Goal: Information Seeking & Learning: Learn about a topic

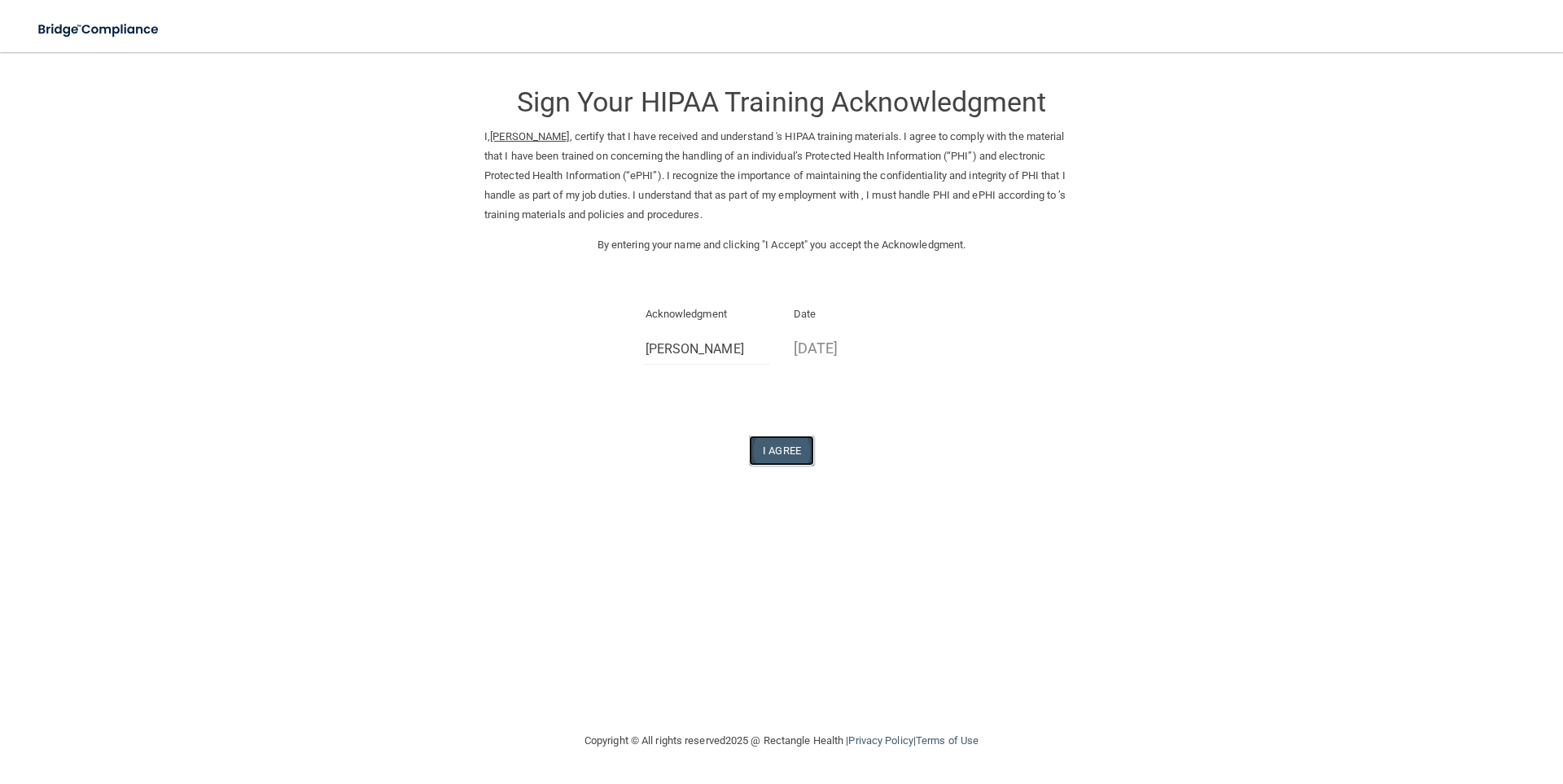
click at [766, 448] on button "I Agree" at bounding box center [781, 451] width 65 height 30
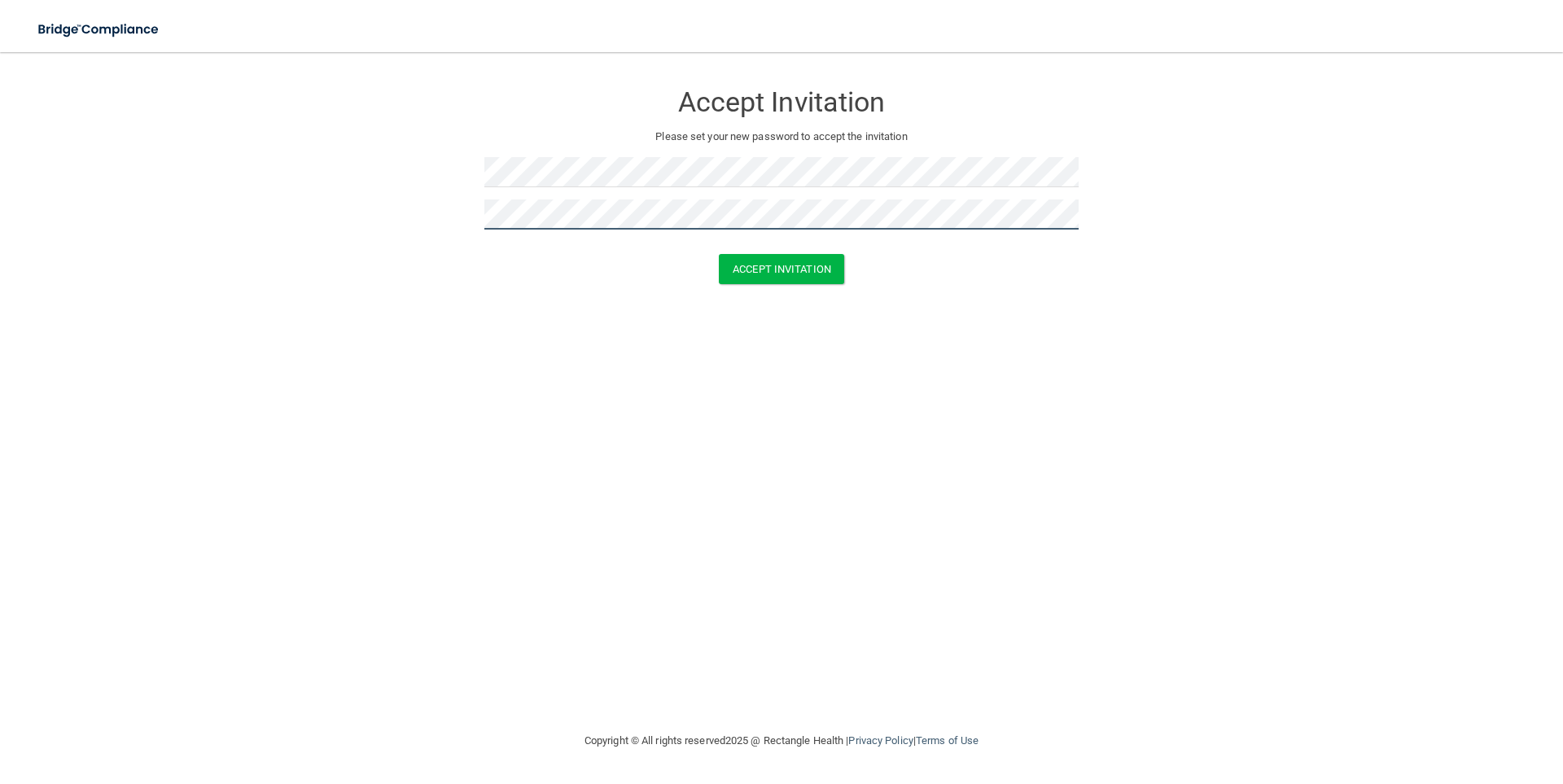
click at [719, 254] on button "Accept Invitation" at bounding box center [782, 269] width 126 height 30
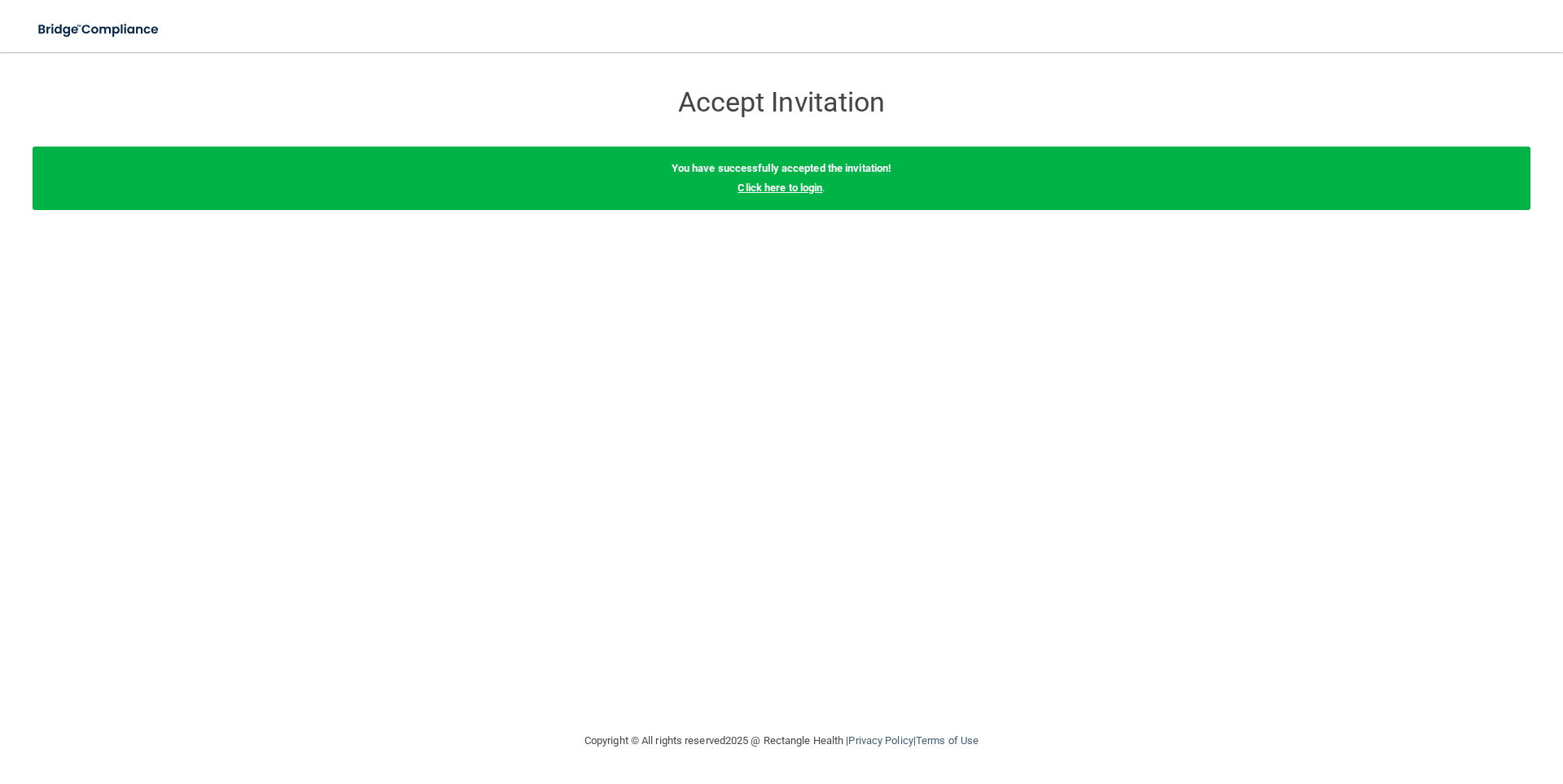
click at [776, 192] on link "Click here to login" at bounding box center [780, 187] width 84 height 12
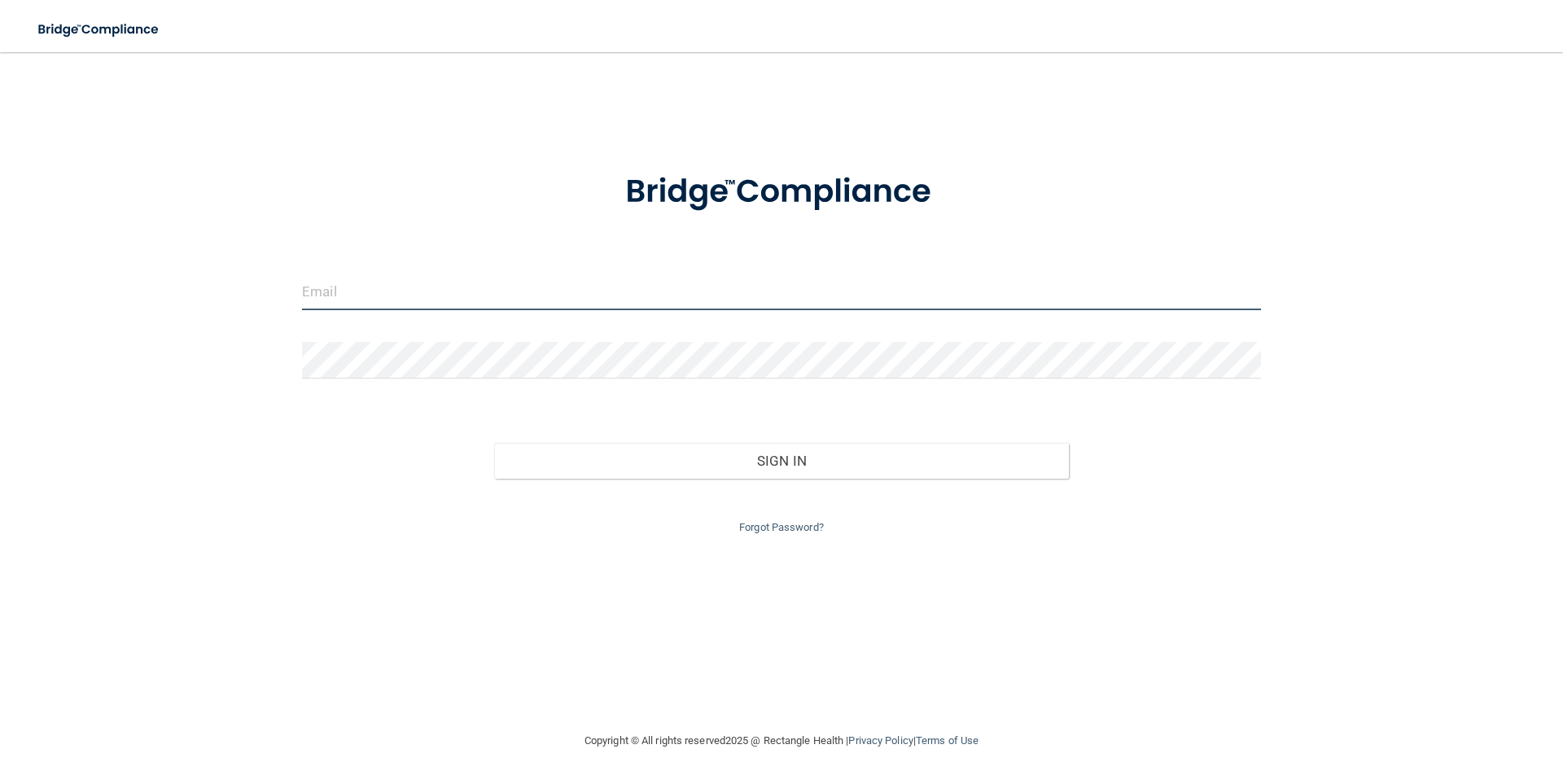
click at [387, 292] on input "email" at bounding box center [781, 291] width 959 height 36
click at [411, 306] on input "email" at bounding box center [781, 291] width 959 height 36
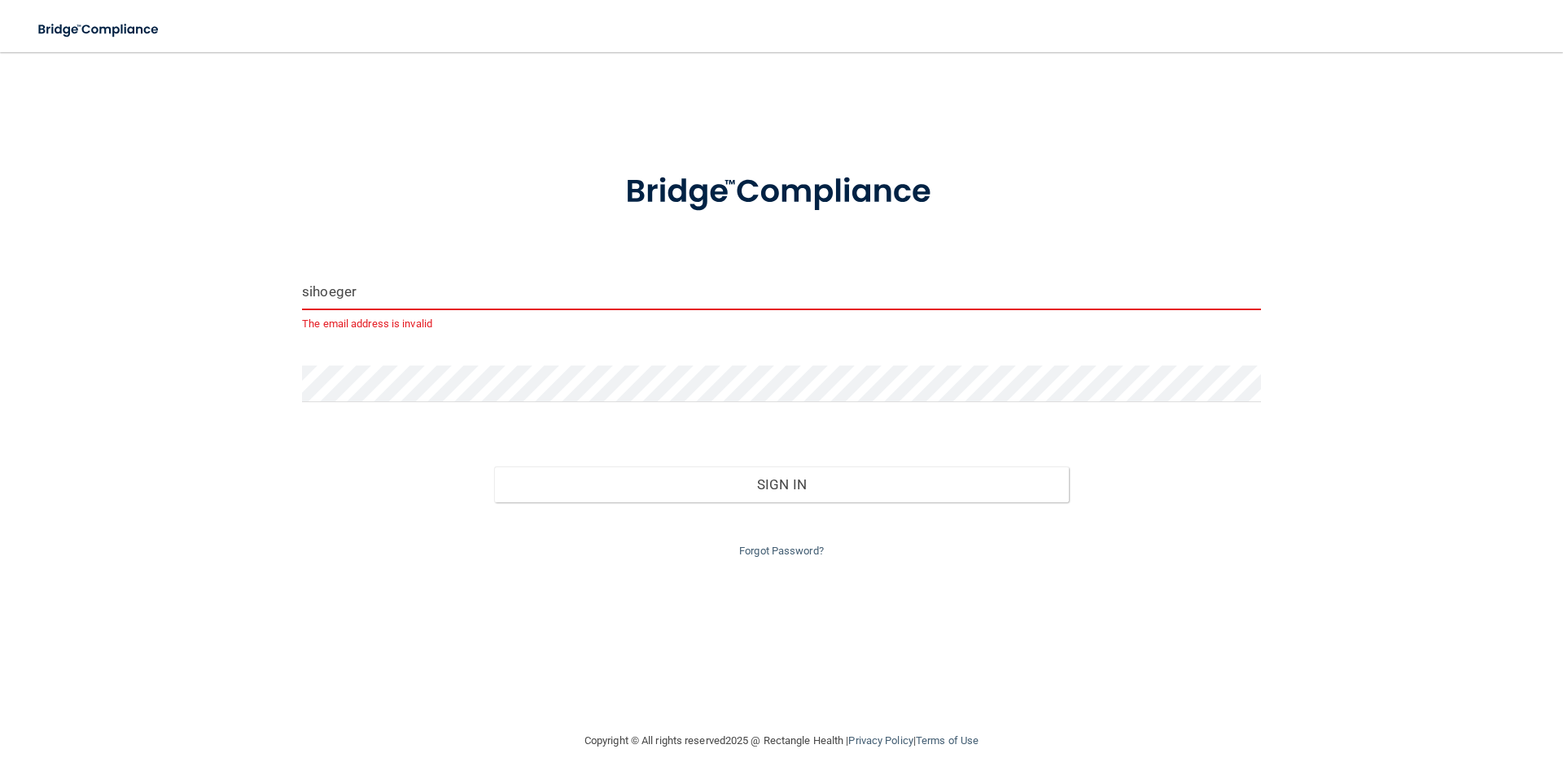
click at [315, 296] on input "sihoeger" at bounding box center [781, 291] width 959 height 36
click at [372, 293] on input "sichoeger" at bounding box center [781, 291] width 959 height 36
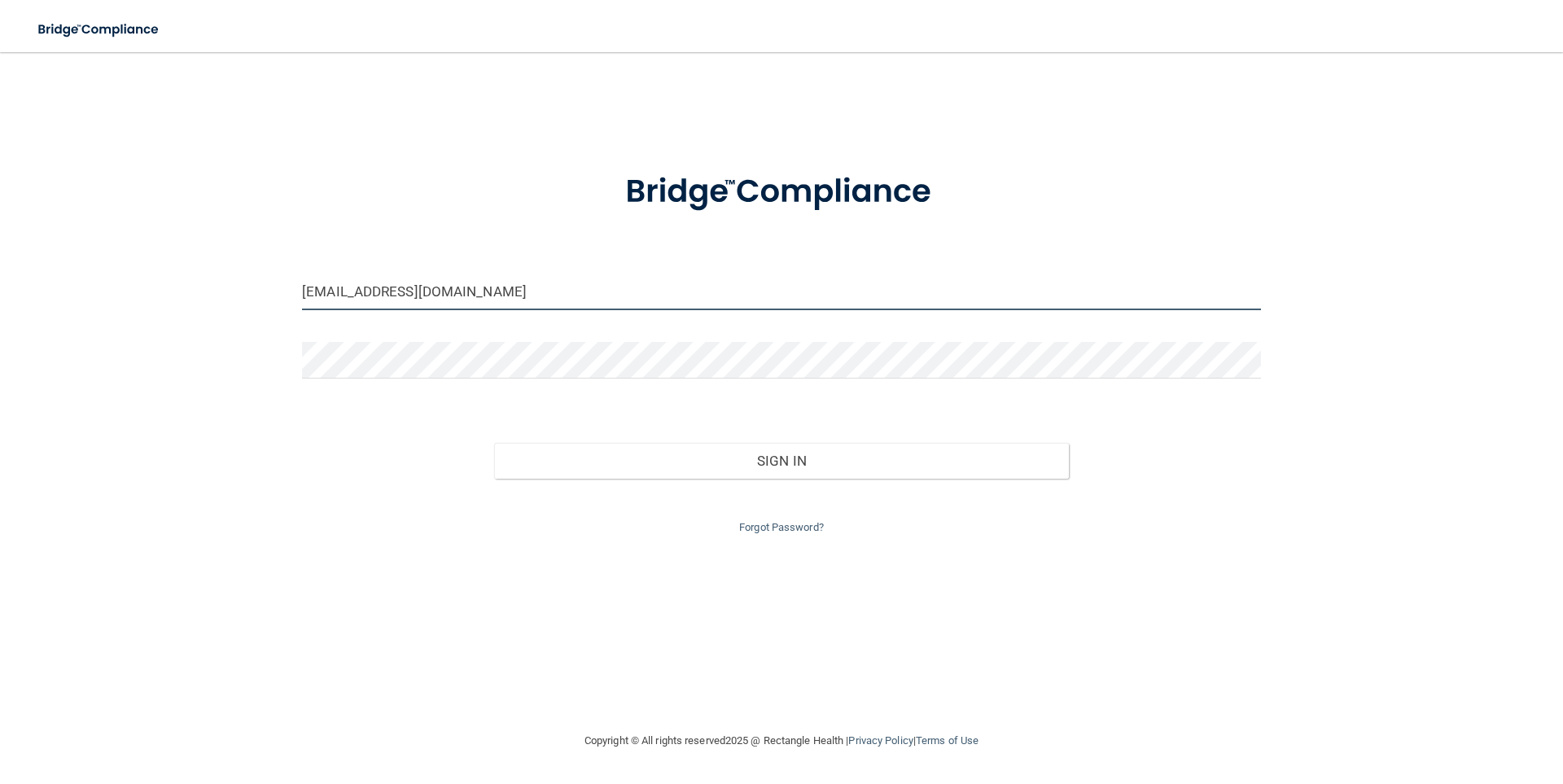
type input "[EMAIL_ADDRESS][DOMAIN_NAME]"
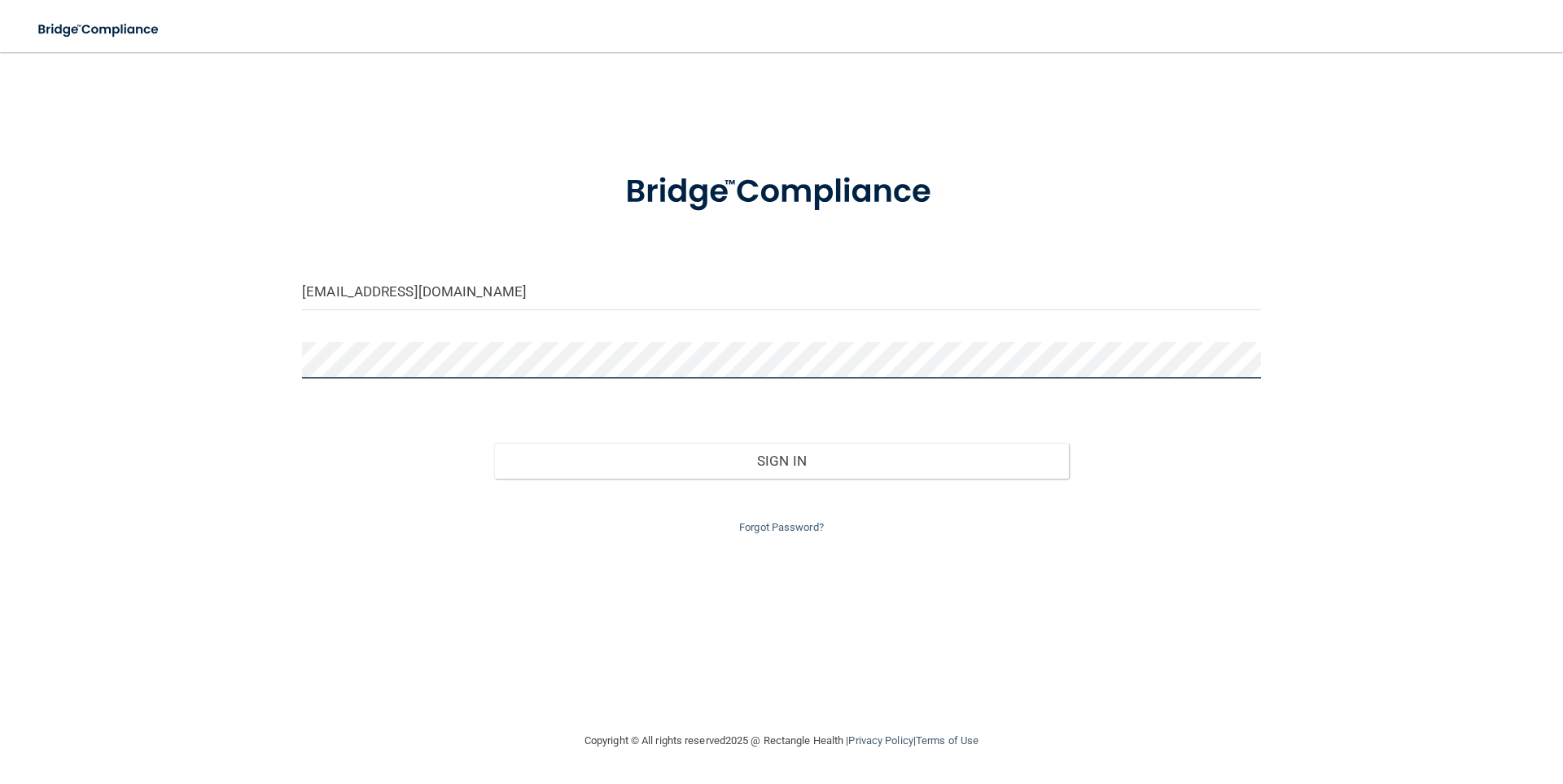
click at [494, 443] on button "Sign In" at bounding box center [782, 460] width 576 height 35
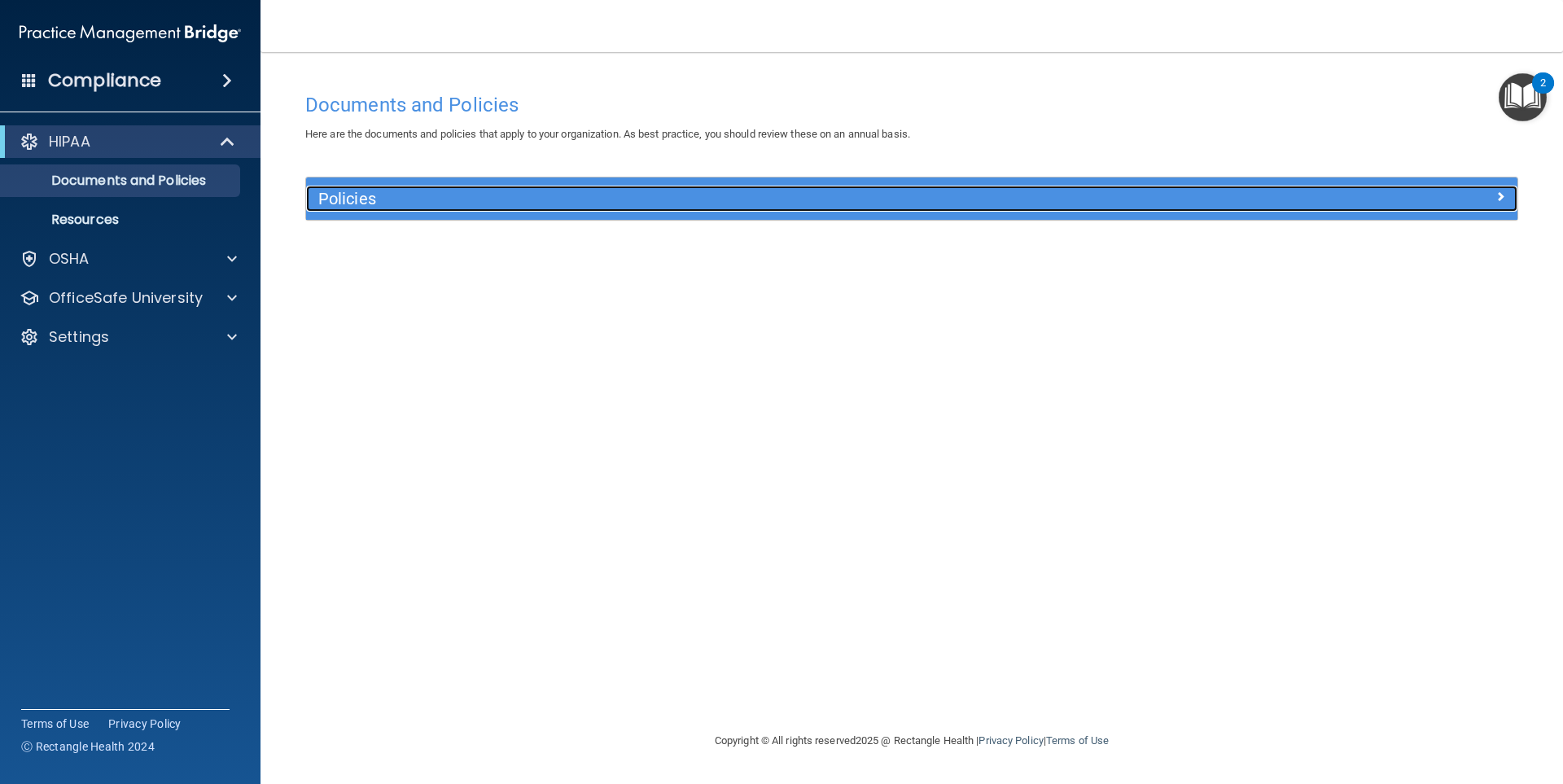
click at [926, 199] on h5 "Policies" at bounding box center [760, 198] width 884 height 18
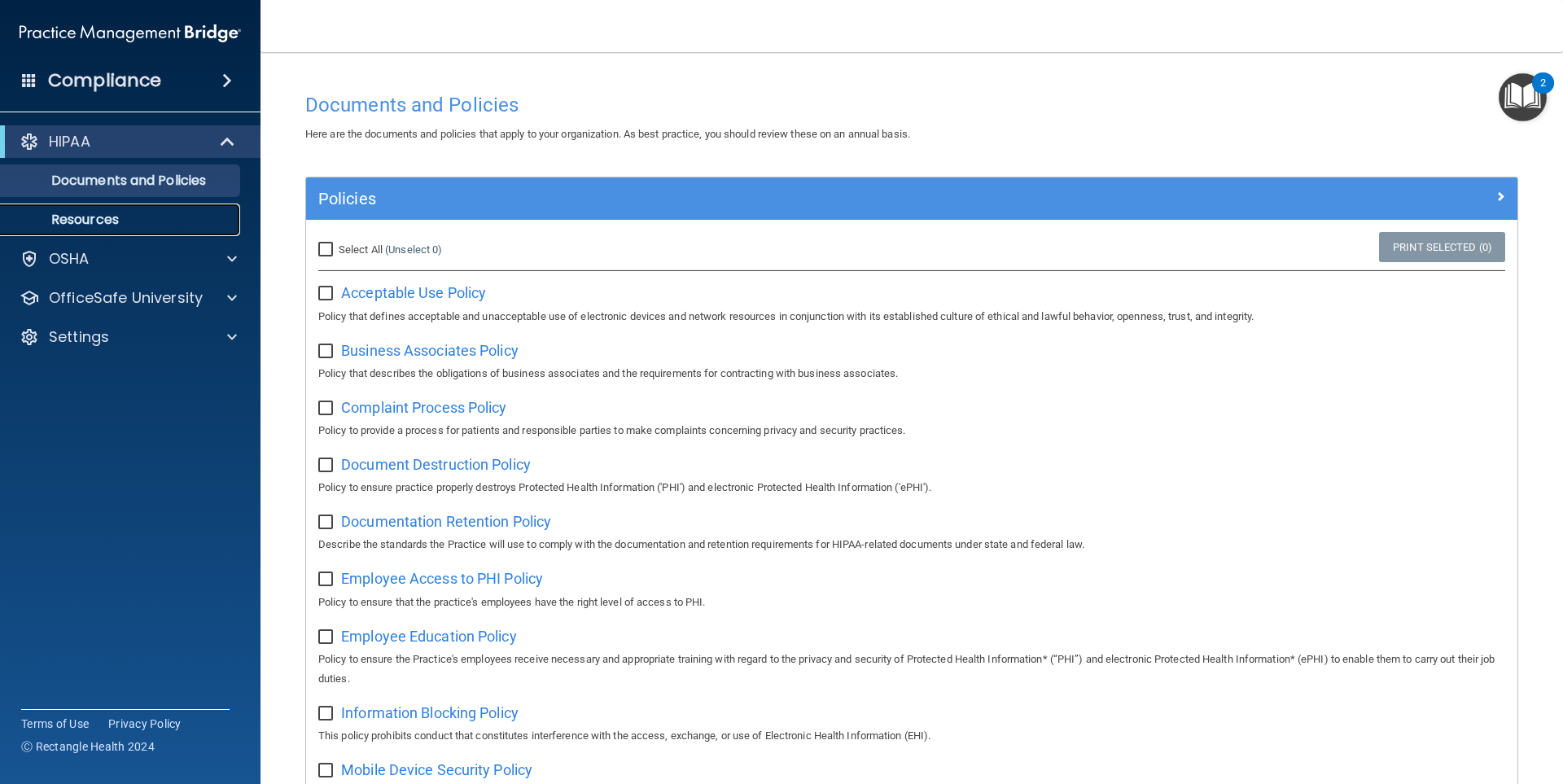
click at [122, 230] on link "Resources" at bounding box center [112, 219] width 256 height 33
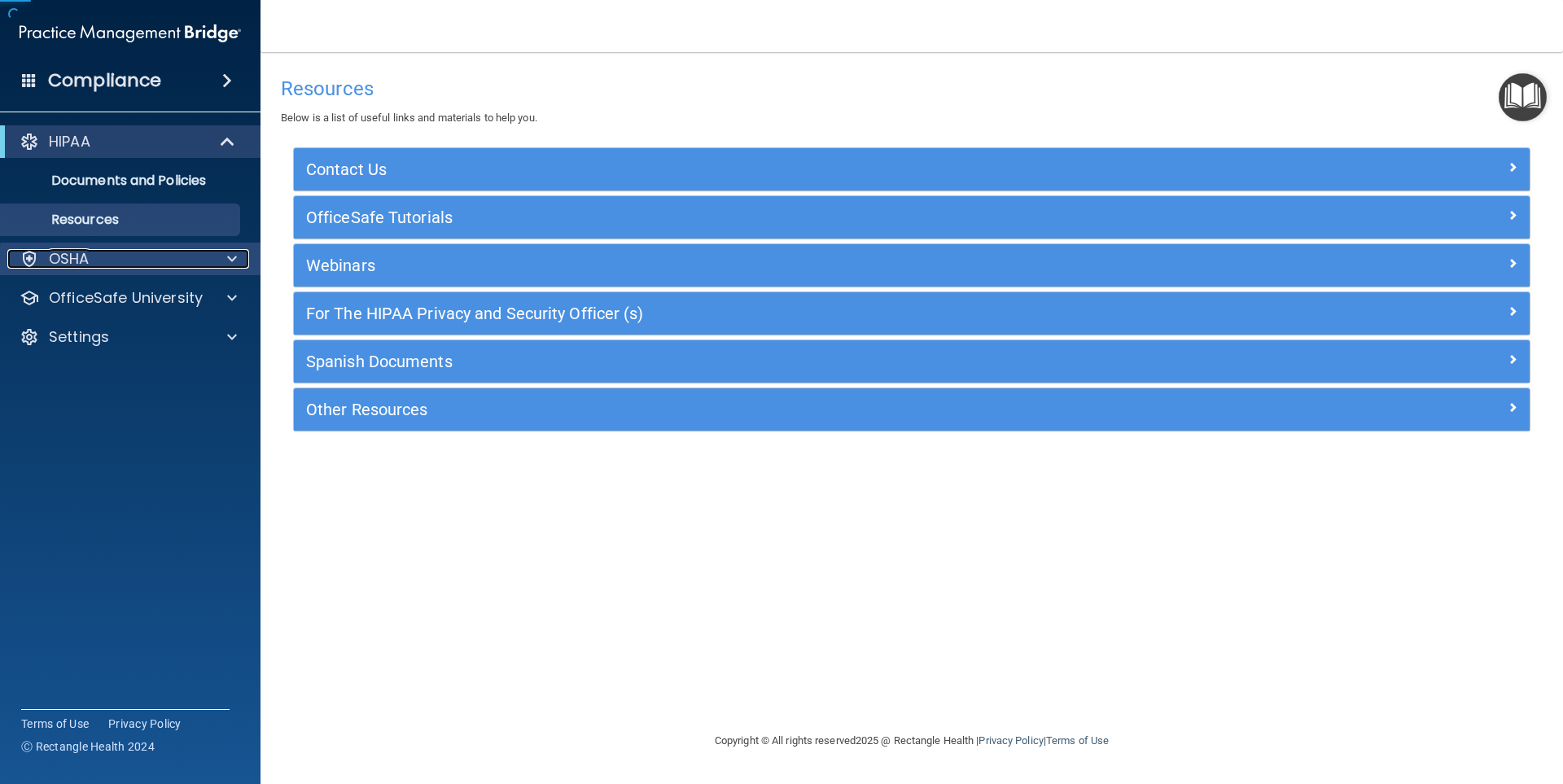
click at [106, 260] on div "OSHA" at bounding box center [108, 258] width 201 height 19
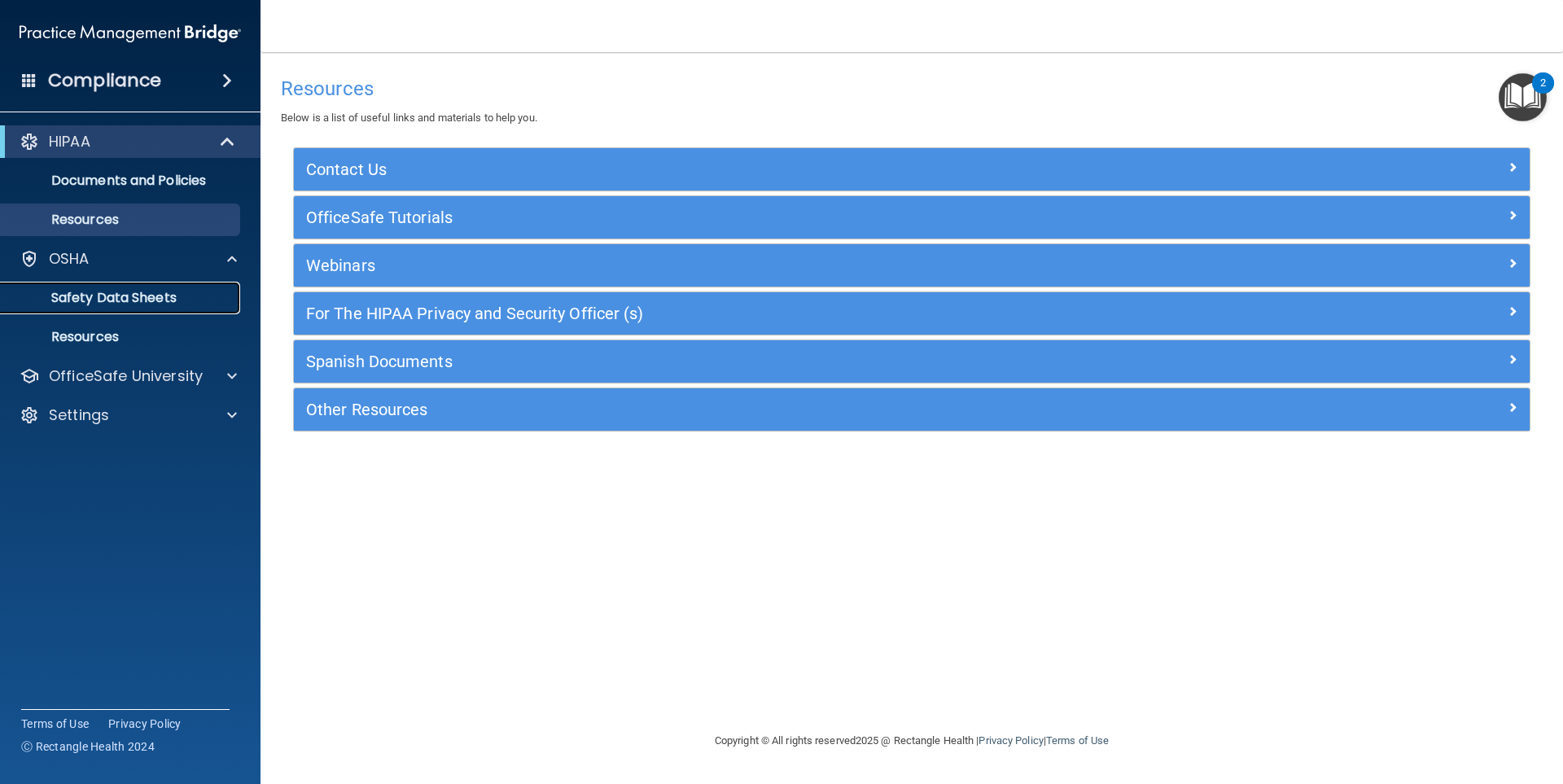
click at [158, 297] on p "Safety Data Sheets" at bounding box center [122, 298] width 223 height 16
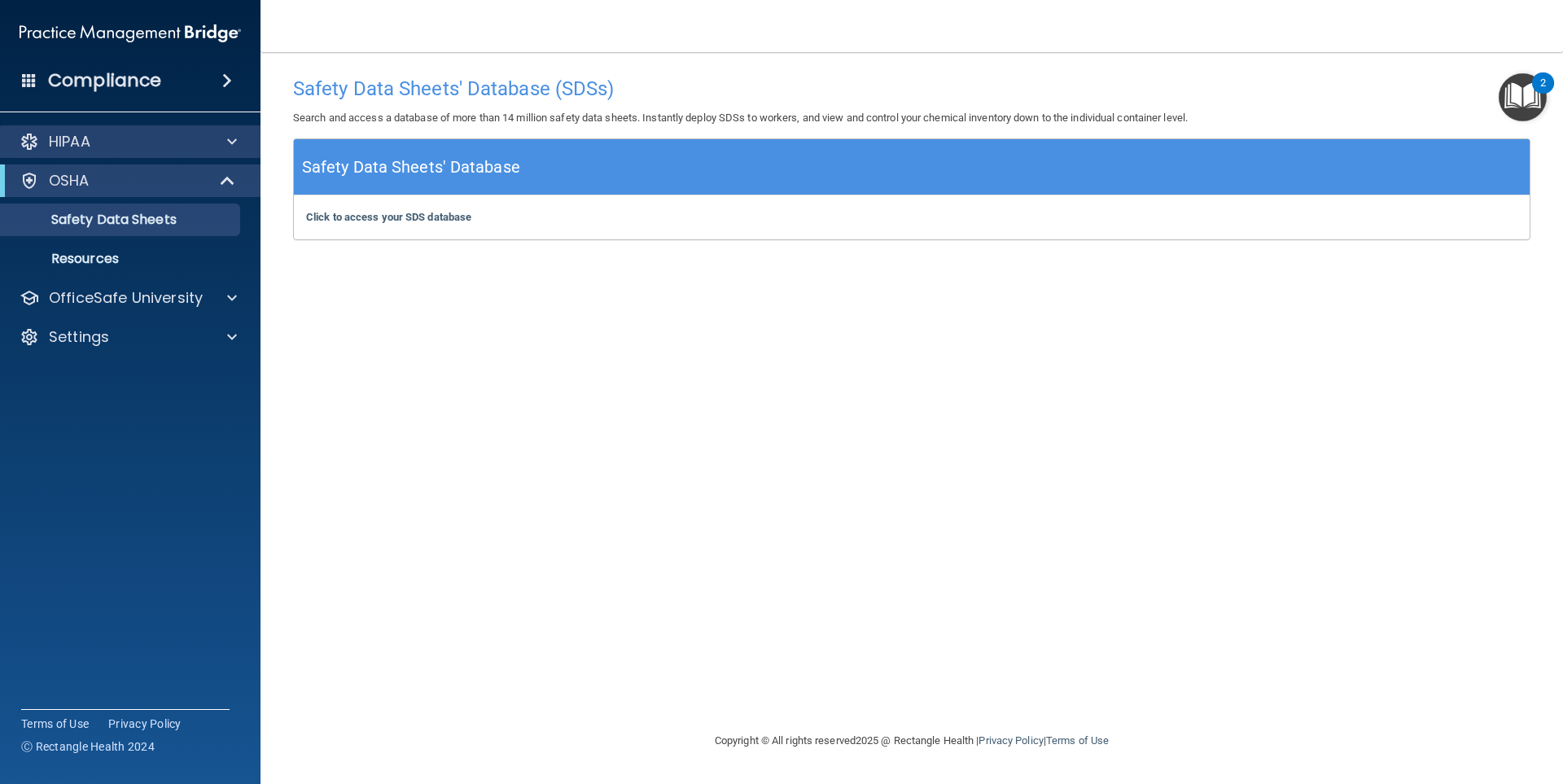
click at [104, 152] on div "HIPAA" at bounding box center [131, 142] width 261 height 33
click at [223, 132] on div at bounding box center [229, 141] width 40 height 19
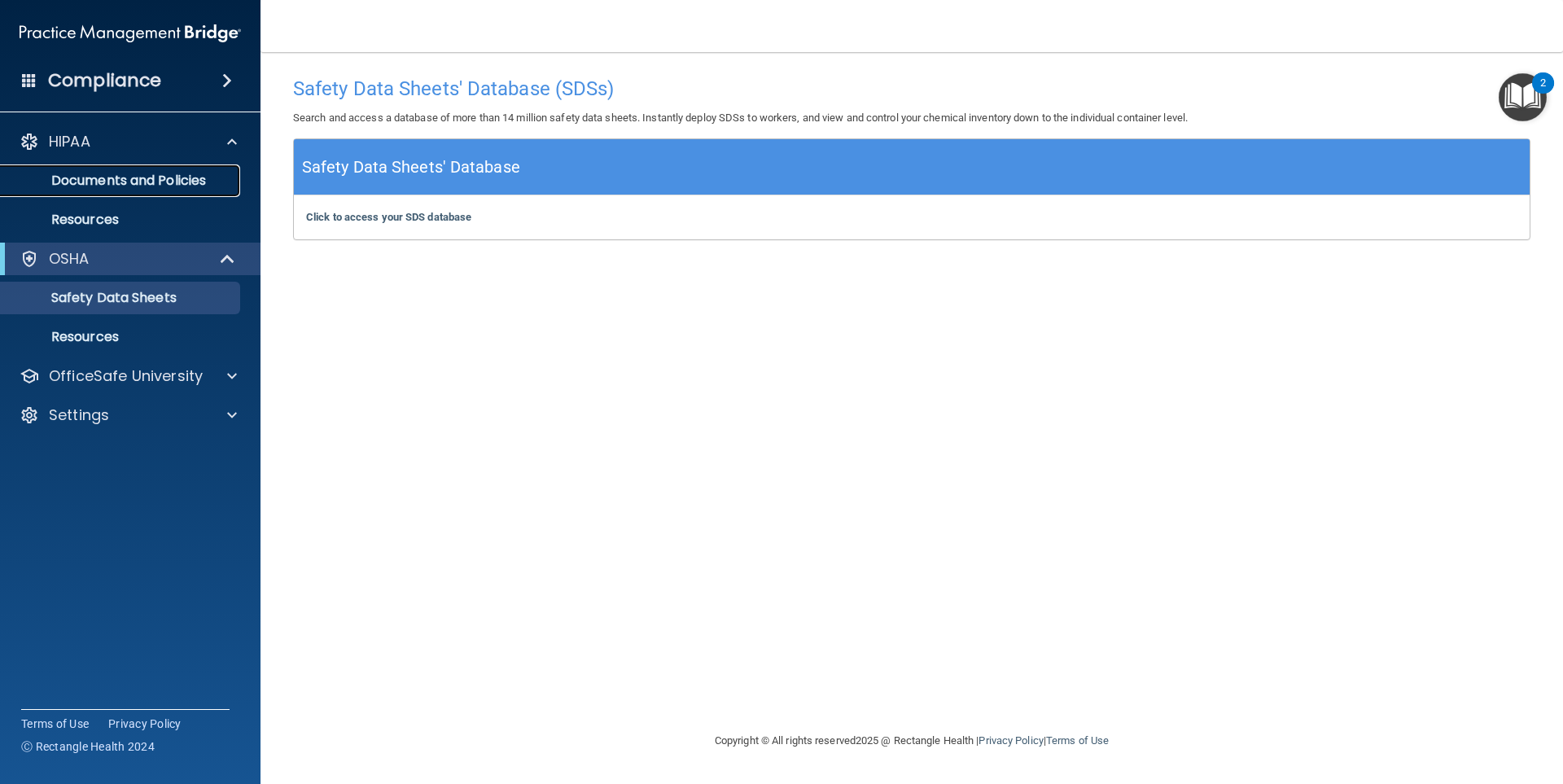
click at [169, 175] on p "Documents and Policies" at bounding box center [122, 180] width 223 height 16
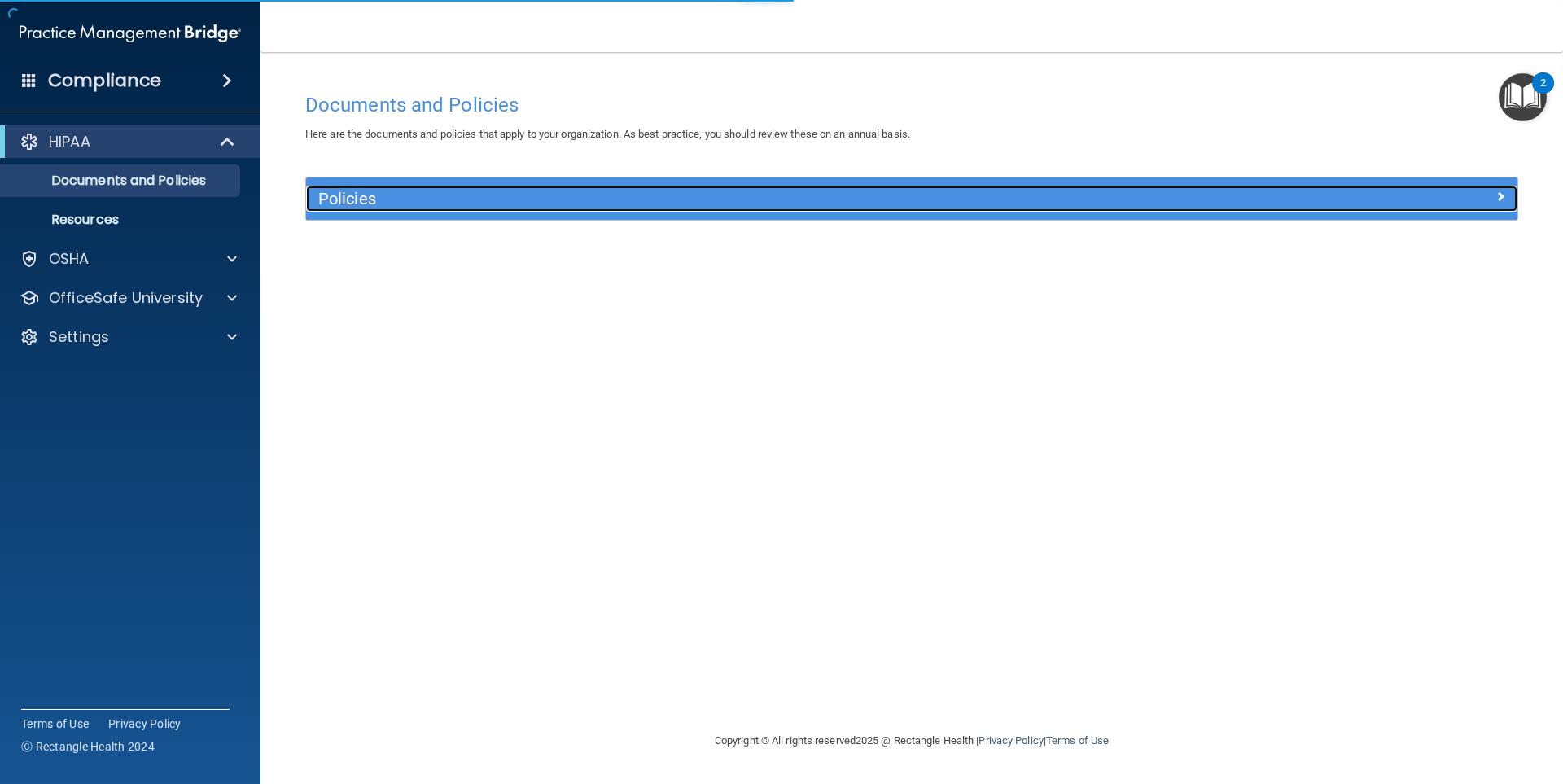
click at [389, 201] on h5 "Policies" at bounding box center [760, 198] width 884 height 18
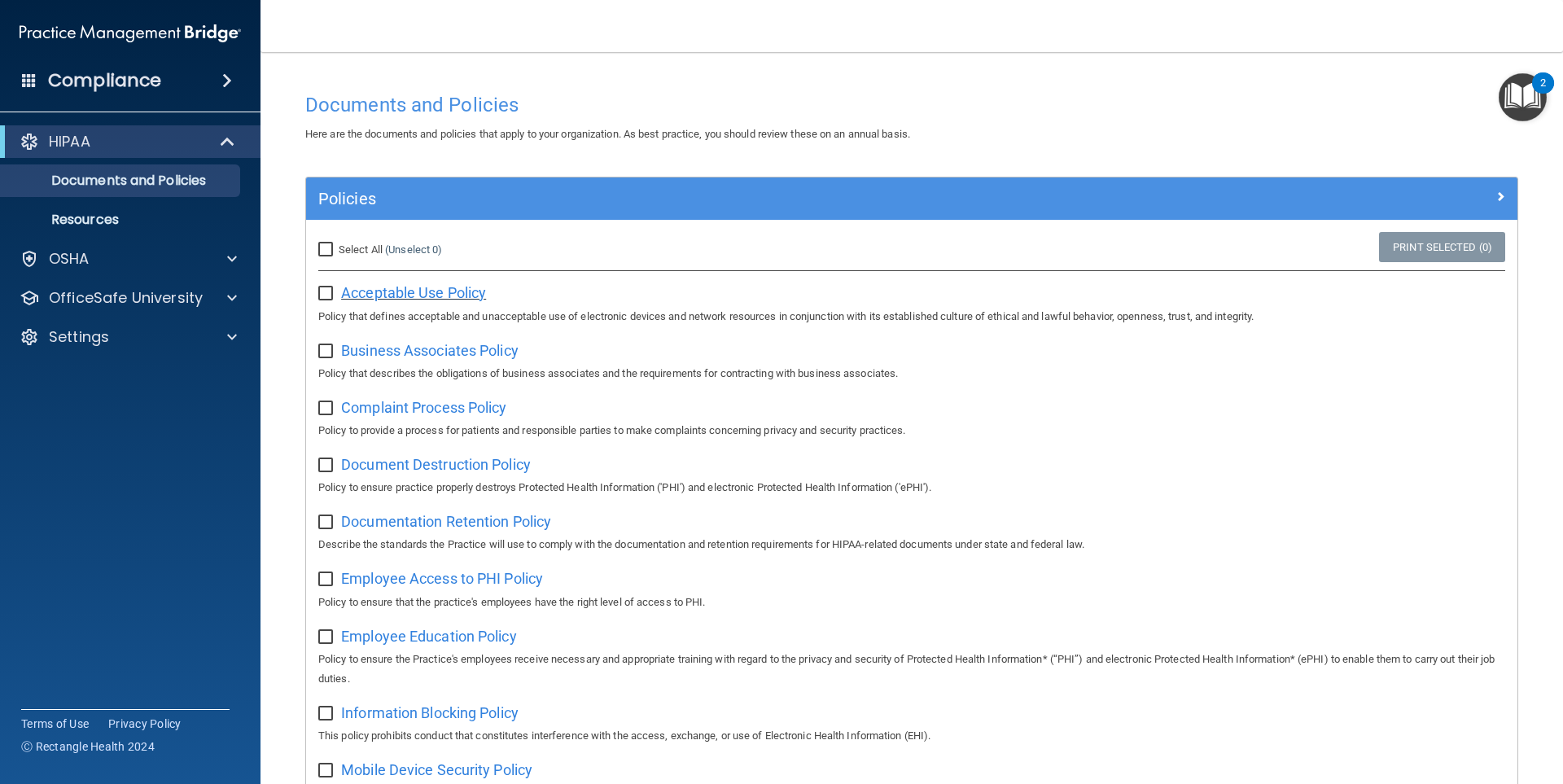
click at [379, 300] on span "Acceptable Use Policy" at bounding box center [414, 293] width 145 height 17
click at [113, 288] on p "OfficeSafe University" at bounding box center [126, 298] width 153 height 19
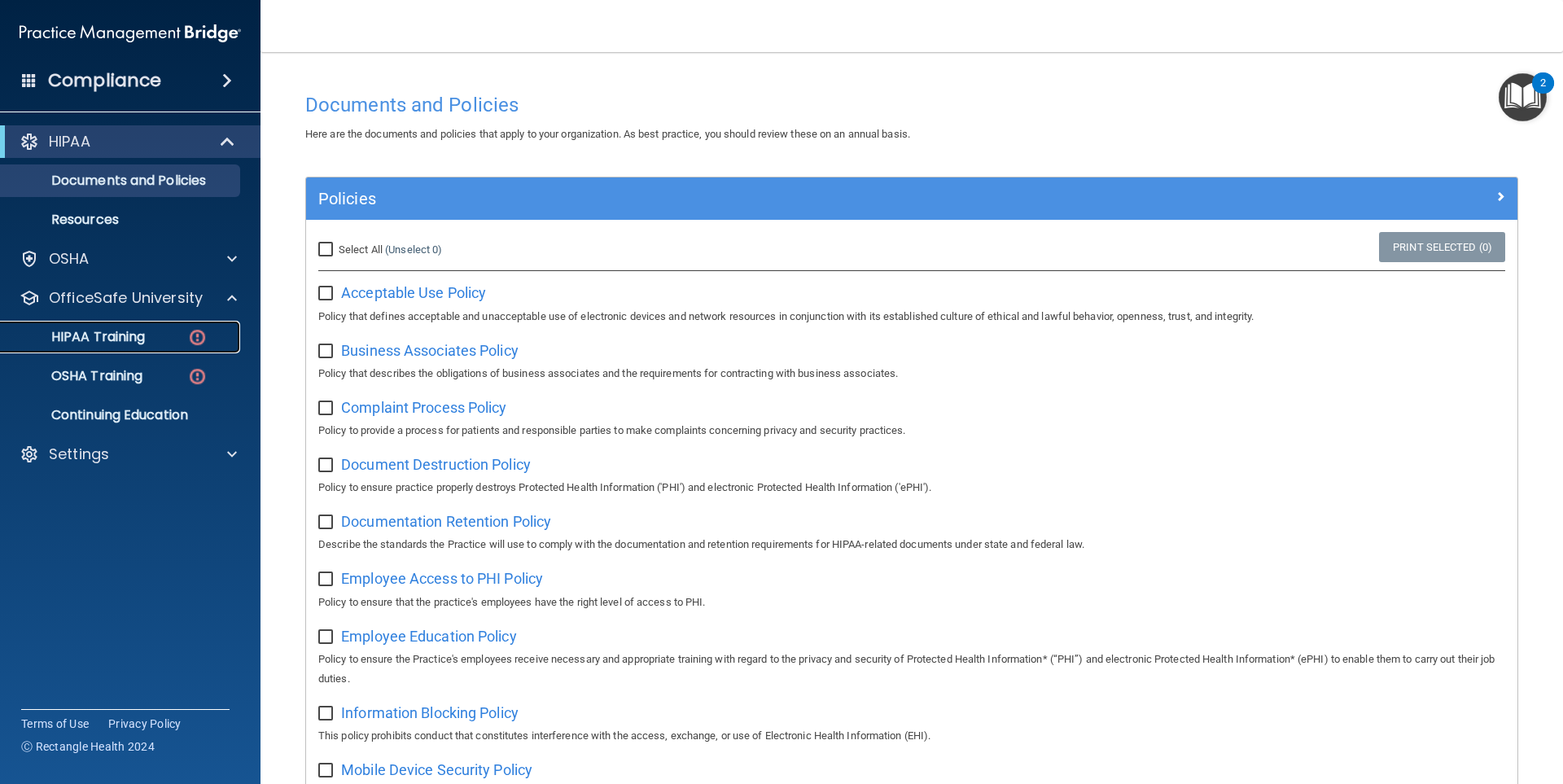
click at [153, 340] on div "HIPAA Training" at bounding box center [122, 336] width 223 height 16
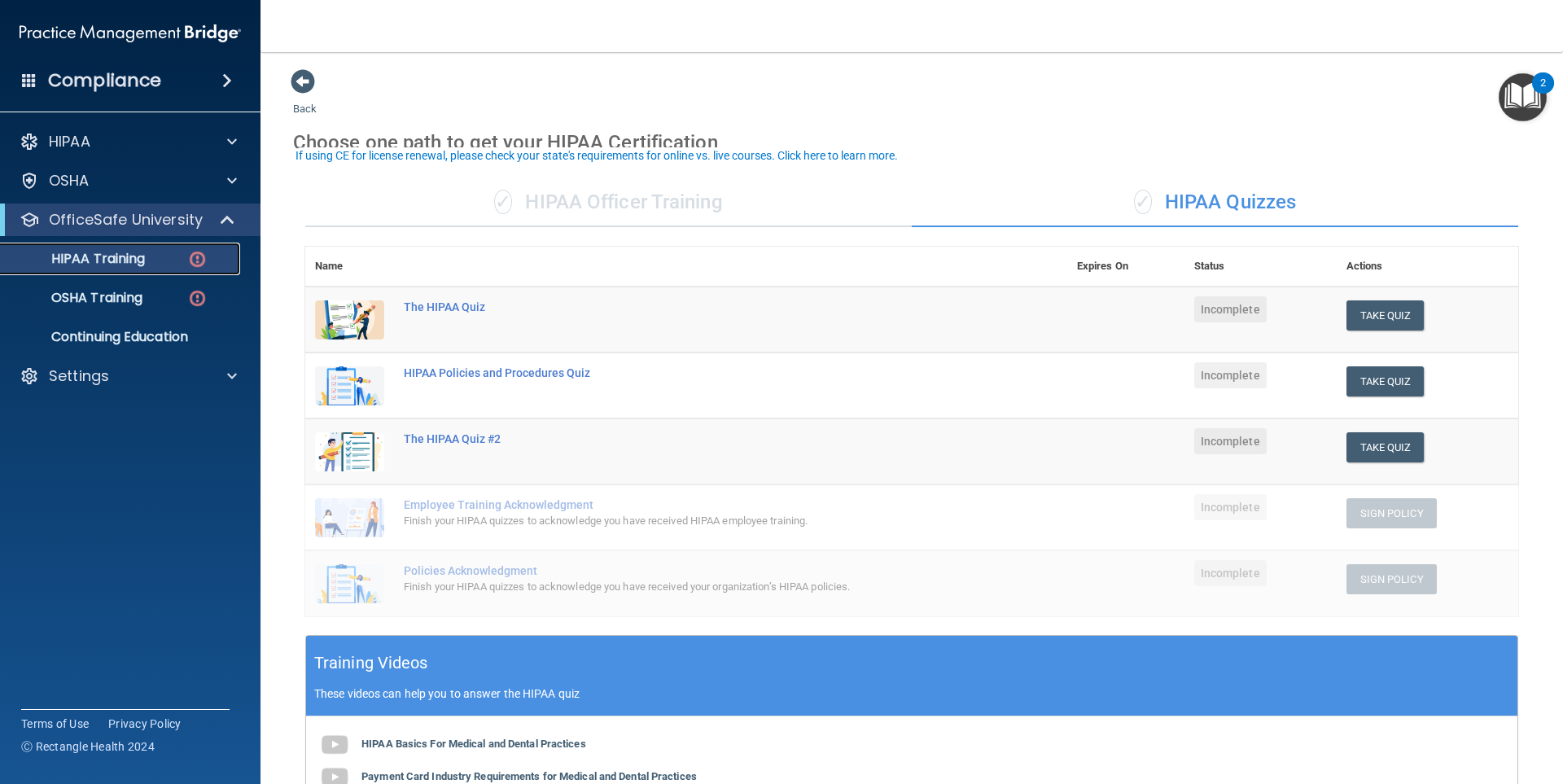
scroll to position [82, 0]
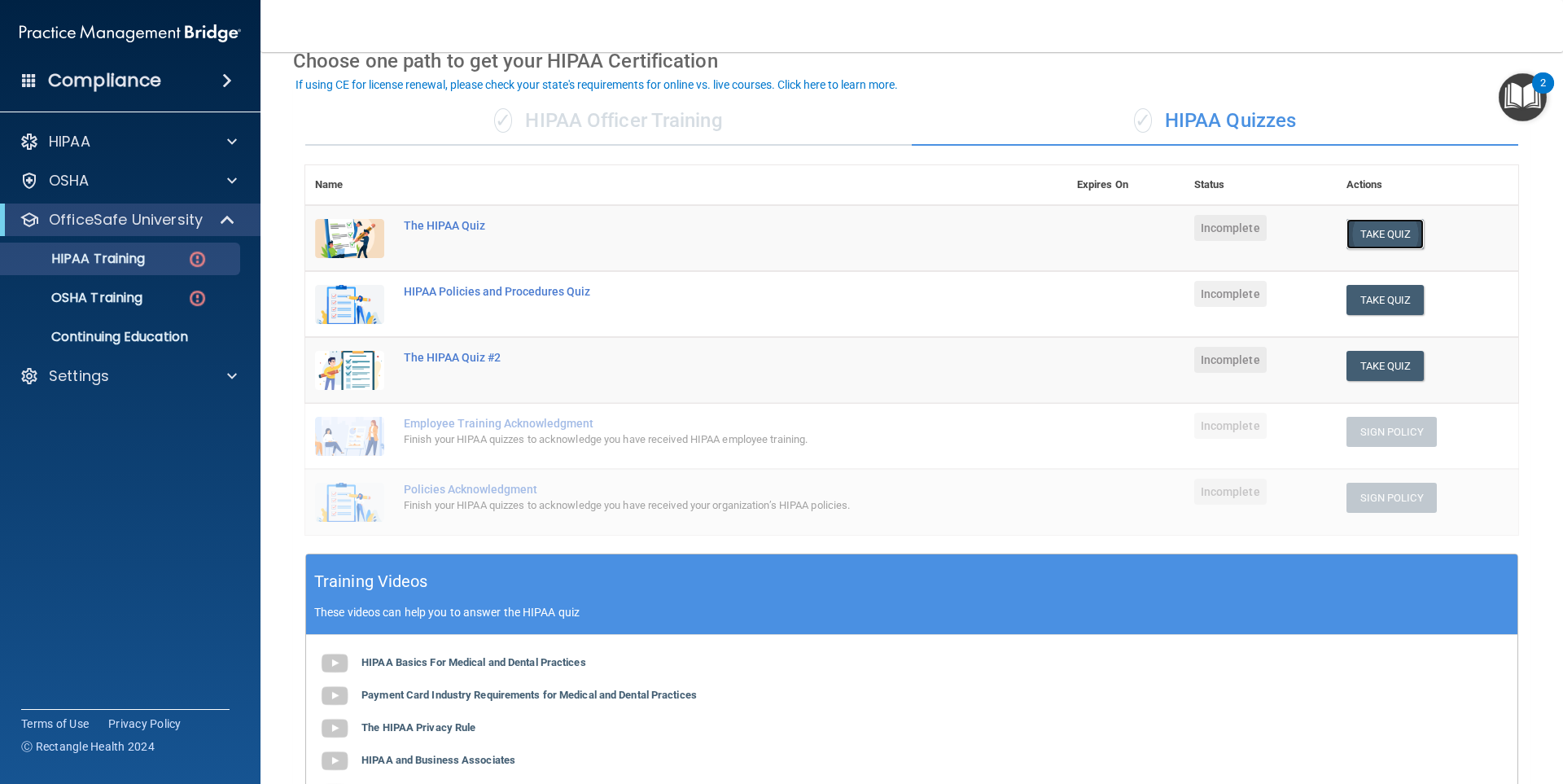
click at [1351, 229] on button "Take Quiz" at bounding box center [1385, 234] width 78 height 30
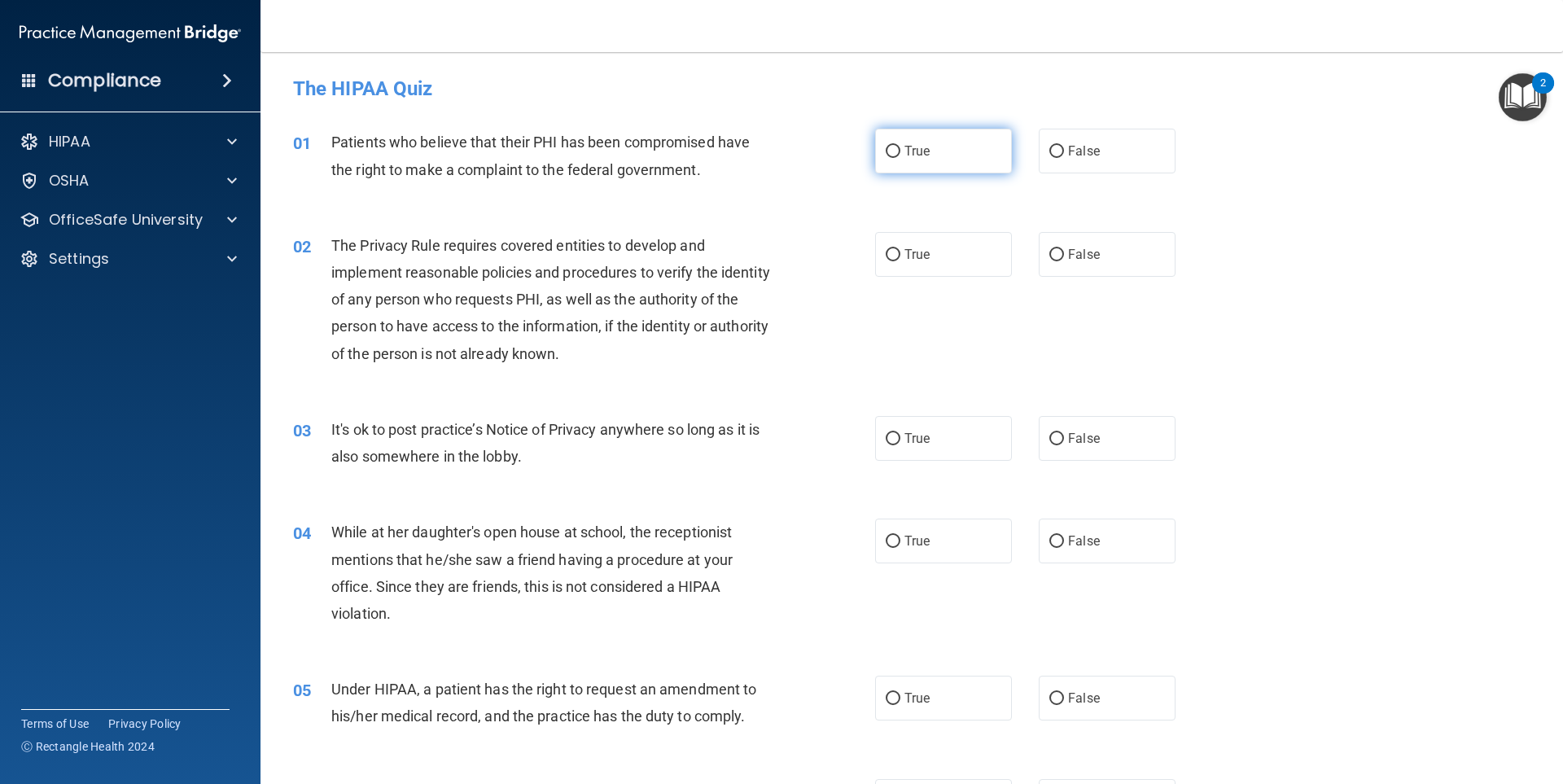
click at [933, 157] on label "True" at bounding box center [943, 151] width 137 height 45
click at [900, 157] on input "True" at bounding box center [893, 152] width 14 height 12
radio input "true"
click at [945, 239] on label "True" at bounding box center [943, 254] width 137 height 45
click at [900, 249] on input "True" at bounding box center [893, 255] width 14 height 12
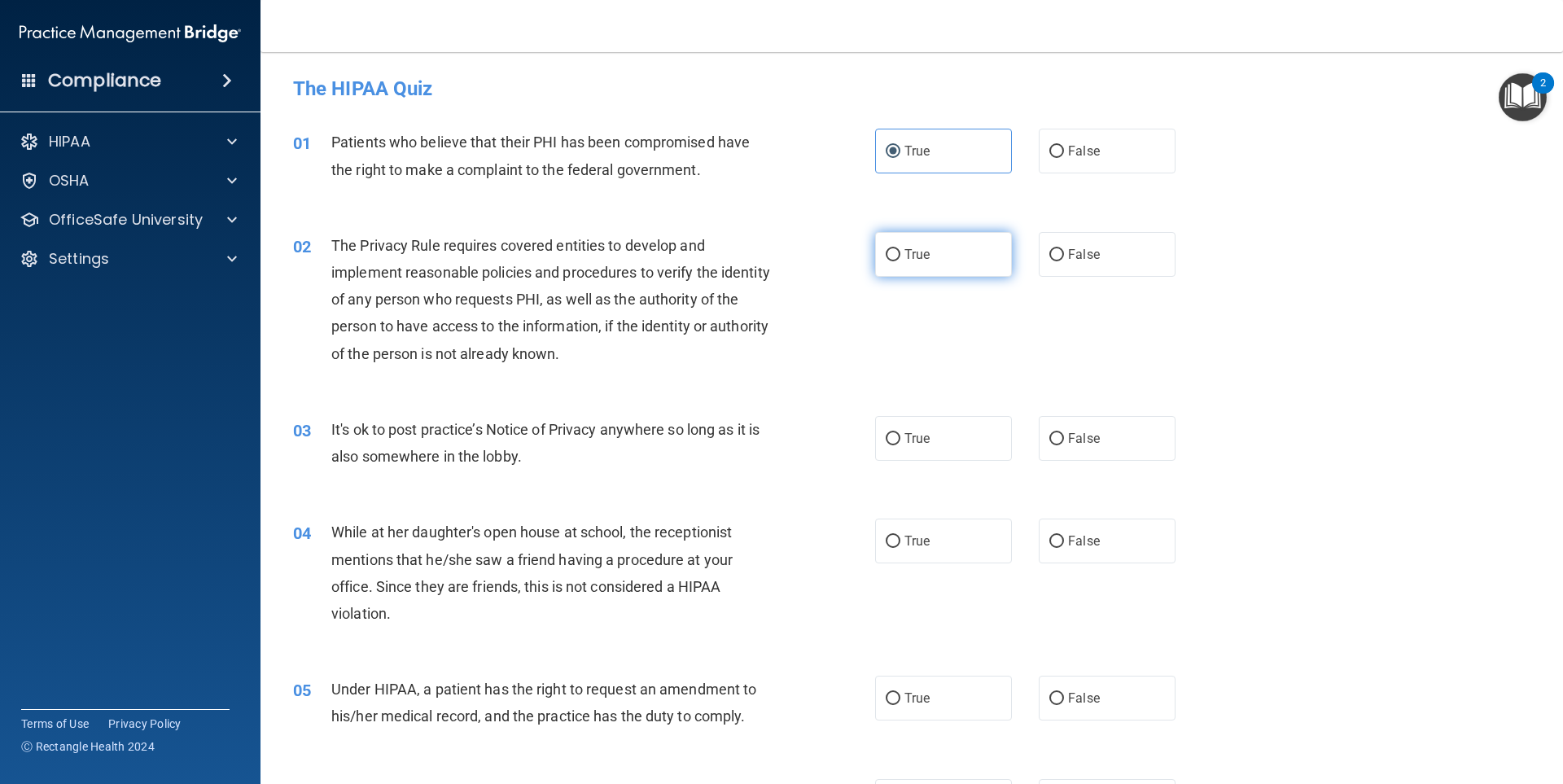
radio input "true"
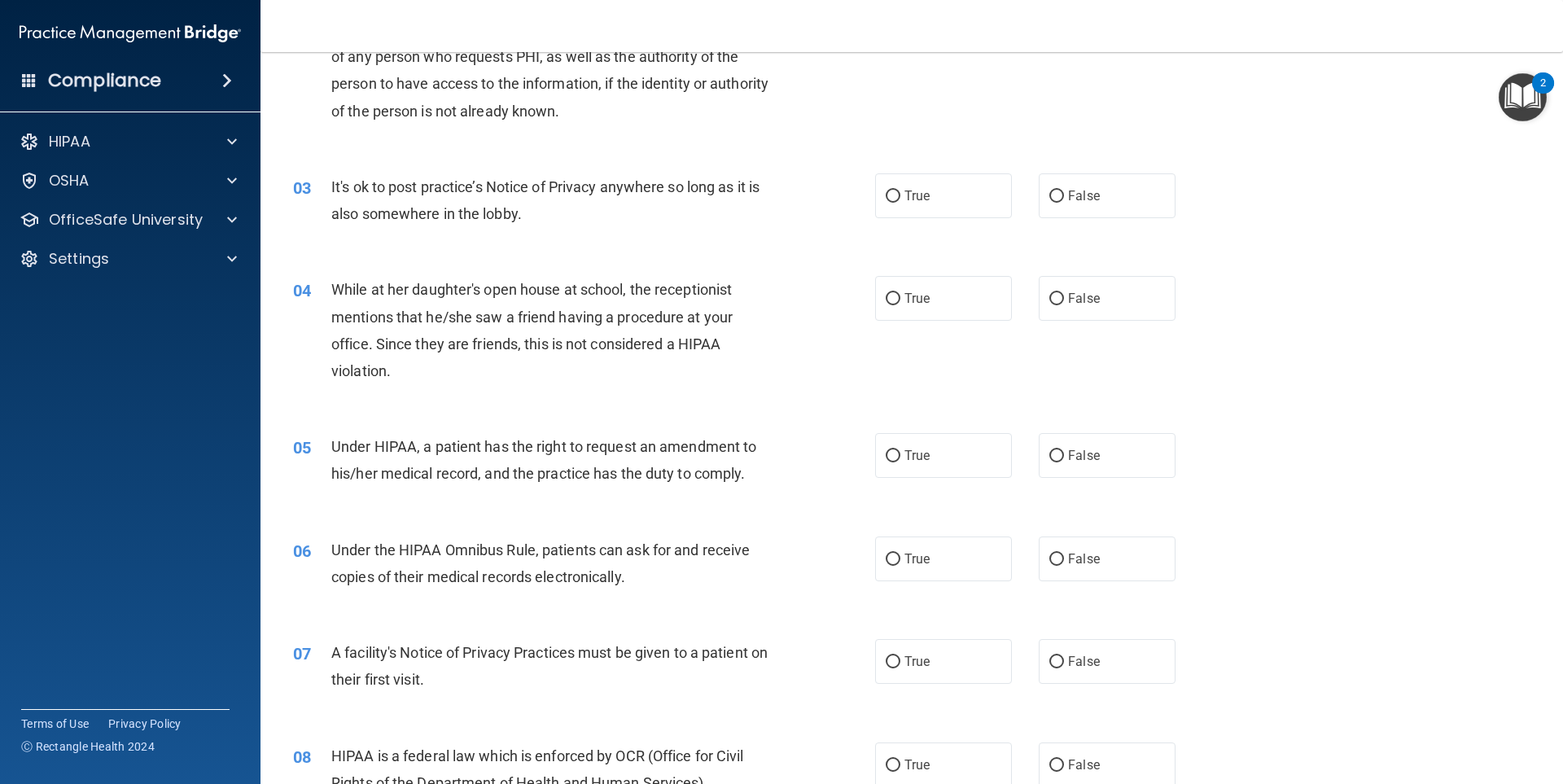
scroll to position [244, 0]
click at [926, 196] on label "True" at bounding box center [943, 194] width 137 height 45
click at [900, 196] on input "True" at bounding box center [893, 195] width 14 height 12
radio input "true"
click at [1081, 292] on span "False" at bounding box center [1084, 297] width 32 height 15
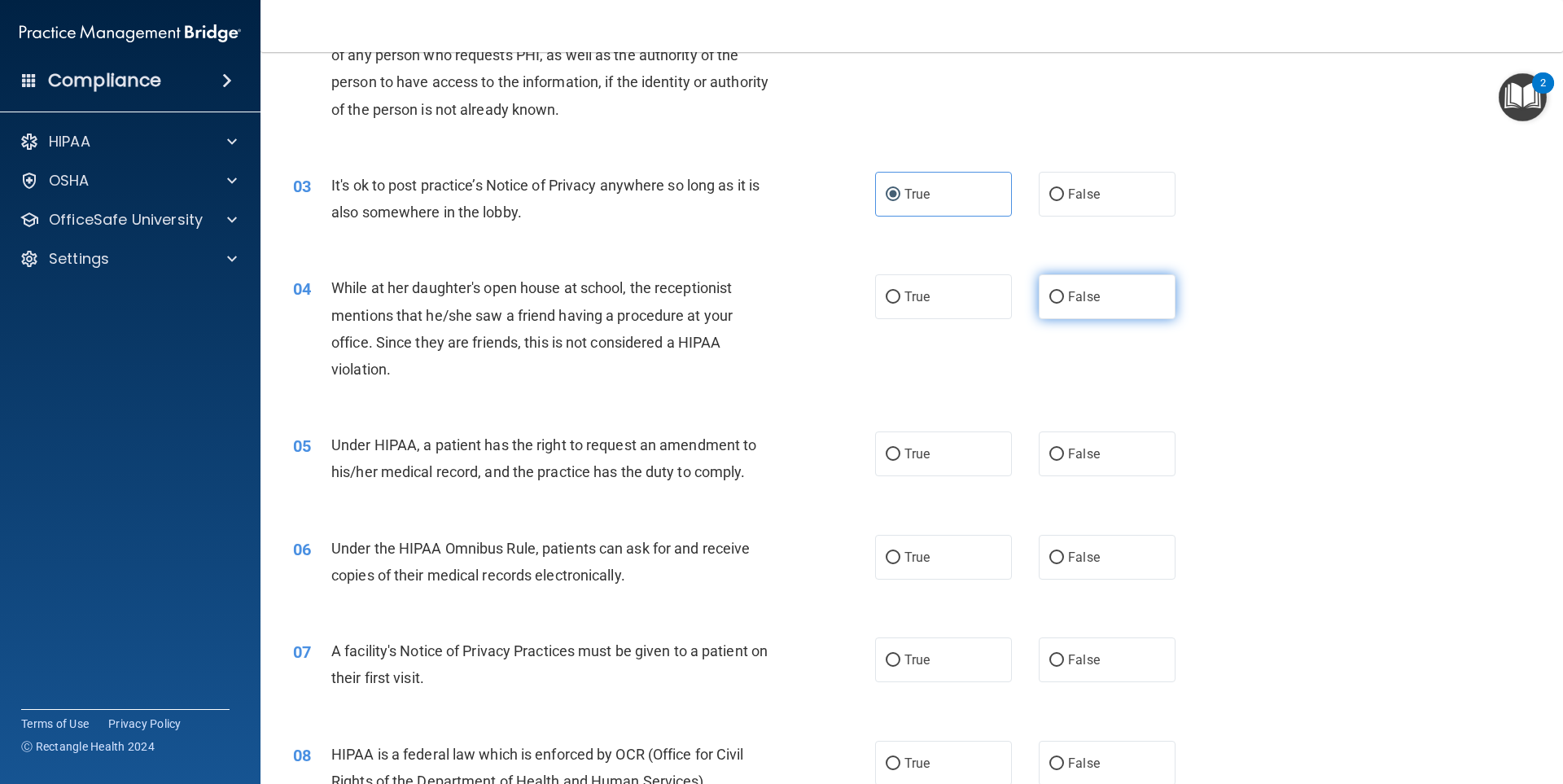
click at [1064, 292] on input "False" at bounding box center [1056, 298] width 14 height 12
radio input "true"
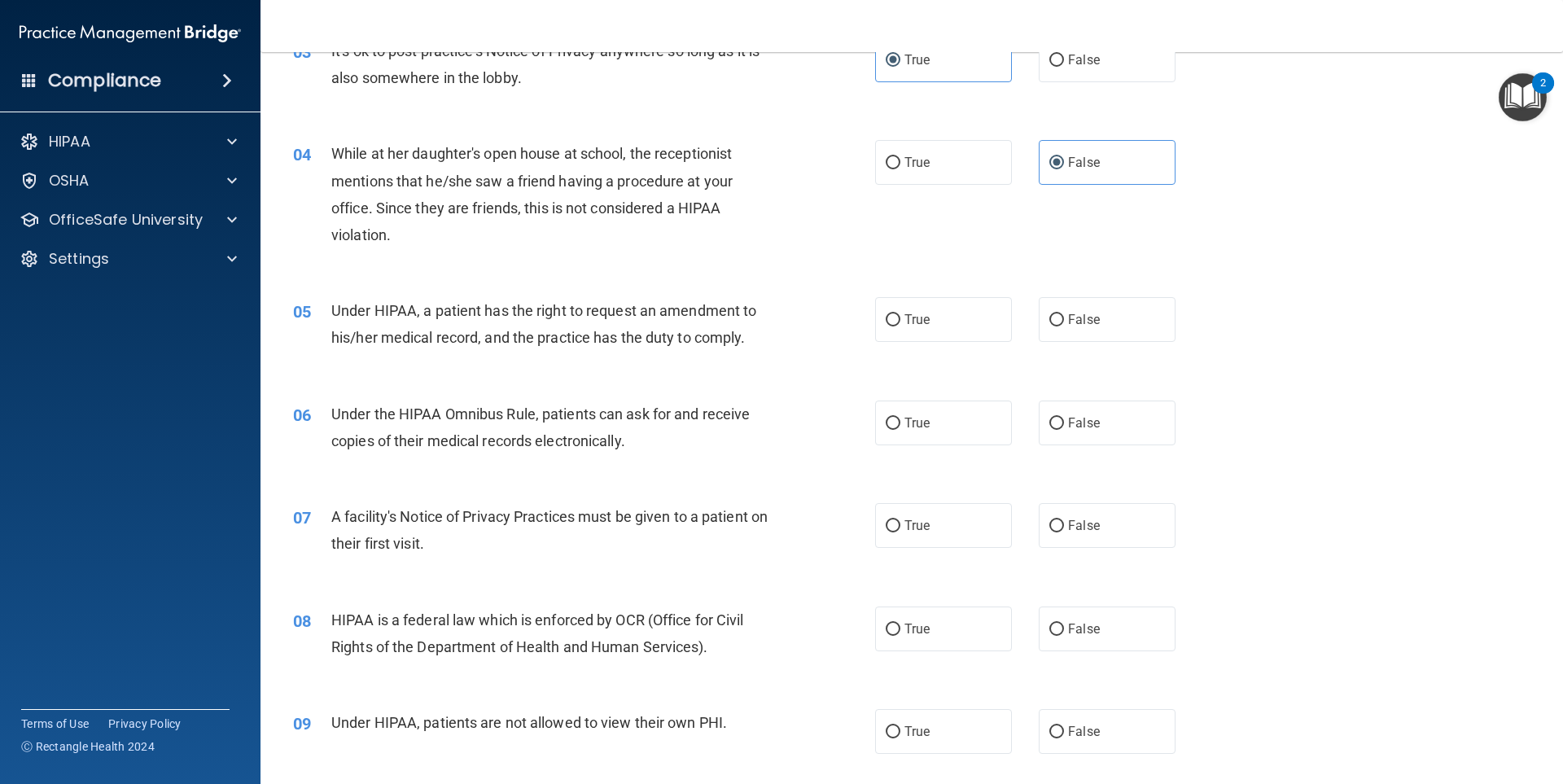
scroll to position [407, 0]
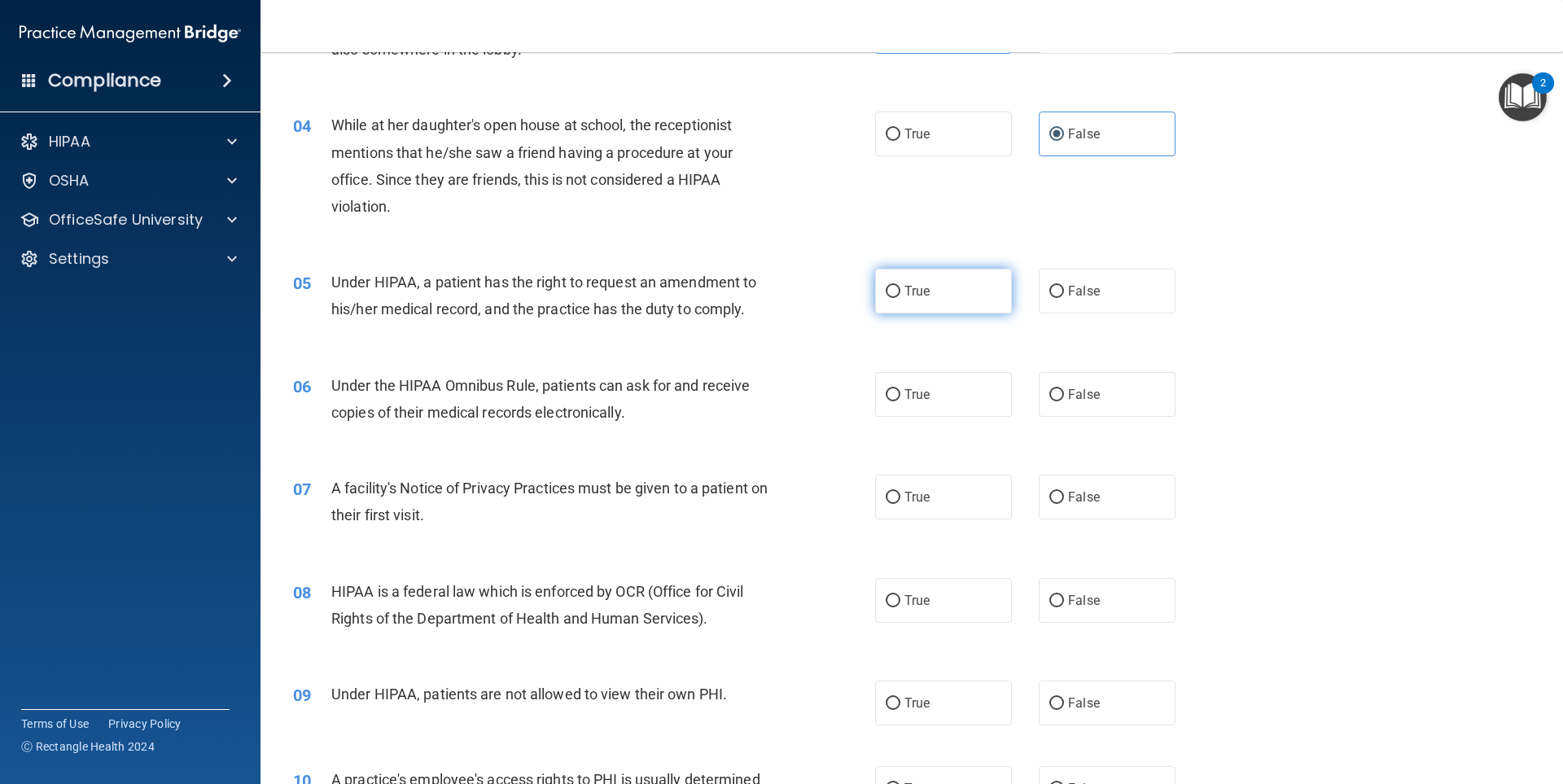
click at [974, 300] on label "True" at bounding box center [943, 291] width 137 height 45
click at [900, 298] on input "True" at bounding box center [893, 292] width 14 height 12
radio input "true"
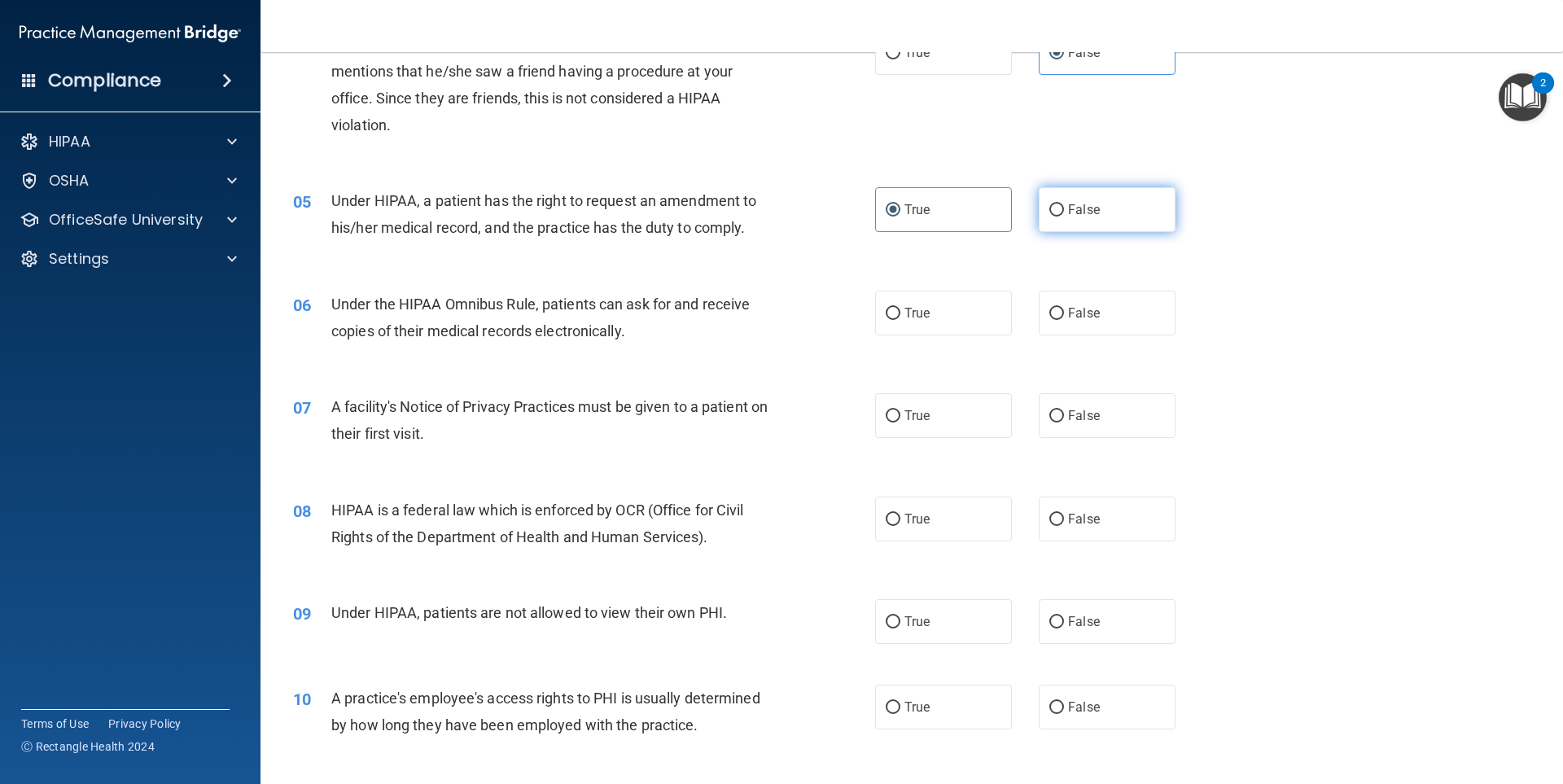
click at [1054, 209] on input "False" at bounding box center [1056, 210] width 14 height 12
radio input "true"
radio input "false"
click at [887, 314] on input "True" at bounding box center [893, 314] width 14 height 12
radio input "true"
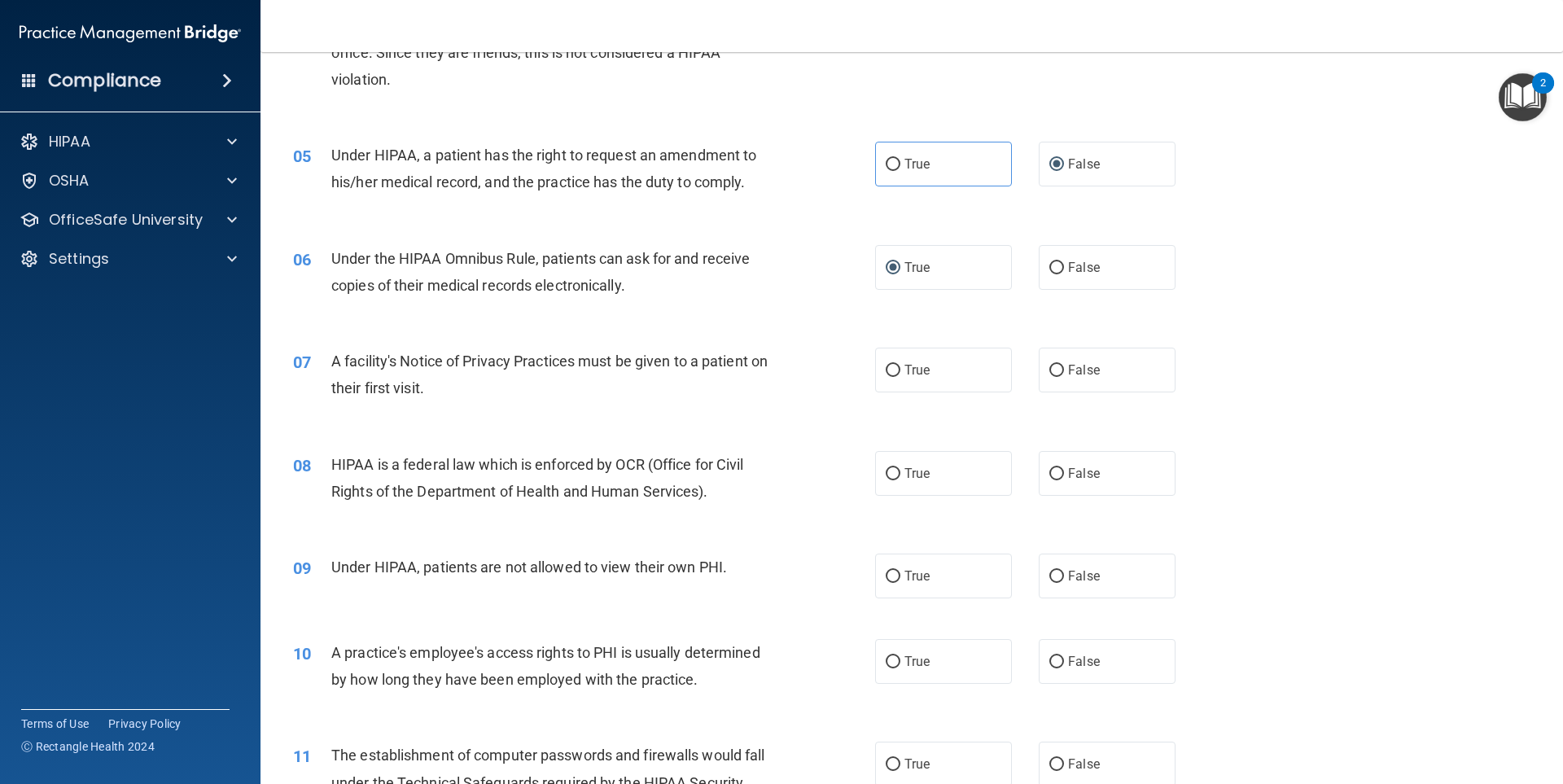
scroll to position [570, 0]
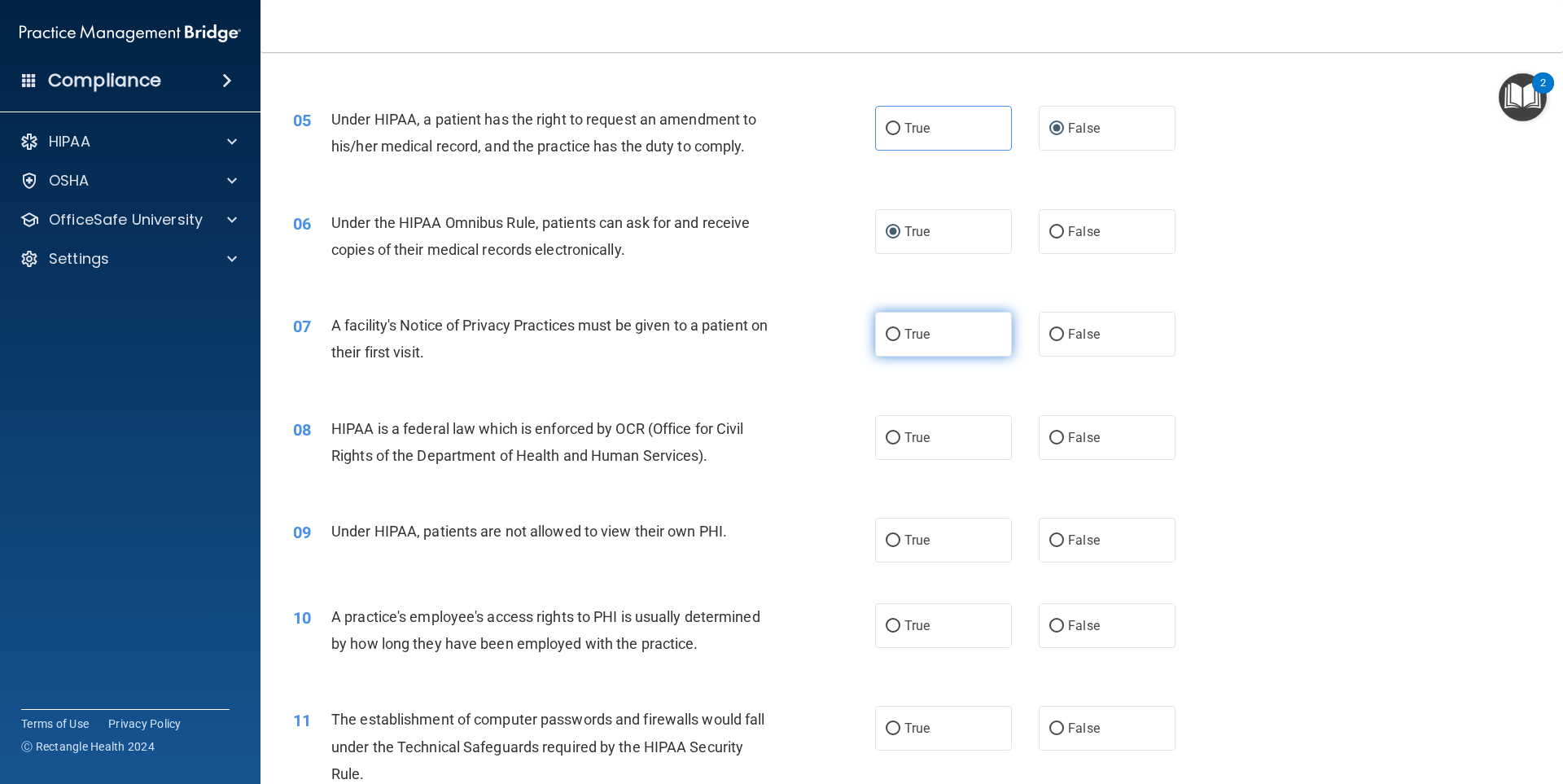
click at [893, 327] on label "True" at bounding box center [943, 334] width 137 height 45
click at [893, 329] on input "True" at bounding box center [893, 335] width 14 height 12
radio input "true"
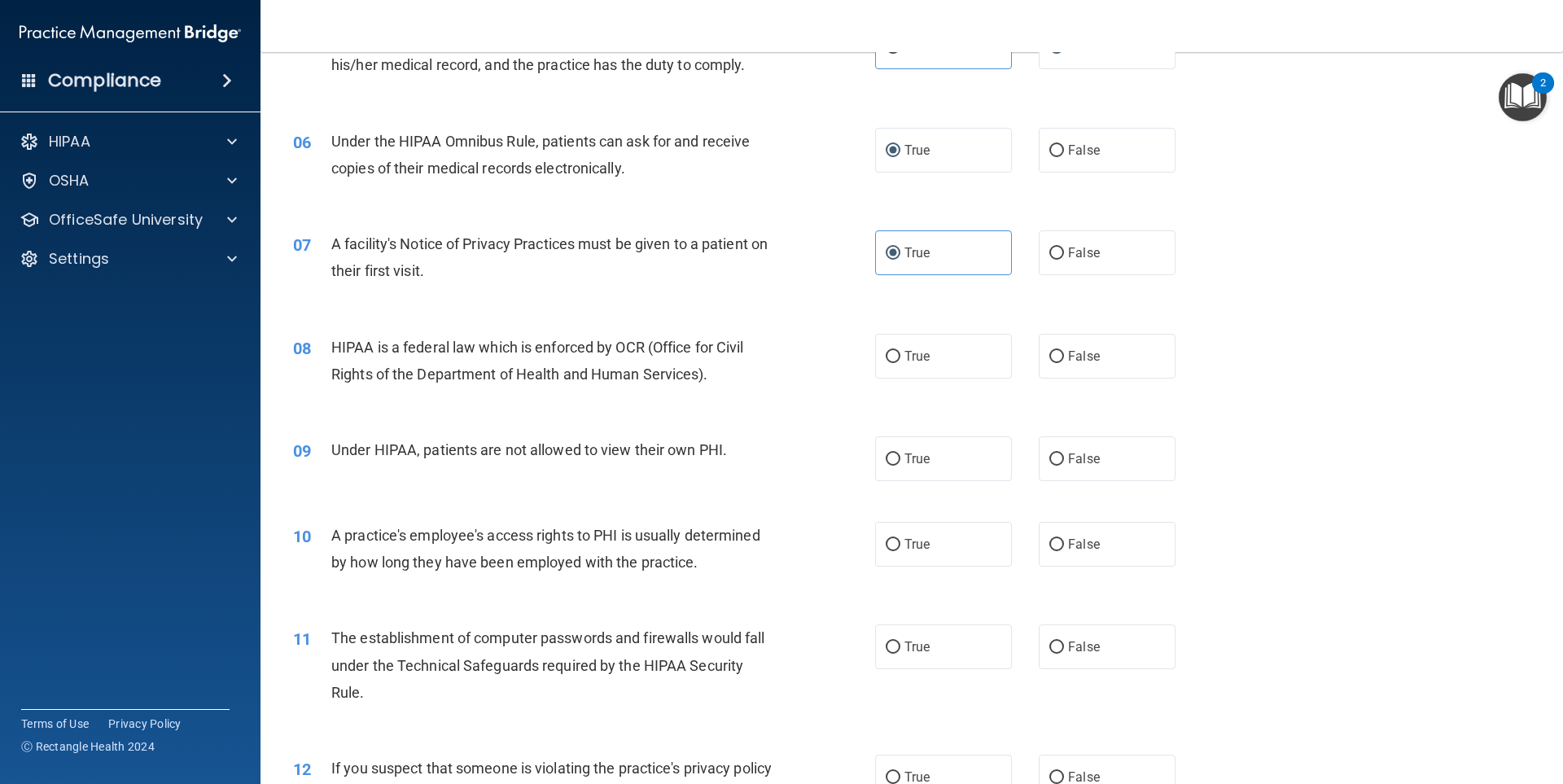
scroll to position [733, 0]
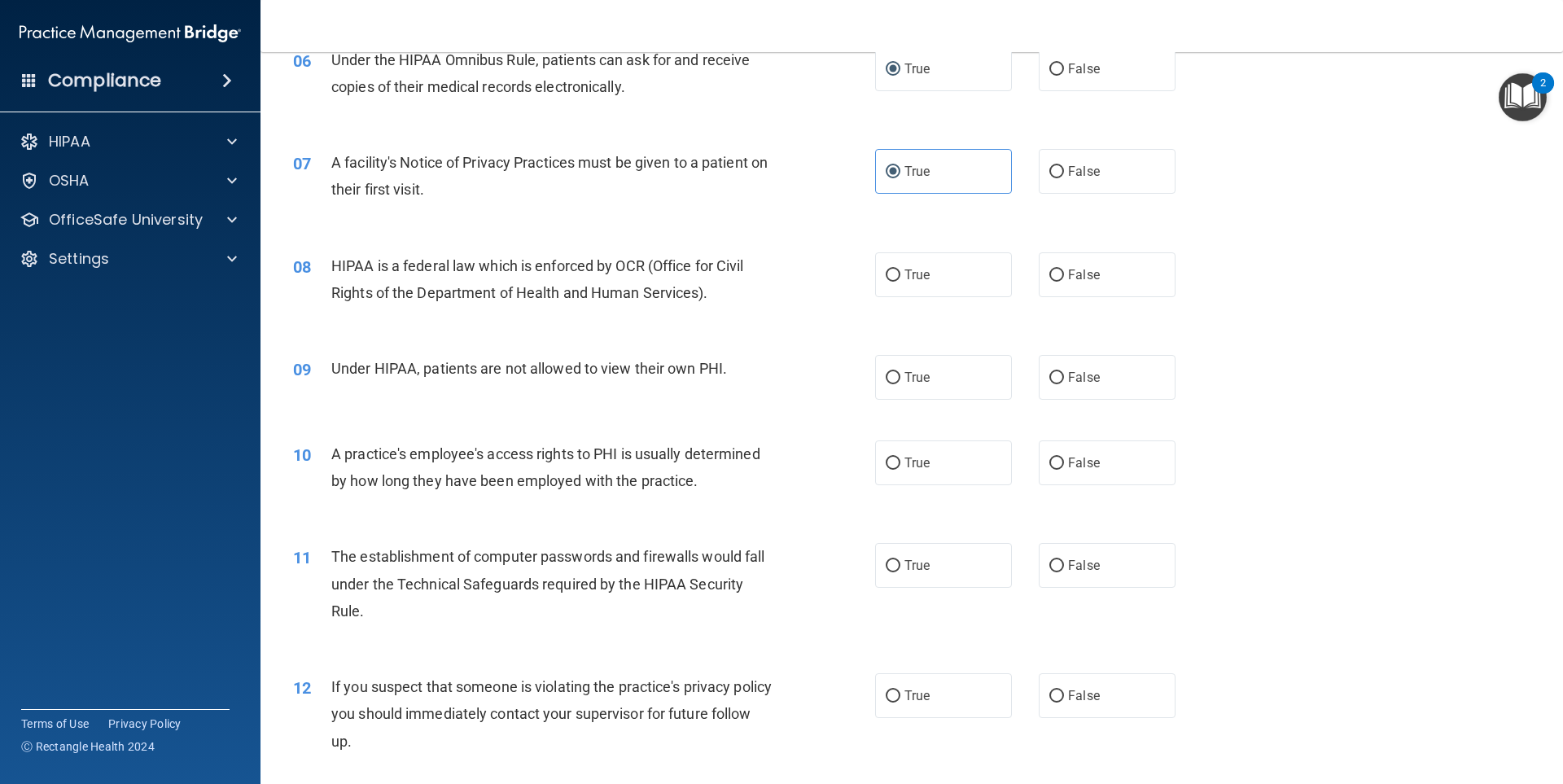
click at [864, 274] on div "08 HIPAA is a federal law which is enforced by OCR (Office for Civil Rights of …" at bounding box center [584, 282] width 631 height 62
click at [888, 276] on input "True" at bounding box center [893, 276] width 14 height 12
radio input "true"
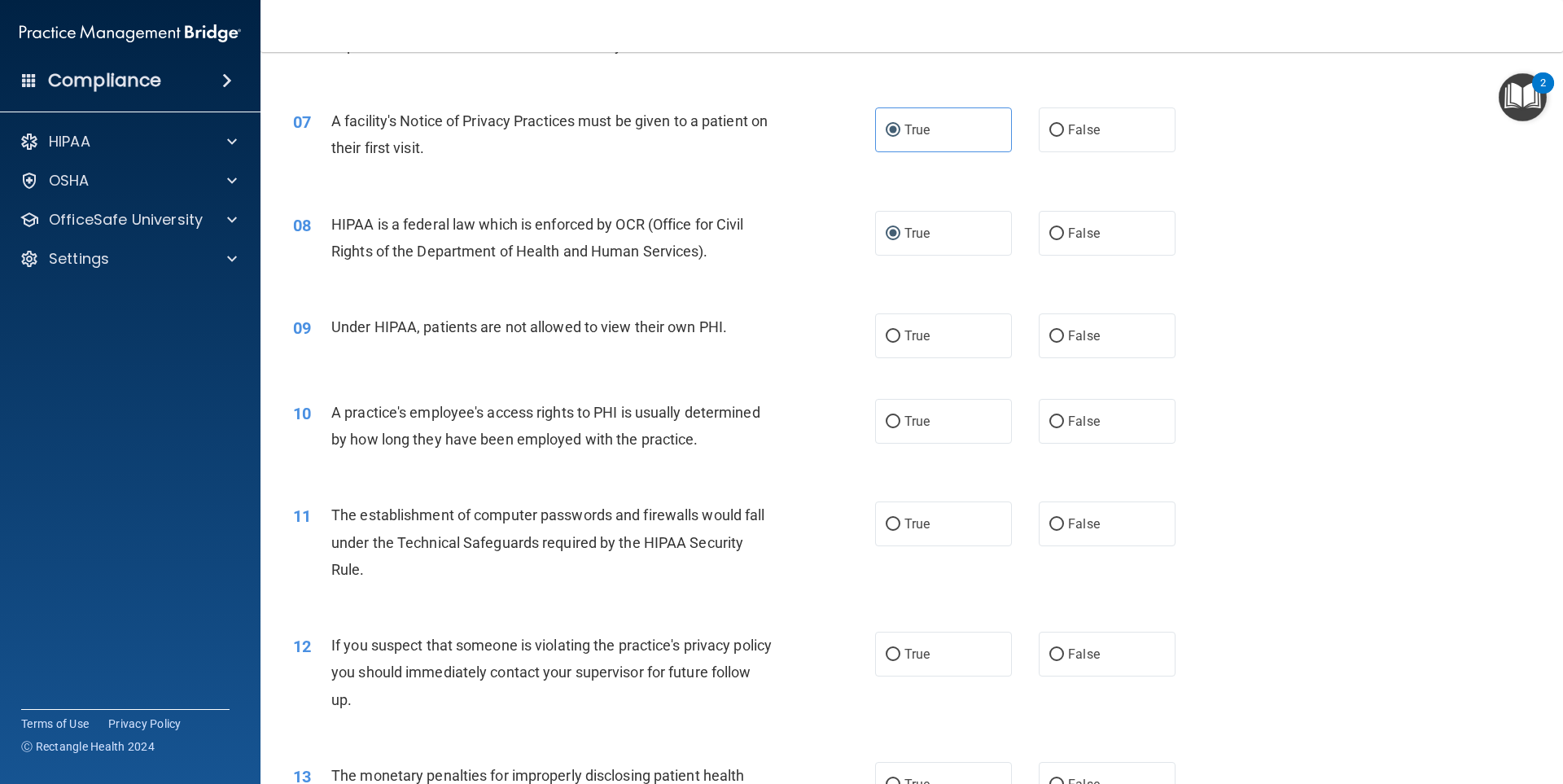
scroll to position [814, 0]
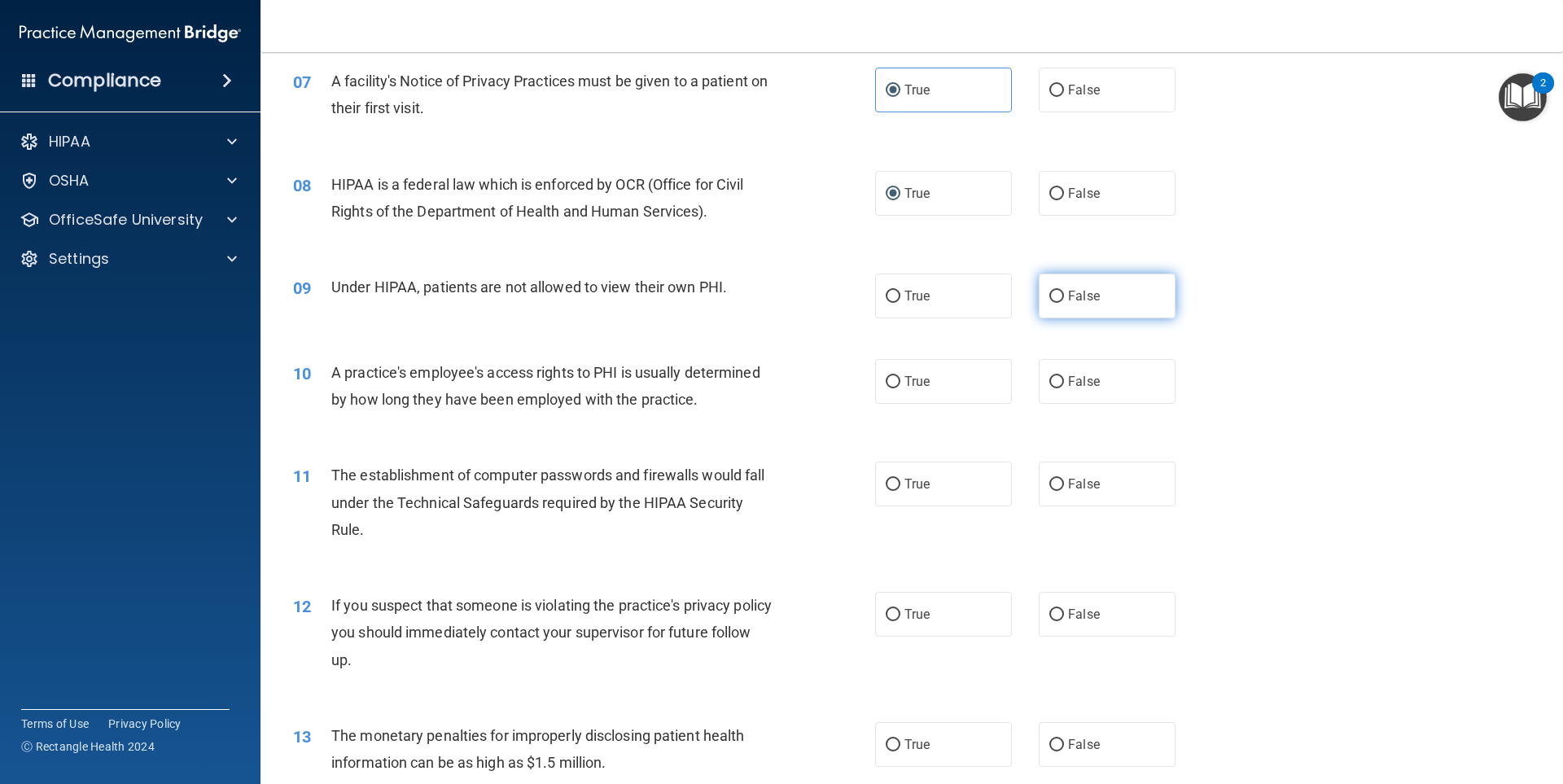
click at [1055, 304] on label "False" at bounding box center [1107, 295] width 137 height 45
click at [1055, 303] on input "False" at bounding box center [1056, 297] width 14 height 12
radio input "true"
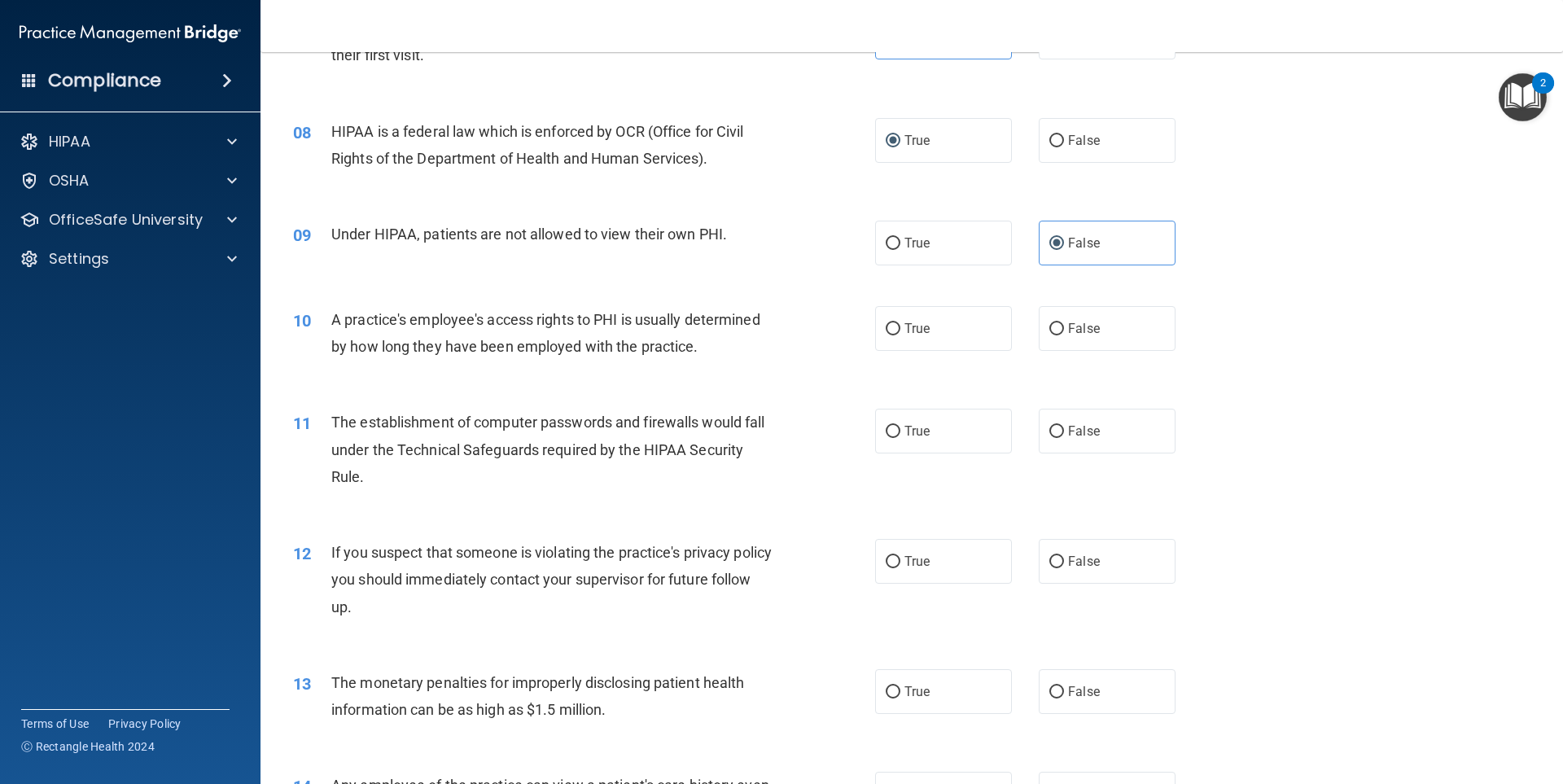
scroll to position [895, 0]
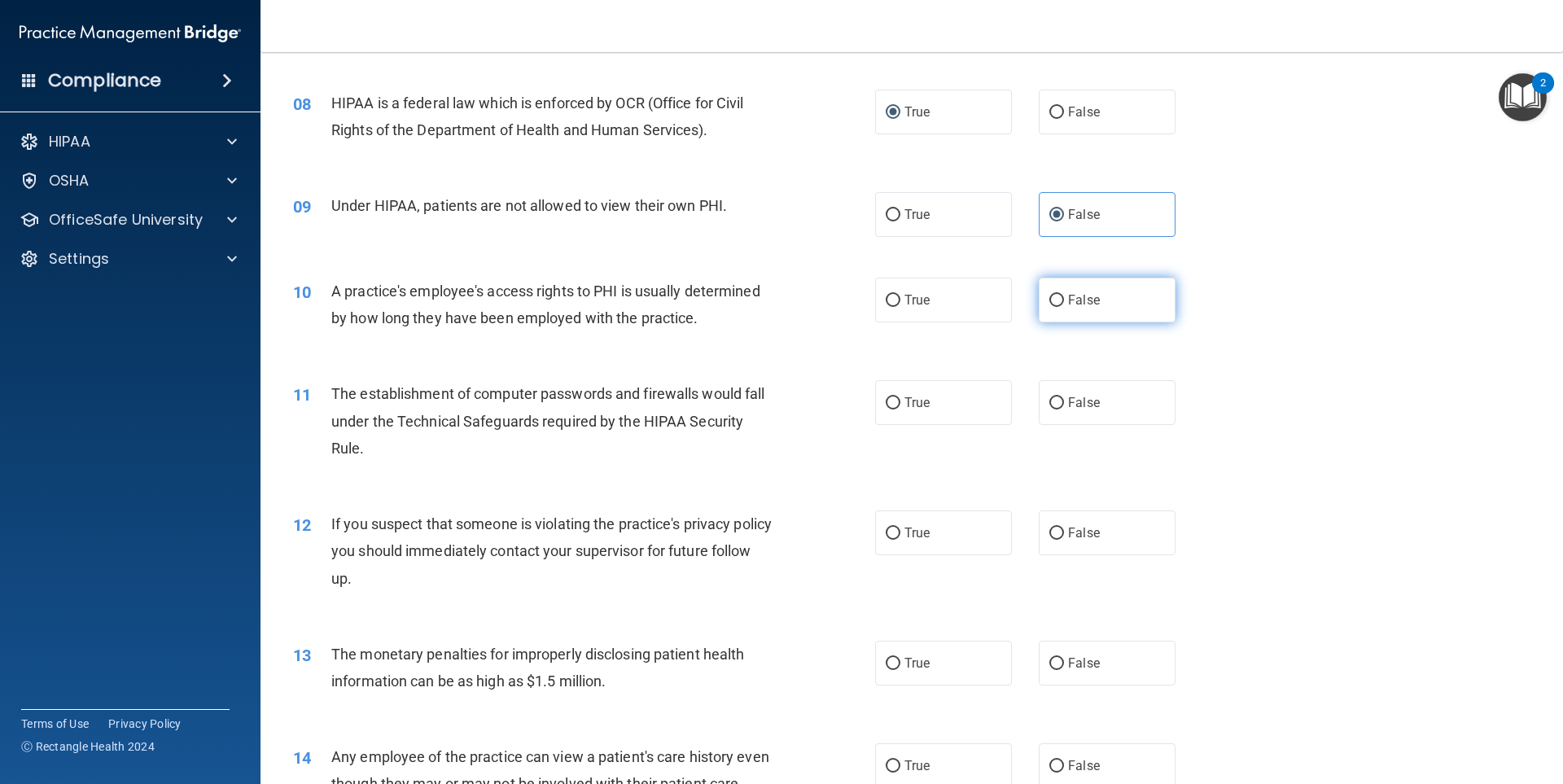
click at [1039, 312] on label "False" at bounding box center [1107, 299] width 137 height 45
click at [1050, 307] on input "False" at bounding box center [1056, 301] width 14 height 12
radio input "true"
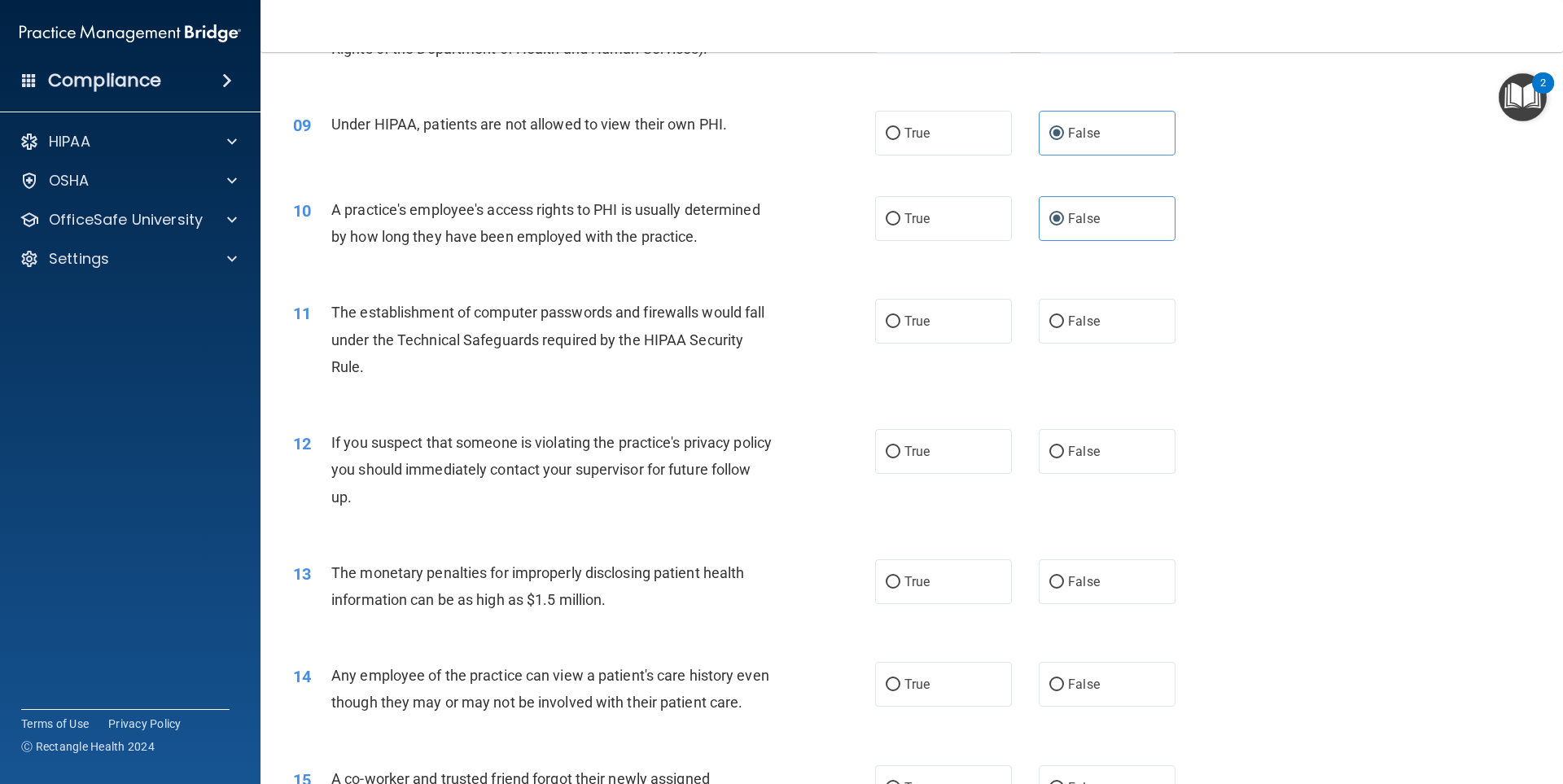
scroll to position [1058, 0]
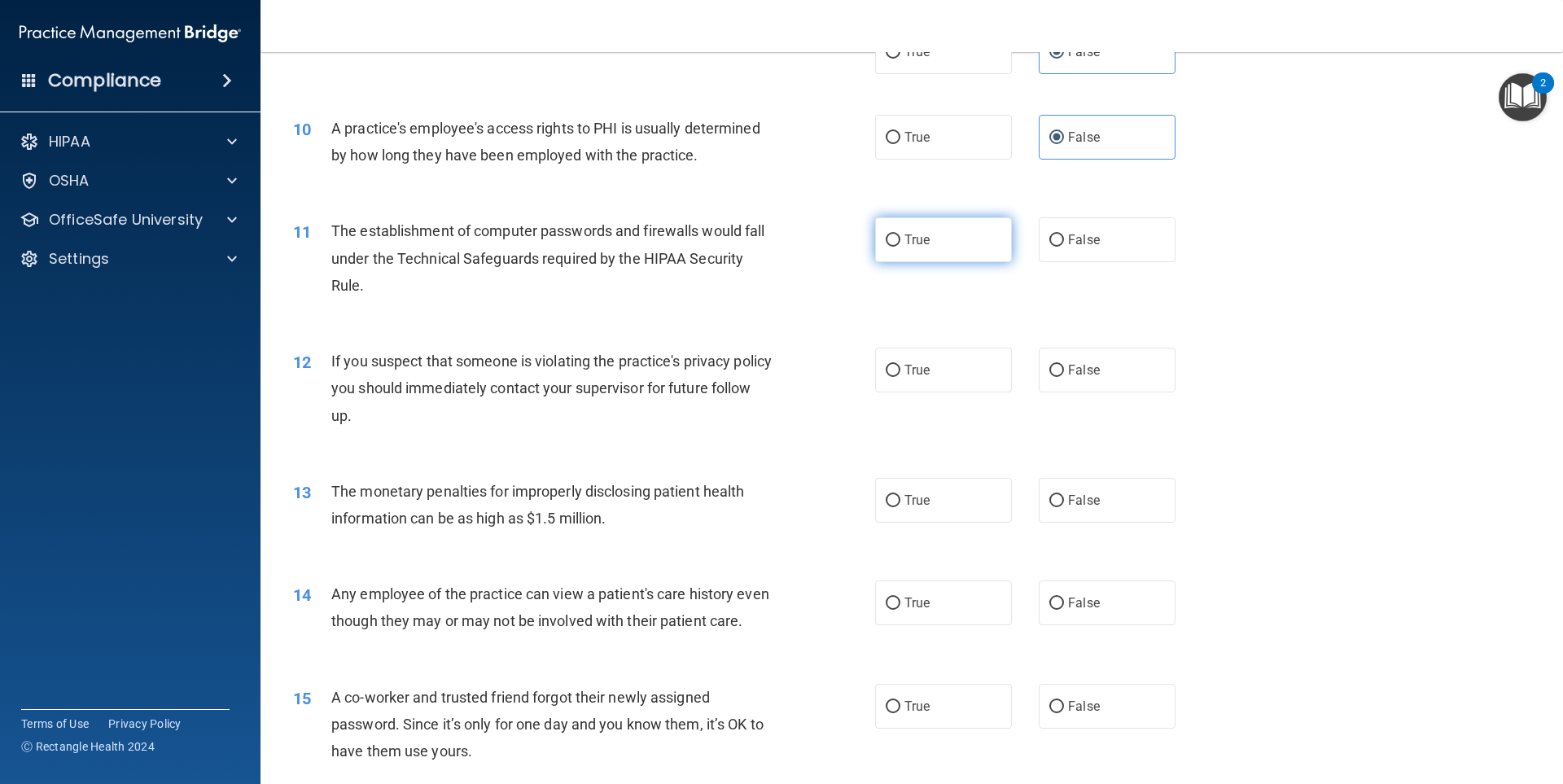
click at [897, 245] on label "True" at bounding box center [943, 239] width 137 height 45
click at [897, 245] on input "True" at bounding box center [893, 240] width 14 height 12
radio input "true"
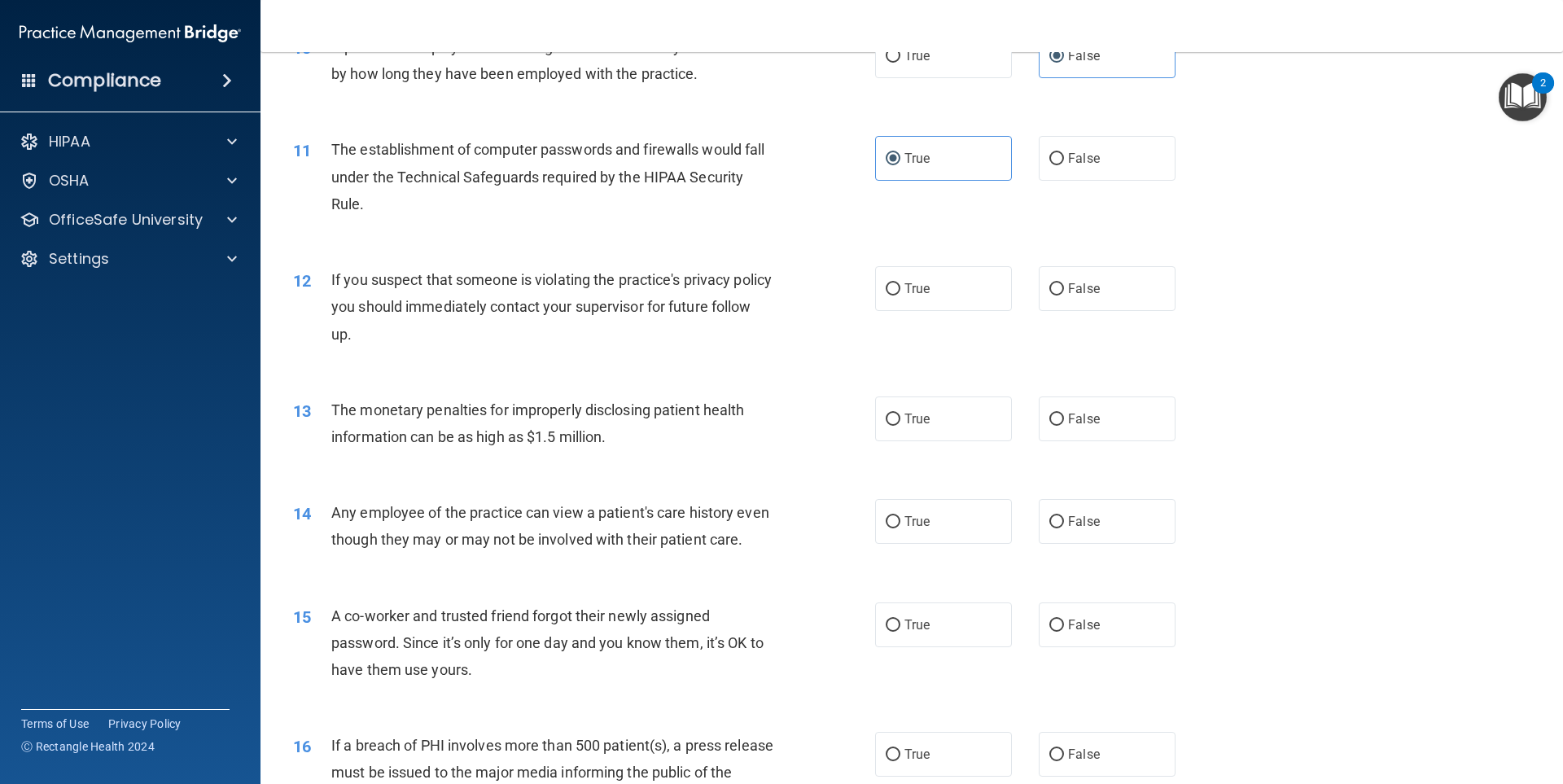
scroll to position [1221, 0]
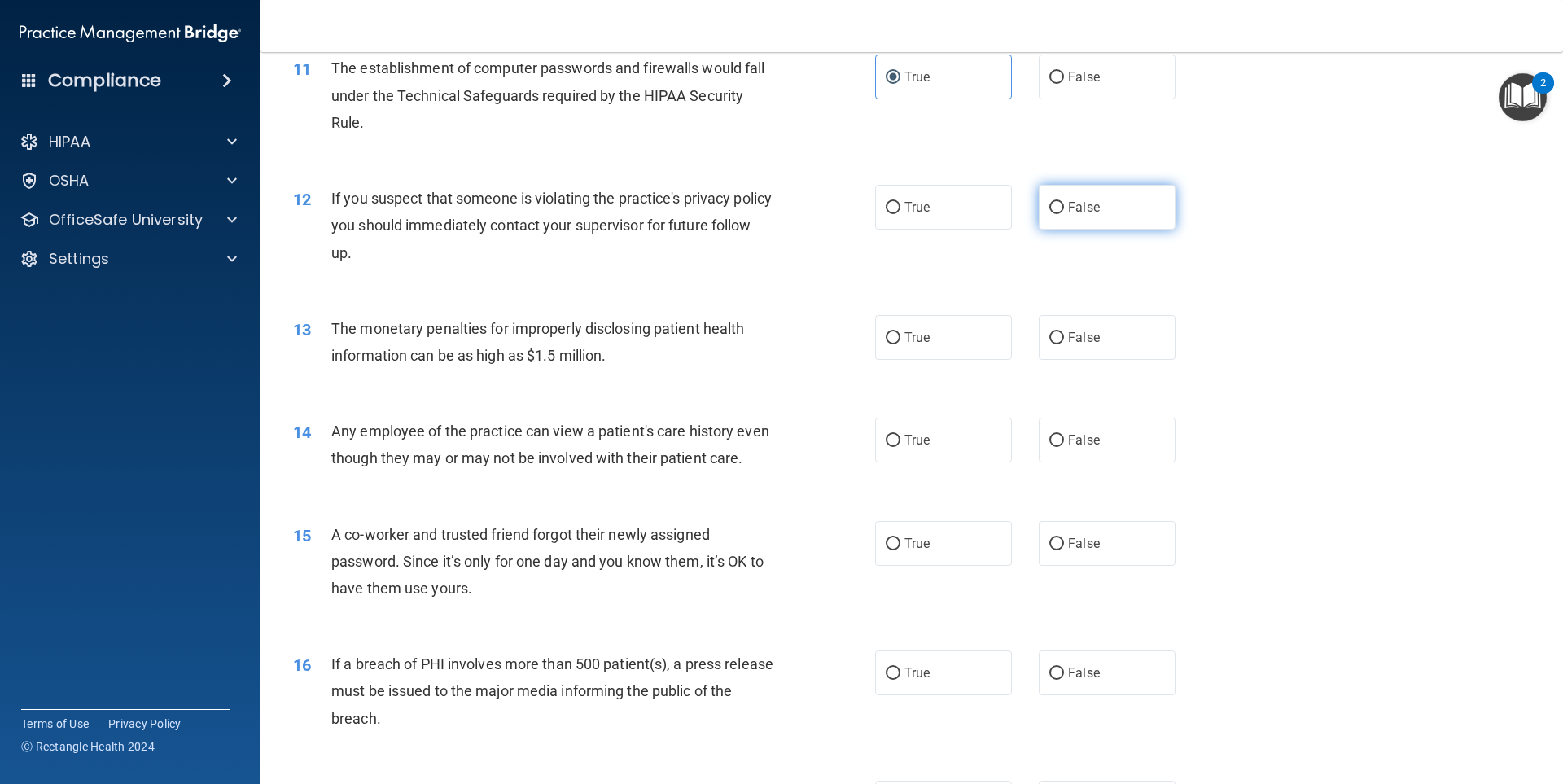
click at [1131, 208] on label "False" at bounding box center [1107, 207] width 137 height 45
click at [1064, 208] on input "False" at bounding box center [1056, 207] width 14 height 12
radio input "true"
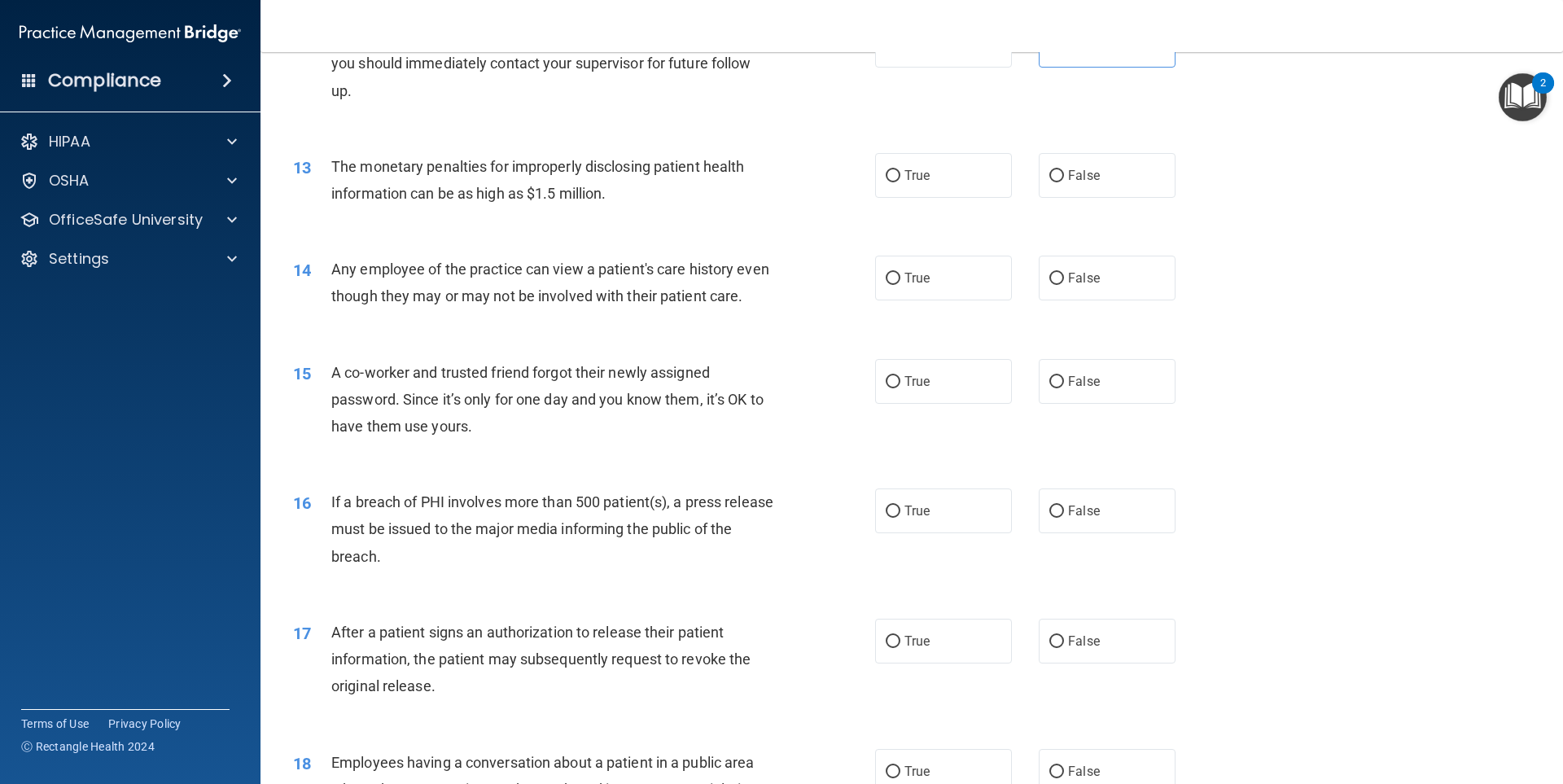
scroll to position [1384, 0]
click at [940, 179] on label "True" at bounding box center [943, 175] width 137 height 45
click at [900, 179] on input "True" at bounding box center [893, 175] width 14 height 12
radio input "true"
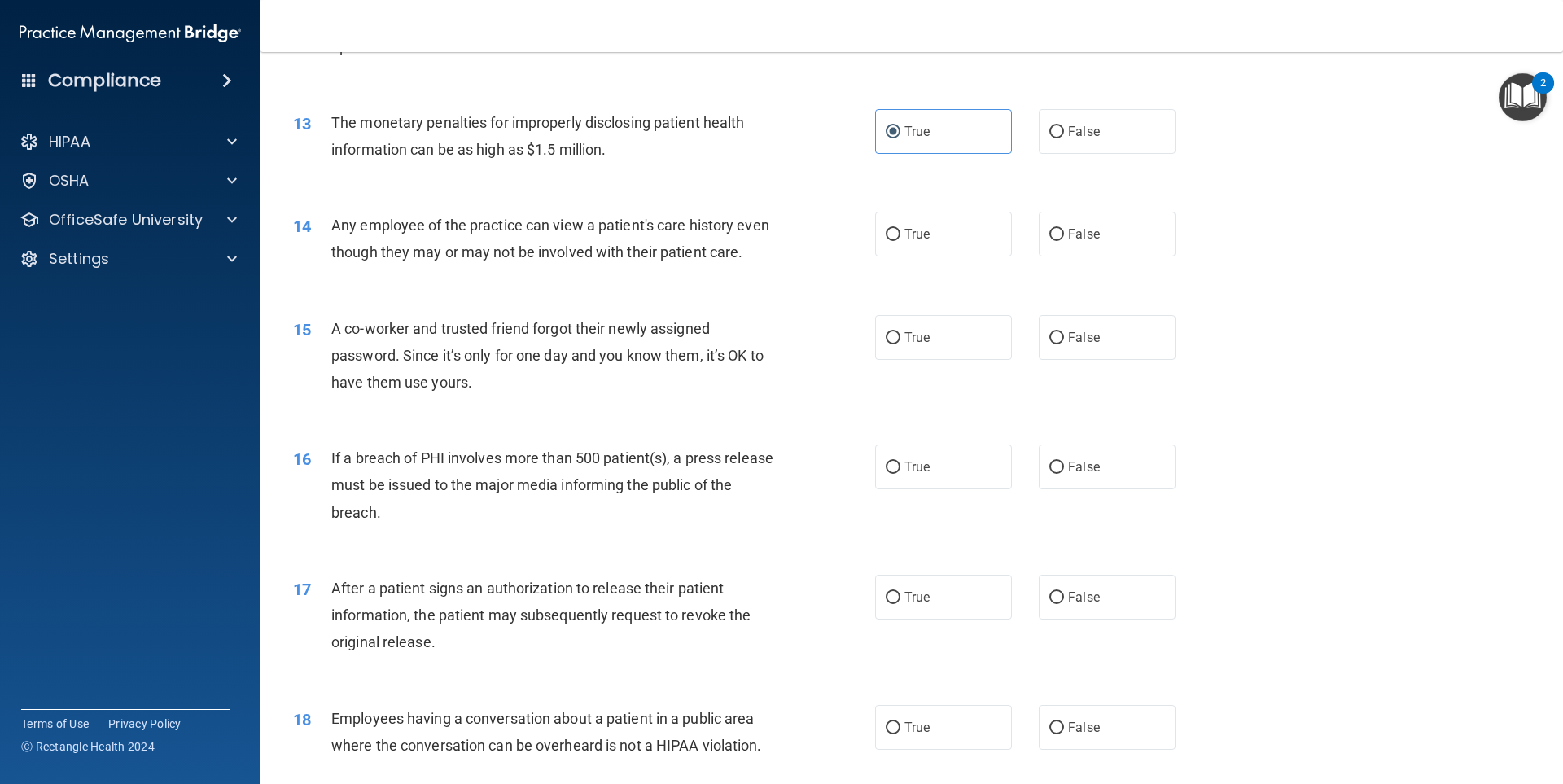
scroll to position [1465, 0]
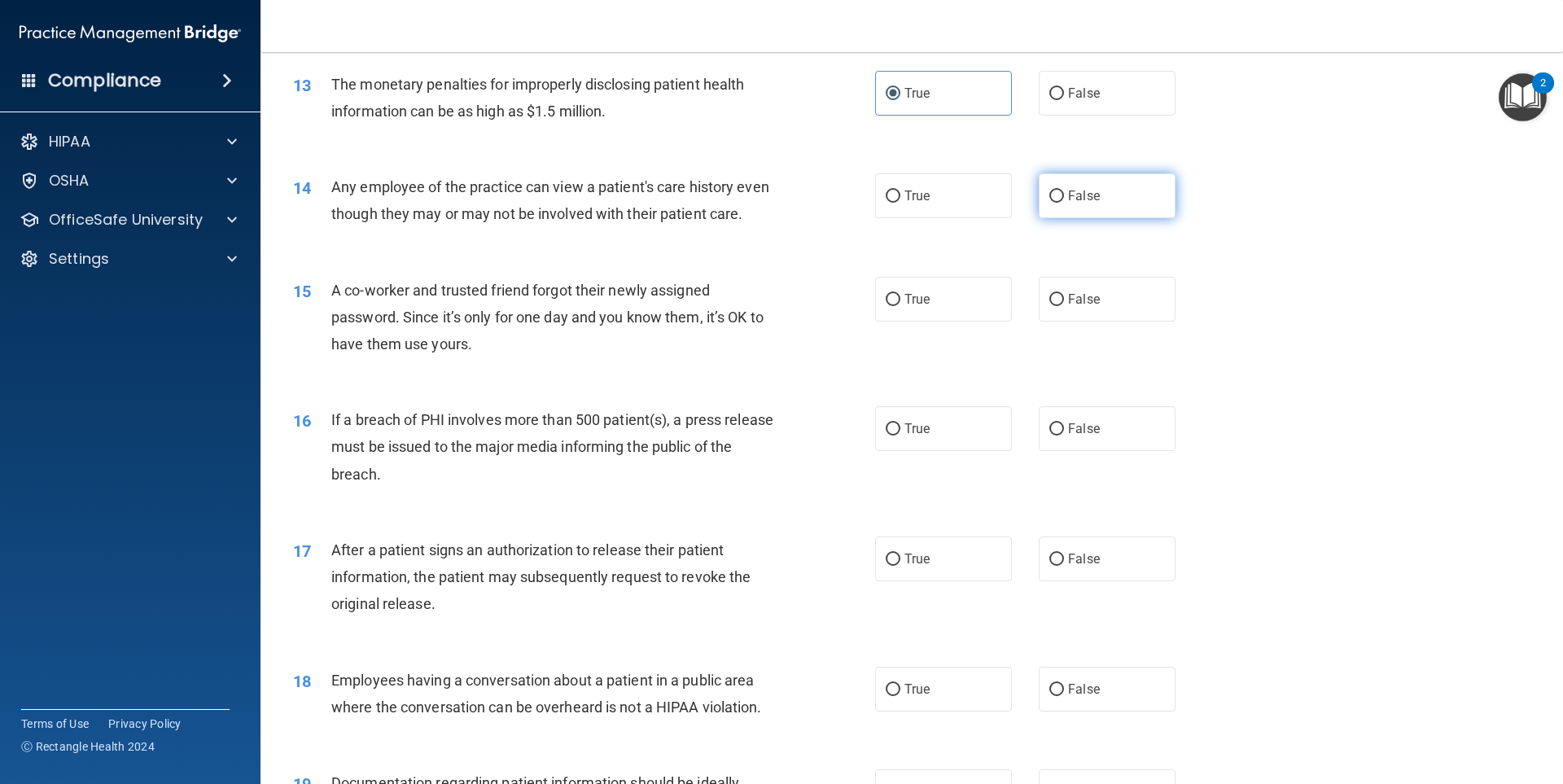
click at [1068, 201] on span "False" at bounding box center [1084, 196] width 32 height 15
click at [1061, 201] on input "False" at bounding box center [1056, 196] width 14 height 12
radio input "true"
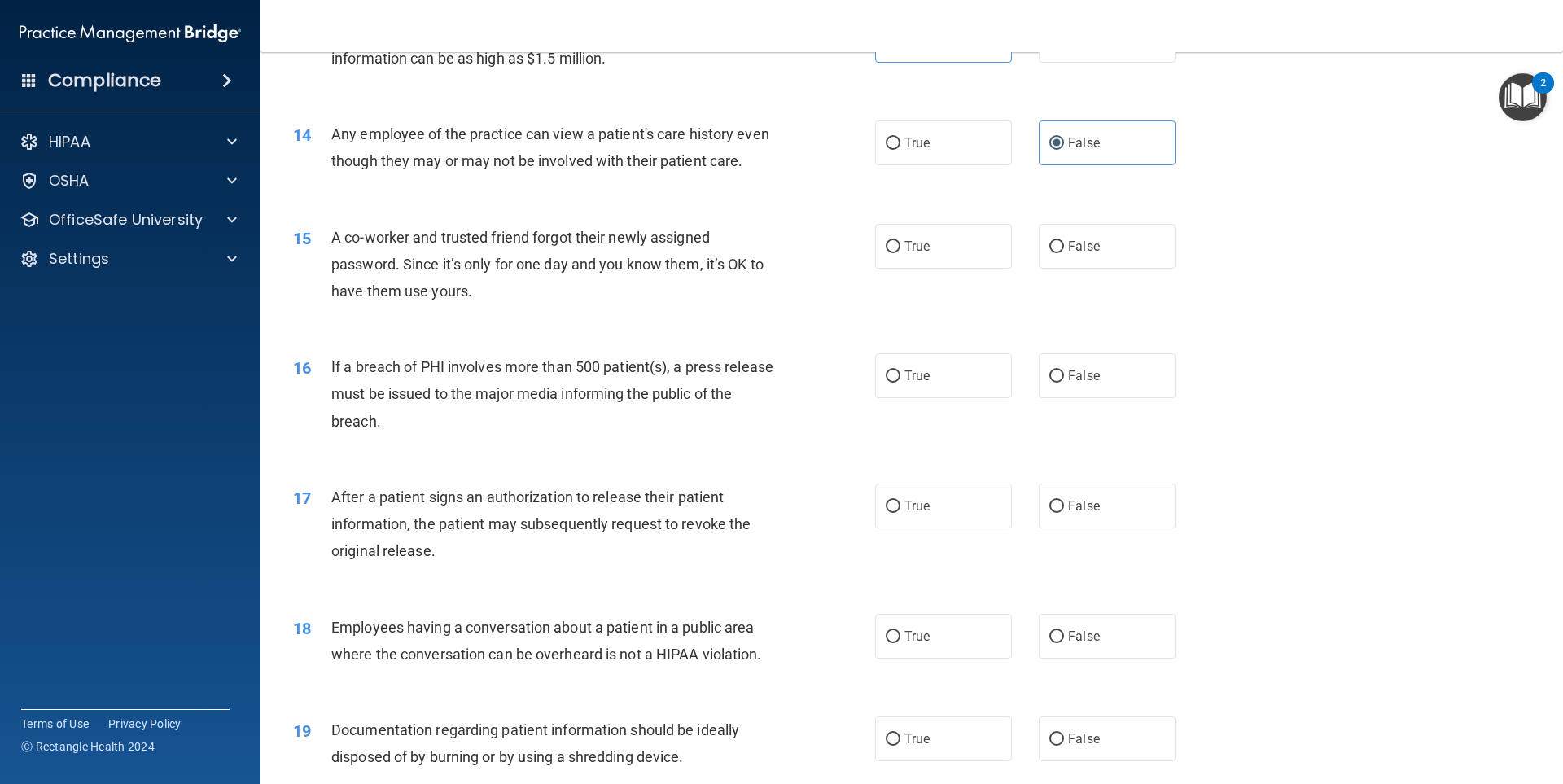
scroll to position [1547, 0]
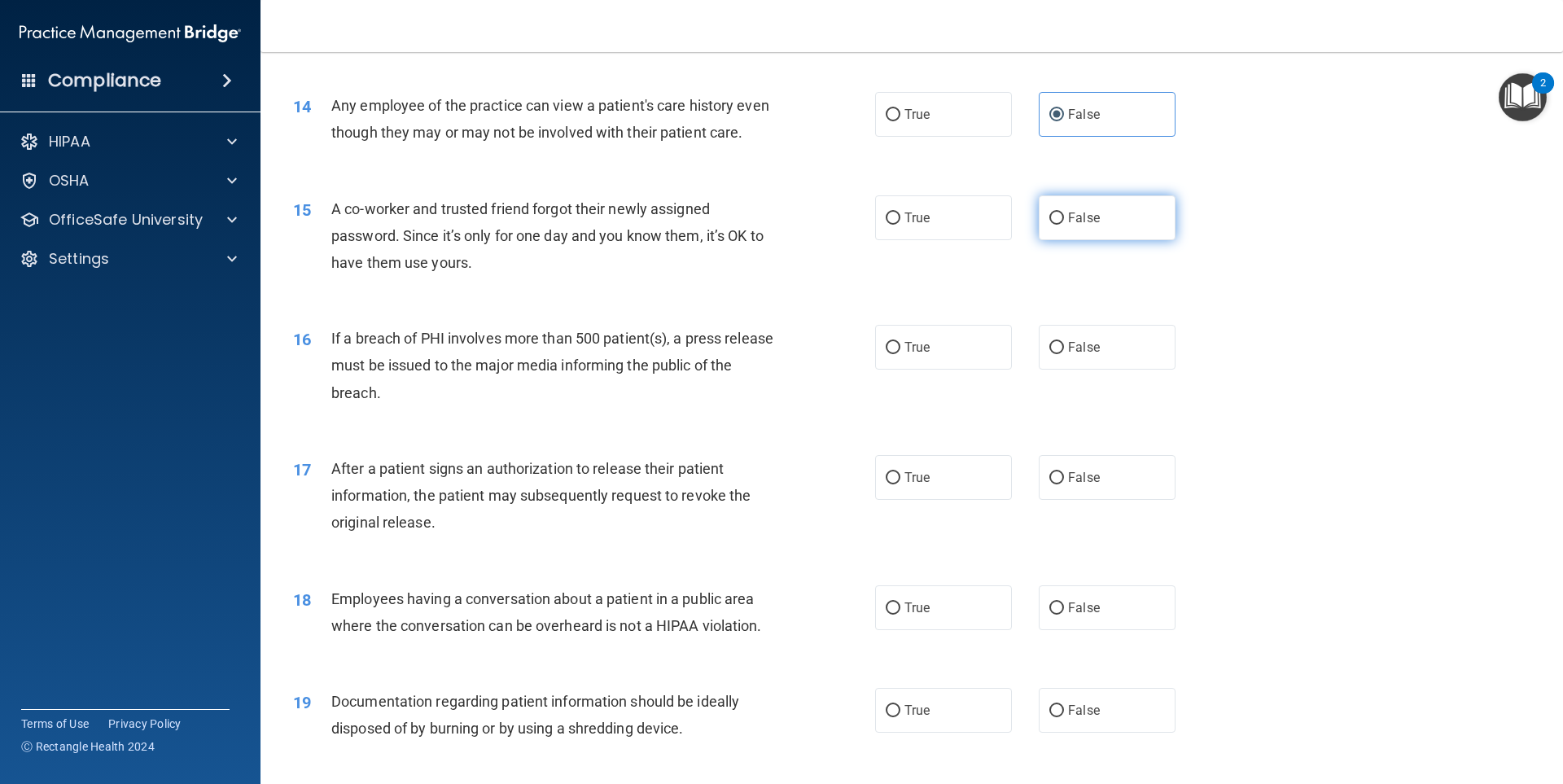
click at [1093, 239] on label "False" at bounding box center [1107, 217] width 137 height 45
click at [1064, 225] on input "False" at bounding box center [1056, 218] width 14 height 12
radio input "true"
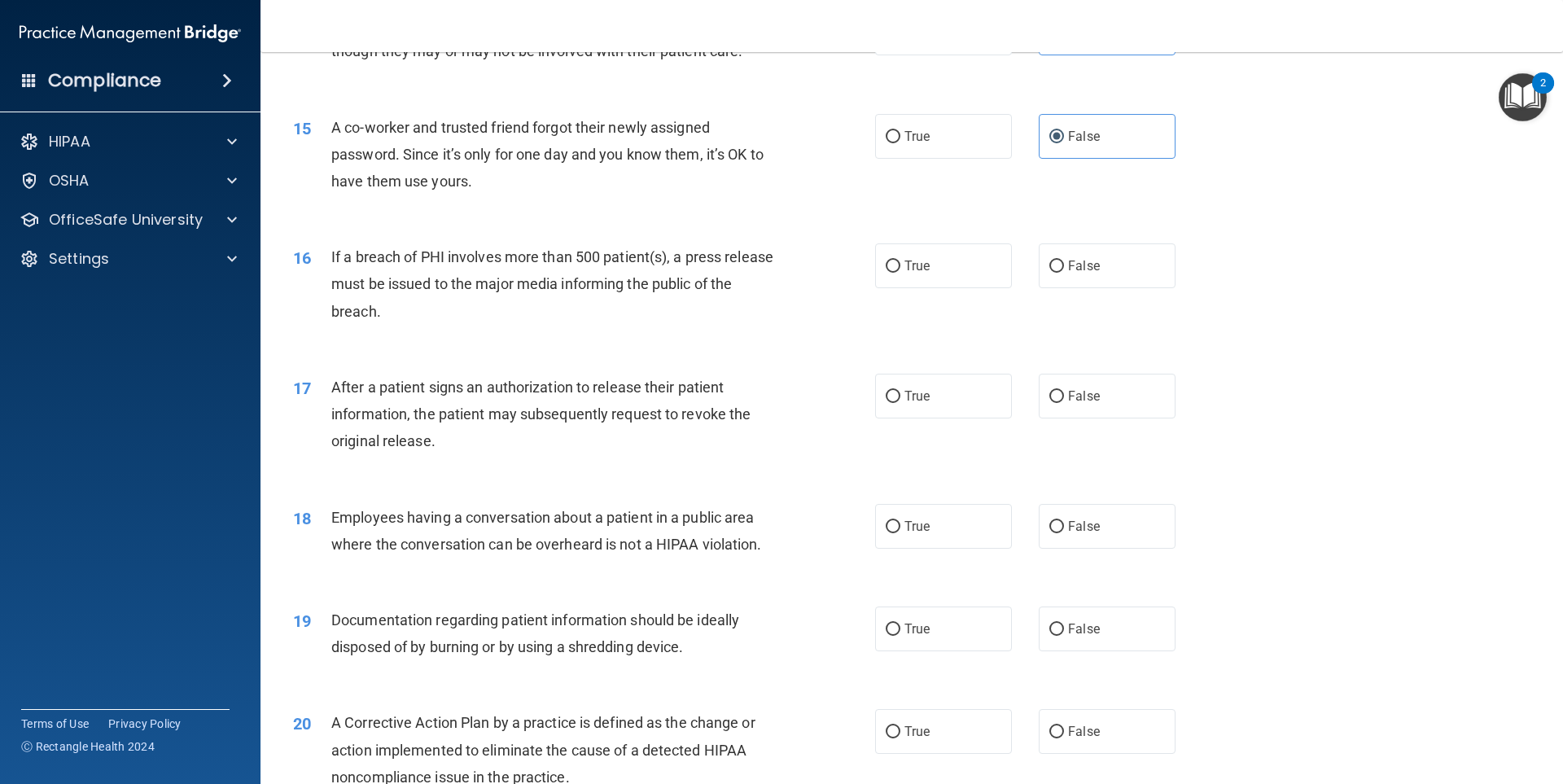
scroll to position [1710, 0]
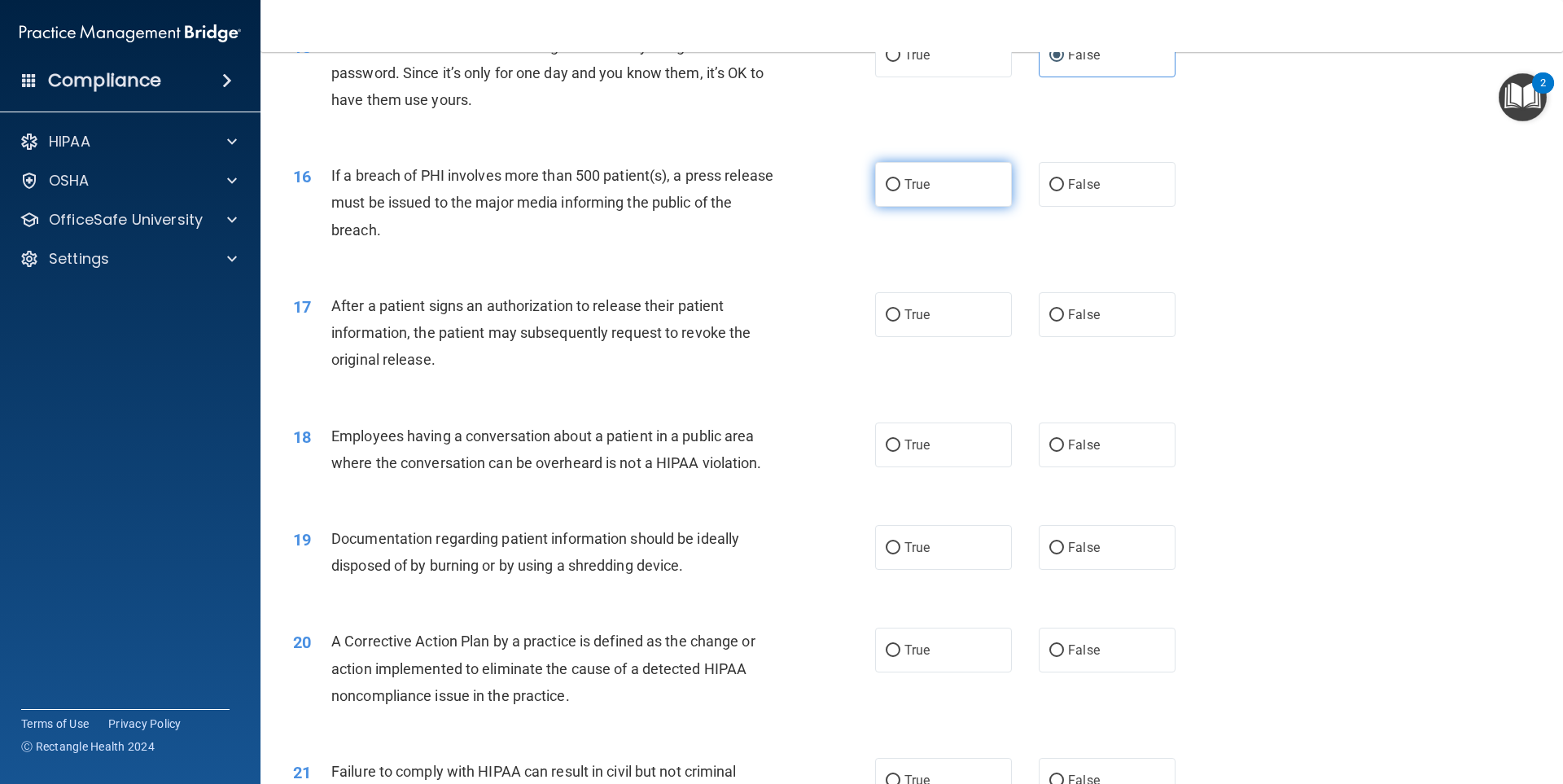
click at [932, 207] on label "True" at bounding box center [943, 184] width 137 height 45
click at [900, 191] on input "True" at bounding box center [893, 185] width 14 height 12
radio input "true"
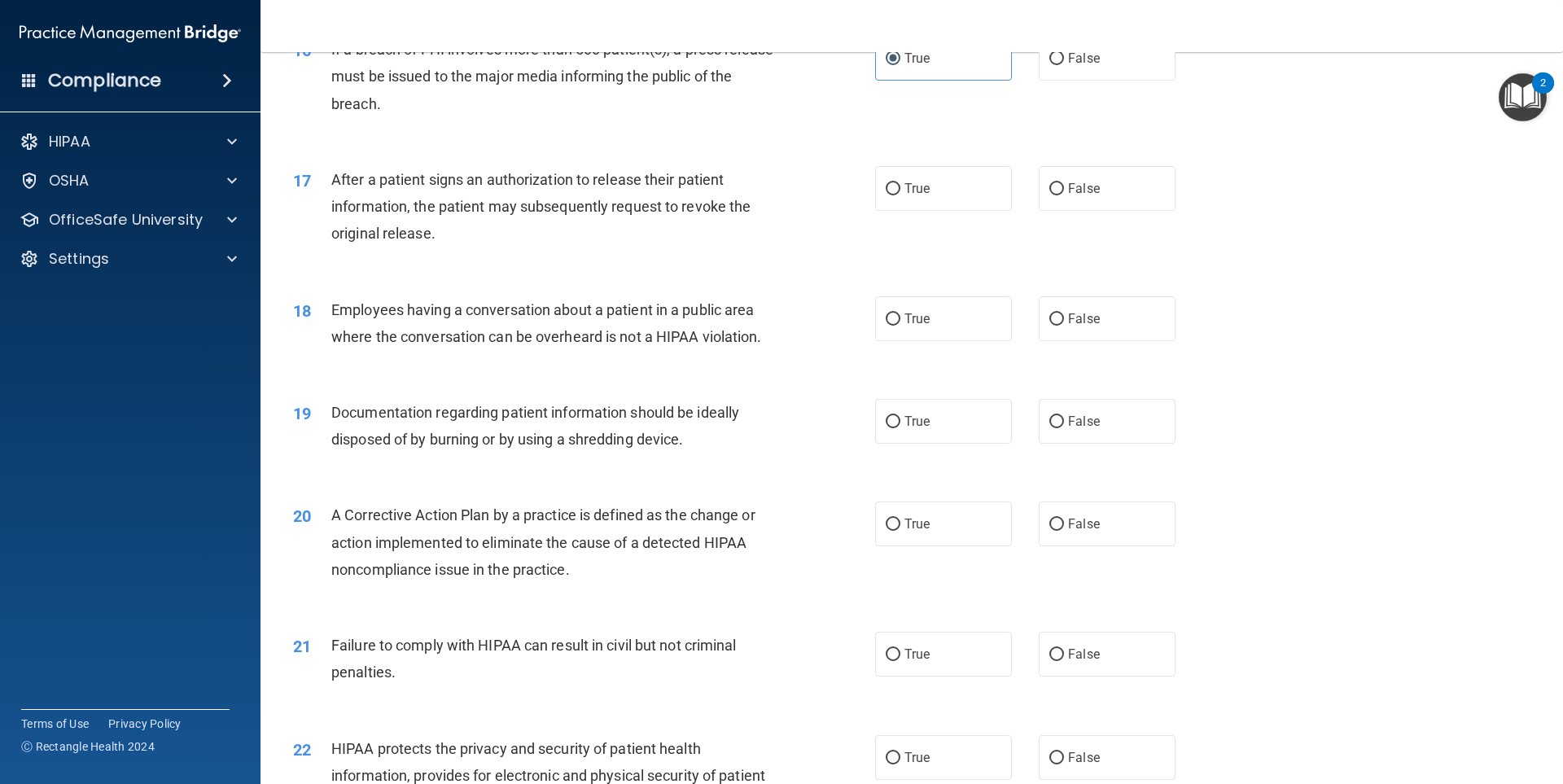
scroll to position [1872, 0]
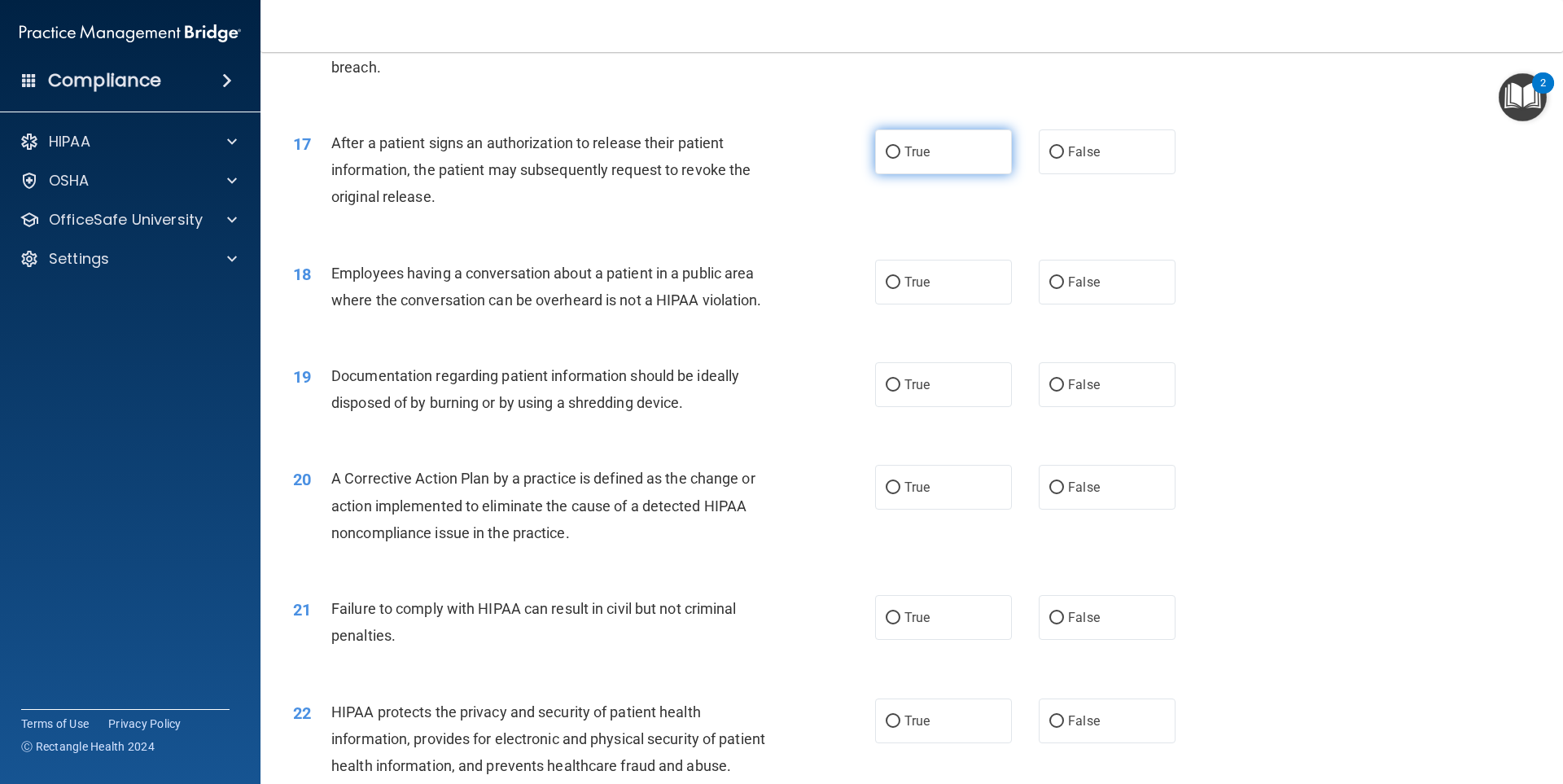
click at [918, 159] on span "True" at bounding box center [917, 152] width 25 height 15
click at [900, 158] on input "True" at bounding box center [893, 153] width 14 height 12
radio input "true"
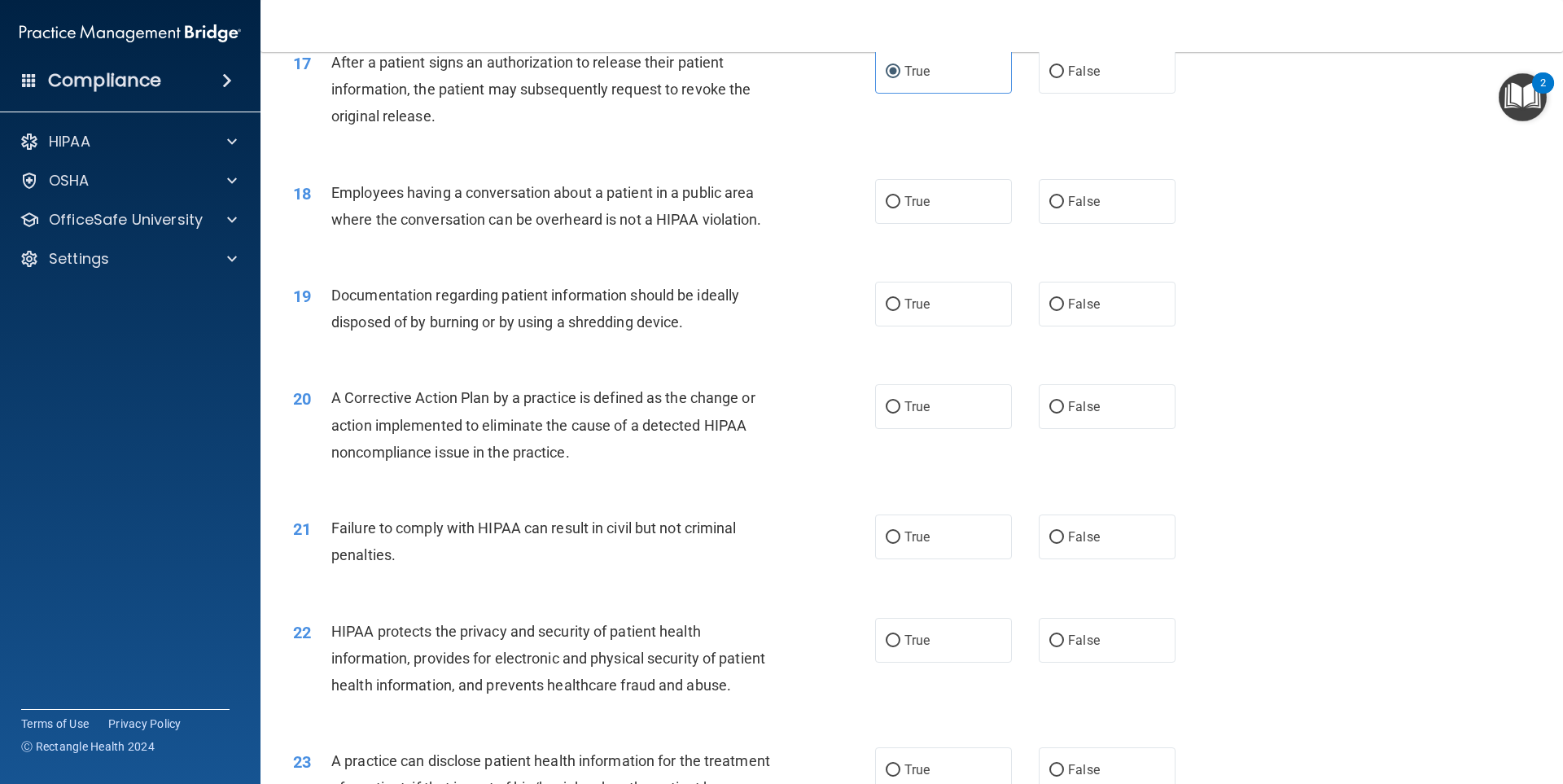
scroll to position [1953, 0]
click at [1098, 223] on label "False" at bounding box center [1107, 200] width 137 height 45
click at [1064, 207] on input "False" at bounding box center [1056, 201] width 14 height 12
radio input "true"
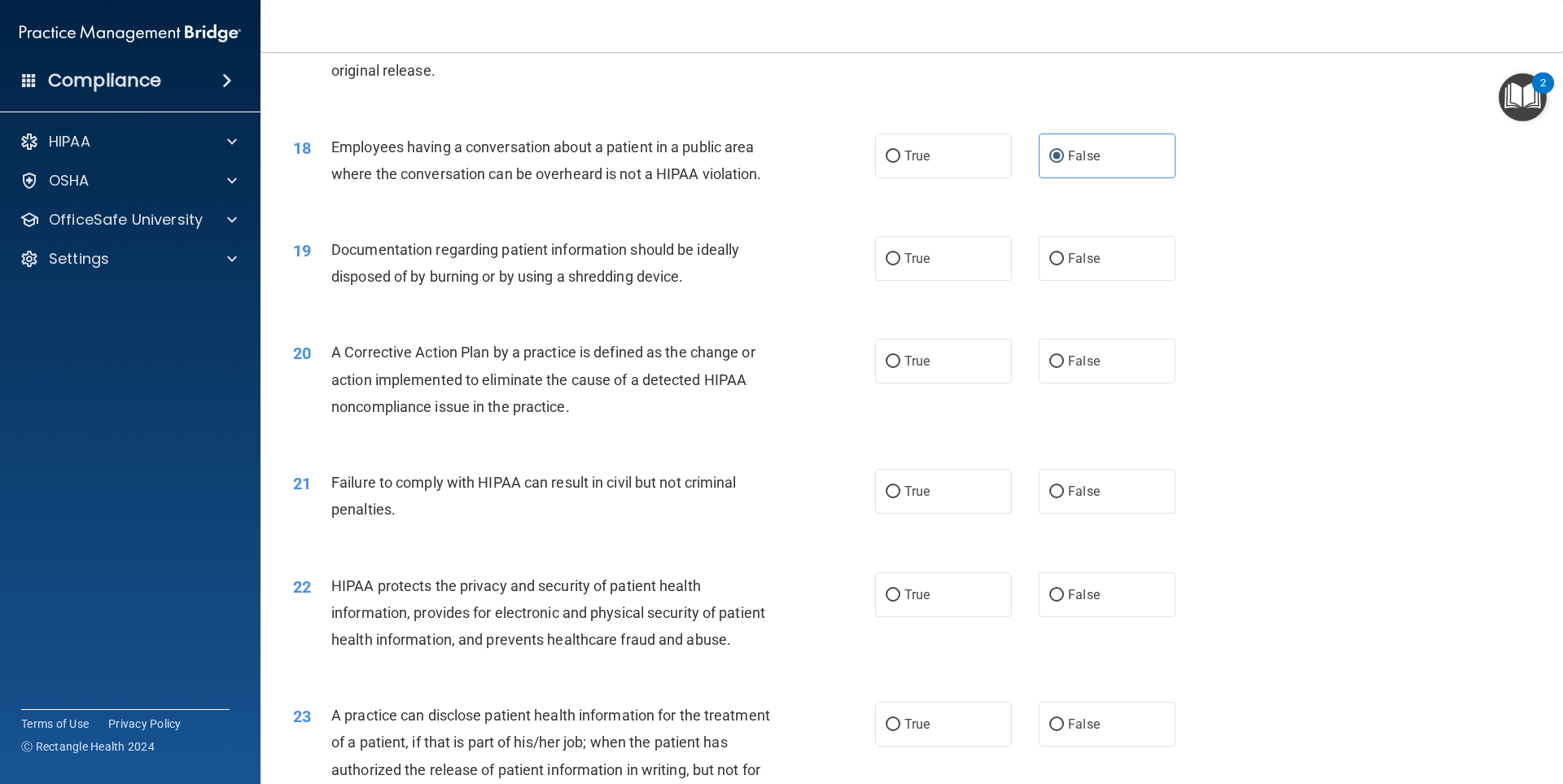
scroll to position [2035, 0]
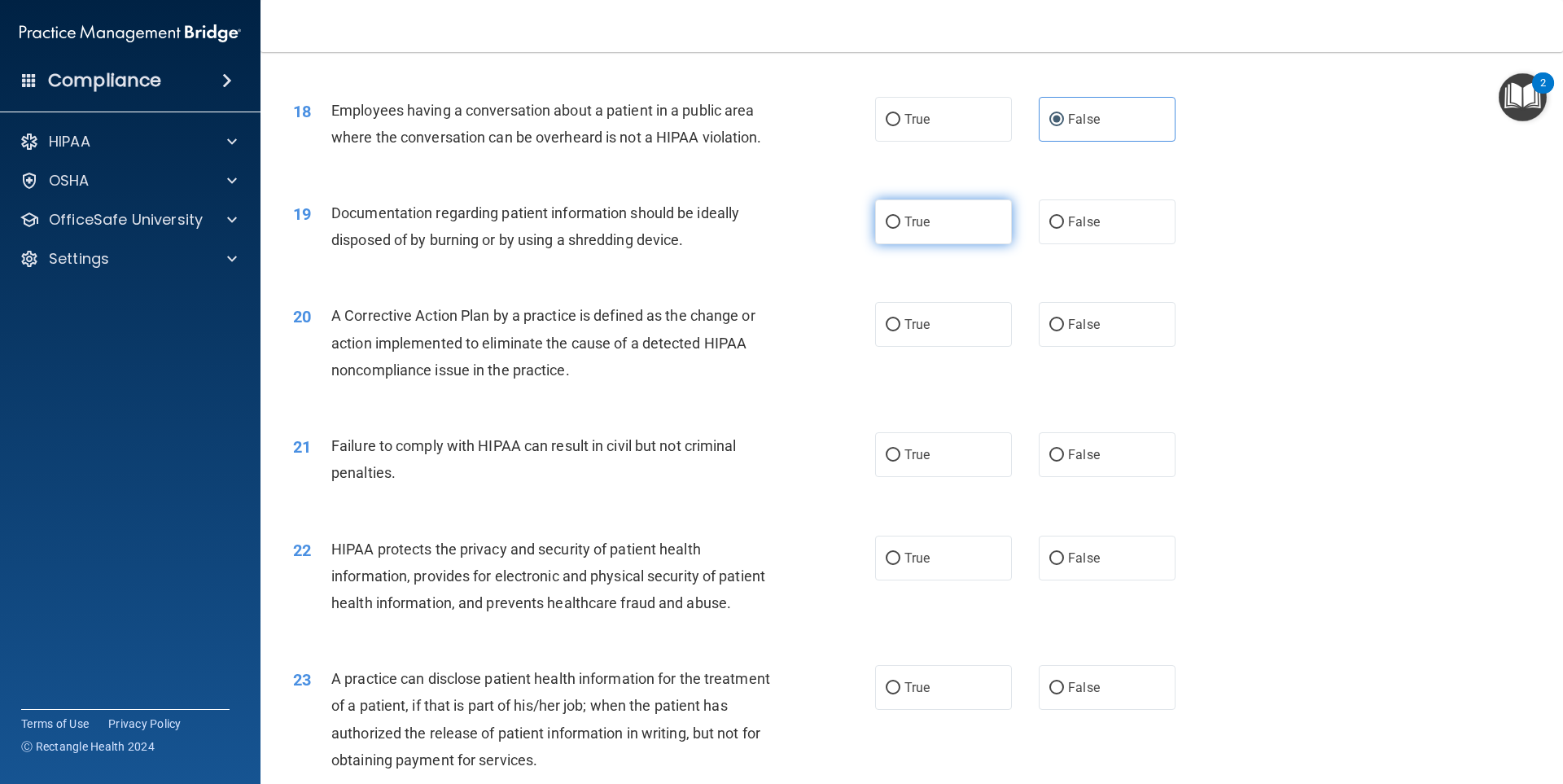
click at [888, 240] on label "True" at bounding box center [943, 222] width 137 height 45
click at [888, 228] on input "True" at bounding box center [893, 223] width 14 height 12
radio input "true"
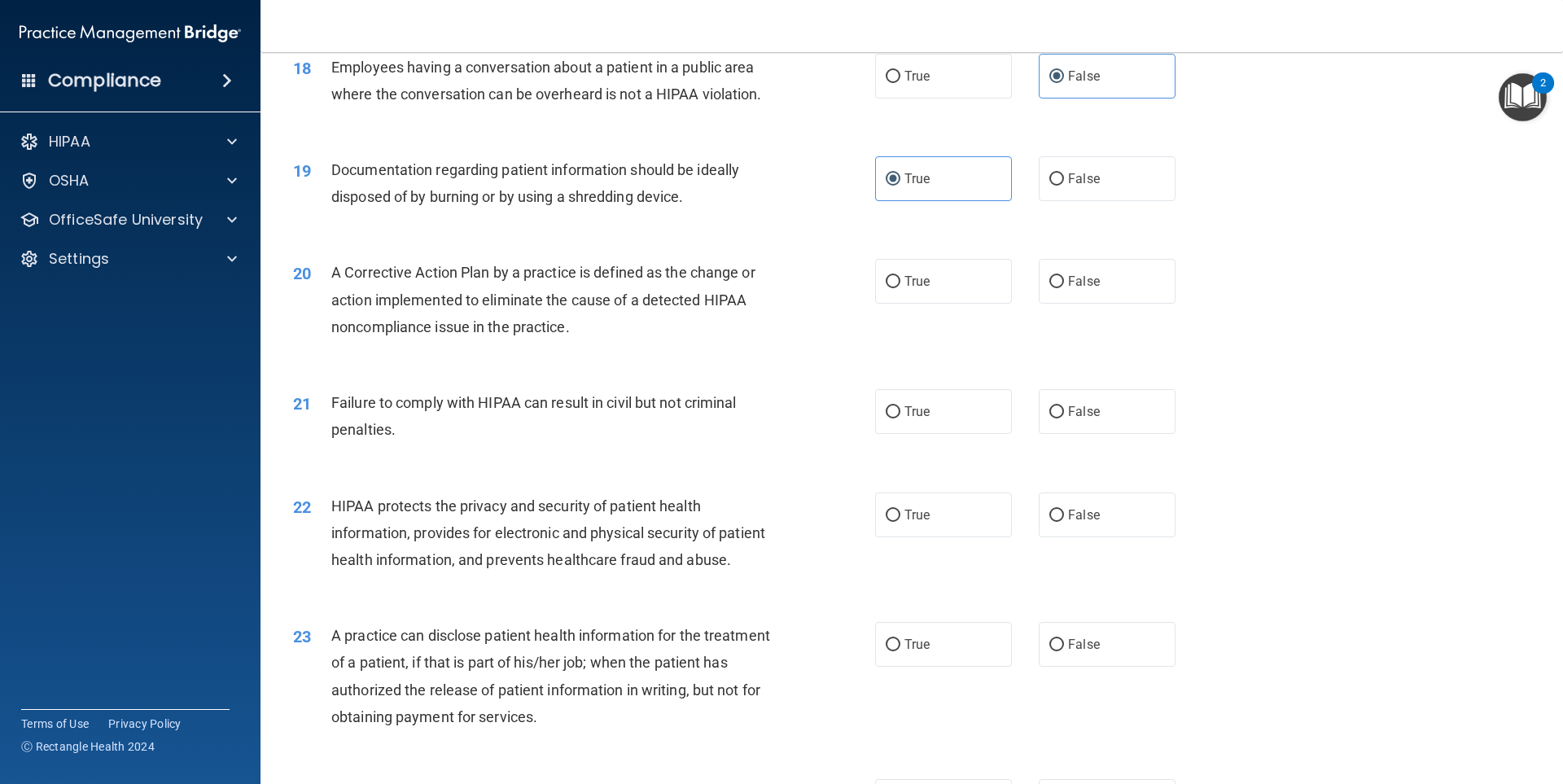
scroll to position [2117, 0]
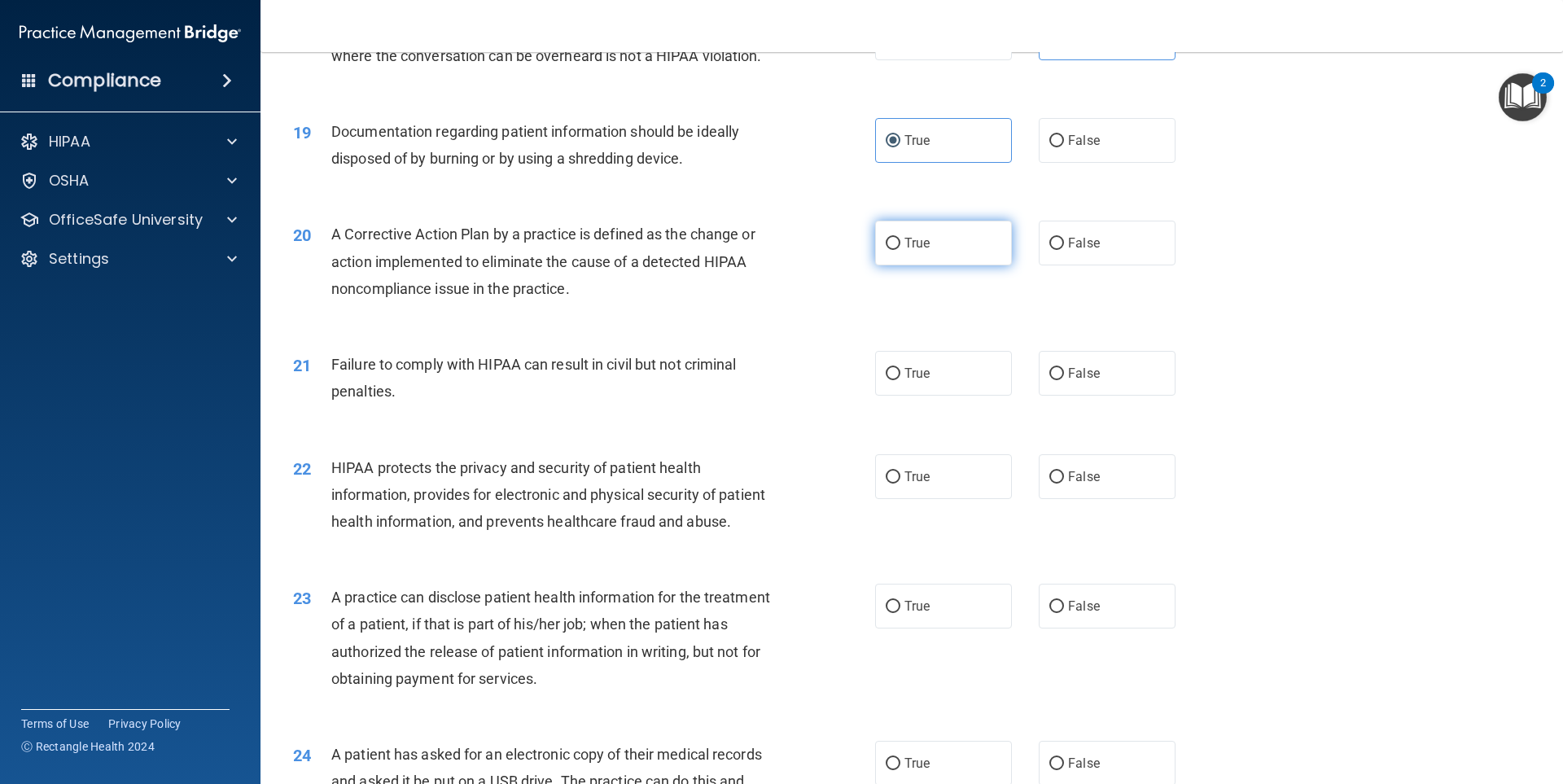
click at [907, 250] on span "True" at bounding box center [917, 243] width 25 height 15
click at [900, 250] on input "True" at bounding box center [893, 244] width 14 height 12
radio input "true"
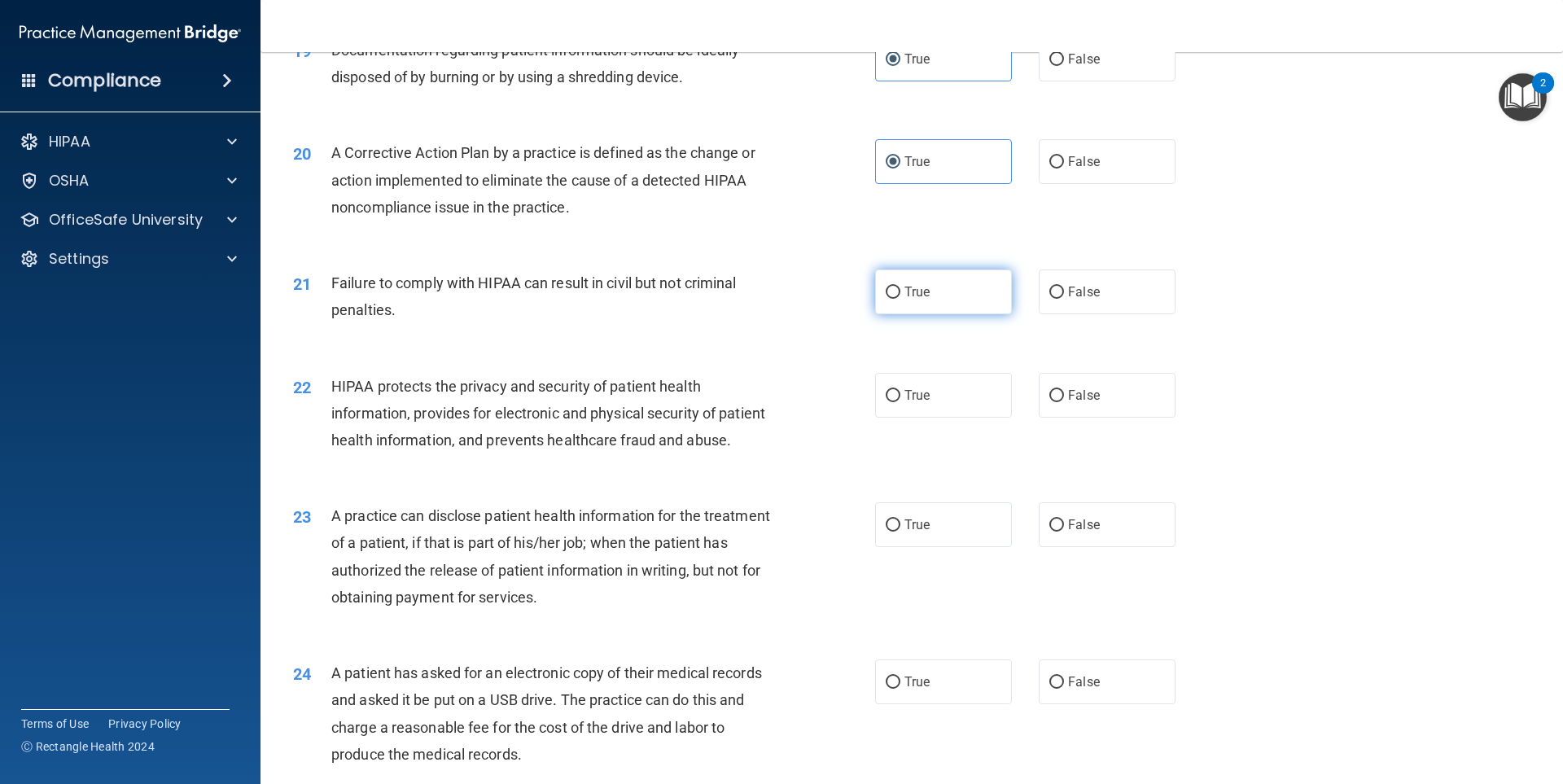
click at [898, 309] on label "True" at bounding box center [943, 292] width 137 height 45
click at [898, 298] on input "True" at bounding box center [893, 293] width 14 height 12
radio input "true"
click at [1090, 314] on label "False" at bounding box center [1107, 292] width 137 height 45
click at [1064, 298] on input "False" at bounding box center [1056, 293] width 14 height 12
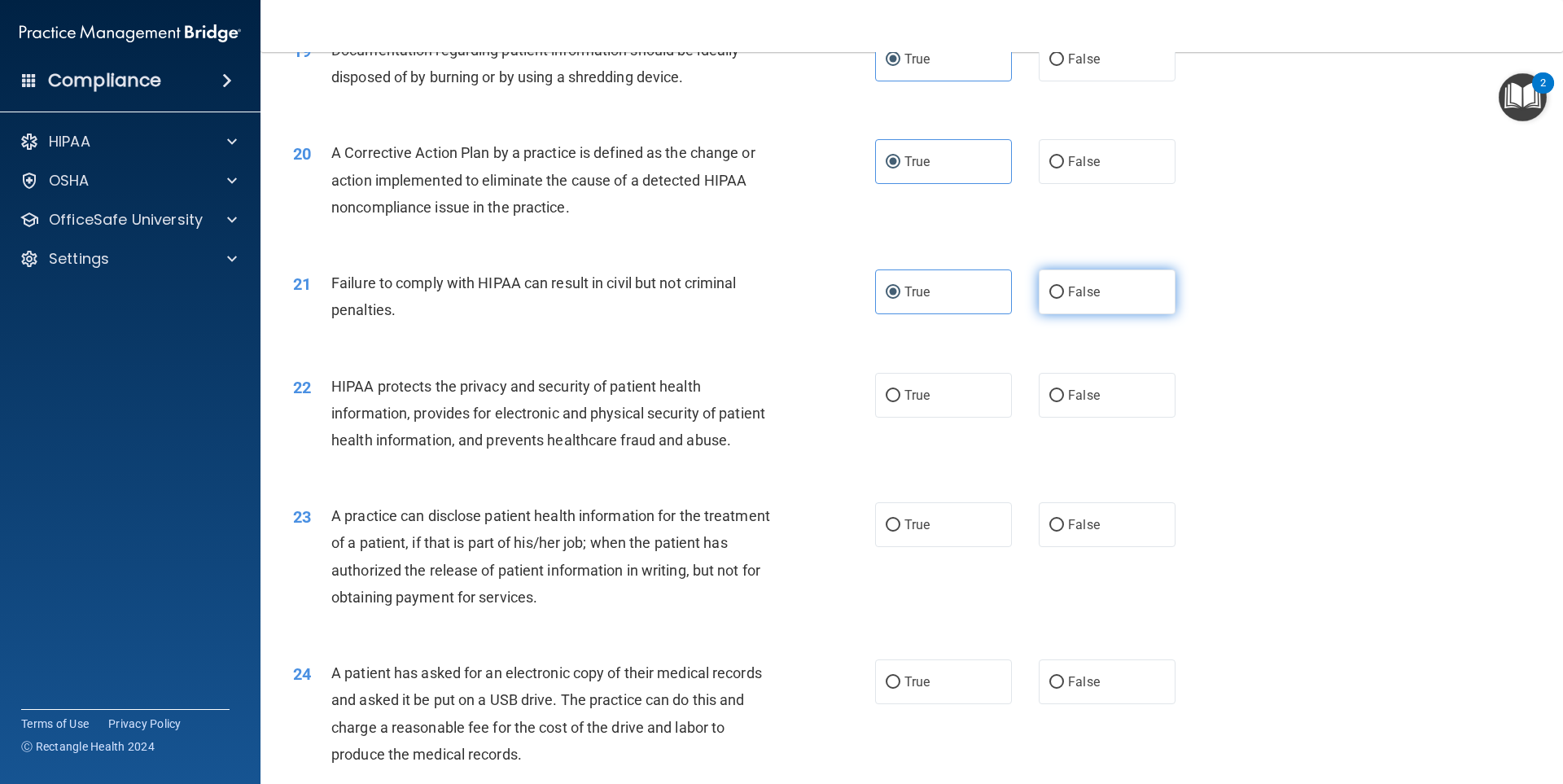
radio input "true"
radio input "false"
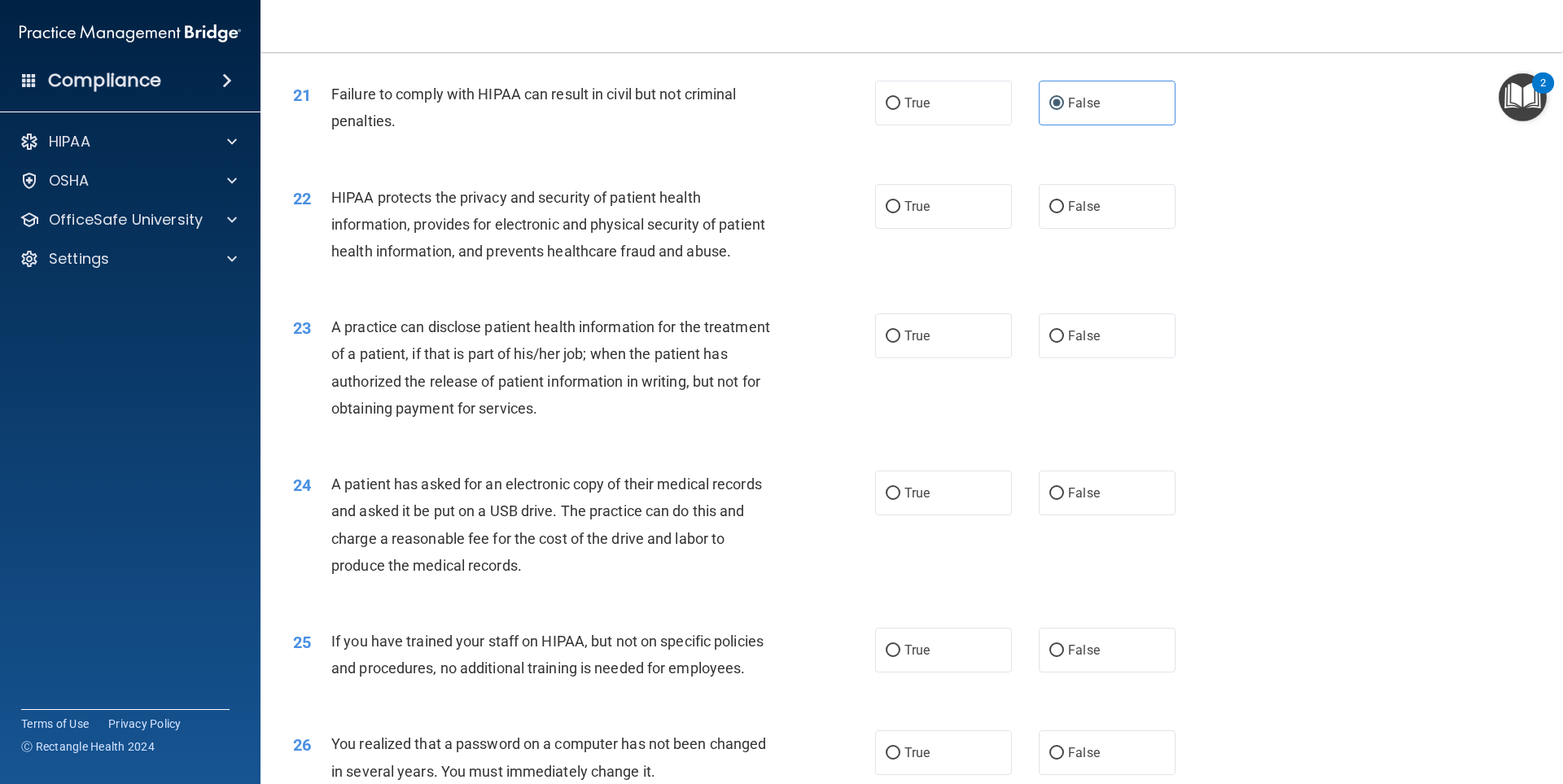
scroll to position [2360, 0]
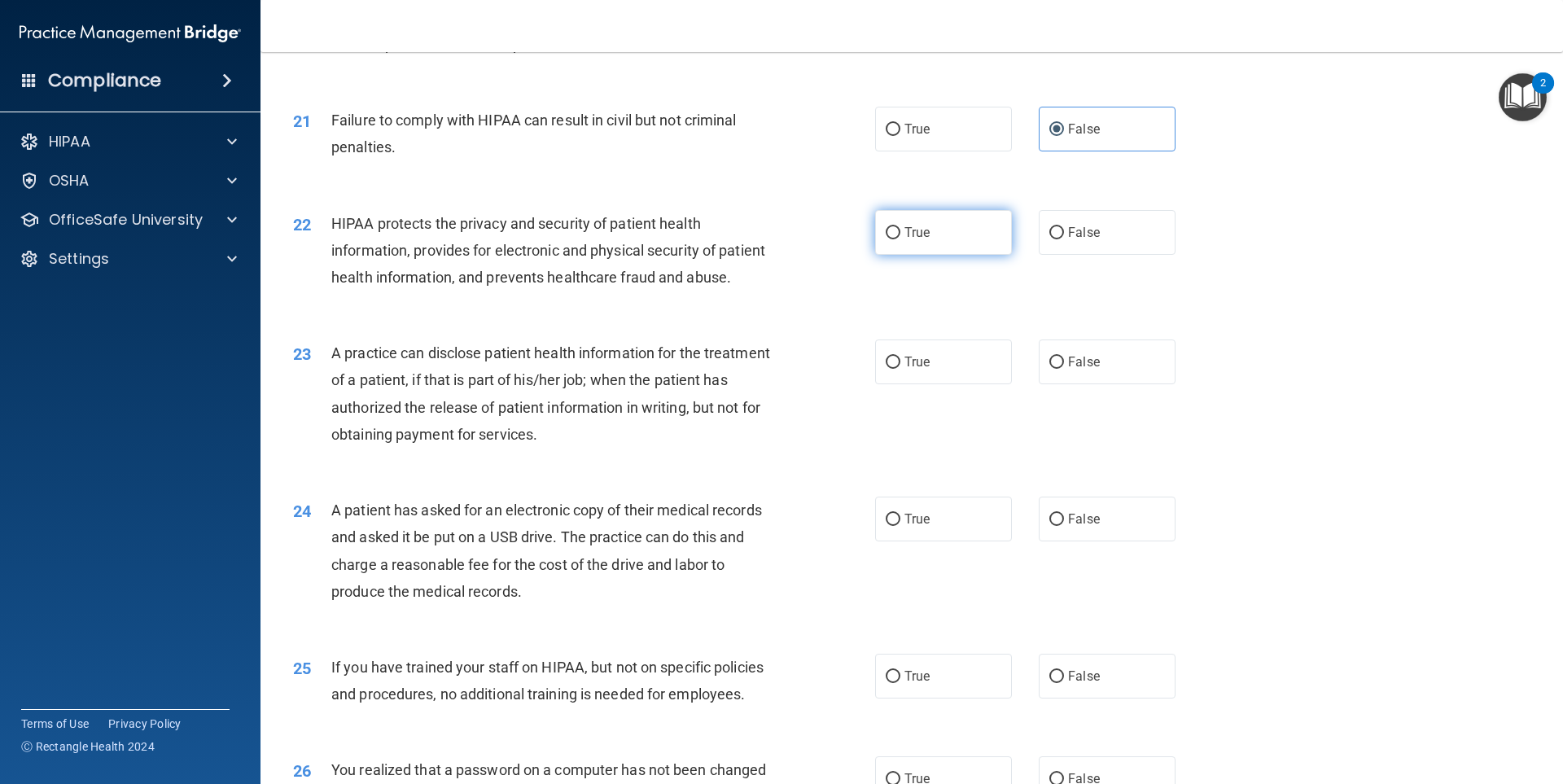
click at [892, 239] on input "True" at bounding box center [893, 233] width 14 height 12
radio input "true"
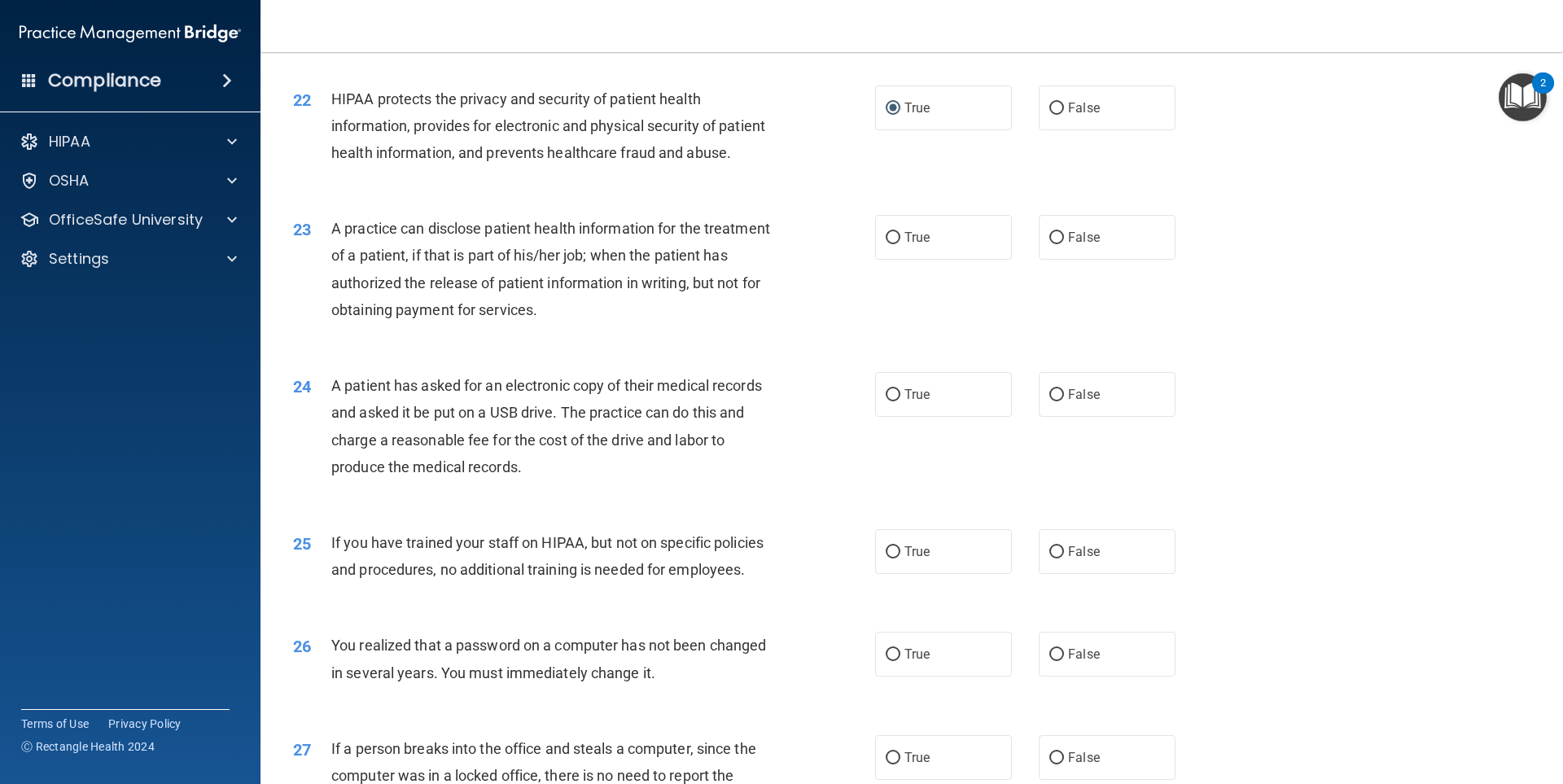
scroll to position [2523, 0]
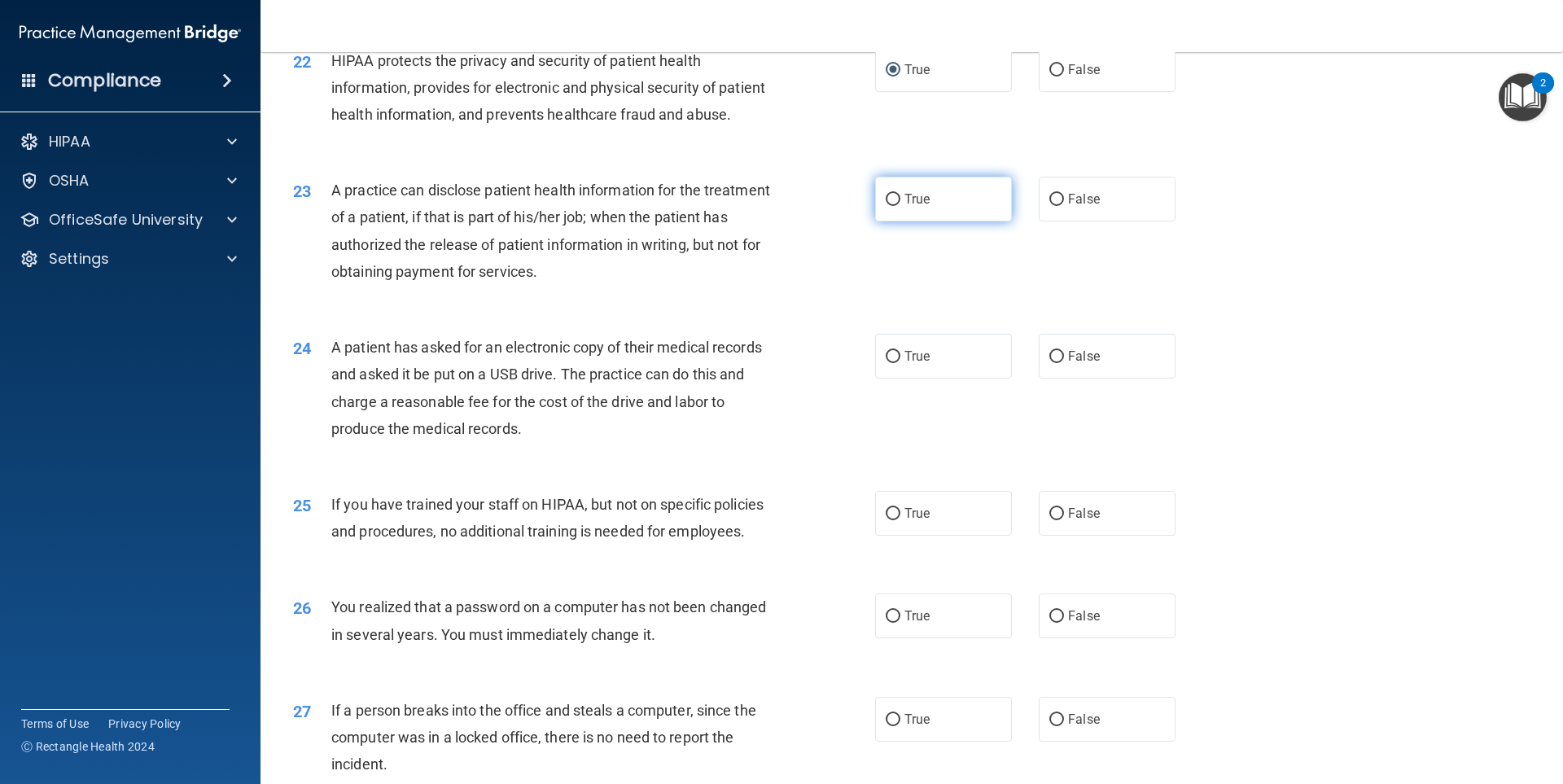
click at [894, 206] on input "True" at bounding box center [893, 200] width 14 height 12
radio input "true"
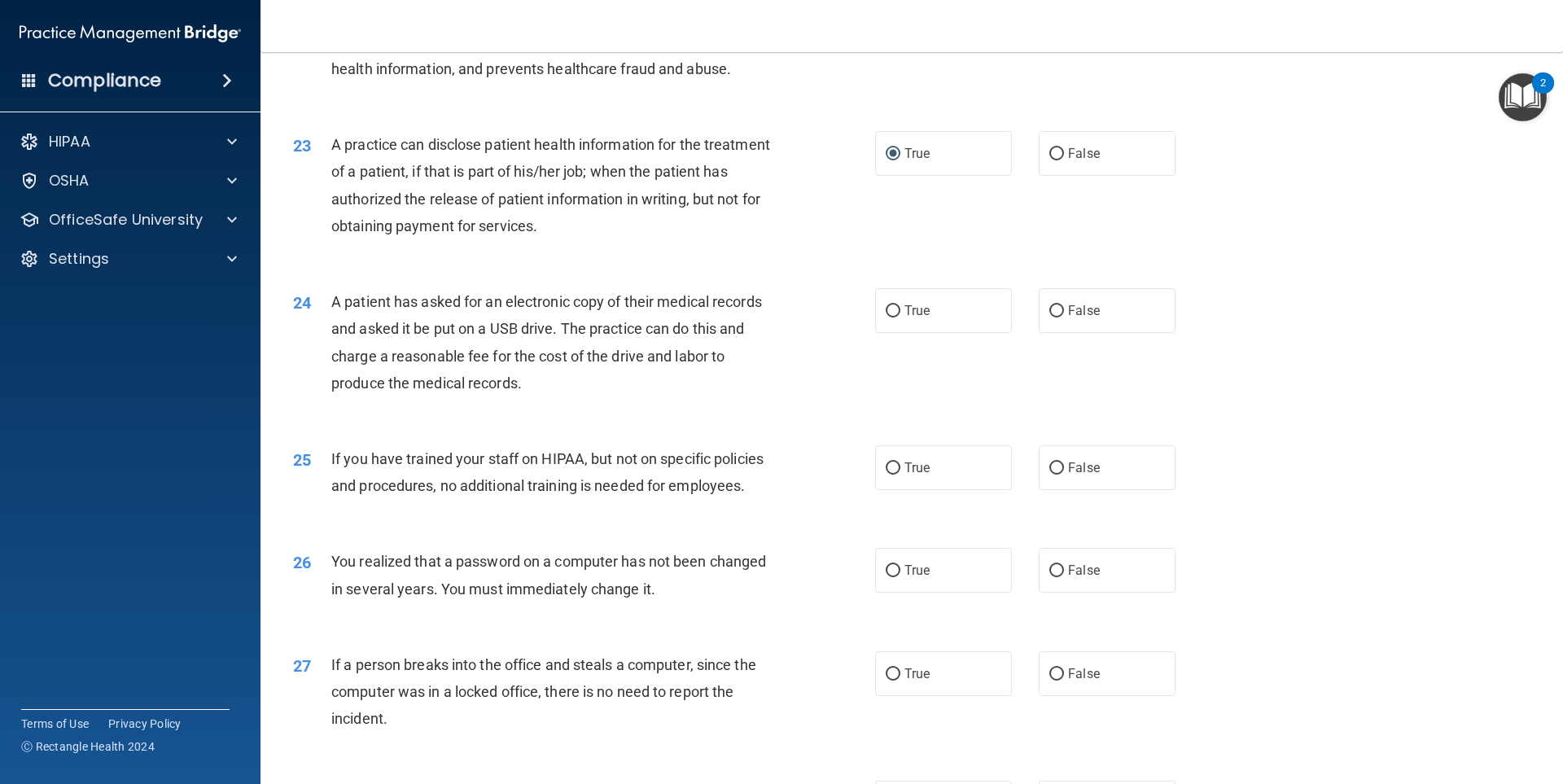
scroll to position [2605, 0]
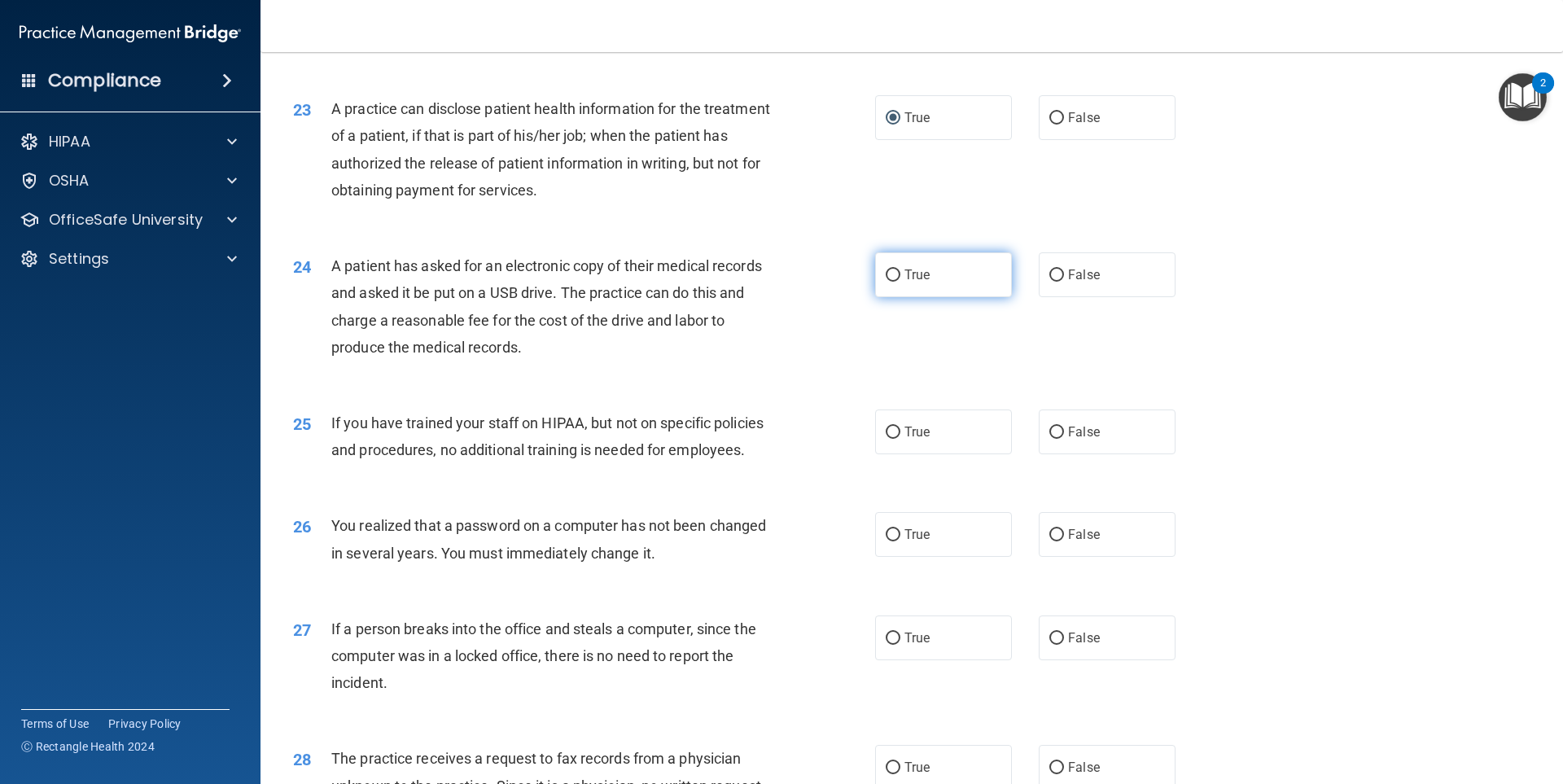
click at [972, 297] on label "True" at bounding box center [943, 274] width 137 height 45
click at [900, 282] on input "True" at bounding box center [893, 276] width 14 height 12
radio input "true"
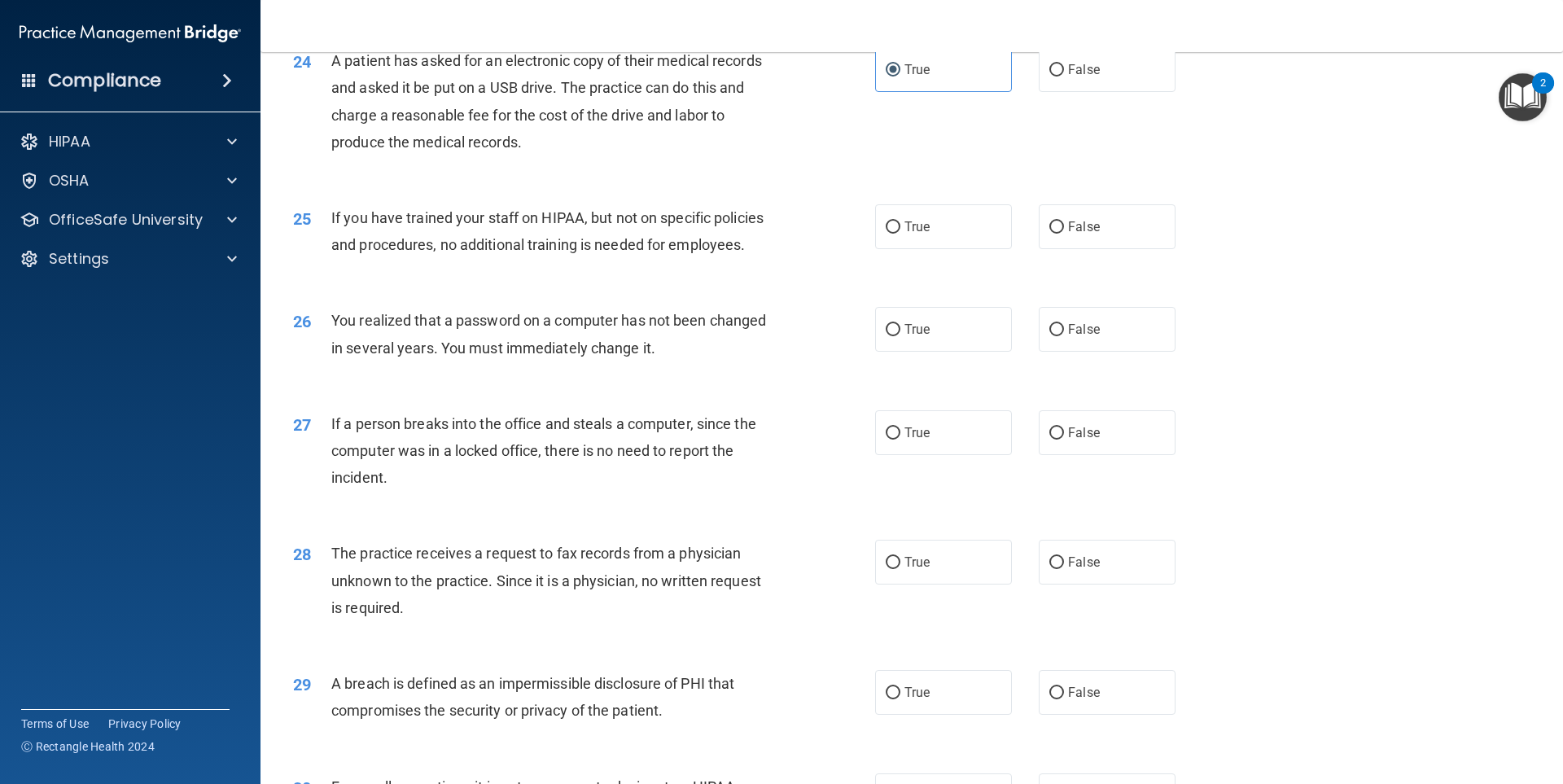
scroll to position [2849, 0]
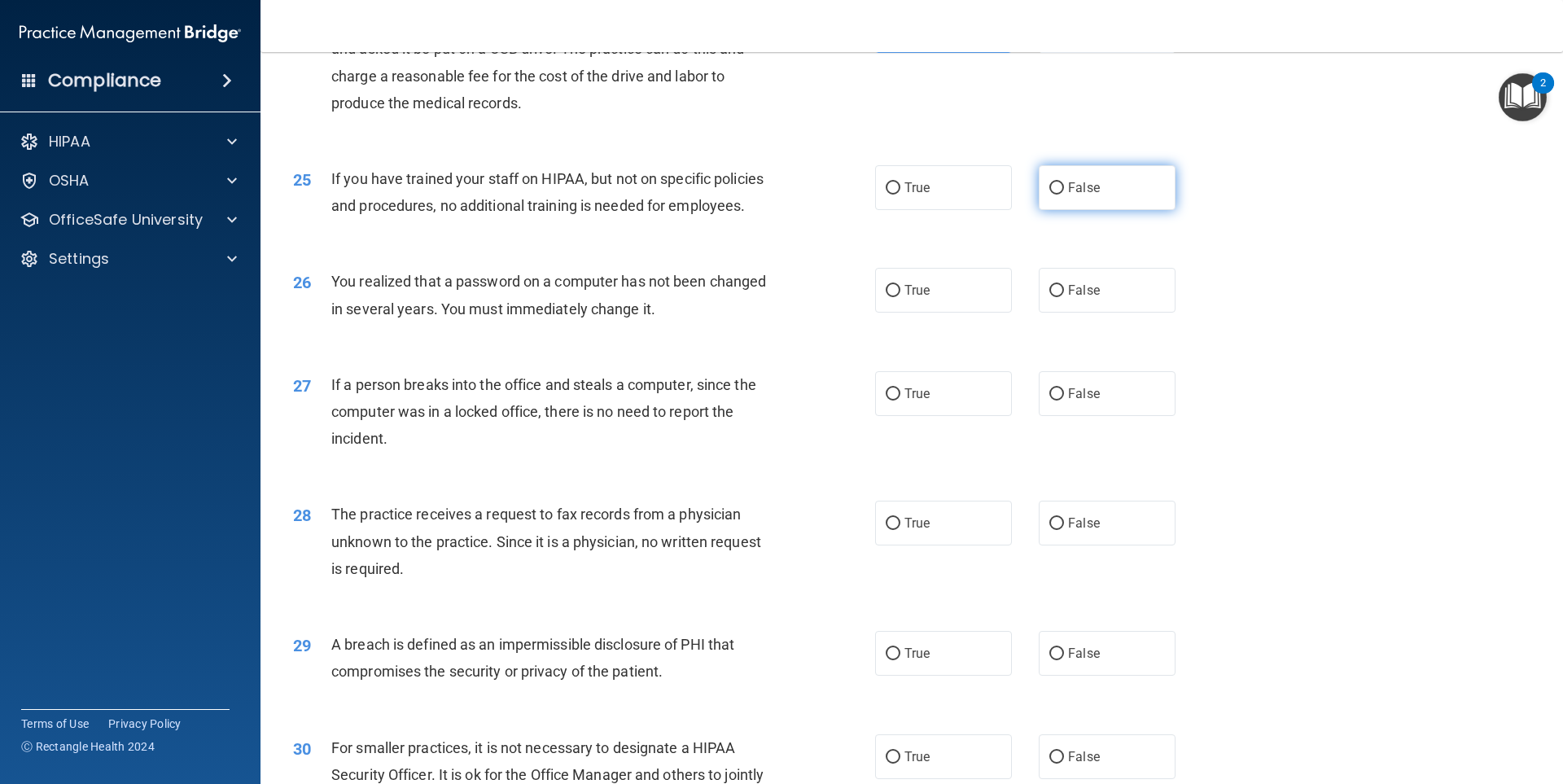
click at [1078, 196] on span "False" at bounding box center [1084, 187] width 32 height 15
click at [1064, 195] on input "False" at bounding box center [1056, 188] width 14 height 12
radio input "true"
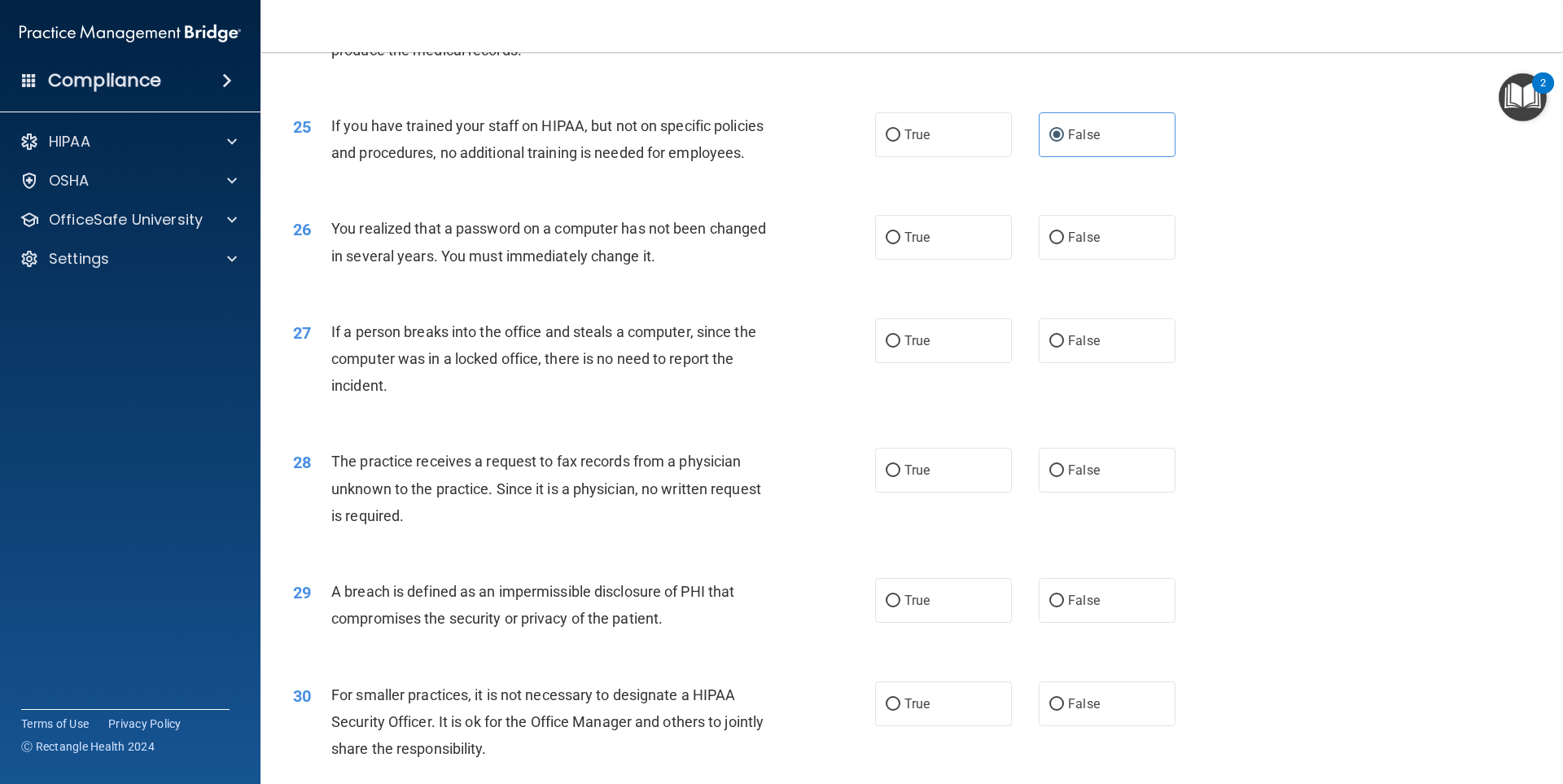
scroll to position [2930, 0]
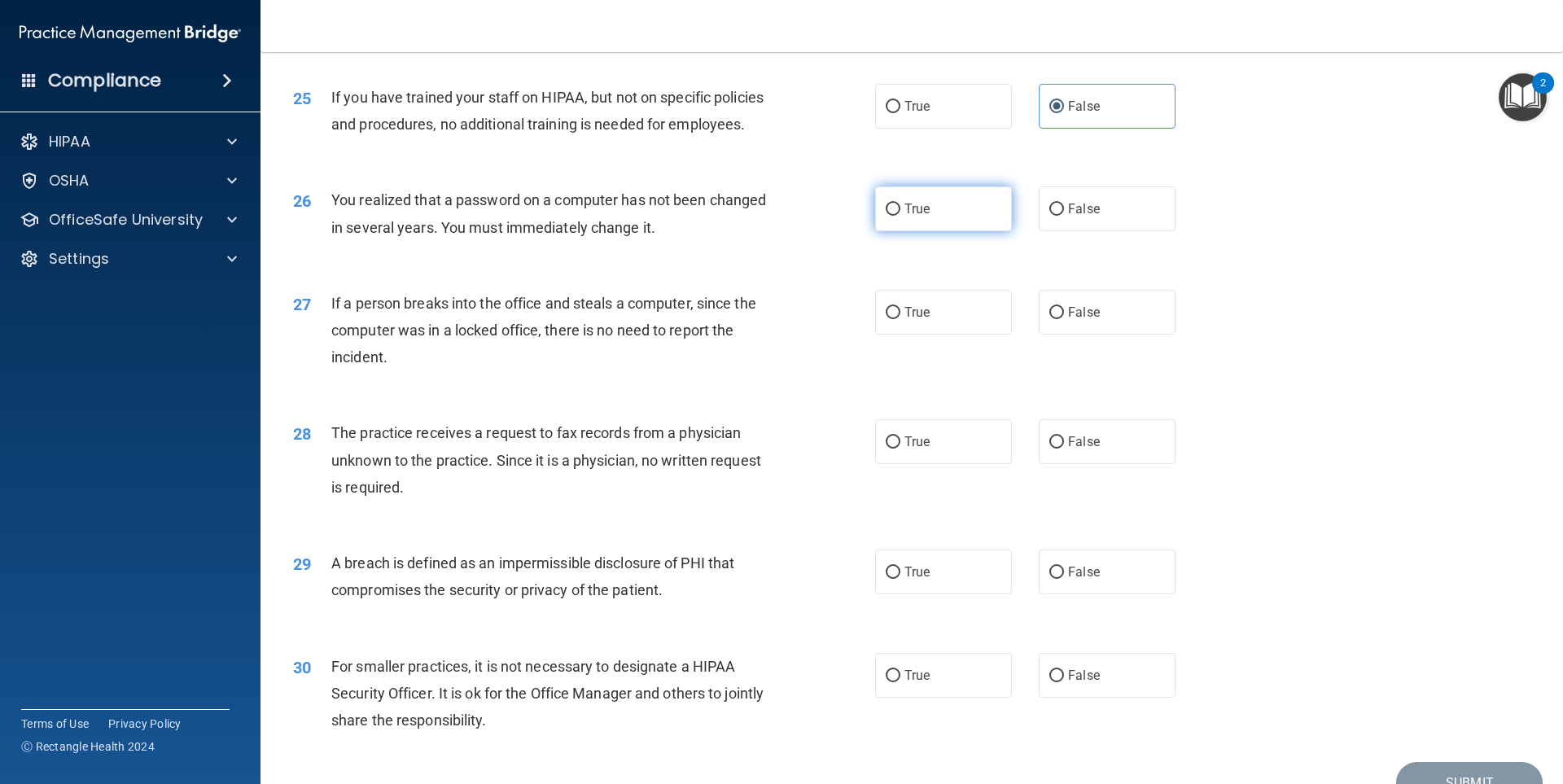
click at [905, 217] on span "True" at bounding box center [917, 209] width 25 height 15
click at [900, 216] on input "True" at bounding box center [893, 209] width 14 height 12
radio input "true"
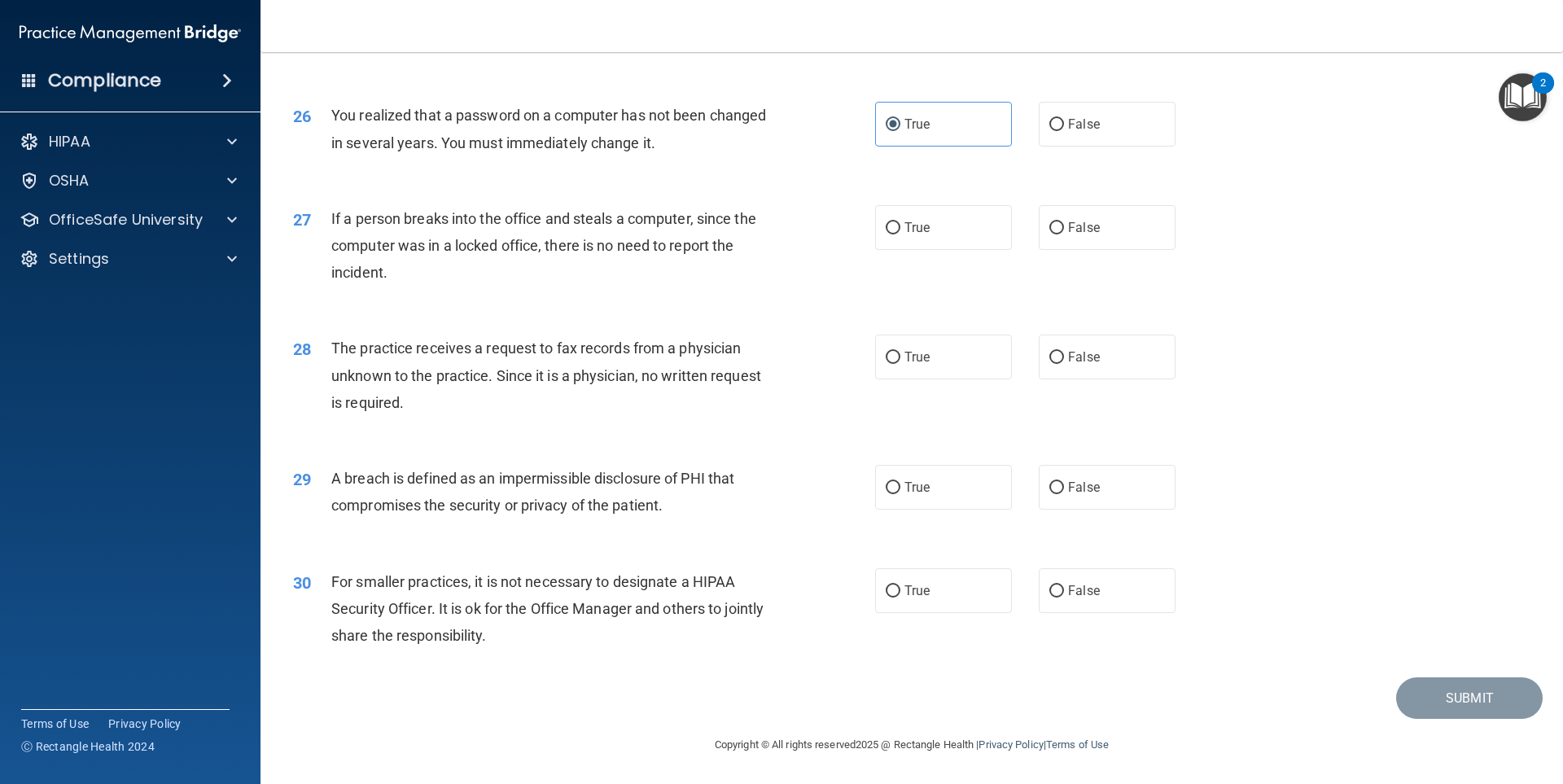
scroll to position [3069, 0]
click at [1077, 231] on span "False" at bounding box center [1084, 228] width 32 height 15
click at [1064, 231] on input "False" at bounding box center [1056, 228] width 14 height 12
radio input "true"
click at [1088, 359] on span "False" at bounding box center [1084, 357] width 32 height 15
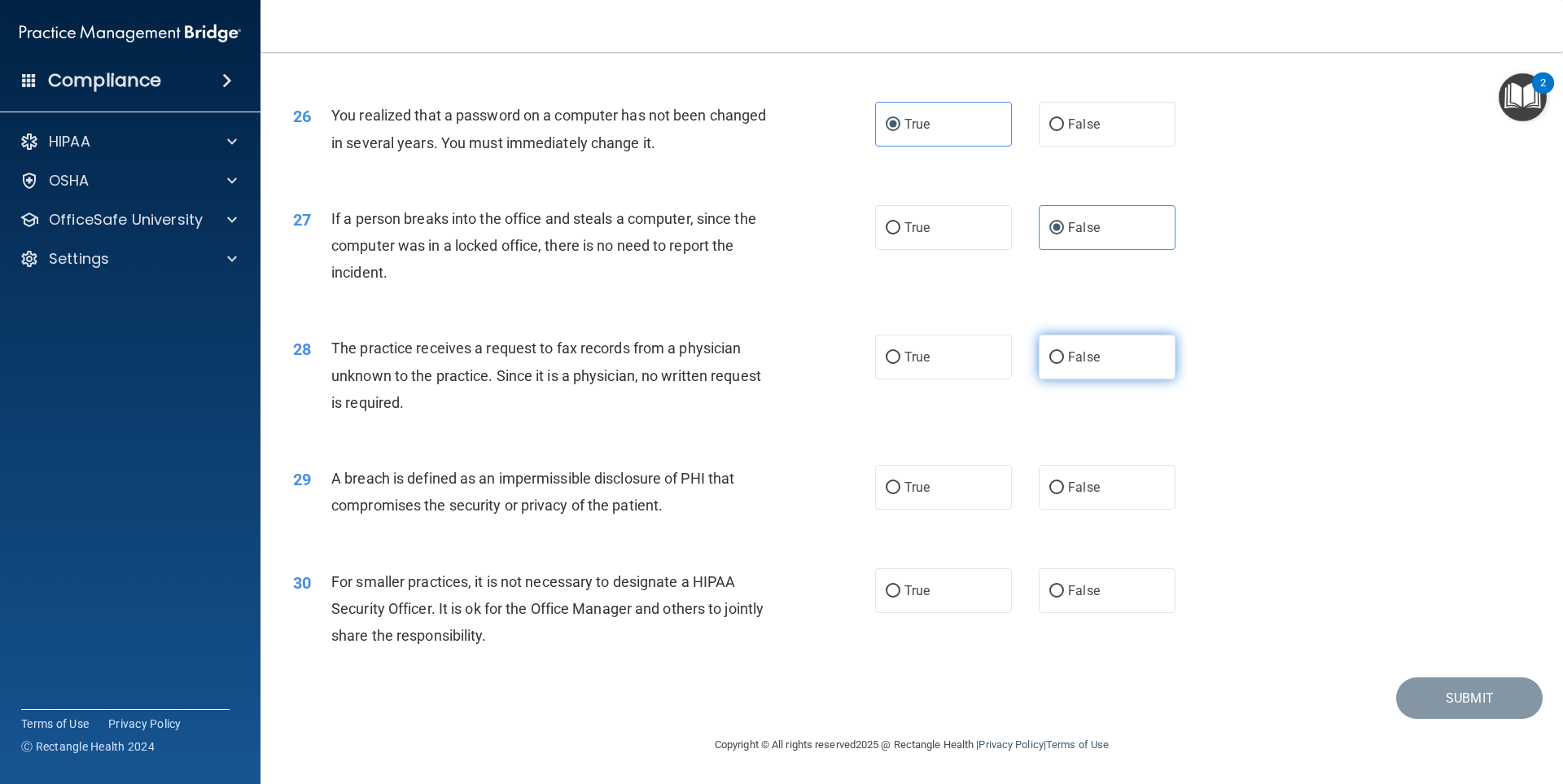
click at [1064, 359] on input "False" at bounding box center [1056, 357] width 14 height 12
radio input "true"
click at [891, 488] on input "True" at bounding box center [893, 488] width 14 height 12
radio input "true"
click at [1086, 583] on span "False" at bounding box center [1084, 590] width 32 height 15
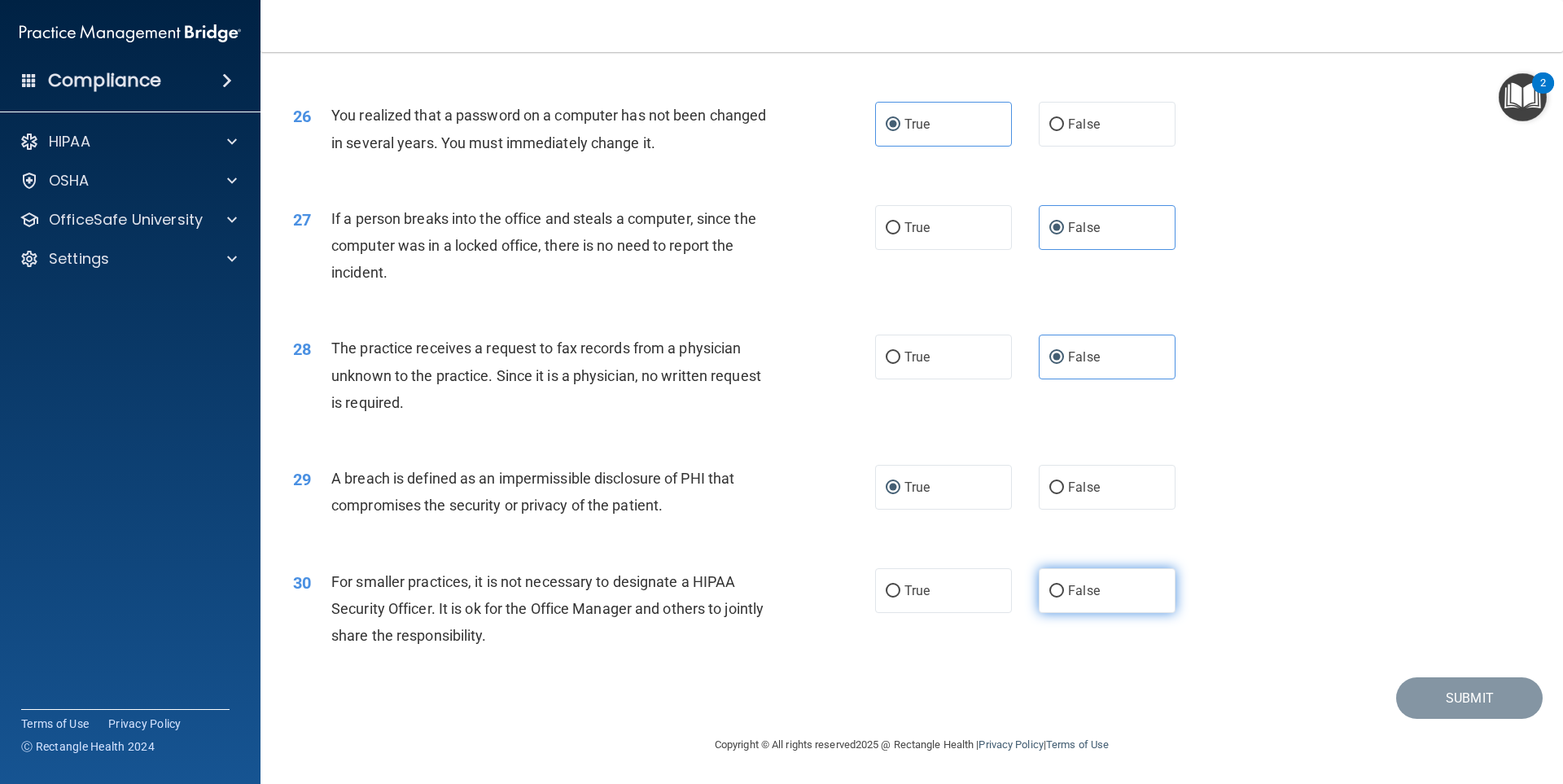
click at [1064, 585] on input "False" at bounding box center [1056, 591] width 14 height 12
radio input "true"
click at [1415, 694] on button "Submit" at bounding box center [1469, 697] width 147 height 41
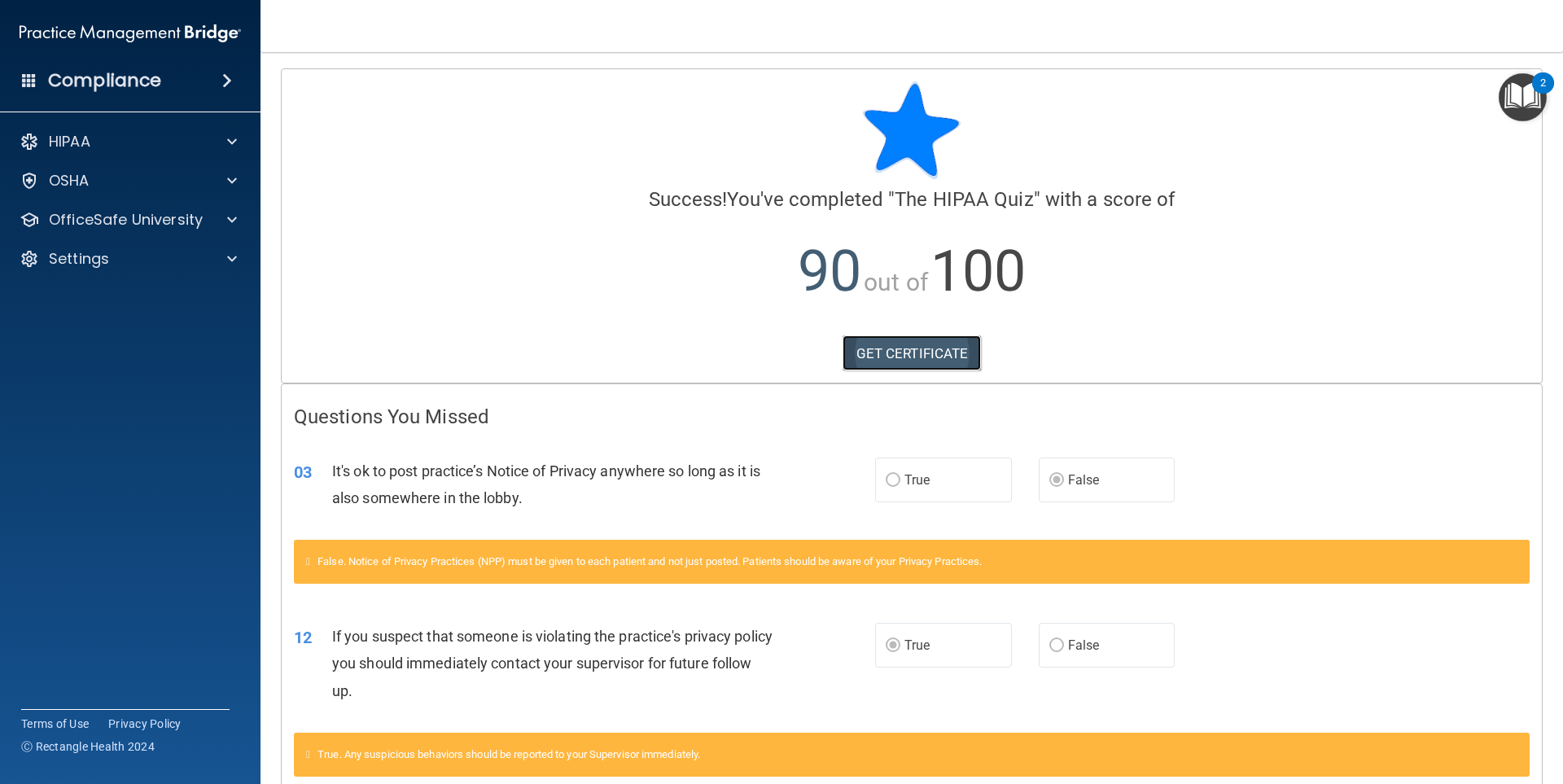
click at [896, 348] on link "GET CERTIFICATE" at bounding box center [911, 353] width 139 height 35
click at [83, 153] on div "HIPAA" at bounding box center [131, 142] width 261 height 33
click at [227, 135] on span at bounding box center [232, 141] width 10 height 19
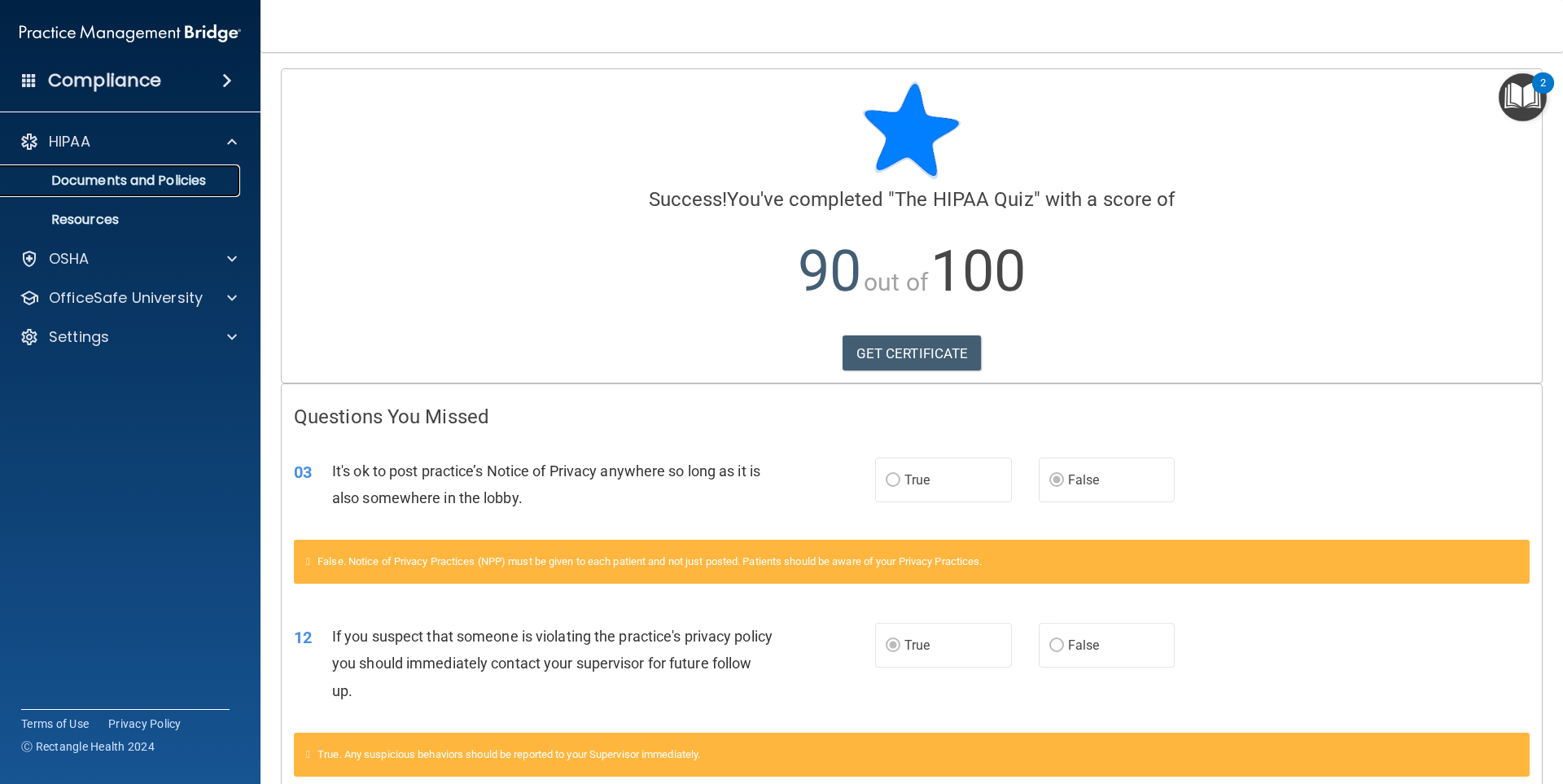
click at [153, 185] on p "Documents and Policies" at bounding box center [122, 180] width 223 height 16
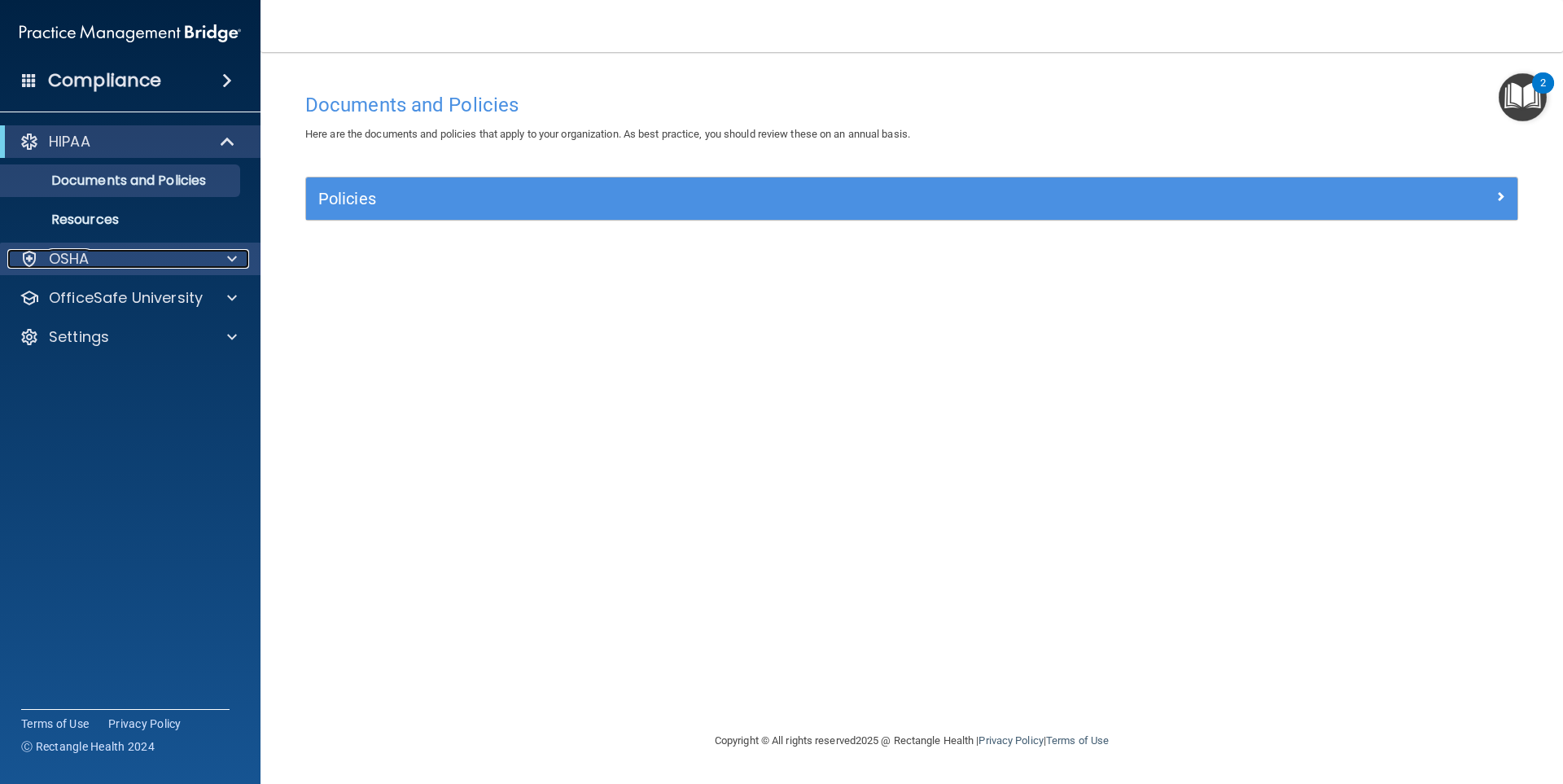
click at [111, 263] on div "OSHA" at bounding box center [108, 258] width 201 height 19
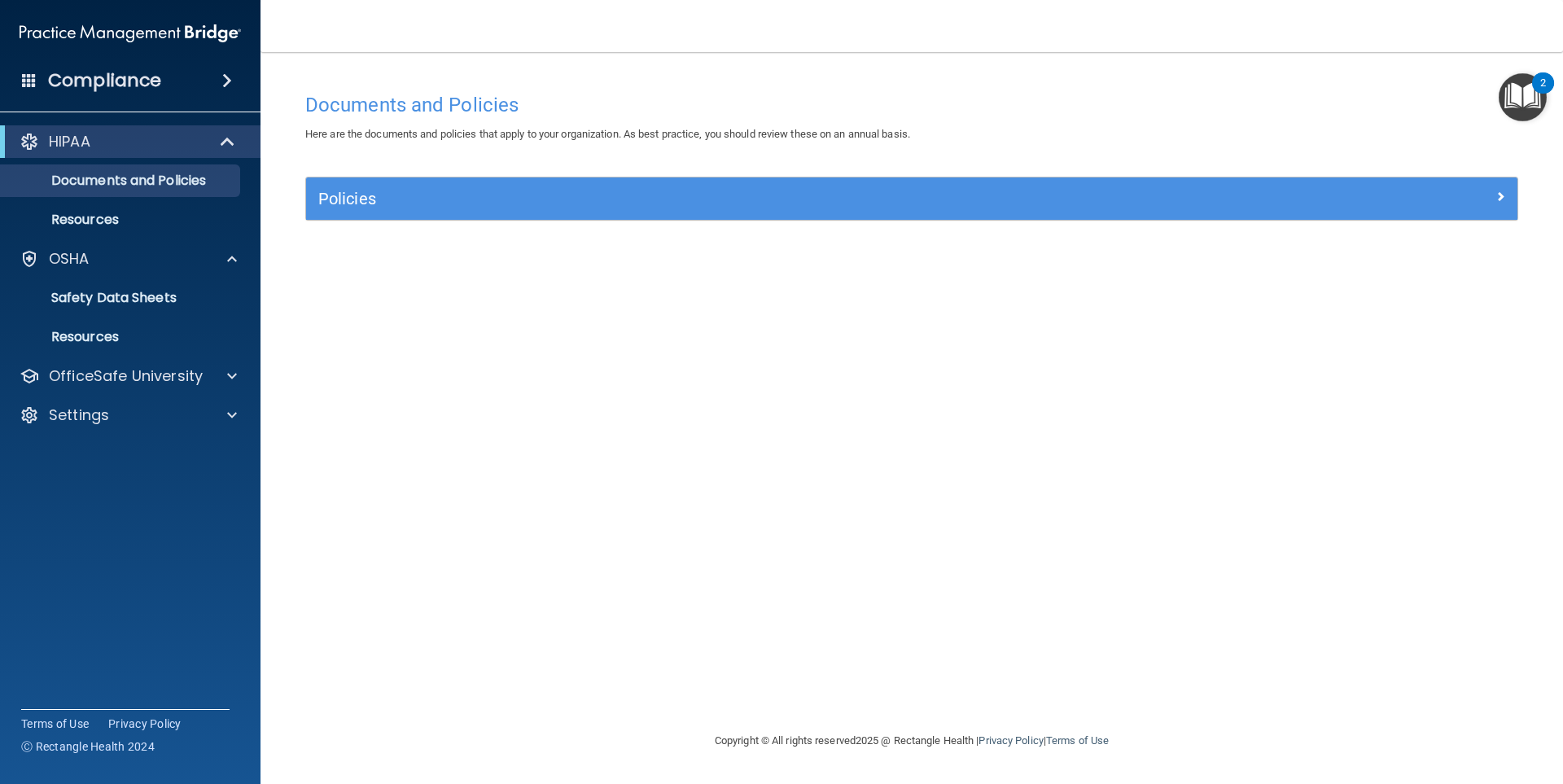
click at [216, 70] on div "Compliance" at bounding box center [130, 80] width 260 height 35
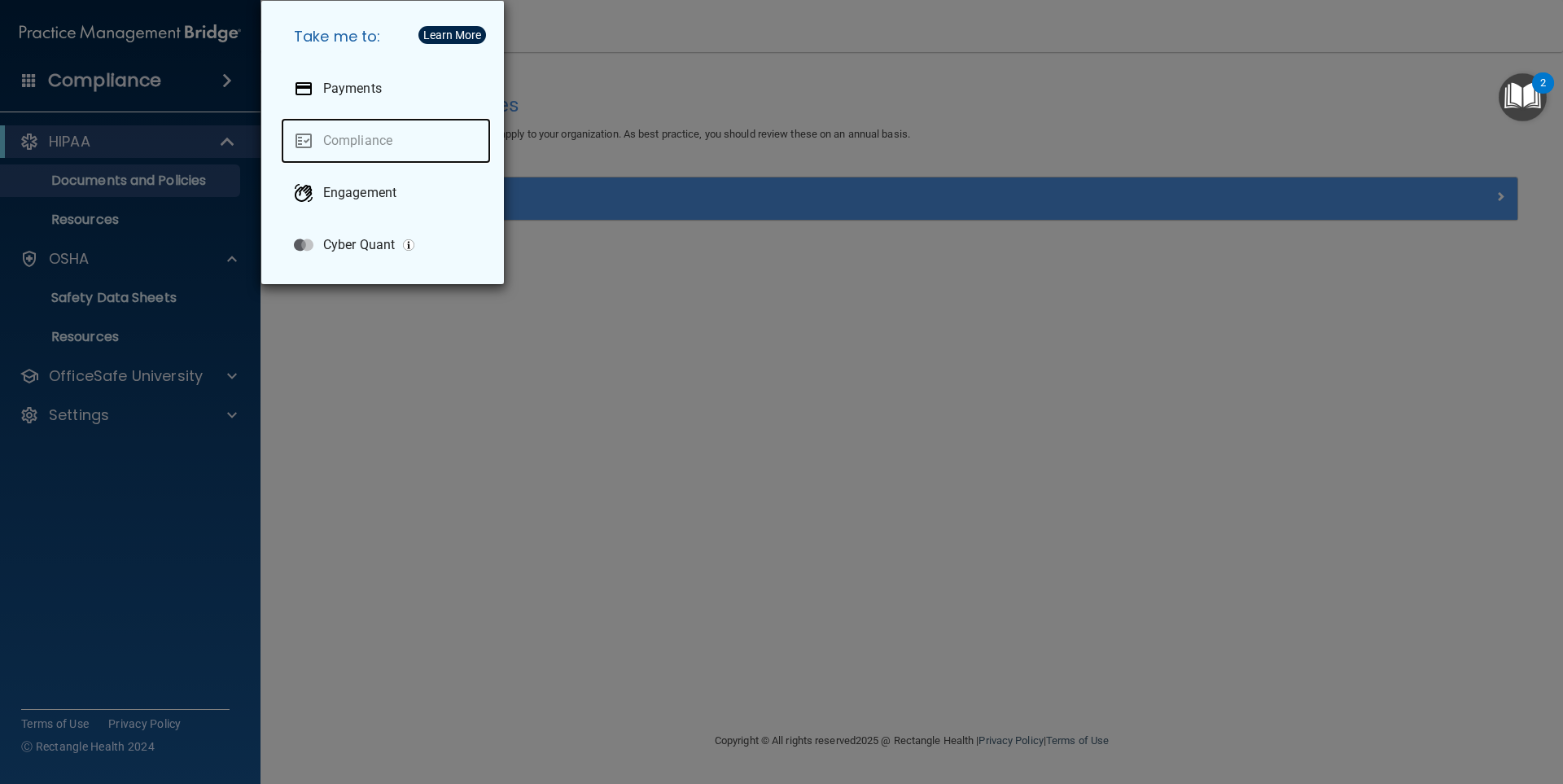
click at [410, 134] on link "Compliance" at bounding box center [385, 141] width 210 height 46
click at [761, 73] on div "Take me to: Payments Compliance Engagement Cyber Quant" at bounding box center [782, 392] width 1563 height 784
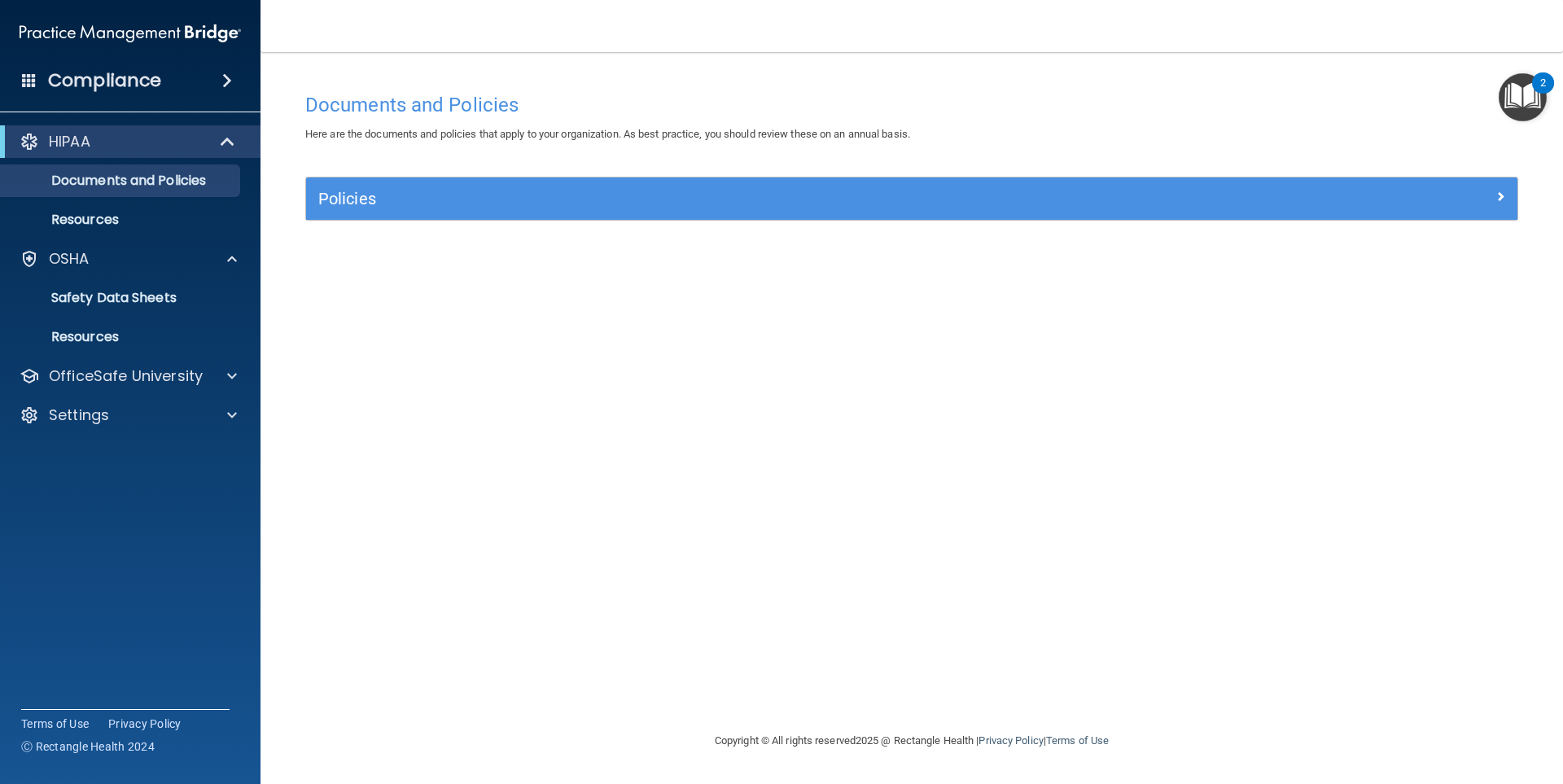
click at [1507, 98] on img "Open Resource Center, 2 new notifications" at bounding box center [1523, 97] width 48 height 48
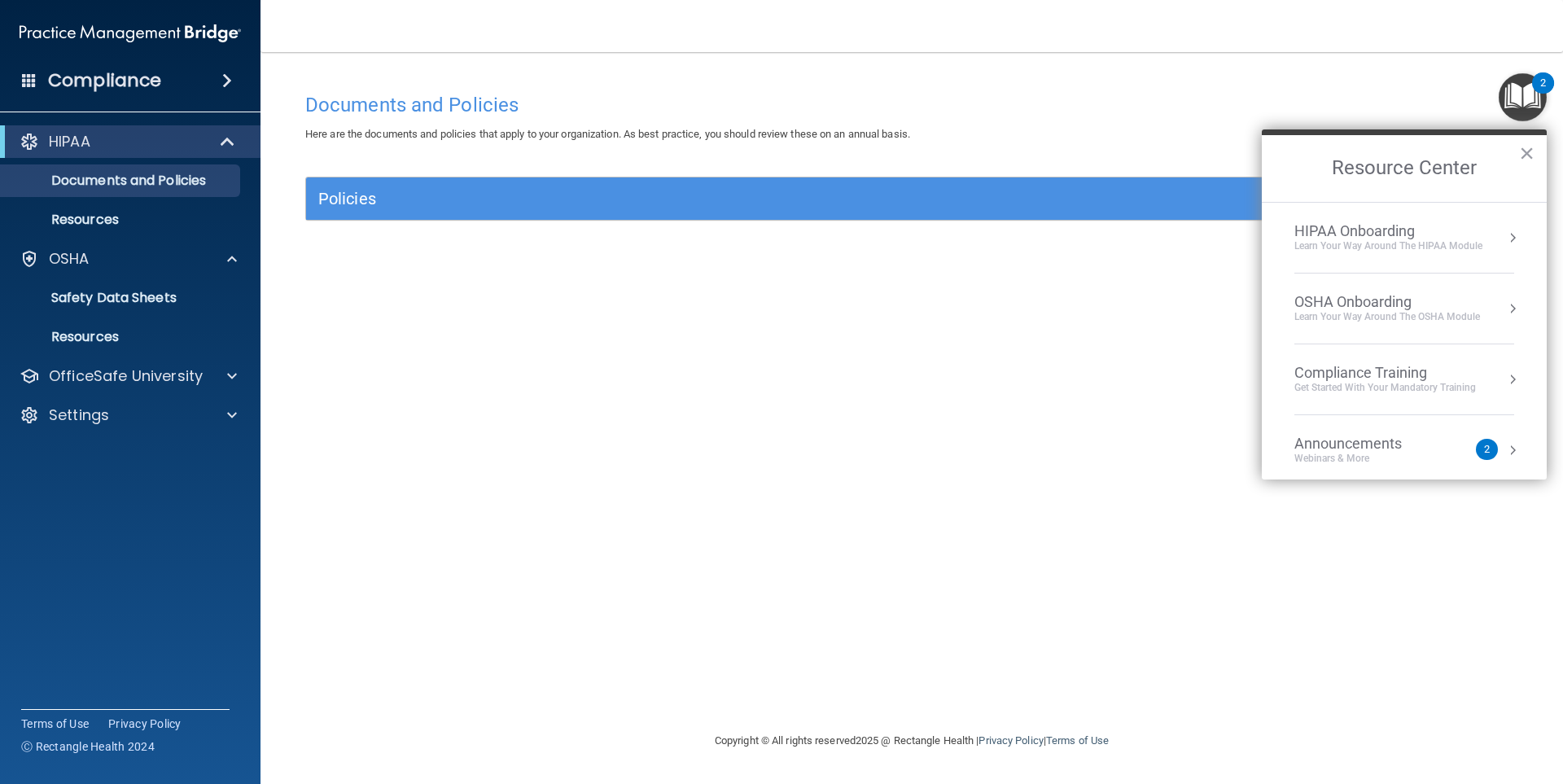
click at [1389, 448] on div "Announcements" at bounding box center [1364, 443] width 140 height 18
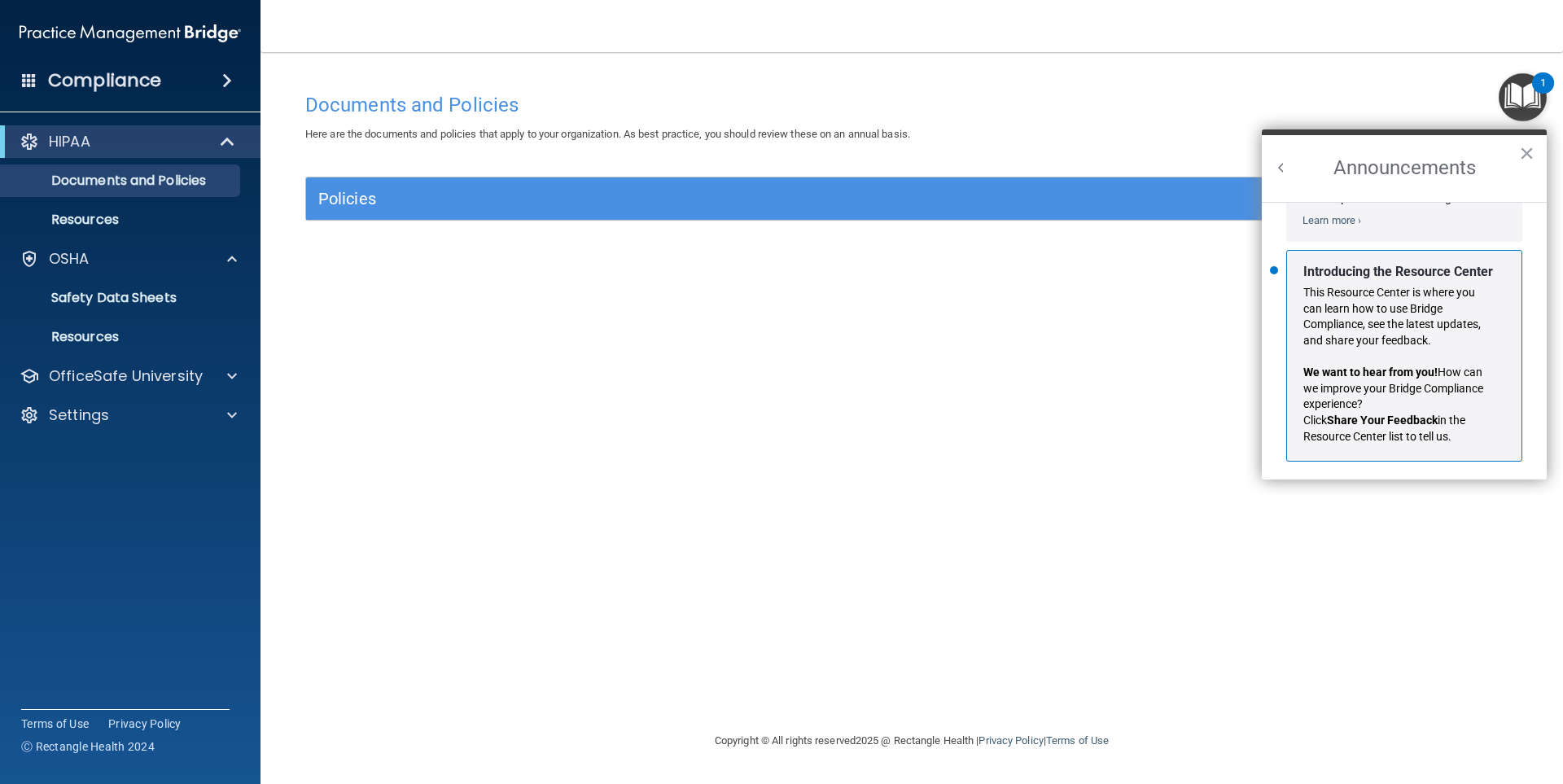
scroll to position [286, 0]
click at [1527, 150] on button "×" at bounding box center [1527, 153] width 15 height 26
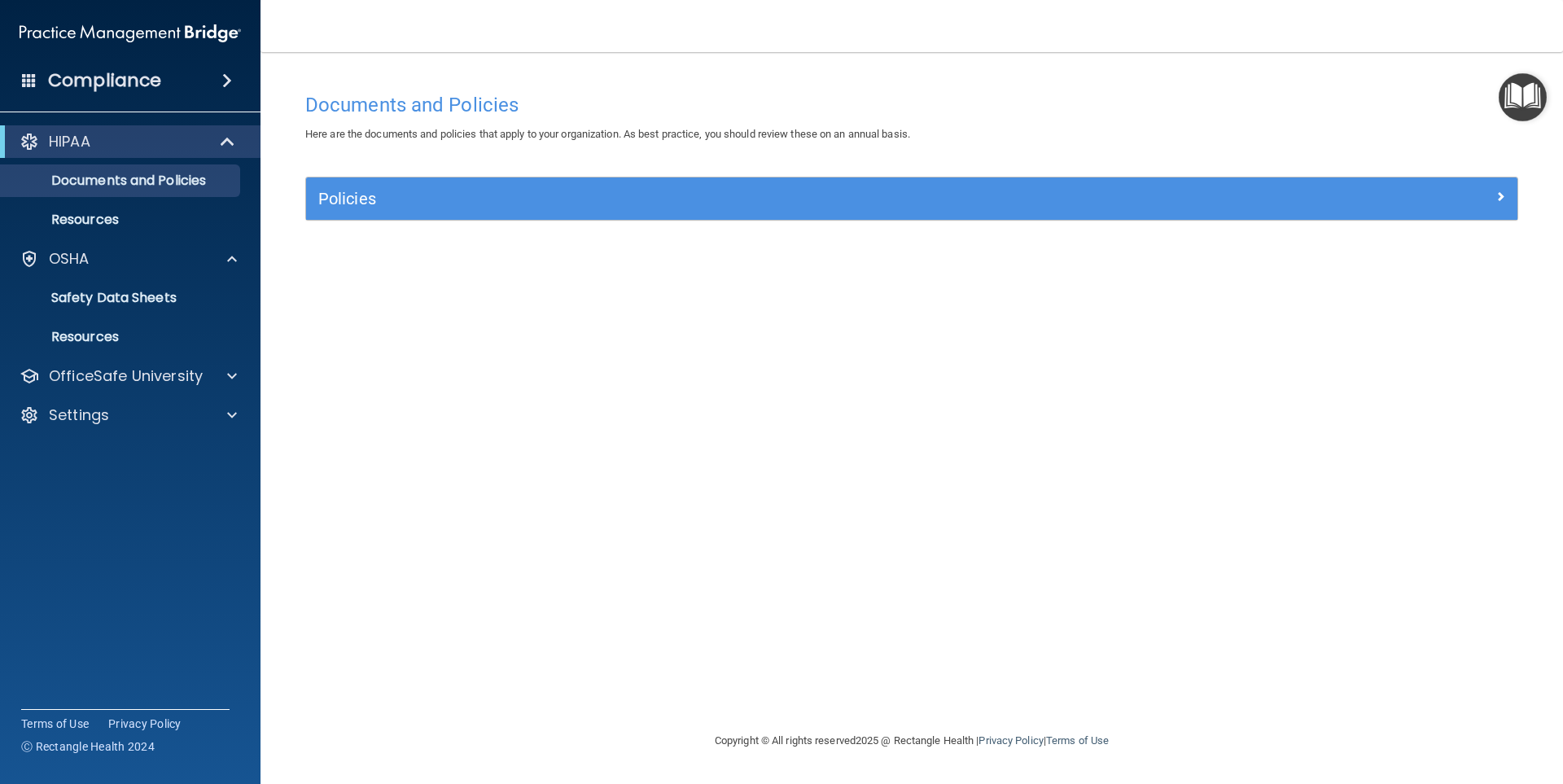
click at [26, 81] on span at bounding box center [29, 79] width 14 height 14
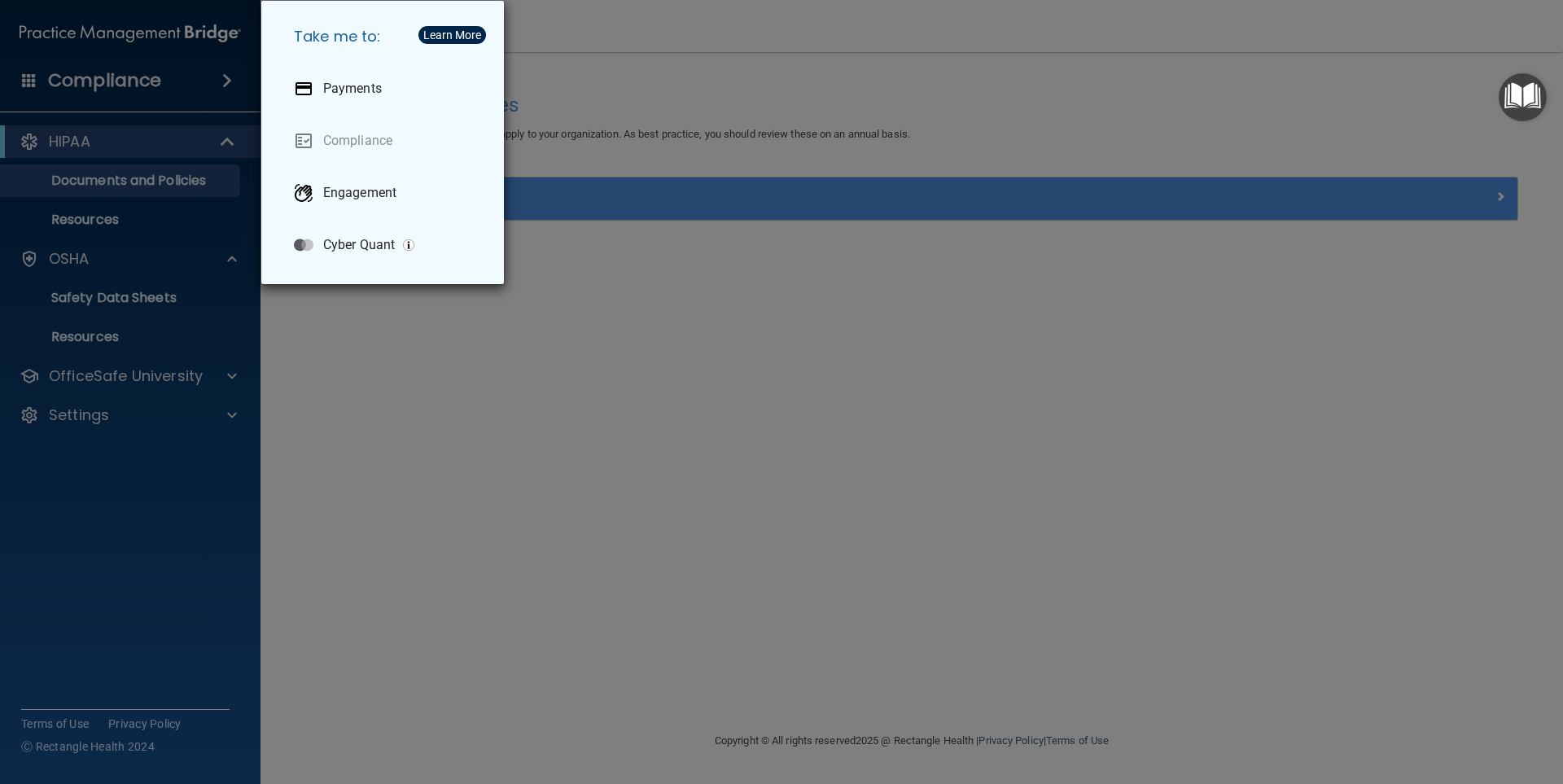
click at [678, 304] on div "Take me to: Payments Compliance Engagement Cyber Quant" at bounding box center [782, 392] width 1563 height 784
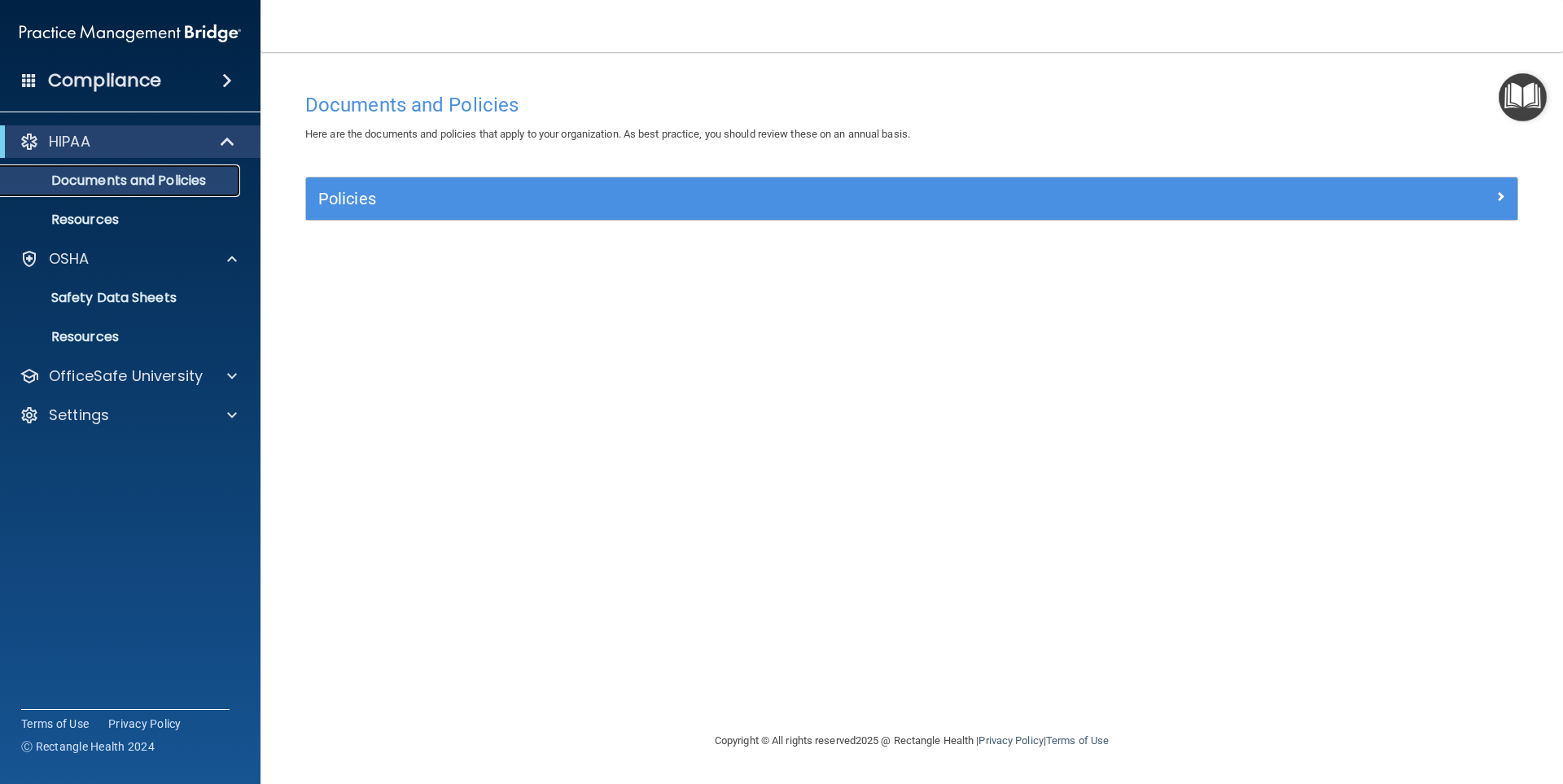
click at [84, 180] on p "Documents and Policies" at bounding box center [122, 180] width 223 height 16
click at [97, 212] on p "Resources" at bounding box center [122, 219] width 223 height 16
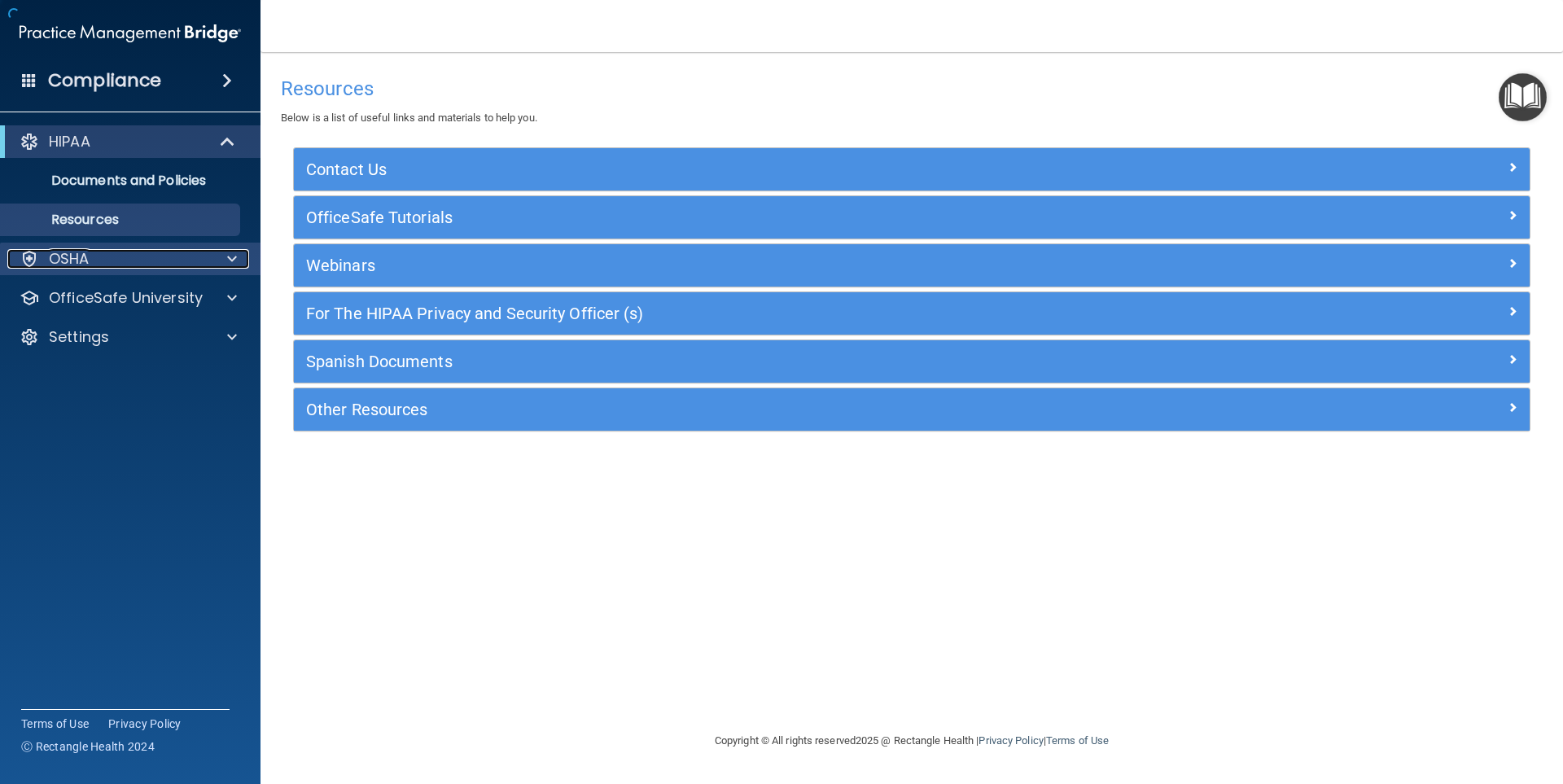
click at [85, 253] on p "OSHA" at bounding box center [69, 258] width 40 height 19
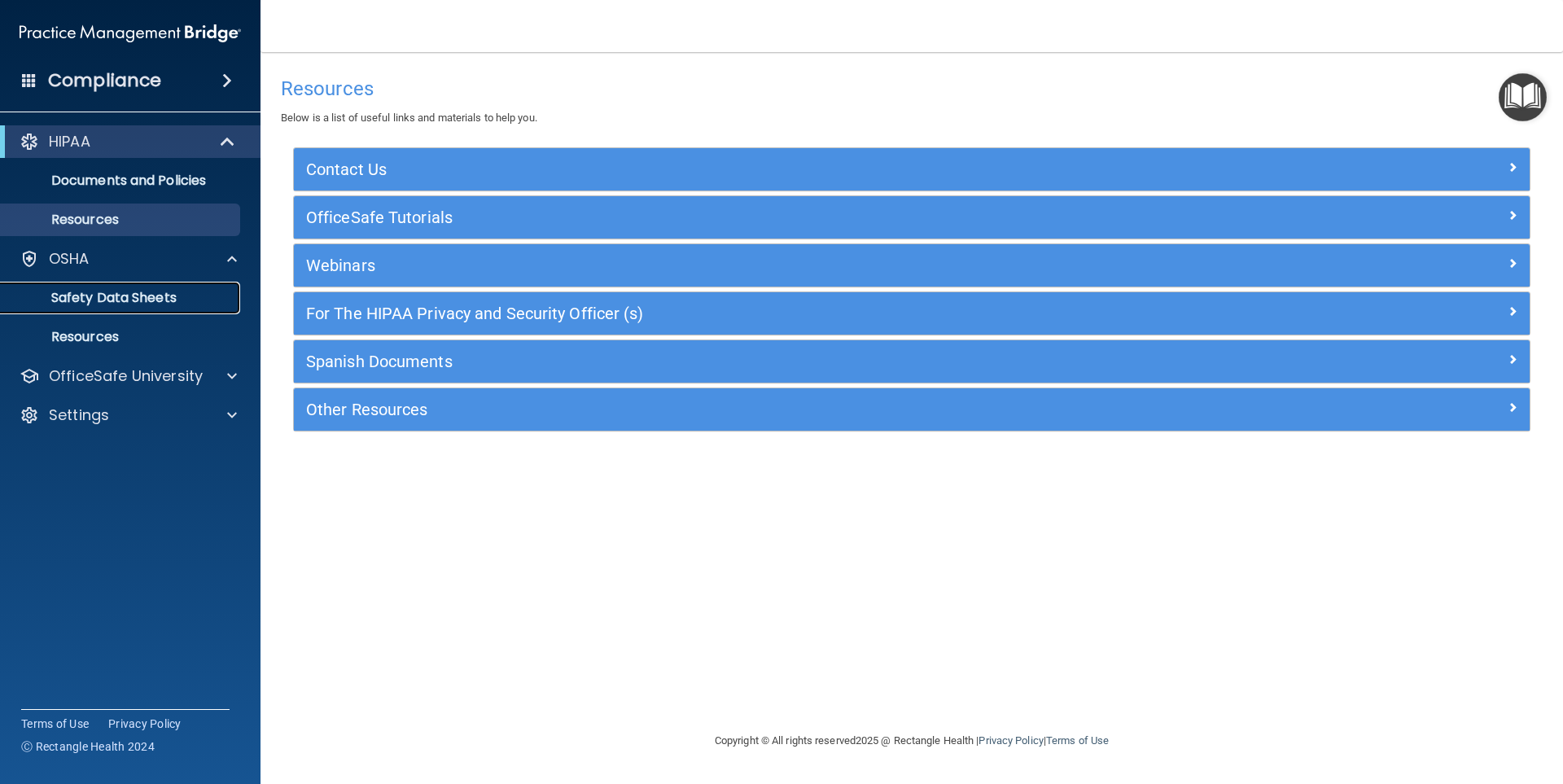
click at [108, 301] on p "Safety Data Sheets" at bounding box center [122, 298] width 223 height 16
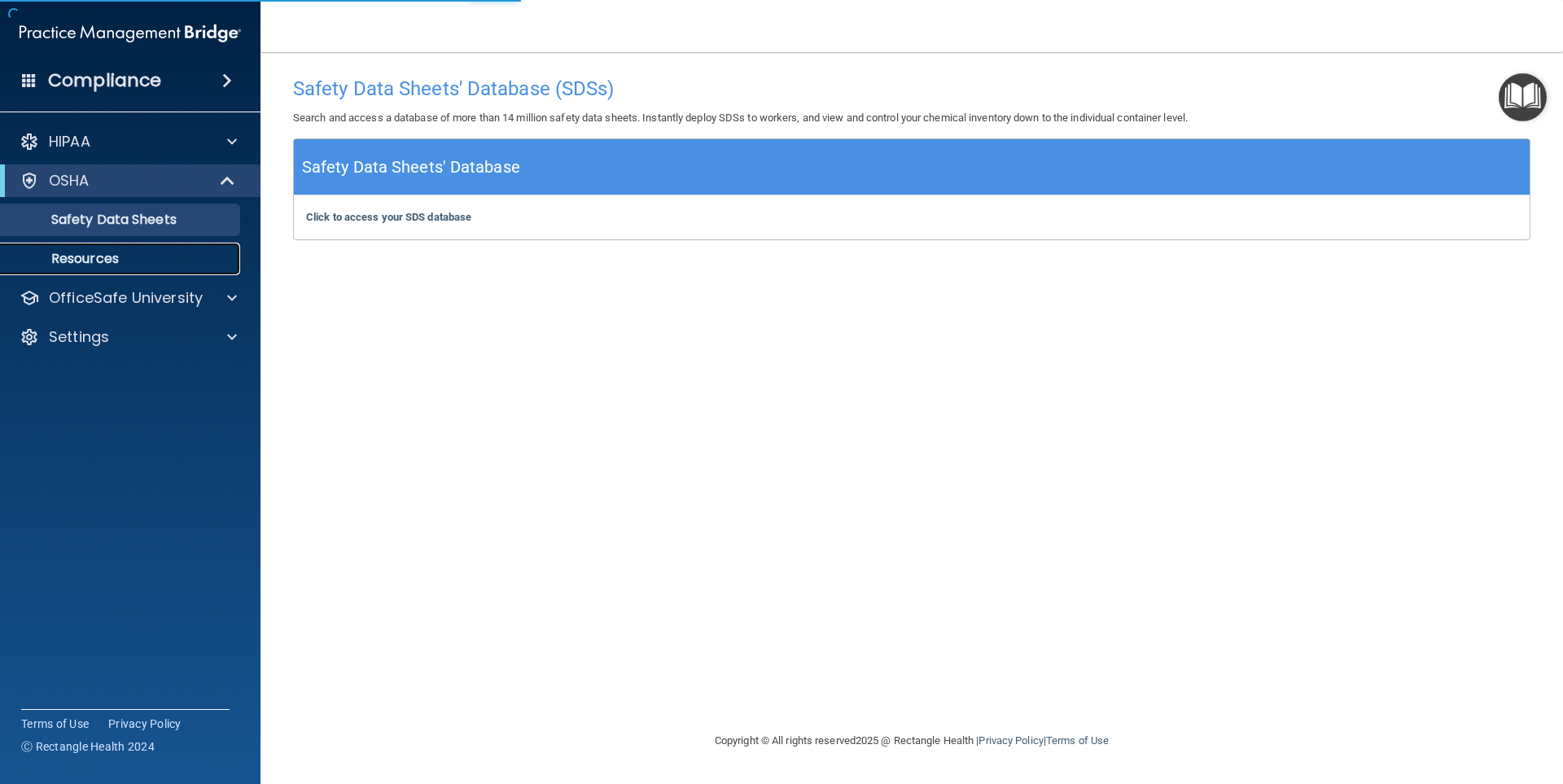
click at [121, 258] on p "Resources" at bounding box center [122, 258] width 223 height 16
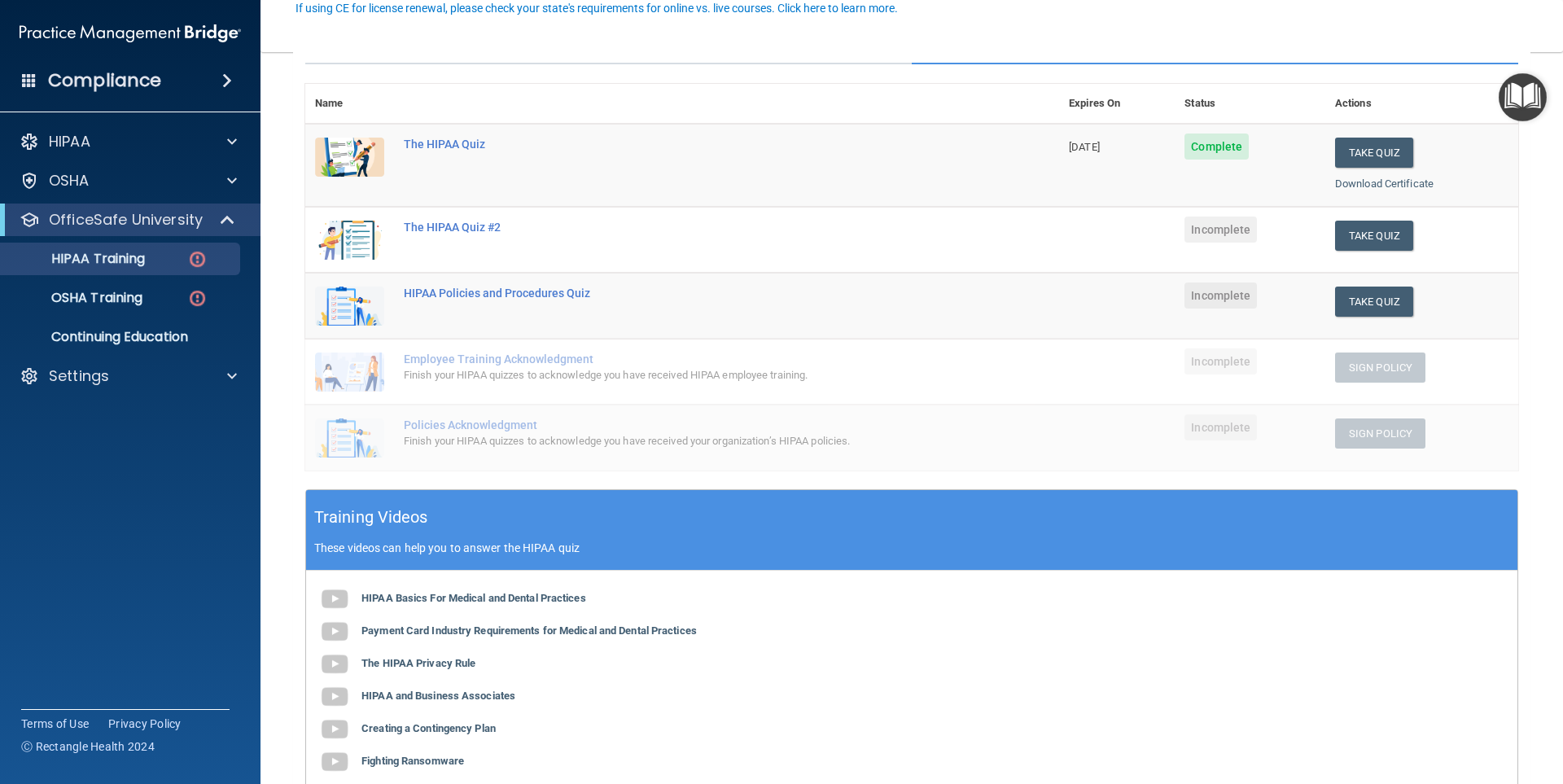
scroll to position [82, 0]
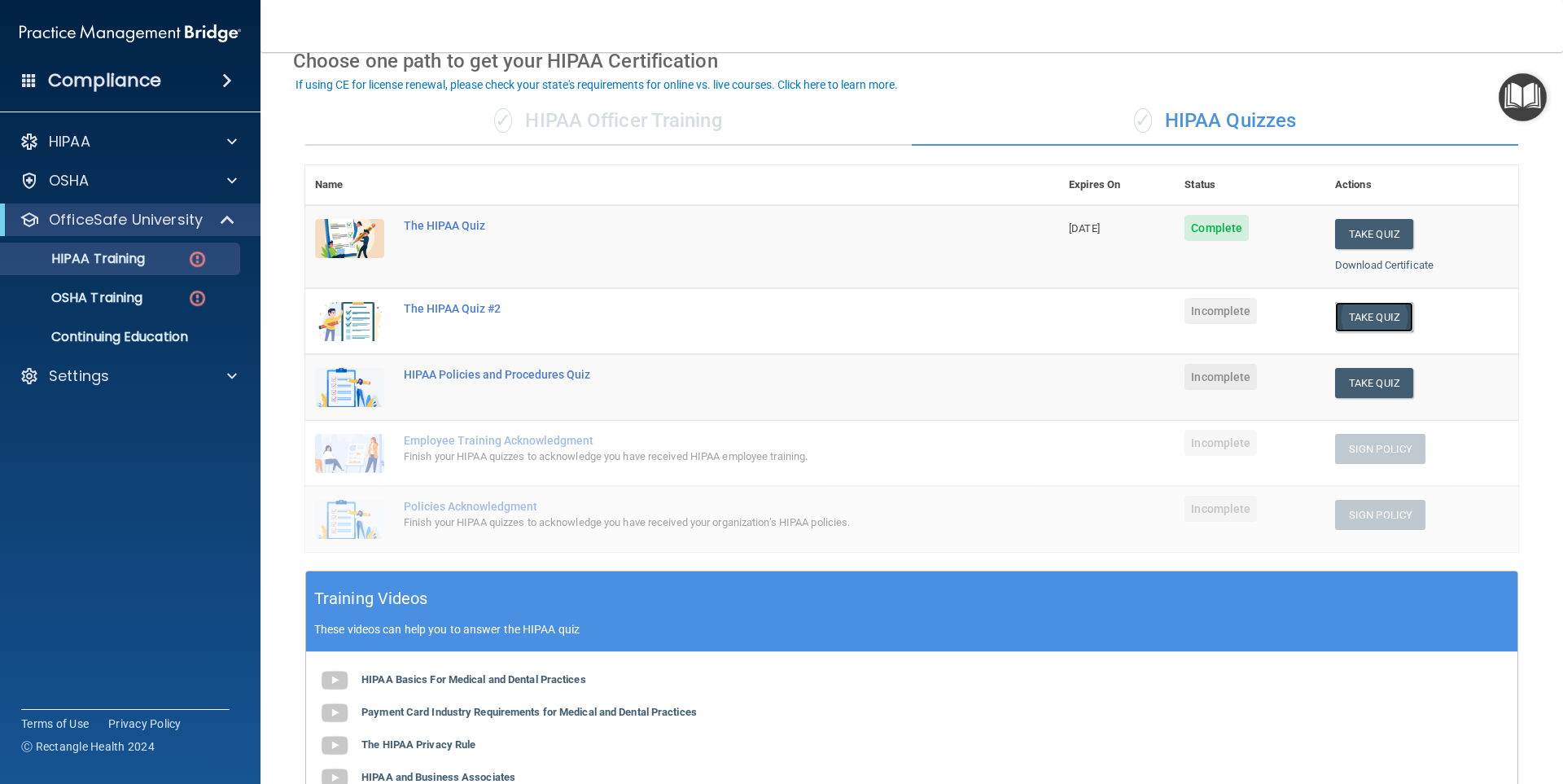
click at [1371, 326] on button "Take Quiz" at bounding box center [1374, 317] width 78 height 30
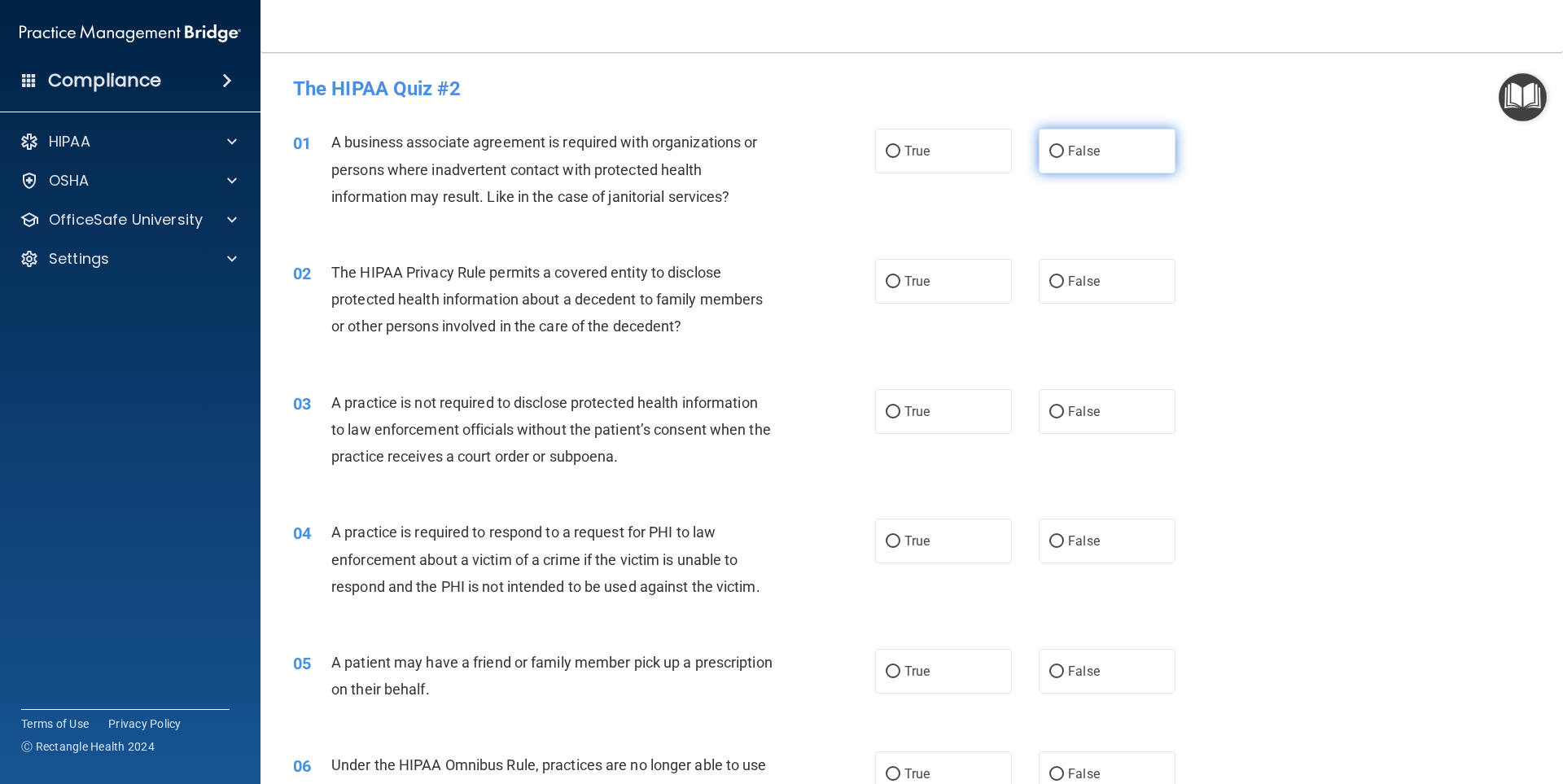
click at [1068, 150] on span "False" at bounding box center [1084, 151] width 32 height 15
click at [1064, 150] on input "False" at bounding box center [1056, 152] width 14 height 12
radio input "true"
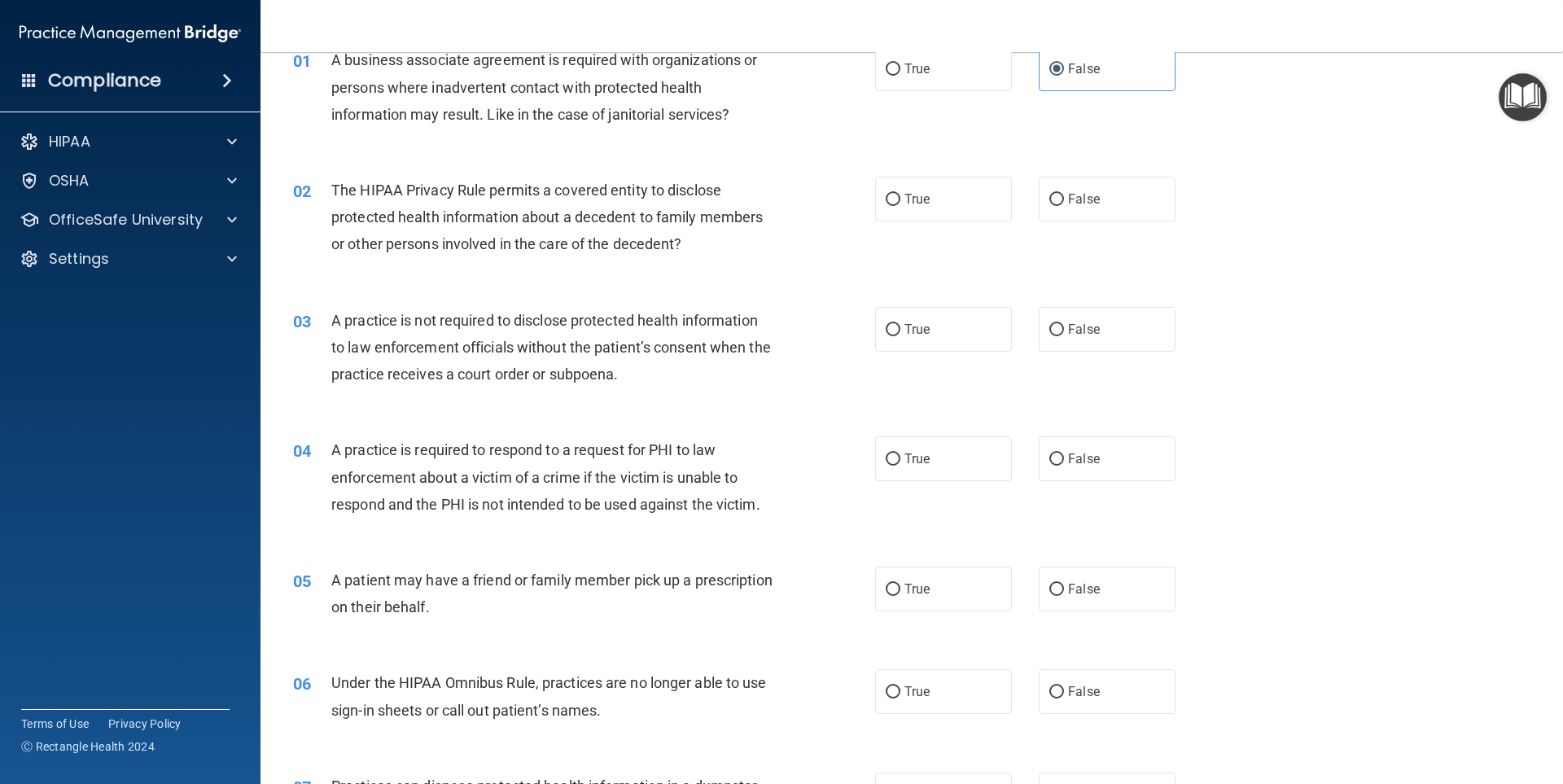
scroll to position [82, 0]
click at [916, 65] on span "True" at bounding box center [917, 69] width 25 height 15
click at [900, 65] on input "True" at bounding box center [893, 70] width 14 height 12
radio input "true"
radio input "false"
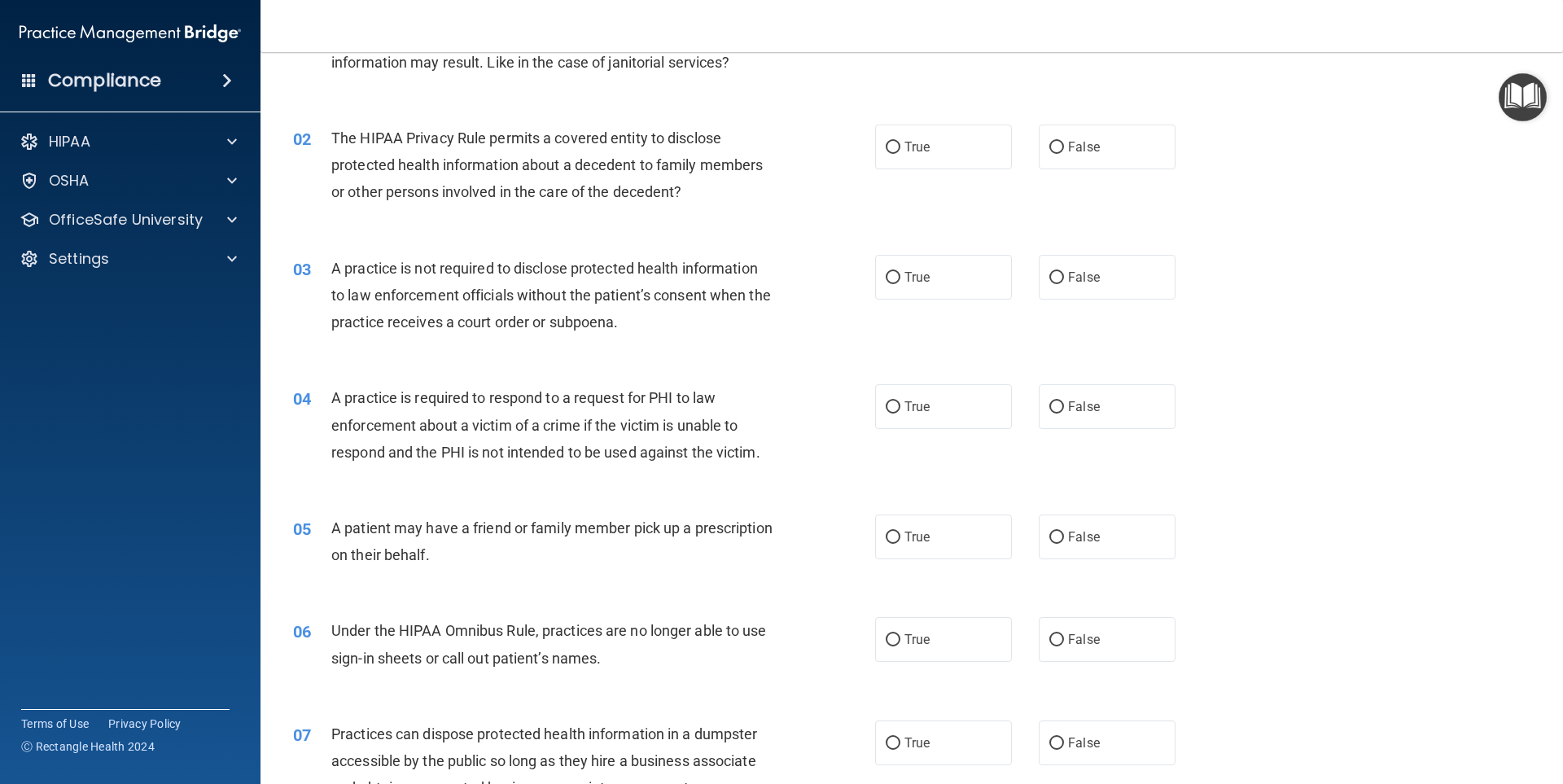
scroll to position [163, 0]
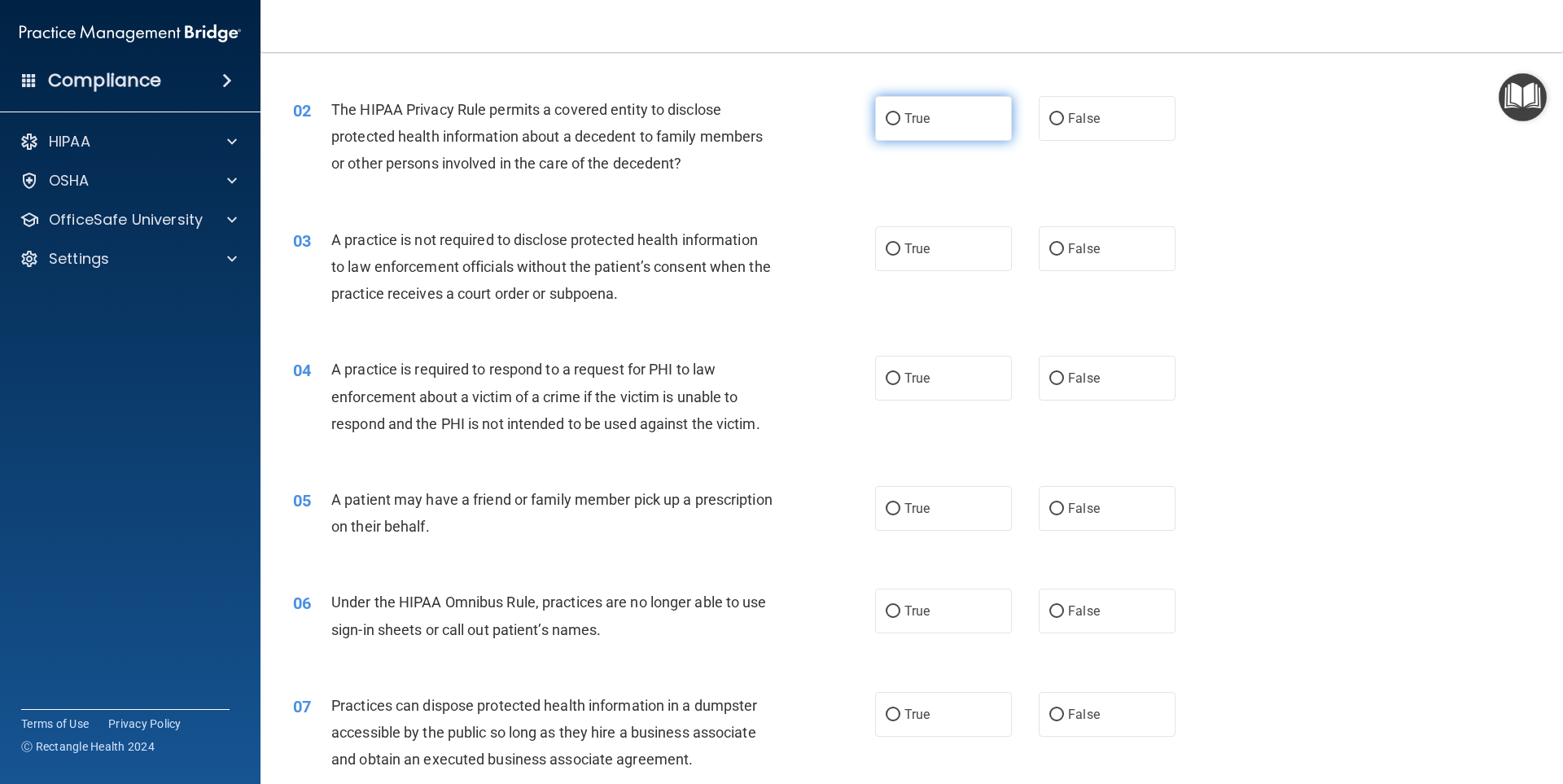
click at [923, 103] on label "True" at bounding box center [943, 118] width 137 height 45
click at [900, 113] on input "True" at bounding box center [893, 119] width 14 height 12
radio input "true"
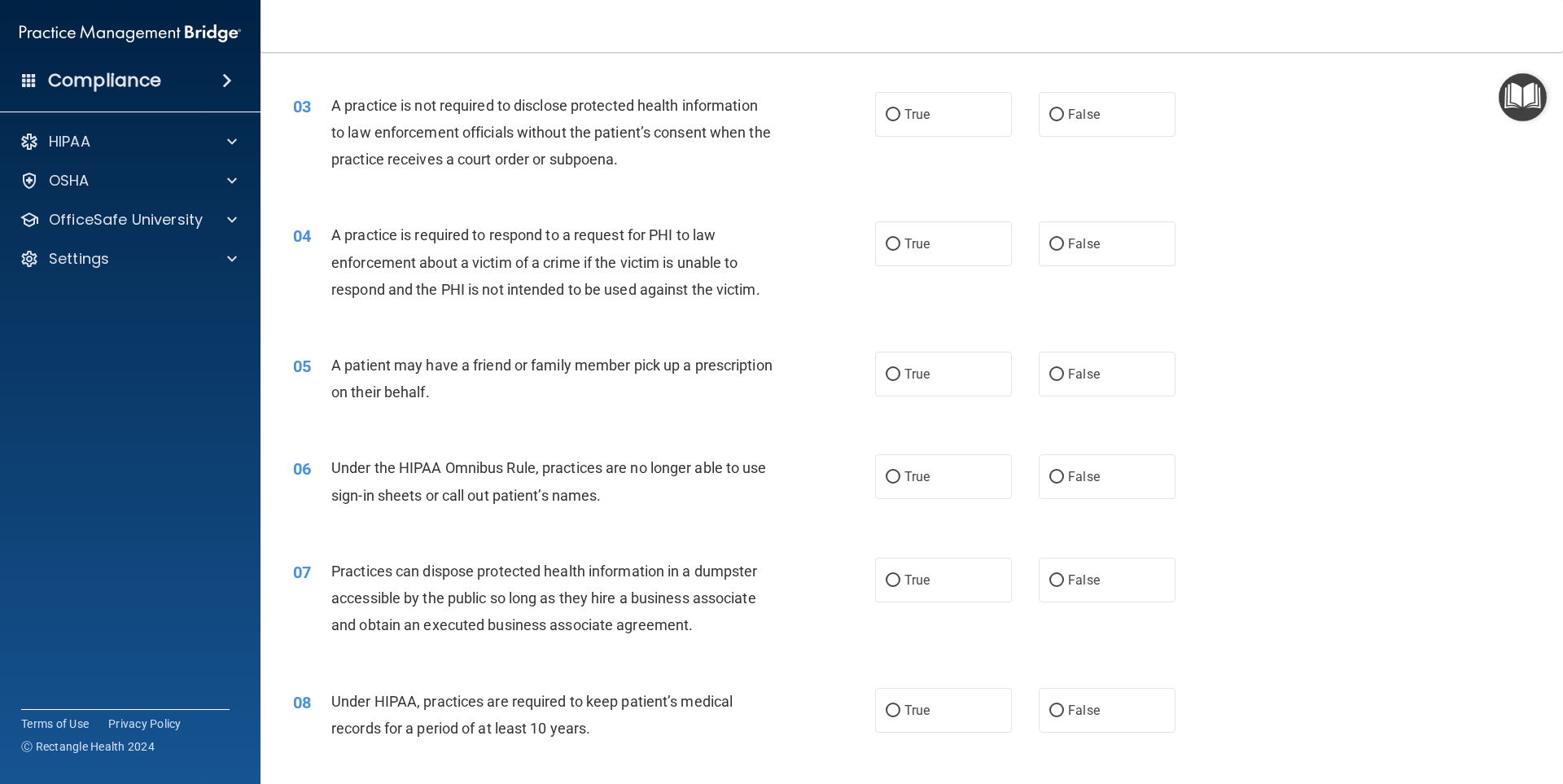
scroll to position [325, 0]
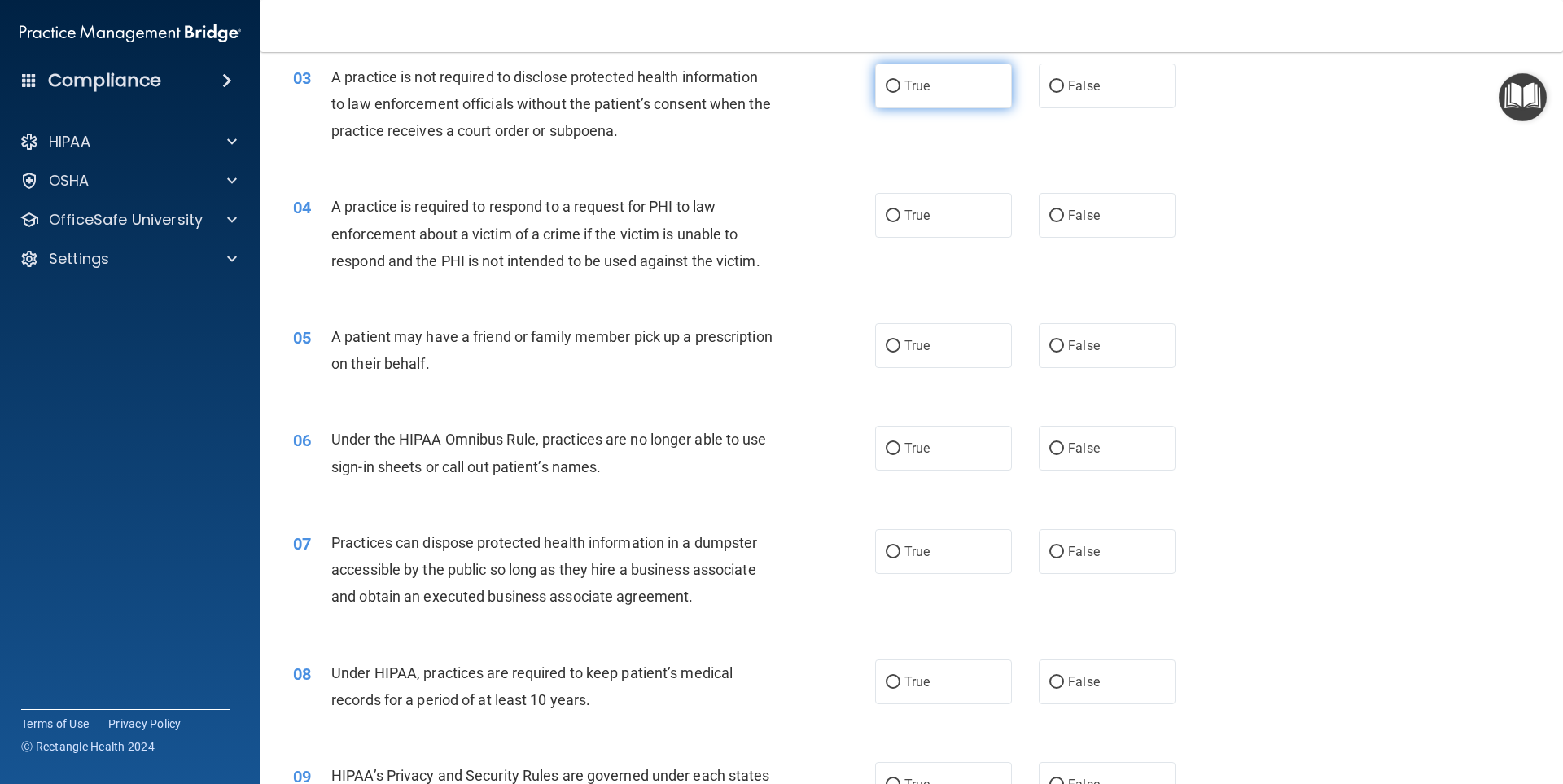
click at [917, 83] on span "True" at bounding box center [917, 86] width 25 height 15
click at [900, 83] on input "True" at bounding box center [893, 87] width 14 height 12
radio input "true"
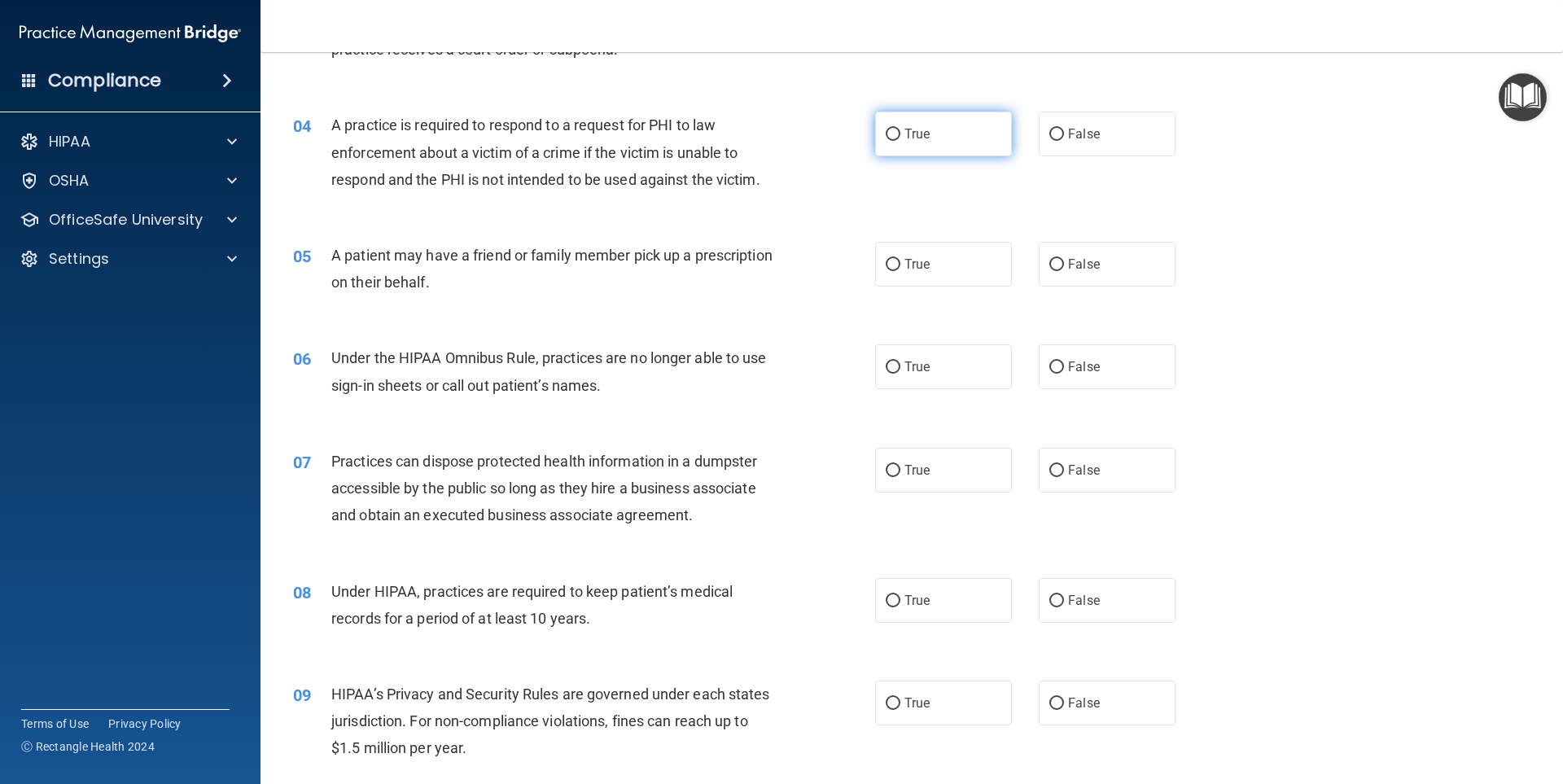
click at [896, 126] on label "True" at bounding box center [943, 133] width 137 height 45
click at [896, 129] on input "True" at bounding box center [893, 135] width 14 height 12
radio input "true"
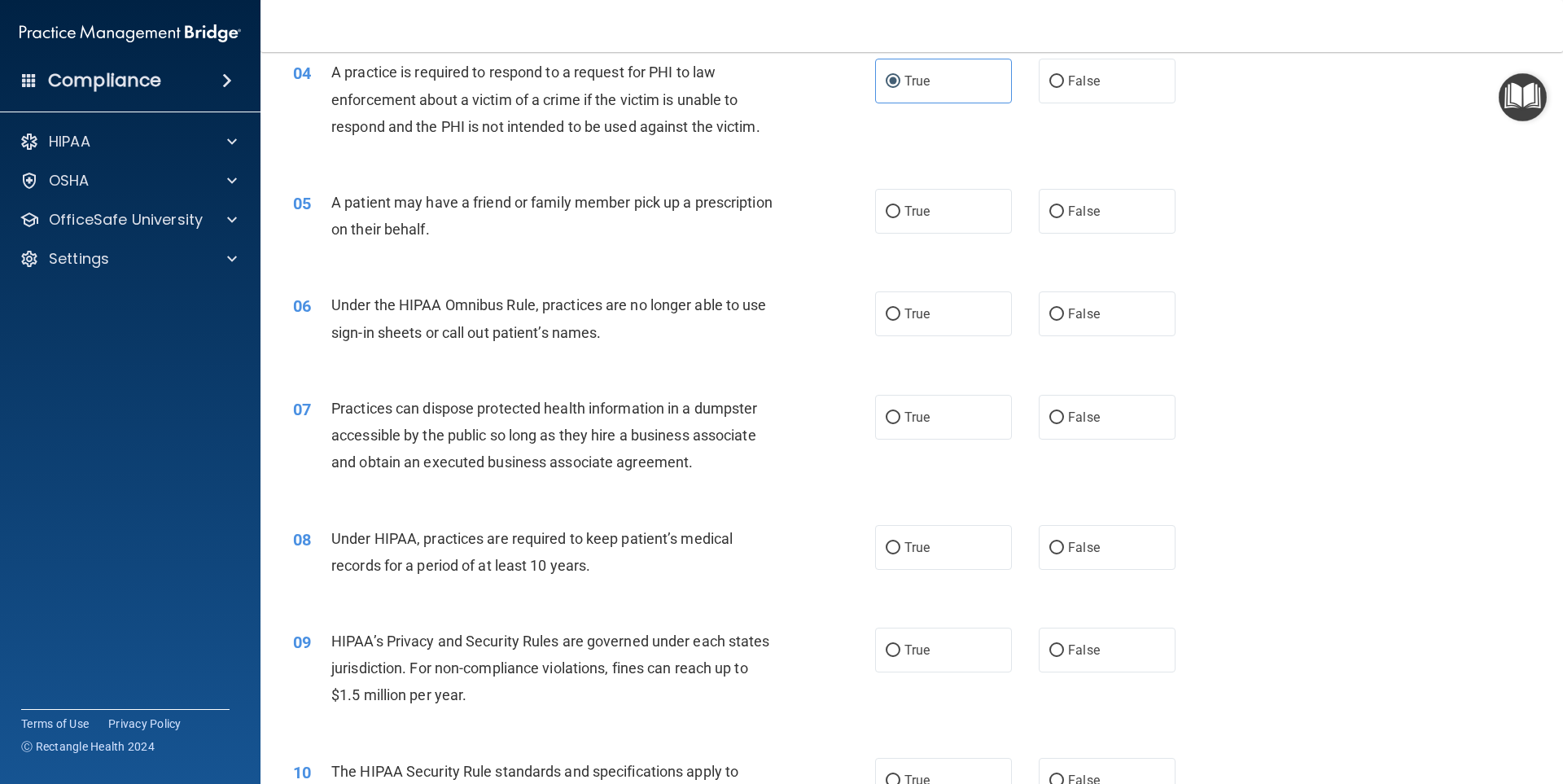
scroll to position [488, 0]
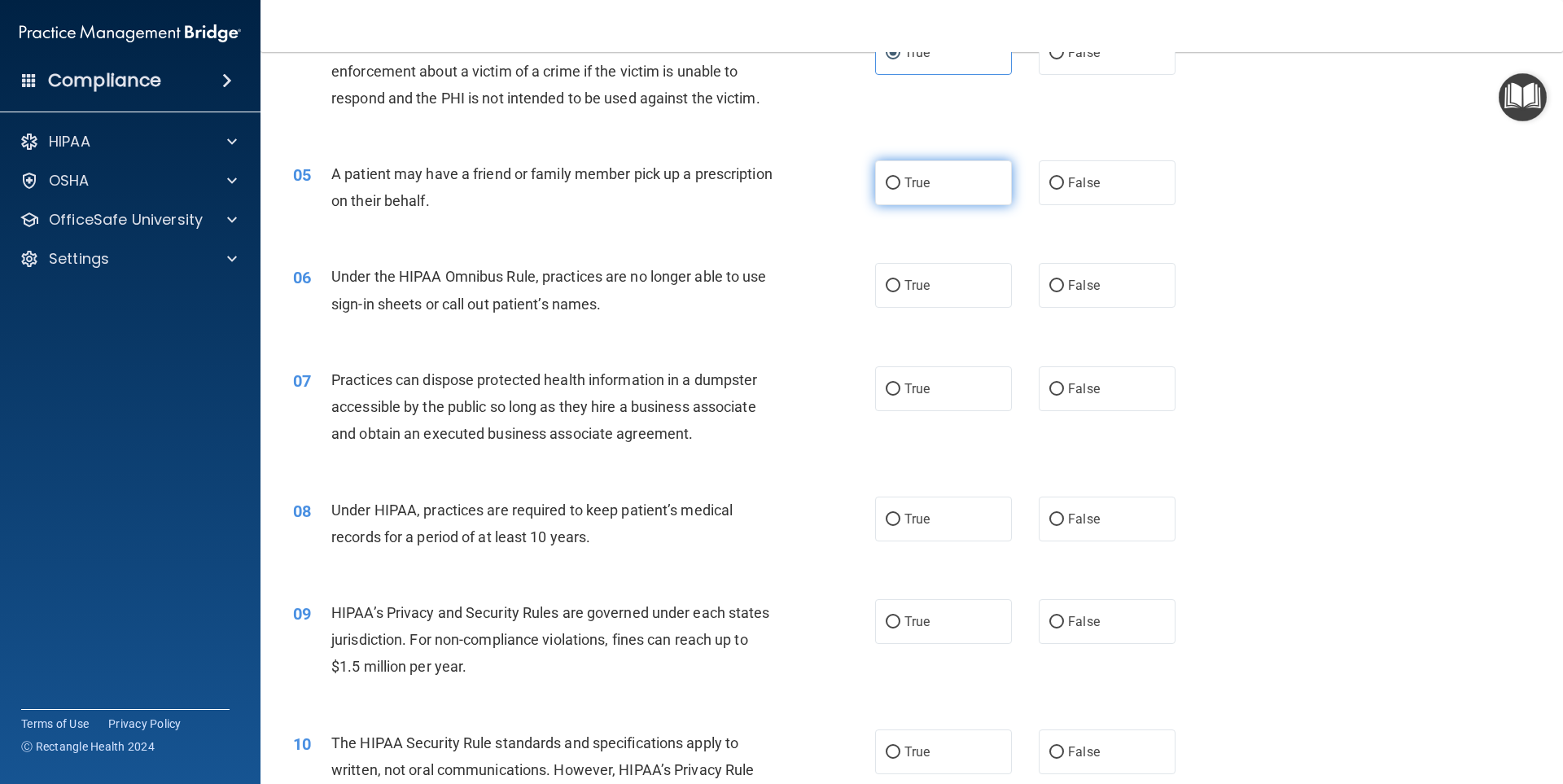
click at [916, 185] on span "True" at bounding box center [917, 183] width 25 height 15
click at [900, 185] on input "True" at bounding box center [893, 184] width 14 height 12
radio input "true"
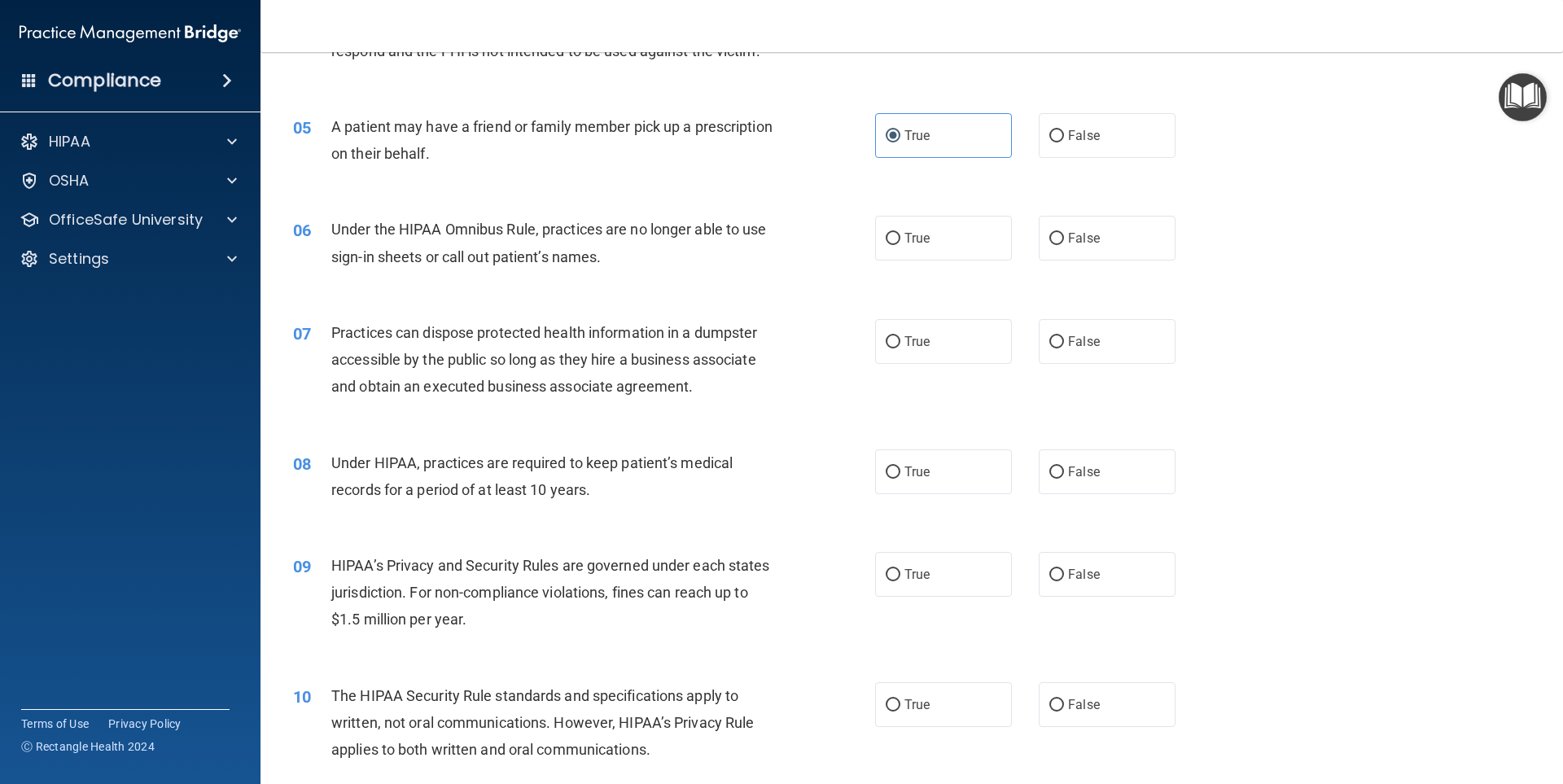
scroll to position [570, 0]
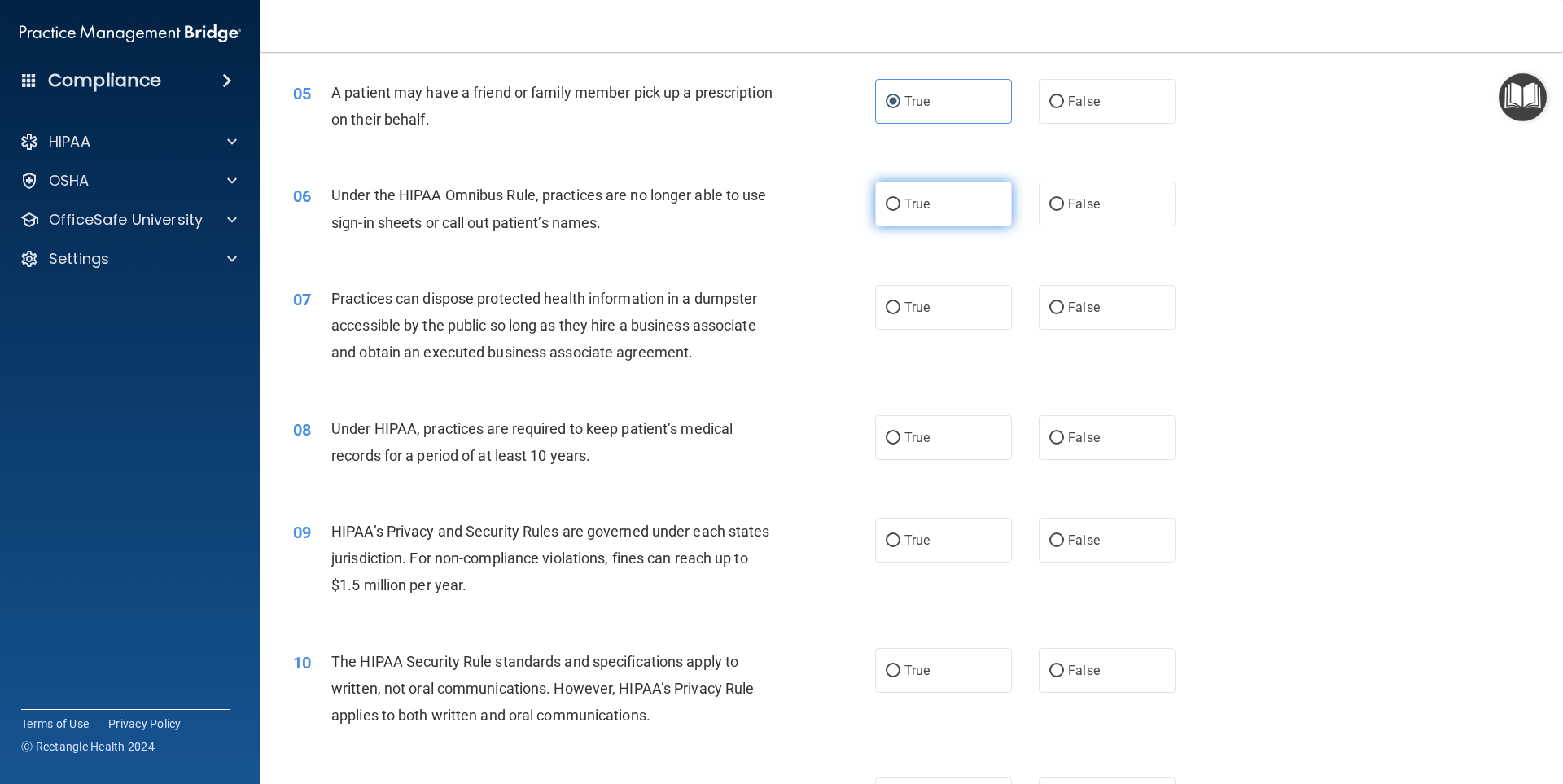
click at [886, 210] on input "True" at bounding box center [893, 205] width 14 height 12
radio input "true"
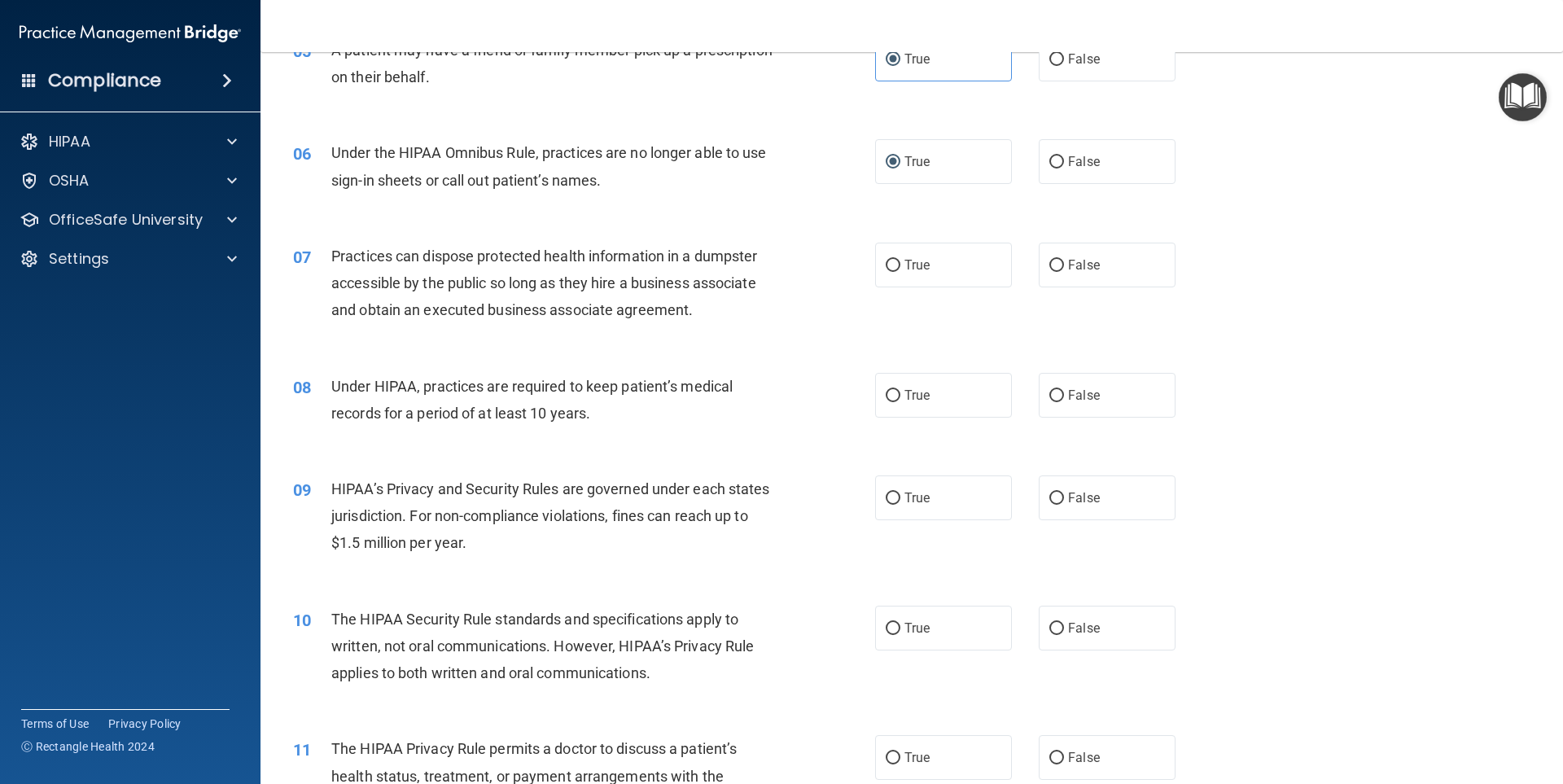
scroll to position [651, 0]
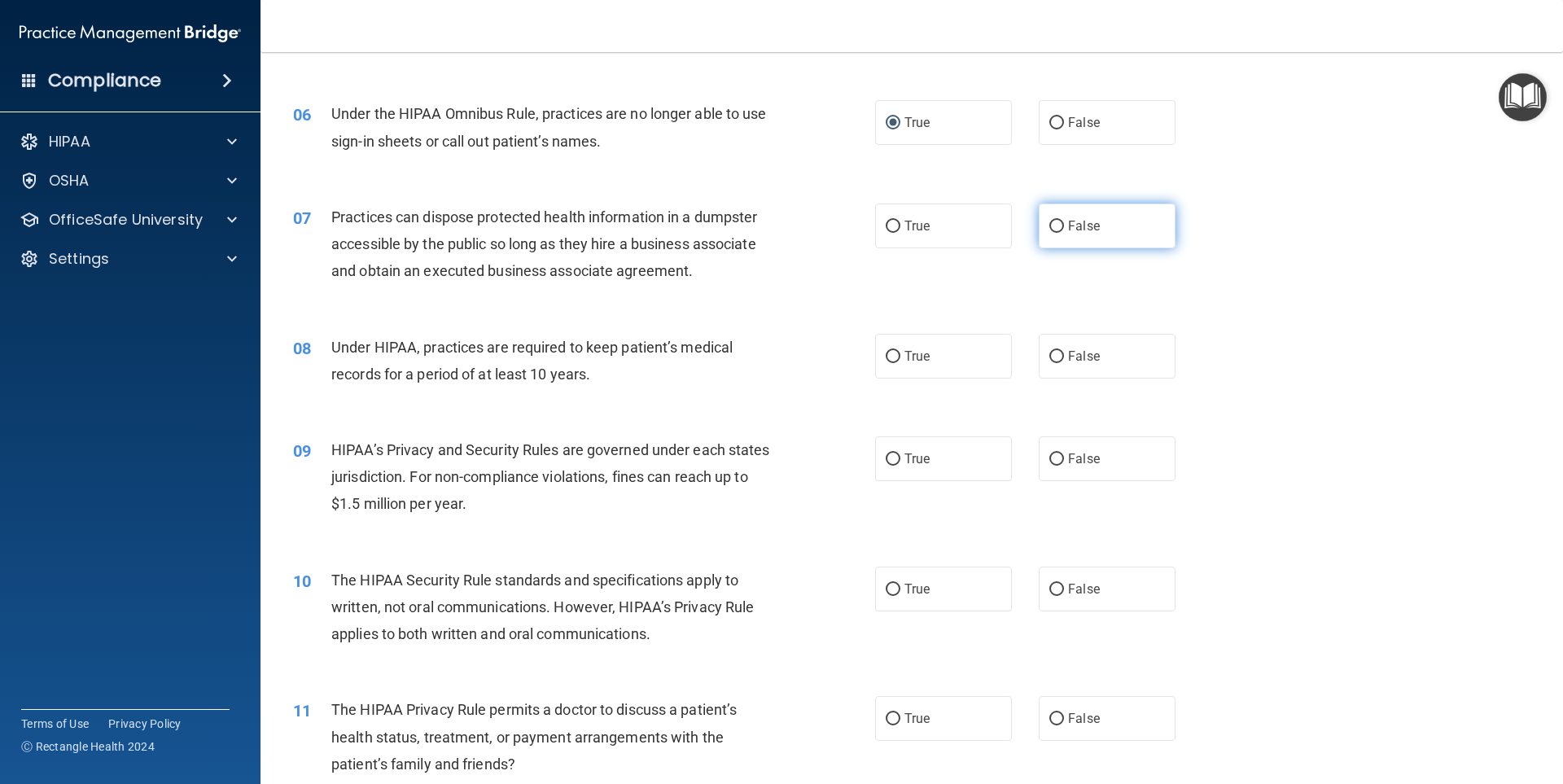
click at [1055, 234] on label "False" at bounding box center [1107, 225] width 137 height 45
click at [1055, 233] on input "False" at bounding box center [1056, 227] width 14 height 12
radio input "true"
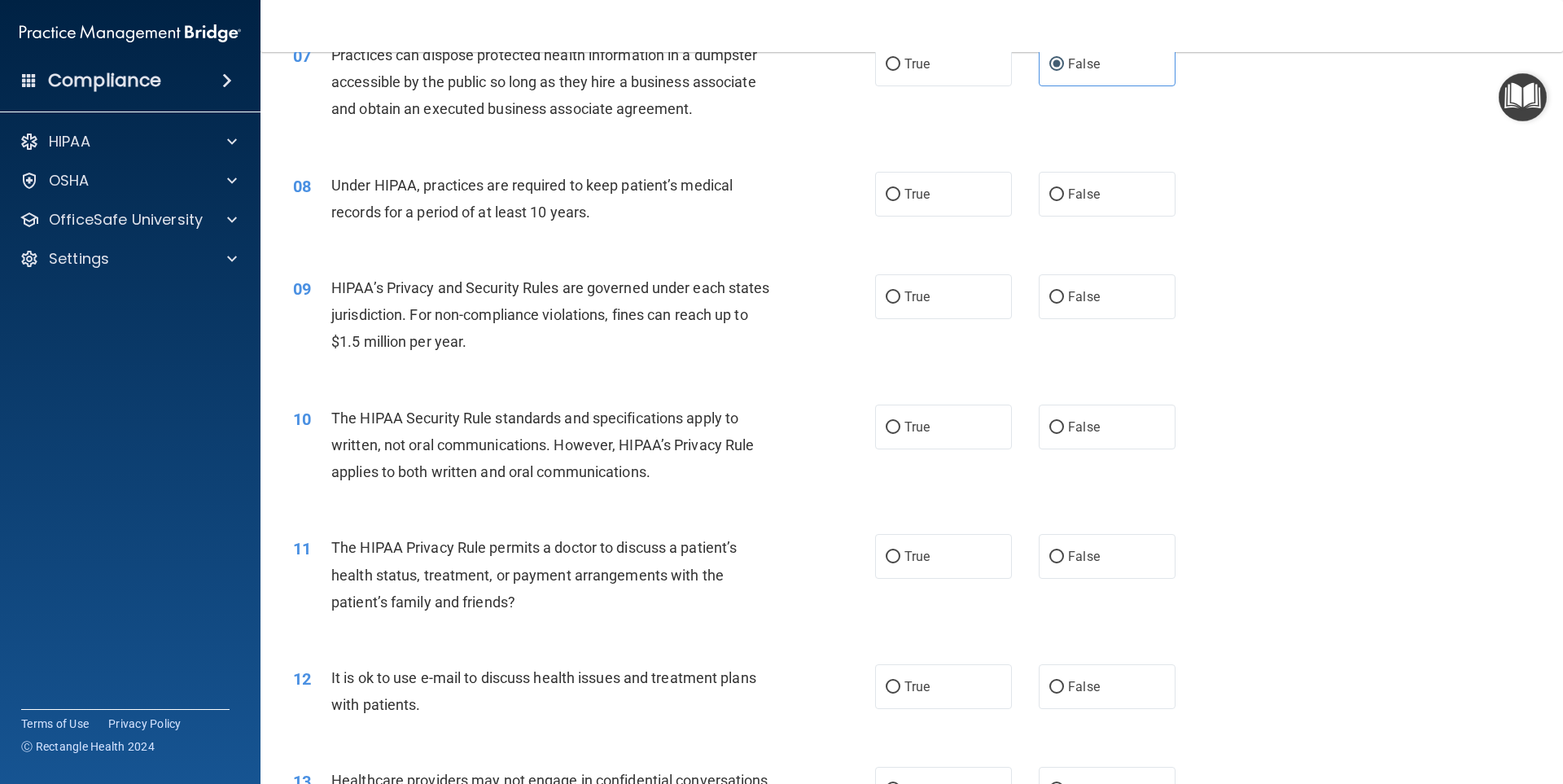
scroll to position [814, 0]
click at [891, 188] on input "True" at bounding box center [893, 194] width 14 height 12
radio input "true"
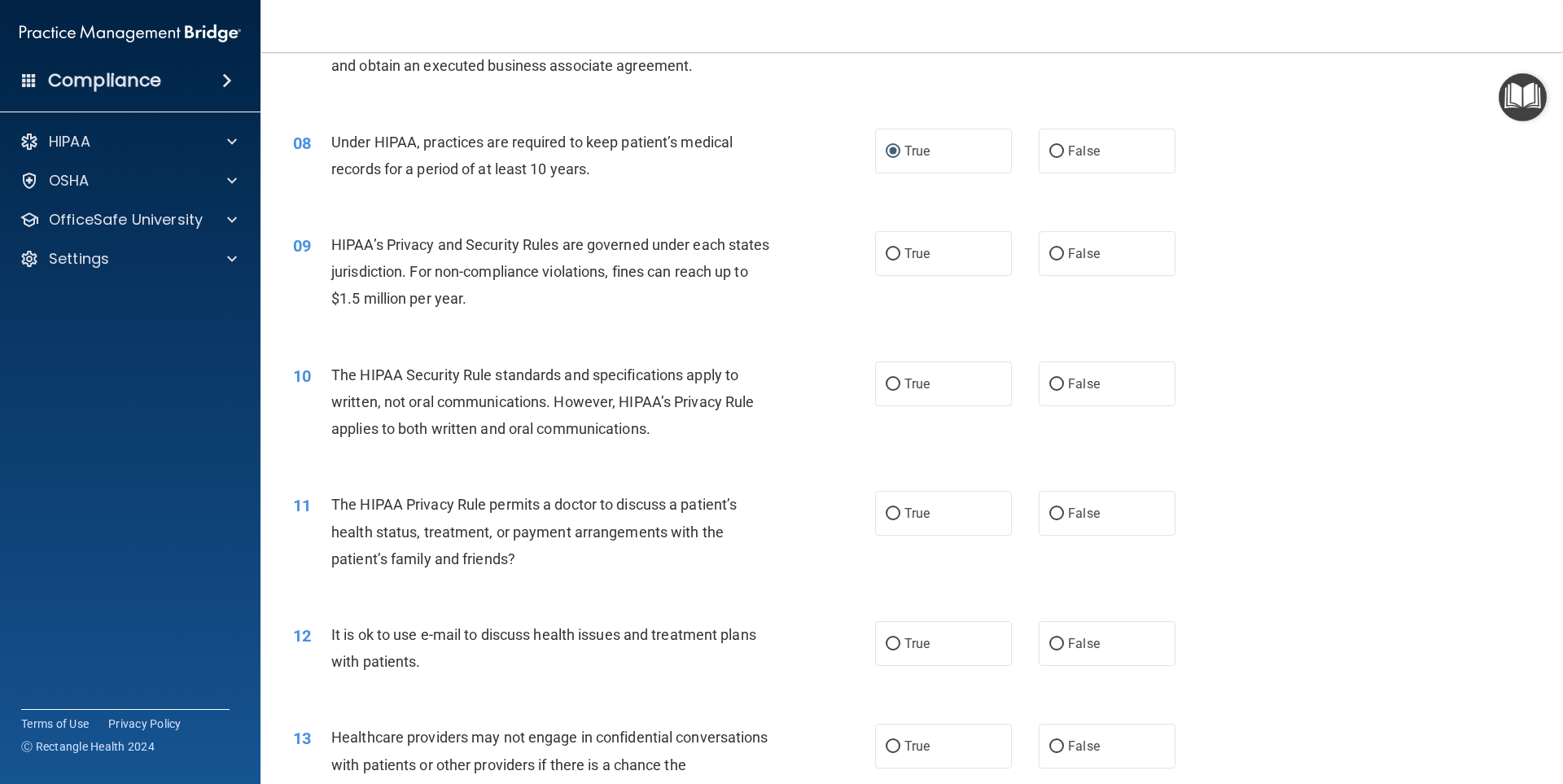
scroll to position [895, 0]
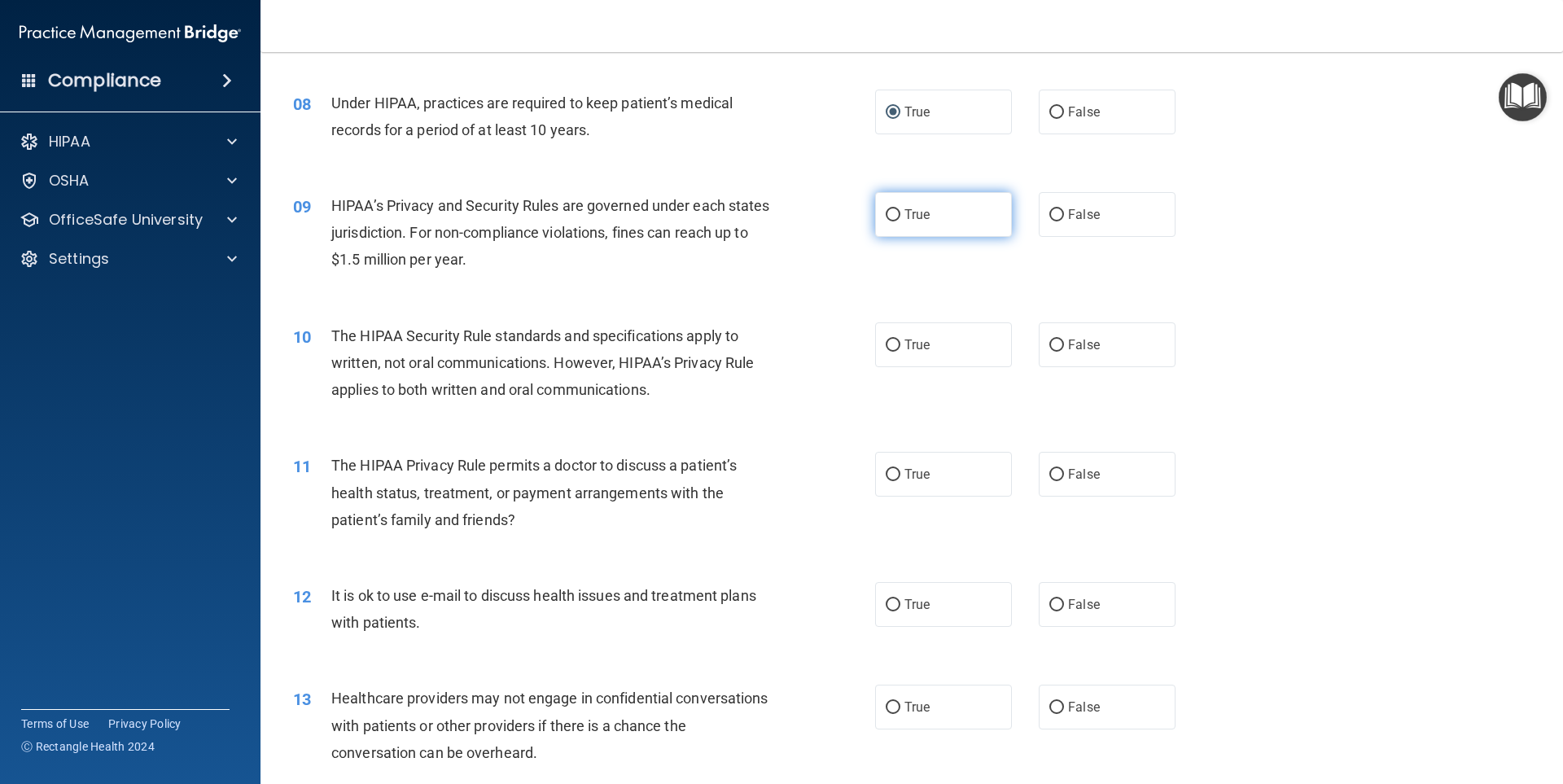
click at [905, 209] on span "True" at bounding box center [917, 214] width 25 height 15
click at [899, 209] on input "True" at bounding box center [893, 215] width 14 height 12
radio input "true"
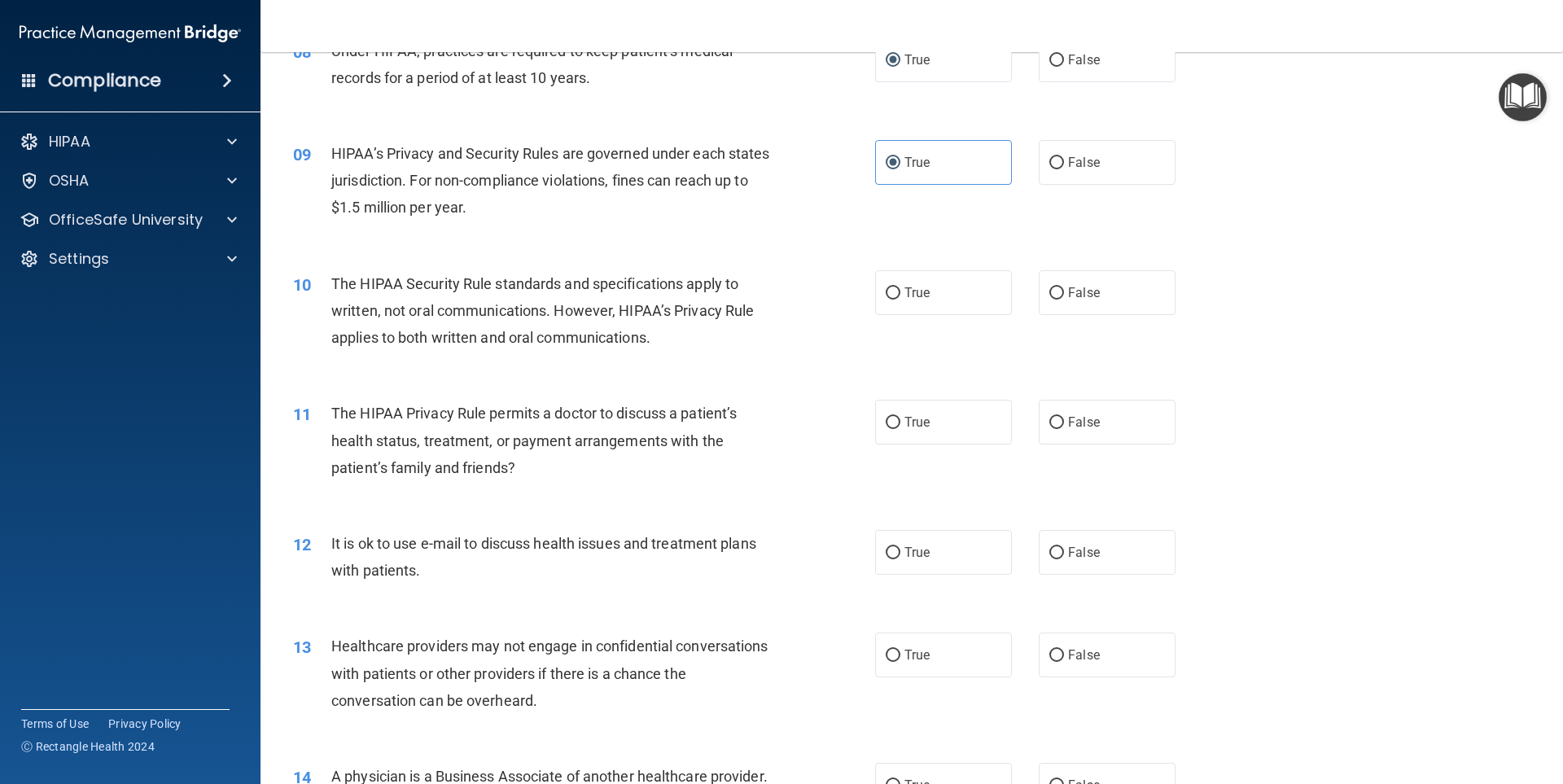
scroll to position [977, 0]
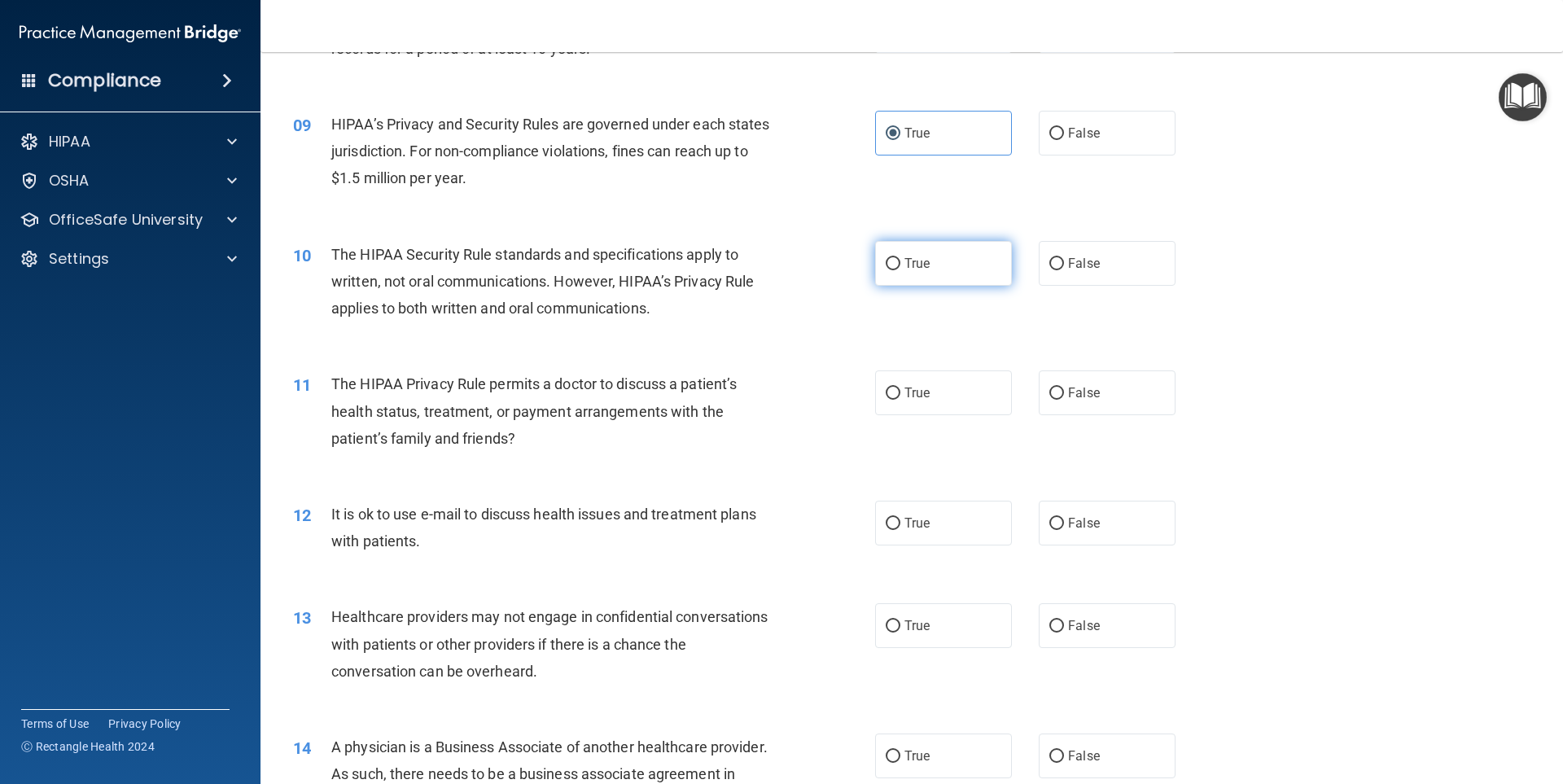
click at [894, 252] on label "True" at bounding box center [943, 263] width 137 height 45
click at [894, 258] on input "True" at bounding box center [893, 264] width 14 height 12
radio input "true"
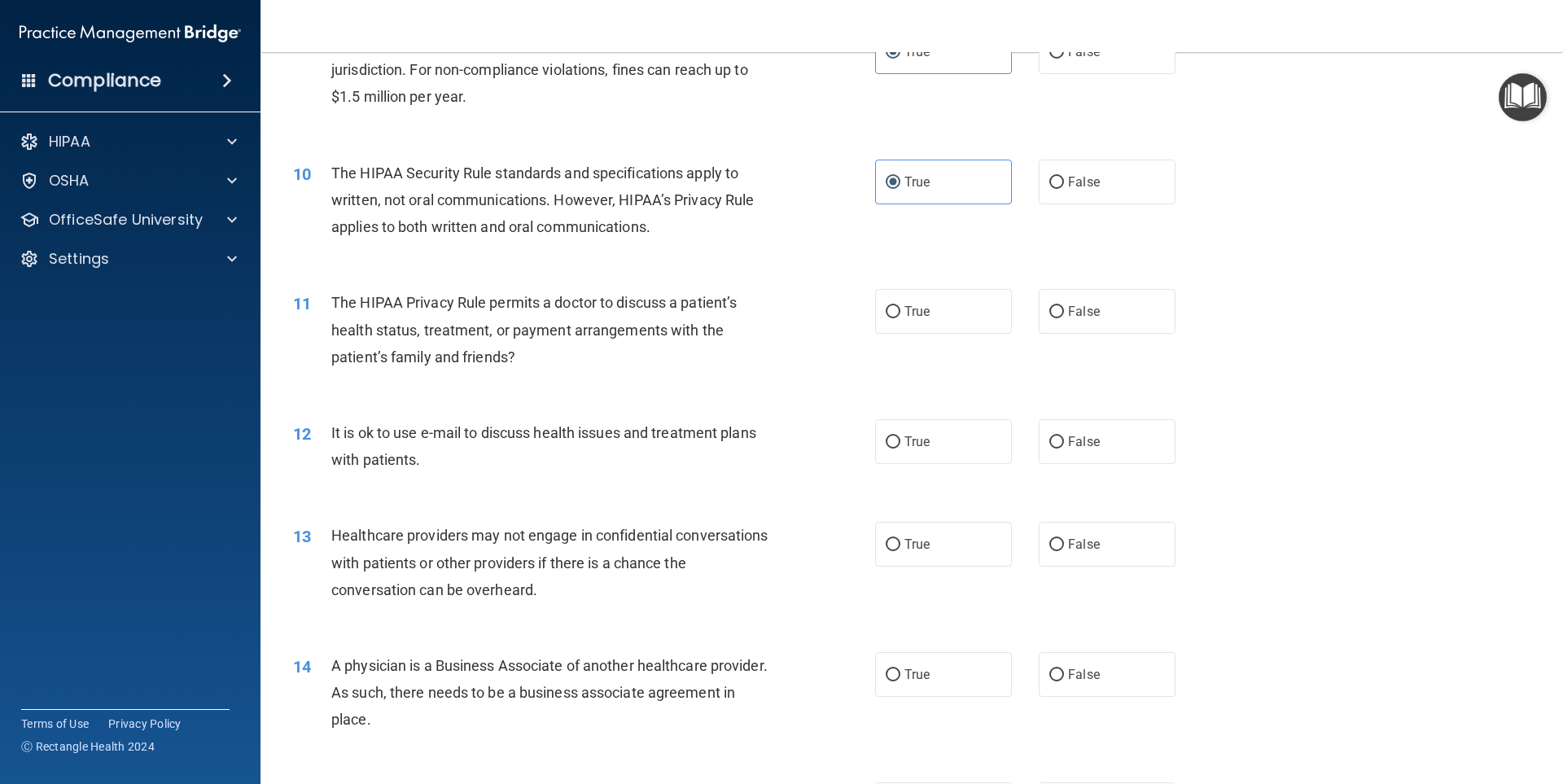
scroll to position [1140, 0]
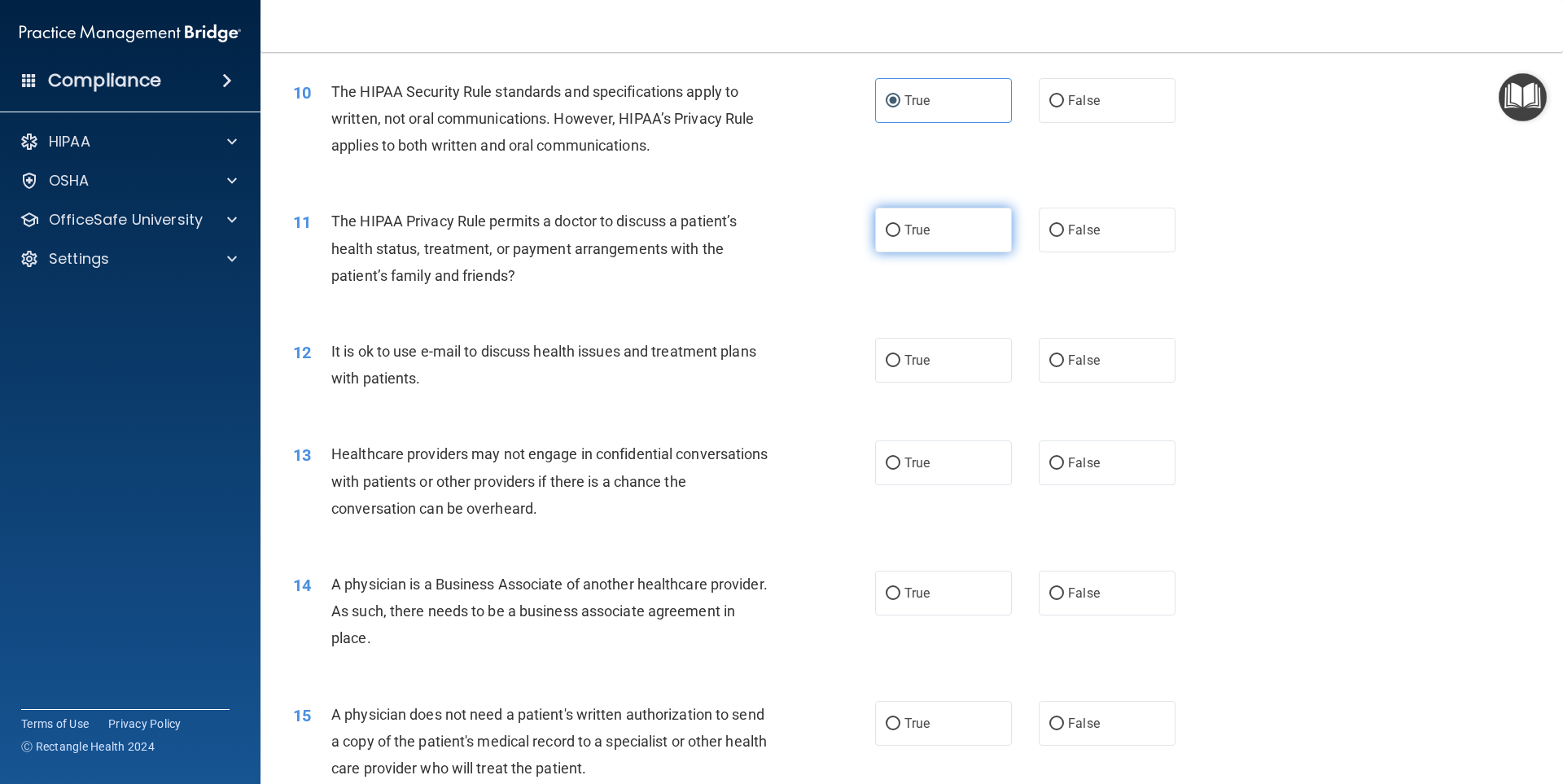
click at [947, 225] on label "True" at bounding box center [943, 229] width 137 height 45
click at [900, 225] on input "True" at bounding box center [893, 231] width 14 height 12
radio input "true"
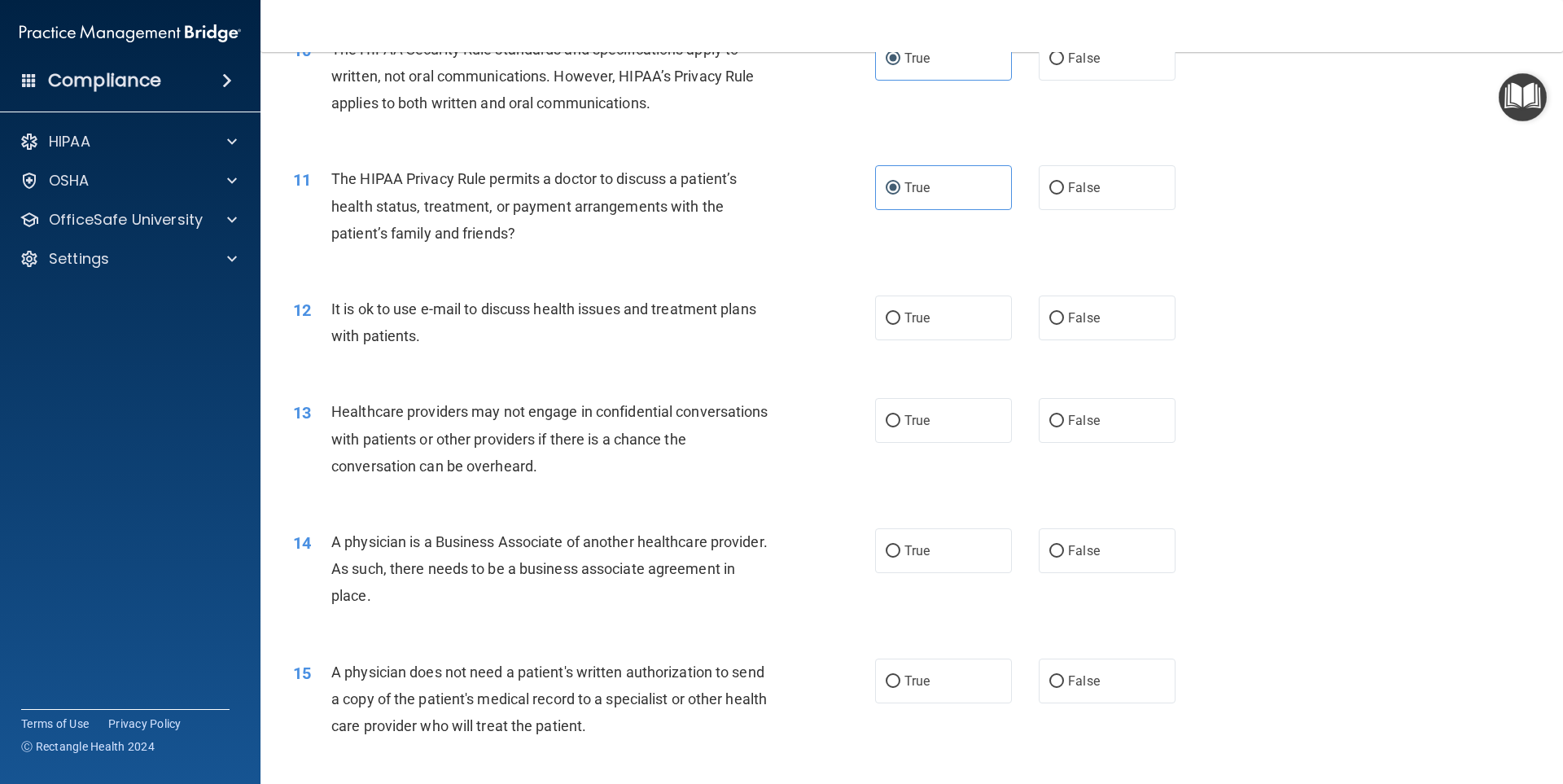
scroll to position [1221, 0]
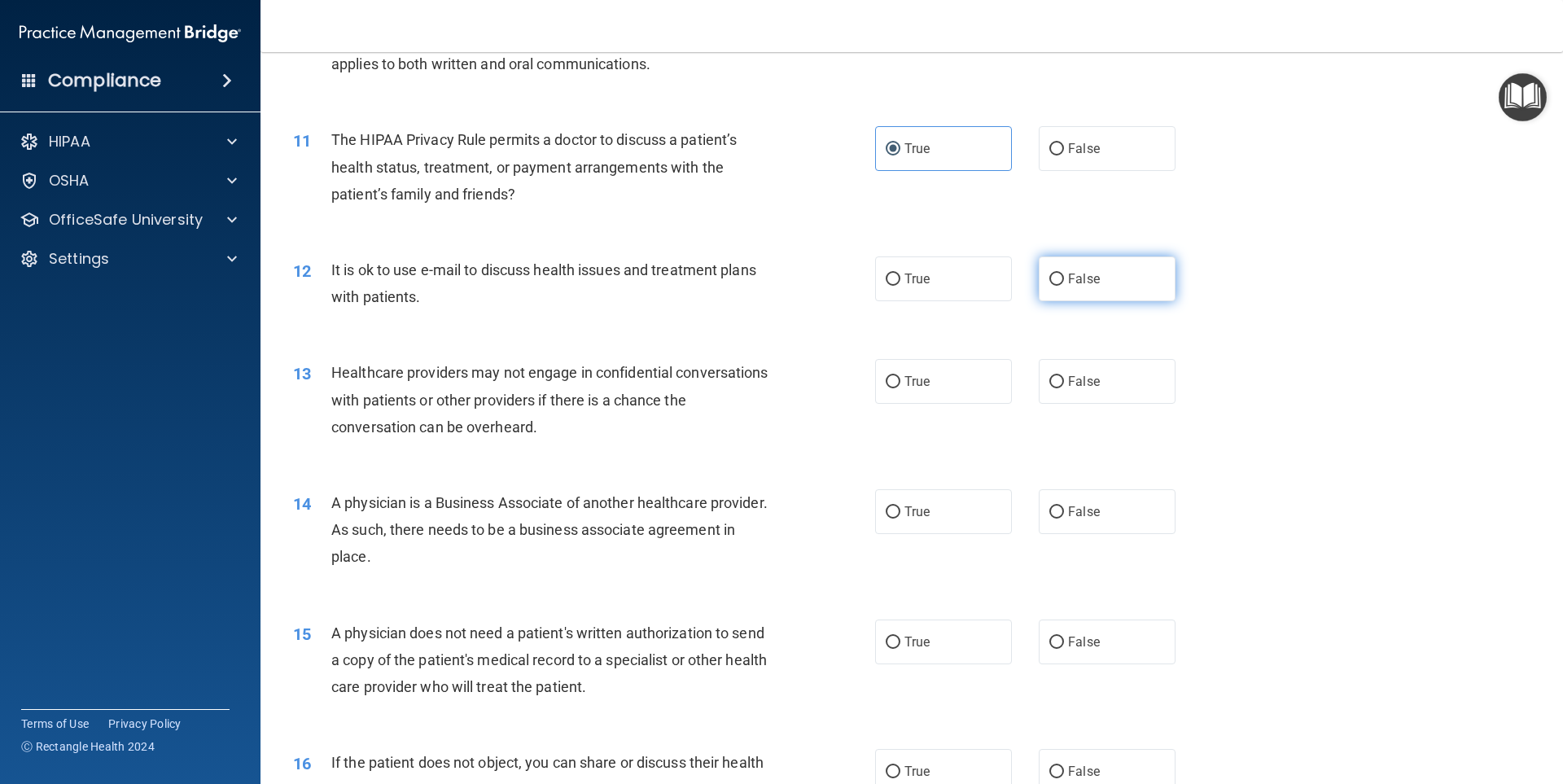
click at [1071, 267] on label "False" at bounding box center [1107, 278] width 137 height 45
click at [1064, 273] on input "False" at bounding box center [1056, 279] width 14 height 12
radio input "true"
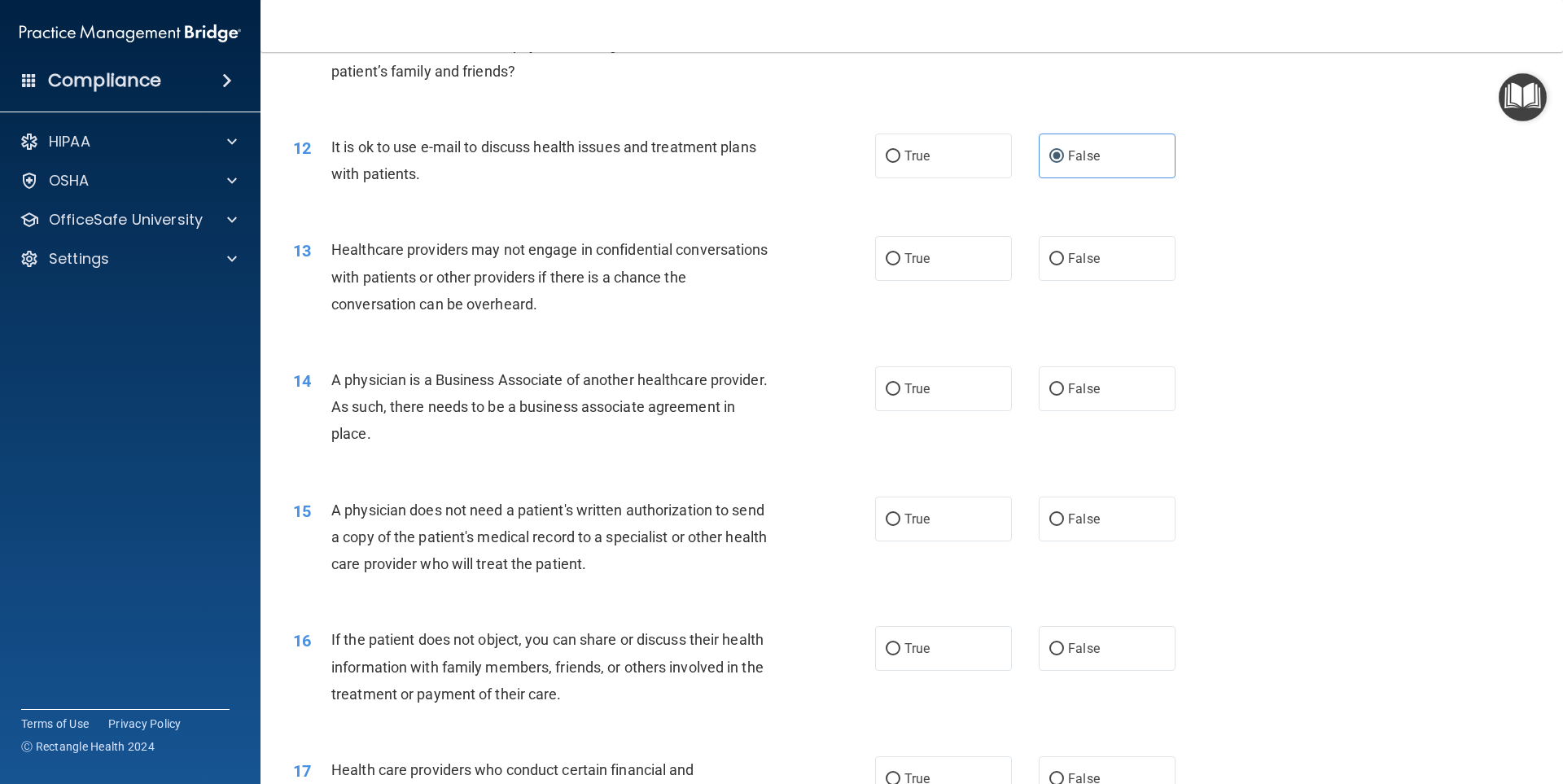
scroll to position [1384, 0]
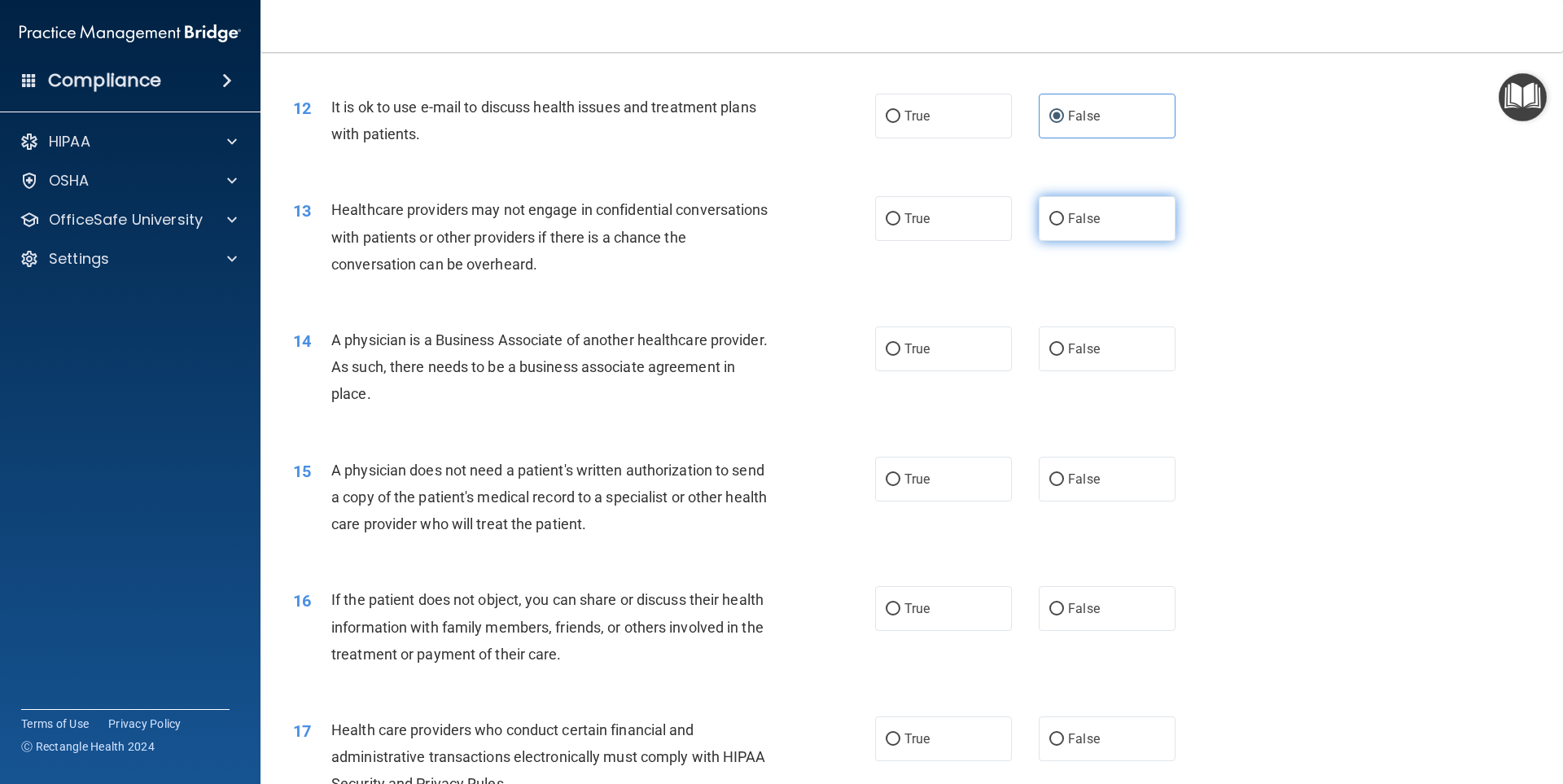
click at [1057, 216] on label "False" at bounding box center [1107, 218] width 137 height 45
click at [1057, 216] on input "False" at bounding box center [1056, 219] width 14 height 12
radio input "true"
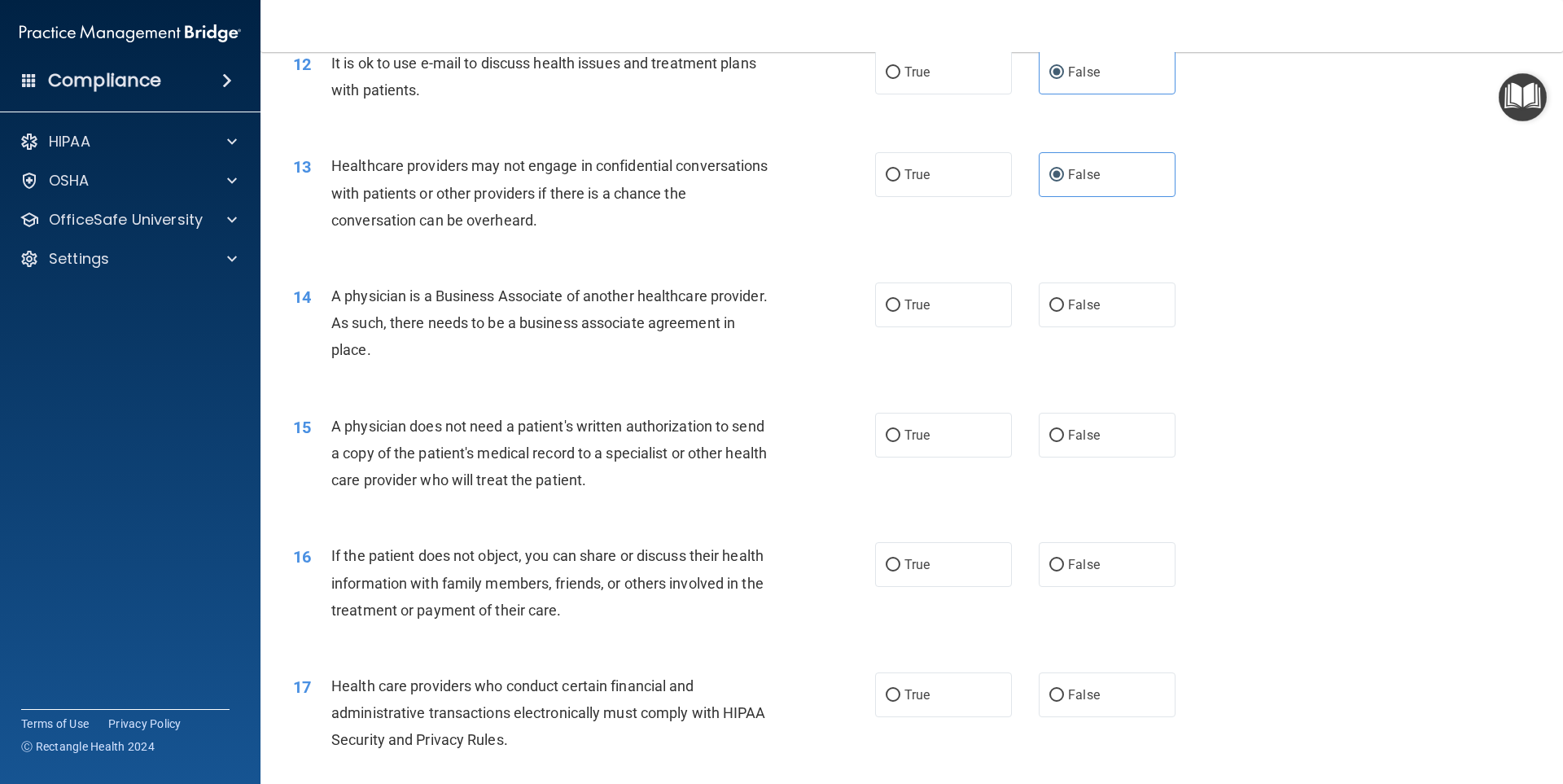
scroll to position [1465, 0]
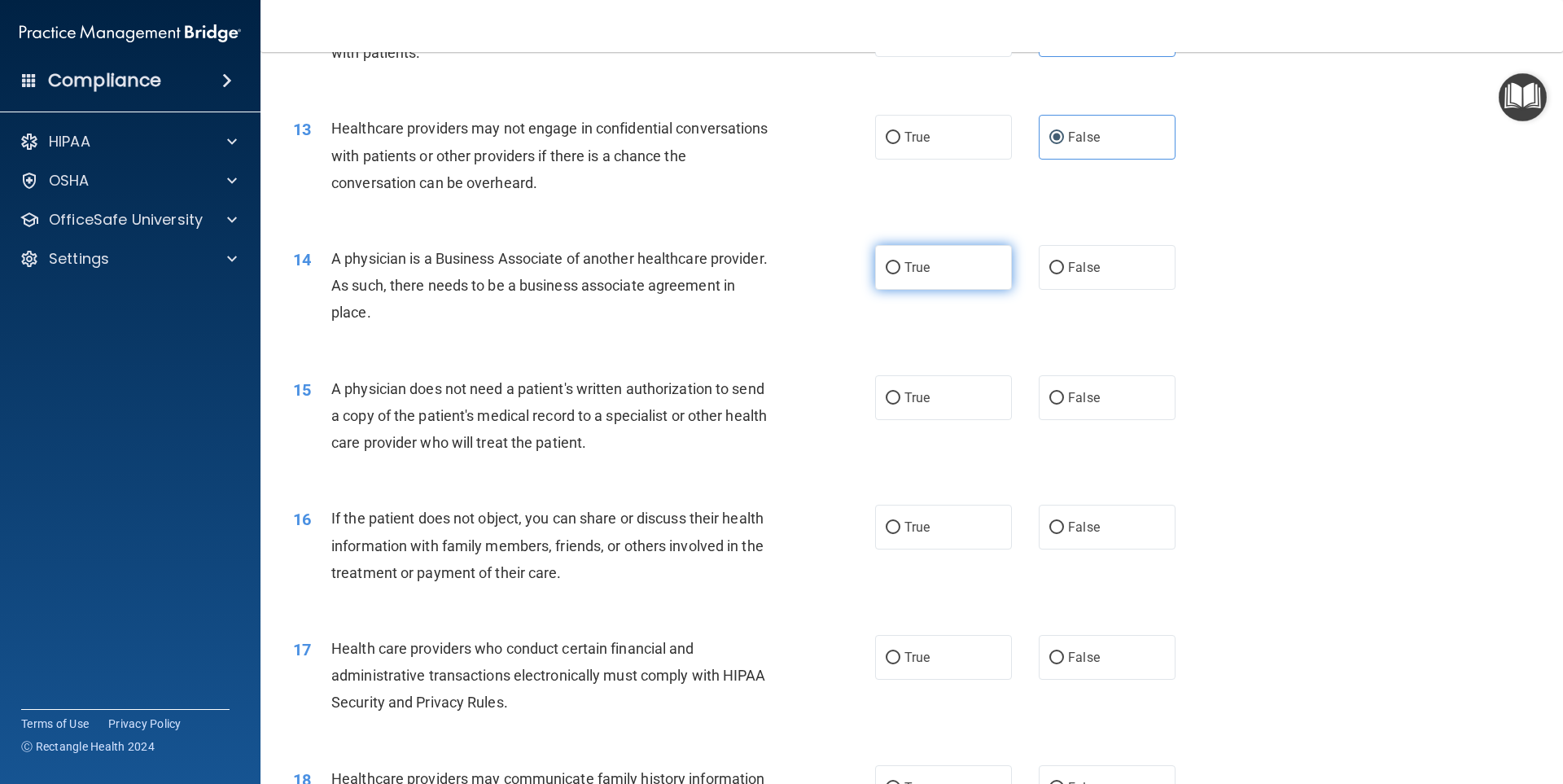
click at [886, 271] on input "True" at bounding box center [893, 268] width 14 height 12
radio input "true"
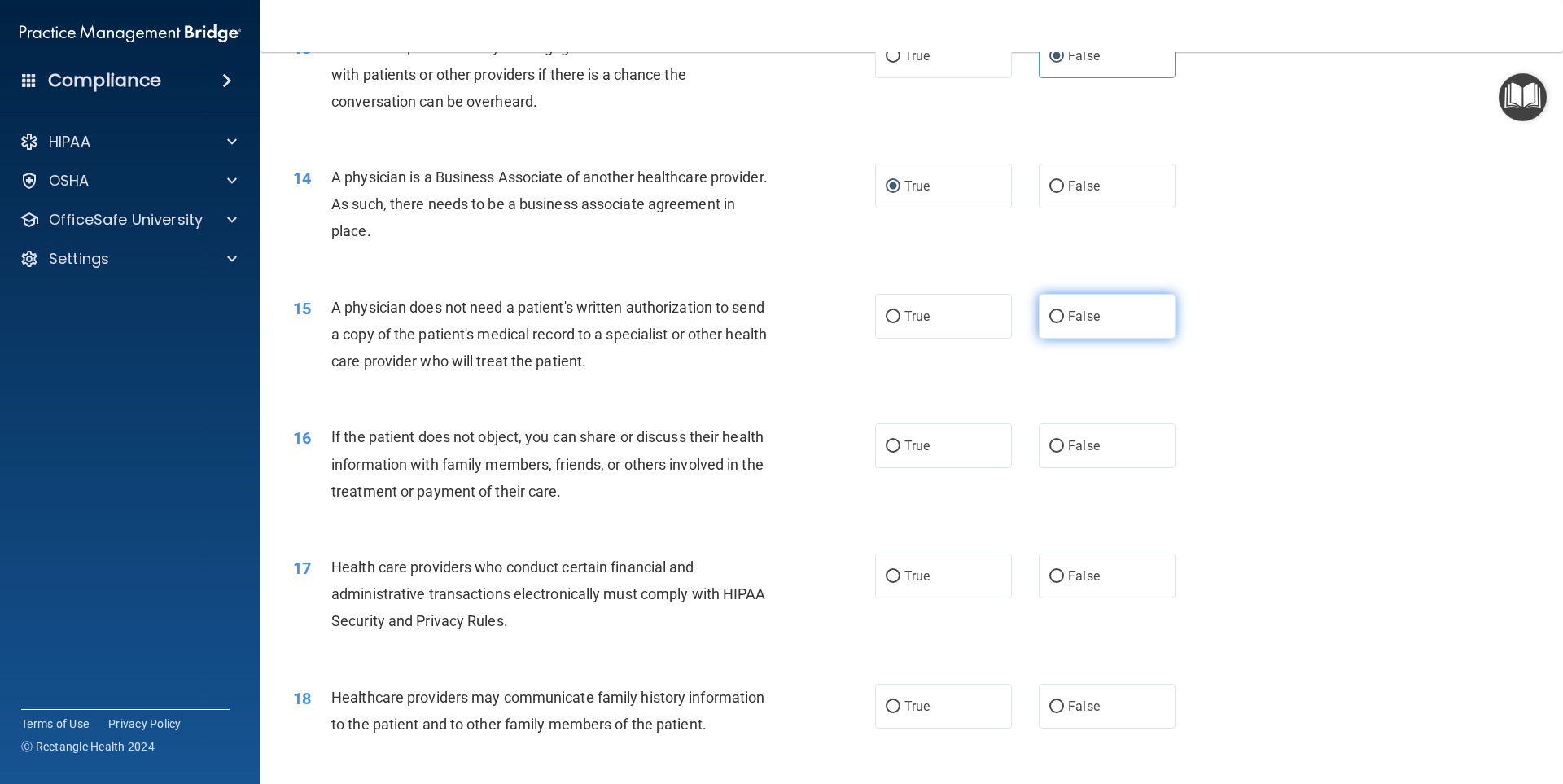
click at [1070, 331] on label "False" at bounding box center [1107, 316] width 137 height 45
click at [1064, 323] on input "False" at bounding box center [1056, 317] width 14 height 12
radio input "true"
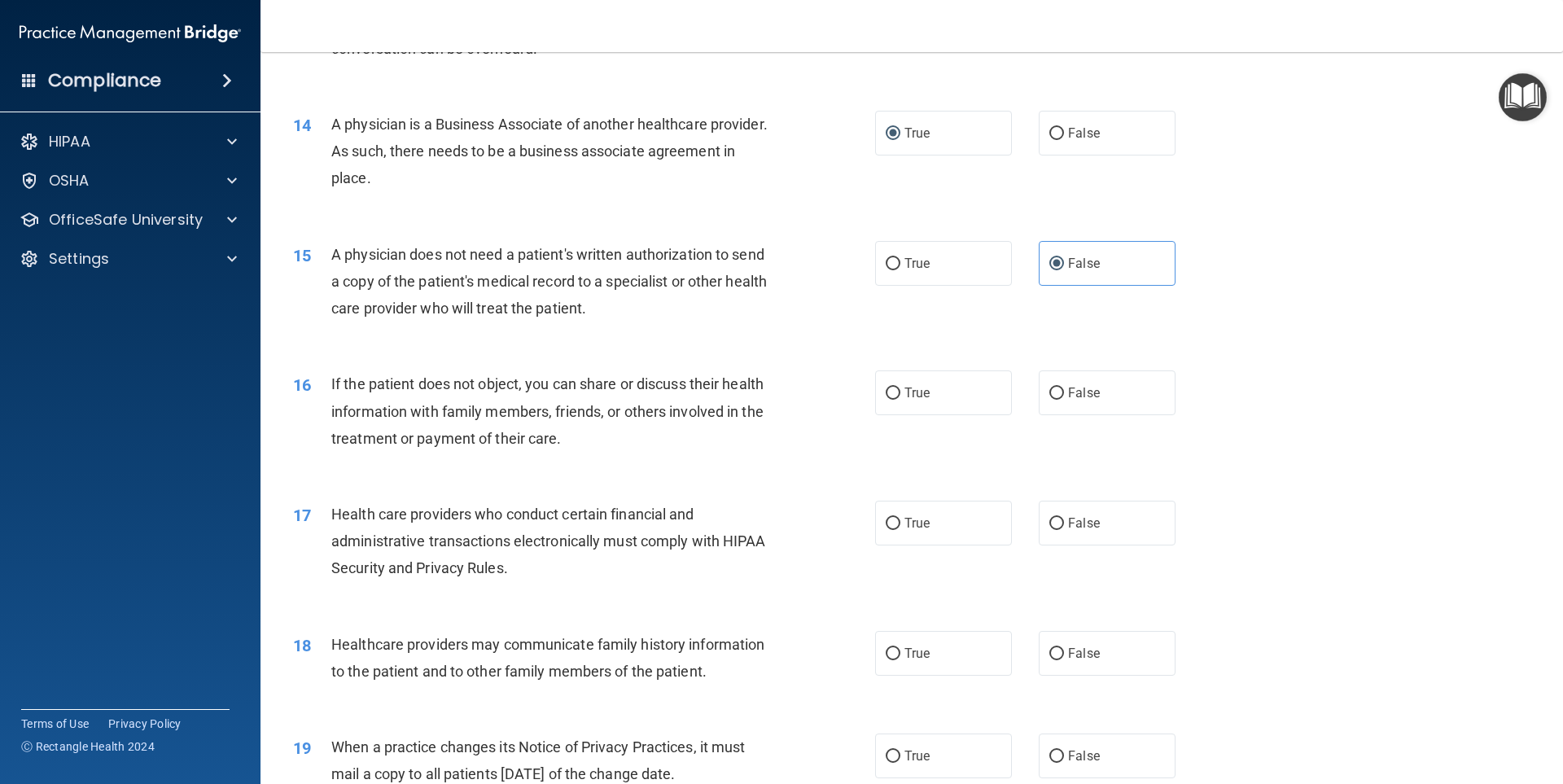
scroll to position [1628, 0]
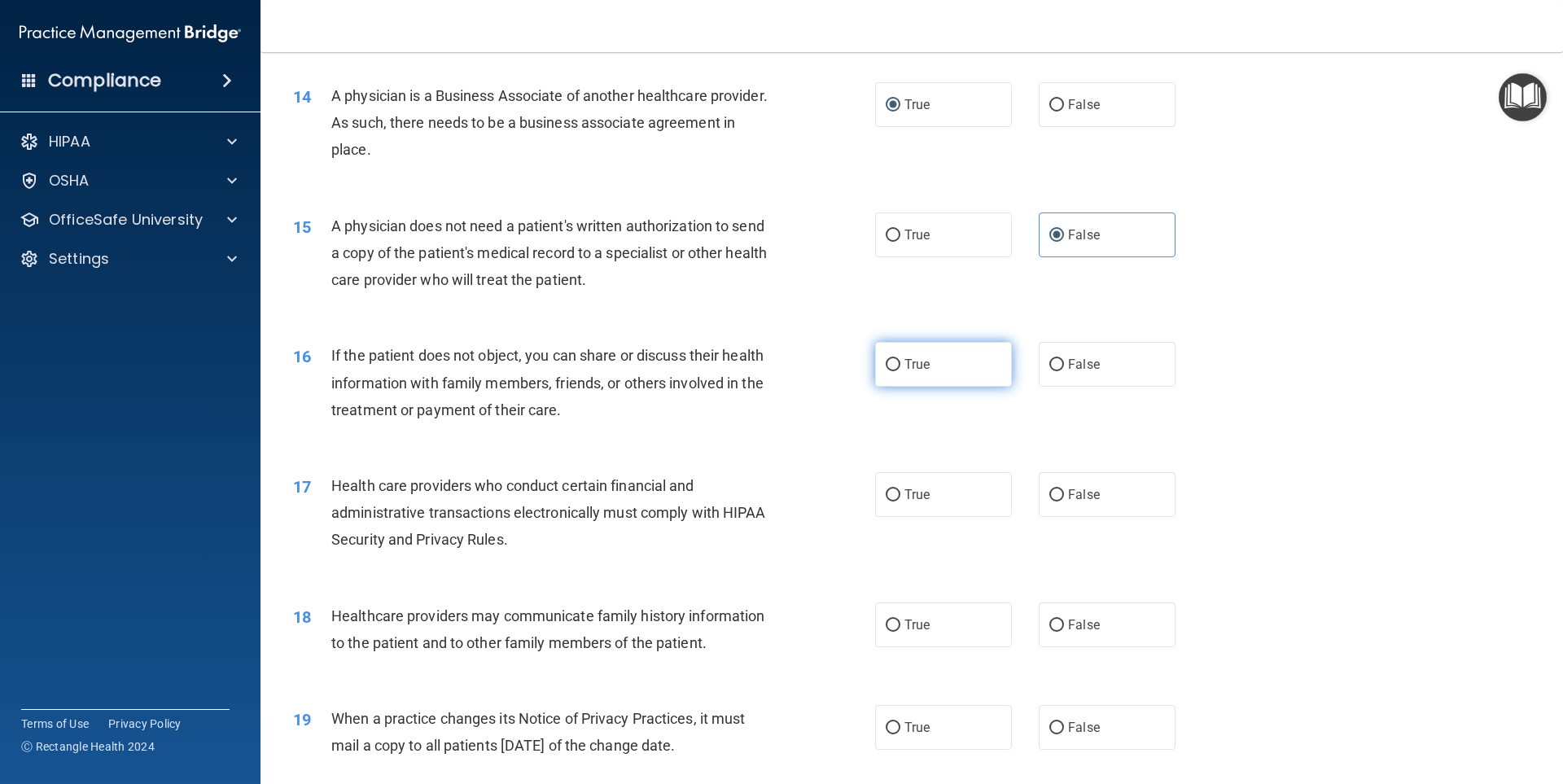
click at [902, 368] on label "True" at bounding box center [943, 364] width 137 height 45
click at [900, 368] on input "True" at bounding box center [893, 365] width 14 height 12
radio input "true"
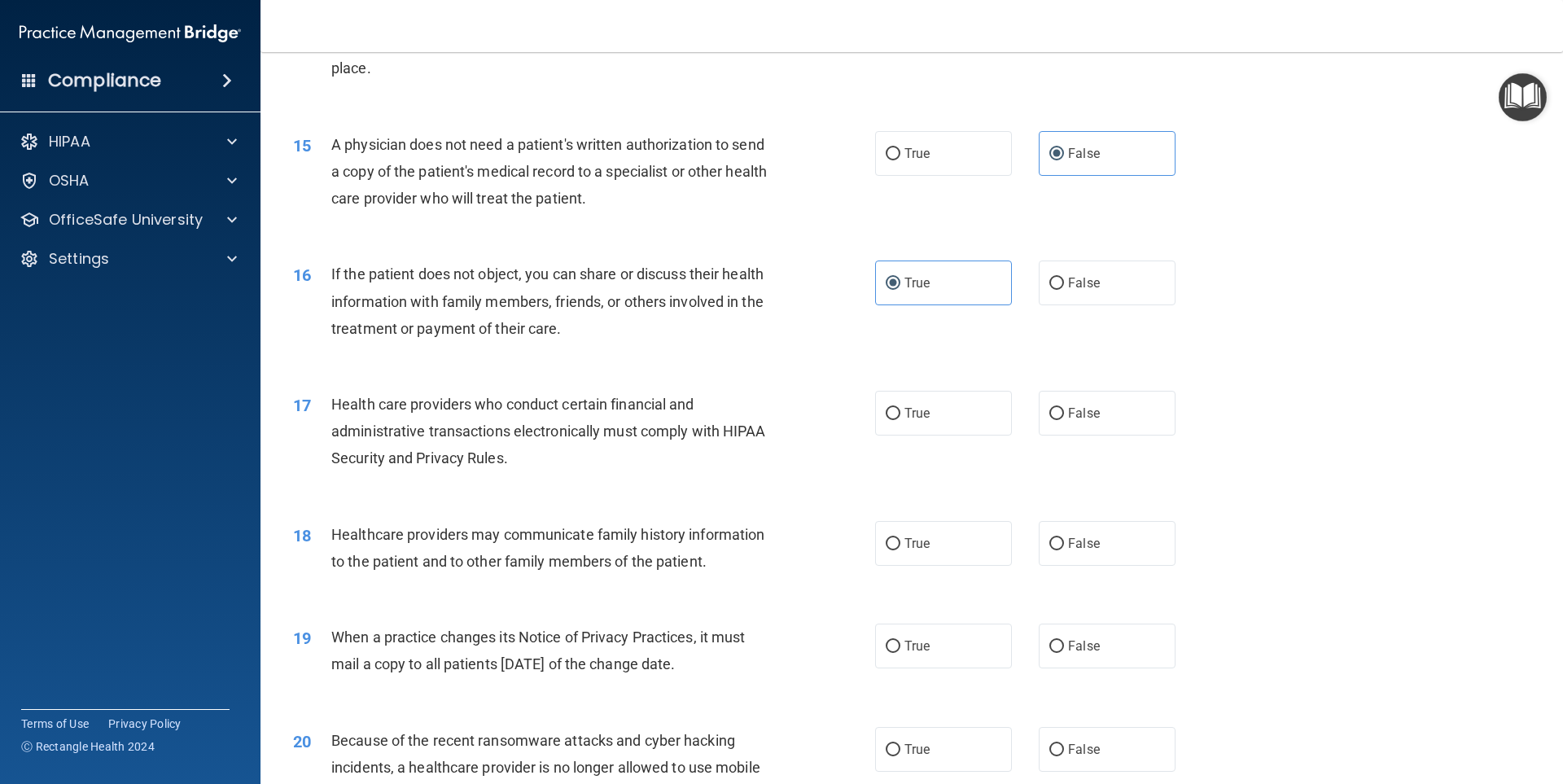
scroll to position [1791, 0]
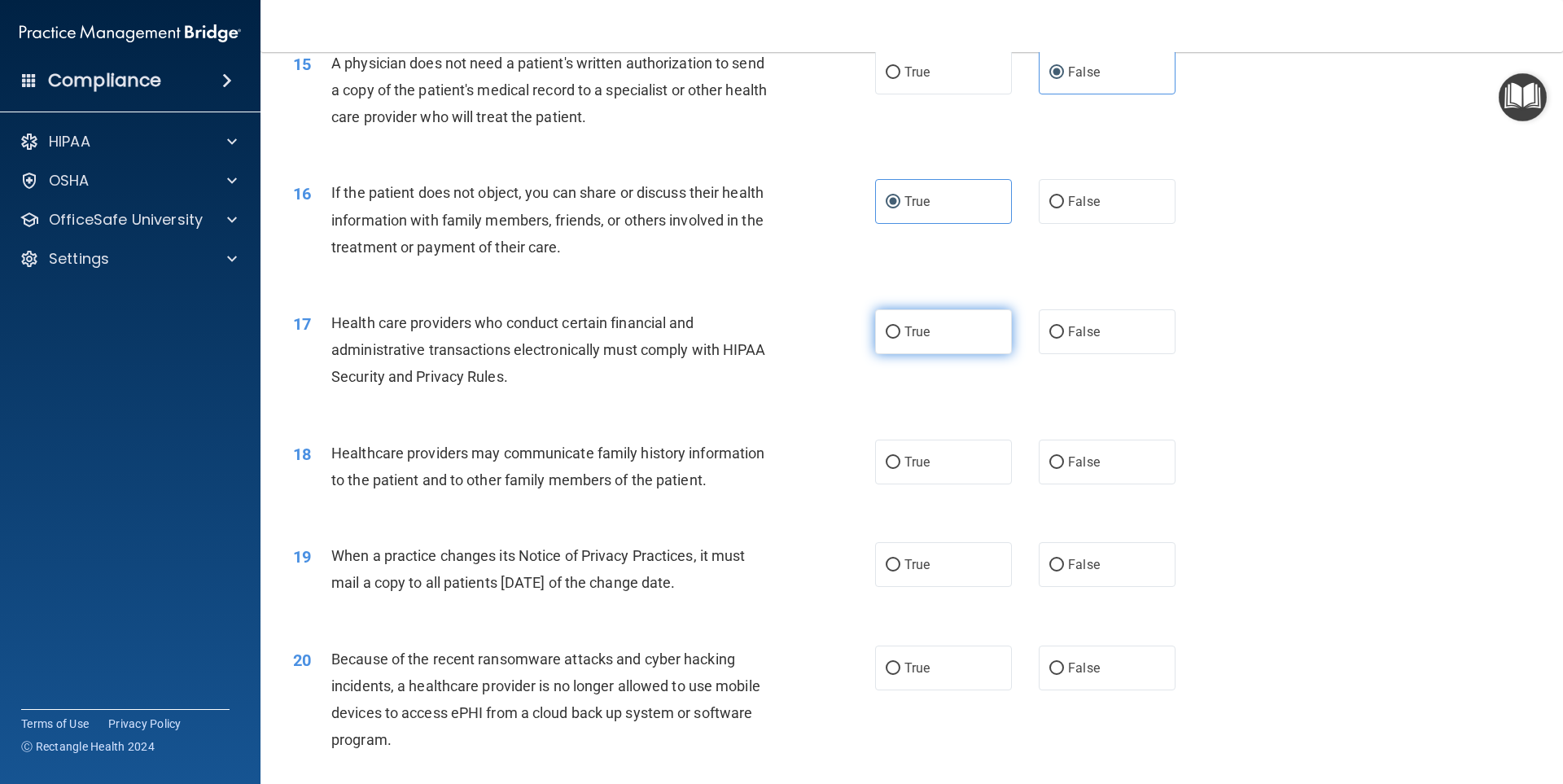
click at [924, 341] on label "True" at bounding box center [943, 331] width 137 height 45
click at [900, 339] on input "True" at bounding box center [893, 332] width 14 height 12
radio input "true"
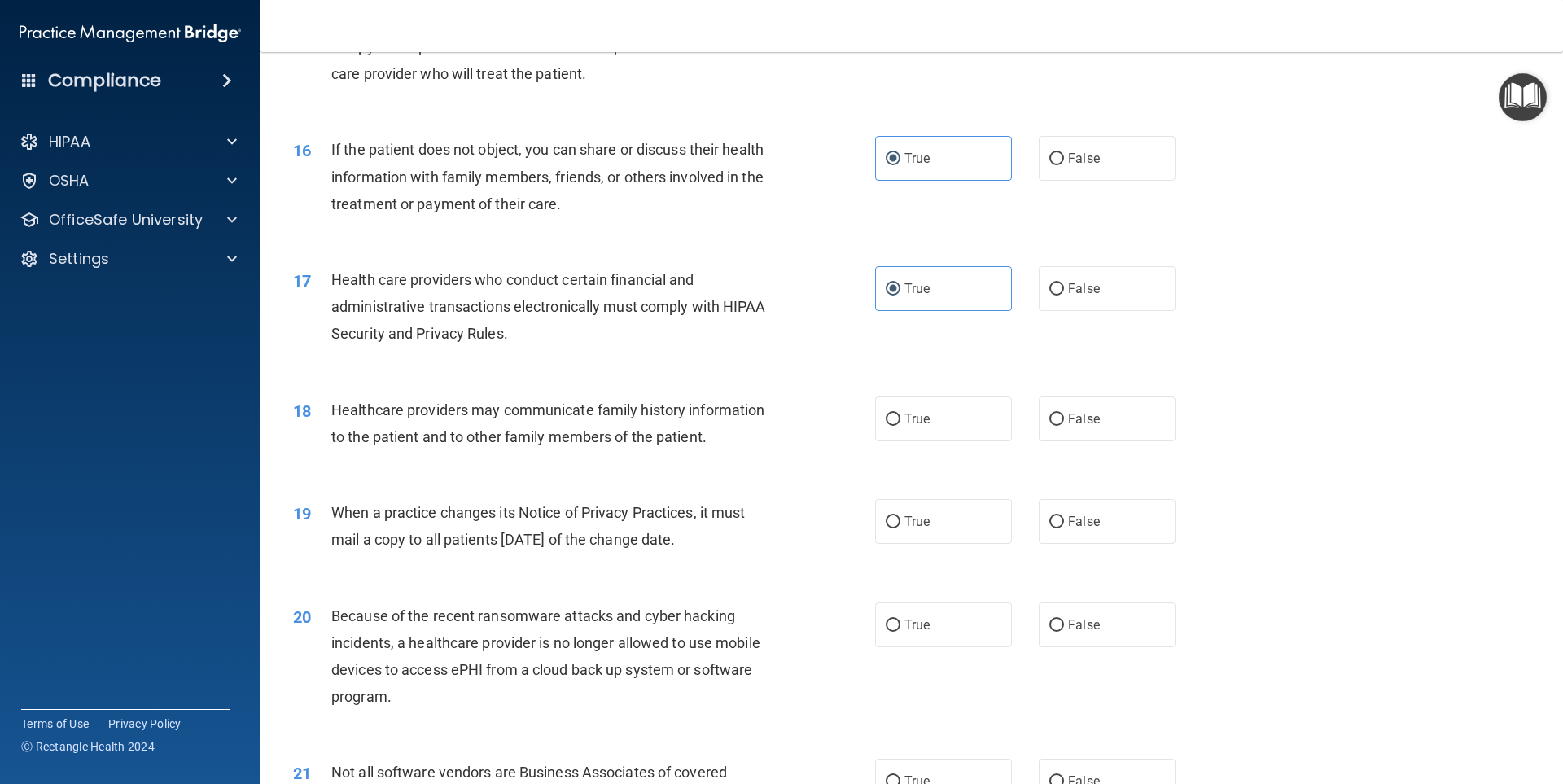
scroll to position [1872, 0]
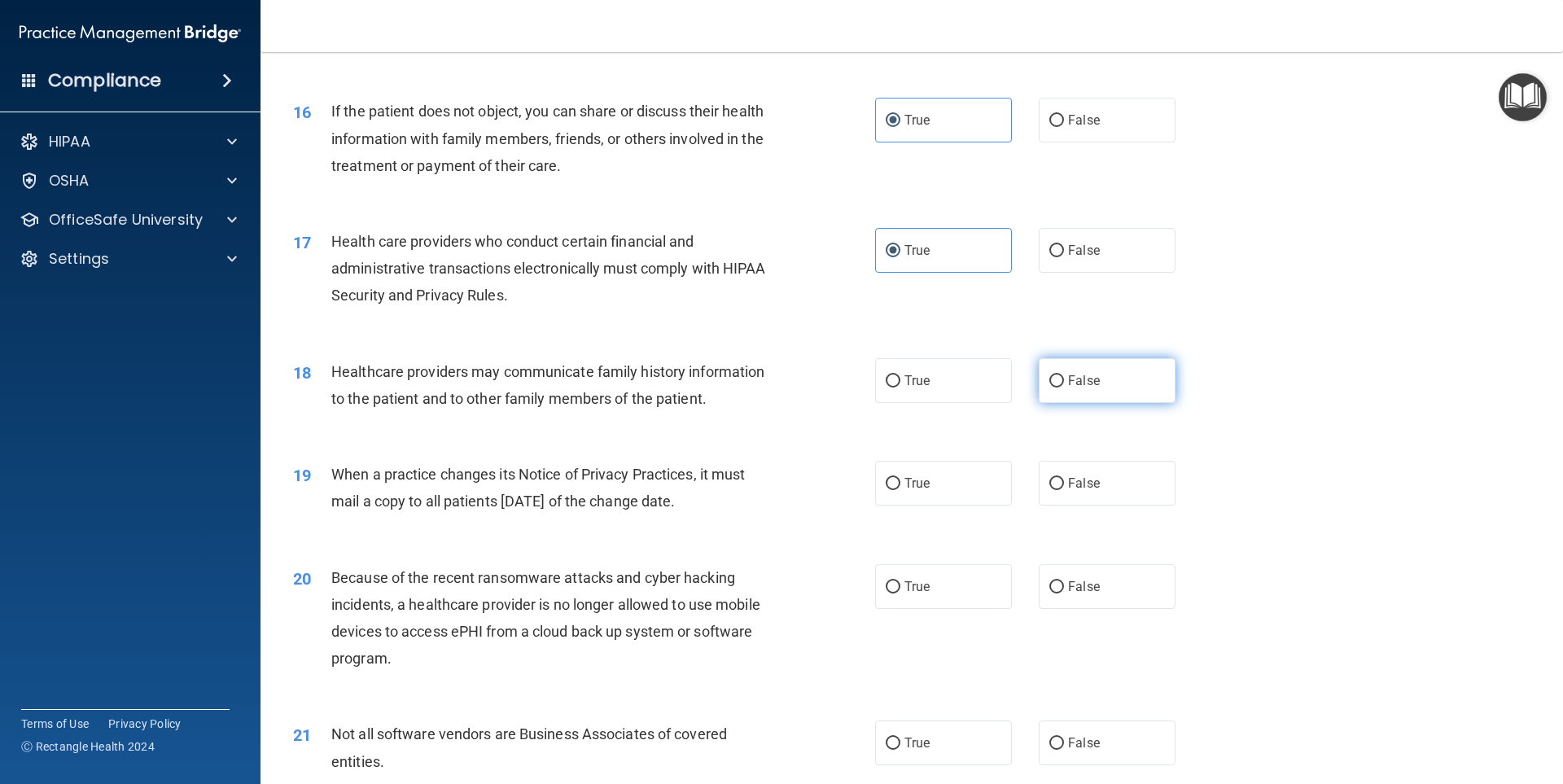
click at [1077, 379] on span "False" at bounding box center [1084, 380] width 32 height 15
click at [1064, 379] on input "False" at bounding box center [1056, 381] width 14 height 12
radio input "true"
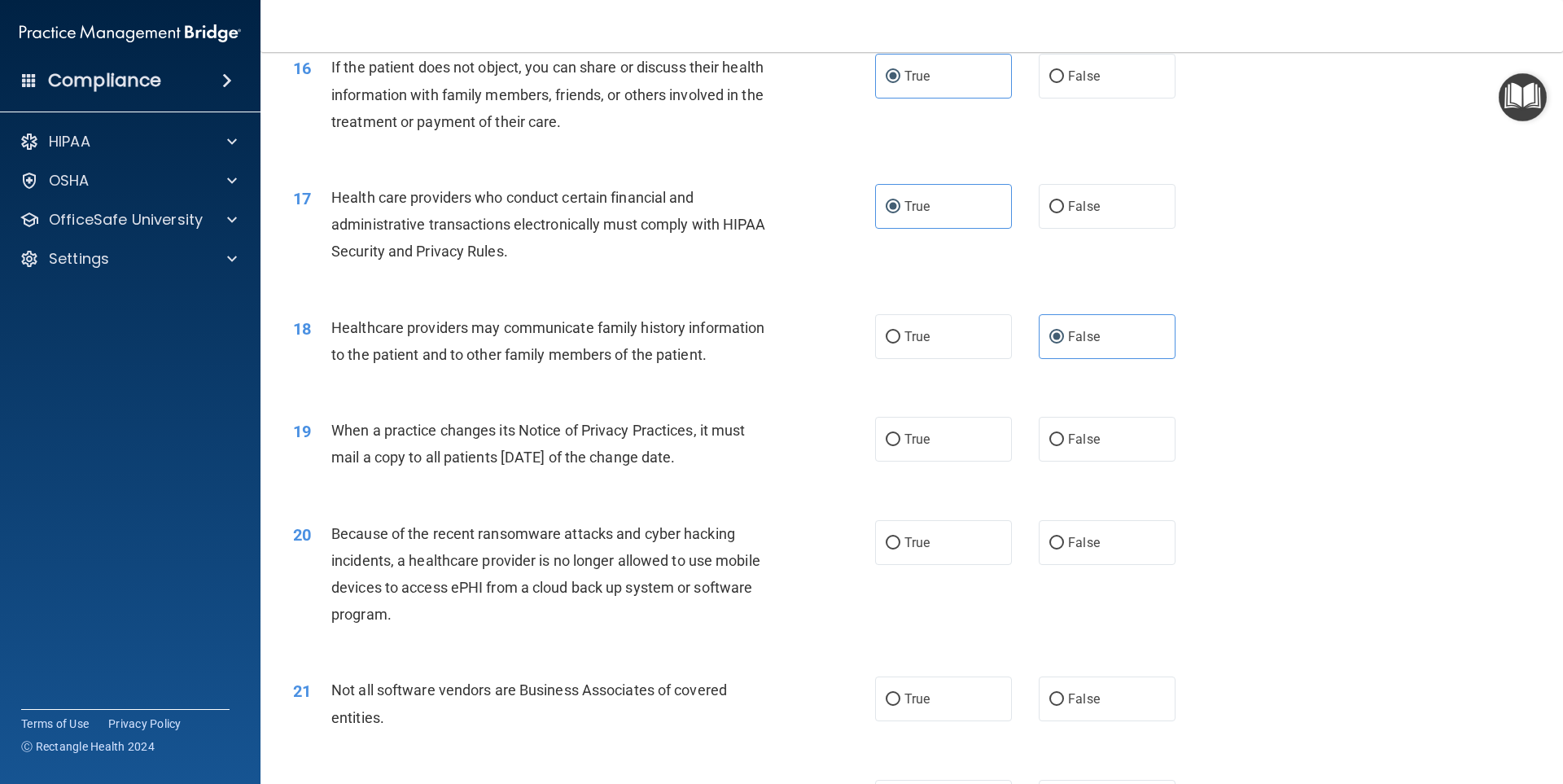
scroll to position [1953, 0]
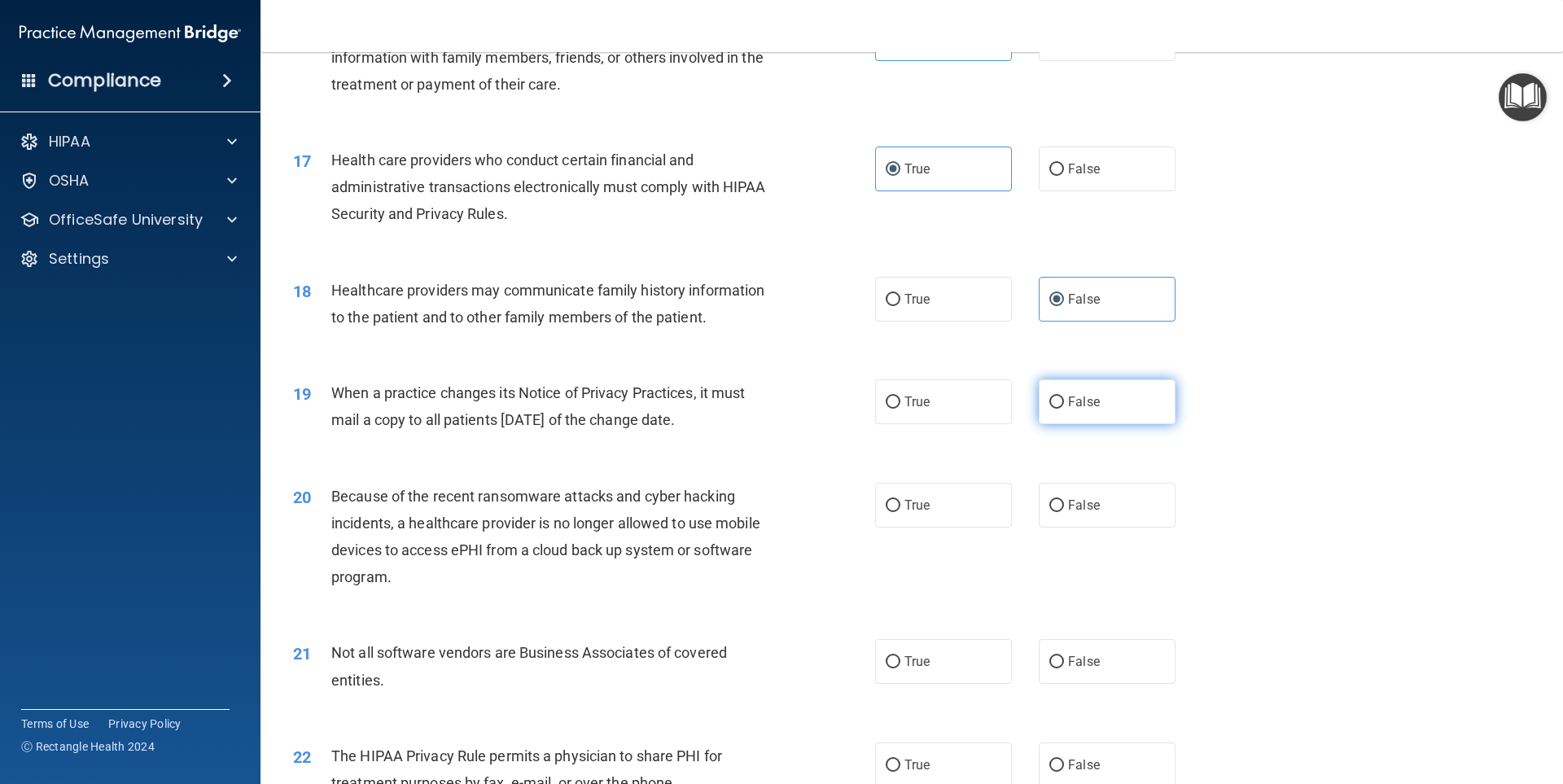
click at [1087, 402] on span "False" at bounding box center [1084, 401] width 32 height 15
click at [1064, 402] on input "False" at bounding box center [1056, 402] width 14 height 12
radio input "true"
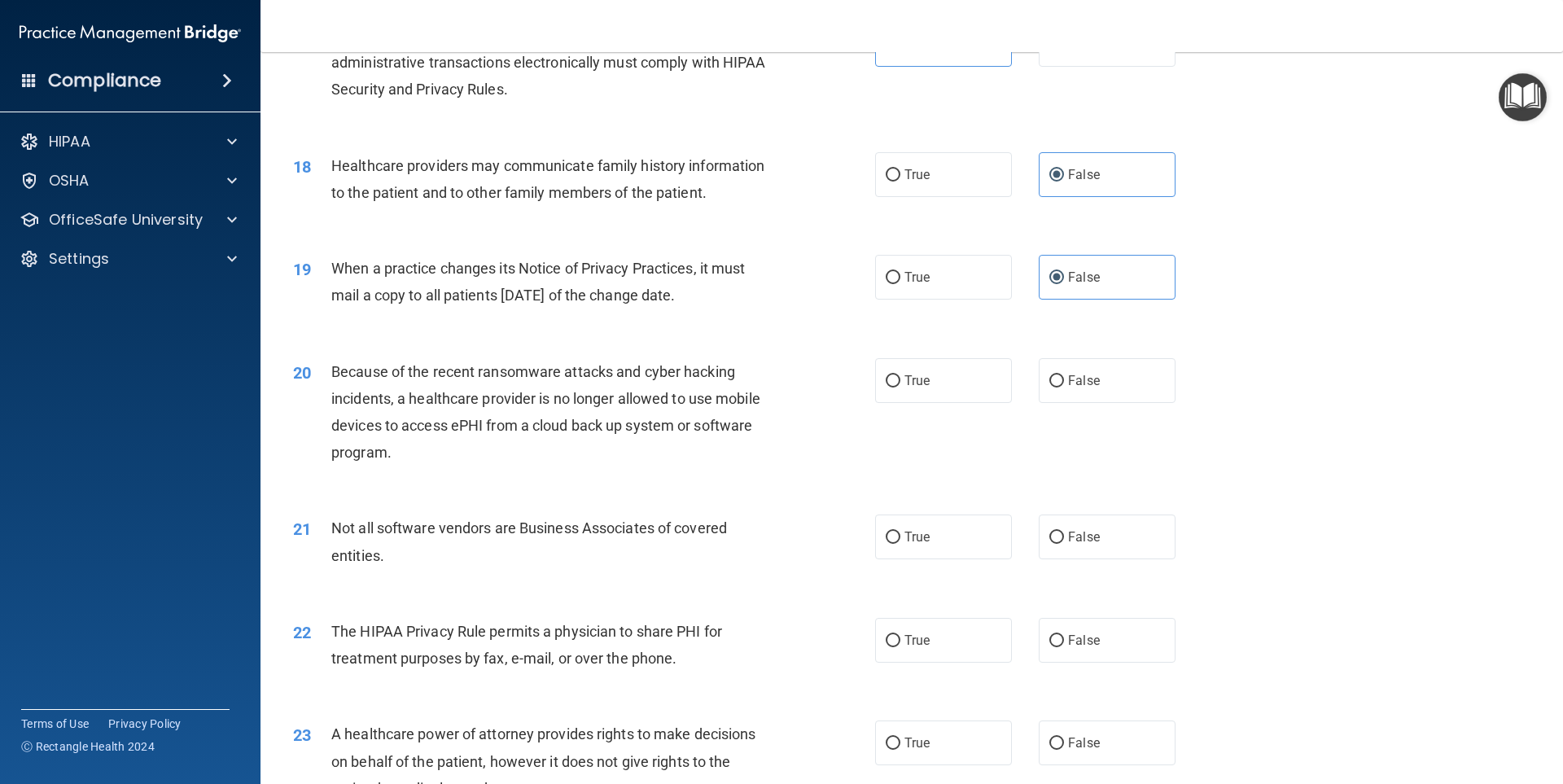
scroll to position [2117, 0]
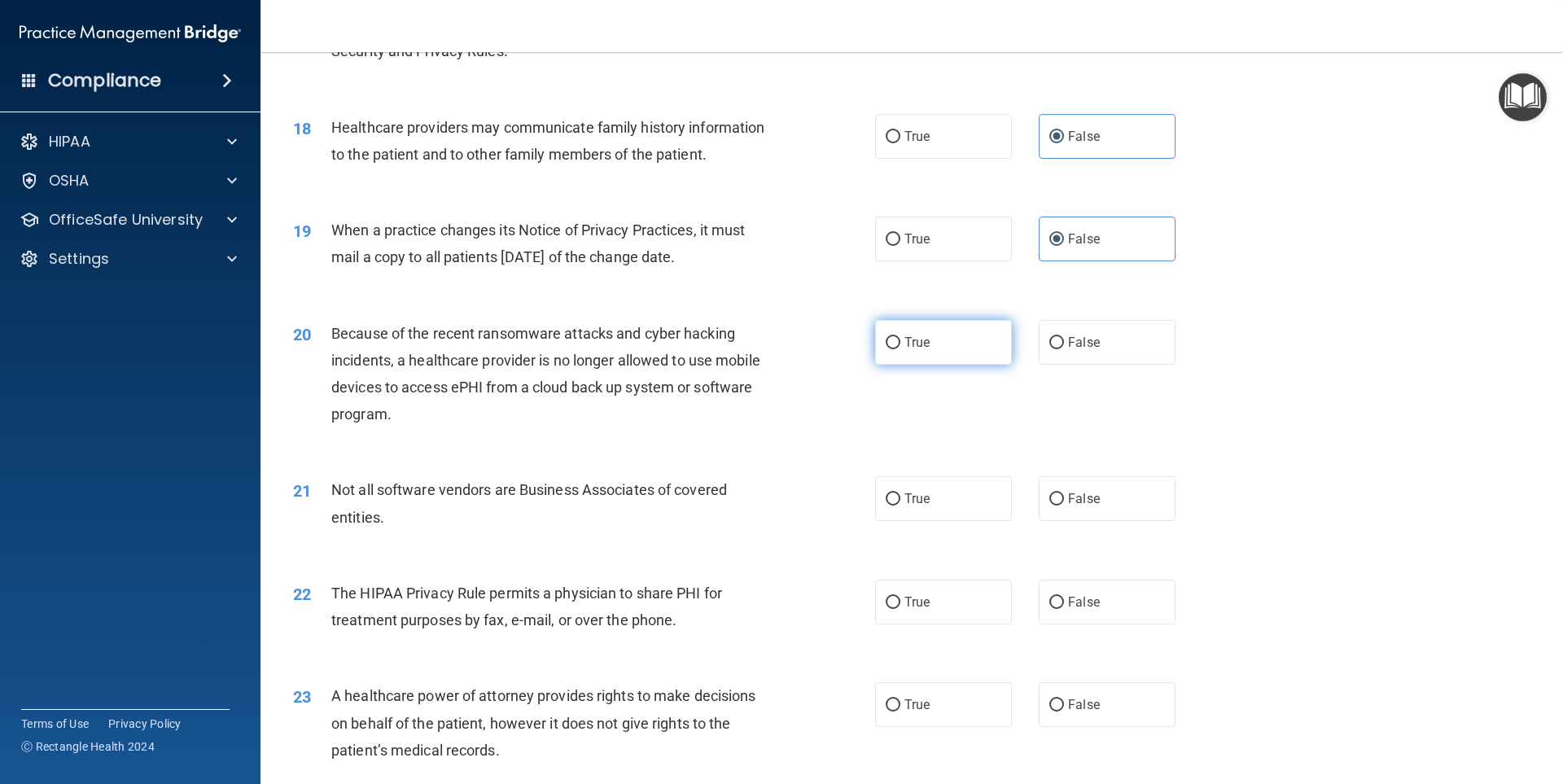
click at [921, 320] on label "True" at bounding box center [943, 341] width 137 height 45
click at [900, 337] on input "True" at bounding box center [893, 343] width 14 height 12
radio input "true"
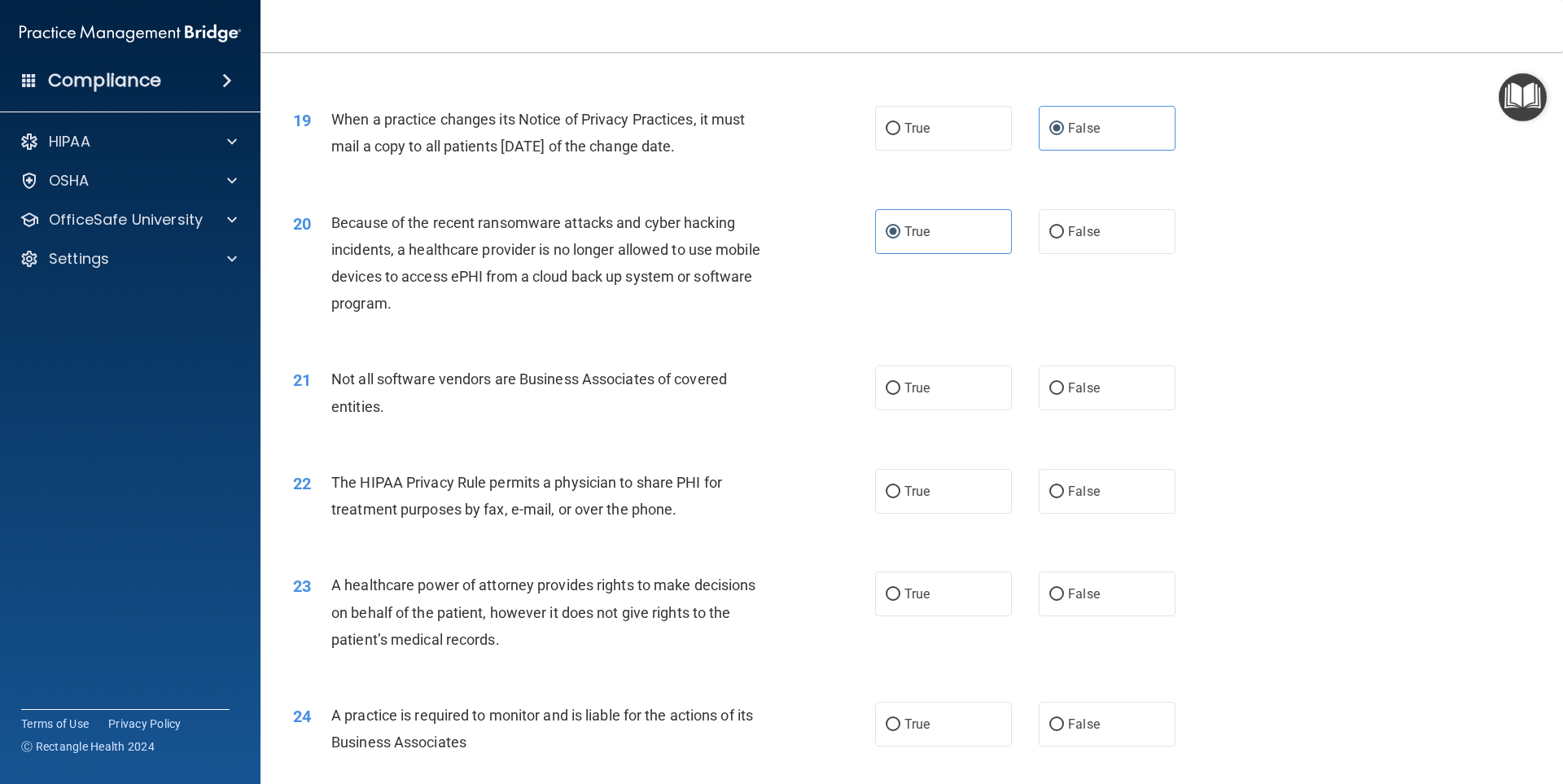
scroll to position [2280, 0]
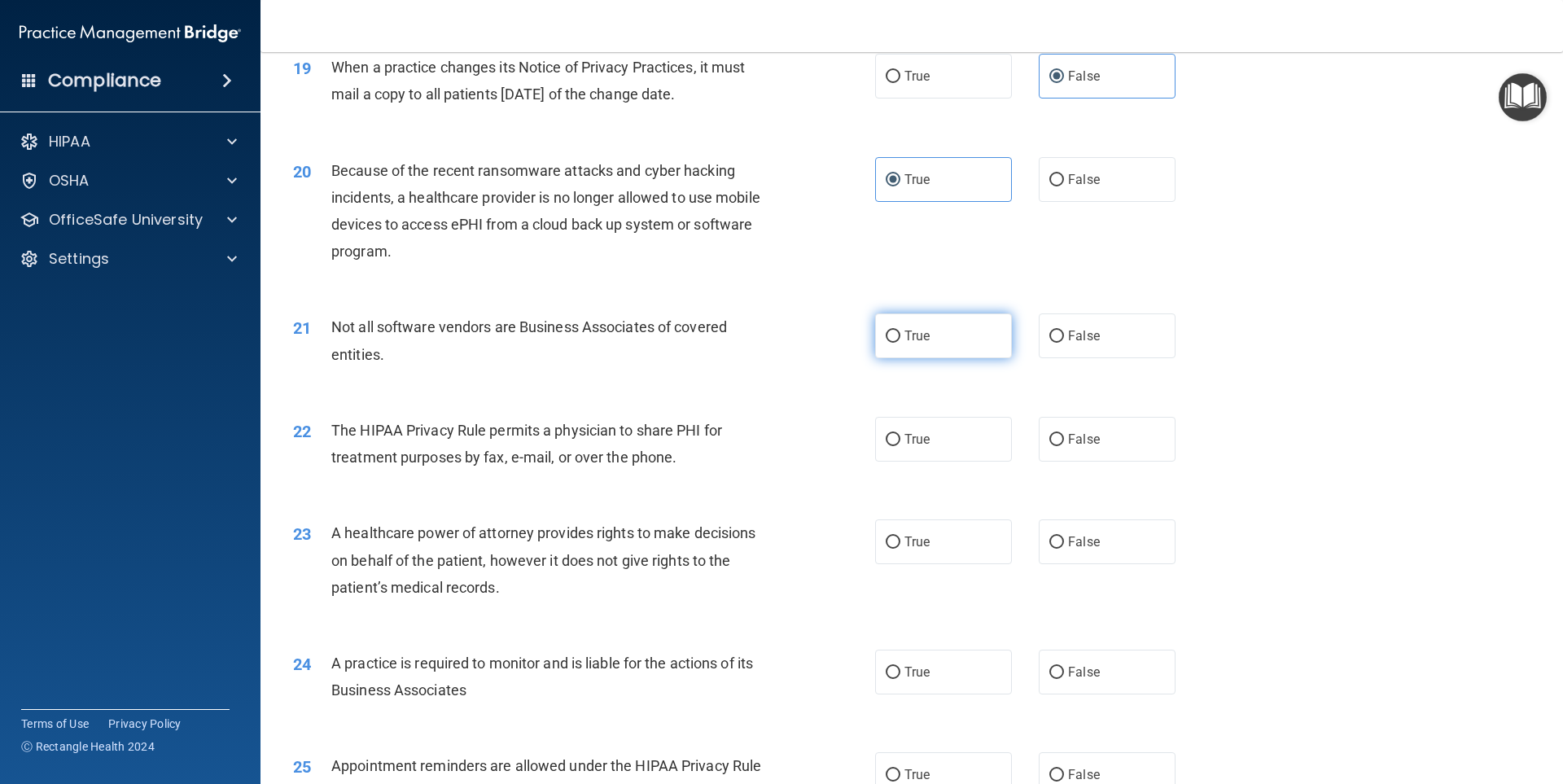
click at [886, 351] on label "True" at bounding box center [943, 336] width 137 height 45
click at [886, 343] on input "True" at bounding box center [893, 336] width 14 height 12
radio input "true"
drag, startPoint x: 1052, startPoint y: 440, endPoint x: 873, endPoint y: 414, distance: 180.9
click at [1051, 439] on input "False" at bounding box center [1056, 440] width 14 height 12
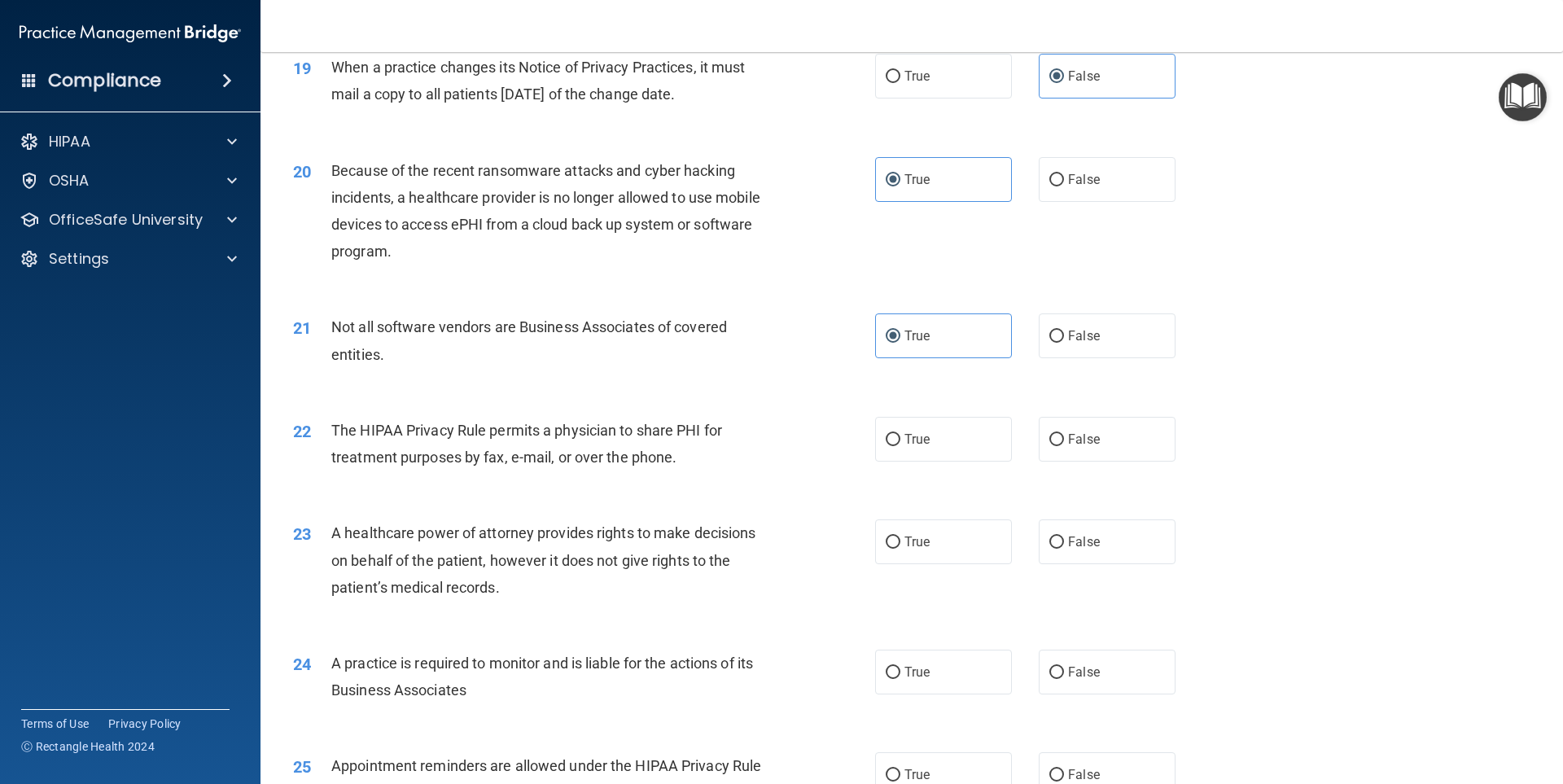
radio input "true"
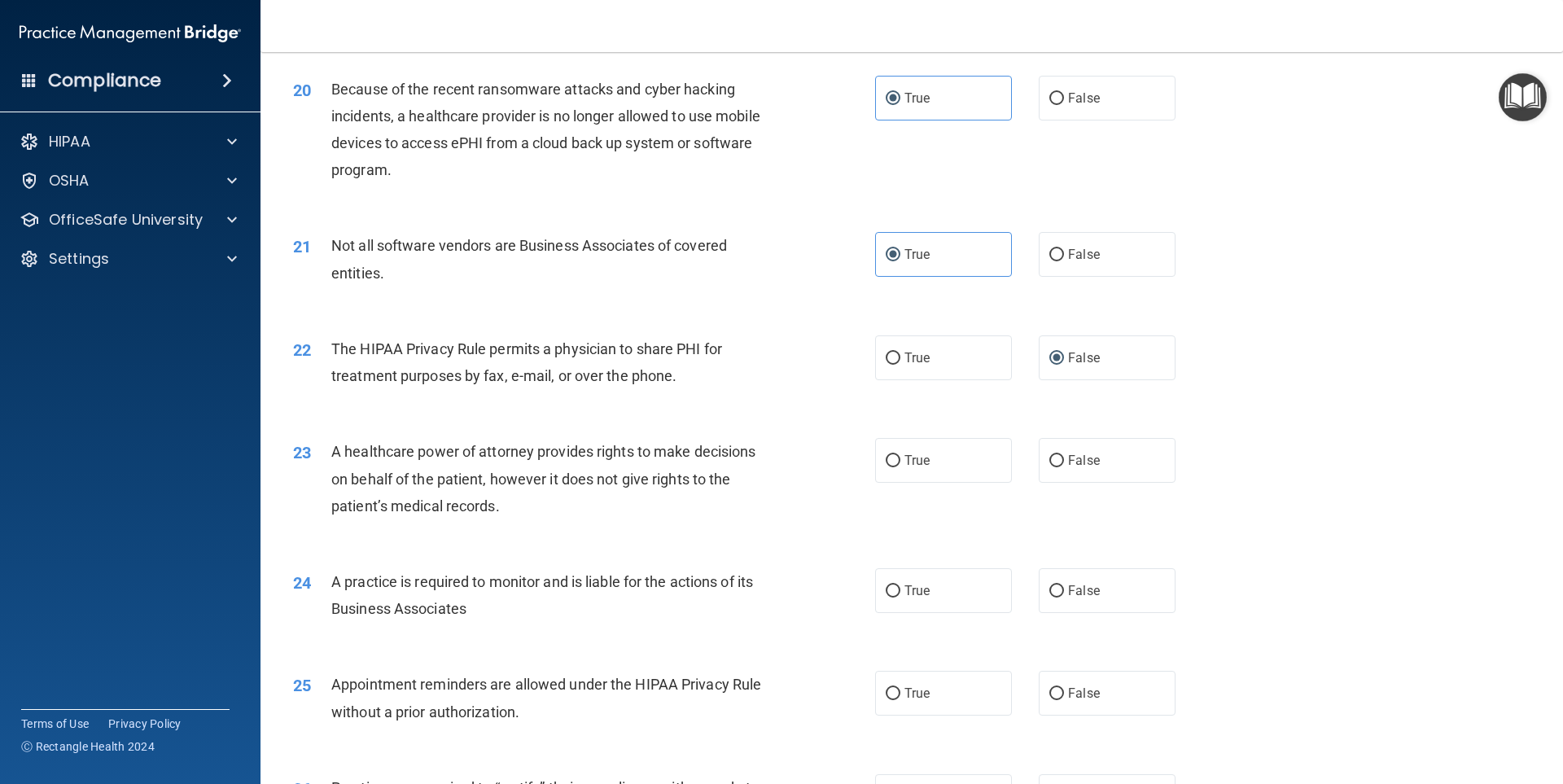
scroll to position [2442, 0]
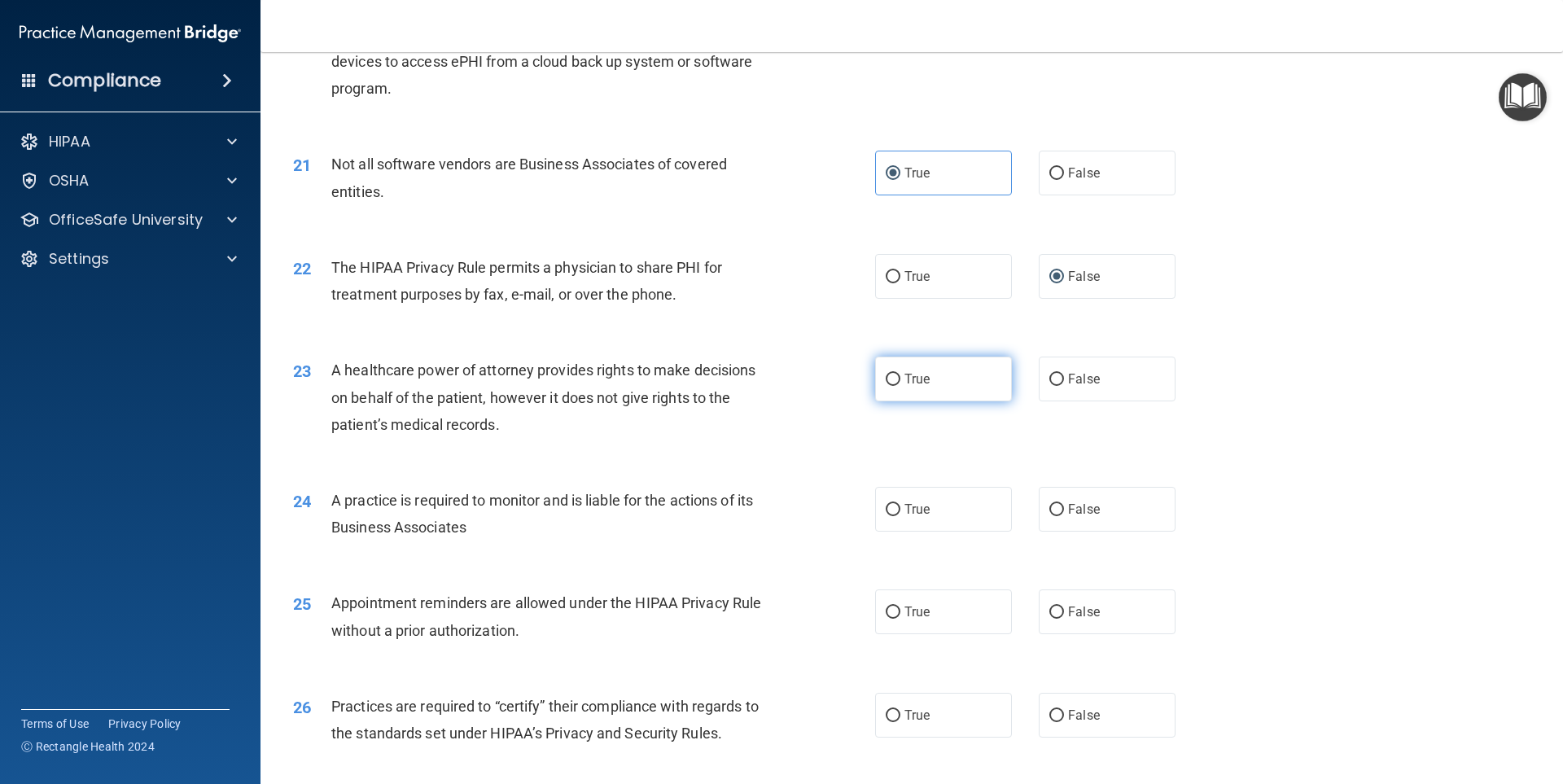
click at [888, 383] on input "True" at bounding box center [893, 379] width 14 height 12
radio input "true"
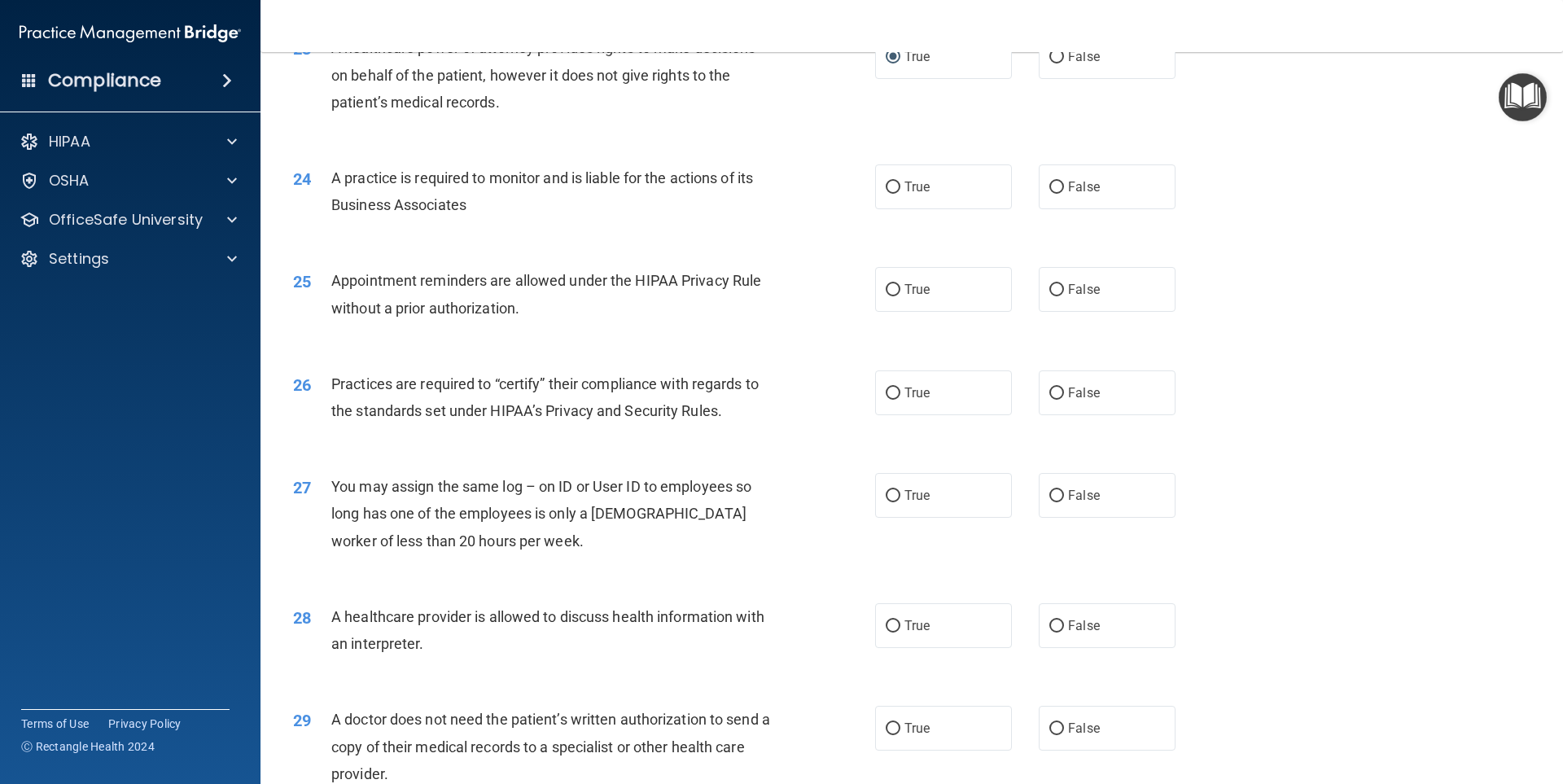
scroll to position [2768, 0]
click at [914, 177] on span "True" at bounding box center [917, 184] width 25 height 15
click at [900, 178] on input "True" at bounding box center [893, 184] width 14 height 12
radio input "true"
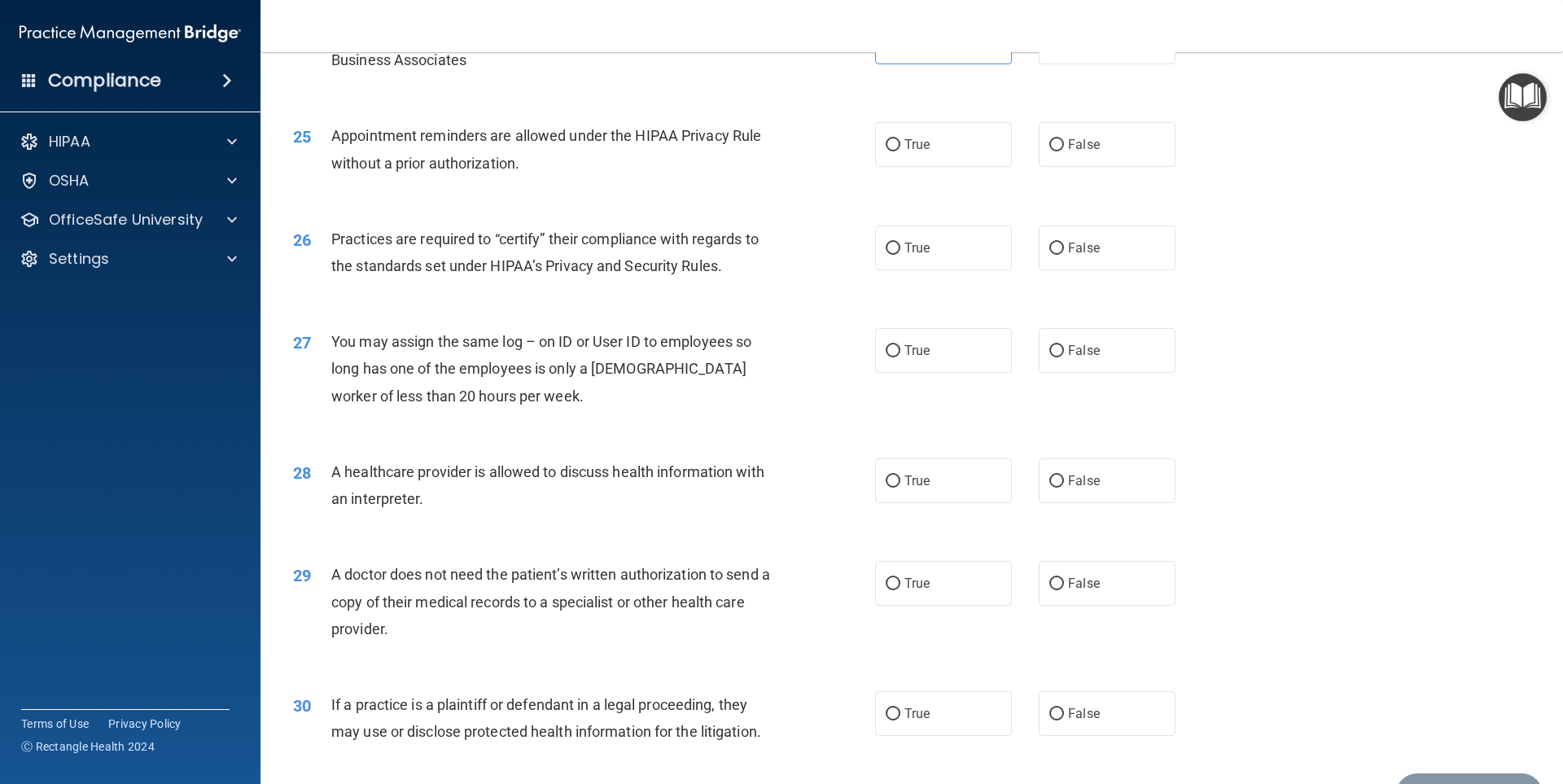
scroll to position [2930, 0]
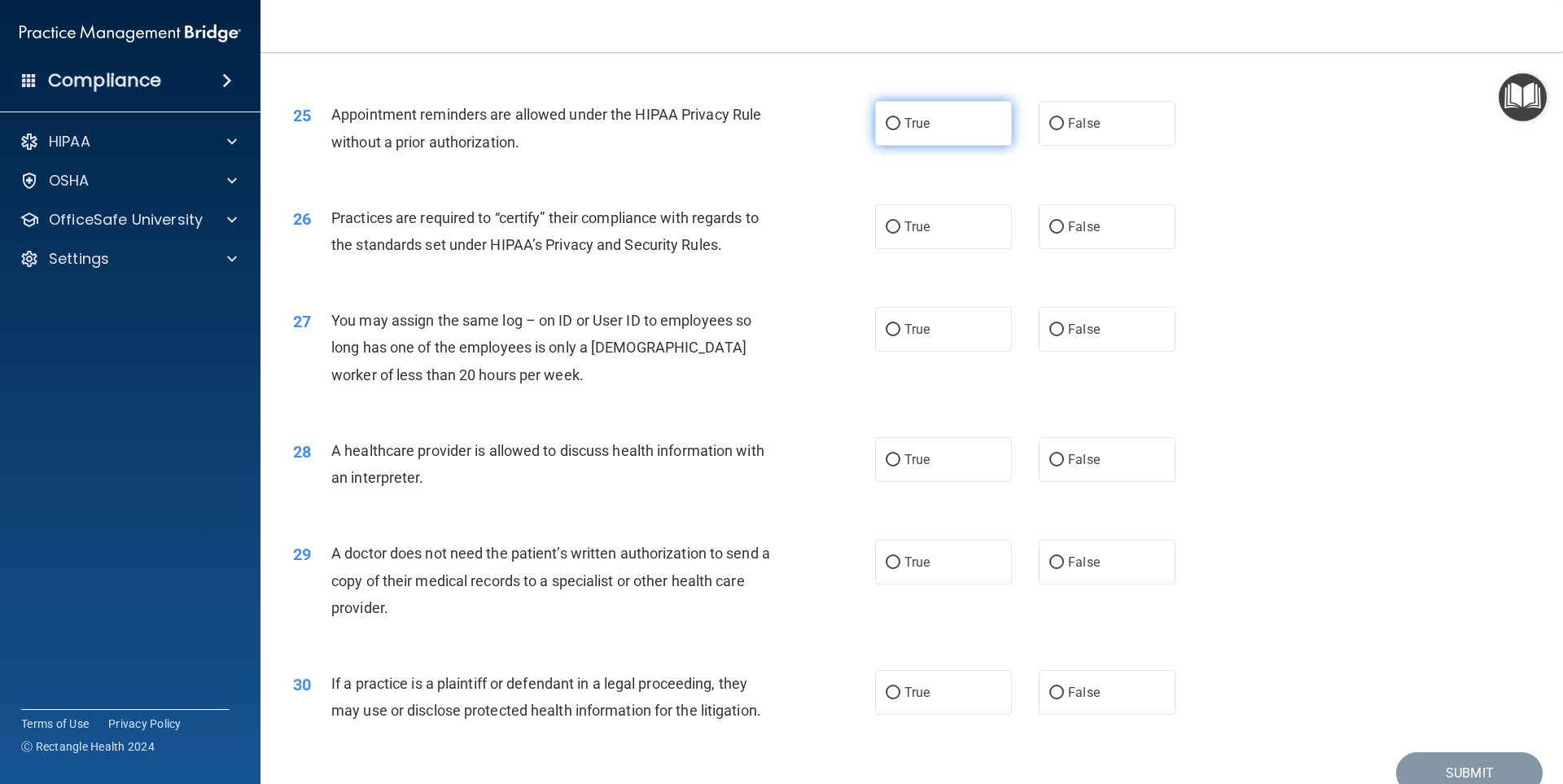
click at [946, 126] on label "True" at bounding box center [943, 123] width 137 height 45
click at [900, 126] on input "True" at bounding box center [893, 124] width 14 height 12
radio input "true"
click at [1098, 134] on label "False" at bounding box center [1107, 123] width 137 height 45
click at [1064, 130] on input "False" at bounding box center [1056, 124] width 14 height 12
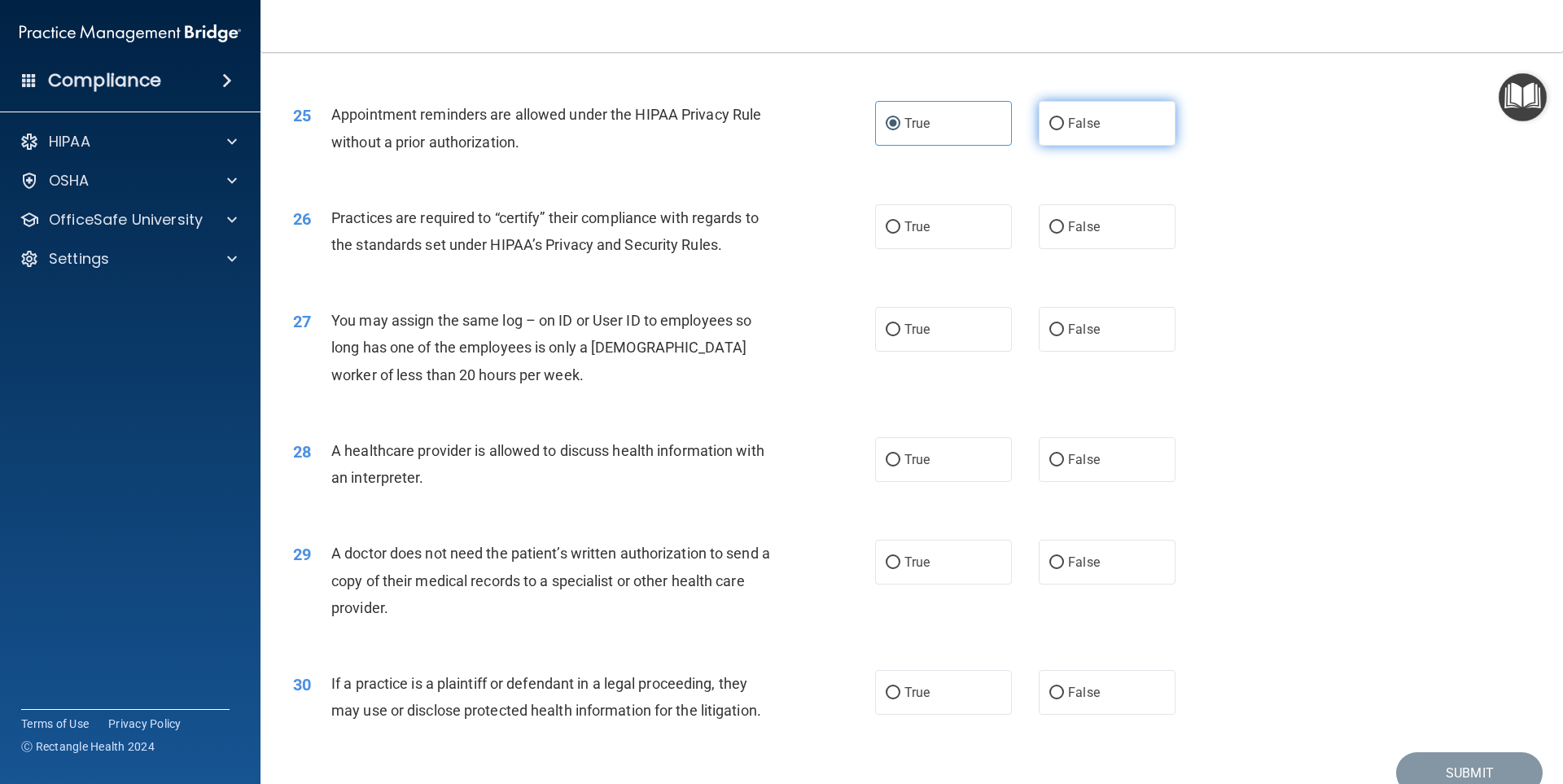
radio input "true"
radio input "false"
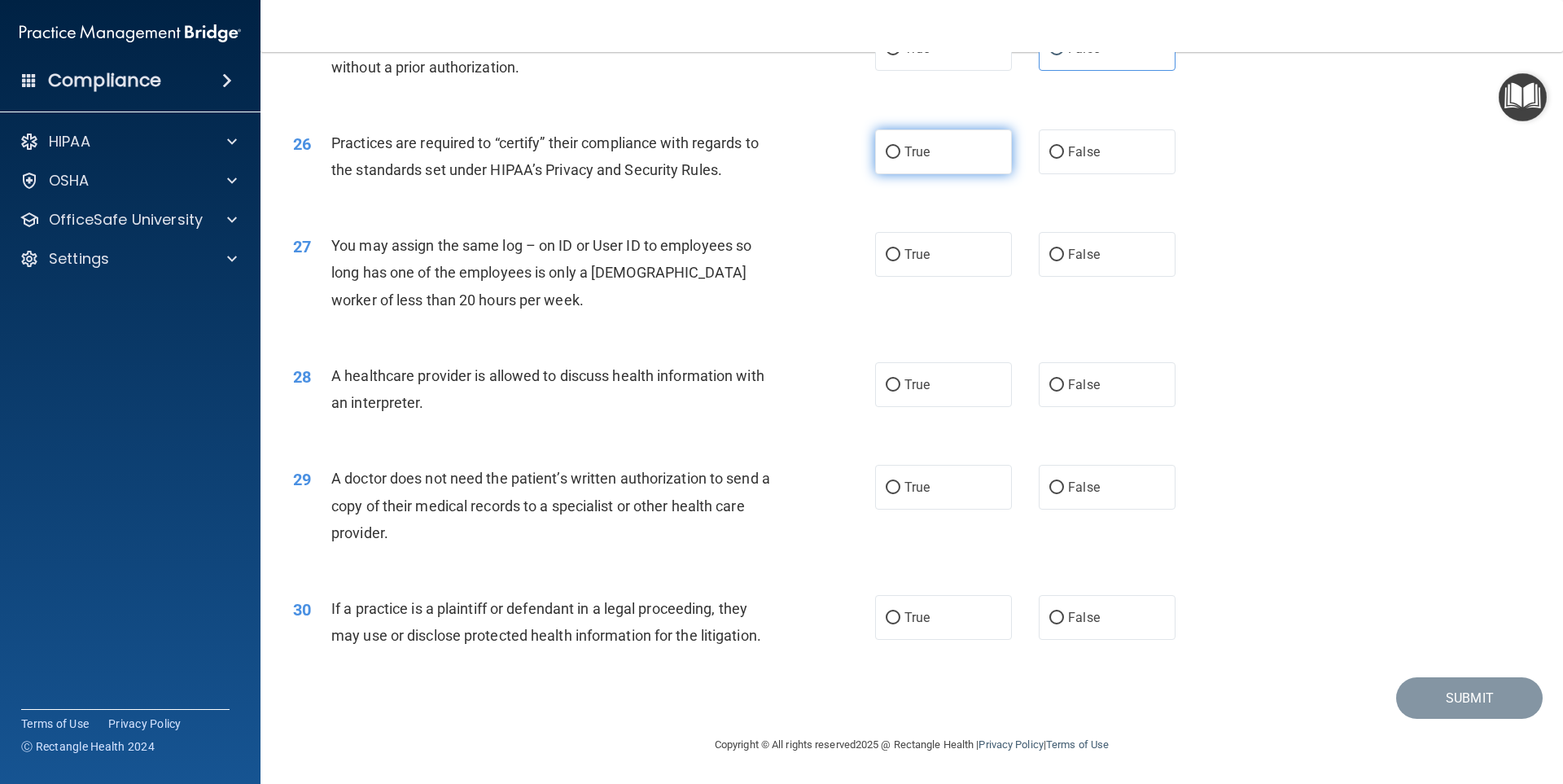
click at [894, 139] on label "True" at bounding box center [943, 152] width 137 height 45
click at [894, 147] on input "True" at bounding box center [893, 153] width 14 height 12
radio input "true"
click at [1054, 252] on input "False" at bounding box center [1056, 255] width 14 height 12
radio input "true"
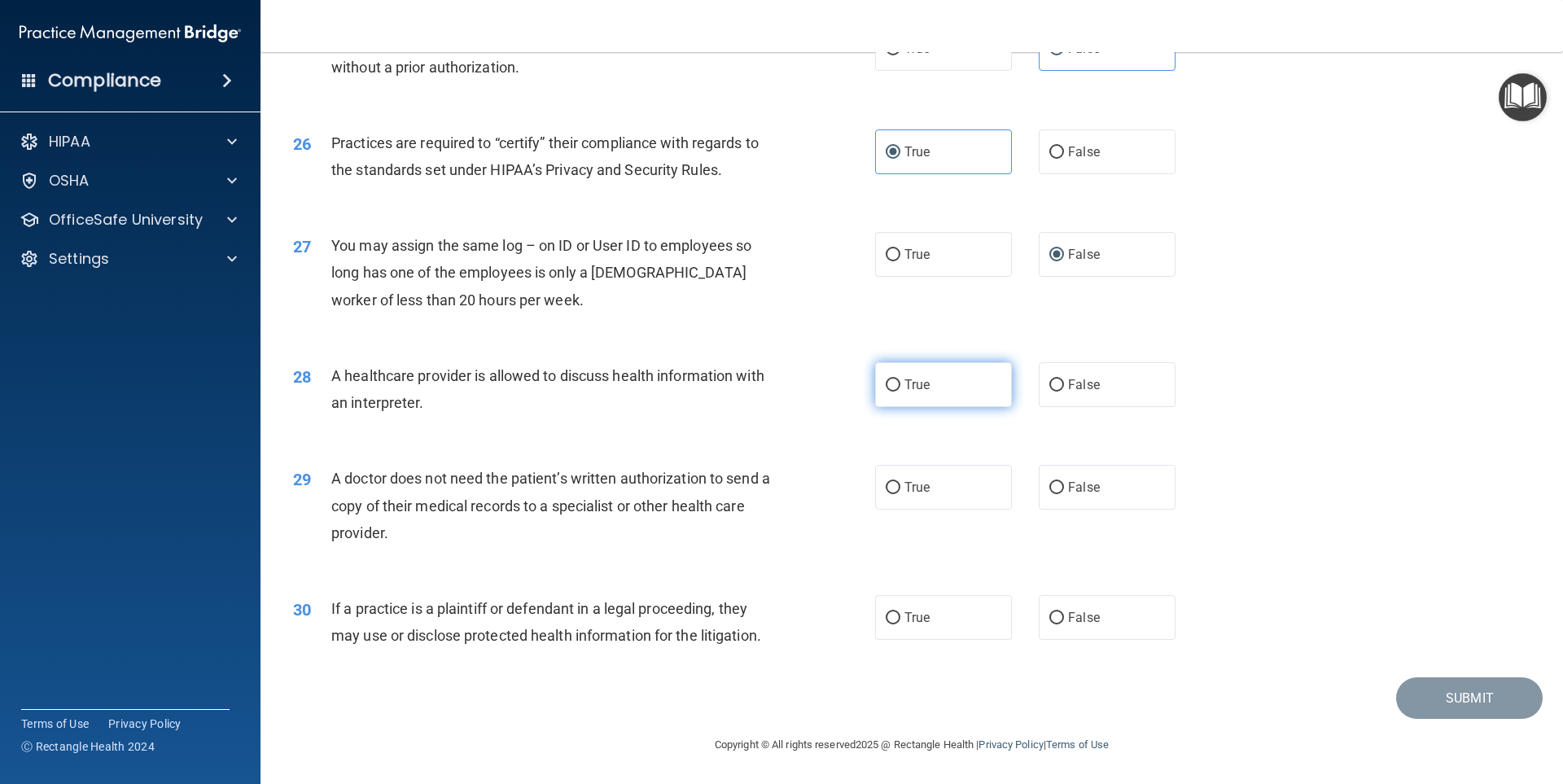
click at [933, 367] on label "True" at bounding box center [943, 384] width 137 height 45
click at [900, 379] on input "True" at bounding box center [893, 385] width 14 height 12
radio input "true"
click at [1068, 486] on span "False" at bounding box center [1084, 487] width 32 height 15
click at [1064, 486] on input "False" at bounding box center [1056, 488] width 14 height 12
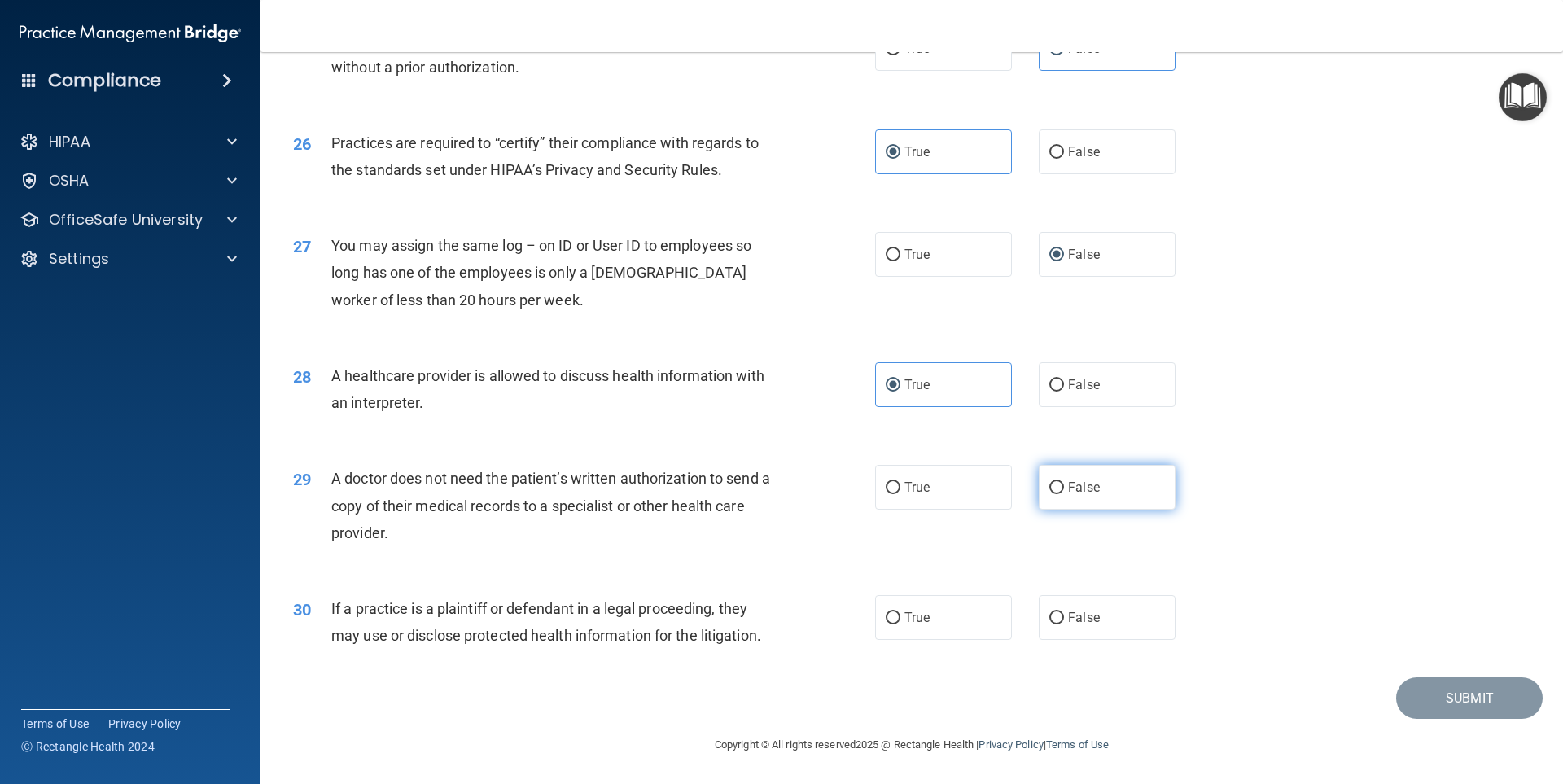
radio input "true"
click at [915, 614] on span "True" at bounding box center [917, 617] width 25 height 15
click at [900, 614] on input "True" at bounding box center [893, 618] width 14 height 12
radio input "true"
drag, startPoint x: 1511, startPoint y: 712, endPoint x: 1503, endPoint y: 706, distance: 10.0
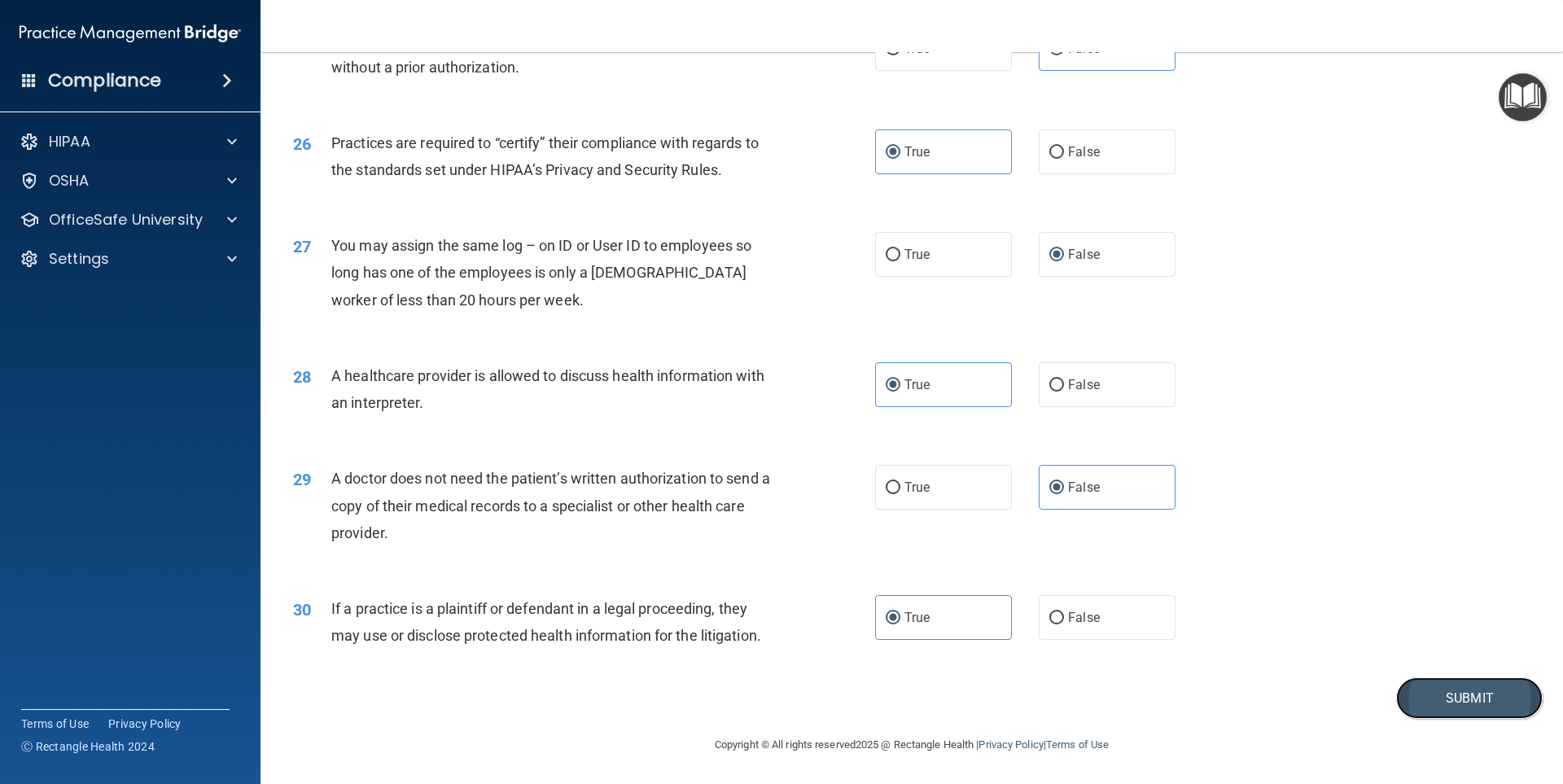
click at [1511, 711] on button "Submit" at bounding box center [1469, 697] width 147 height 41
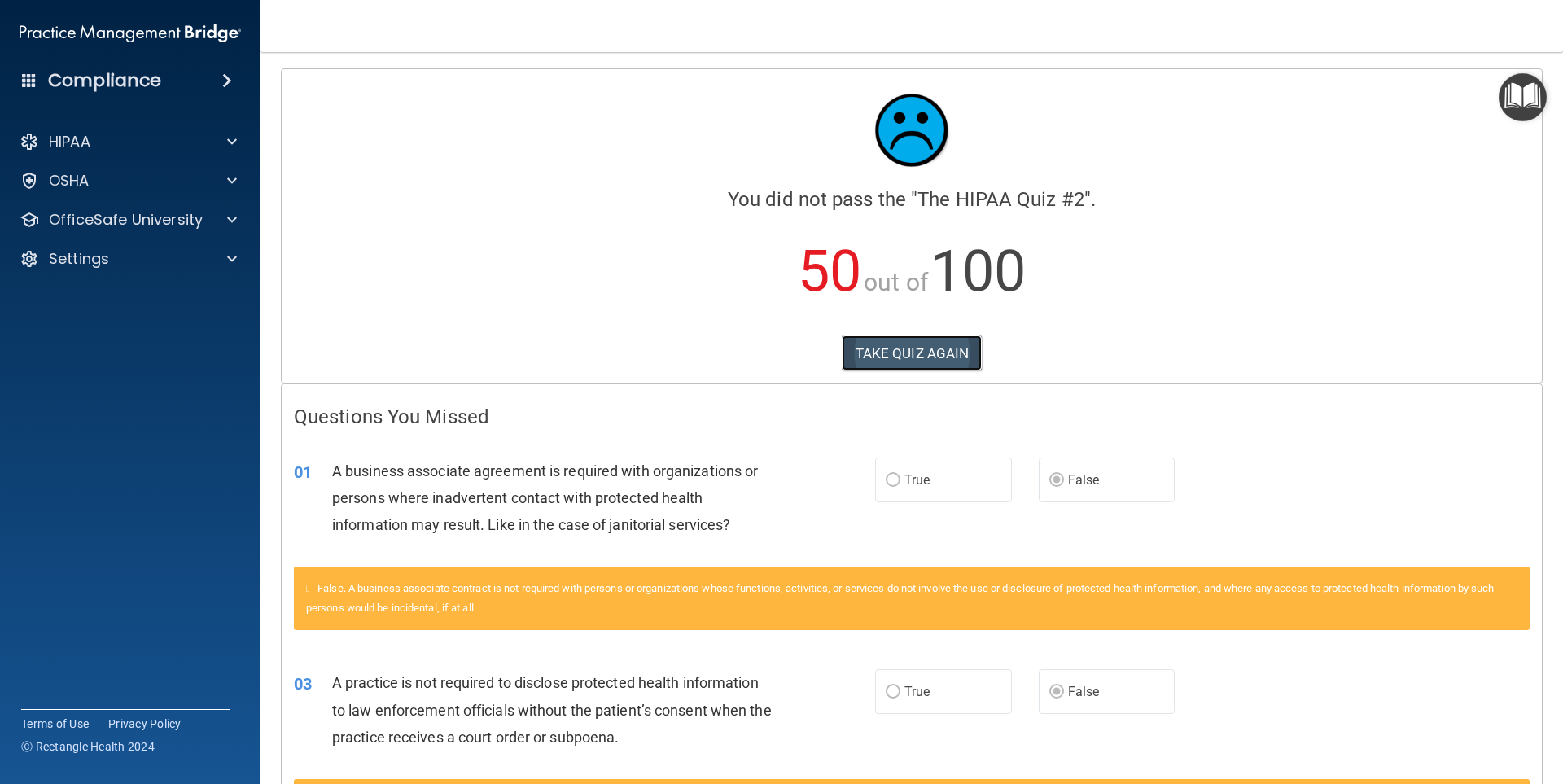
click at [905, 357] on button "TAKE QUIZ AGAIN" at bounding box center [911, 353] width 141 height 35
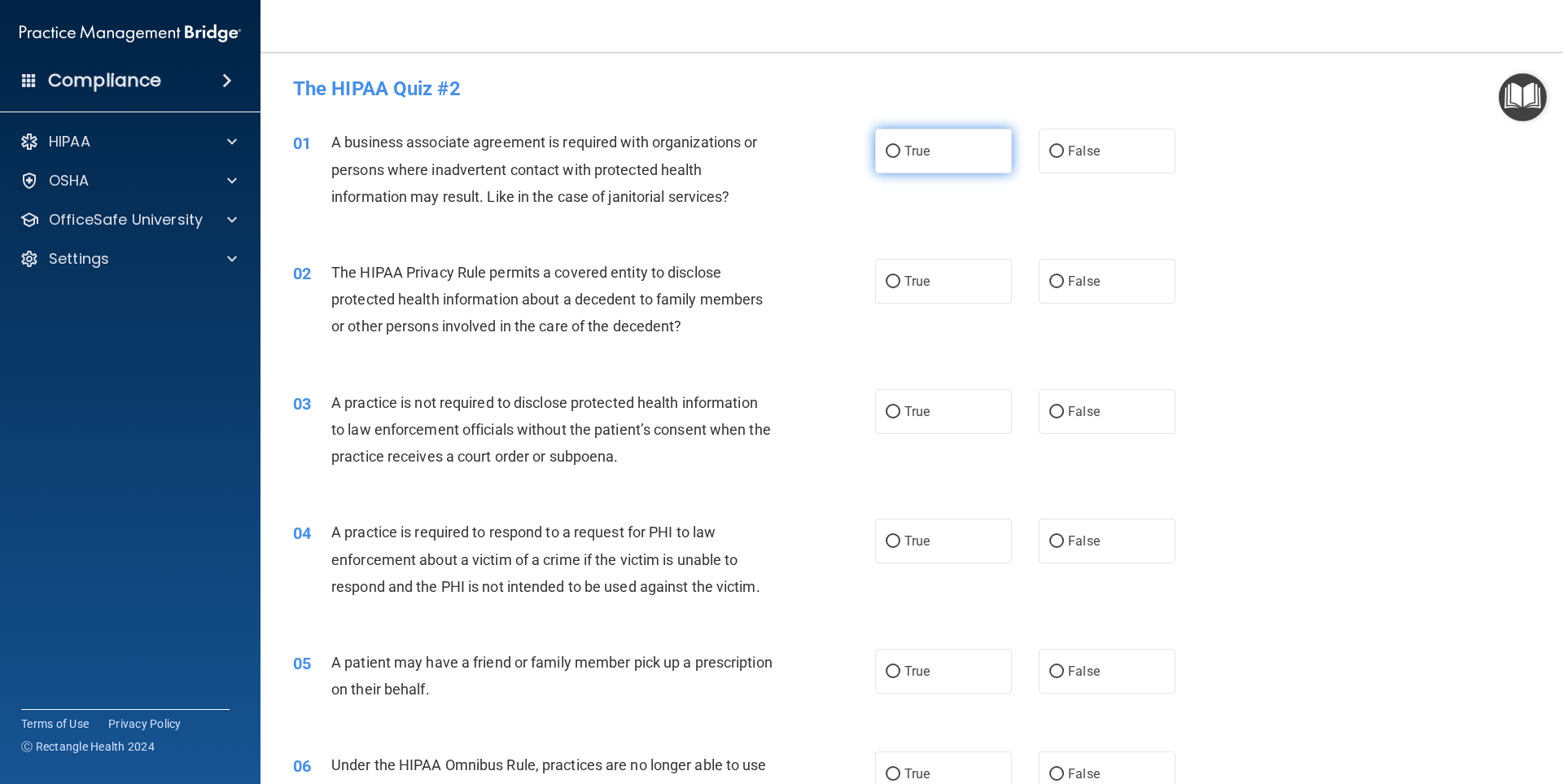
drag, startPoint x: 835, startPoint y: 158, endPoint x: 935, endPoint y: 159, distance: 100.0
click at [850, 159] on div "01 A business associate agreement is required with organizations or persons whe…" at bounding box center [584, 174] width 631 height 89
click at [935, 159] on label "True" at bounding box center [943, 151] width 137 height 45
click at [900, 158] on input "True" at bounding box center [893, 152] width 14 height 12
radio input "true"
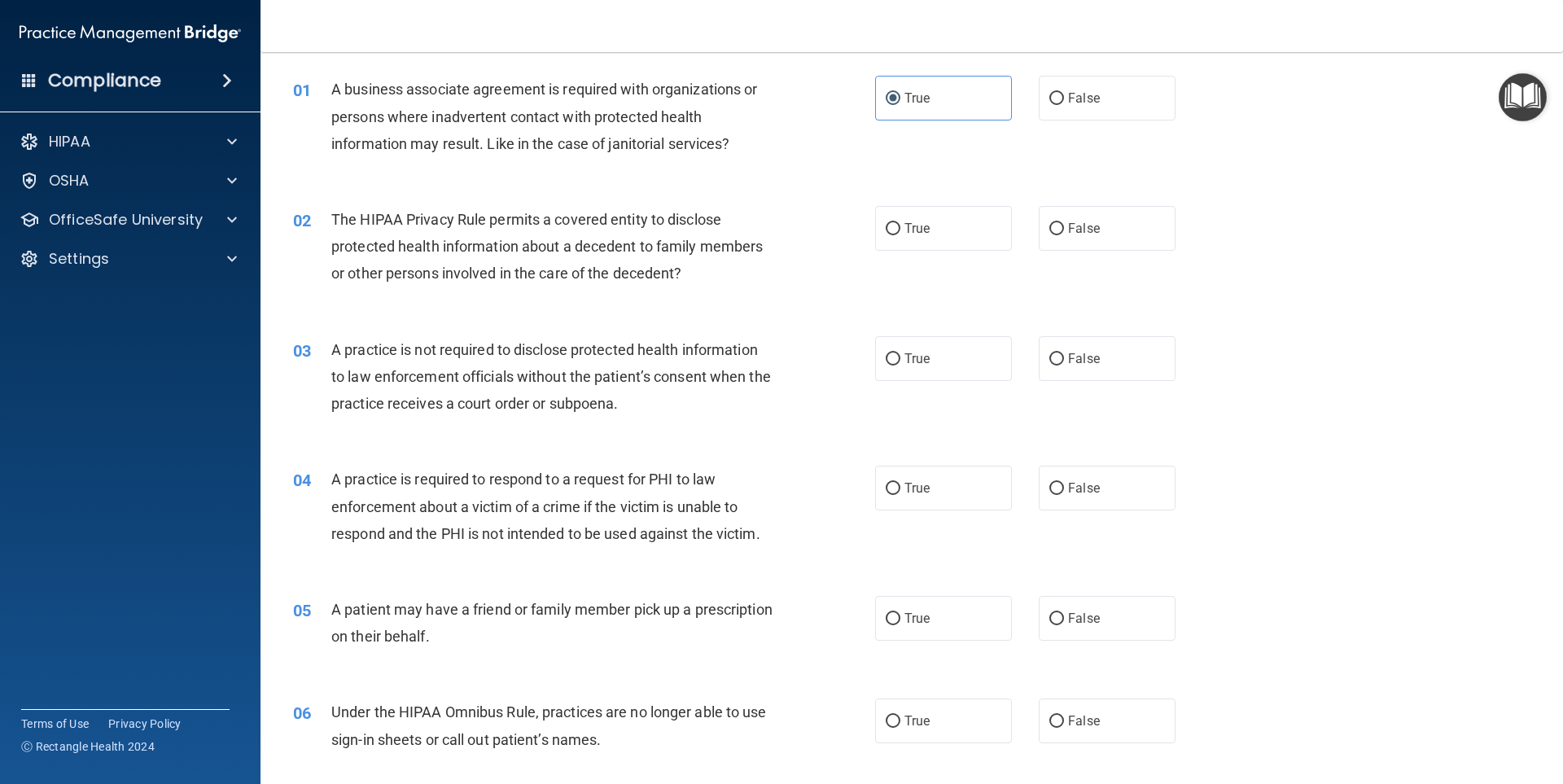
scroll to position [82, 0]
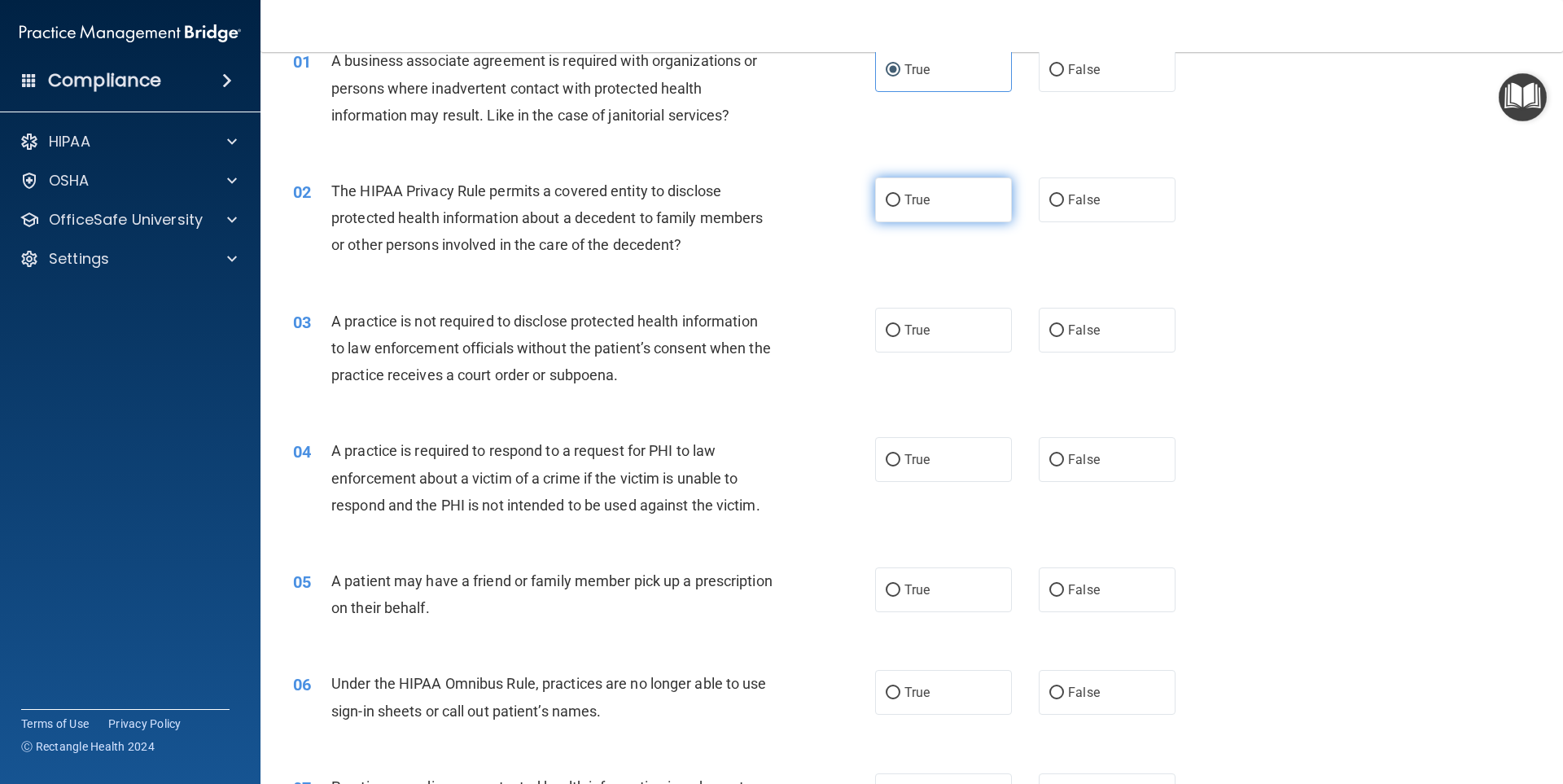
click at [887, 195] on input "True" at bounding box center [893, 201] width 14 height 12
radio input "true"
click at [1050, 330] on input "False" at bounding box center [1056, 330] width 14 height 12
radio input "true"
click at [962, 330] on label "True" at bounding box center [943, 330] width 137 height 45
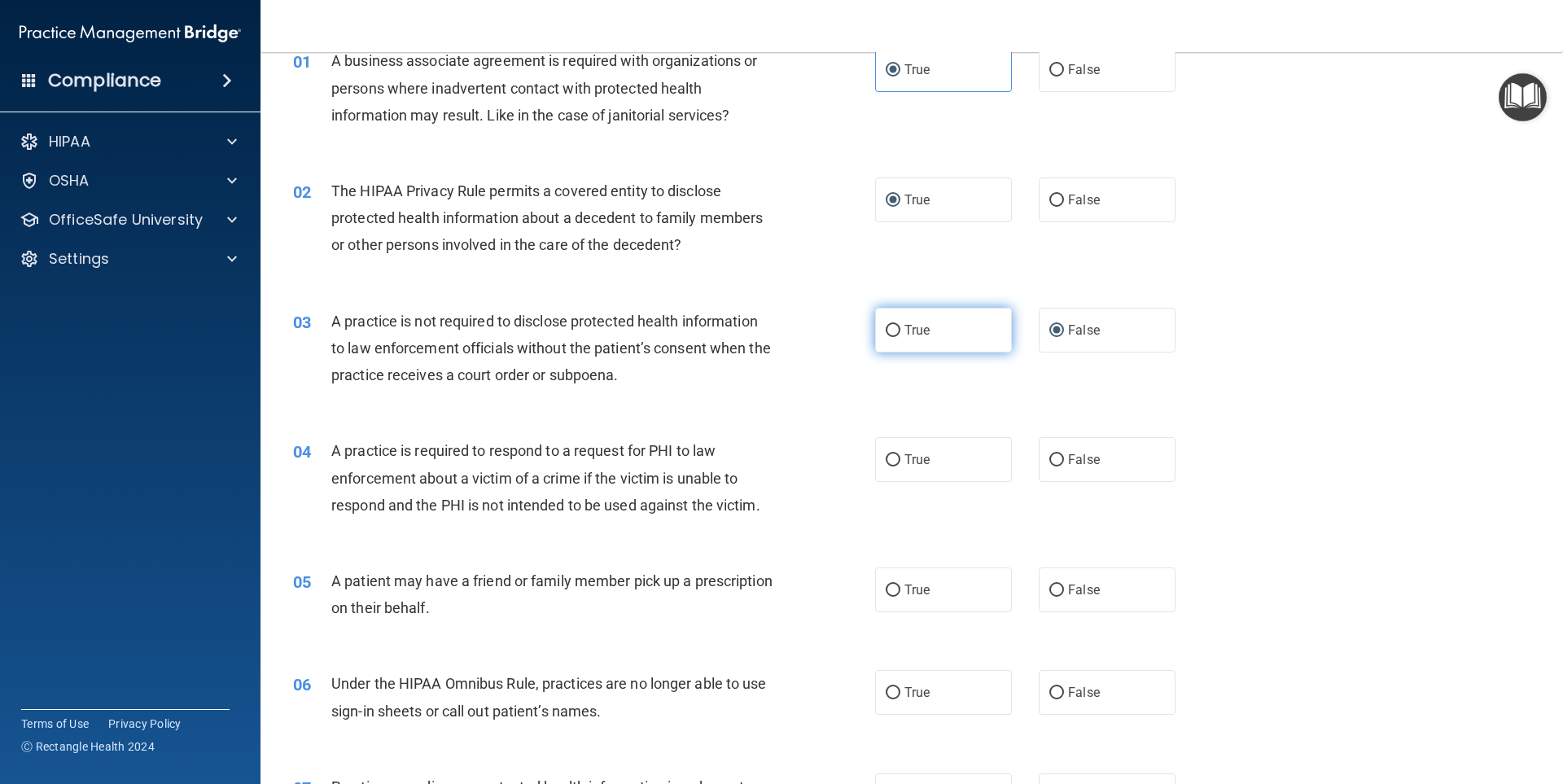
click at [900, 330] on input "True" at bounding box center [893, 330] width 14 height 12
radio input "true"
radio input "false"
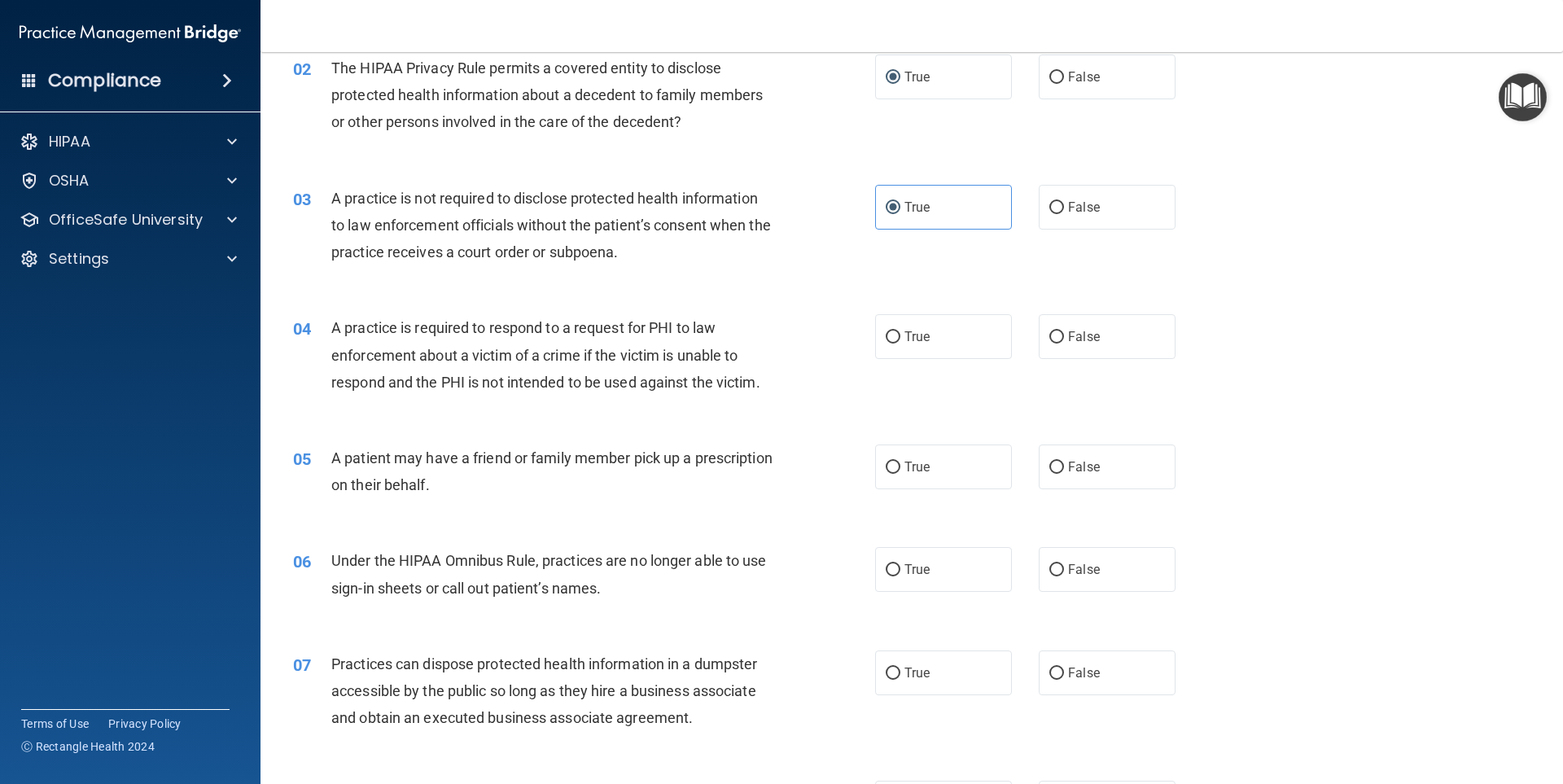
scroll to position [244, 0]
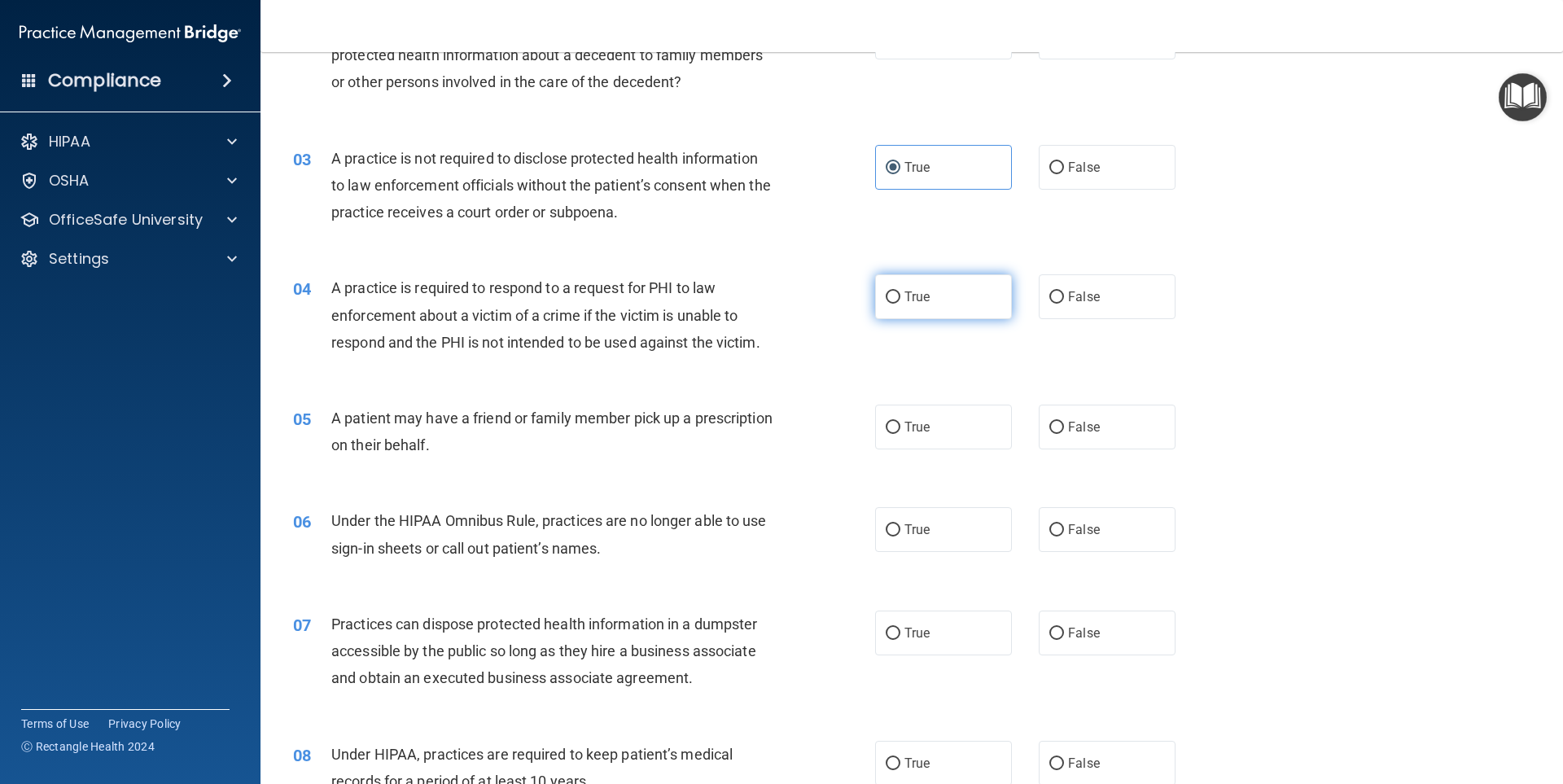
click at [889, 295] on input "True" at bounding box center [893, 298] width 14 height 12
radio input "true"
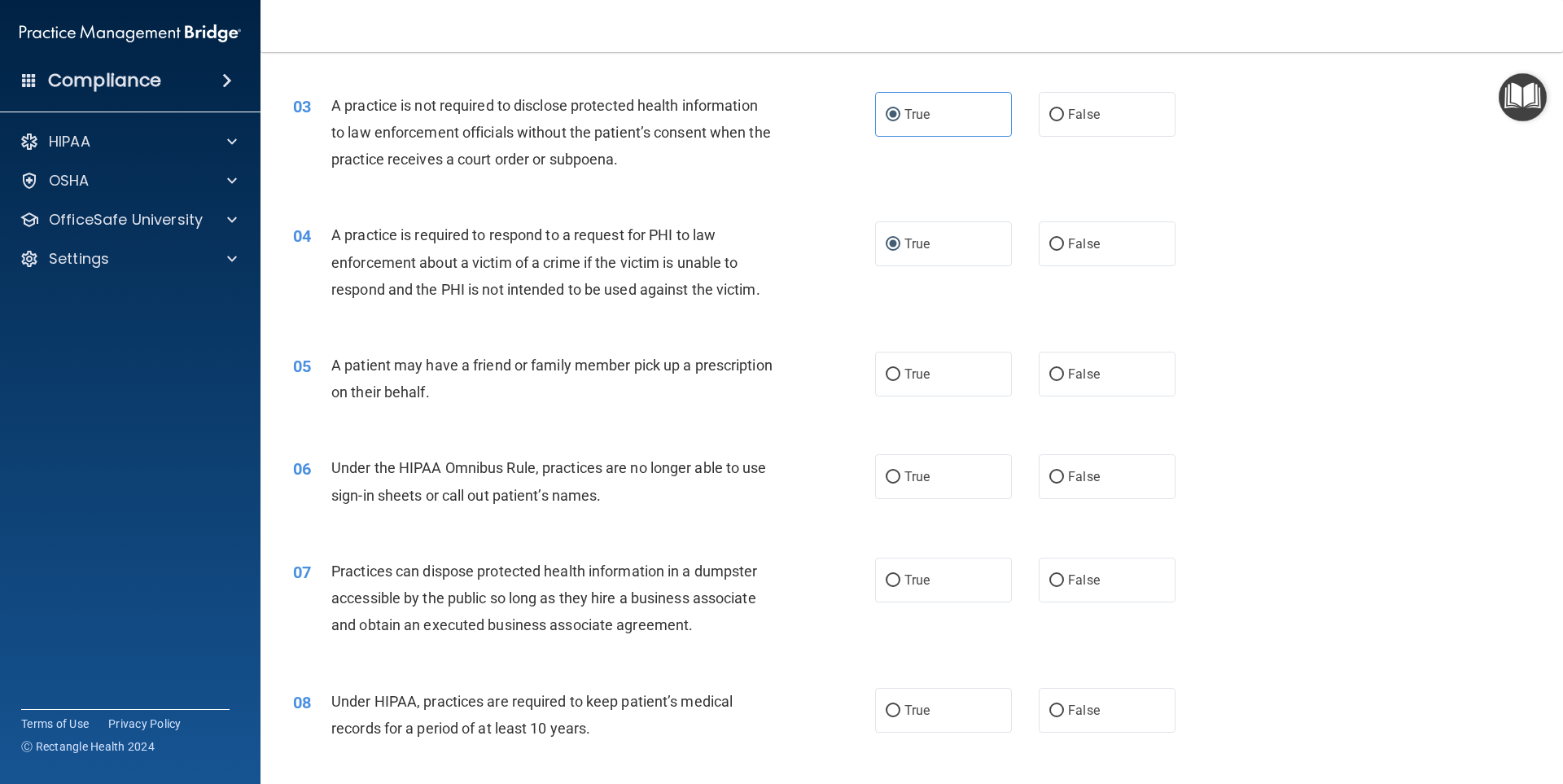
scroll to position [325, 0]
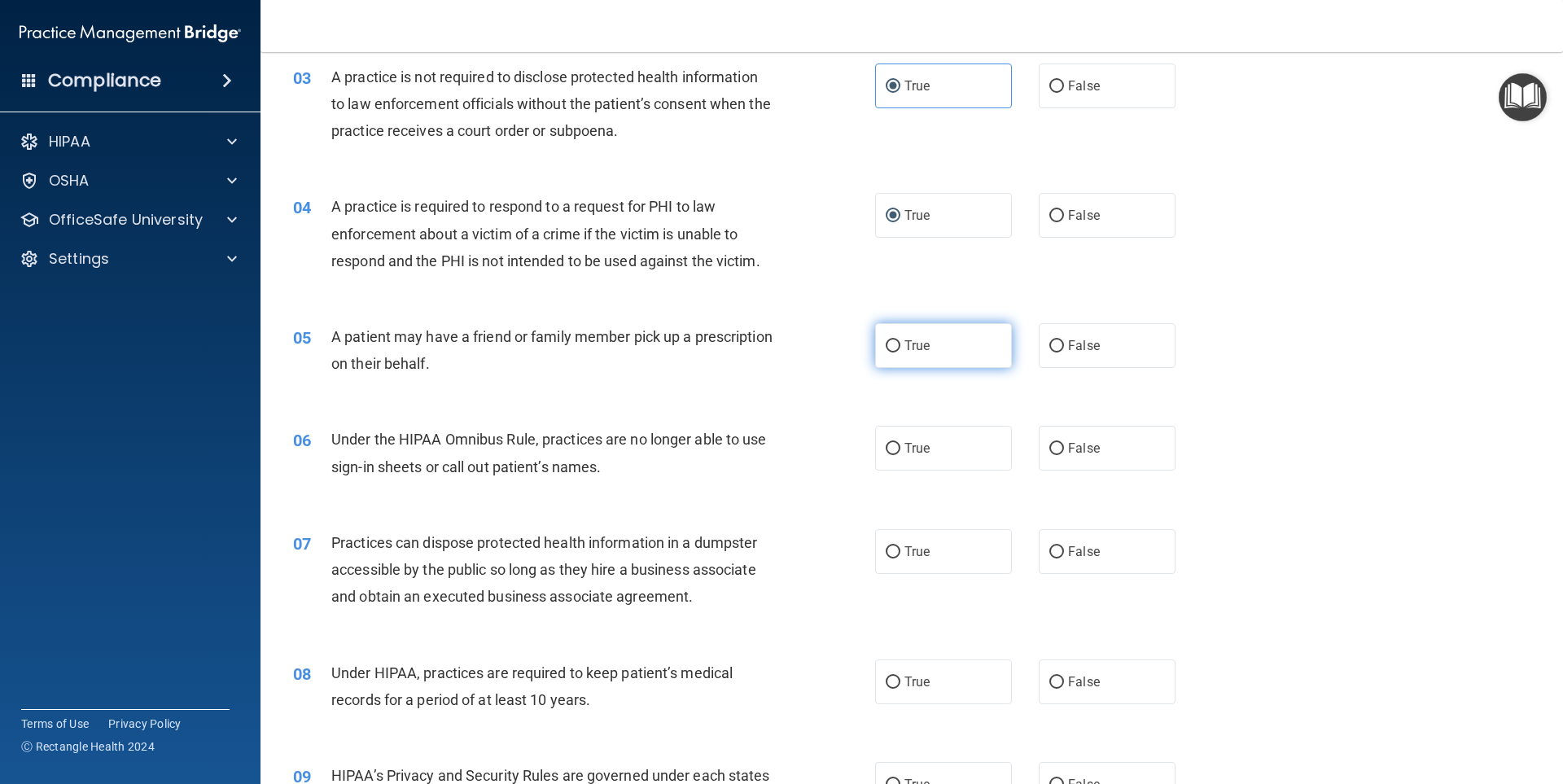
click at [915, 336] on label "True" at bounding box center [943, 345] width 137 height 45
click at [900, 341] on input "True" at bounding box center [893, 346] width 14 height 12
radio input "true"
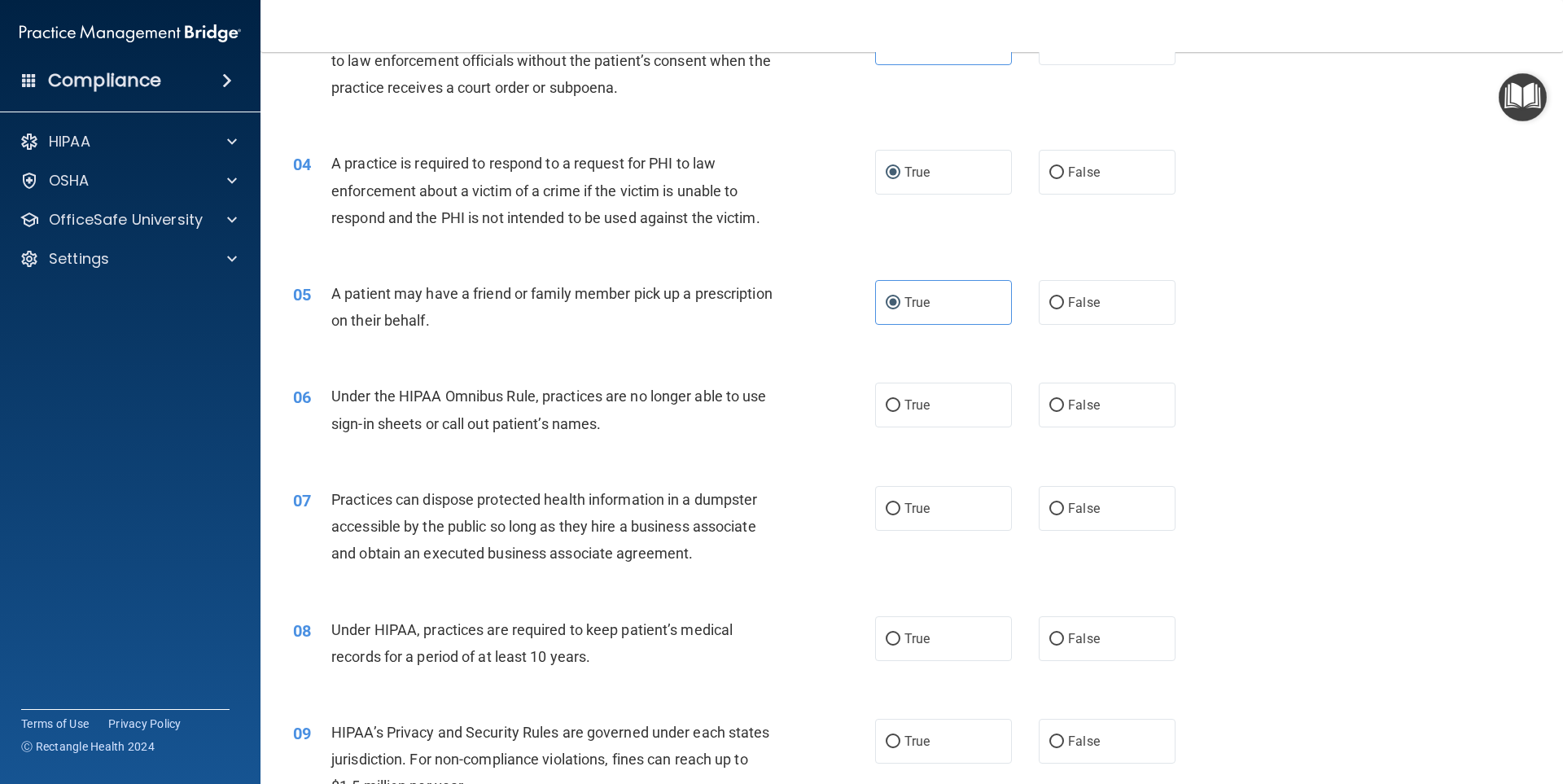
scroll to position [407, 0]
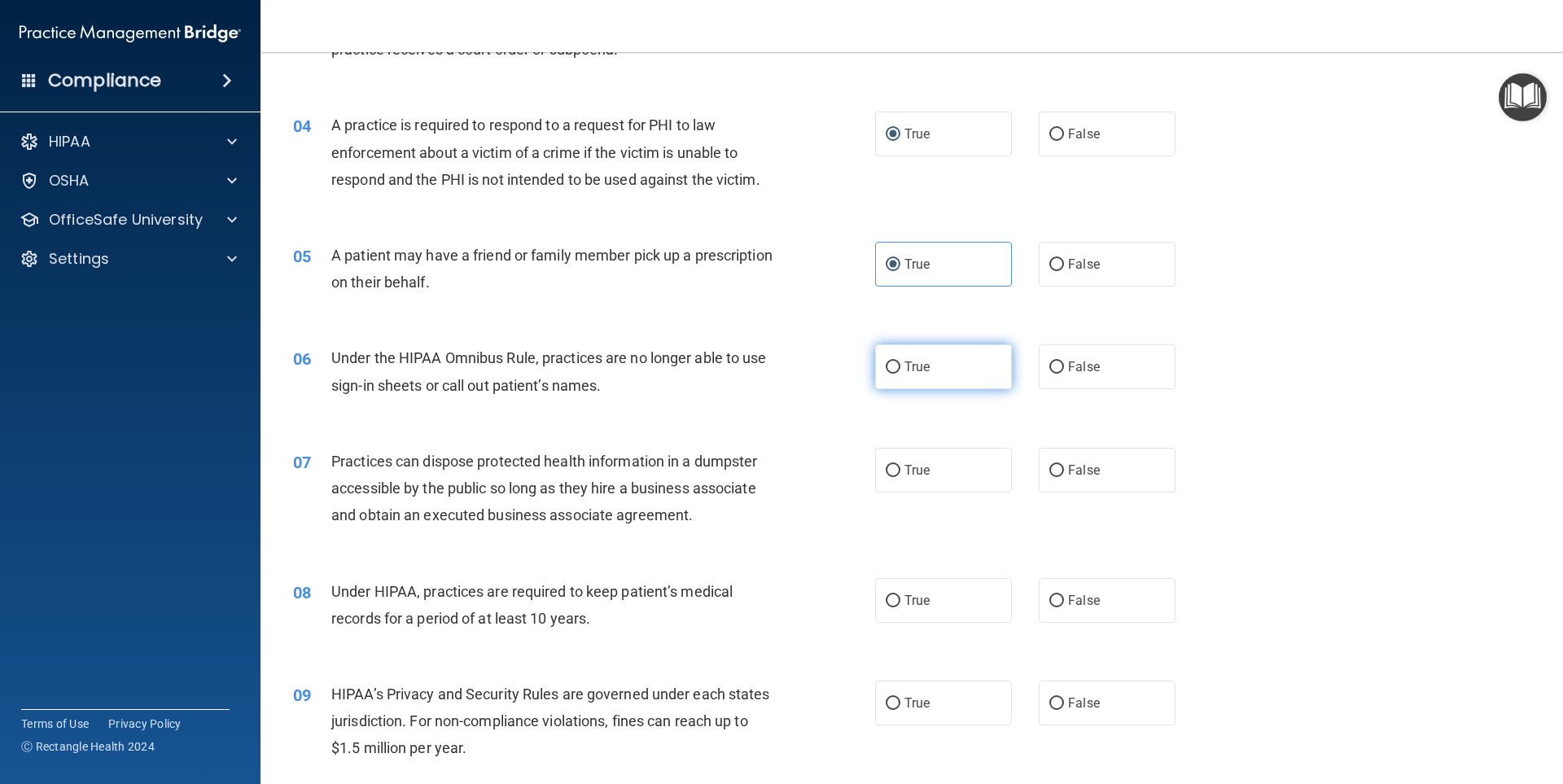
click at [908, 371] on span "True" at bounding box center [917, 367] width 25 height 15
click at [900, 371] on input "True" at bounding box center [893, 368] width 14 height 12
radio input "true"
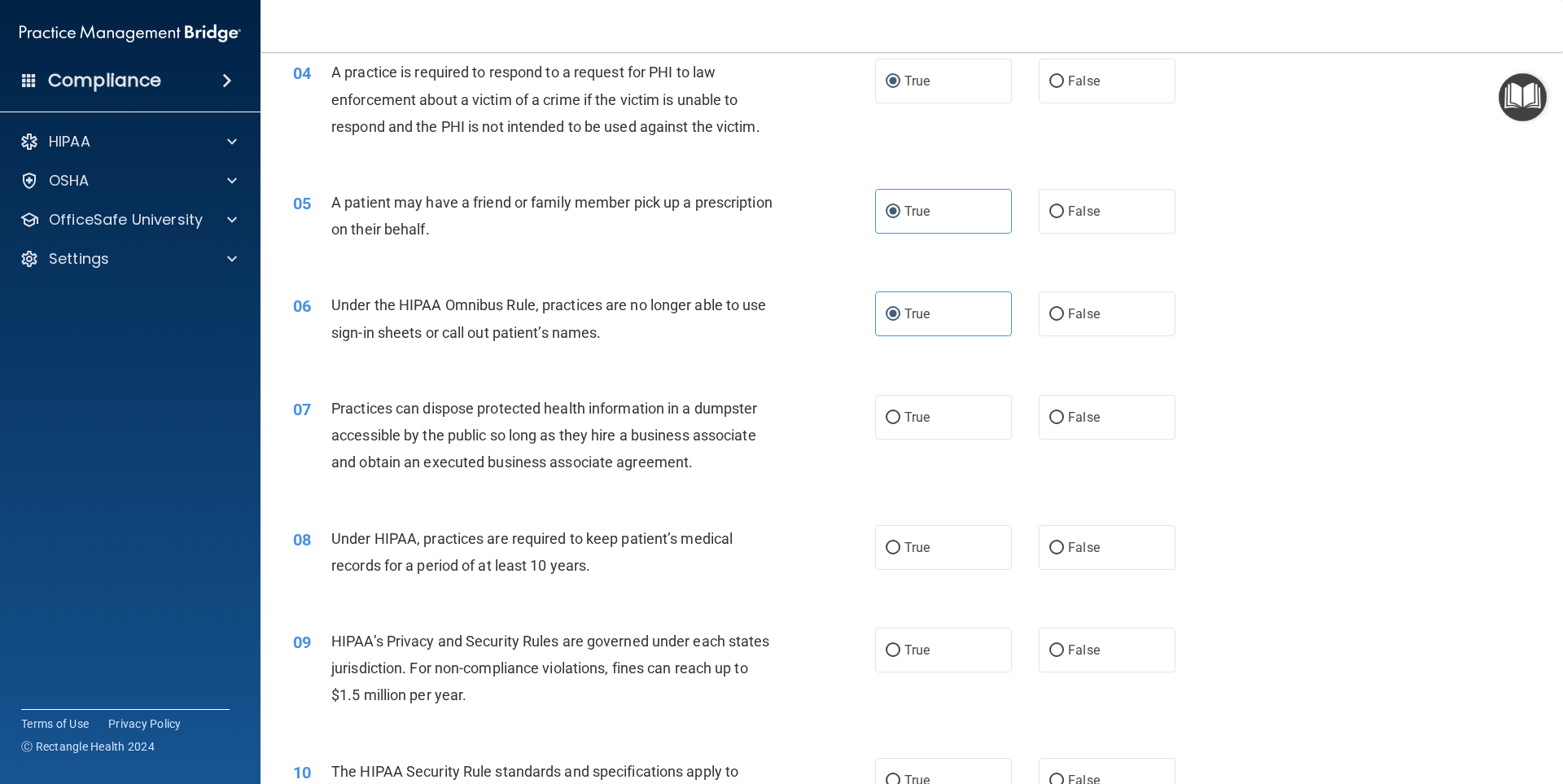
scroll to position [488, 0]
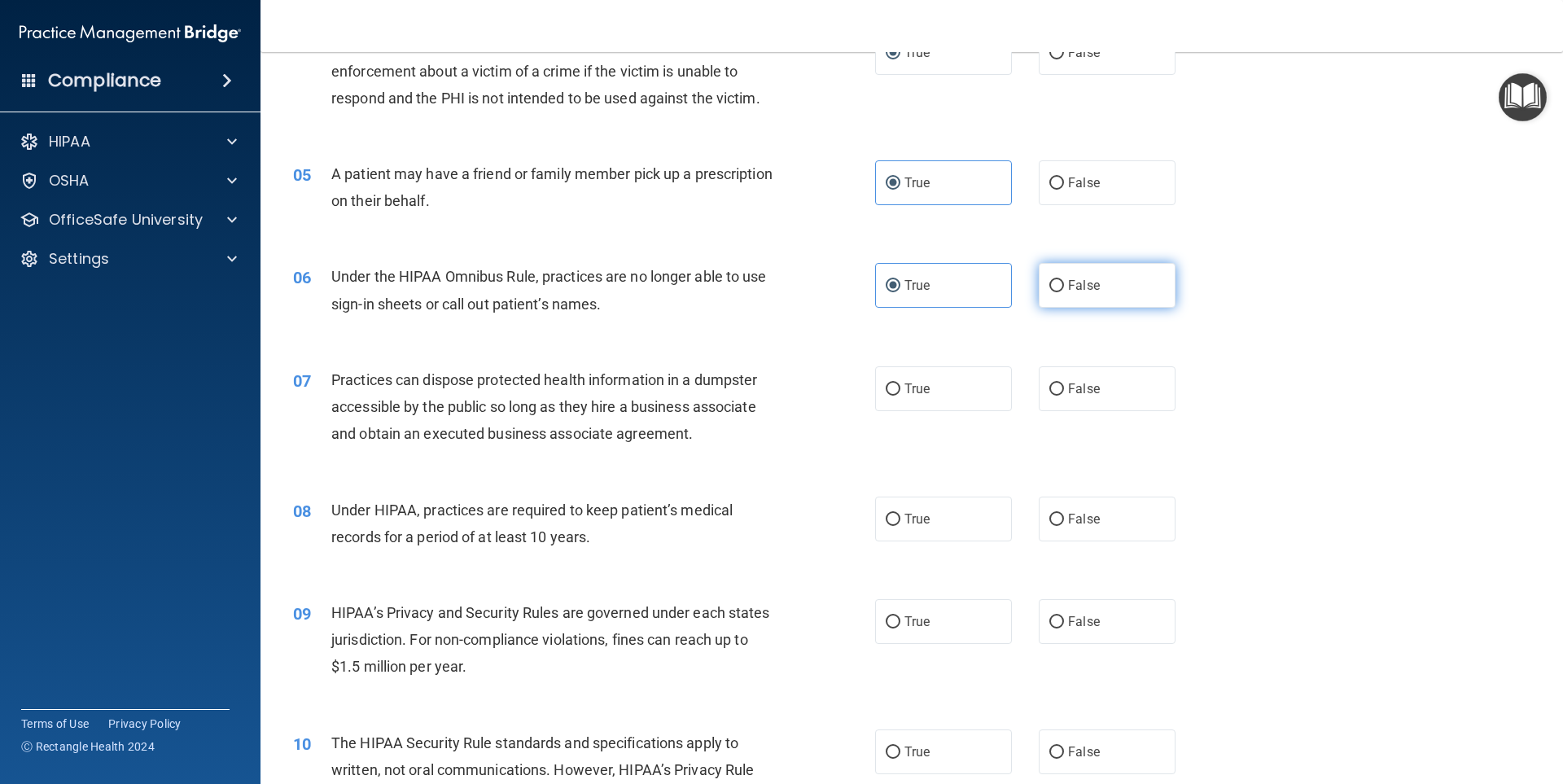
click at [1069, 297] on label "False" at bounding box center [1107, 285] width 137 height 45
click at [1064, 293] on input "False" at bounding box center [1056, 286] width 14 height 12
radio input "true"
radio input "false"
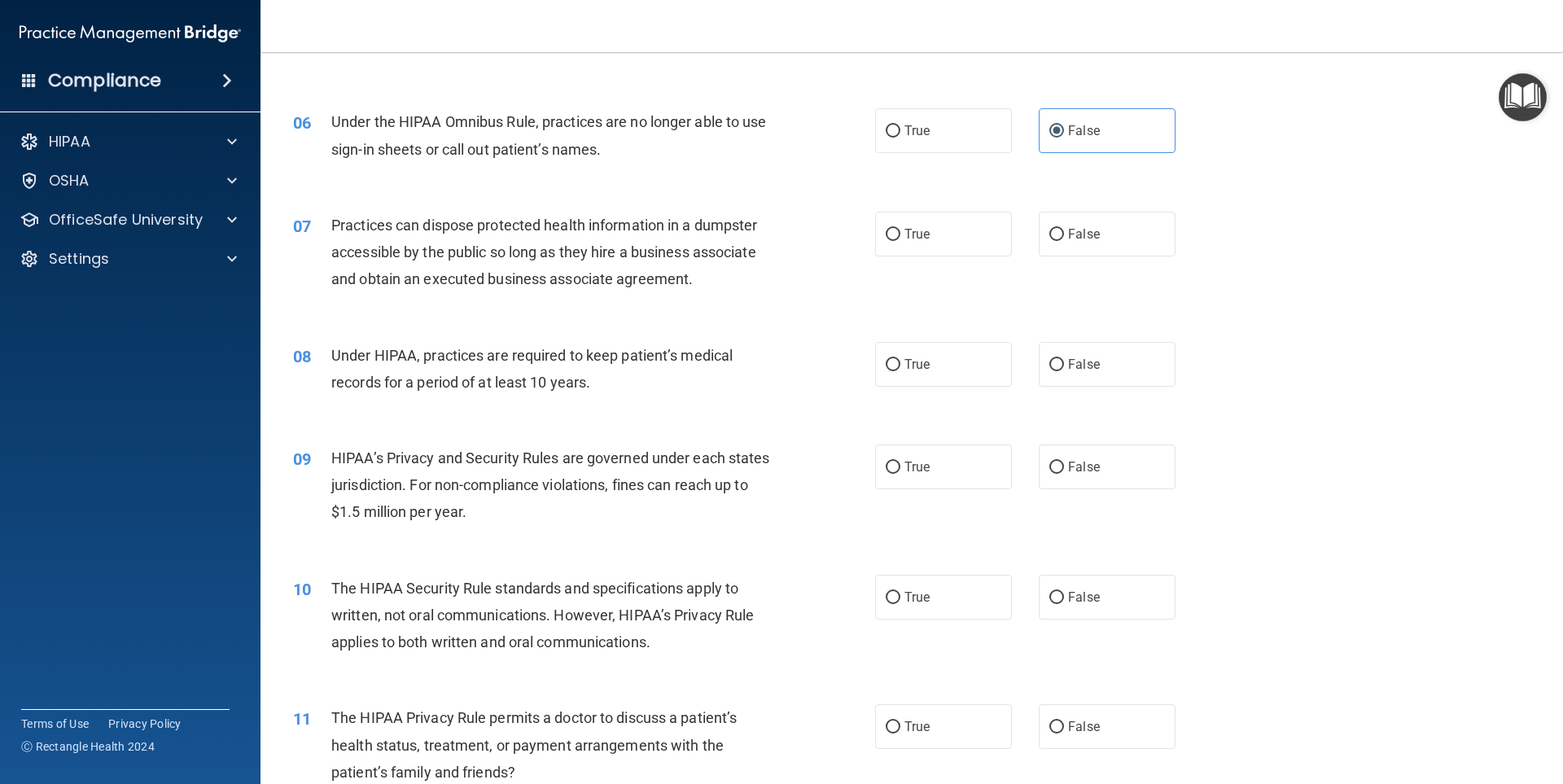
scroll to position [651, 0]
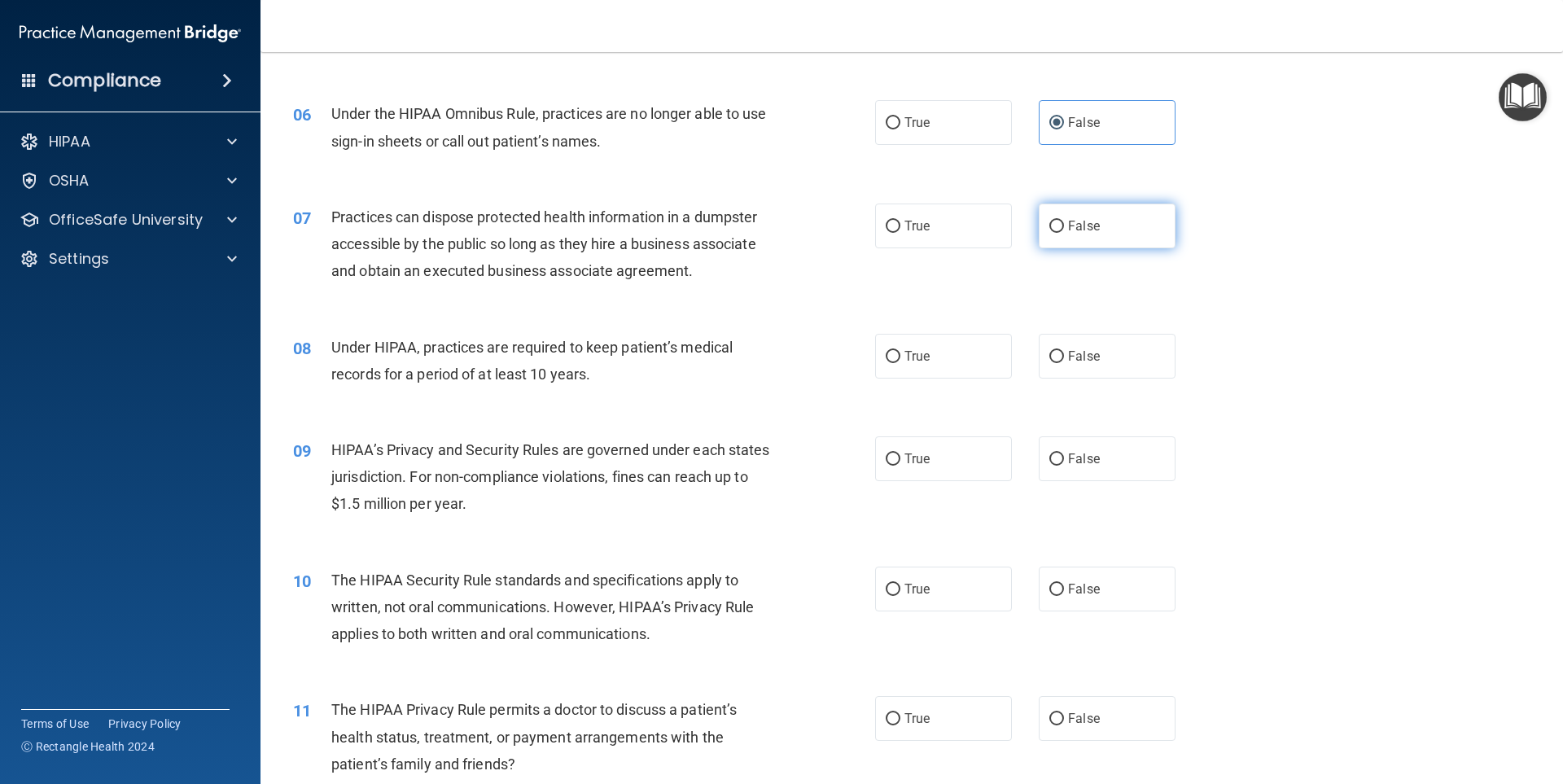
click at [1082, 217] on label "False" at bounding box center [1107, 225] width 137 height 45
click at [1064, 221] on input "False" at bounding box center [1056, 227] width 14 height 12
radio input "true"
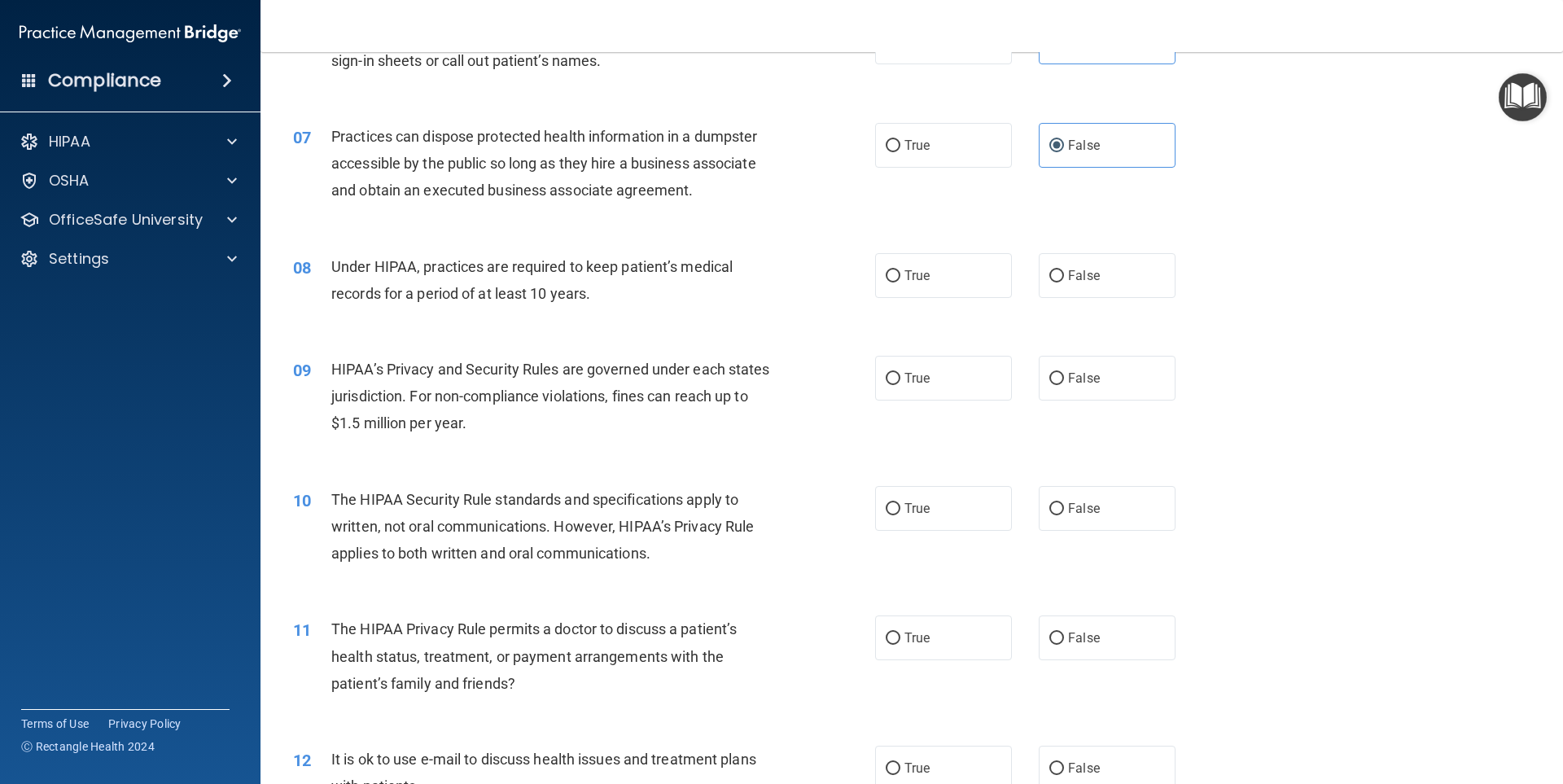
scroll to position [733, 0]
drag, startPoint x: 906, startPoint y: 325, endPoint x: 908, endPoint y: 314, distance: 11.2
click at [908, 325] on div "08 Under HIPAA, practices are required to keep patient’s medical records for a …" at bounding box center [911, 283] width 1262 height 103
click at [910, 291] on label "True" at bounding box center [943, 274] width 137 height 45
click at [900, 282] on input "True" at bounding box center [893, 276] width 14 height 12
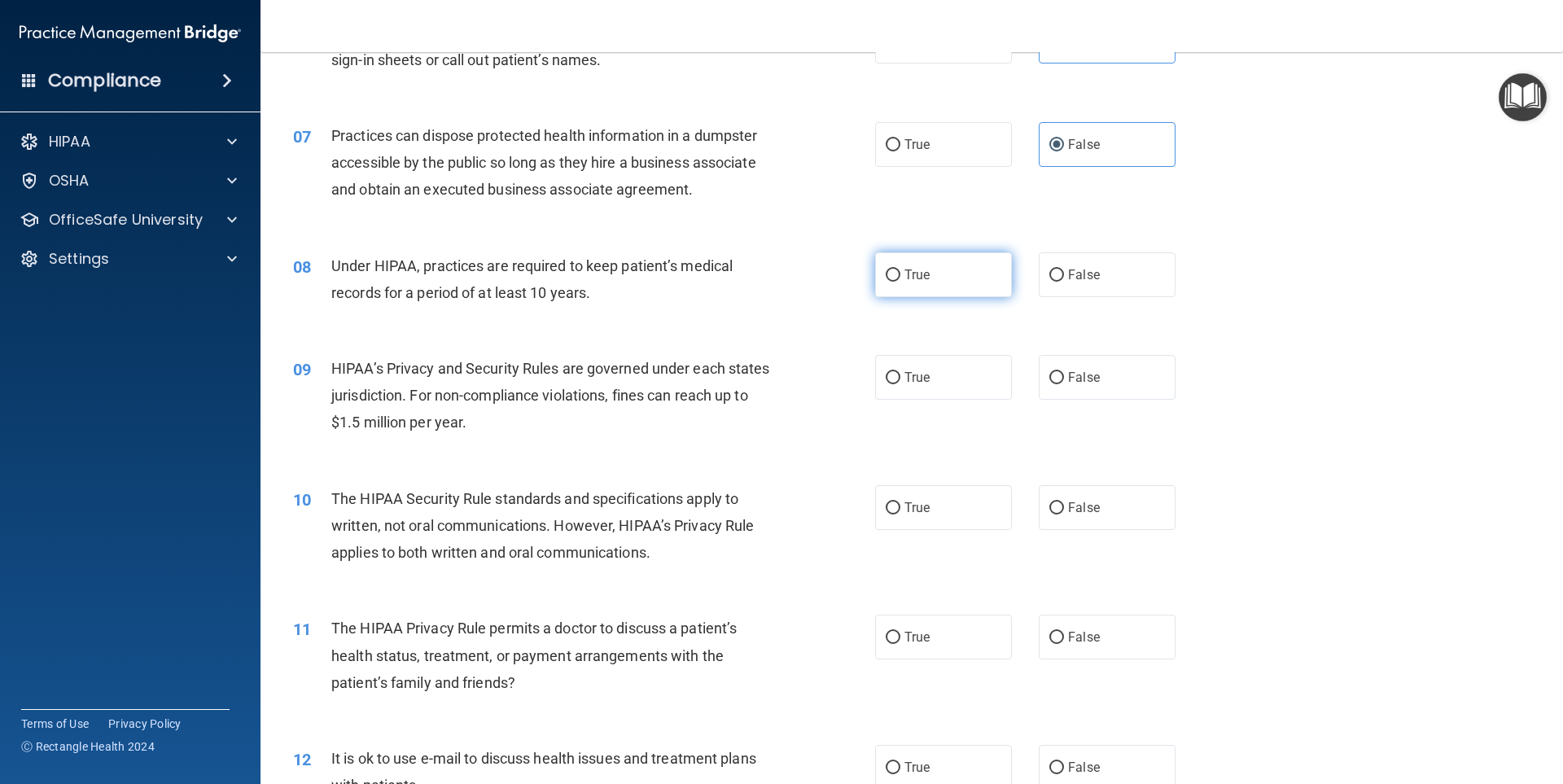
radio input "true"
click at [929, 379] on label "True" at bounding box center [943, 377] width 137 height 45
click at [900, 379] on input "True" at bounding box center [893, 378] width 14 height 12
radio input "true"
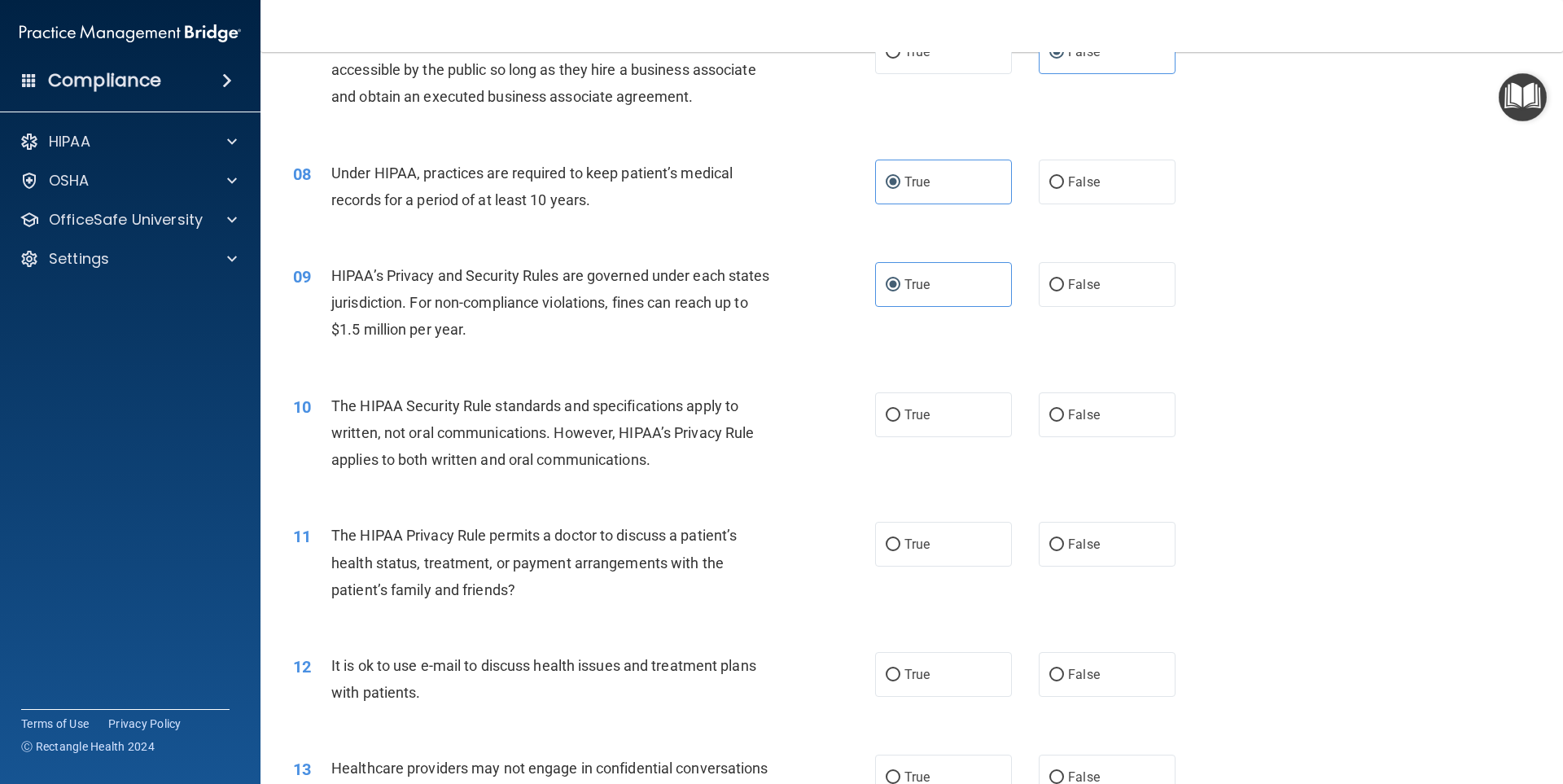
scroll to position [895, 0]
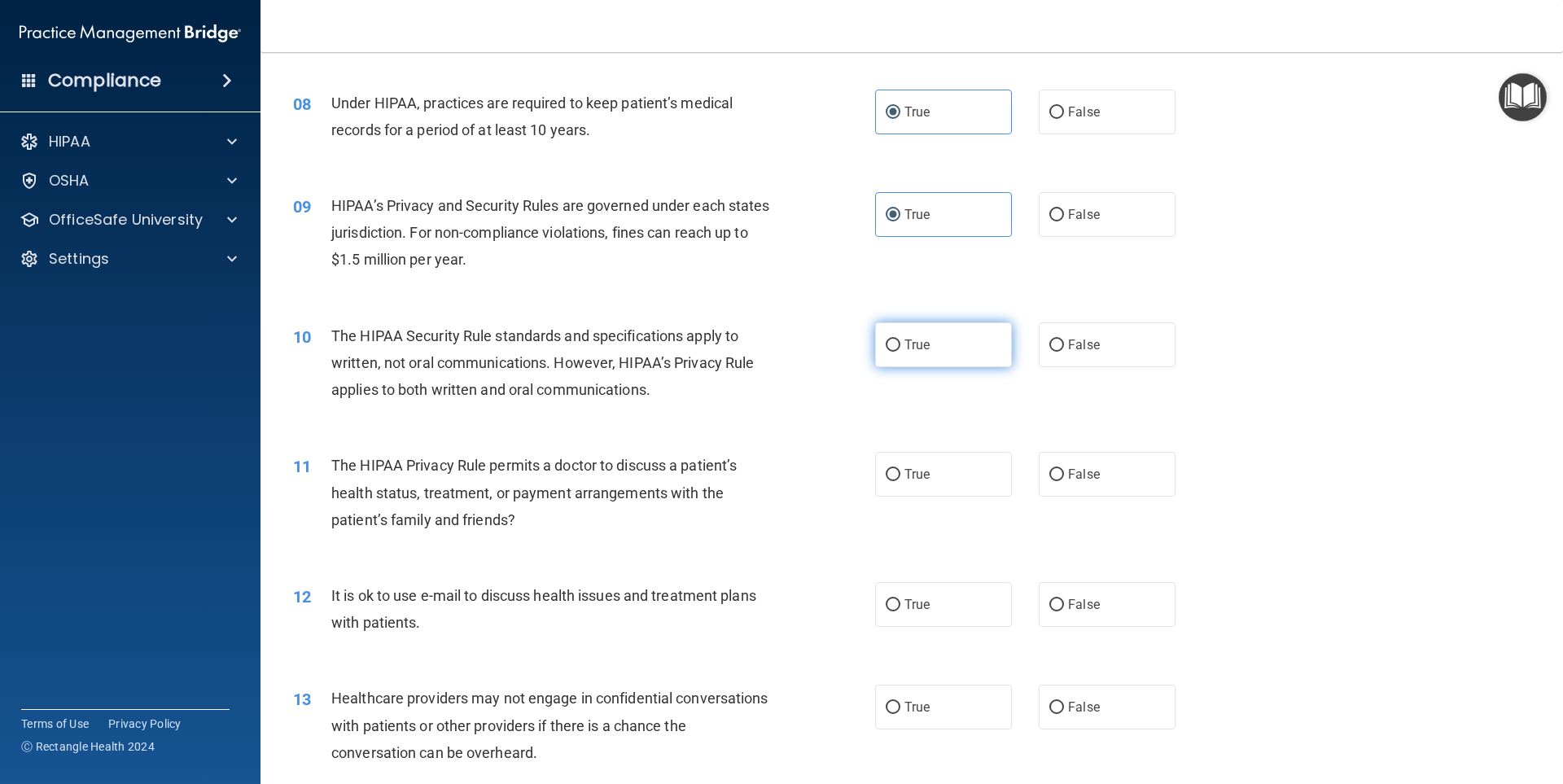
click at [891, 343] on input "True" at bounding box center [893, 346] width 14 height 12
radio input "true"
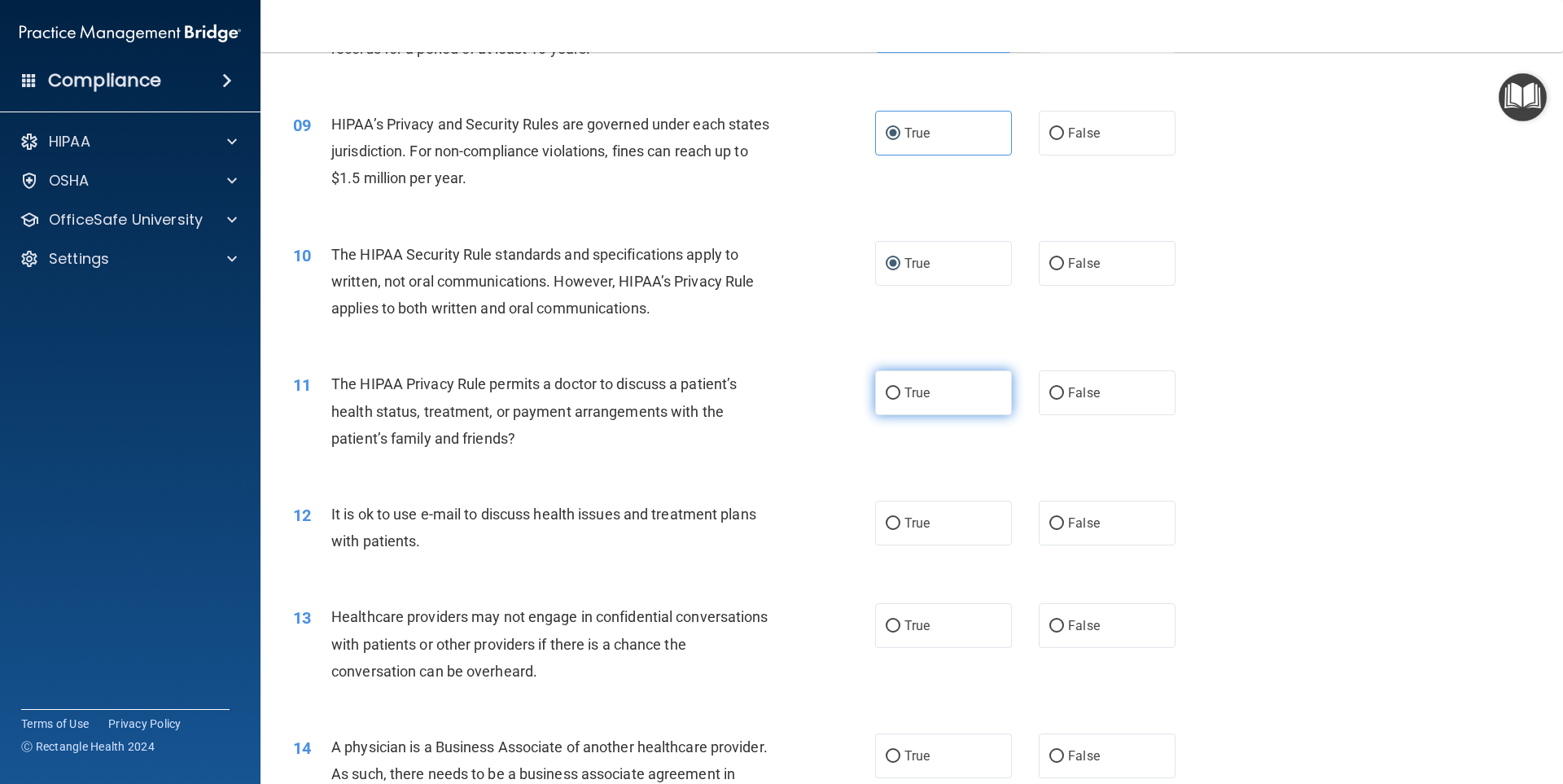
click at [921, 399] on span "True" at bounding box center [917, 393] width 25 height 15
click at [900, 399] on input "True" at bounding box center [893, 394] width 14 height 12
radio input "true"
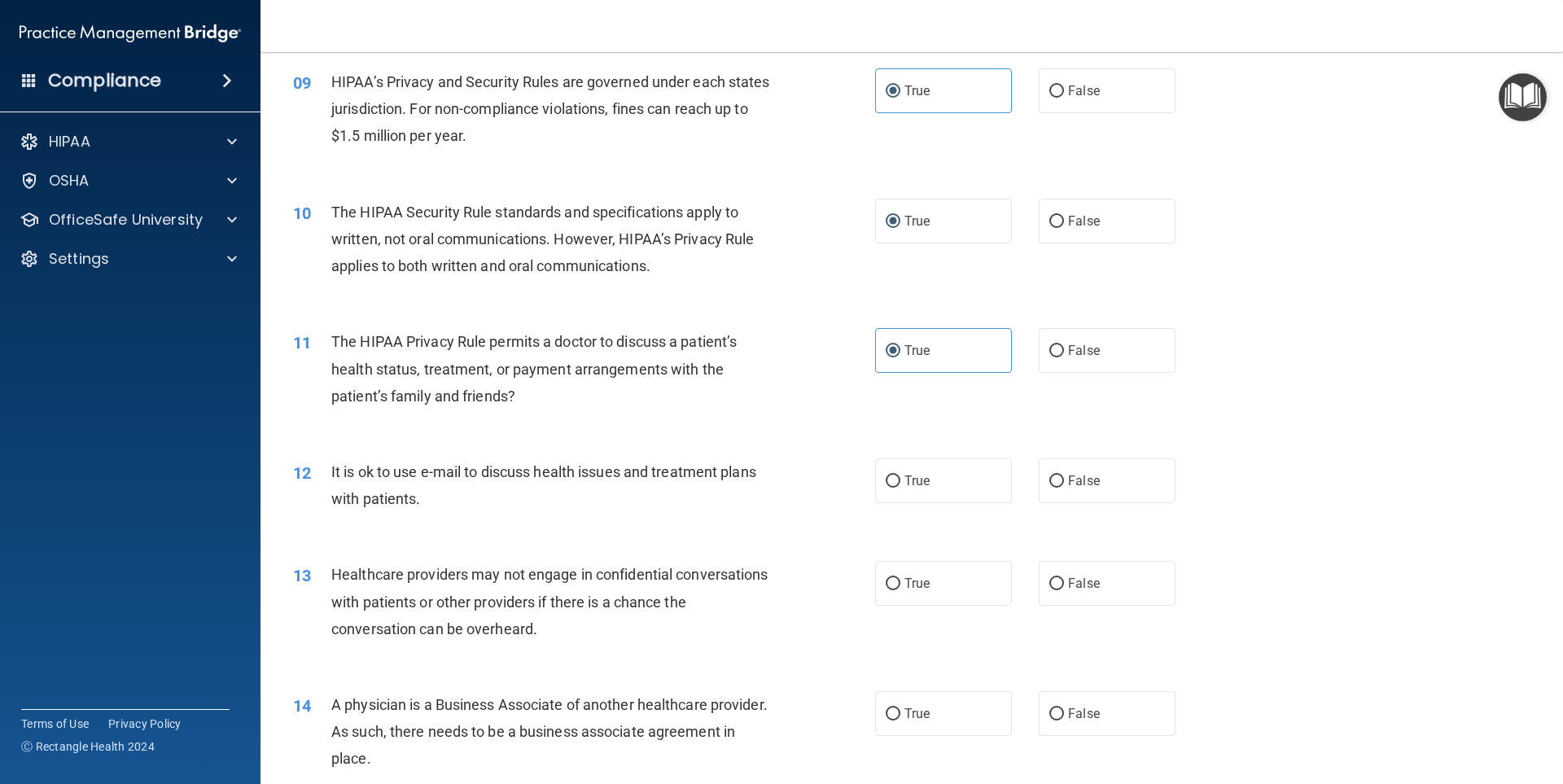
scroll to position [1058, 0]
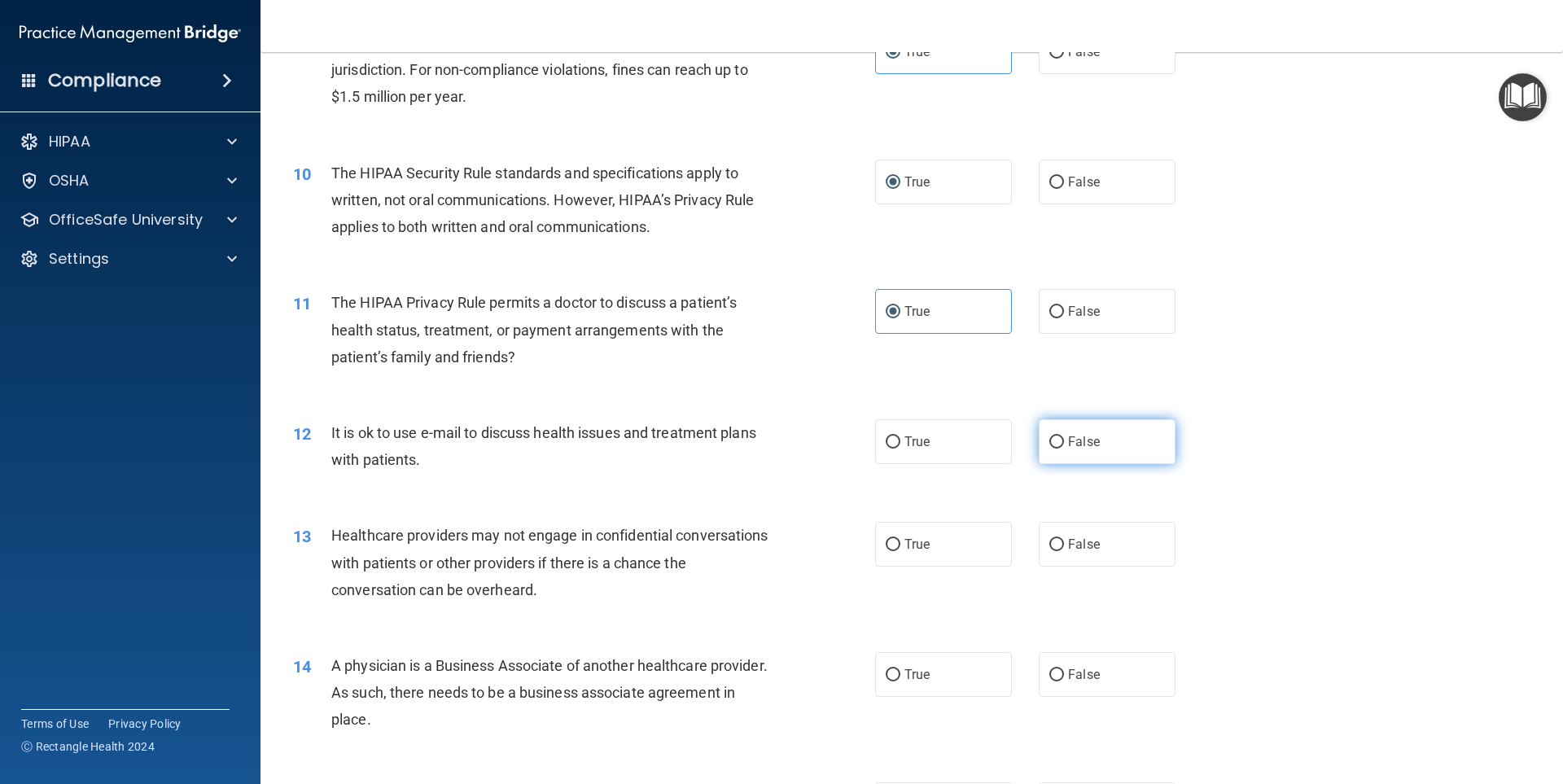
click at [1050, 442] on input "False" at bounding box center [1056, 443] width 14 height 12
radio input "true"
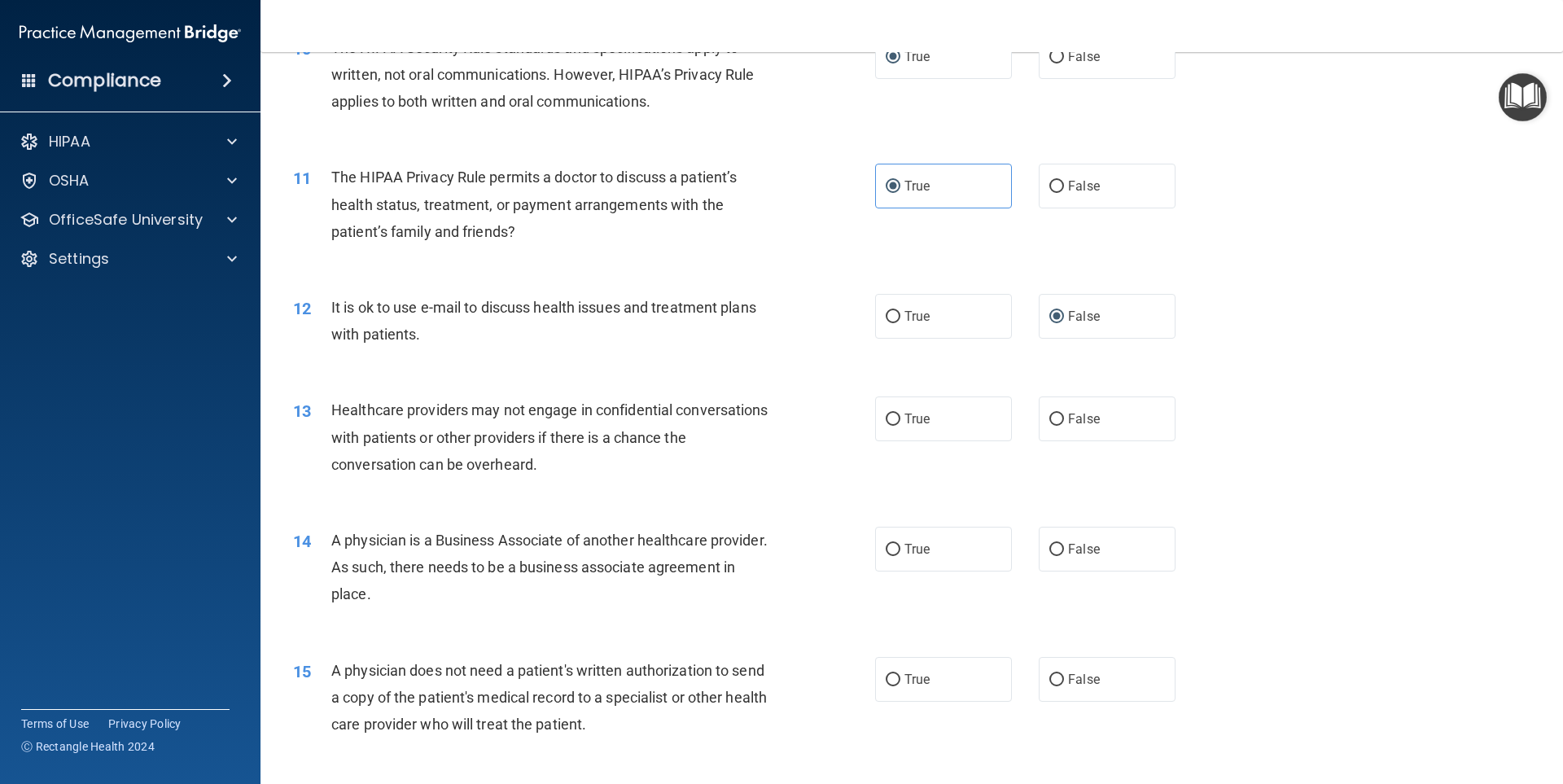
scroll to position [1302, 0]
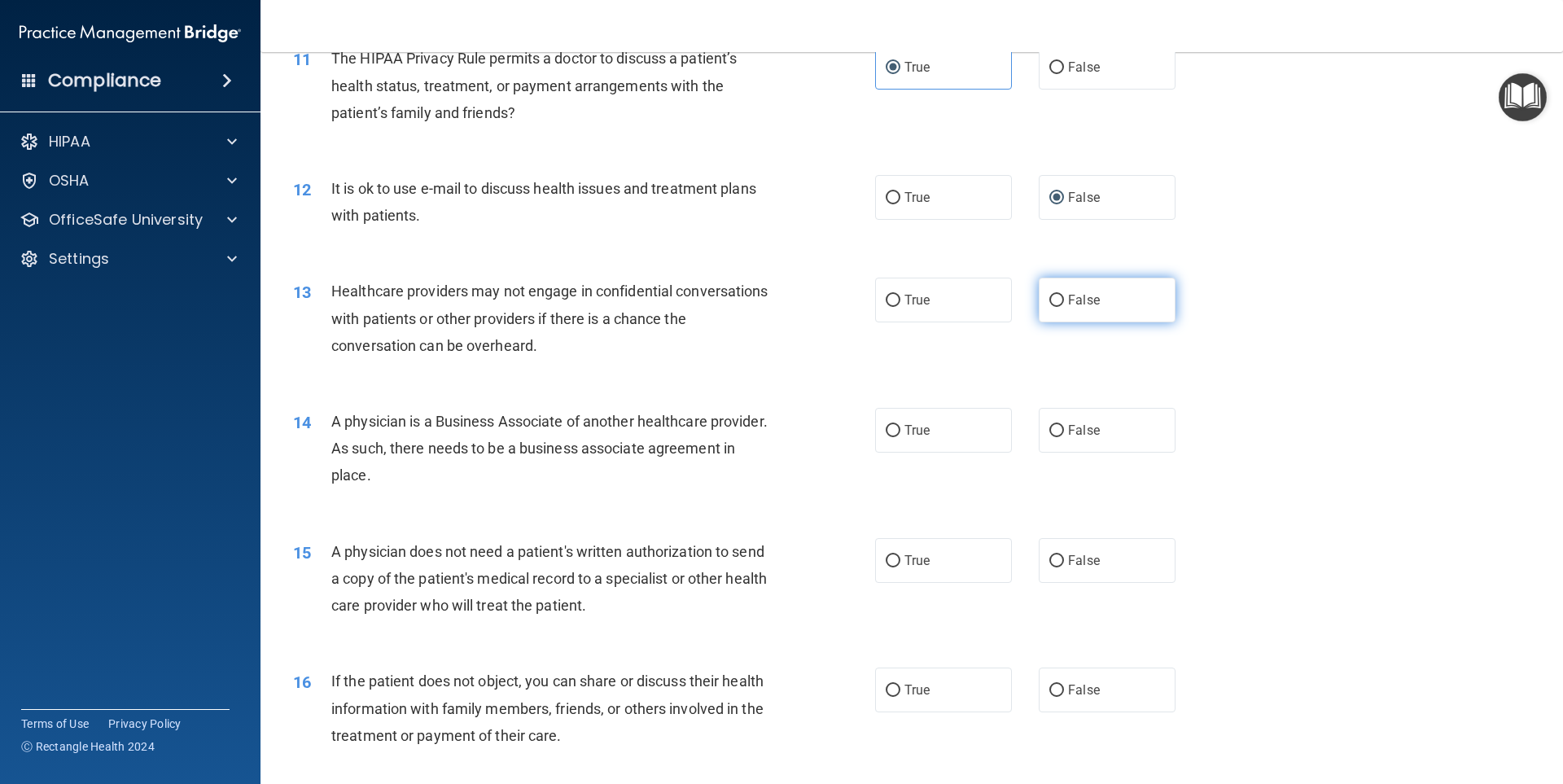
click at [1077, 316] on label "False" at bounding box center [1107, 299] width 137 height 45
click at [1064, 307] on input "False" at bounding box center [1056, 301] width 14 height 12
radio input "true"
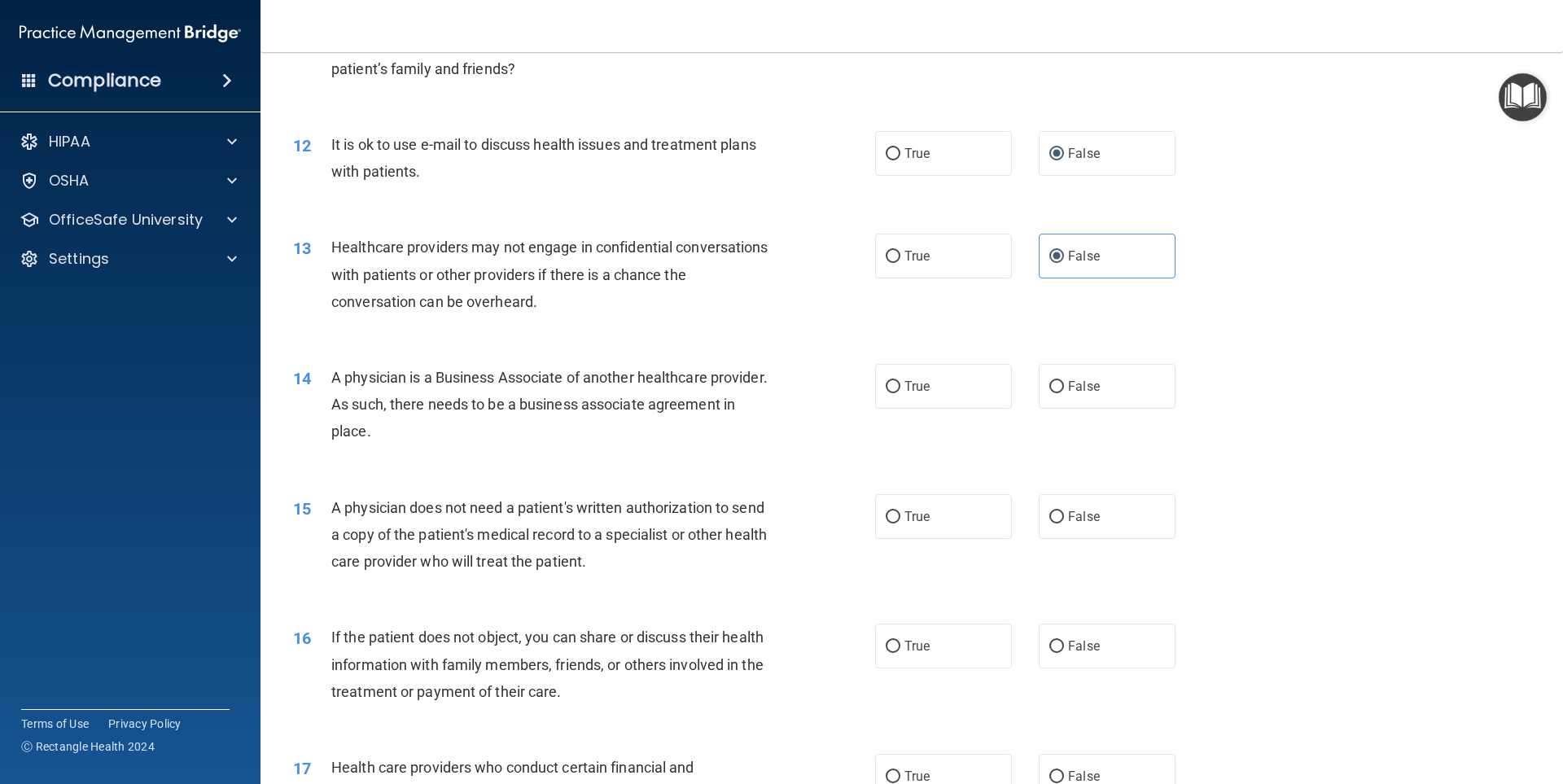
scroll to position [1384, 0]
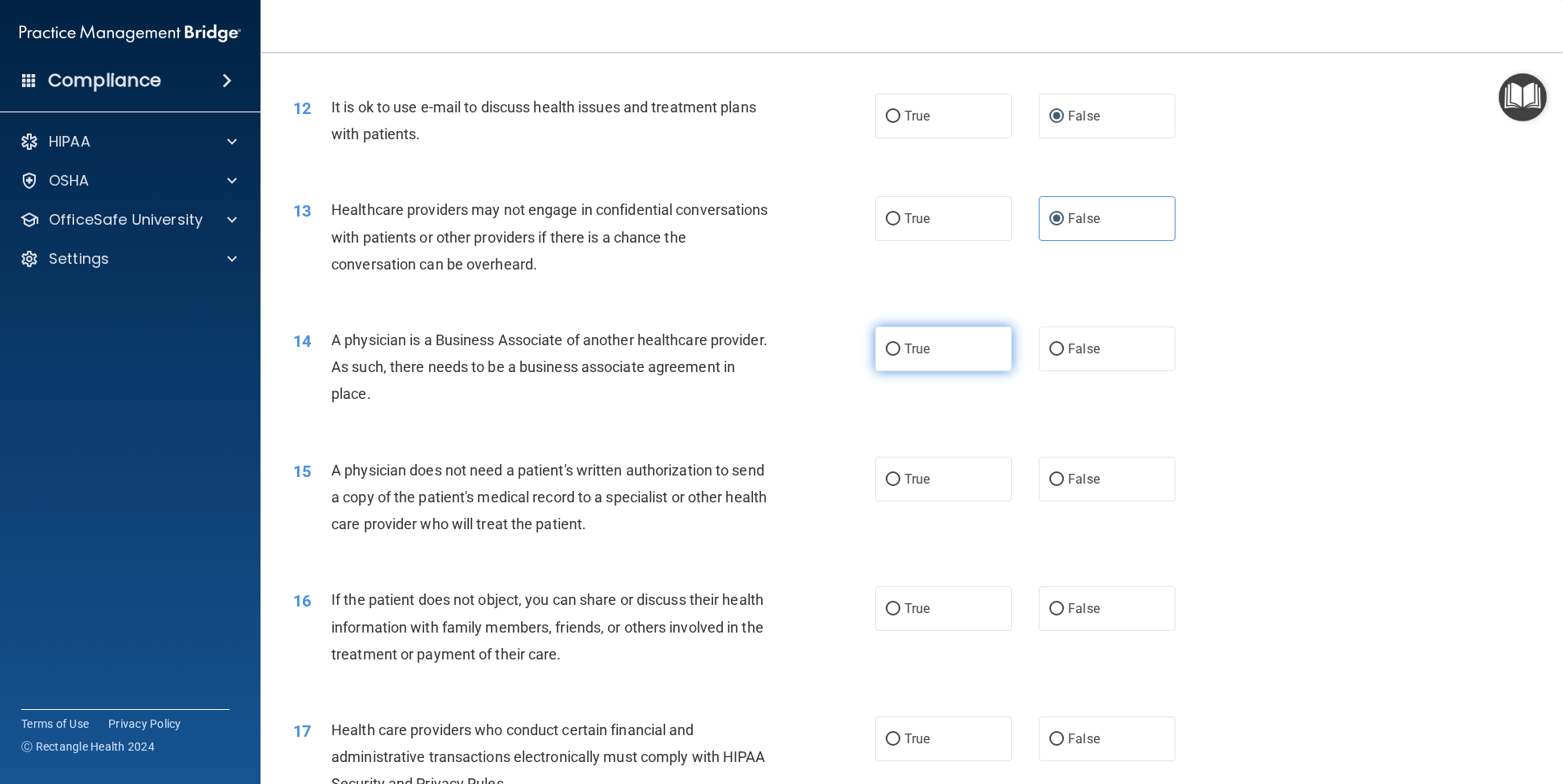
click at [886, 355] on input "True" at bounding box center [893, 349] width 14 height 12
radio input "true"
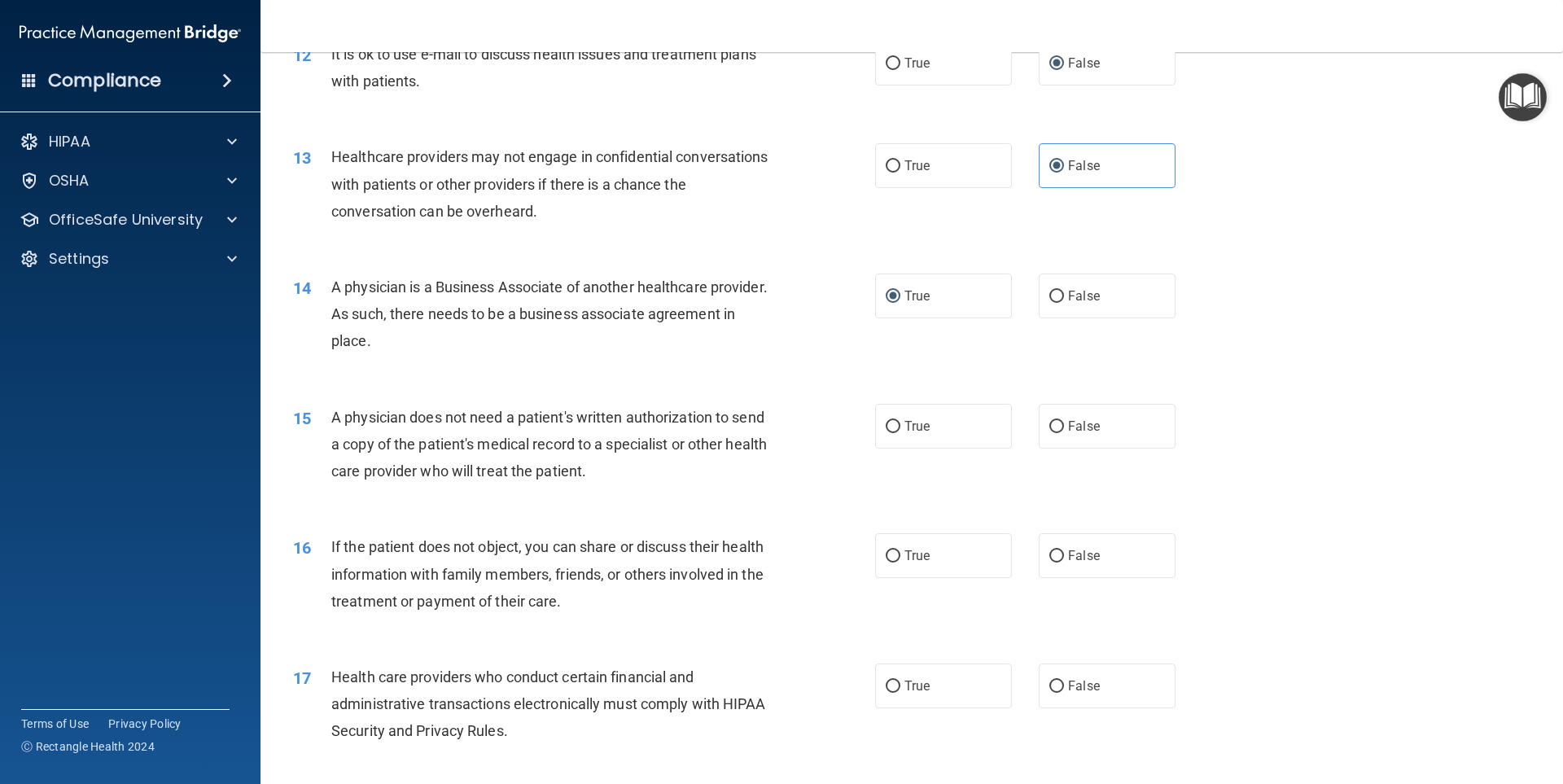
scroll to position [1465, 0]
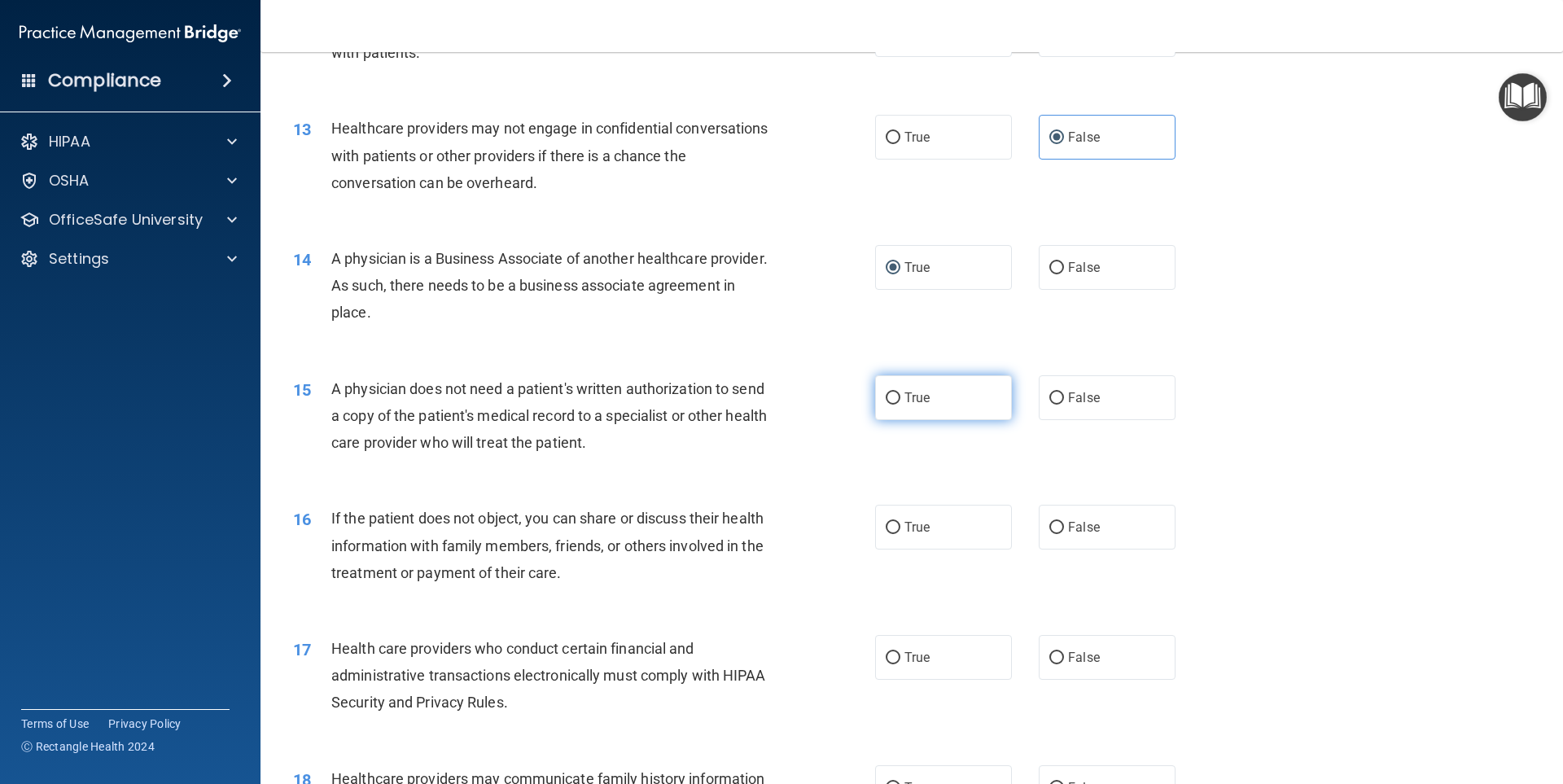
drag, startPoint x: 1053, startPoint y: 402, endPoint x: 932, endPoint y: 403, distance: 121.0
click at [1053, 402] on input "False" at bounding box center [1056, 398] width 14 height 12
radio input "true"
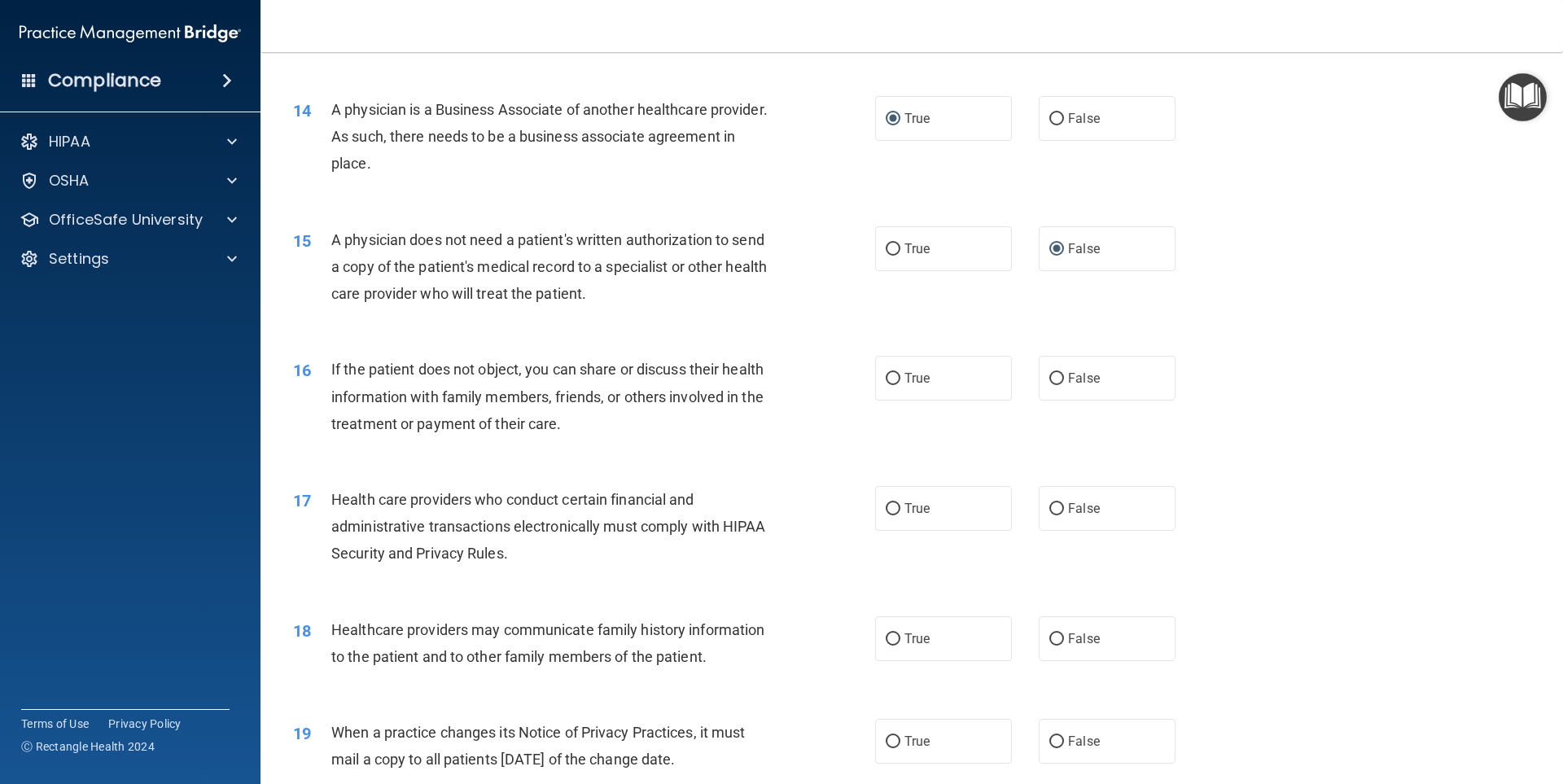
scroll to position [1628, 0]
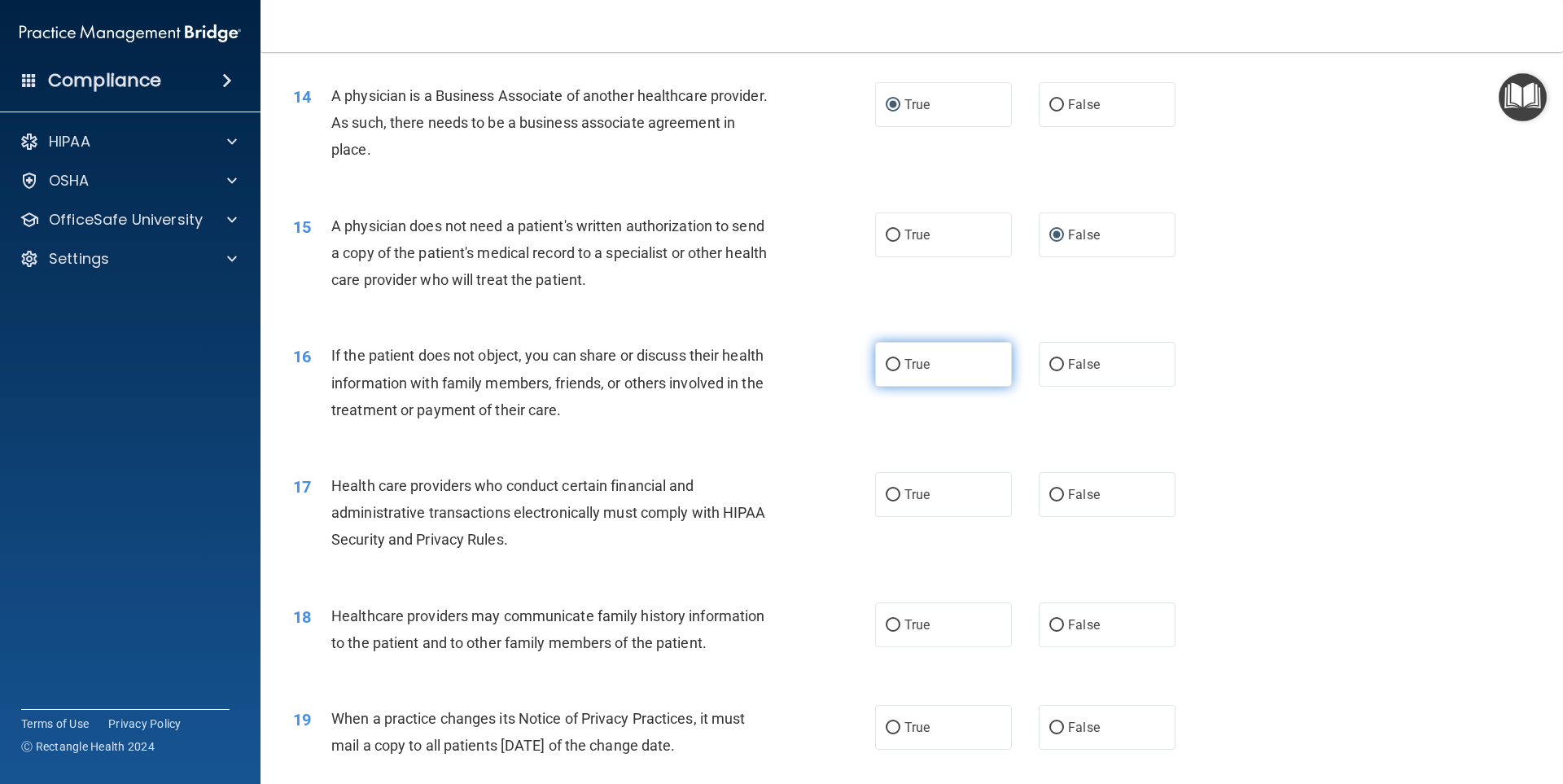
click at [949, 364] on label "True" at bounding box center [943, 364] width 137 height 45
click at [900, 364] on input "True" at bounding box center [893, 365] width 14 height 12
radio input "true"
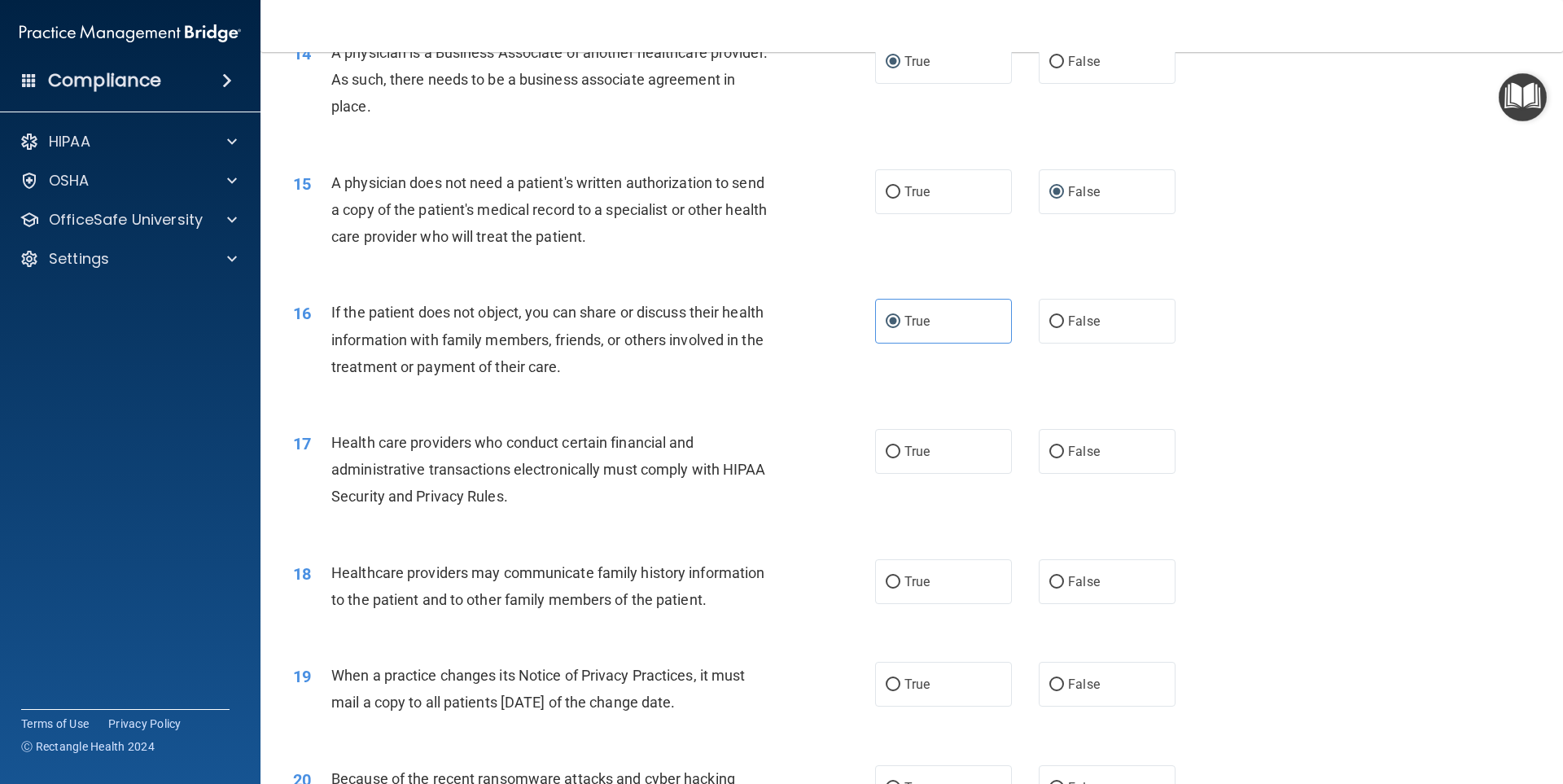
scroll to position [1710, 0]
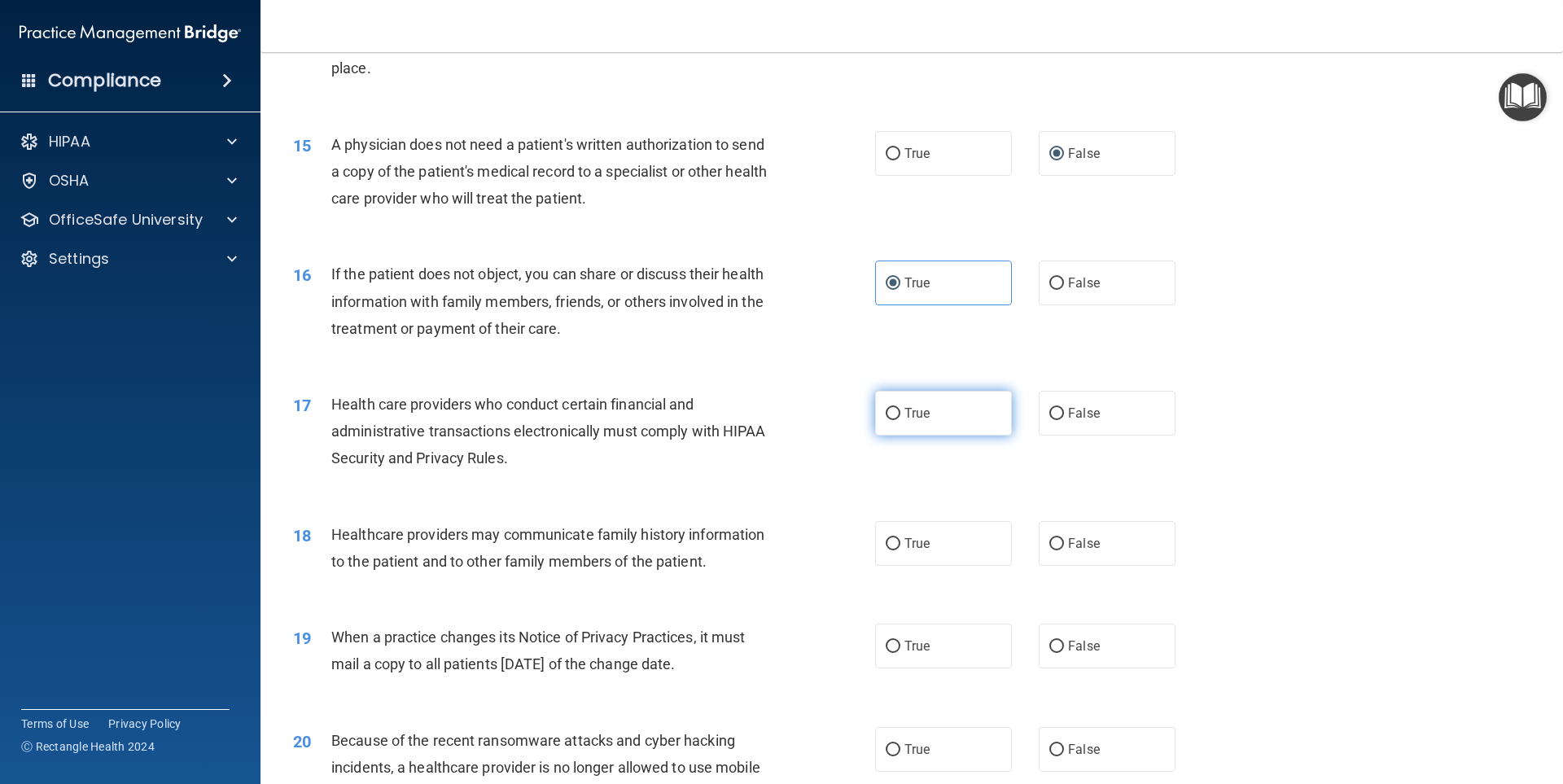
click at [886, 414] on input "True" at bounding box center [893, 414] width 14 height 12
radio input "true"
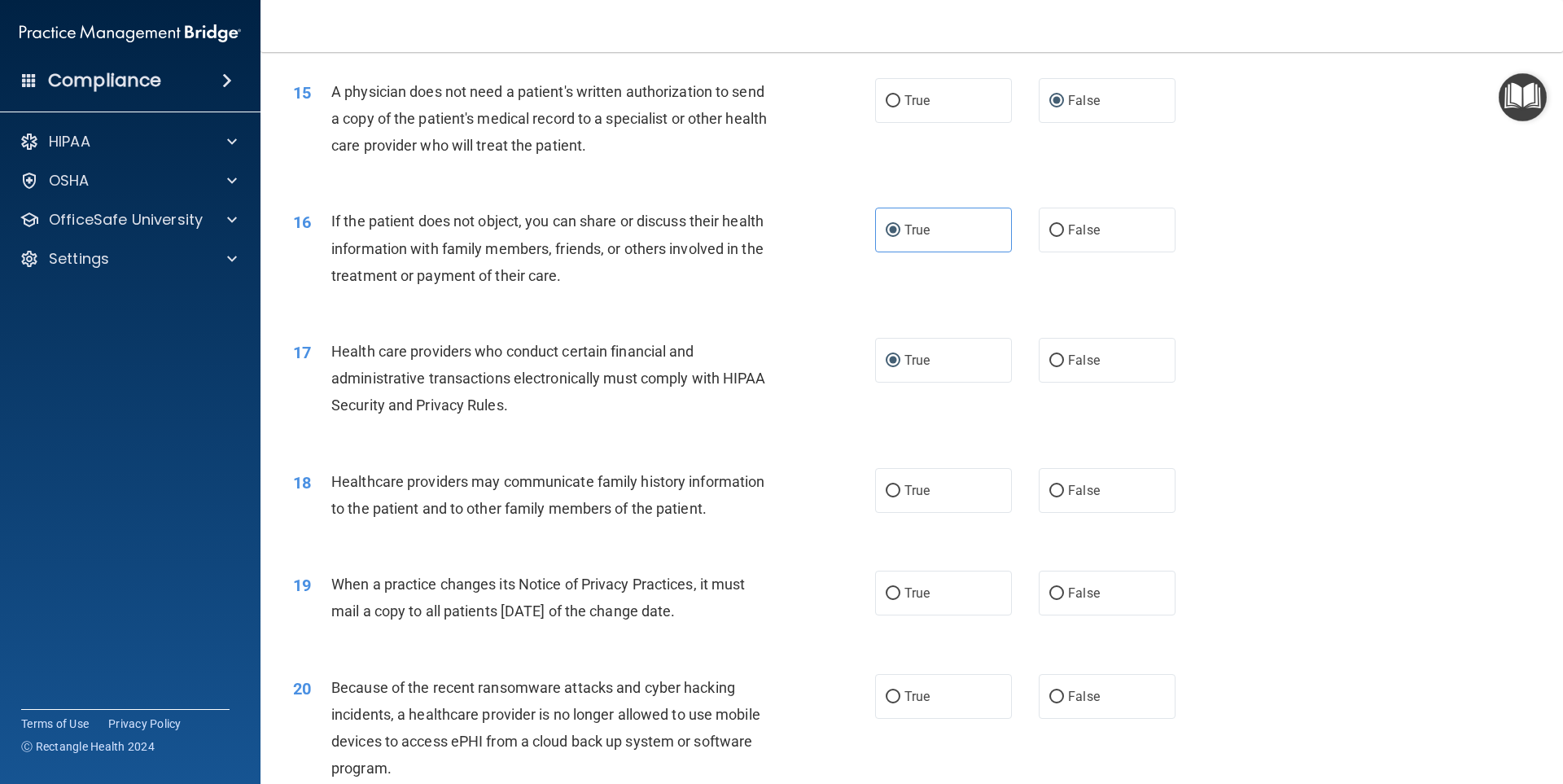
scroll to position [1791, 0]
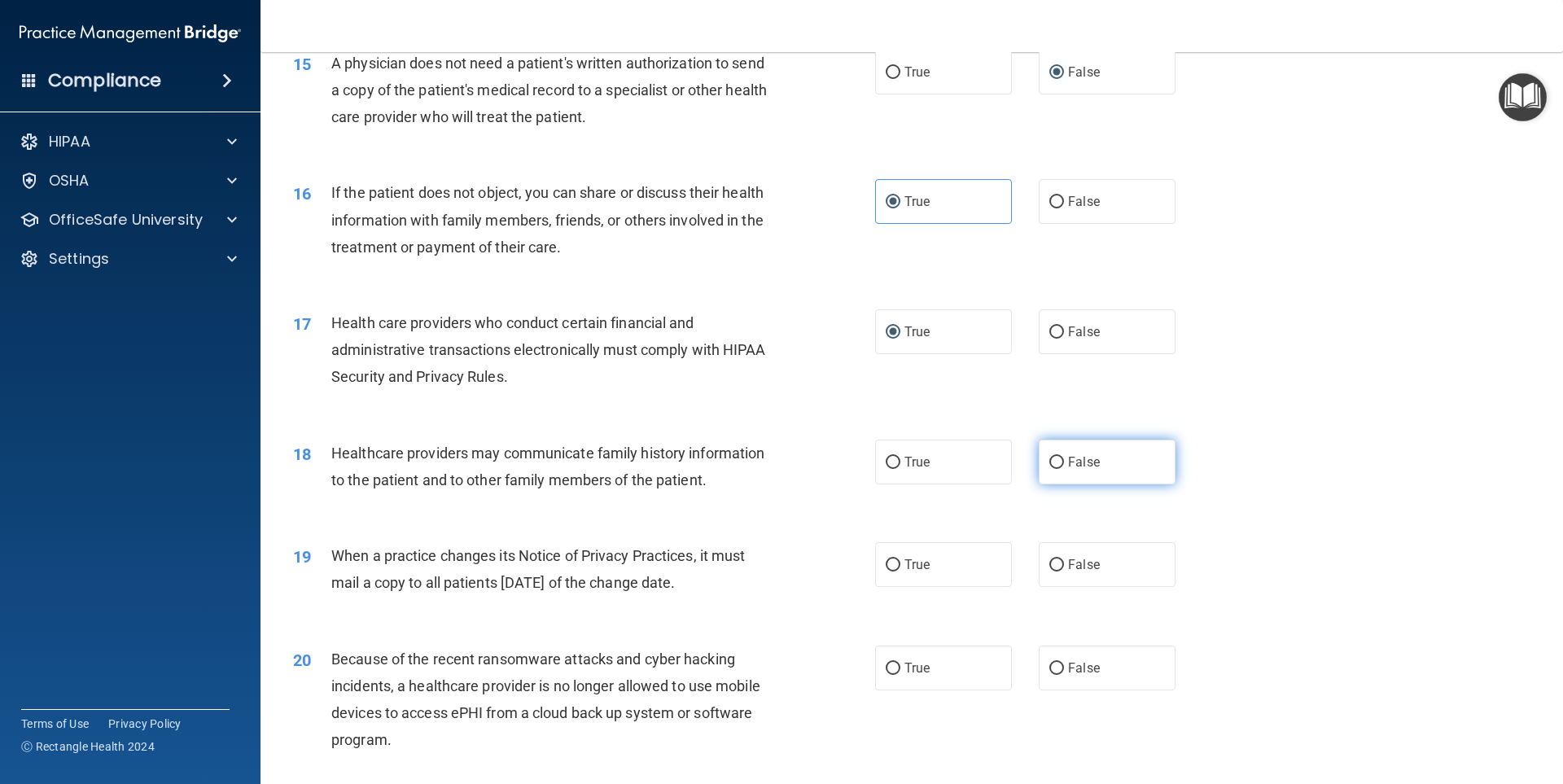
drag, startPoint x: 1071, startPoint y: 470, endPoint x: 1035, endPoint y: 471, distance: 36.0
click at [1070, 470] on label "False" at bounding box center [1107, 461] width 137 height 45
click at [1064, 469] on input "False" at bounding box center [1056, 463] width 14 height 12
radio input "true"
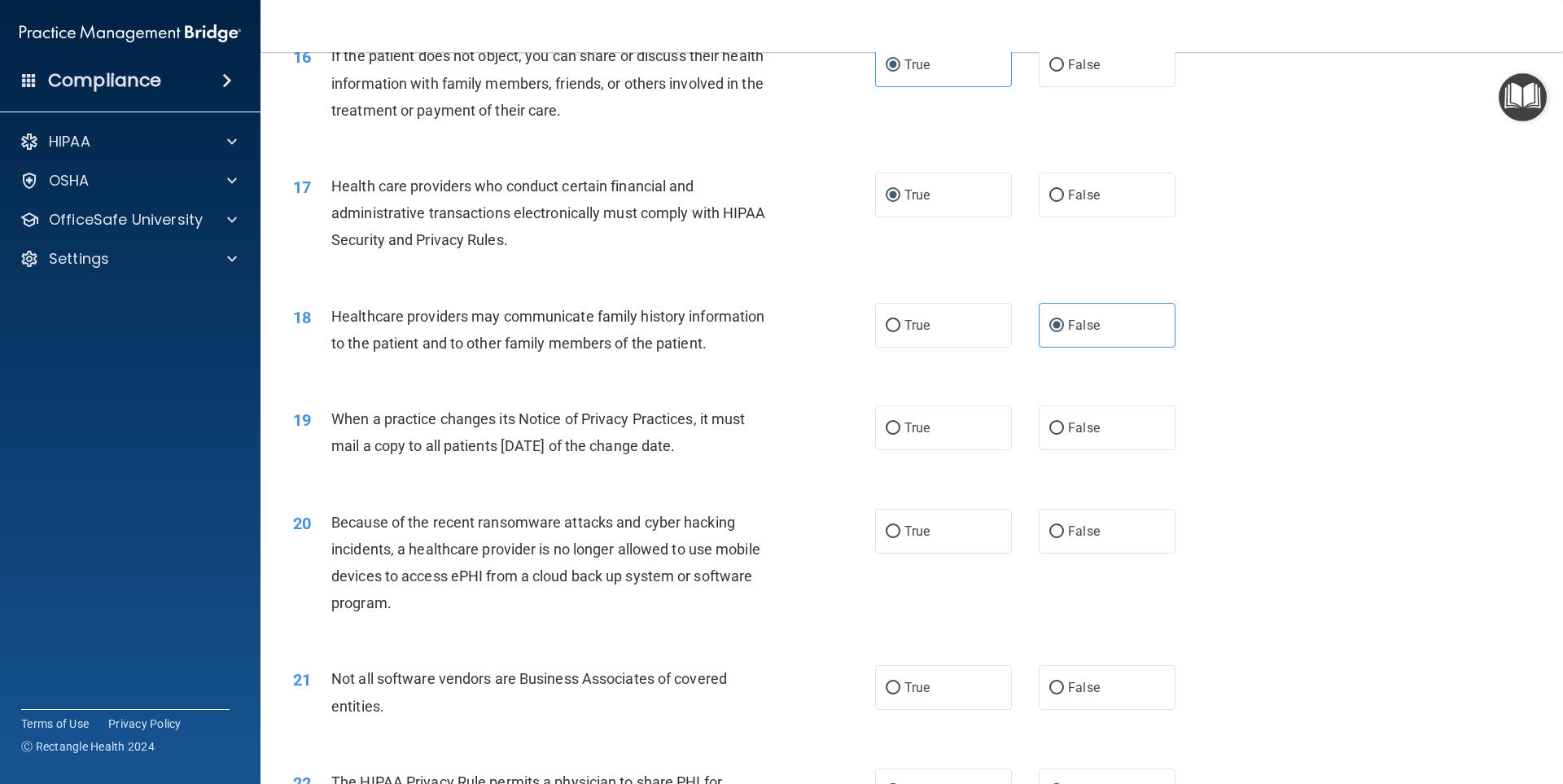
scroll to position [1953, 0]
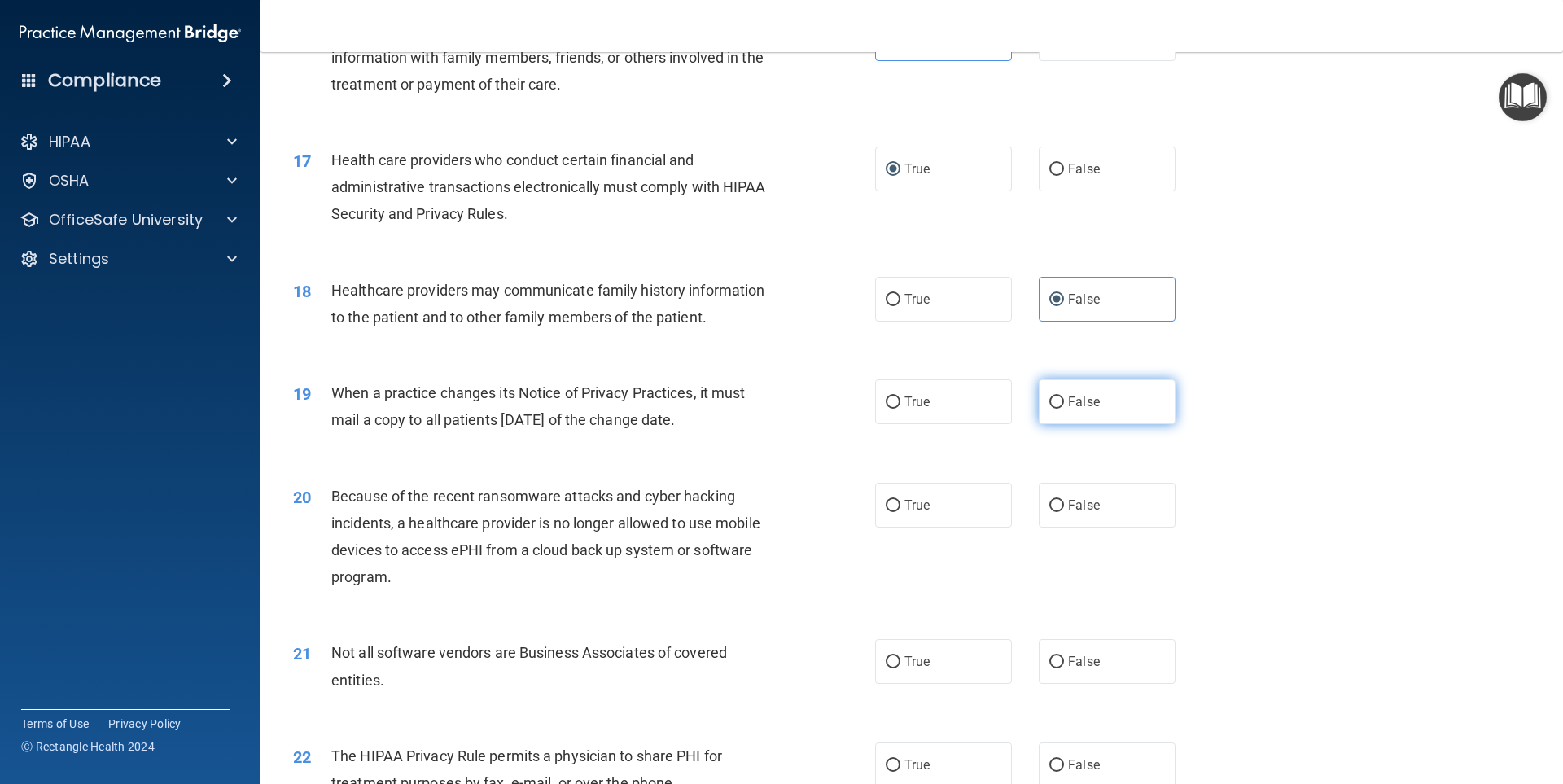
click at [1075, 404] on span "False" at bounding box center [1084, 401] width 32 height 15
click at [1064, 404] on input "False" at bounding box center [1056, 402] width 14 height 12
radio input "true"
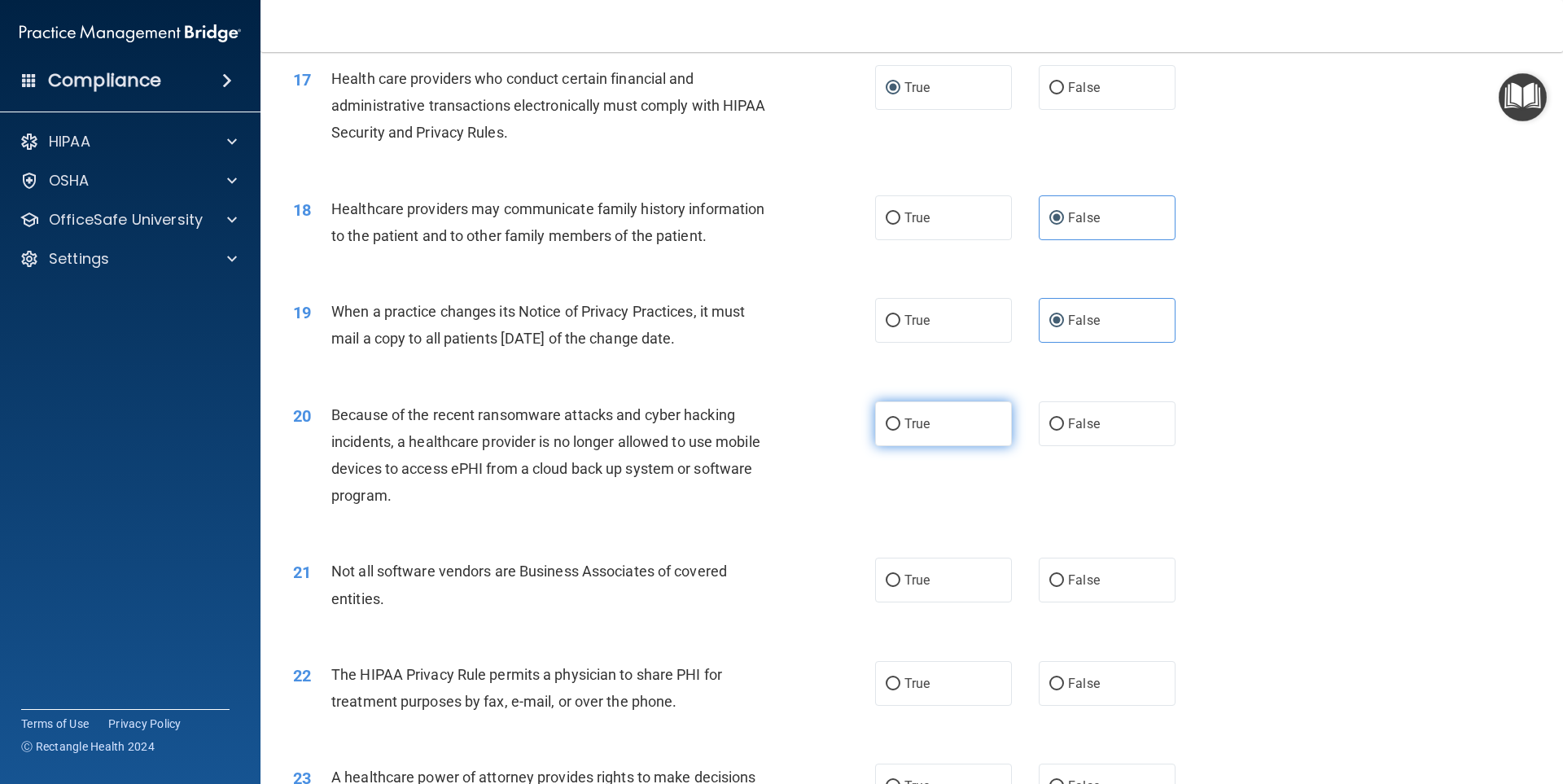
click at [943, 435] on label "True" at bounding box center [943, 423] width 137 height 45
click at [900, 431] on input "True" at bounding box center [893, 424] width 14 height 12
radio input "true"
click at [886, 575] on input "True" at bounding box center [893, 581] width 14 height 12
radio input "true"
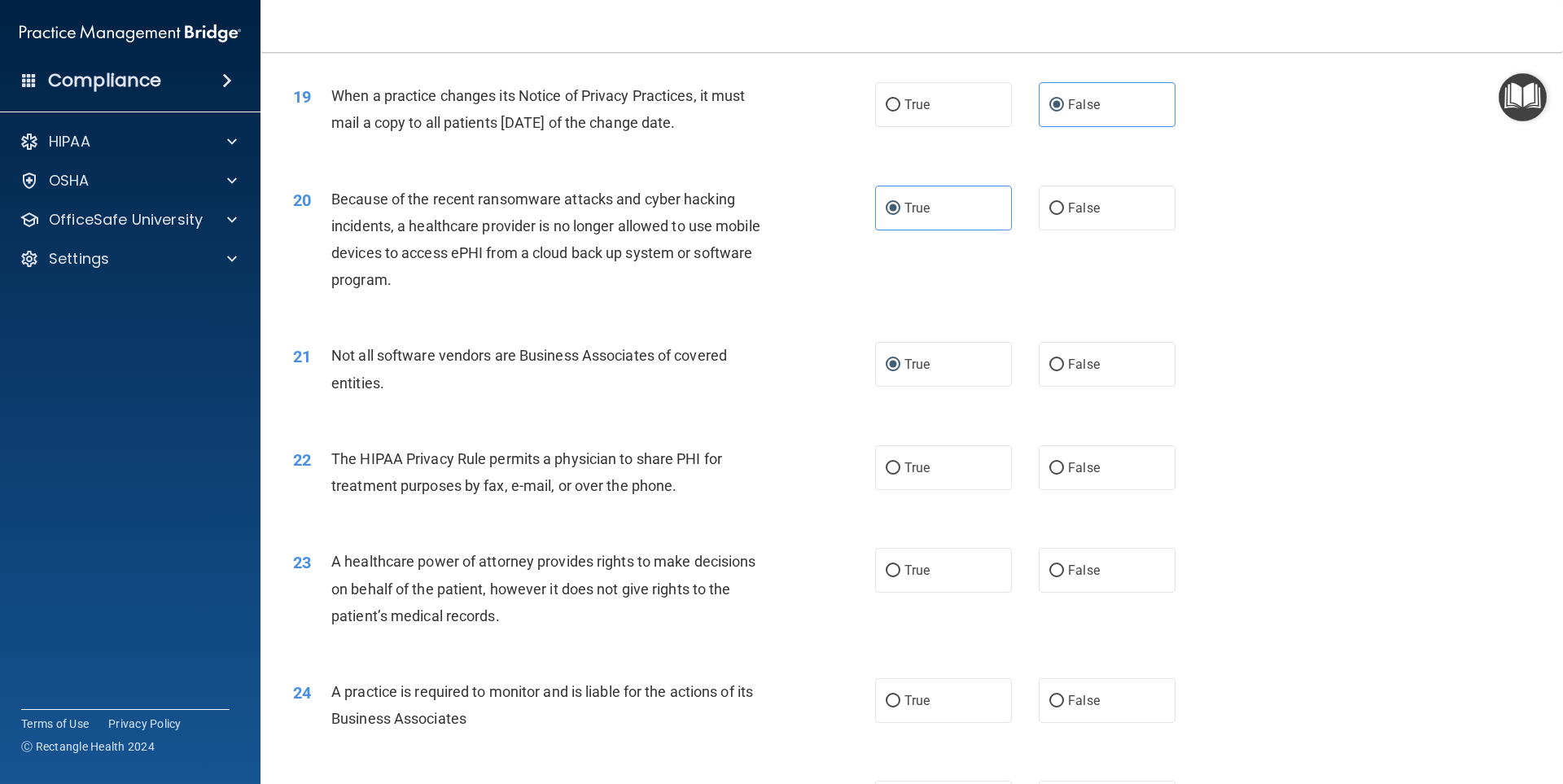
scroll to position [2280, 0]
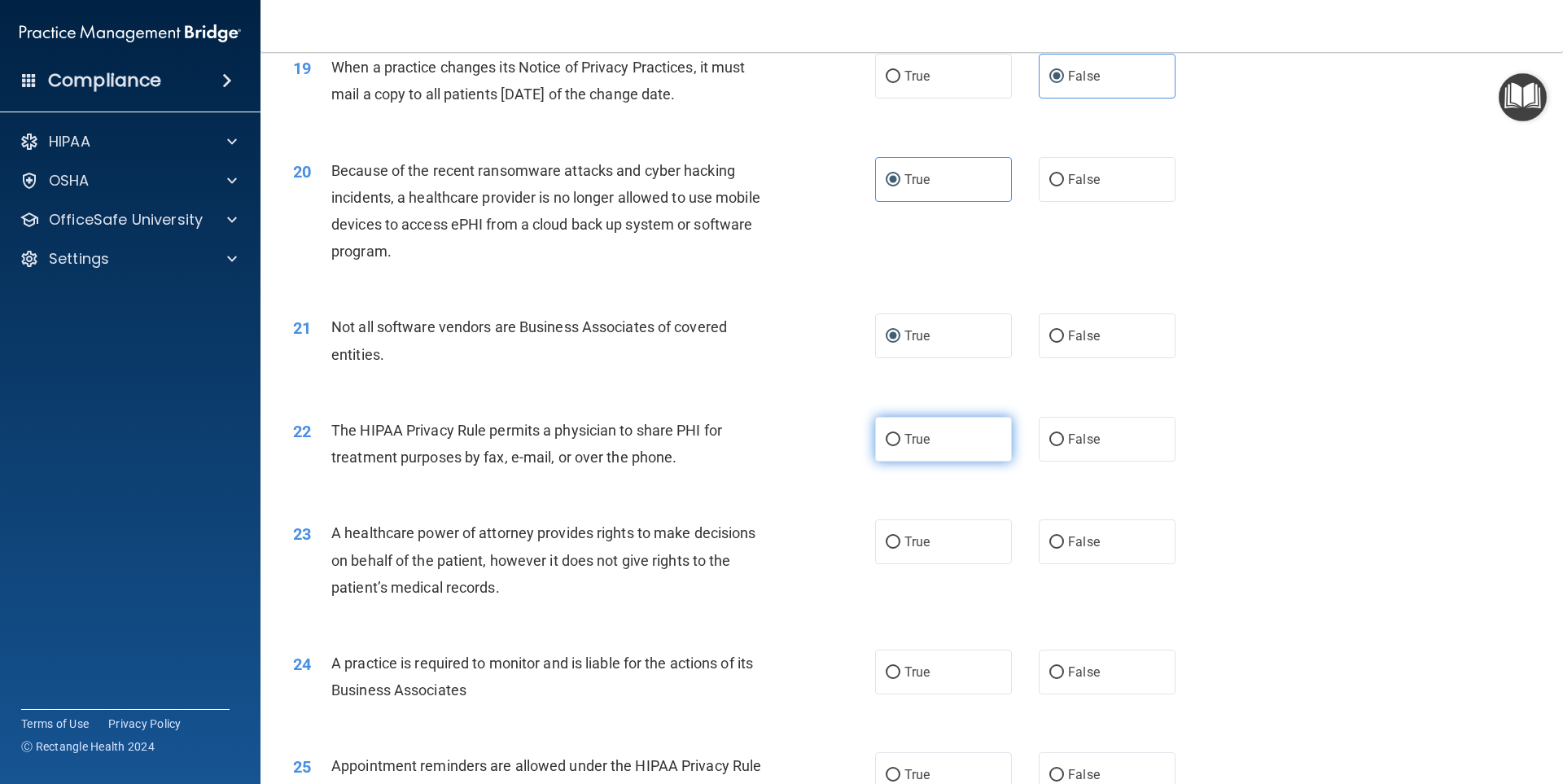
click at [907, 444] on span "True" at bounding box center [917, 439] width 25 height 15
click at [900, 444] on input "True" at bounding box center [893, 440] width 14 height 12
radio input "true"
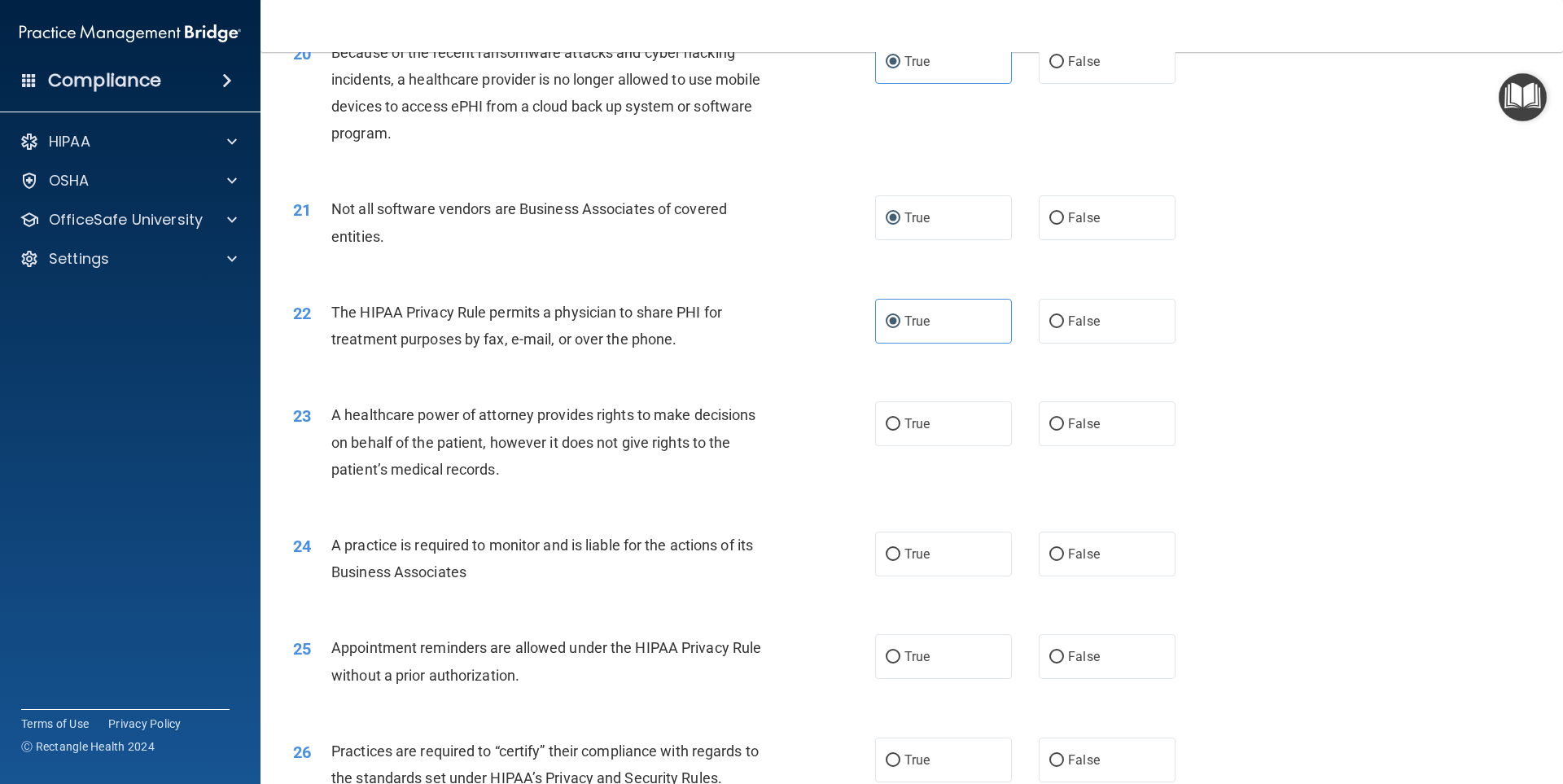
scroll to position [2442, 0]
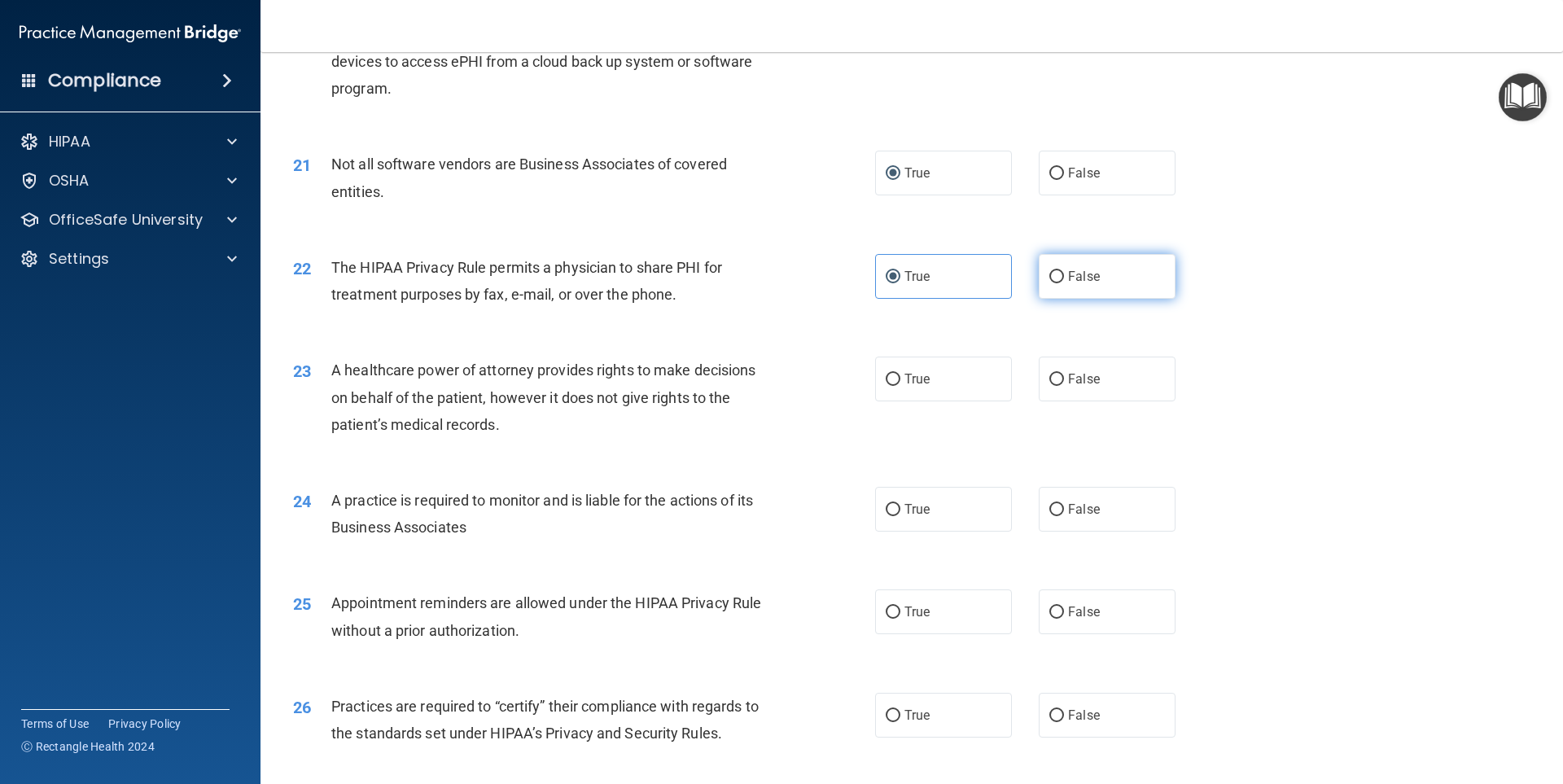
click at [1052, 274] on input "False" at bounding box center [1056, 277] width 14 height 12
radio input "true"
radio input "false"
click at [892, 382] on input "True" at bounding box center [893, 379] width 14 height 12
radio input "true"
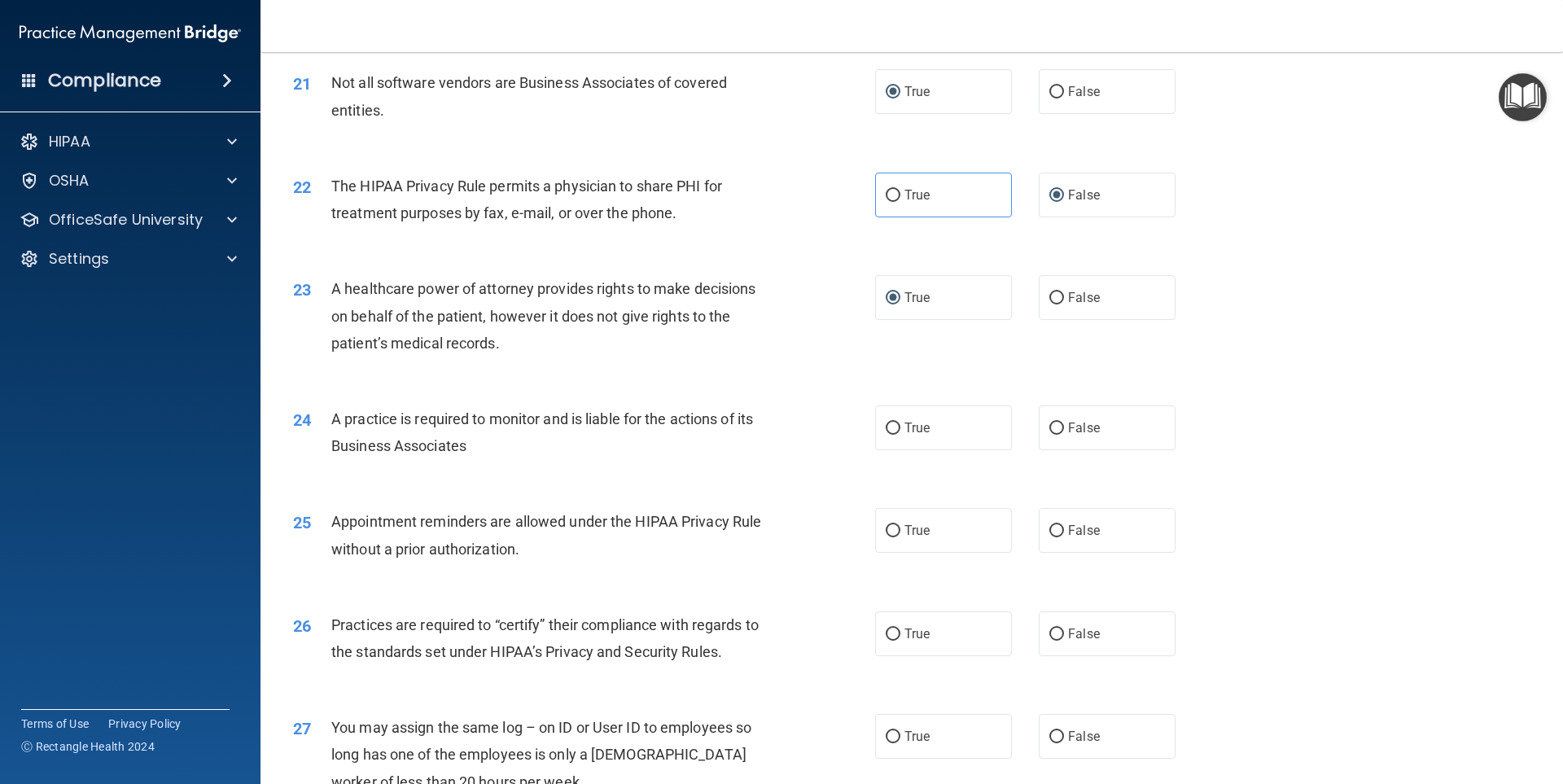
scroll to position [2605, 0]
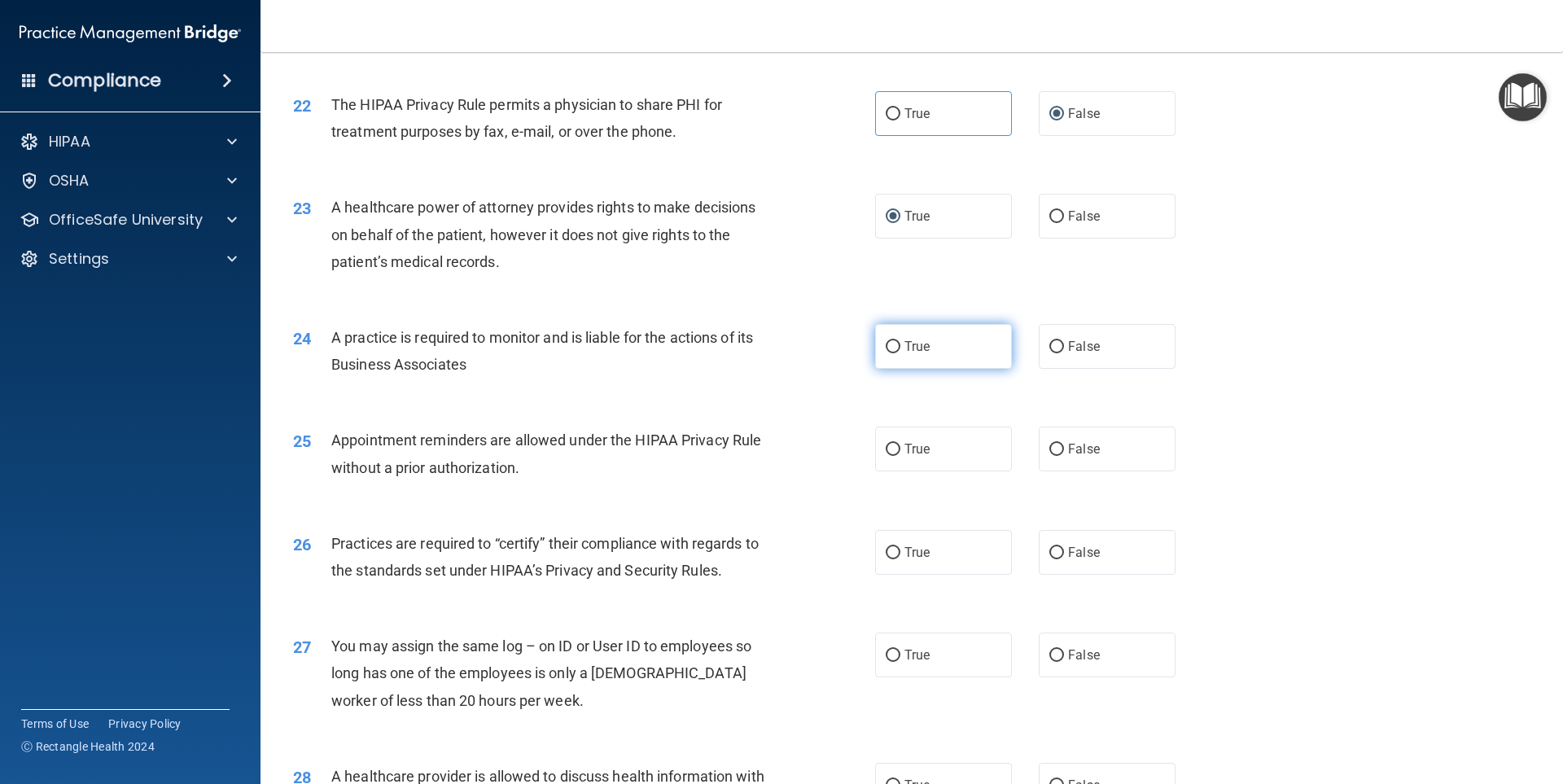
click at [938, 349] on label "True" at bounding box center [943, 346] width 137 height 45
click at [900, 349] on input "True" at bounding box center [893, 347] width 14 height 12
radio input "true"
click at [1062, 459] on label "False" at bounding box center [1107, 448] width 137 height 45
click at [1062, 456] on input "False" at bounding box center [1056, 449] width 14 height 12
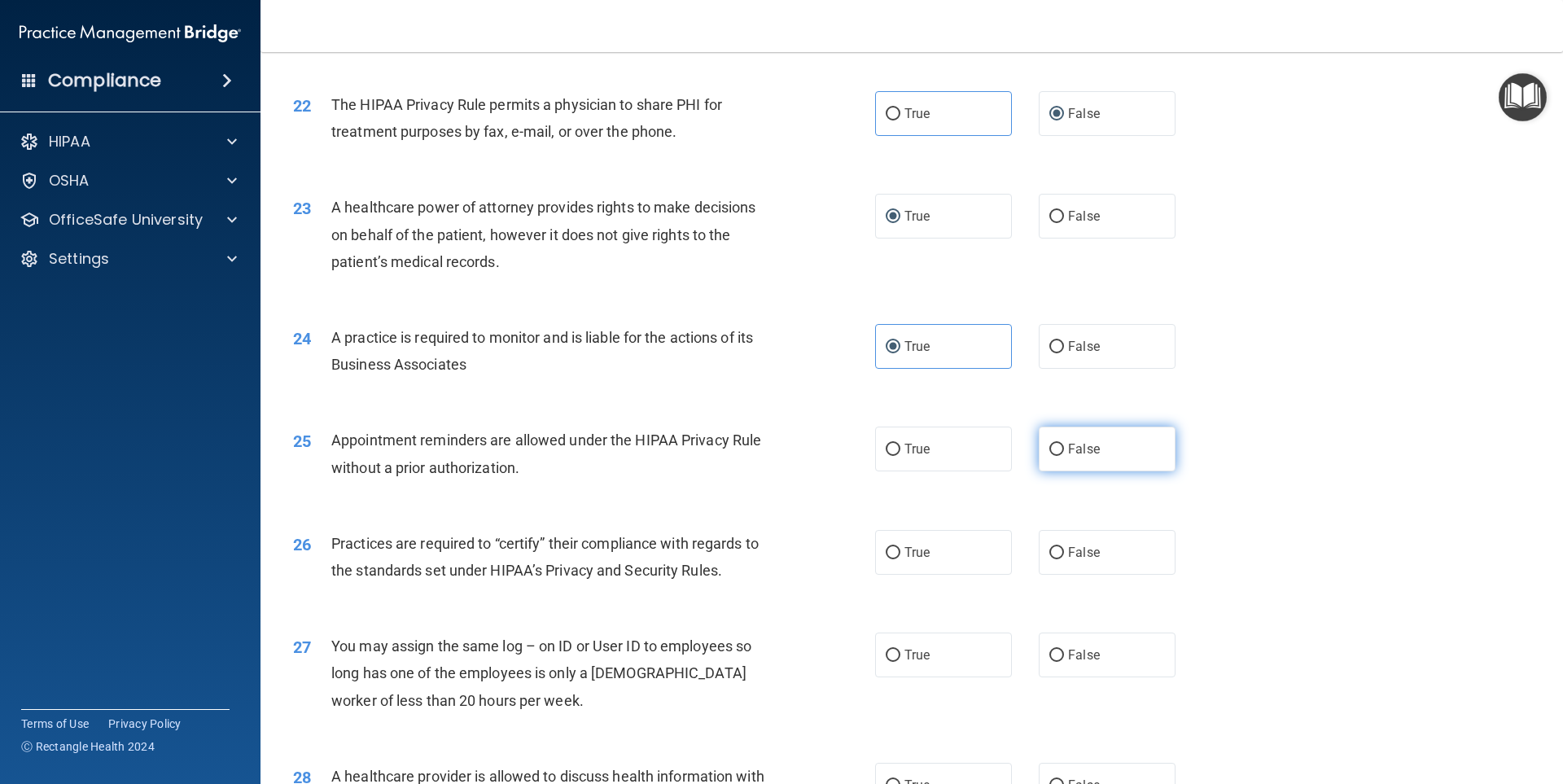
radio input "true"
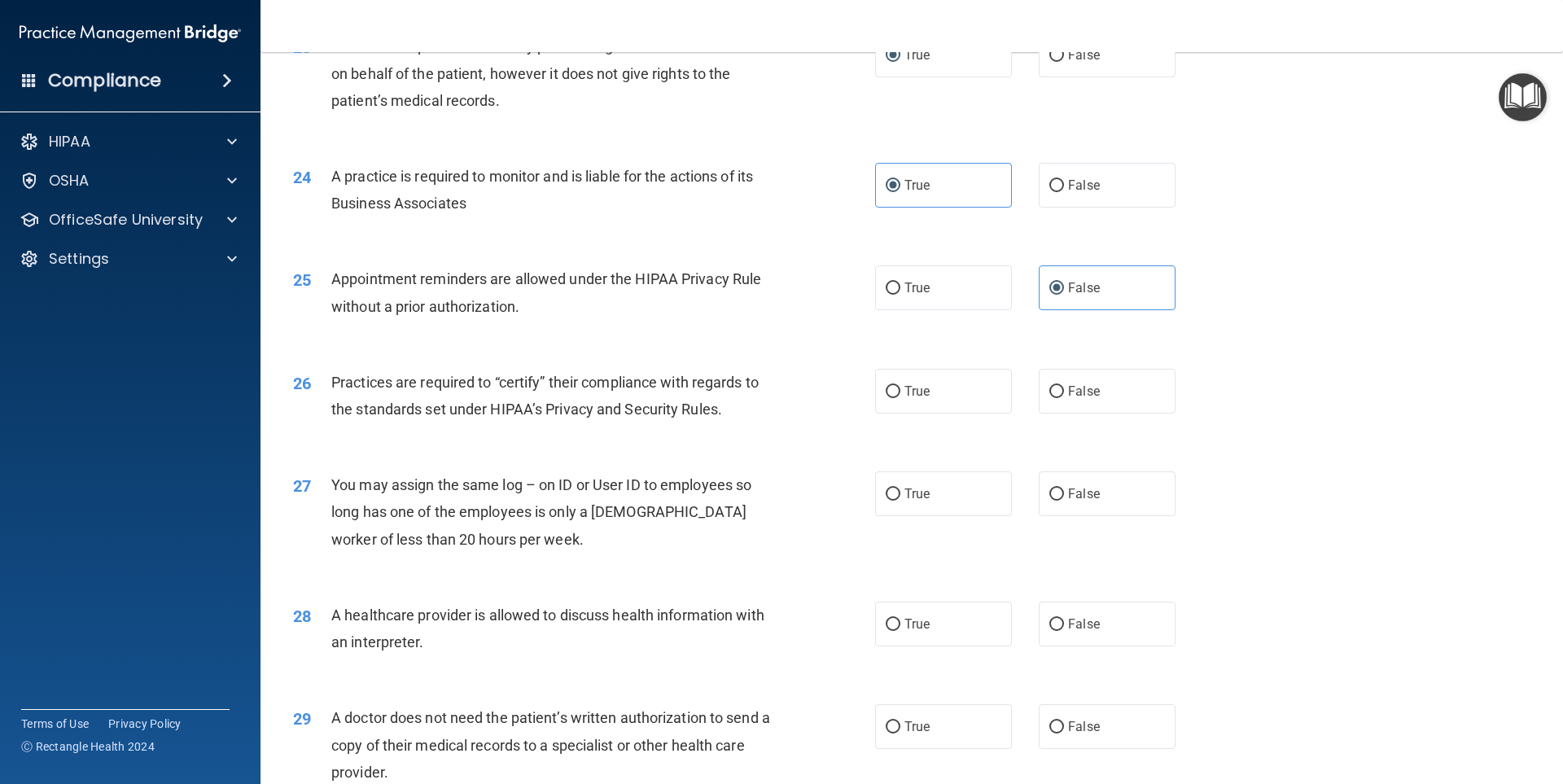
scroll to position [2768, 0]
click at [896, 377] on label "True" at bounding box center [943, 389] width 137 height 45
click at [896, 384] on input "True" at bounding box center [893, 390] width 14 height 12
radio input "true"
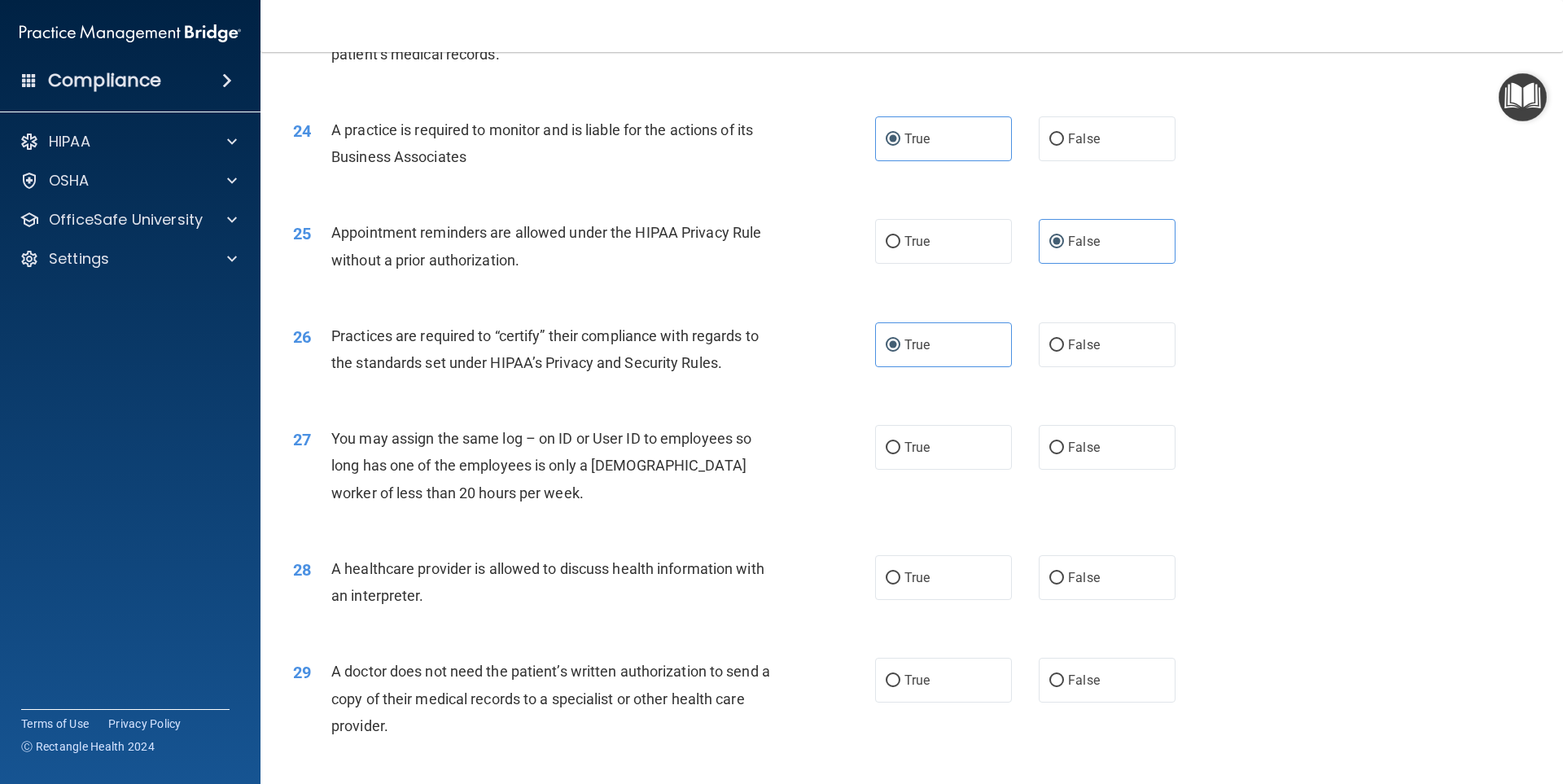
scroll to position [2849, 0]
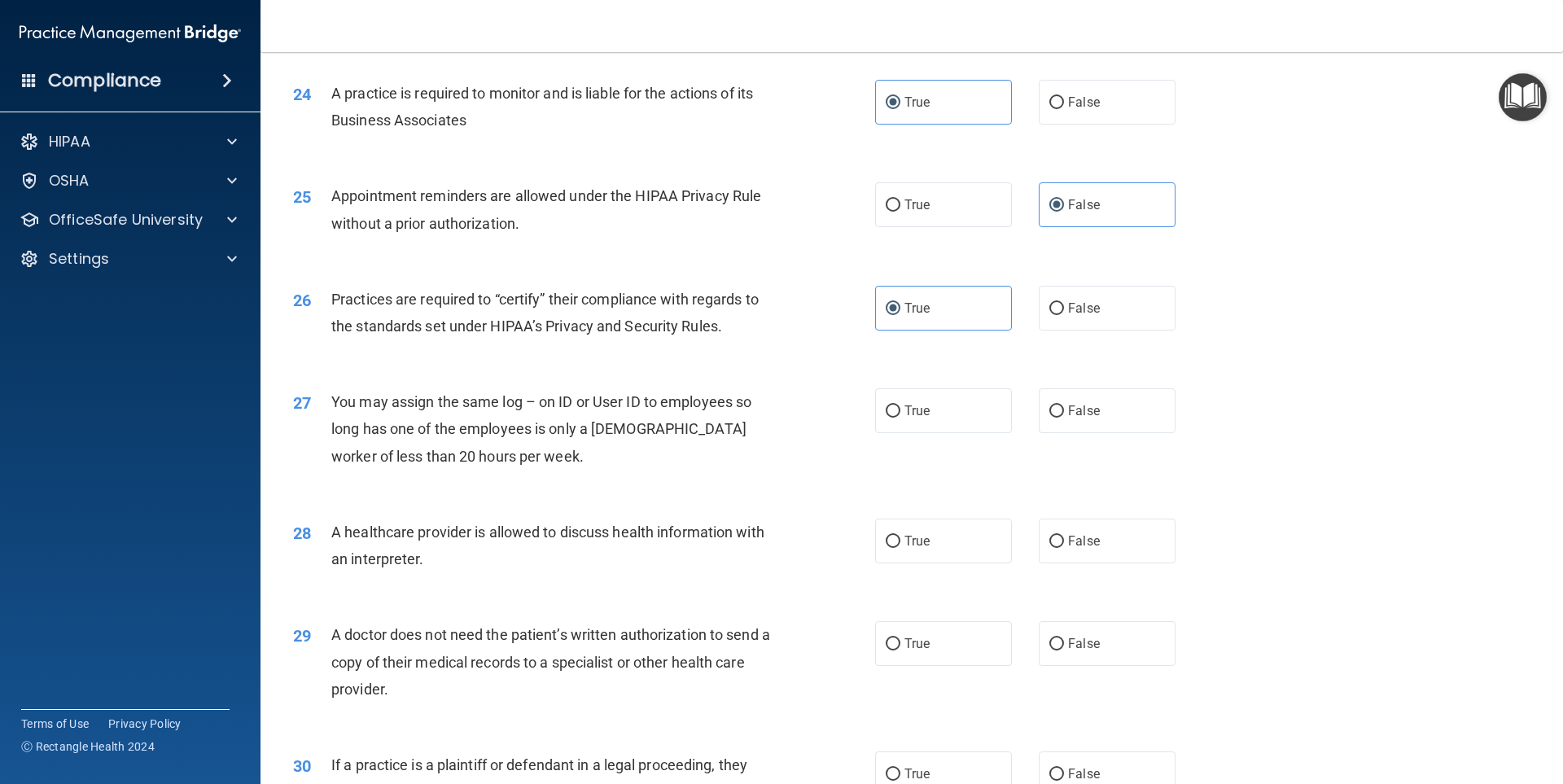
drag, startPoint x: 1053, startPoint y: 395, endPoint x: 852, endPoint y: 406, distance: 201.3
click at [1045, 392] on label "False" at bounding box center [1107, 411] width 137 height 45
click at [1050, 405] on input "False" at bounding box center [1056, 411] width 14 height 12
radio input "true"
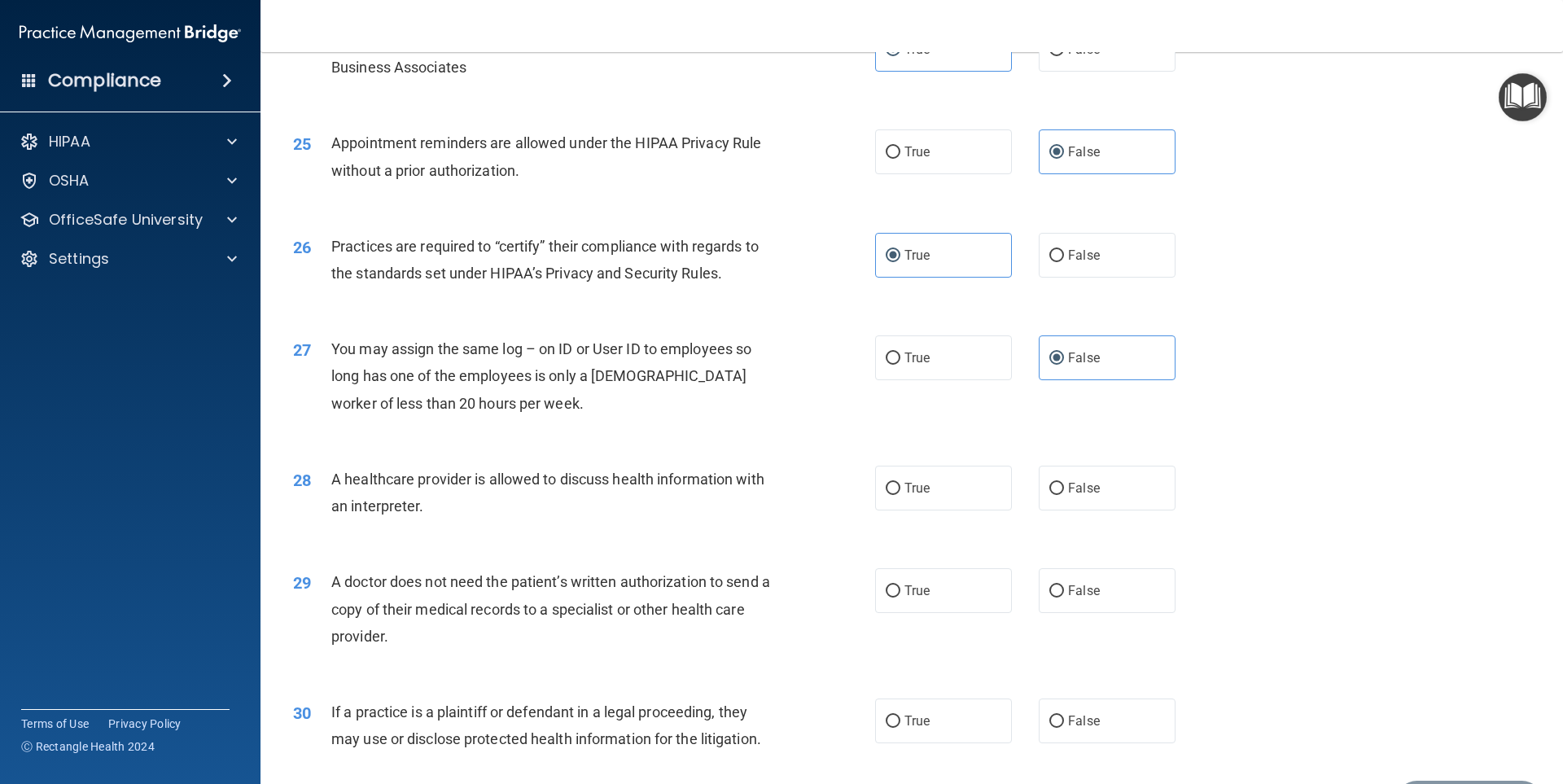
scroll to position [2930, 0]
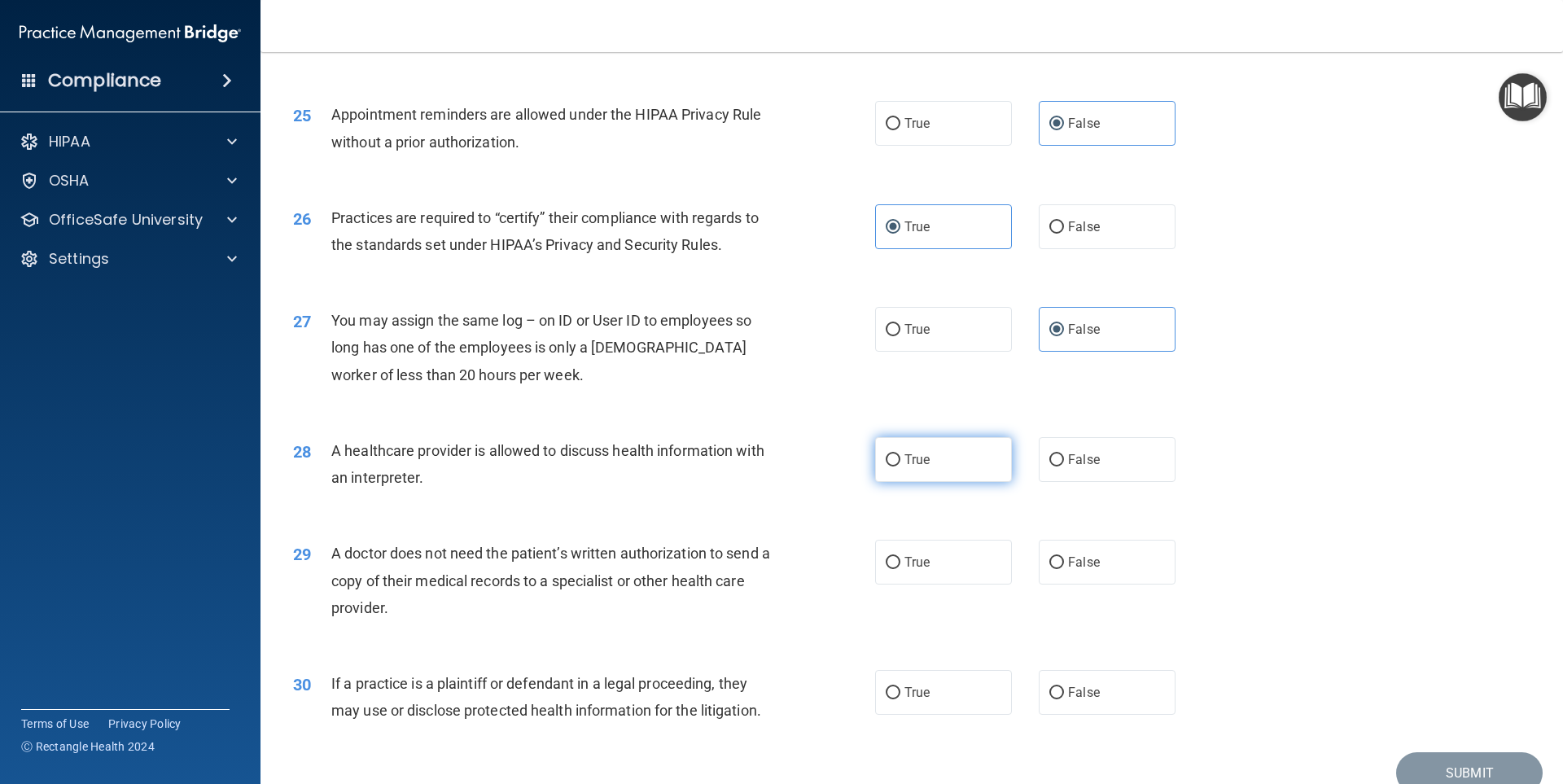
click at [894, 458] on input "True" at bounding box center [893, 460] width 14 height 12
radio input "true"
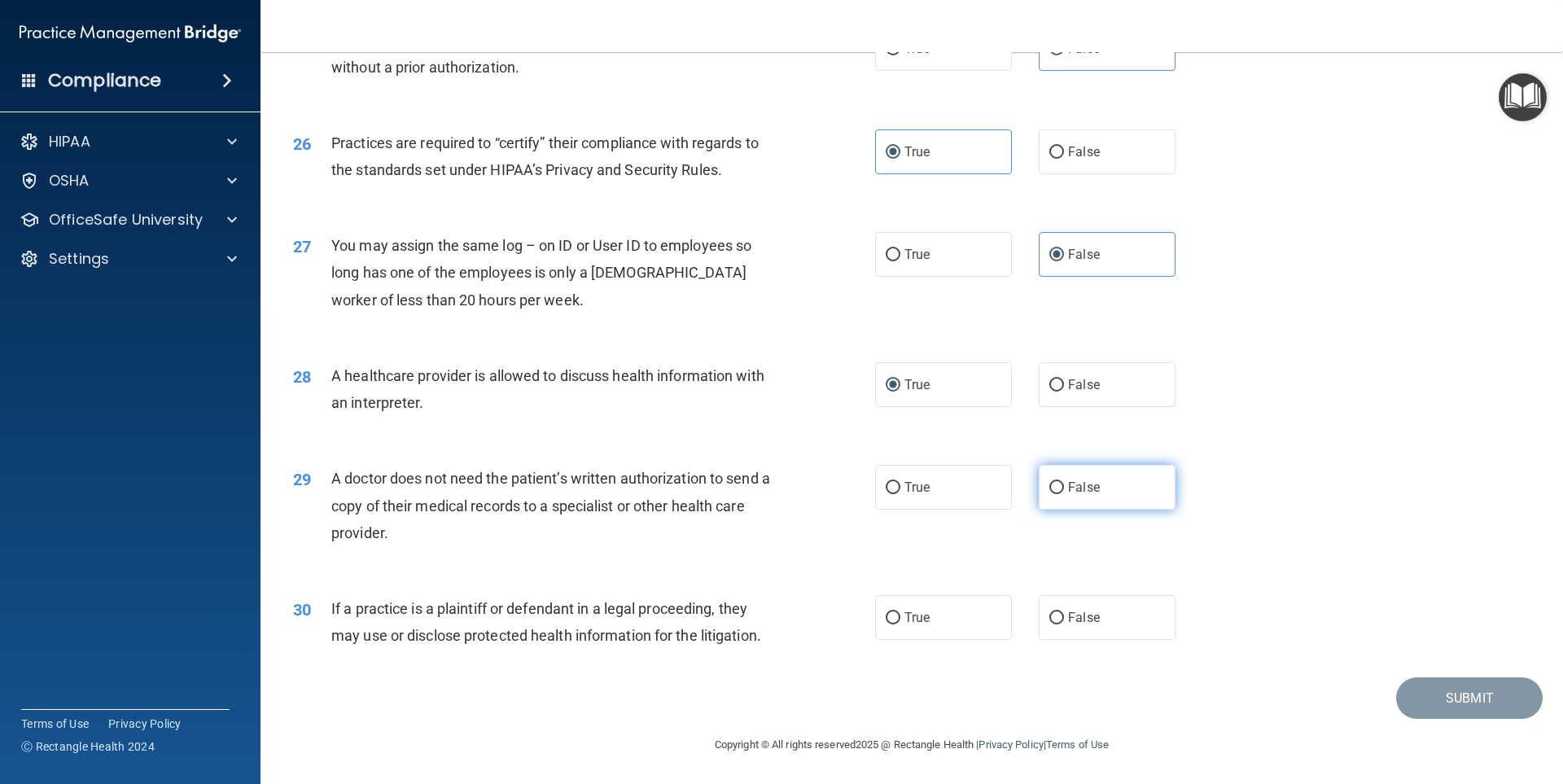
click at [1050, 482] on input "False" at bounding box center [1056, 488] width 14 height 12
radio input "true"
click at [888, 626] on label "True" at bounding box center [943, 617] width 137 height 45
click at [888, 625] on input "True" at bounding box center [893, 618] width 14 height 12
radio input "true"
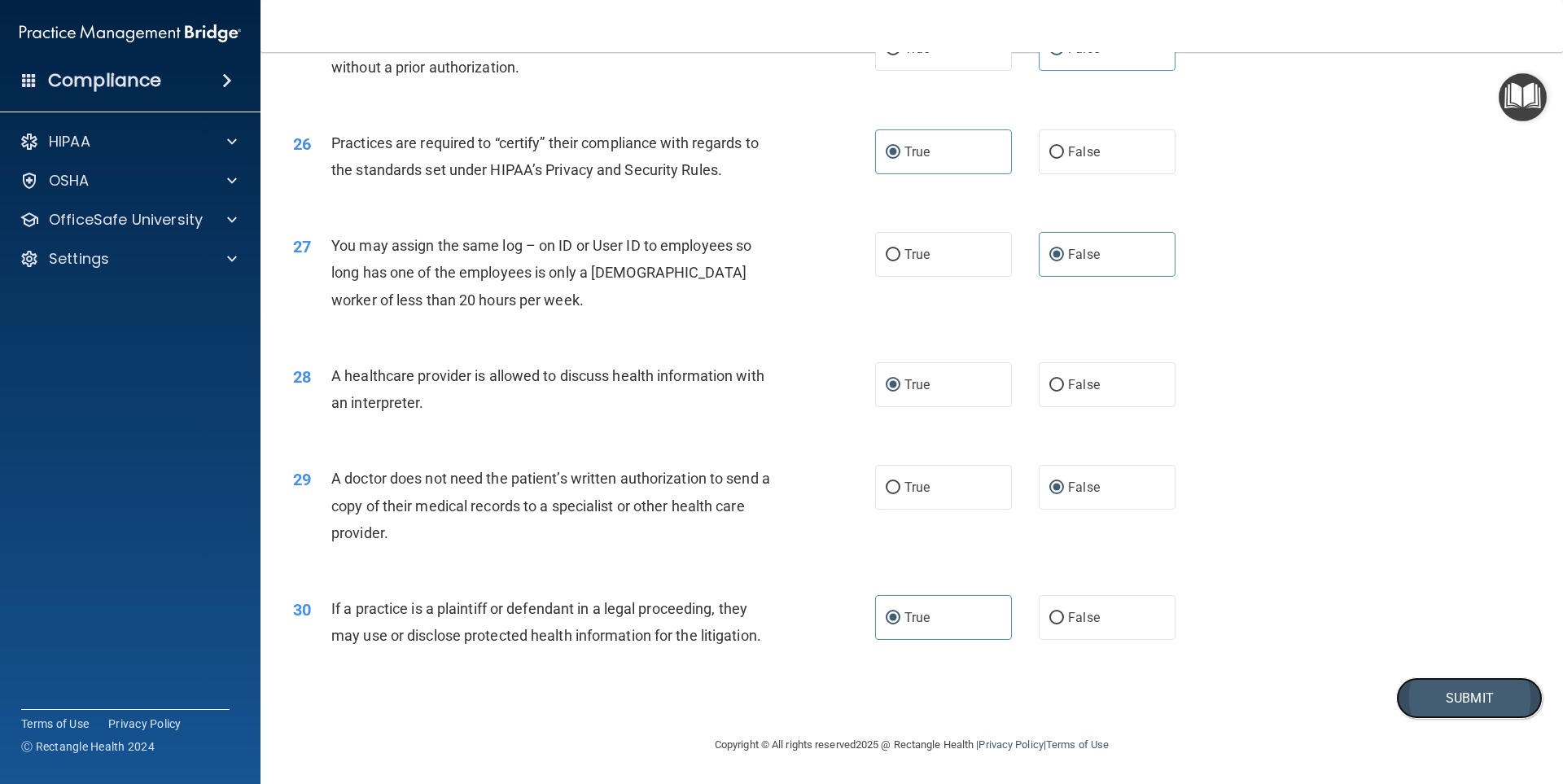
click at [1453, 701] on button "Submit" at bounding box center [1469, 697] width 147 height 41
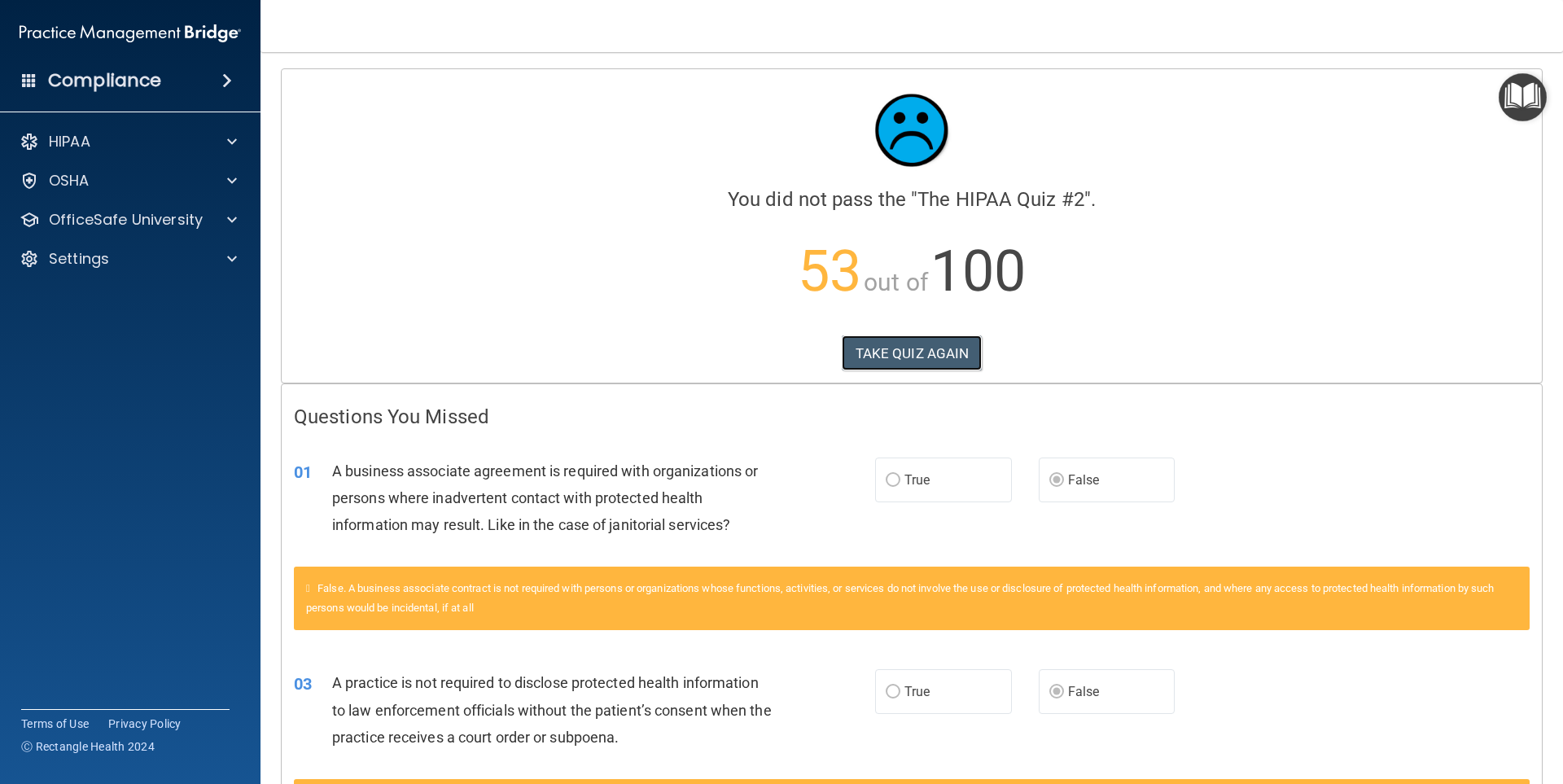
drag, startPoint x: 893, startPoint y: 350, endPoint x: 872, endPoint y: 332, distance: 27.7
click at [888, 346] on button "TAKE QUIZ AGAIN" at bounding box center [911, 353] width 141 height 35
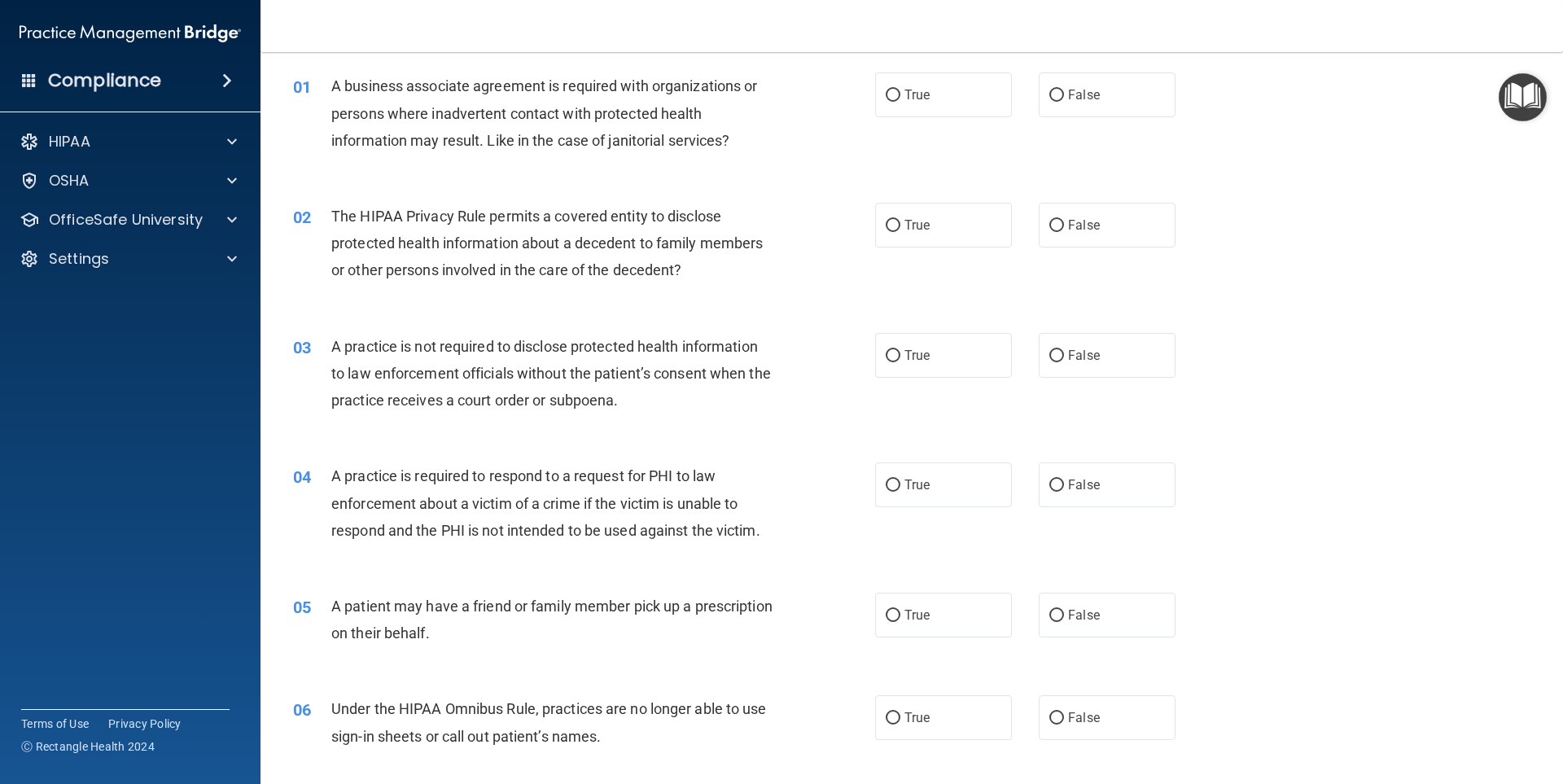
scroll to position [60, 0]
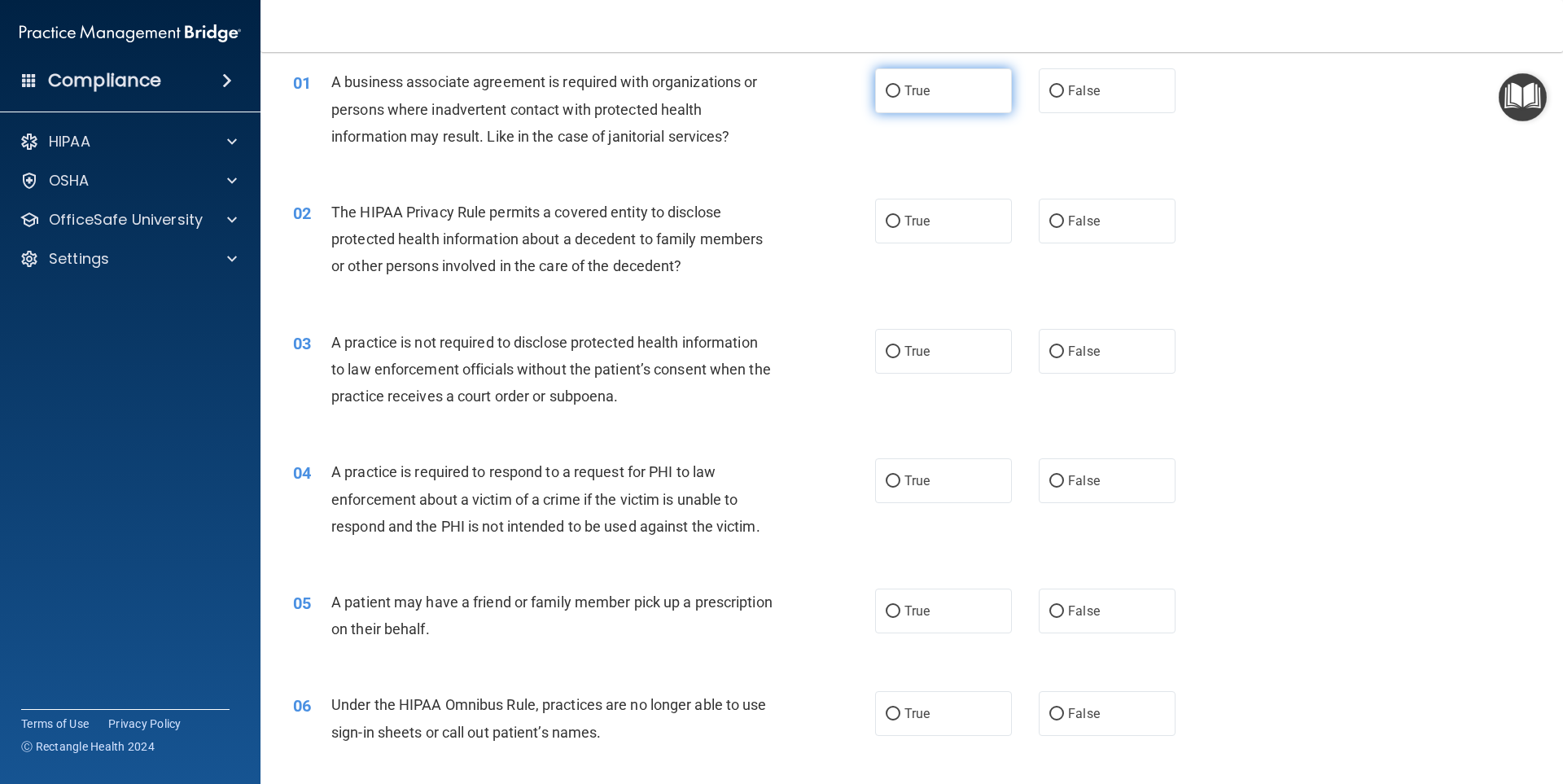
click at [910, 87] on span "True" at bounding box center [917, 90] width 25 height 15
click at [900, 87] on input "True" at bounding box center [893, 91] width 14 height 12
radio input "true"
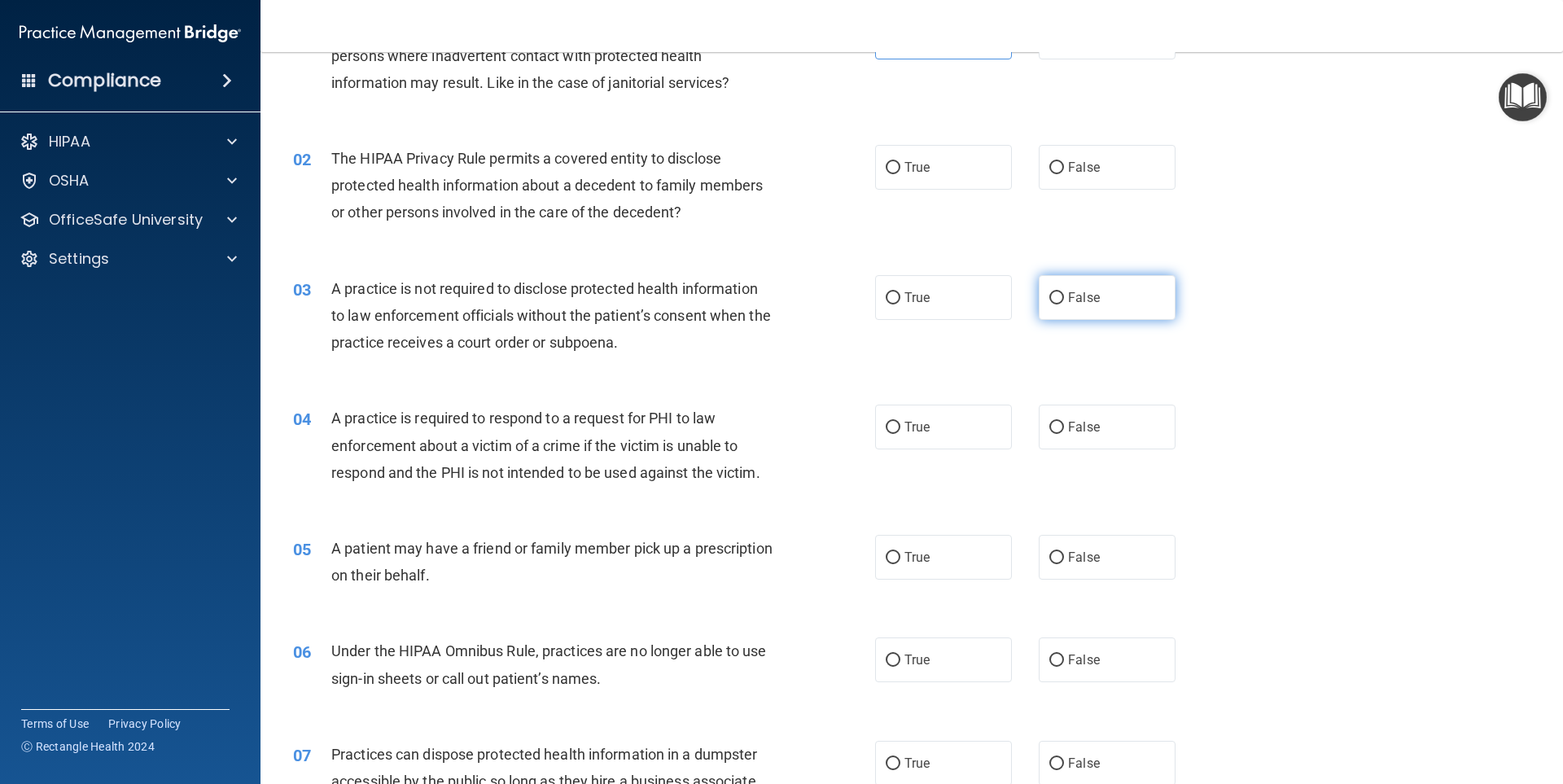
scroll to position [142, 0]
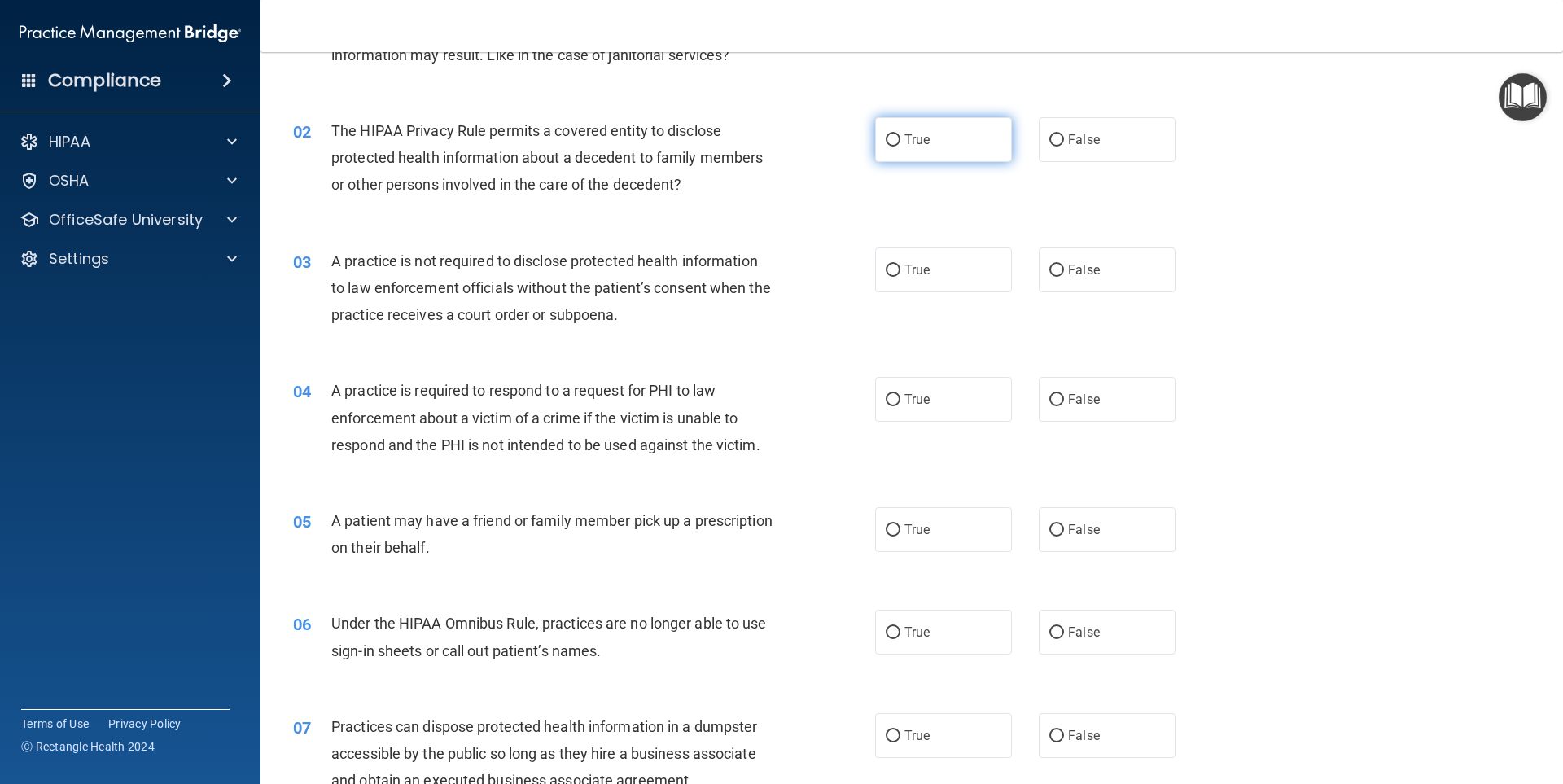
click at [882, 132] on label "True" at bounding box center [943, 139] width 137 height 45
click at [886, 134] on input "True" at bounding box center [893, 140] width 14 height 12
radio input "true"
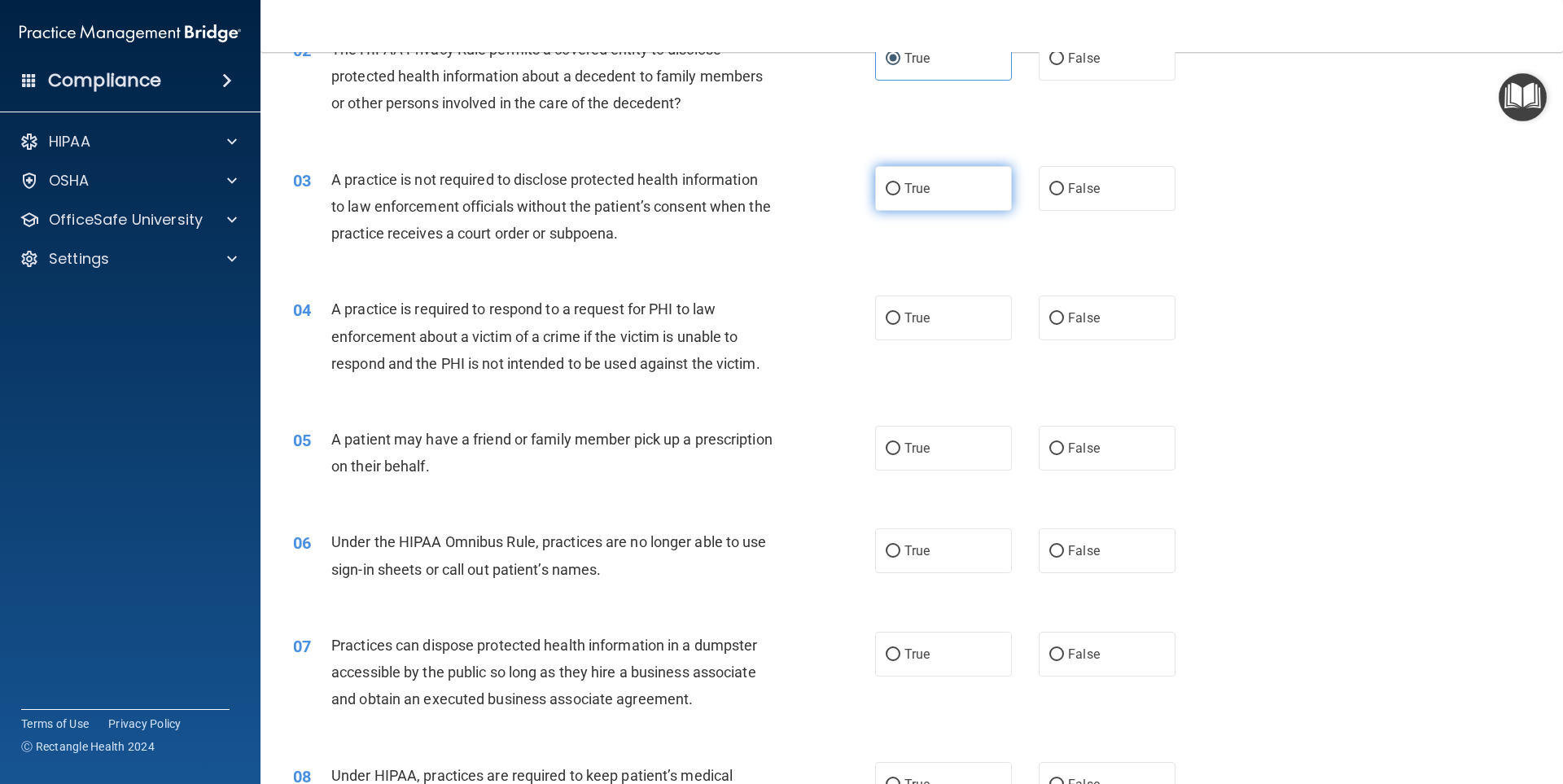
click at [904, 200] on label "True" at bounding box center [943, 188] width 137 height 45
click at [900, 196] on input "True" at bounding box center [893, 189] width 14 height 12
radio input "true"
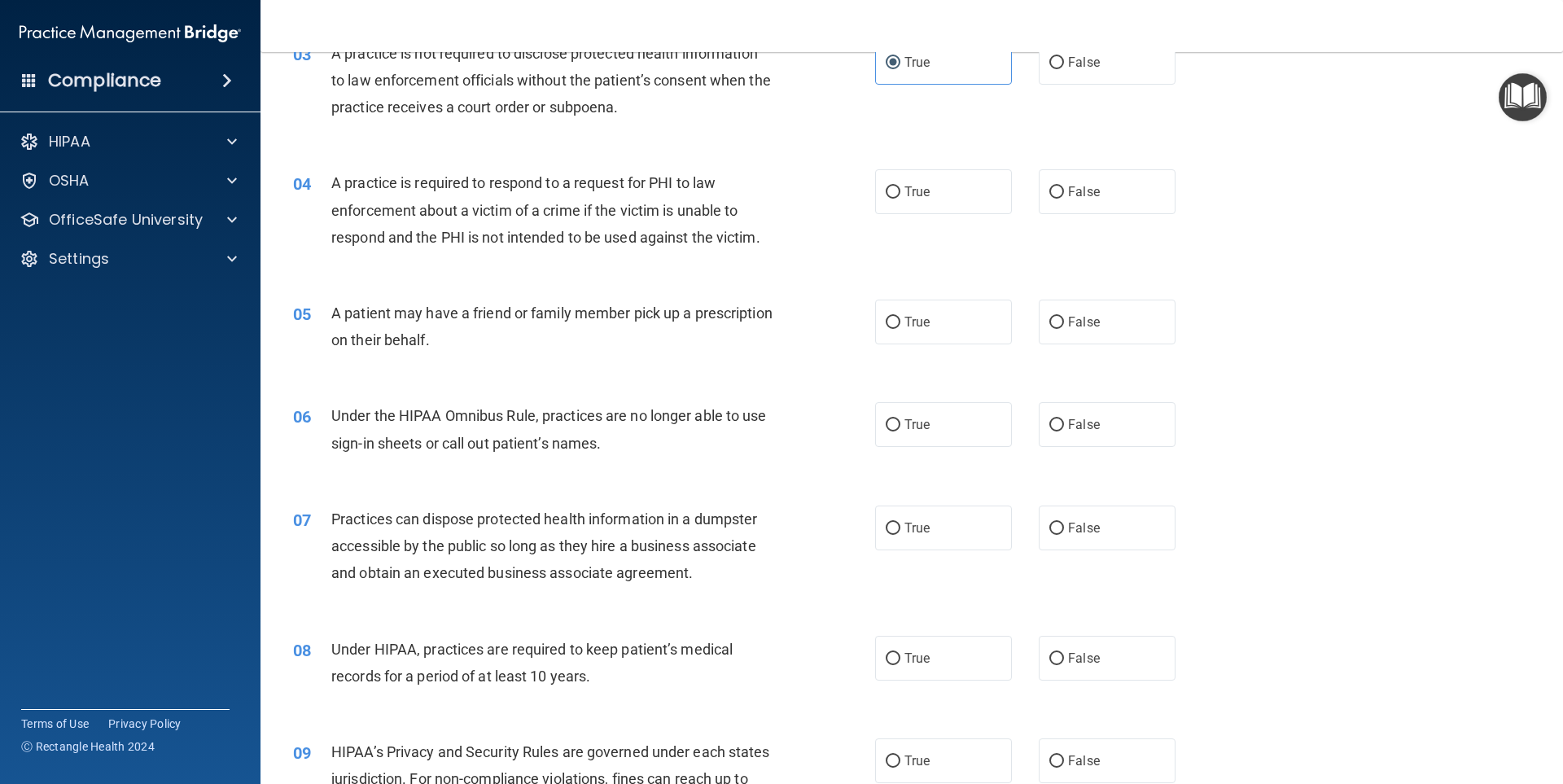
scroll to position [386, 0]
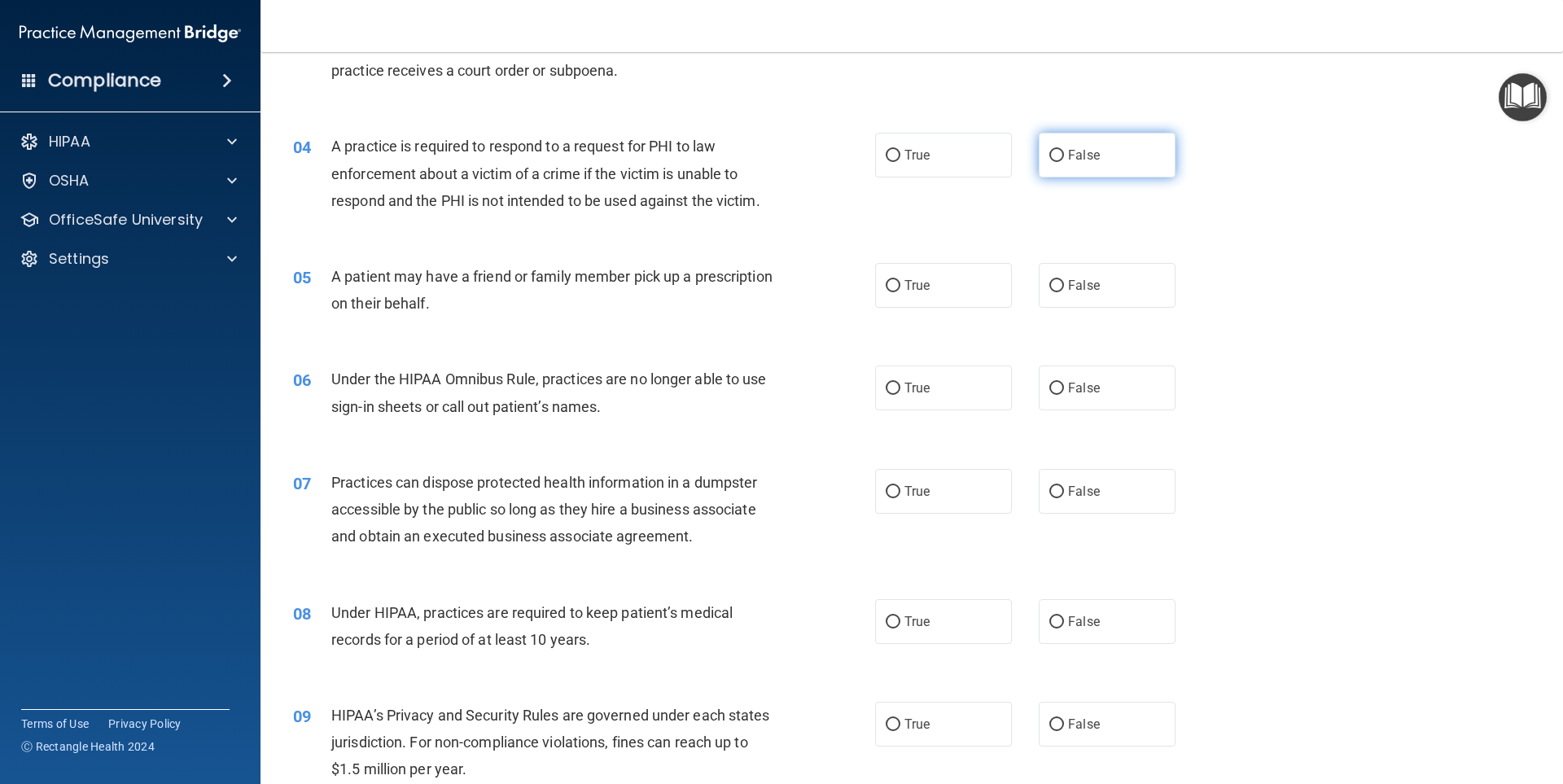
click at [1050, 175] on label "False" at bounding box center [1107, 154] width 137 height 45
click at [1050, 162] on input "False" at bounding box center [1056, 156] width 14 height 12
radio input "true"
click at [911, 271] on label "True" at bounding box center [943, 285] width 137 height 45
click at [900, 280] on input "True" at bounding box center [893, 286] width 14 height 12
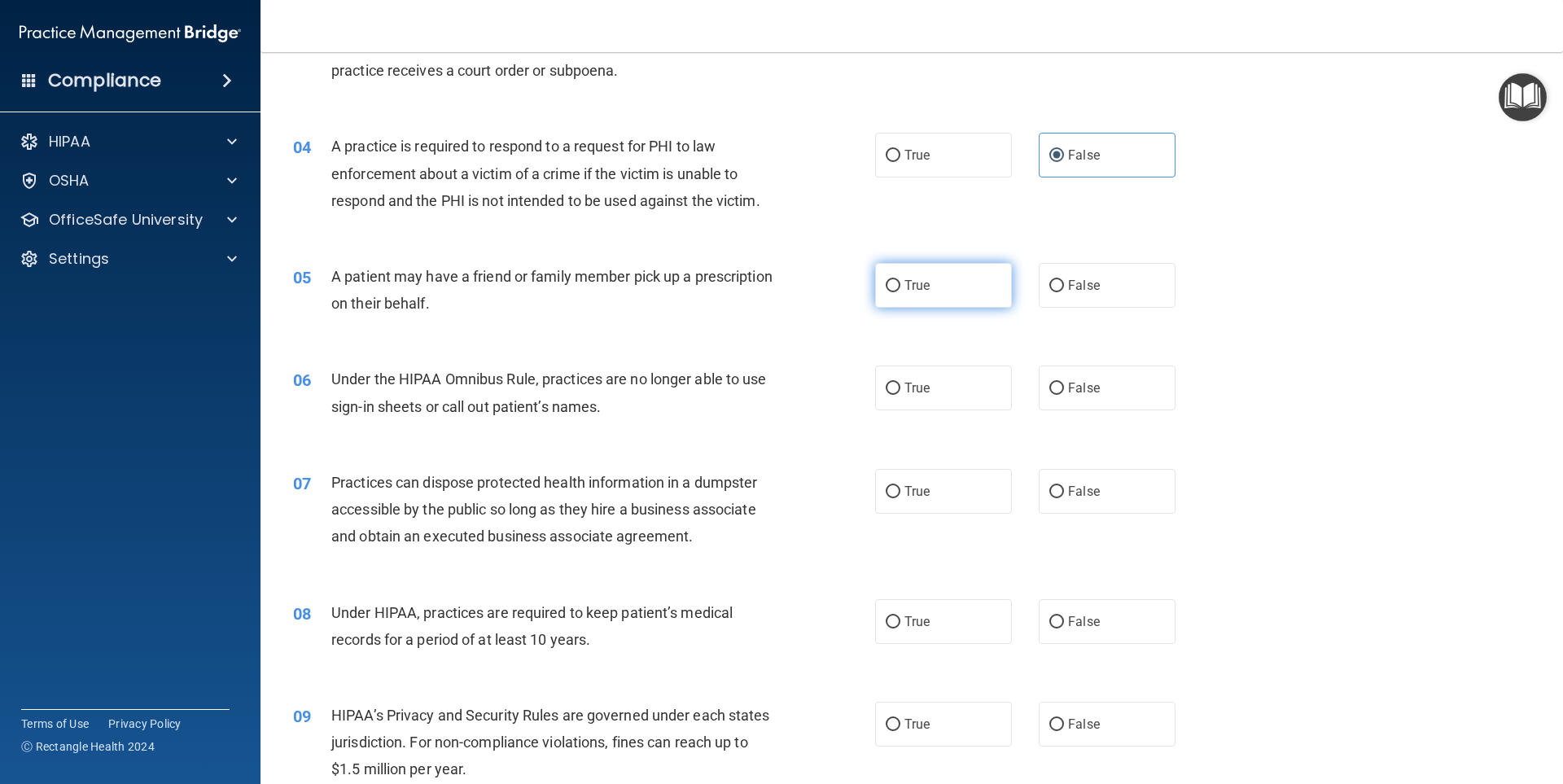
radio input "true"
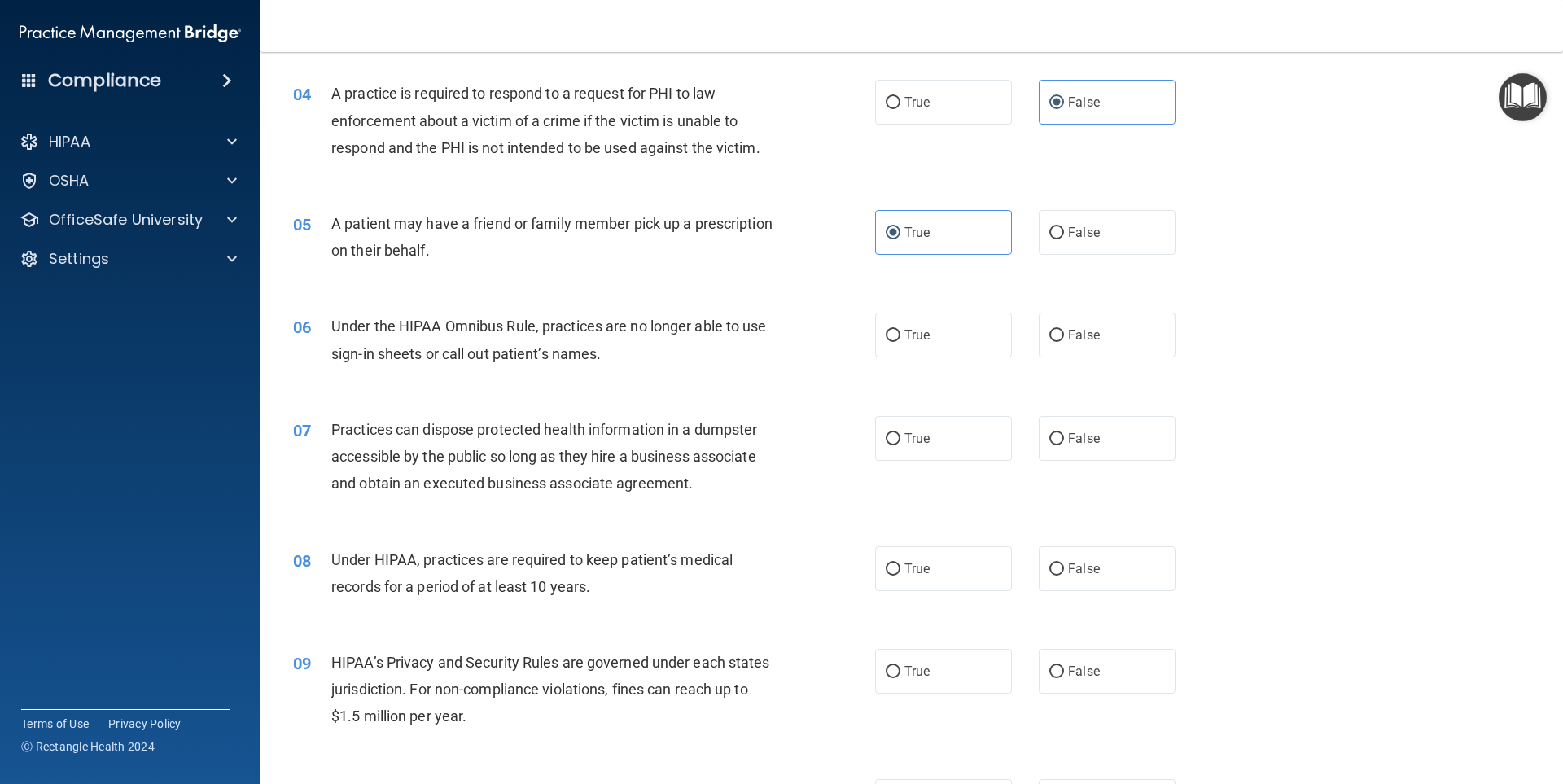
scroll to position [467, 0]
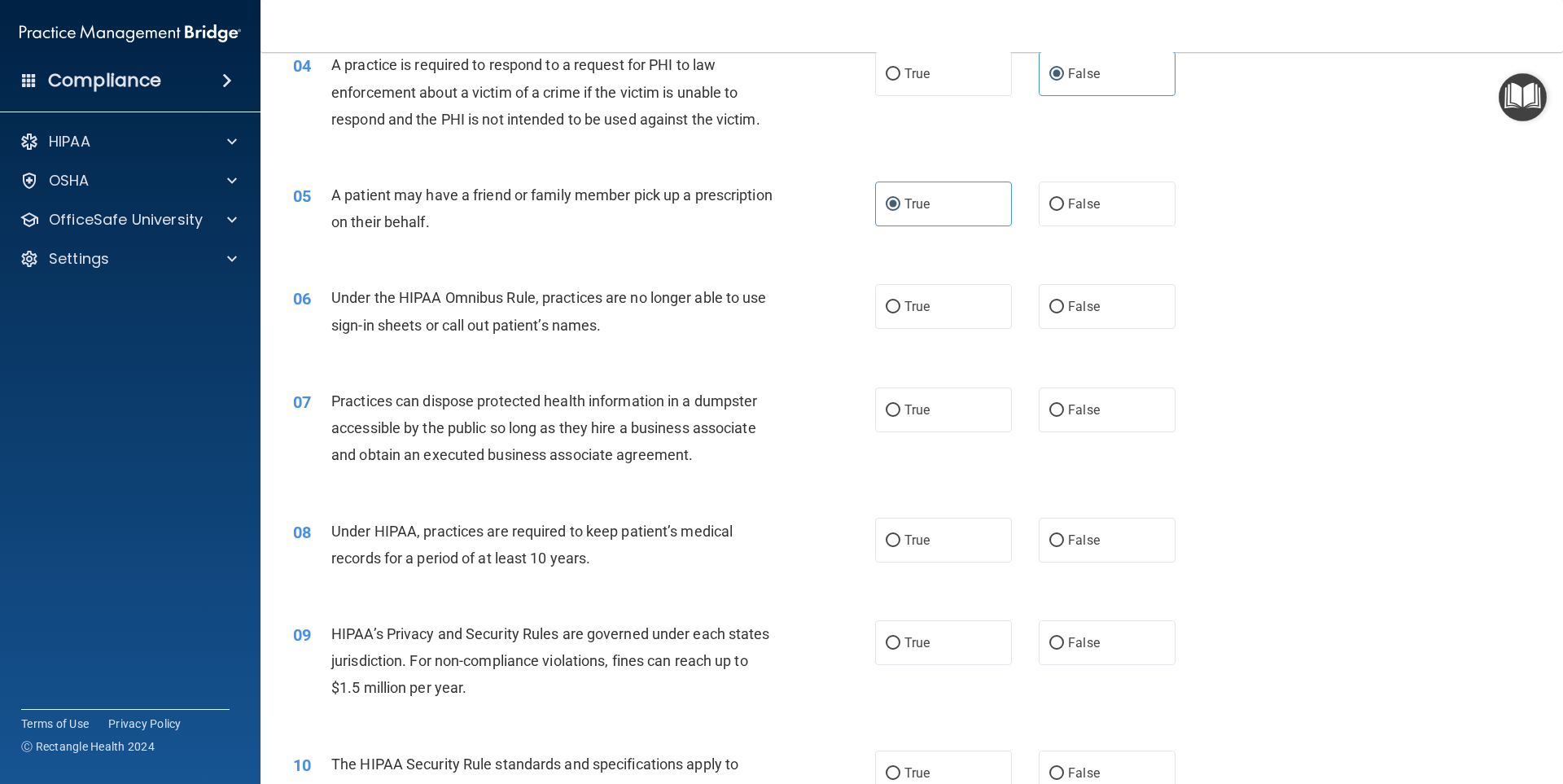
click at [1022, 314] on div "True False" at bounding box center [1039, 306] width 328 height 45
drag, startPoint x: 1042, startPoint y: 312, endPoint x: 937, endPoint y: 321, distance: 105.4
click at [1050, 312] on input "False" at bounding box center [1056, 307] width 14 height 12
radio input "true"
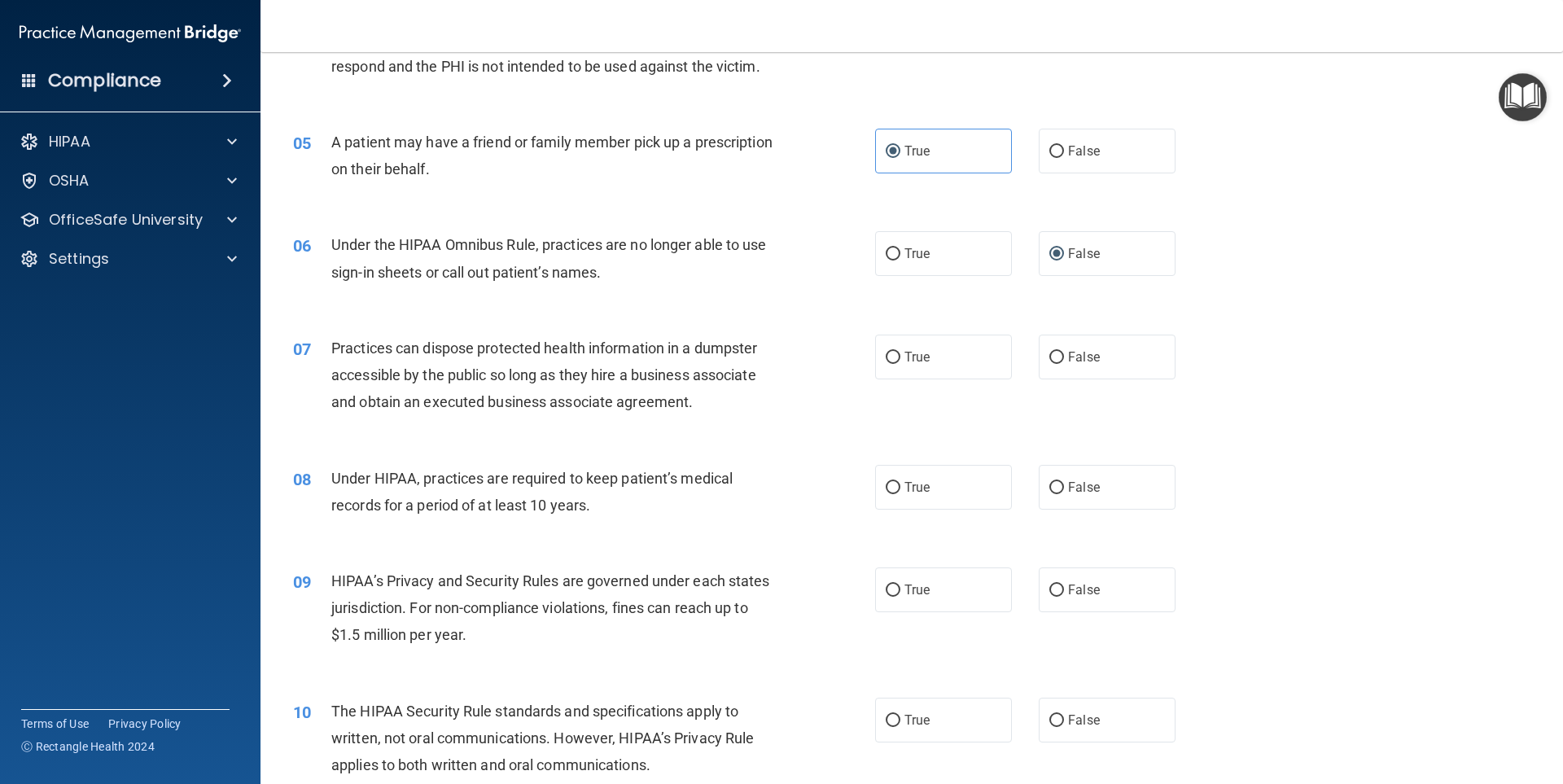
scroll to position [549, 0]
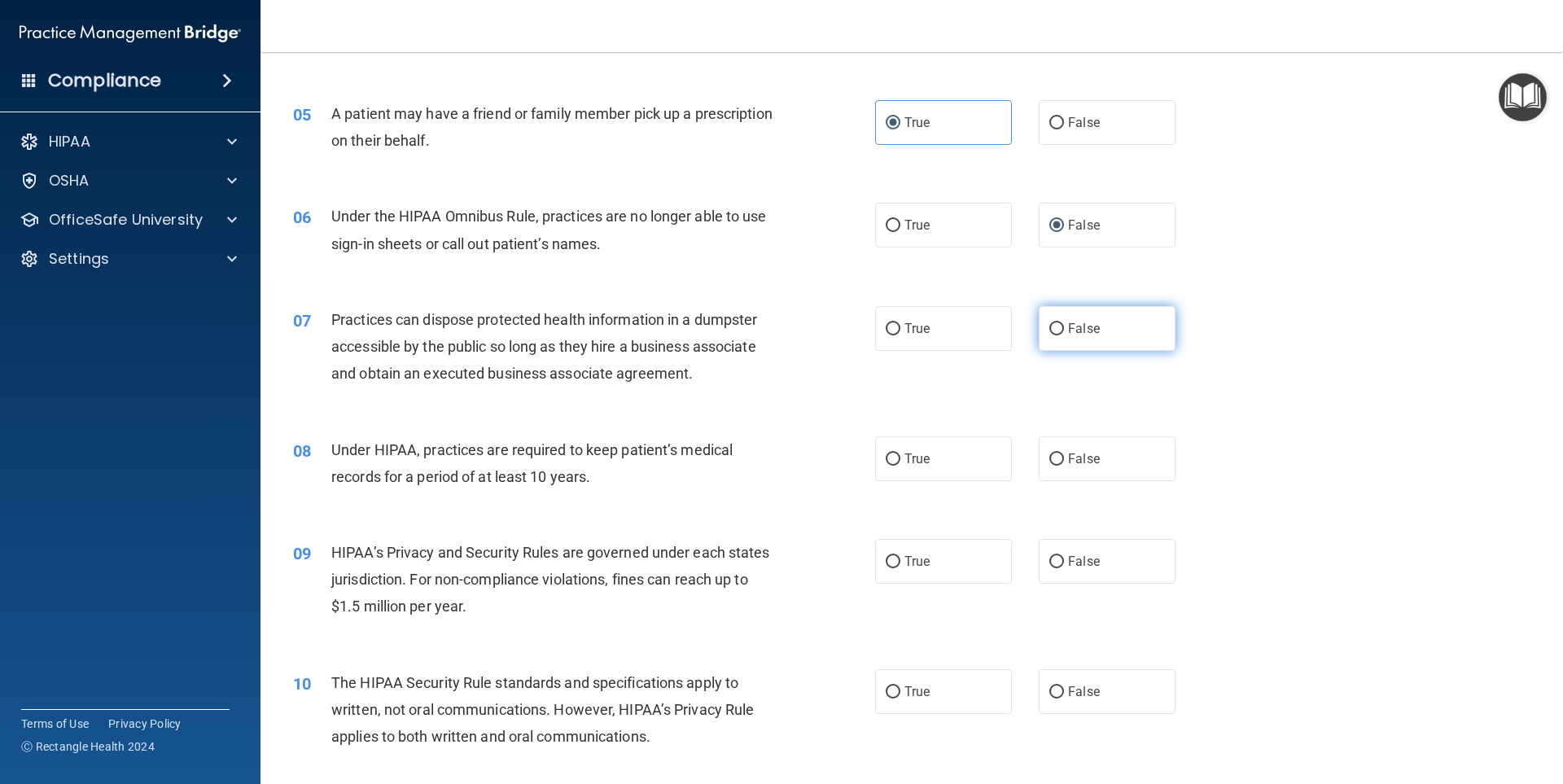
click at [1072, 340] on label "False" at bounding box center [1107, 328] width 137 height 45
click at [1064, 336] on input "False" at bounding box center [1056, 329] width 14 height 12
radio input "true"
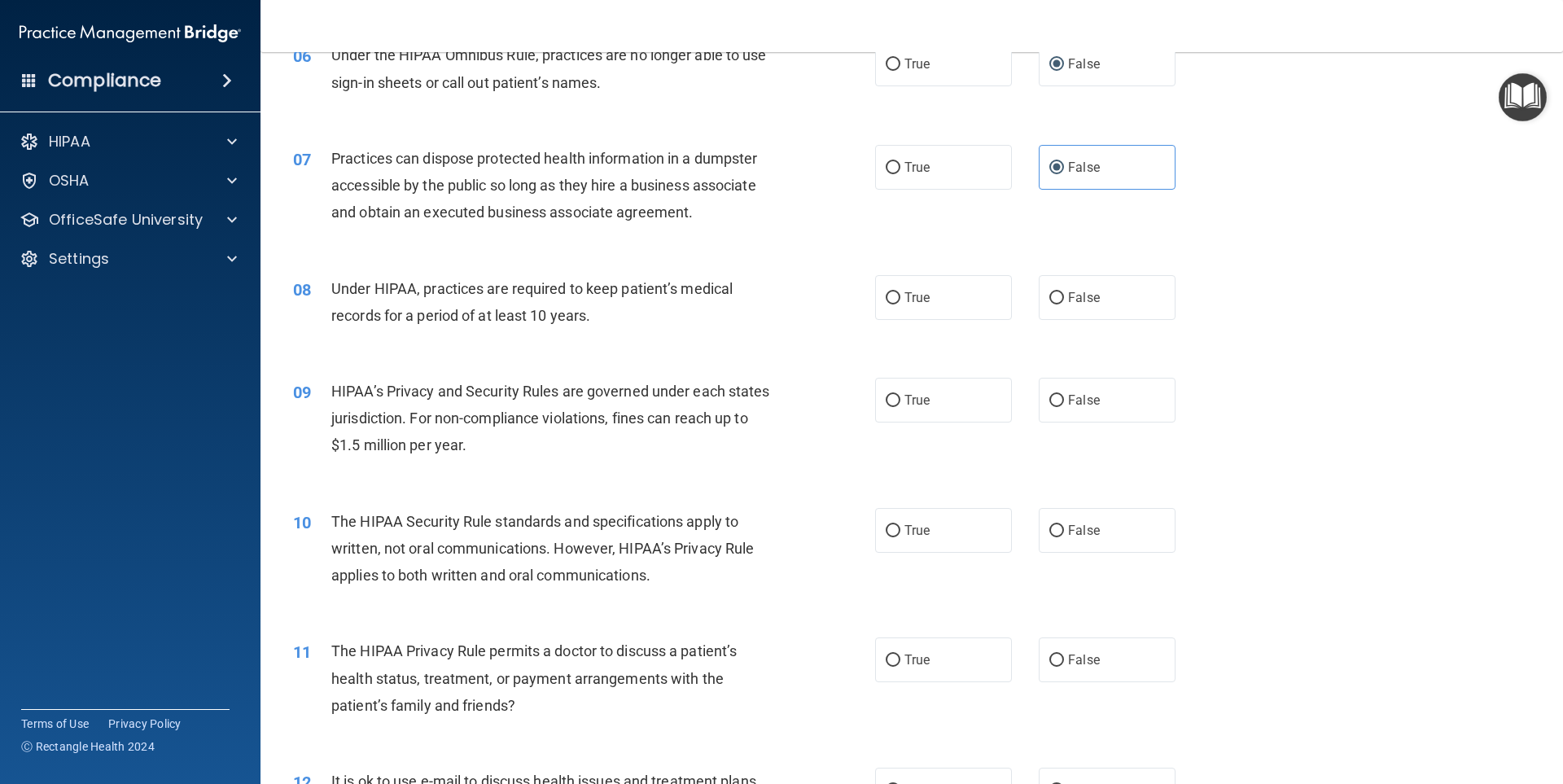
scroll to position [712, 0]
click at [1085, 303] on span "False" at bounding box center [1084, 296] width 32 height 15
click at [1064, 303] on input "False" at bounding box center [1056, 297] width 14 height 12
radio input "true"
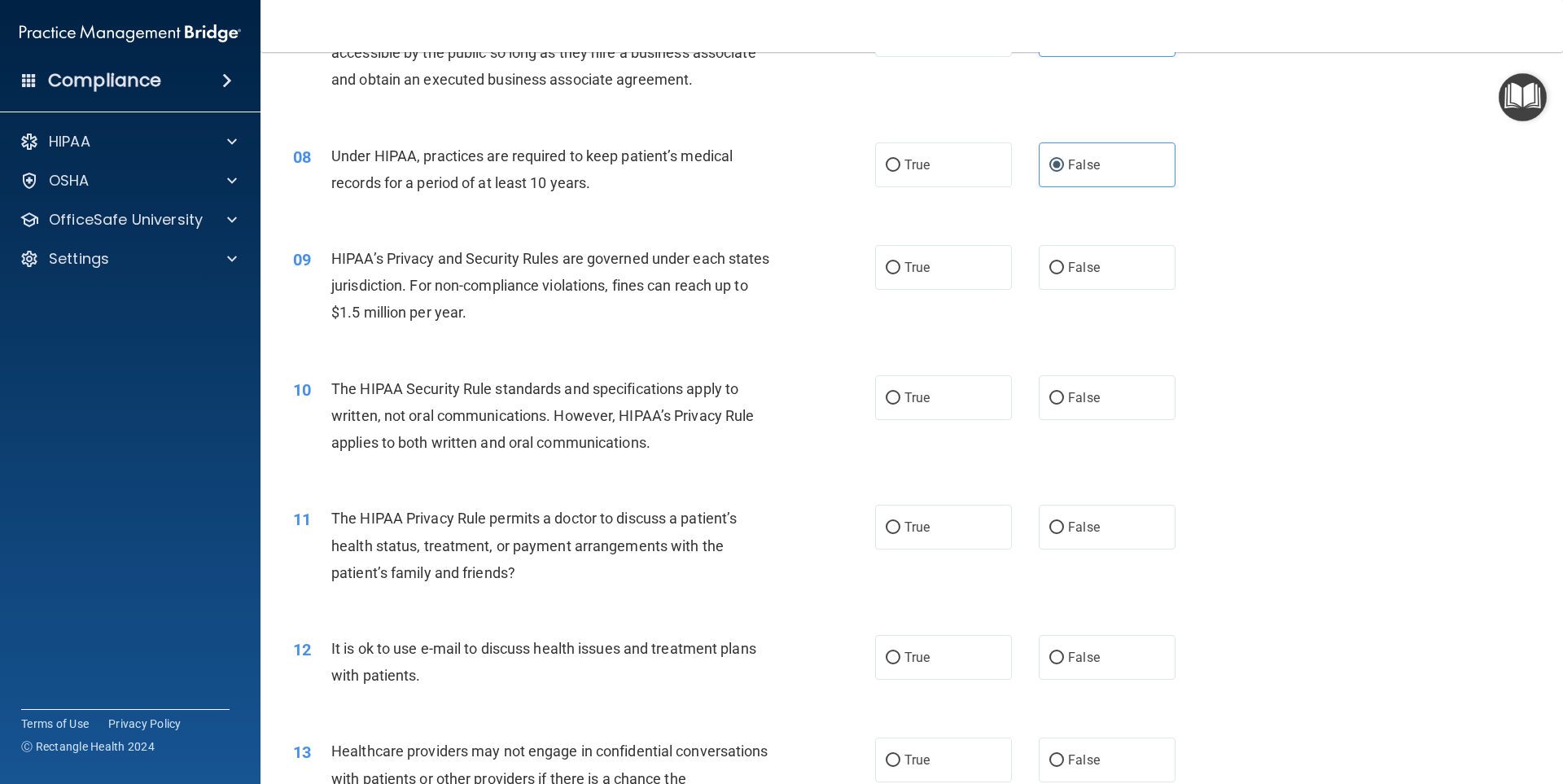
scroll to position [874, 0]
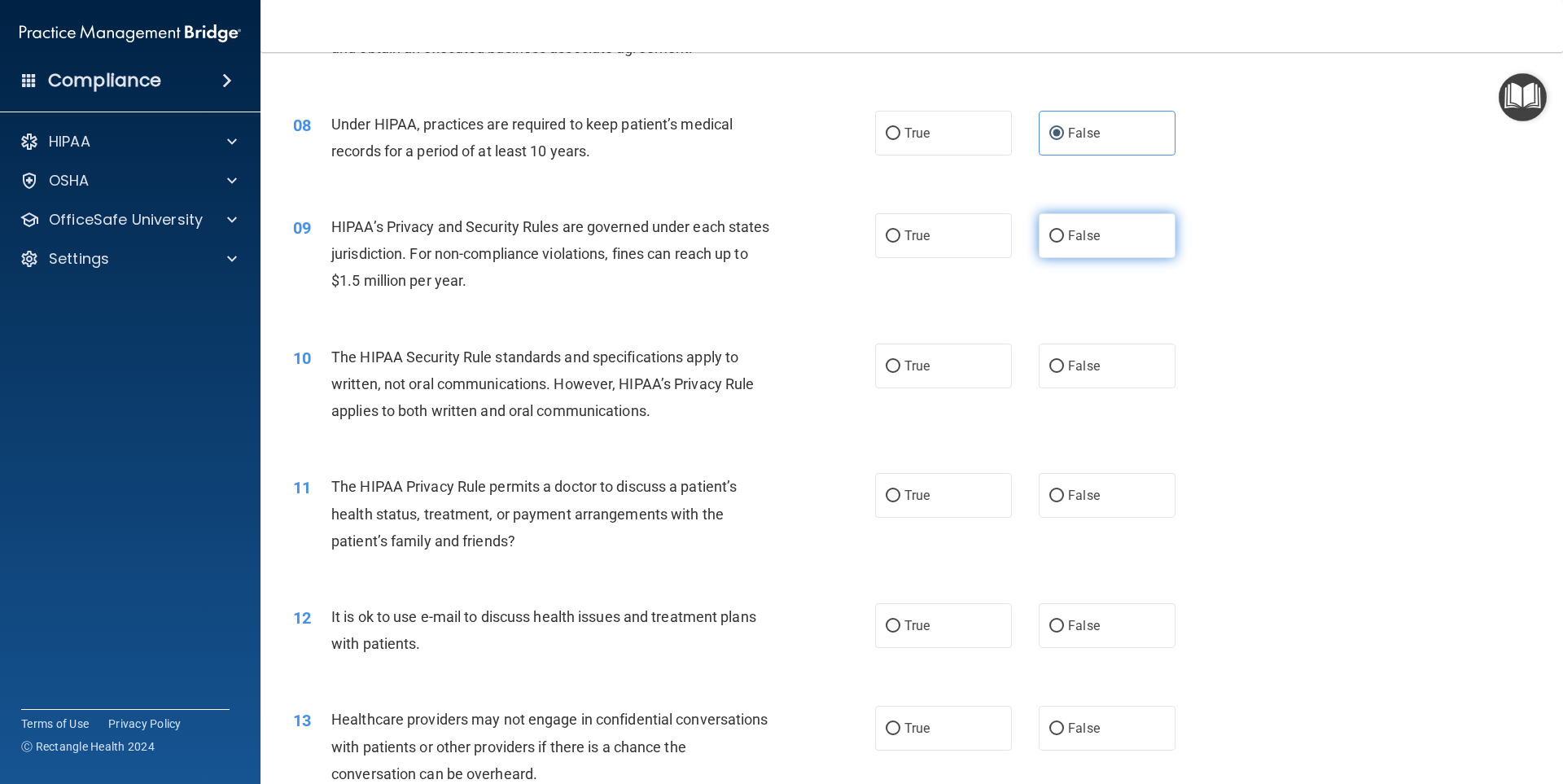
click at [1069, 244] on label "False" at bounding box center [1107, 235] width 137 height 45
click at [1064, 243] on input "False" at bounding box center [1056, 236] width 14 height 12
radio input "true"
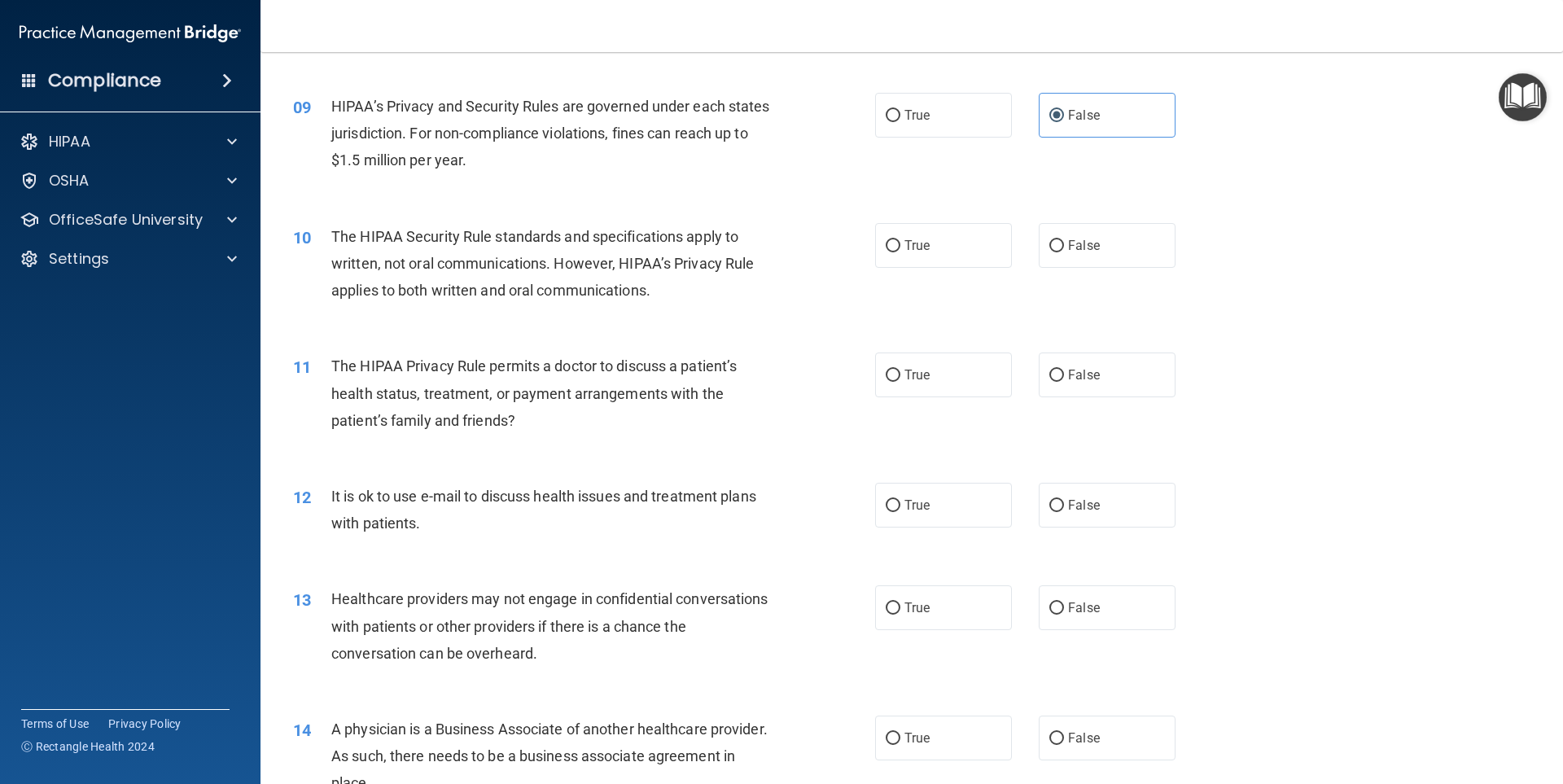
scroll to position [1037, 0]
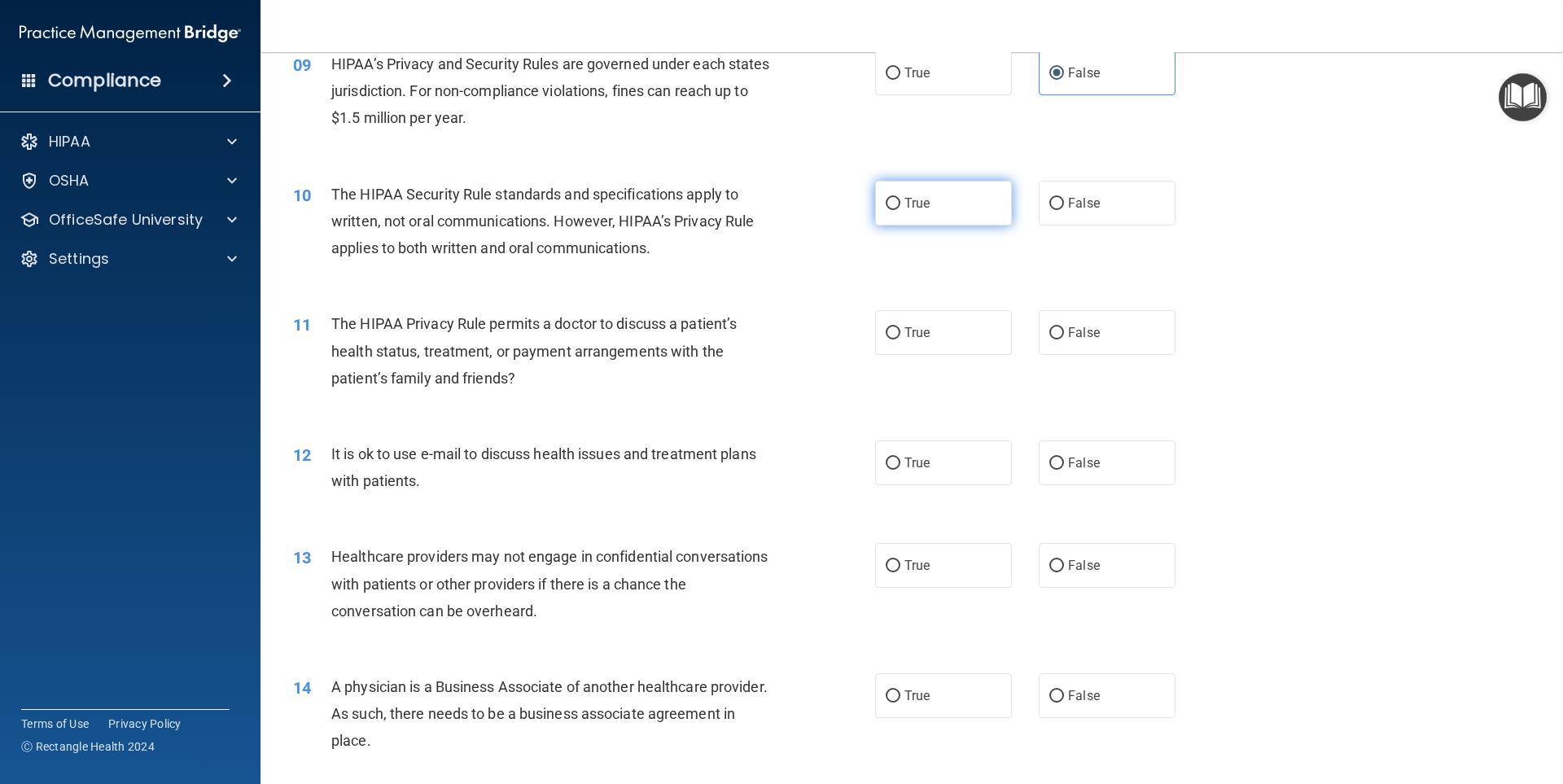
click at [890, 208] on input "True" at bounding box center [893, 204] width 14 height 12
radio input "true"
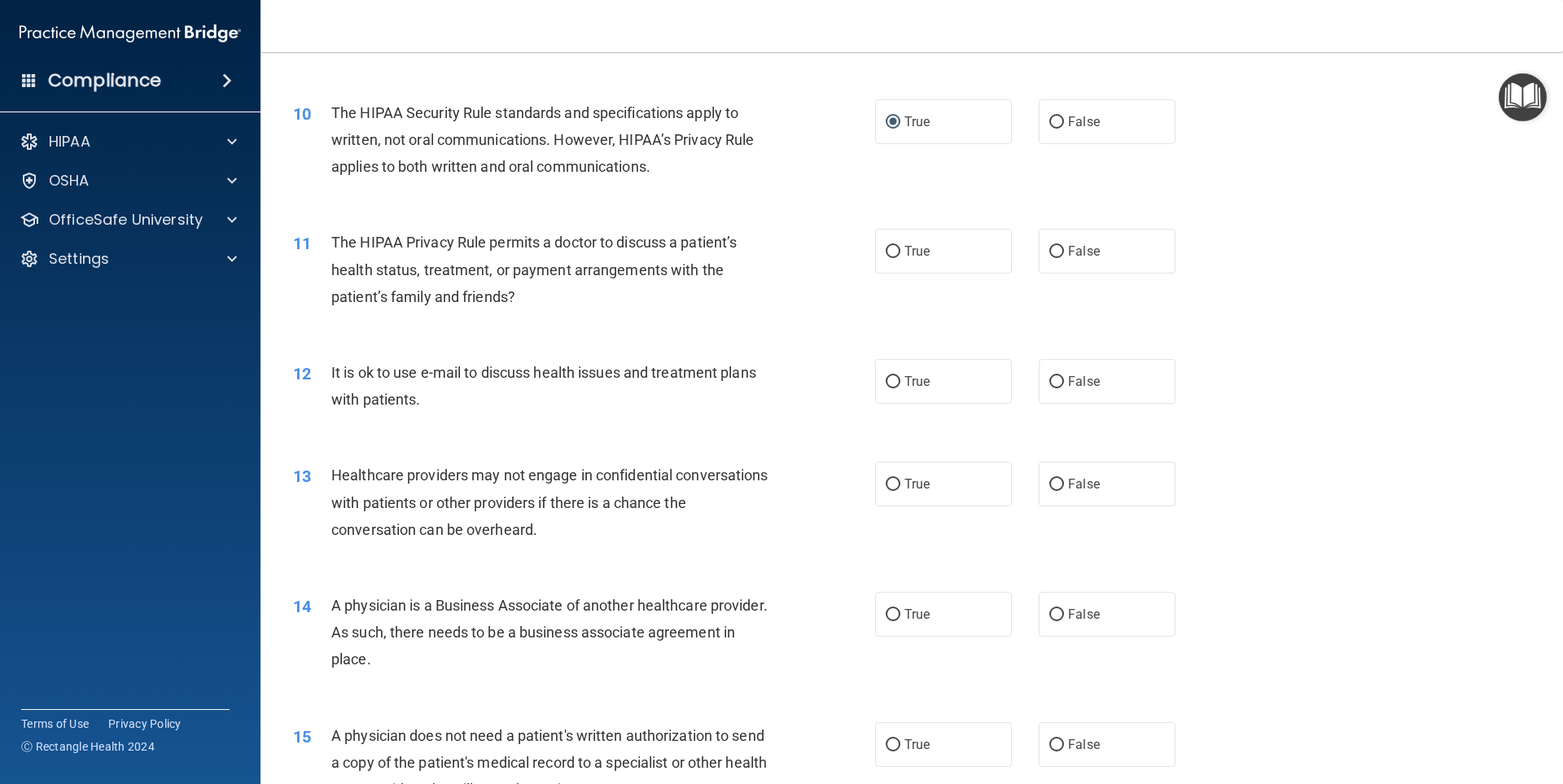
scroll to position [1200, 0]
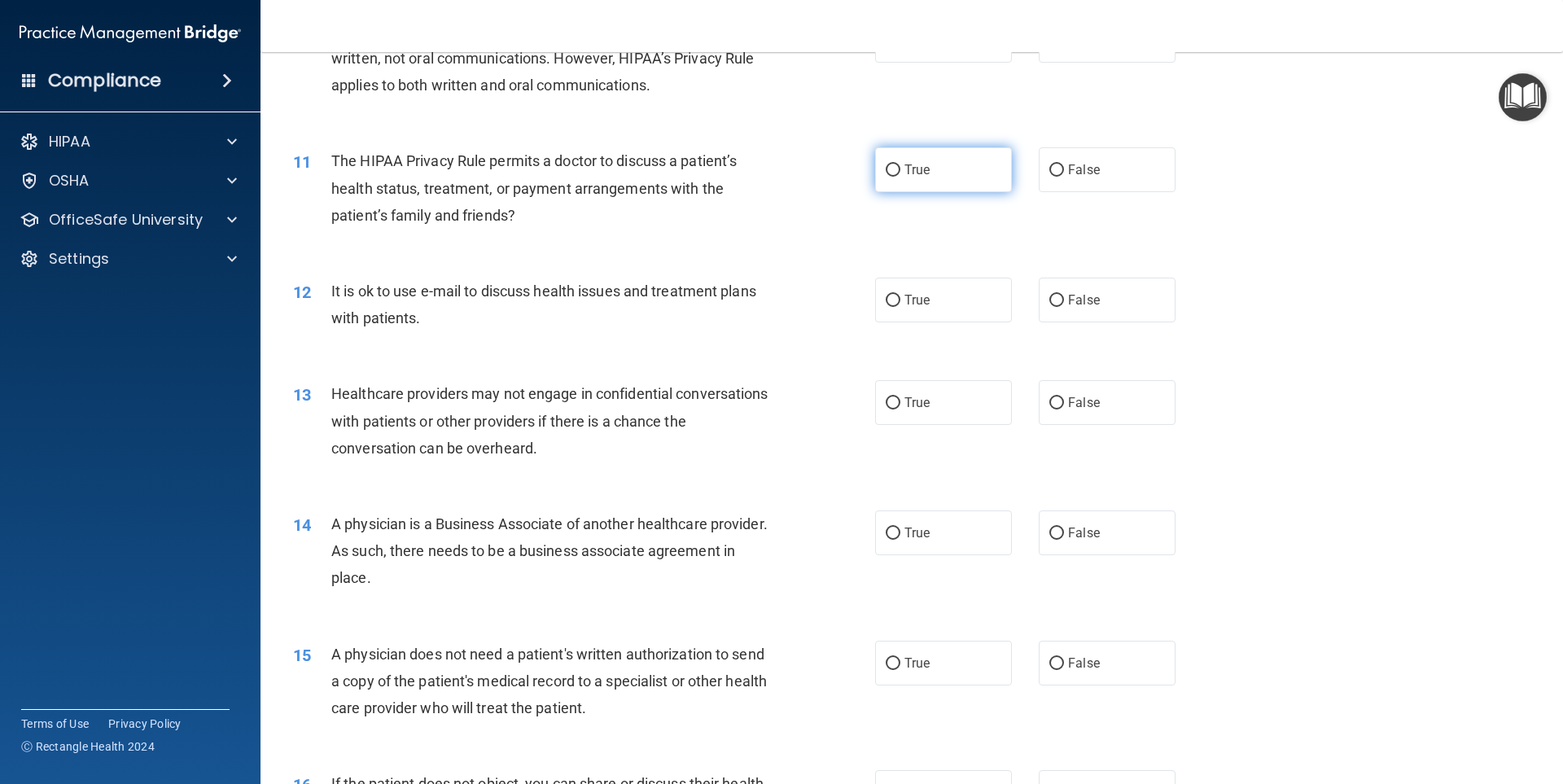
click at [918, 174] on span "True" at bounding box center [917, 169] width 25 height 15
click at [900, 174] on input "True" at bounding box center [893, 170] width 14 height 12
radio input "true"
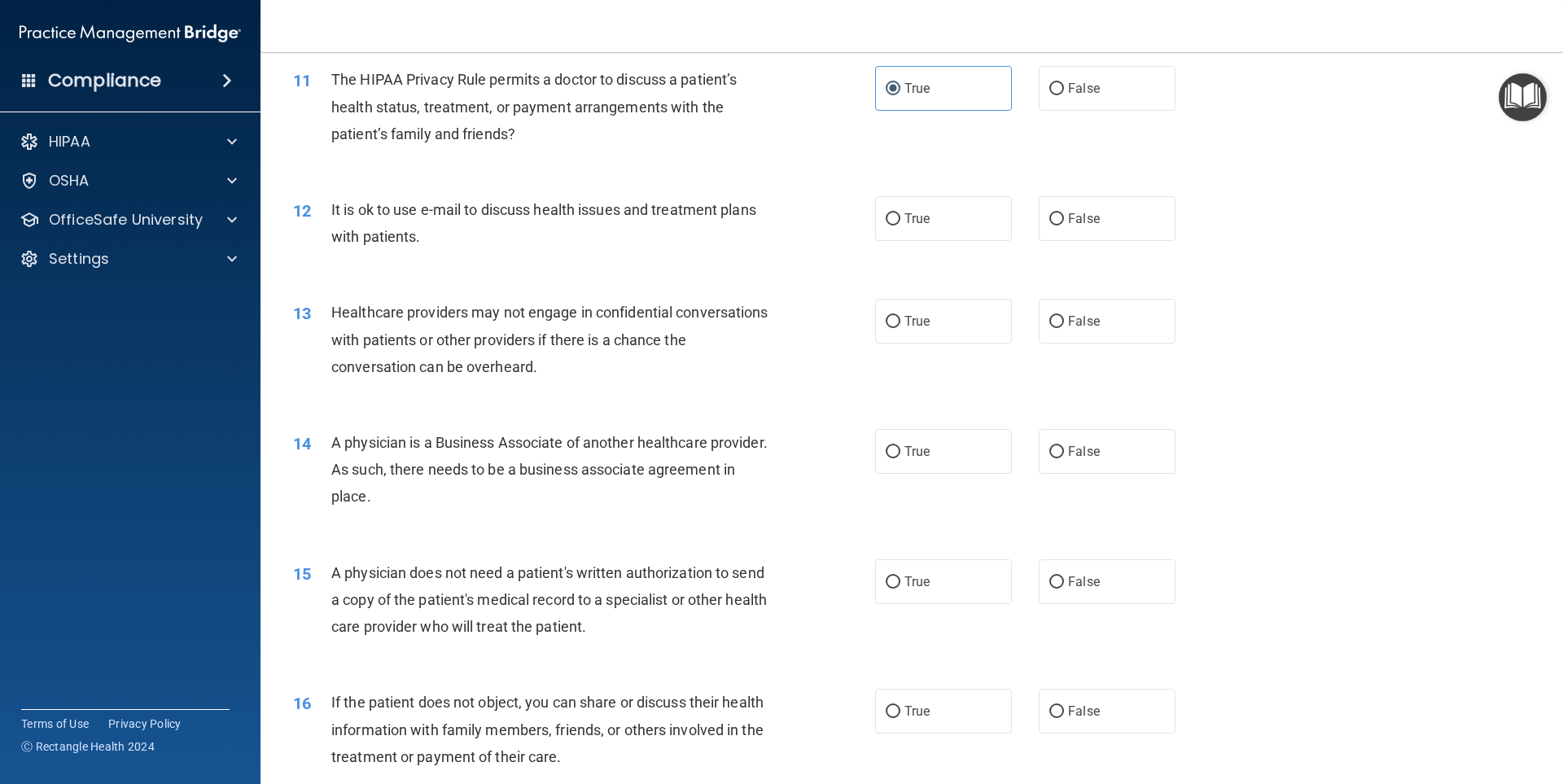
scroll to position [1362, 0]
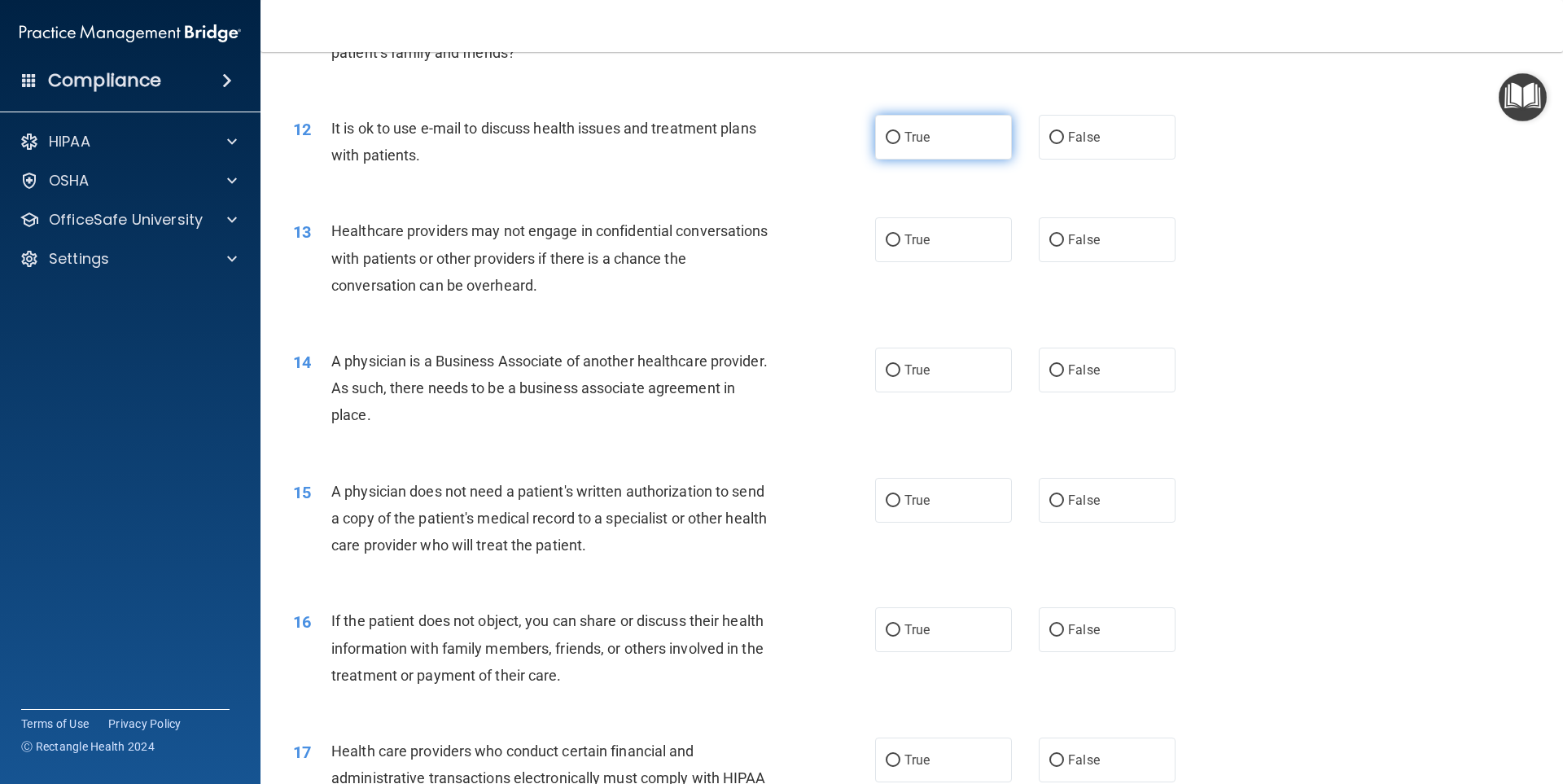
click at [926, 145] on label "True" at bounding box center [943, 137] width 137 height 45
click at [900, 144] on input "True" at bounding box center [893, 137] width 14 height 12
radio input "true"
click at [918, 234] on span "True" at bounding box center [917, 239] width 25 height 15
click at [900, 234] on input "True" at bounding box center [893, 240] width 14 height 12
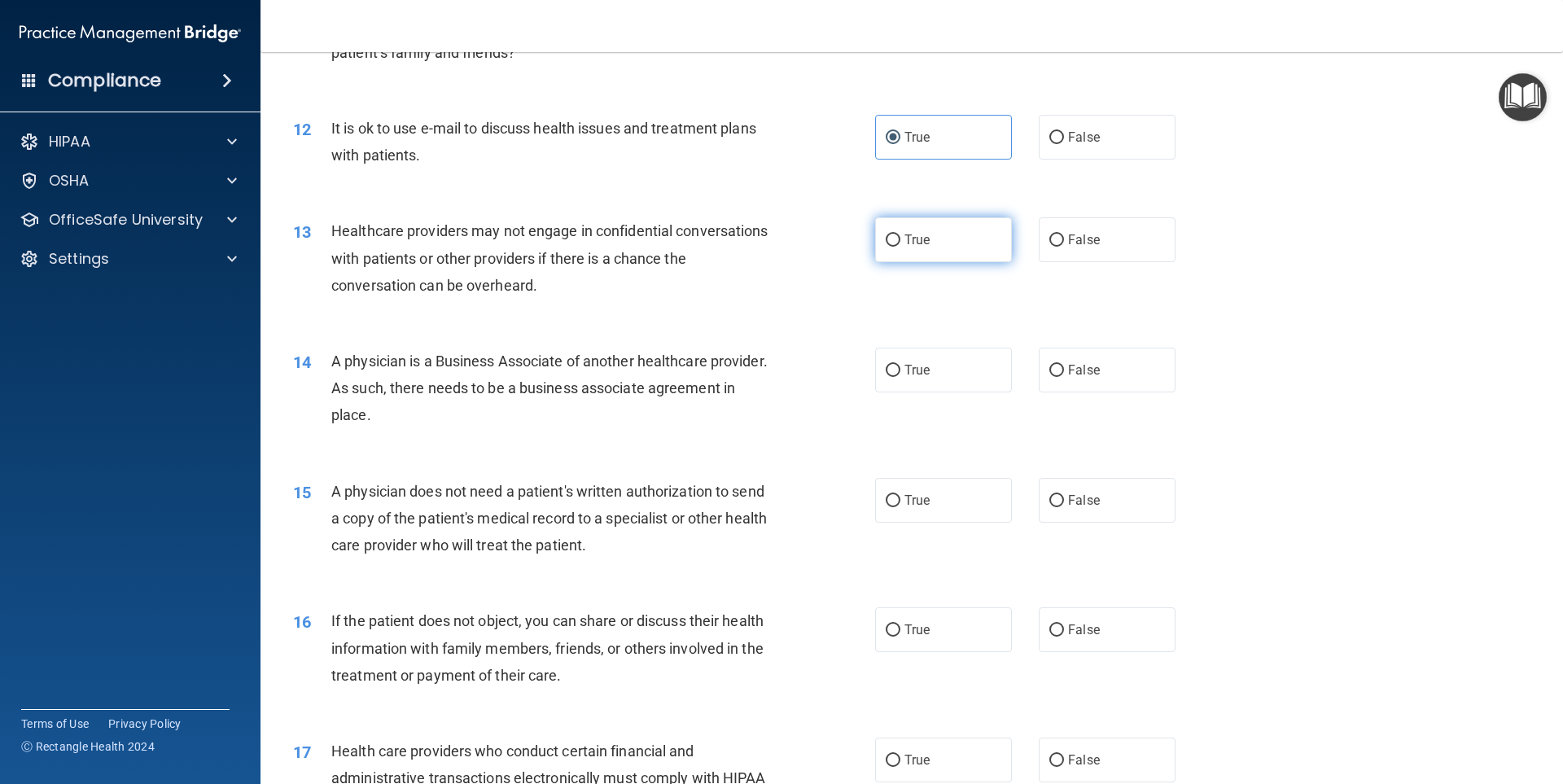
radio input "true"
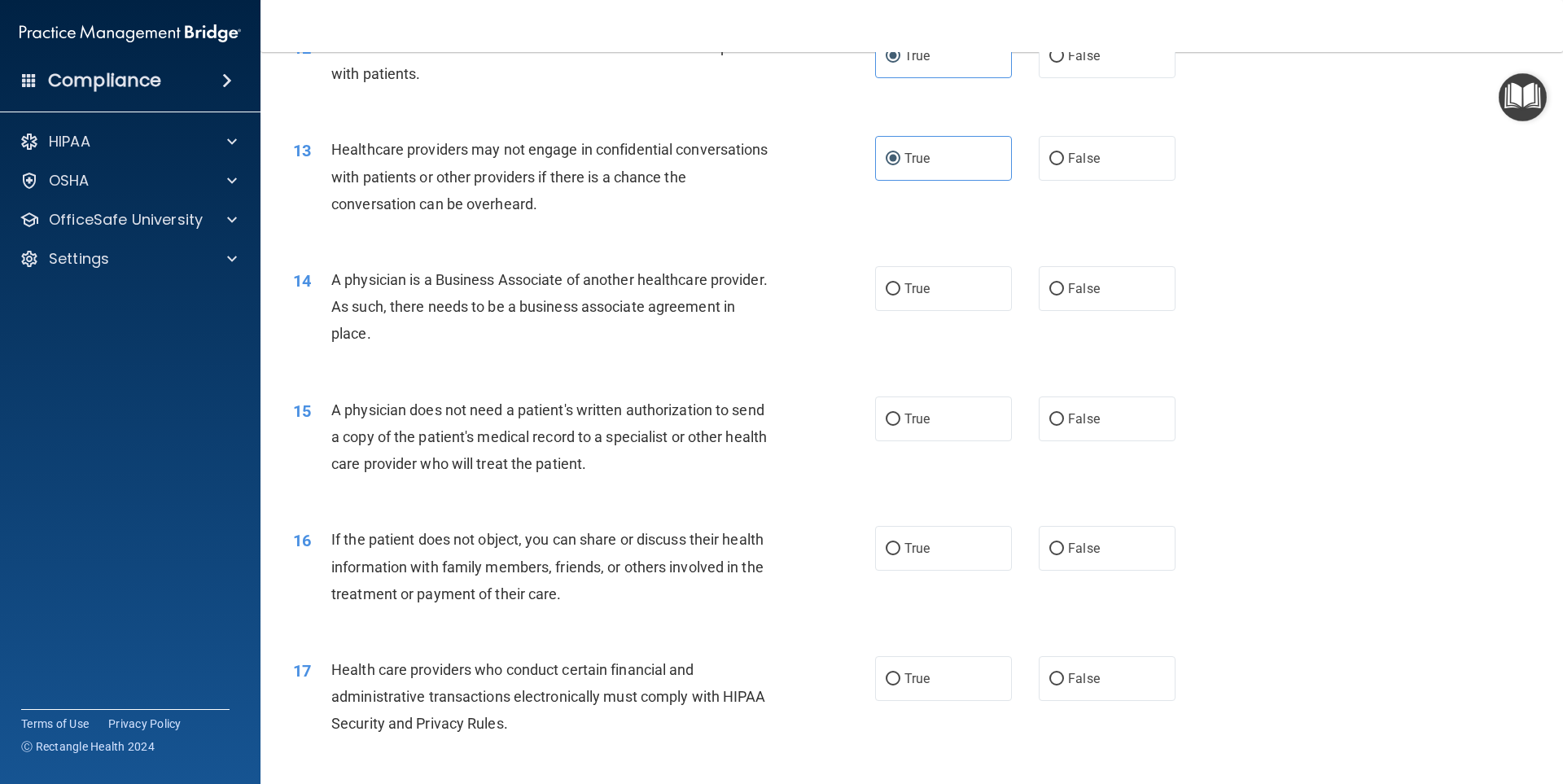
scroll to position [1526, 0]
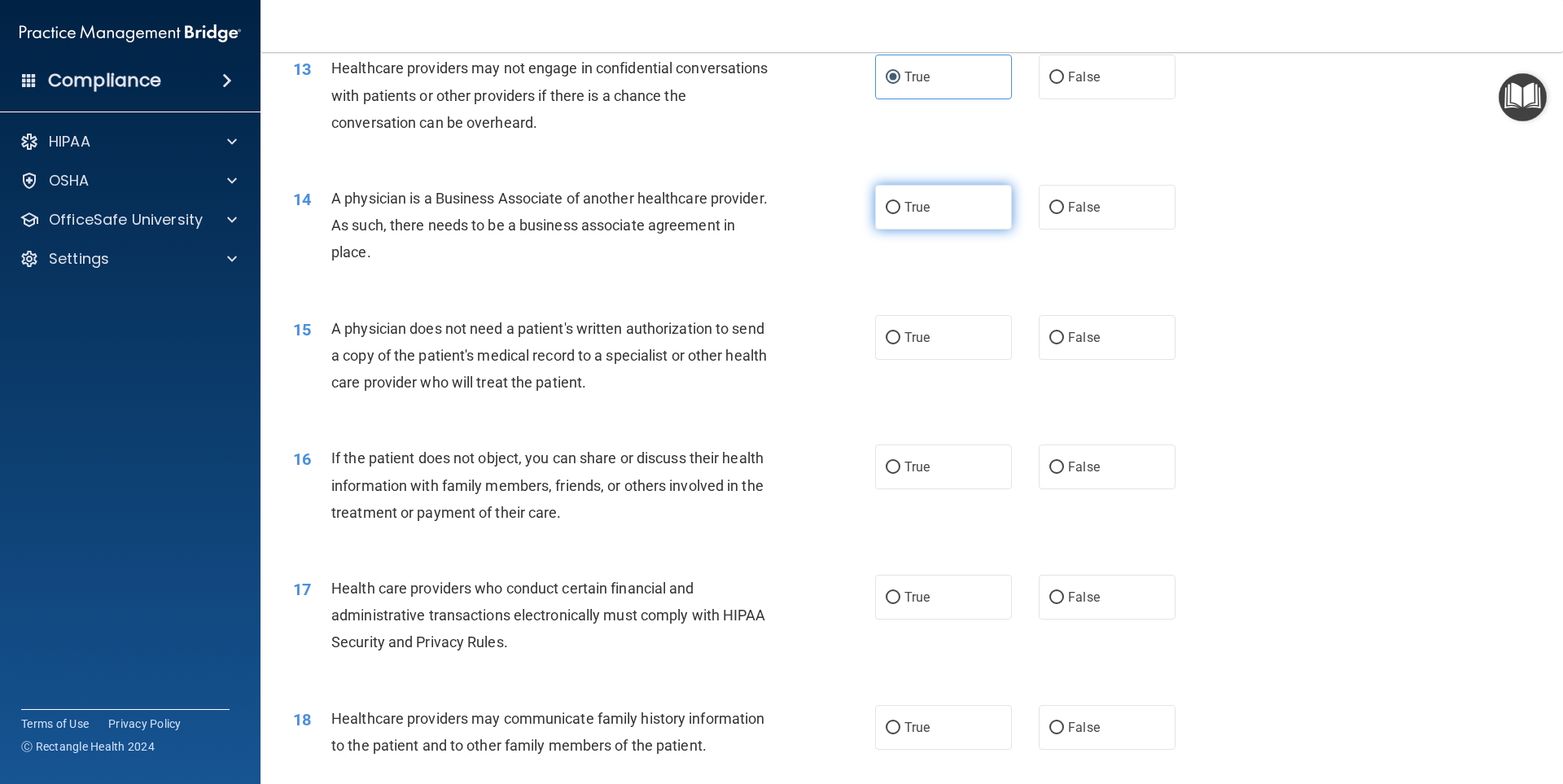
click at [886, 201] on input "True" at bounding box center [893, 207] width 14 height 12
radio input "true"
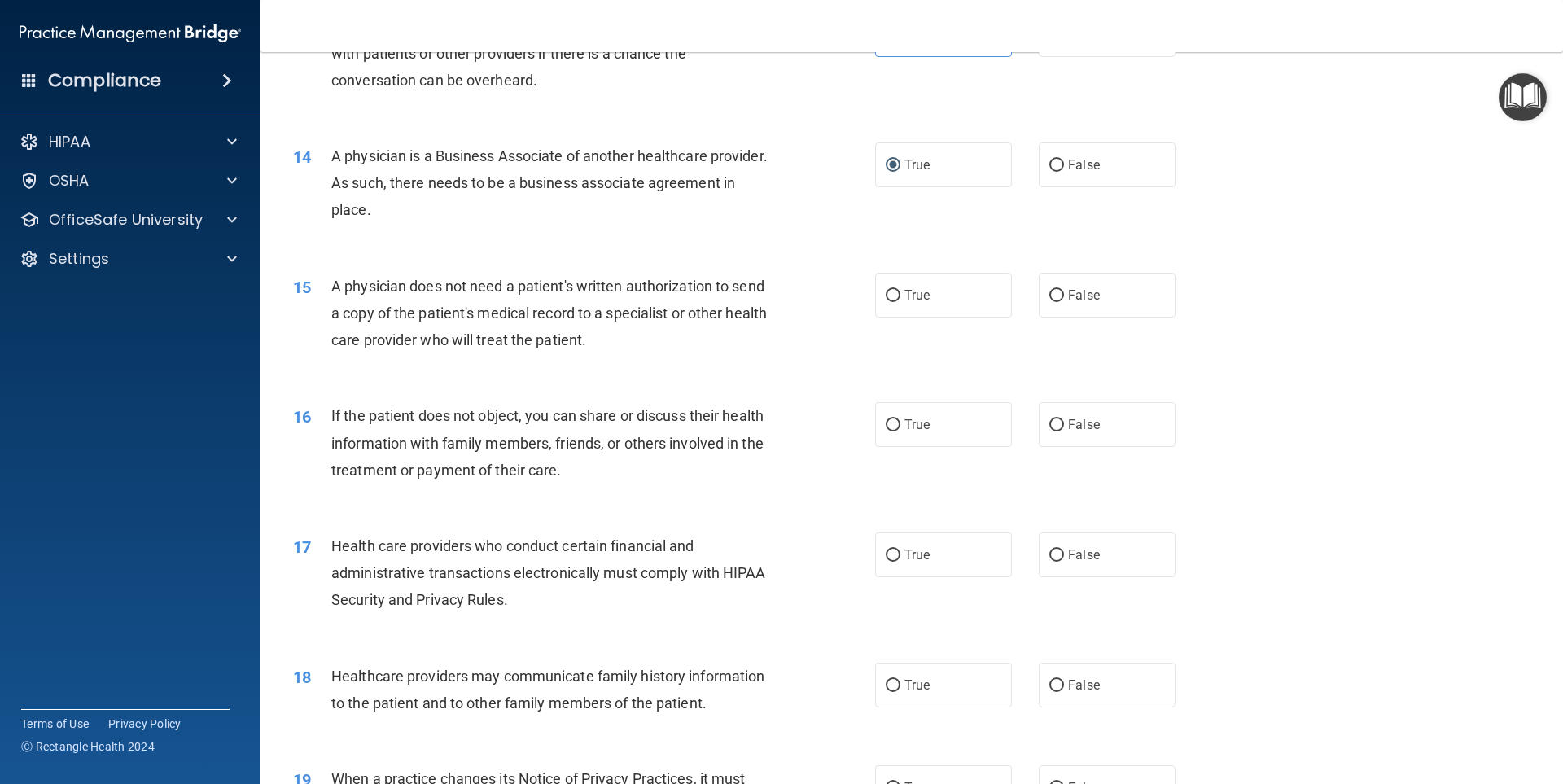
scroll to position [1607, 0]
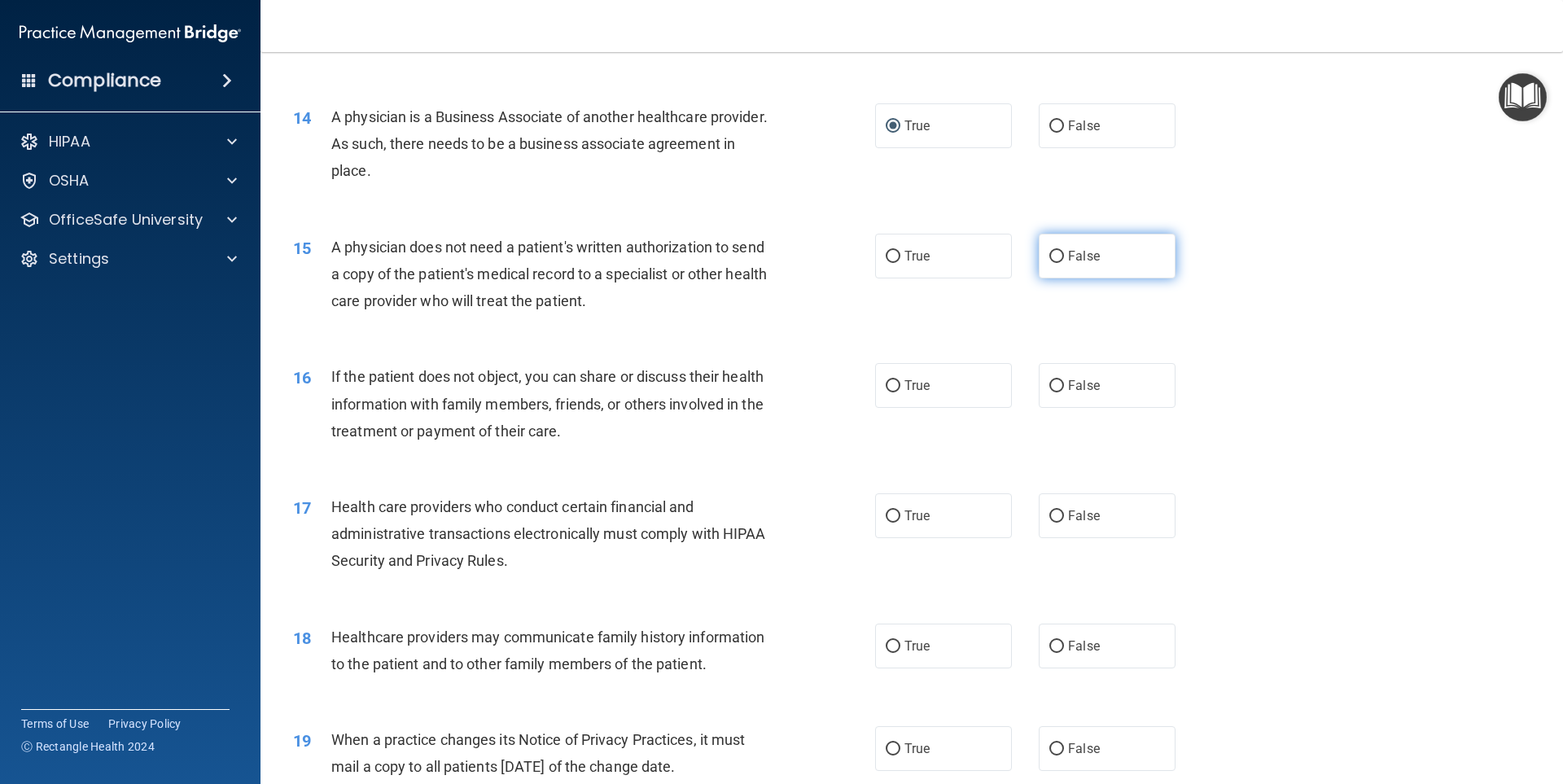
click at [1072, 263] on span "False" at bounding box center [1084, 256] width 32 height 15
click at [1064, 263] on input "False" at bounding box center [1056, 256] width 14 height 12
radio input "true"
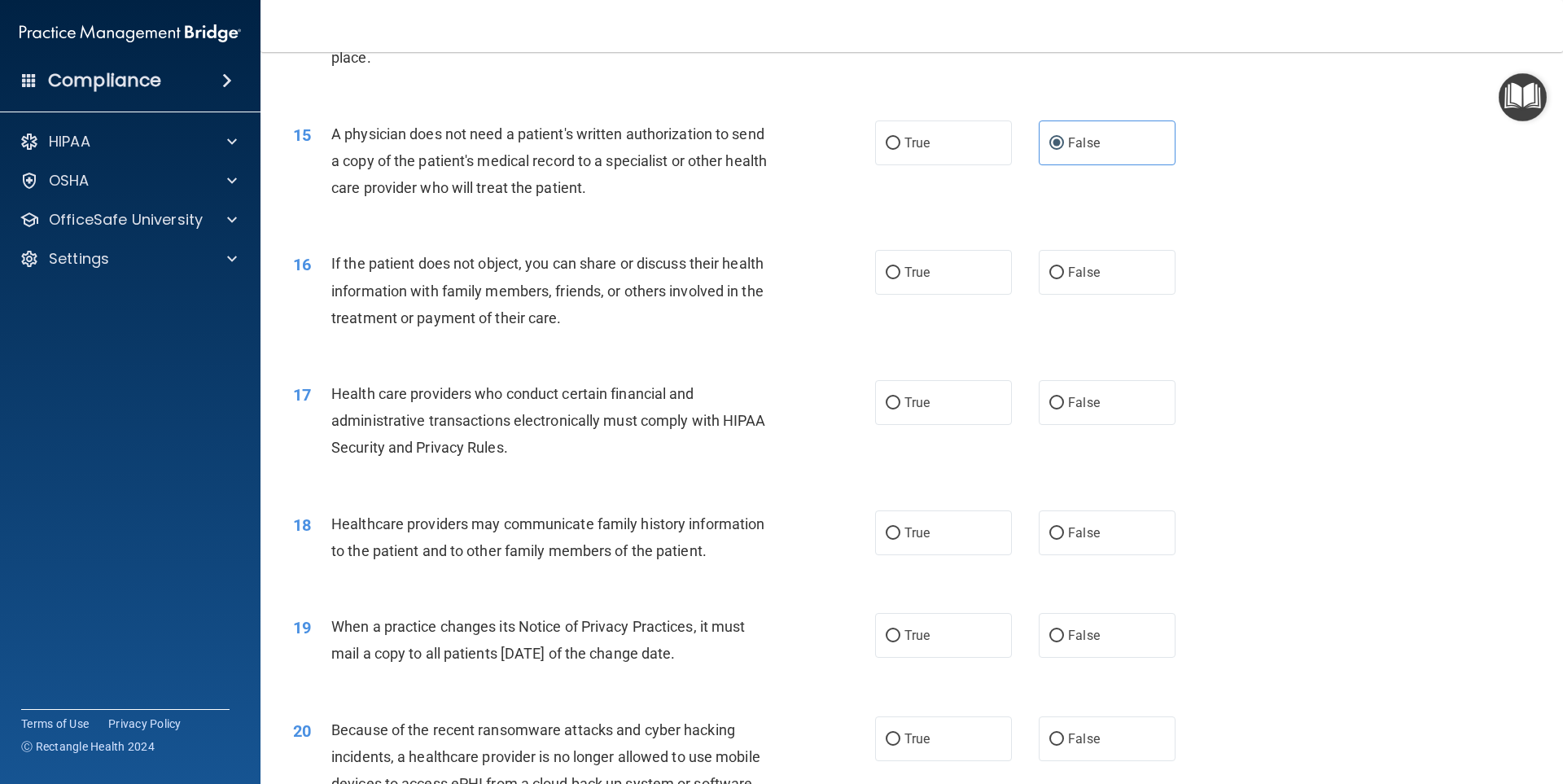
scroll to position [1769, 0]
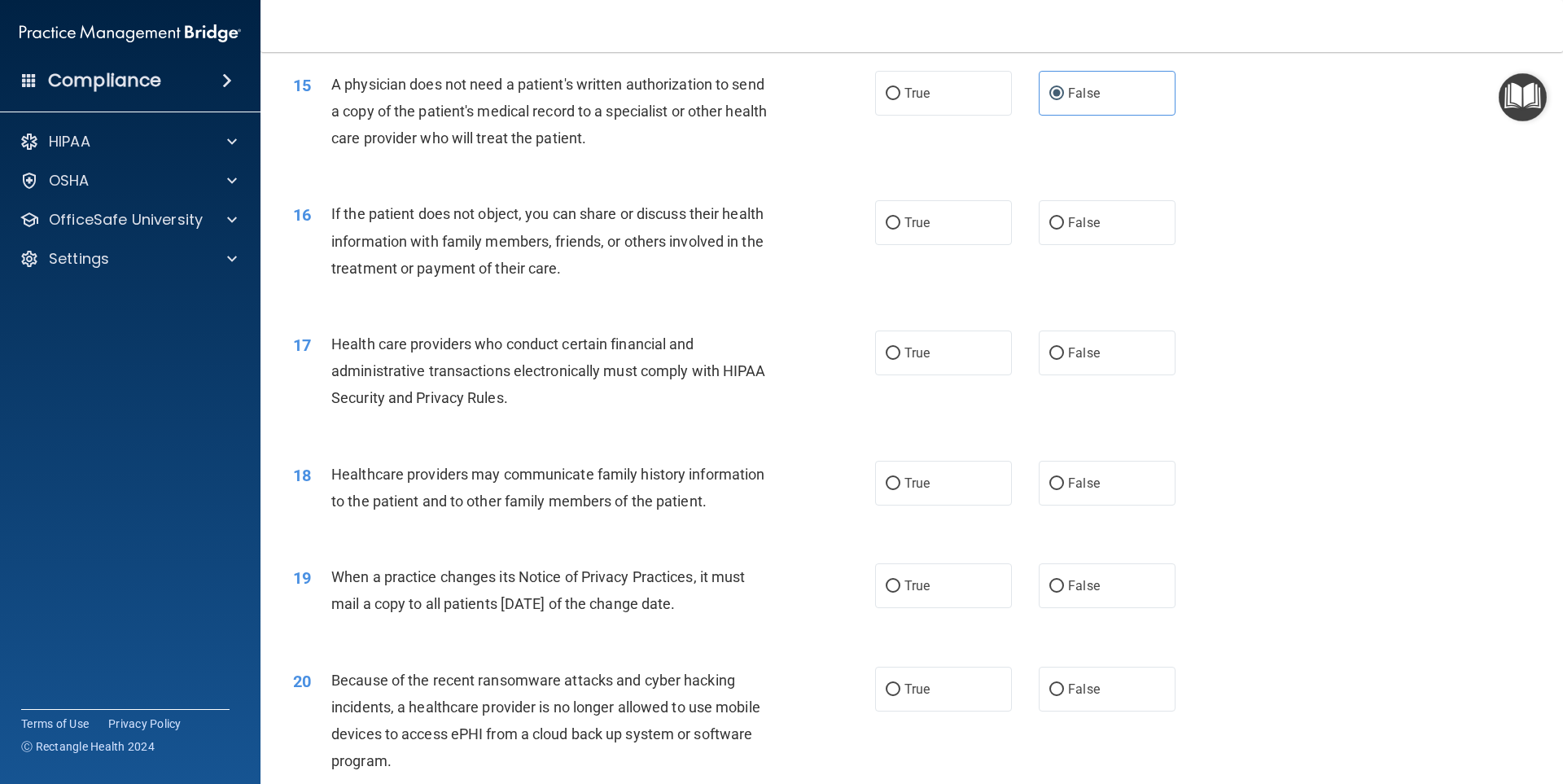
click at [896, 289] on div "16 If the patient does not object, you can share or discuss their health inform…" at bounding box center [911, 244] width 1262 height 130
click at [915, 229] on span "True" at bounding box center [917, 223] width 25 height 15
click at [900, 229] on input "True" at bounding box center [893, 223] width 14 height 12
radio input "true"
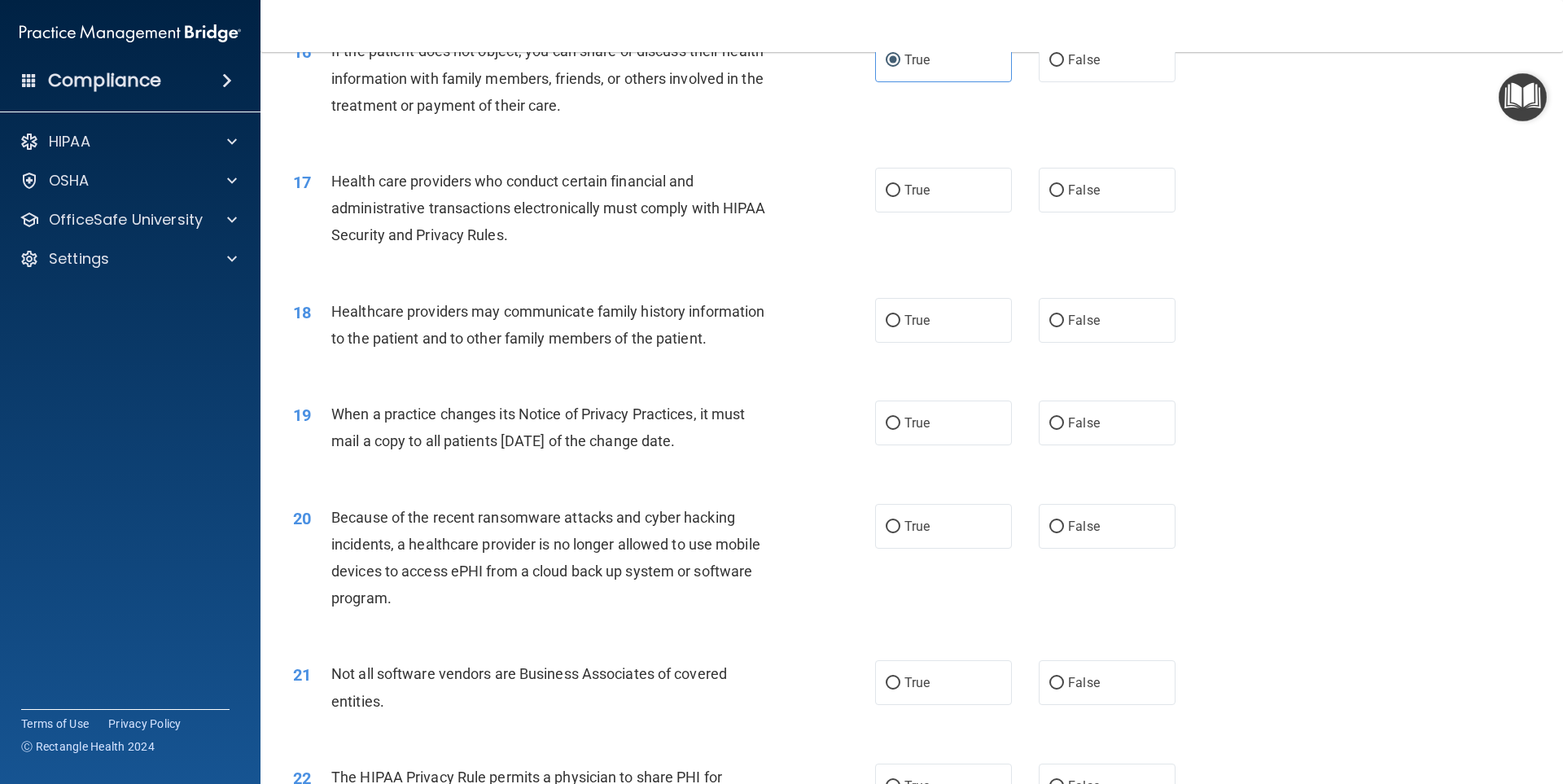
scroll to position [2014, 0]
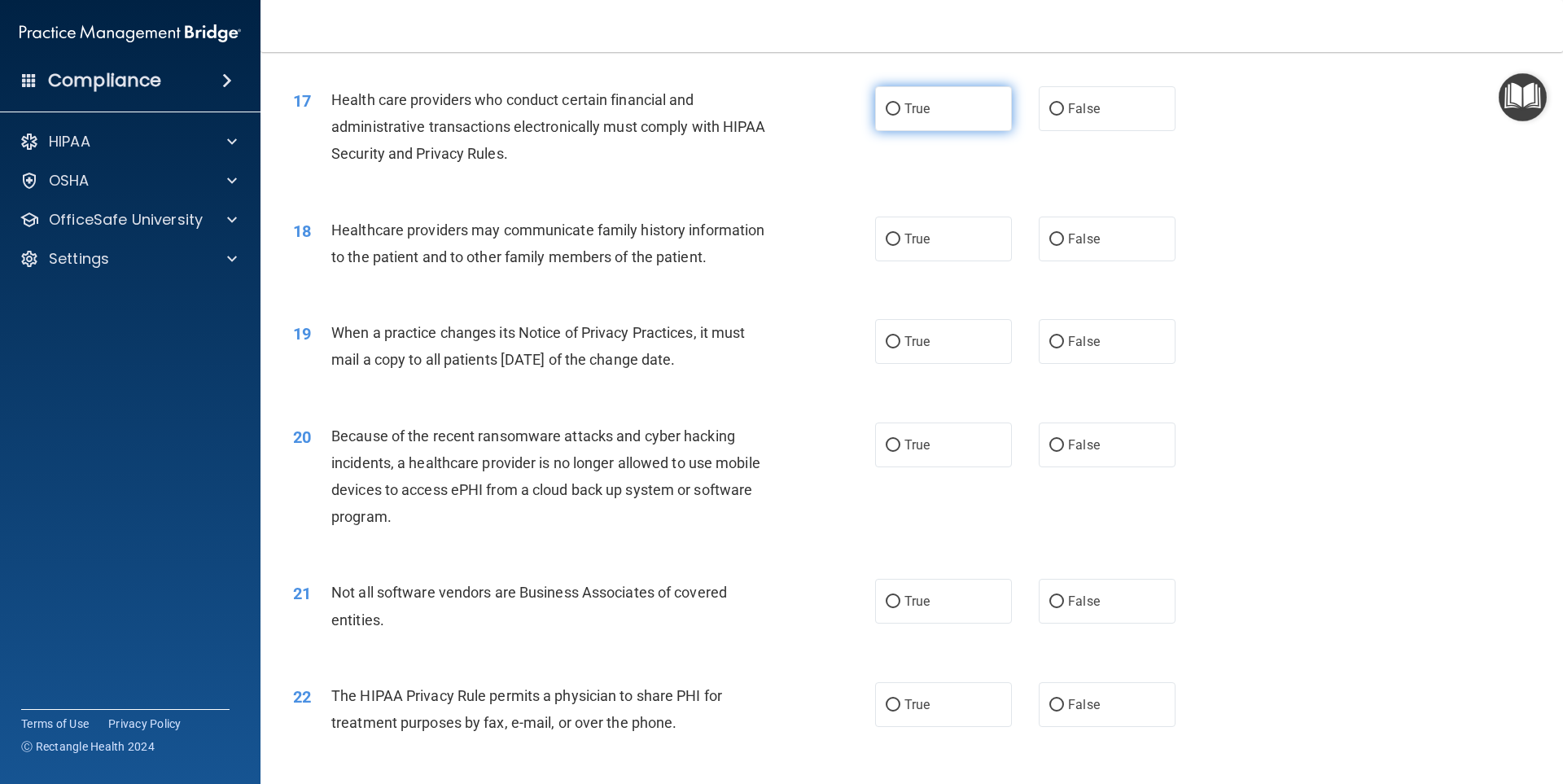
click at [889, 90] on label "True" at bounding box center [943, 108] width 137 height 45
click at [889, 104] on input "True" at bounding box center [893, 110] width 14 height 12
radio input "true"
click at [1129, 231] on label "False" at bounding box center [1107, 239] width 137 height 45
click at [1064, 234] on input "False" at bounding box center [1056, 239] width 14 height 12
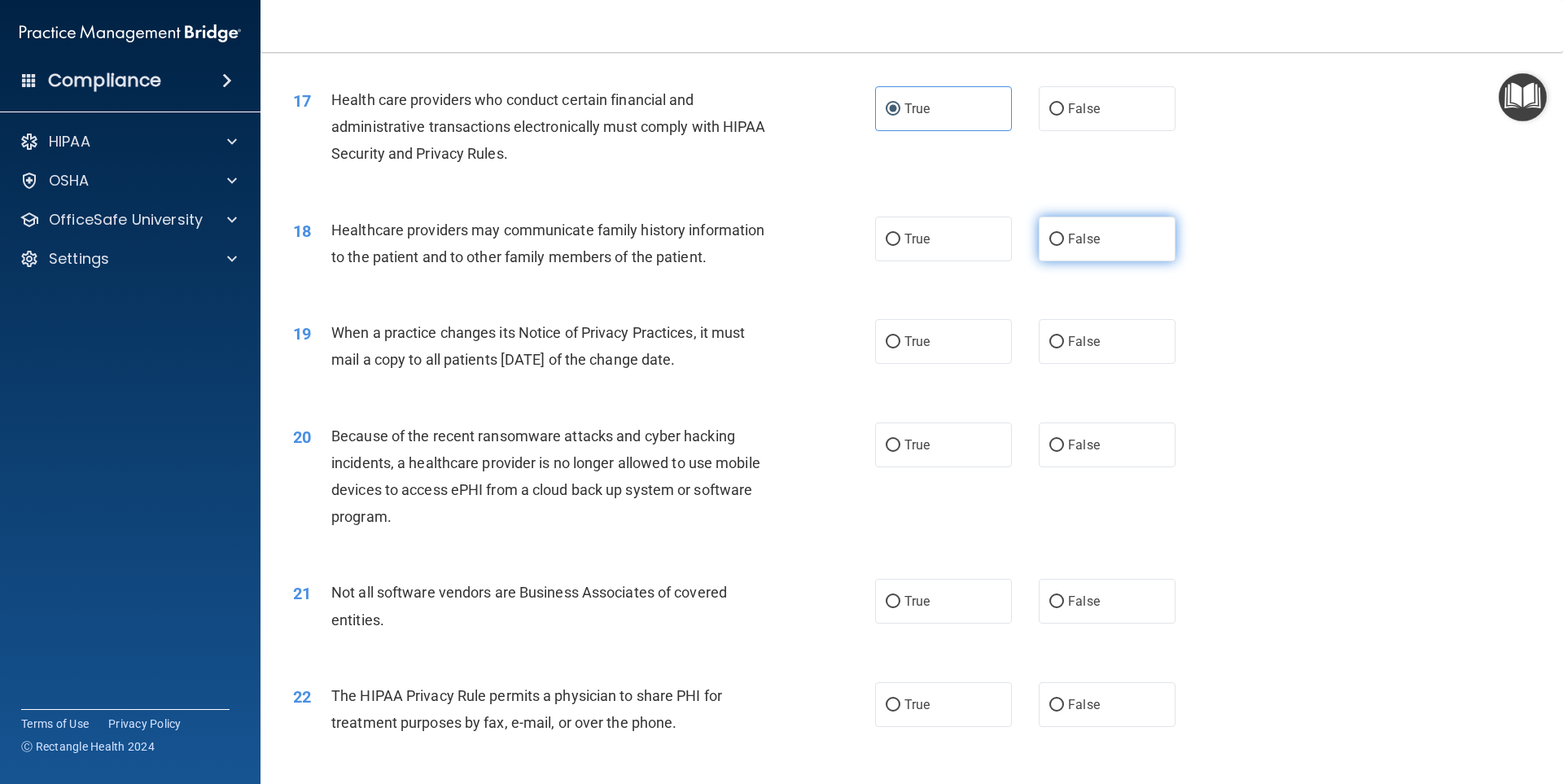
radio input "true"
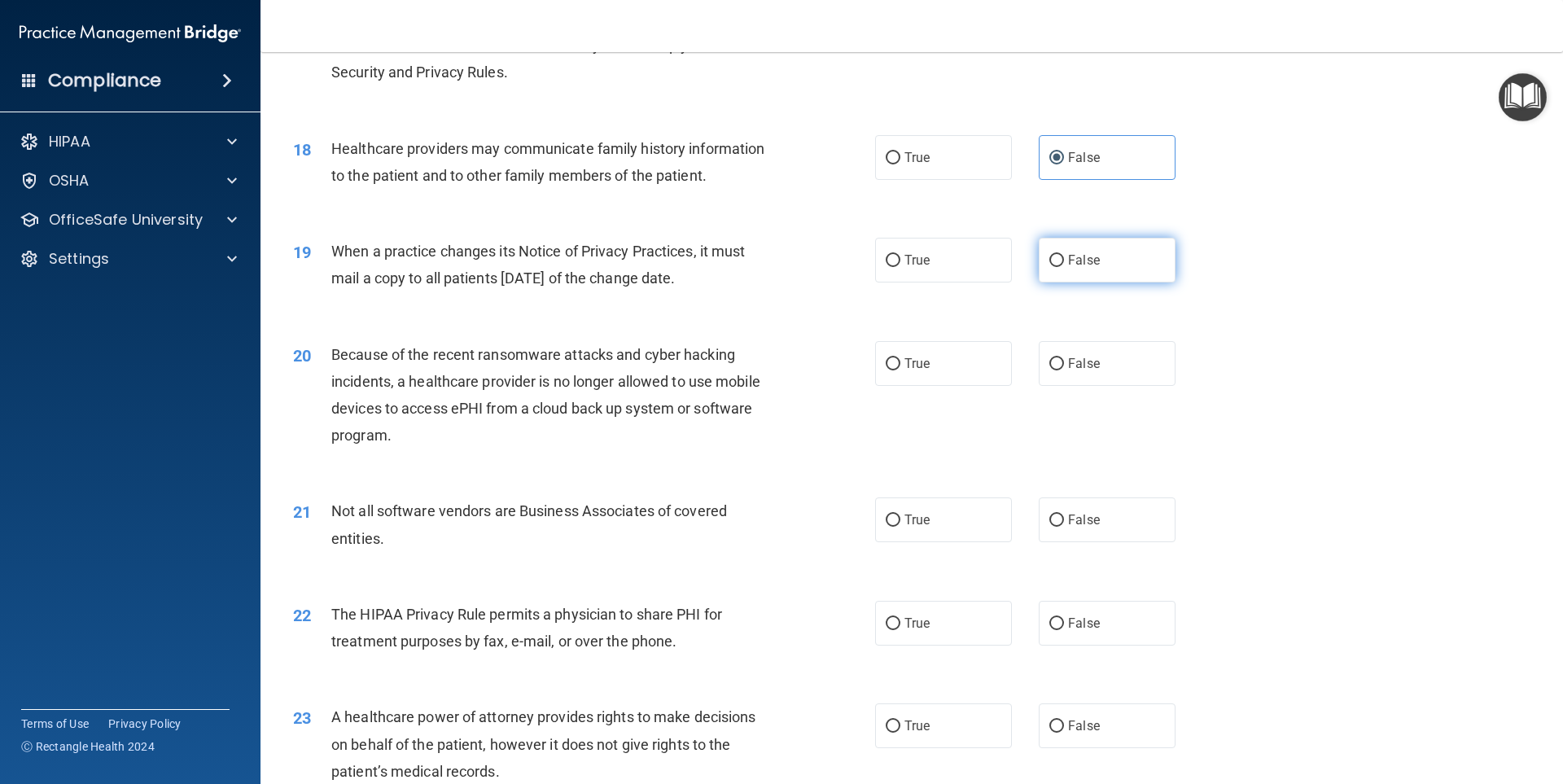
click at [1058, 251] on label "False" at bounding box center [1107, 260] width 137 height 45
click at [1058, 255] on input "False" at bounding box center [1056, 260] width 14 height 12
radio input "true"
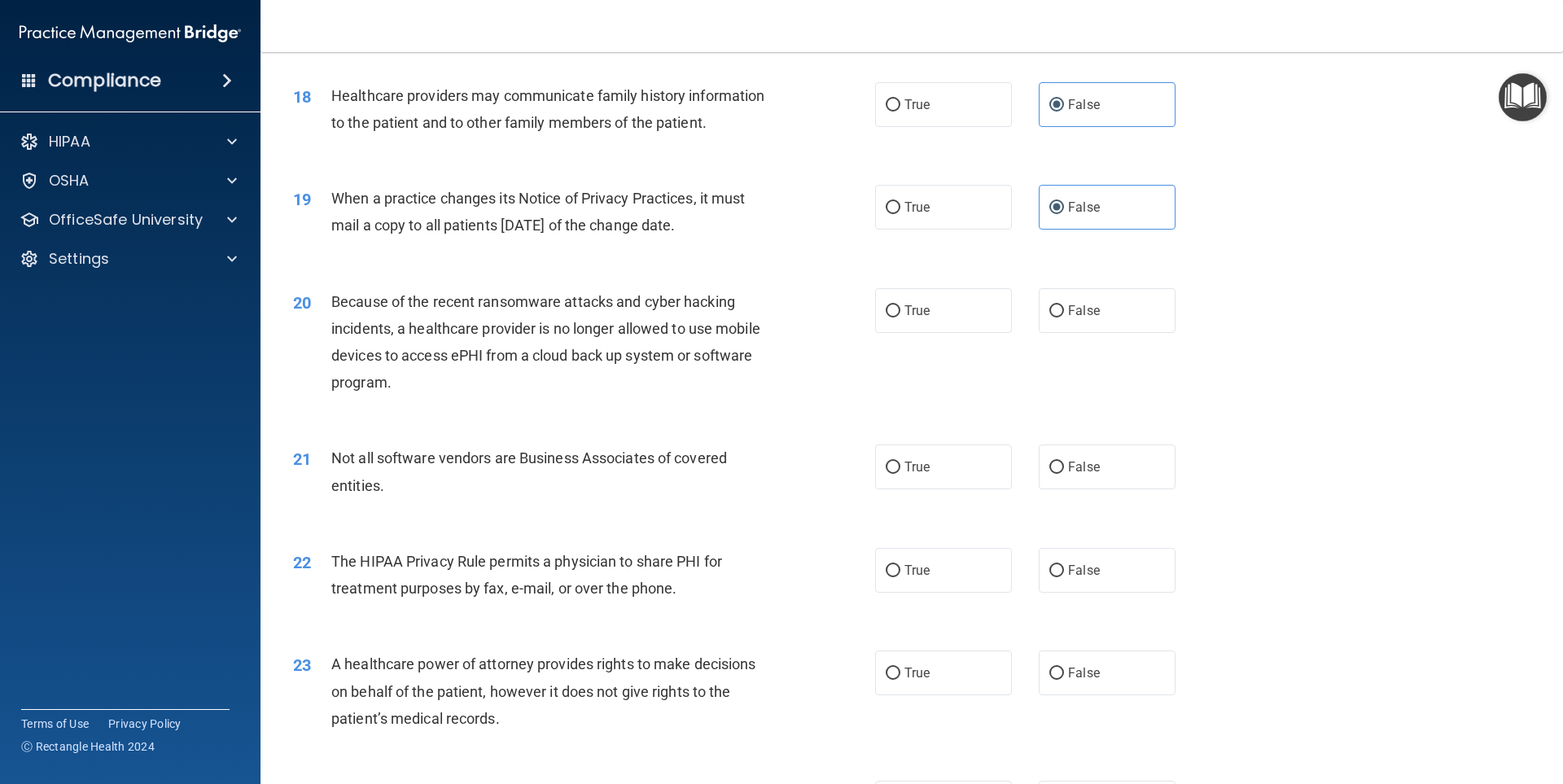
scroll to position [2177, 0]
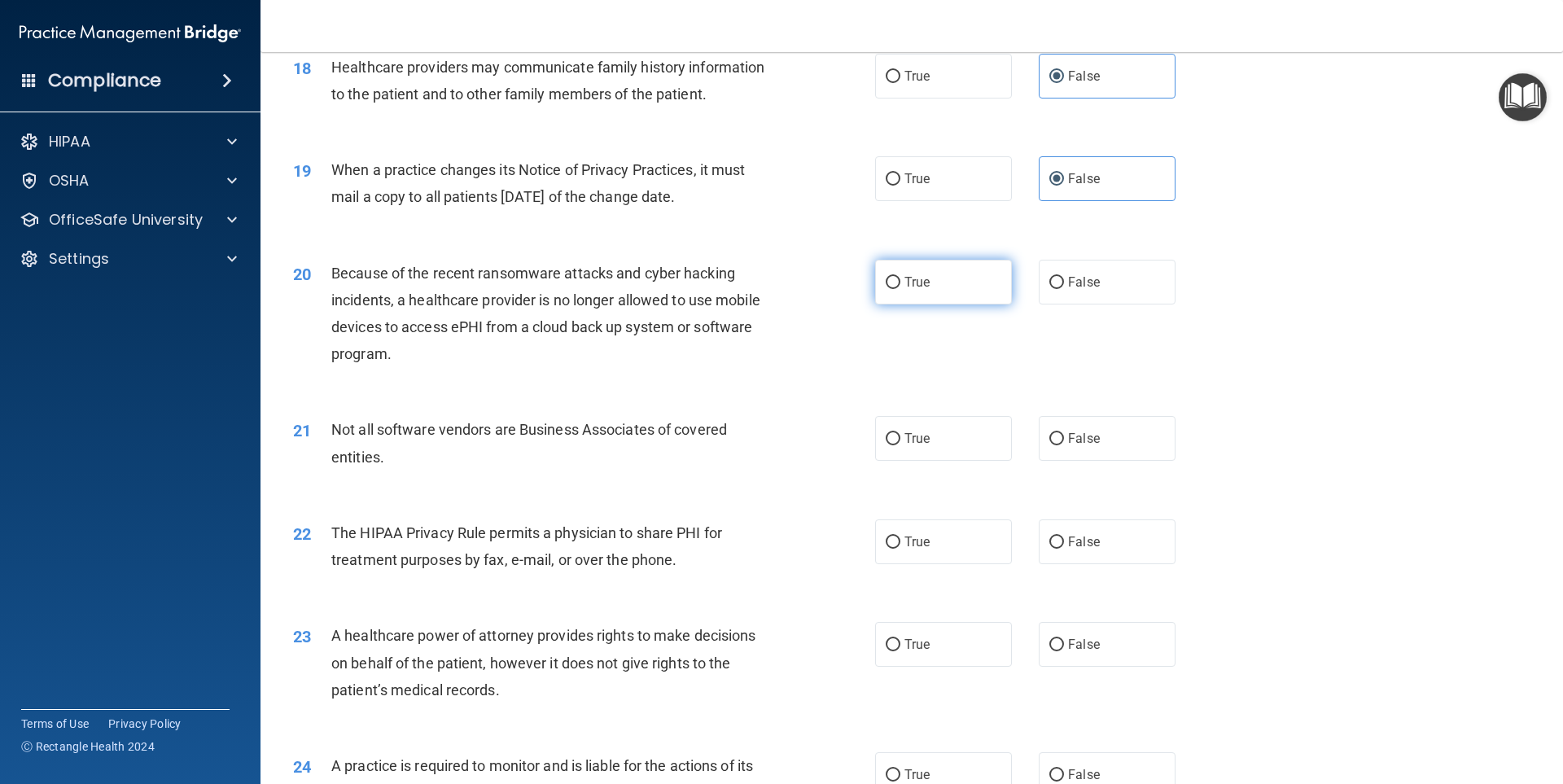
click at [912, 273] on label "True" at bounding box center [943, 282] width 137 height 45
click at [900, 277] on input "True" at bounding box center [893, 282] width 14 height 12
radio input "true"
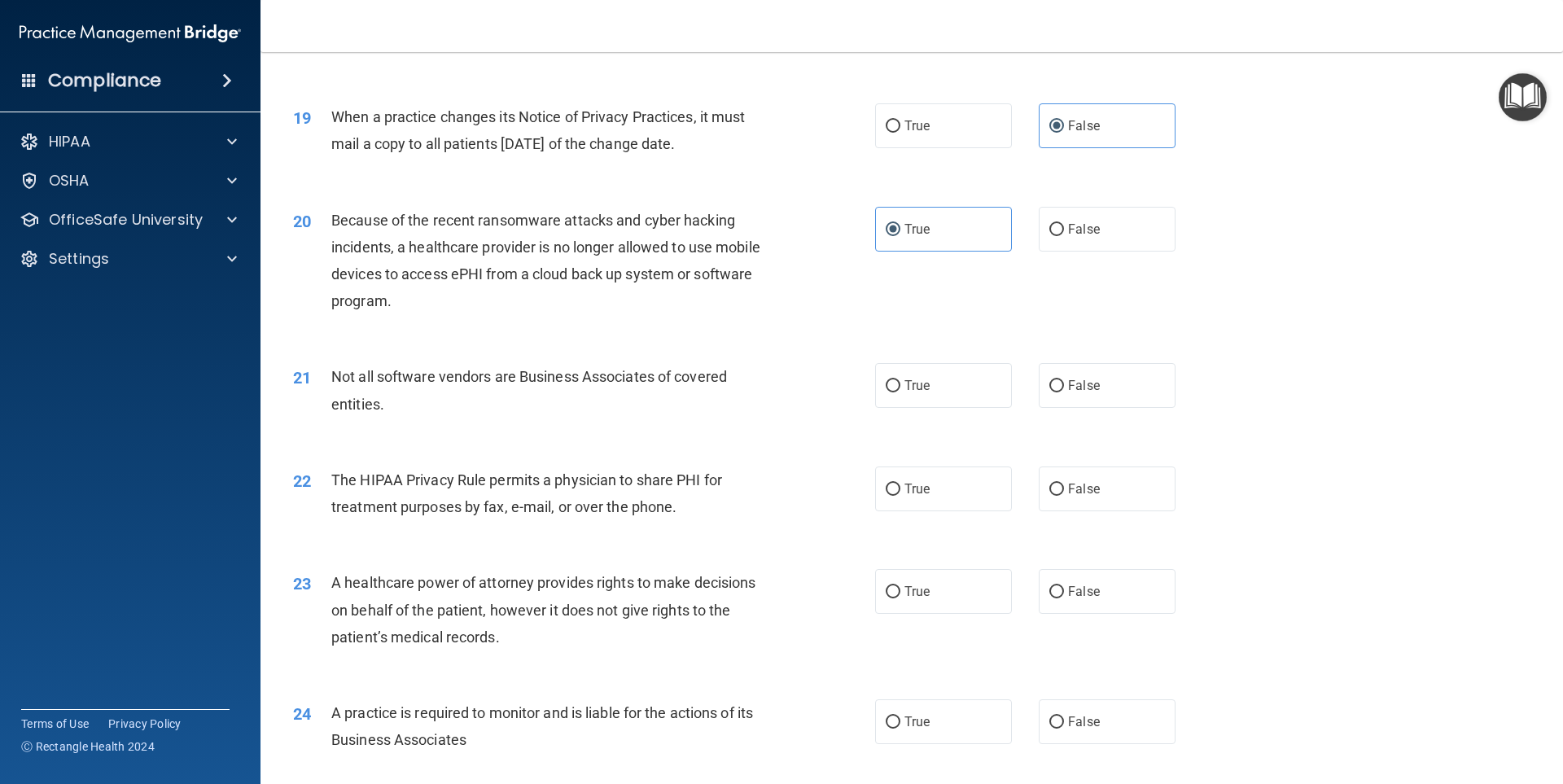
scroll to position [2258, 0]
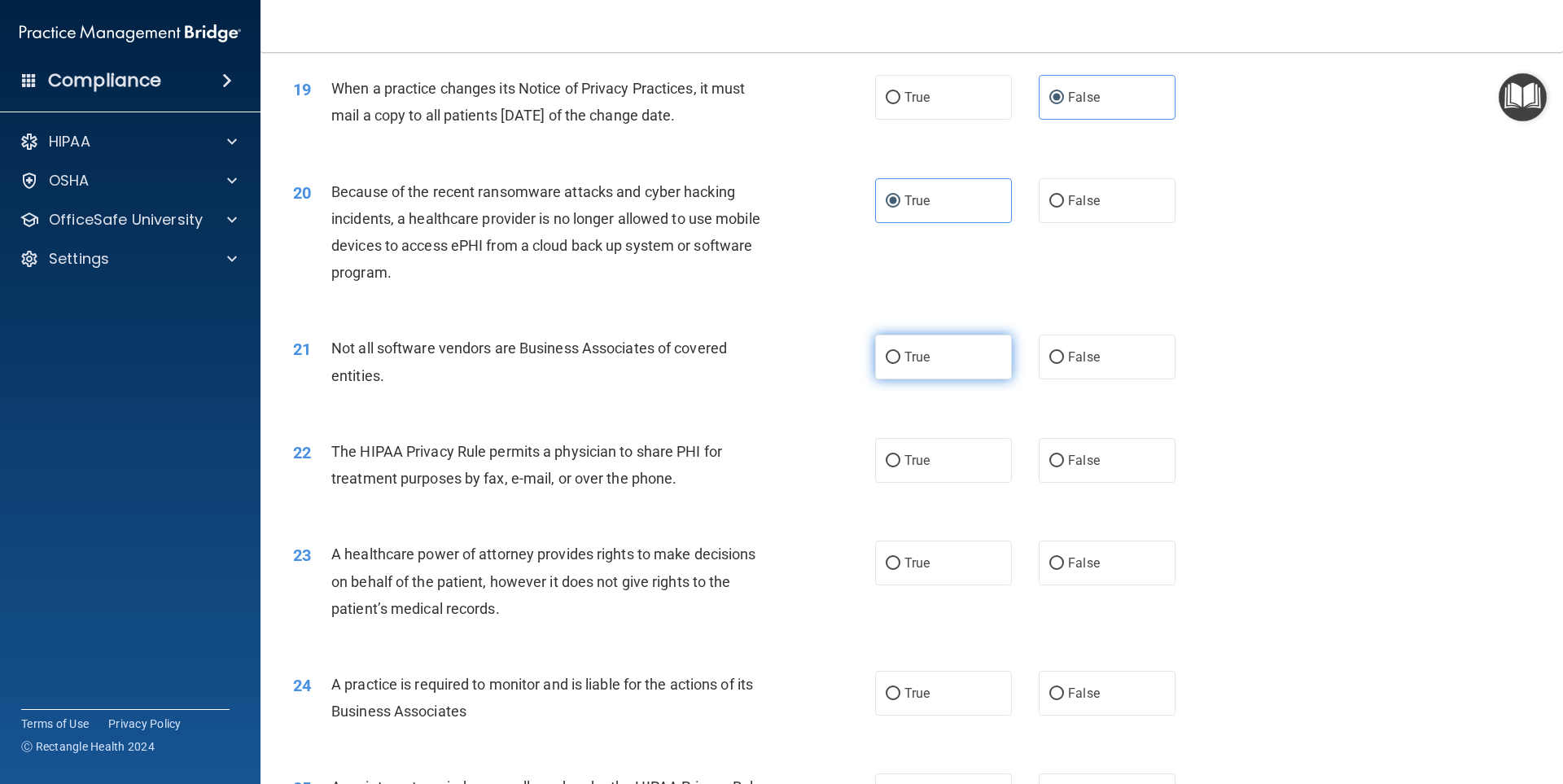
click at [943, 346] on label "True" at bounding box center [943, 357] width 137 height 45
click at [900, 352] on input "True" at bounding box center [893, 357] width 14 height 12
radio input "true"
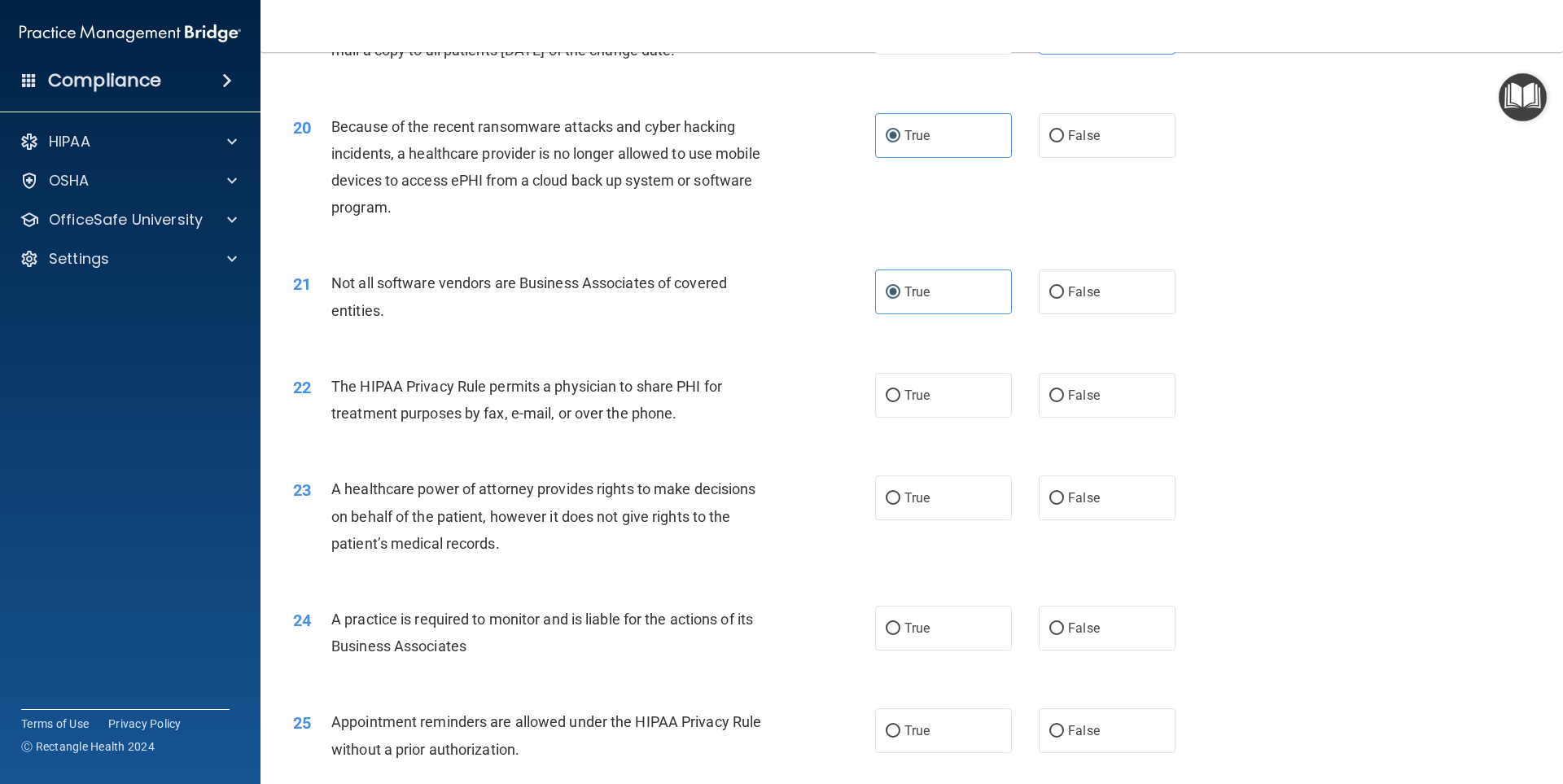
scroll to position [2421, 0]
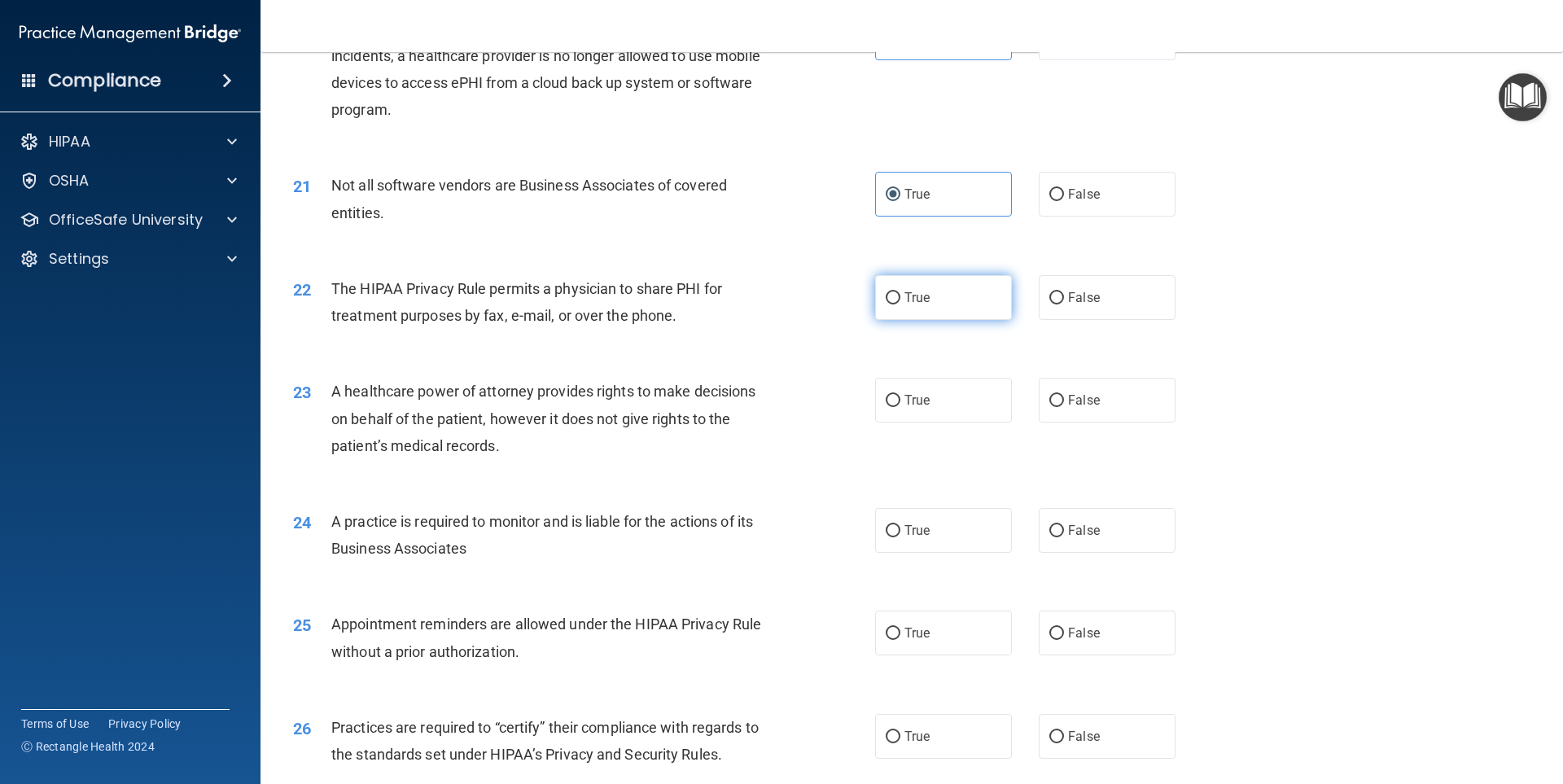
click at [933, 299] on label "True" at bounding box center [943, 297] width 137 height 45
click at [900, 299] on input "True" at bounding box center [893, 298] width 14 height 12
radio input "true"
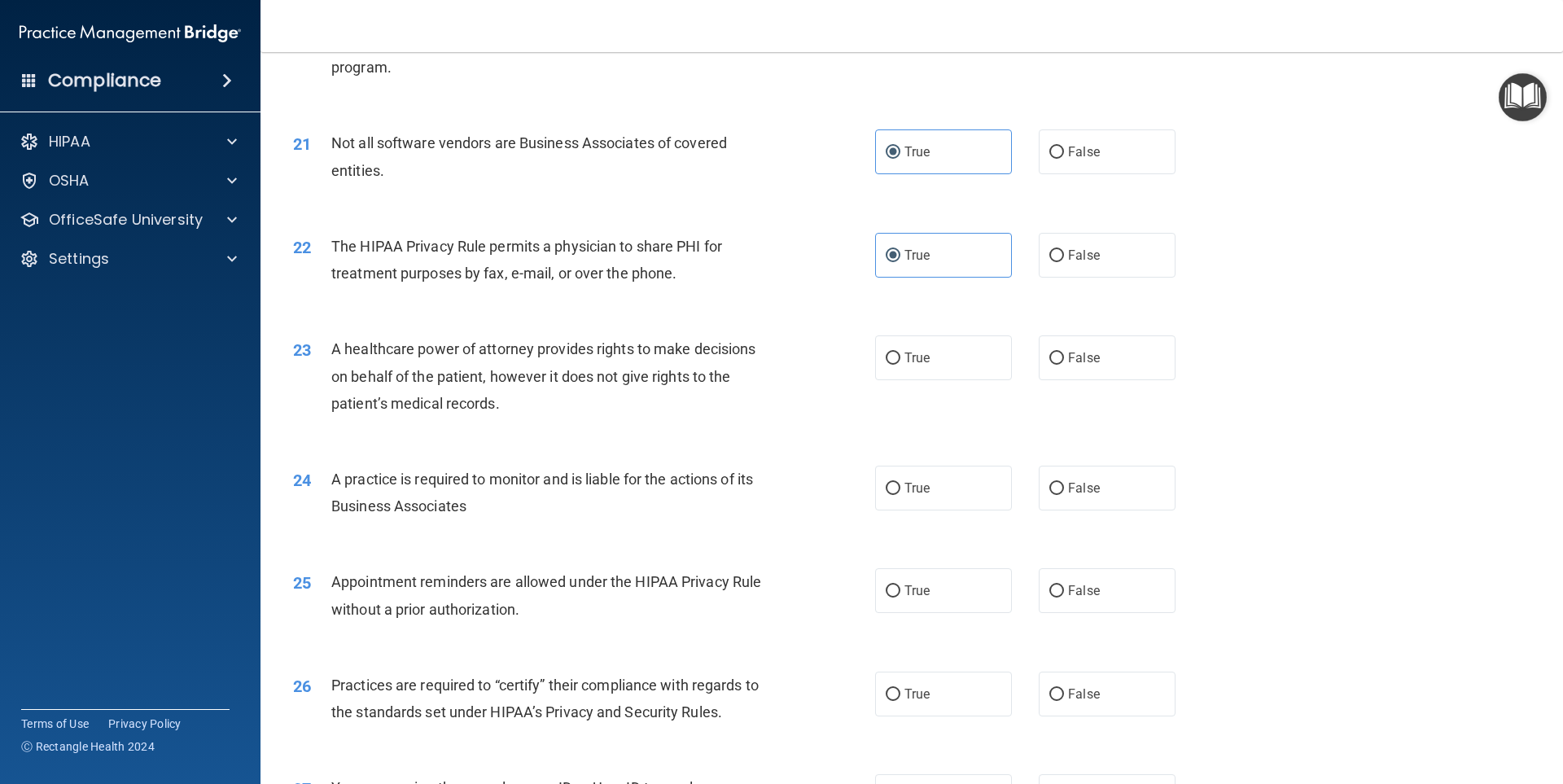
scroll to position [2502, 0]
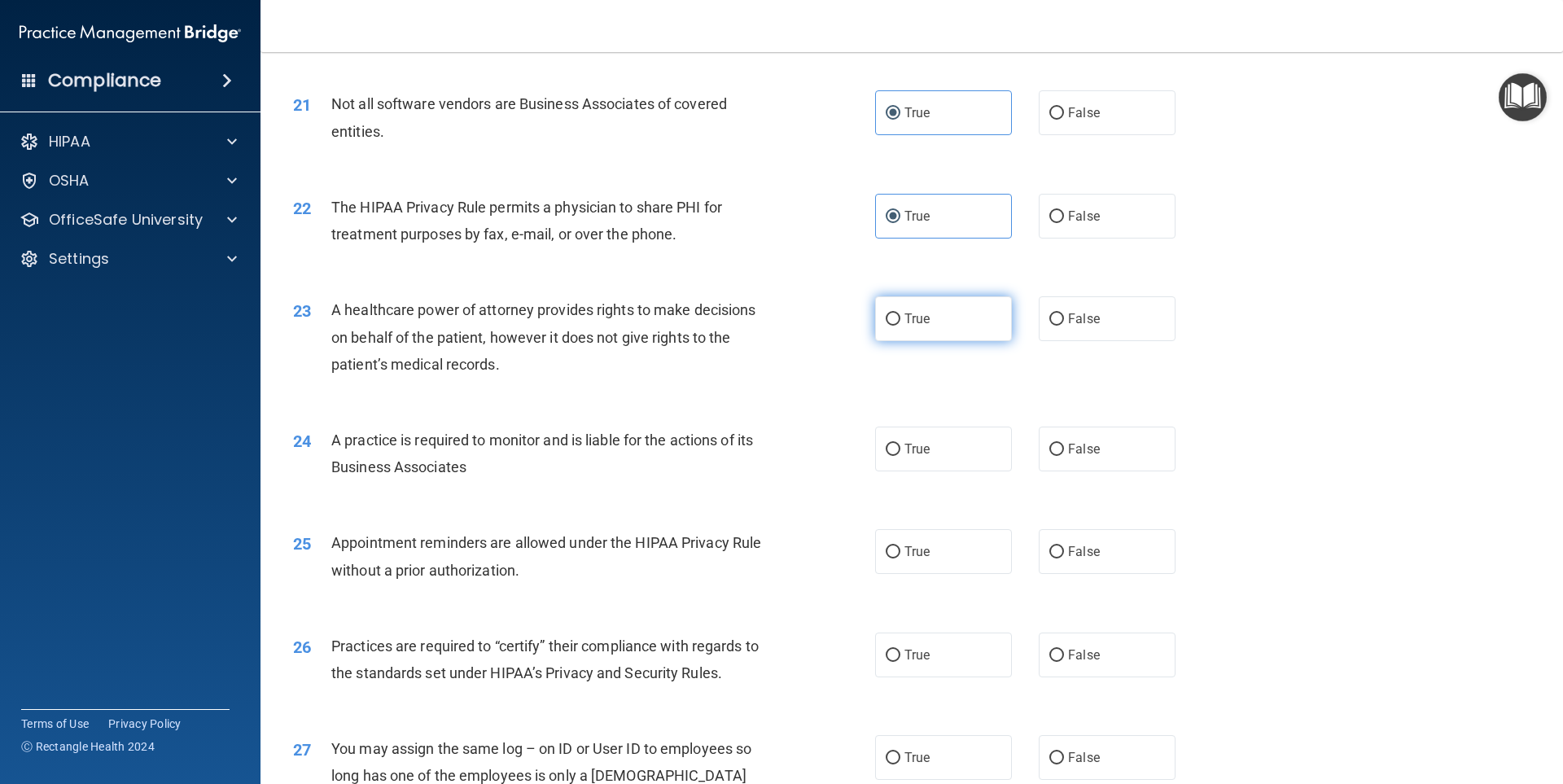
click at [897, 322] on label "True" at bounding box center [943, 318] width 137 height 45
click at [897, 322] on input "True" at bounding box center [893, 320] width 14 height 12
radio input "true"
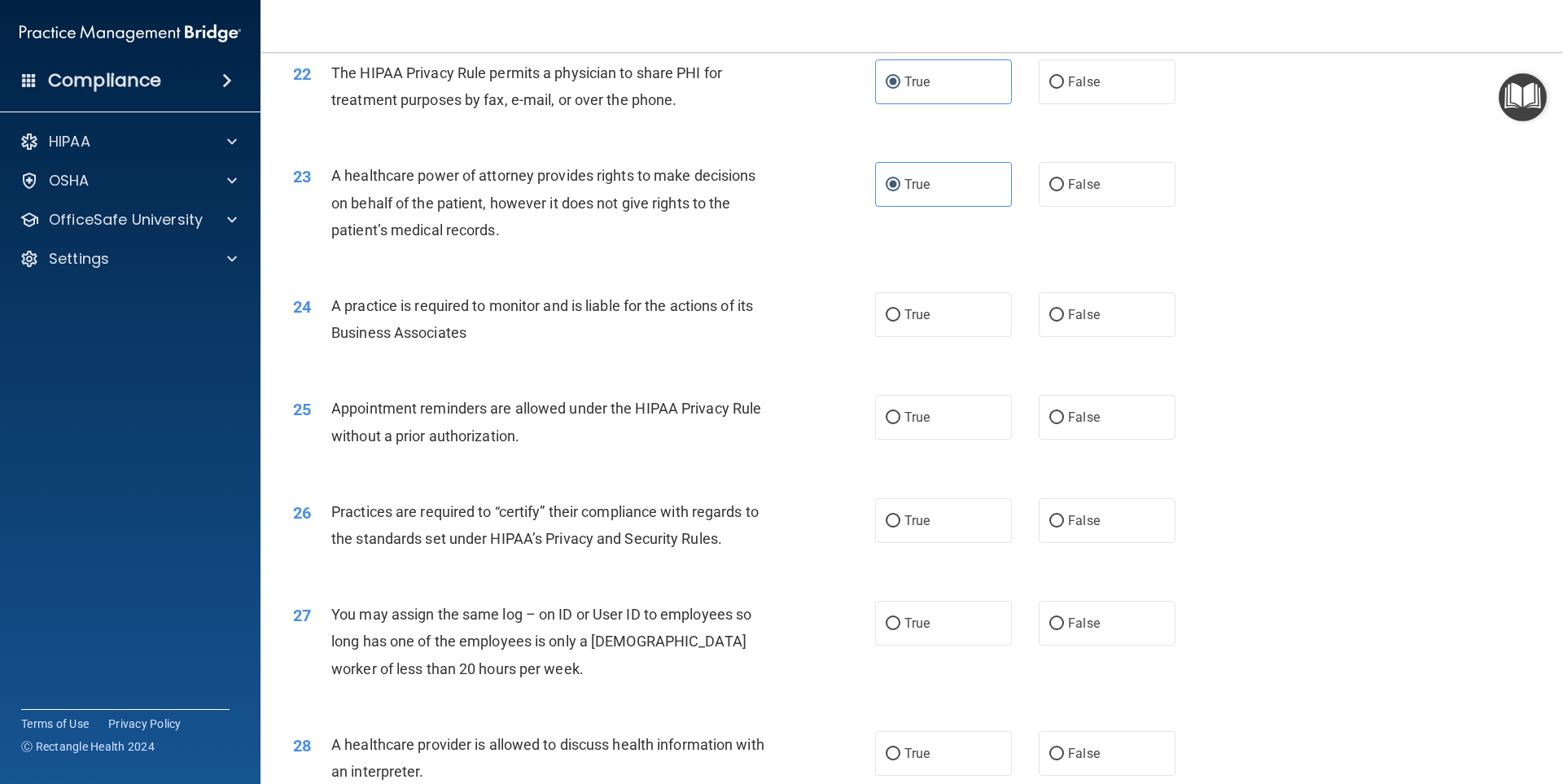
scroll to position [2665, 0]
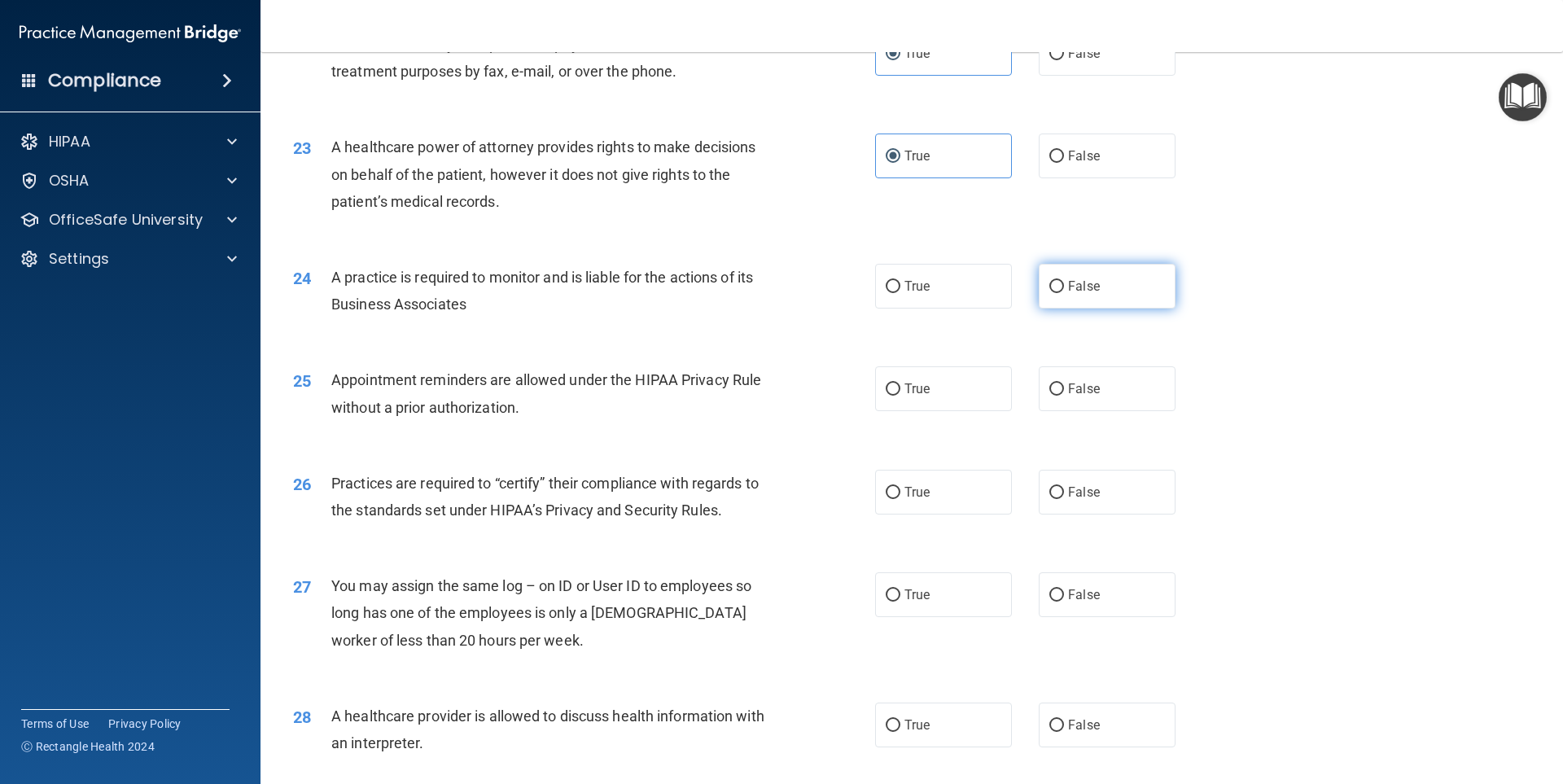
click at [1070, 283] on span "False" at bounding box center [1084, 286] width 32 height 15
click at [1064, 283] on input "False" at bounding box center [1056, 287] width 14 height 12
radio input "true"
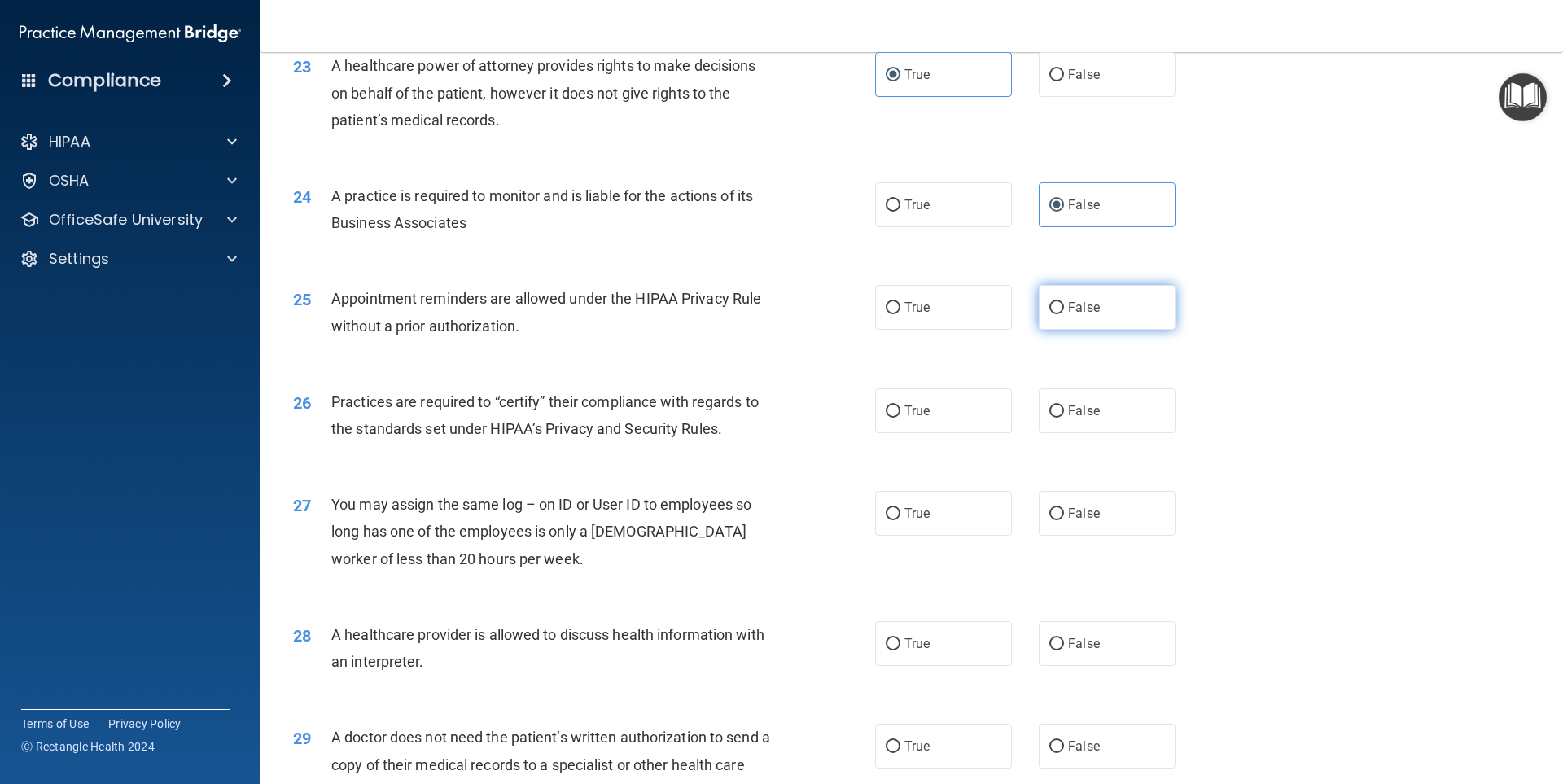
click at [1039, 311] on label "False" at bounding box center [1107, 307] width 137 height 45
click at [1050, 311] on input "False" at bounding box center [1056, 308] width 14 height 12
radio input "true"
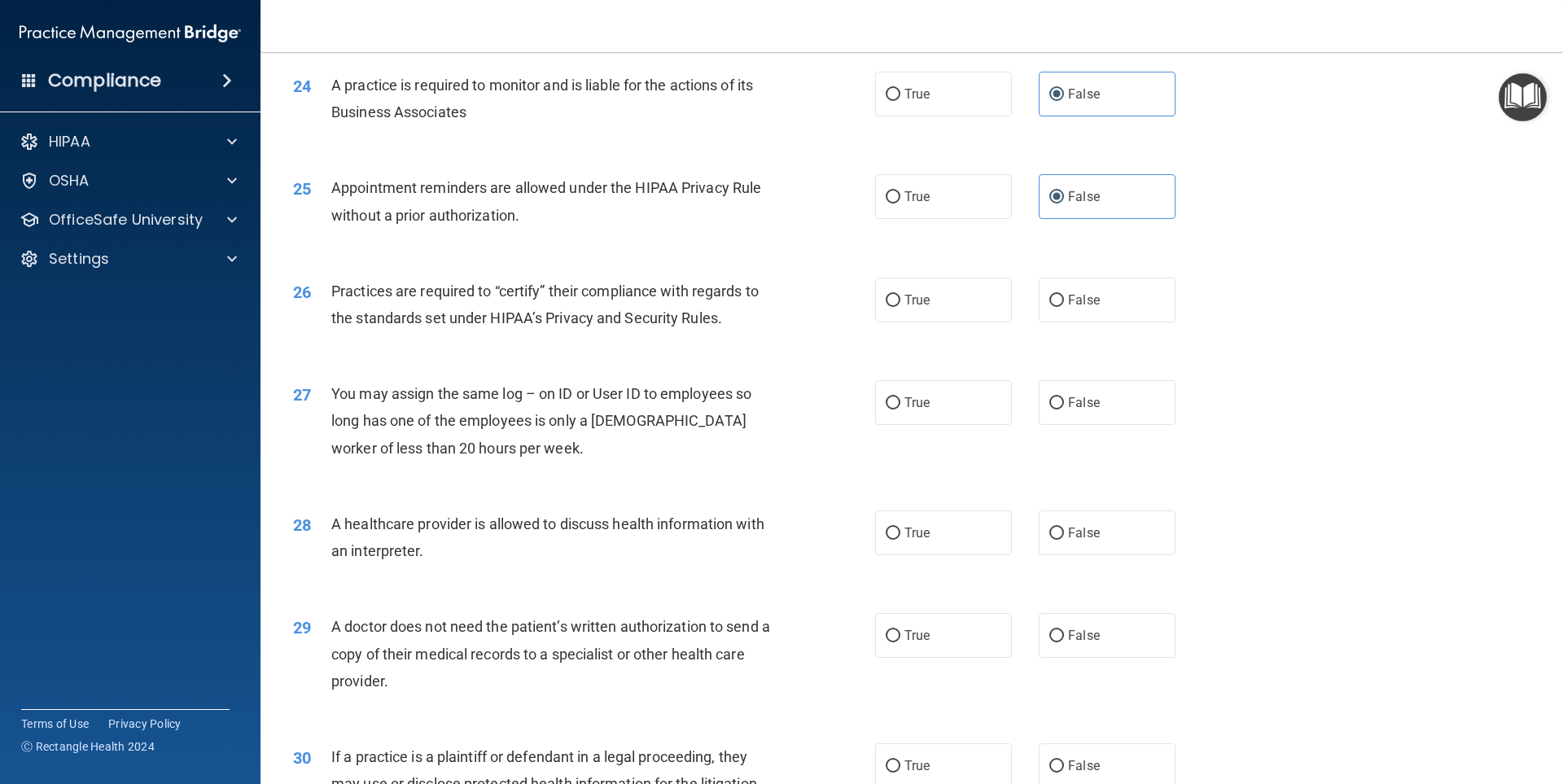
scroll to position [2909, 0]
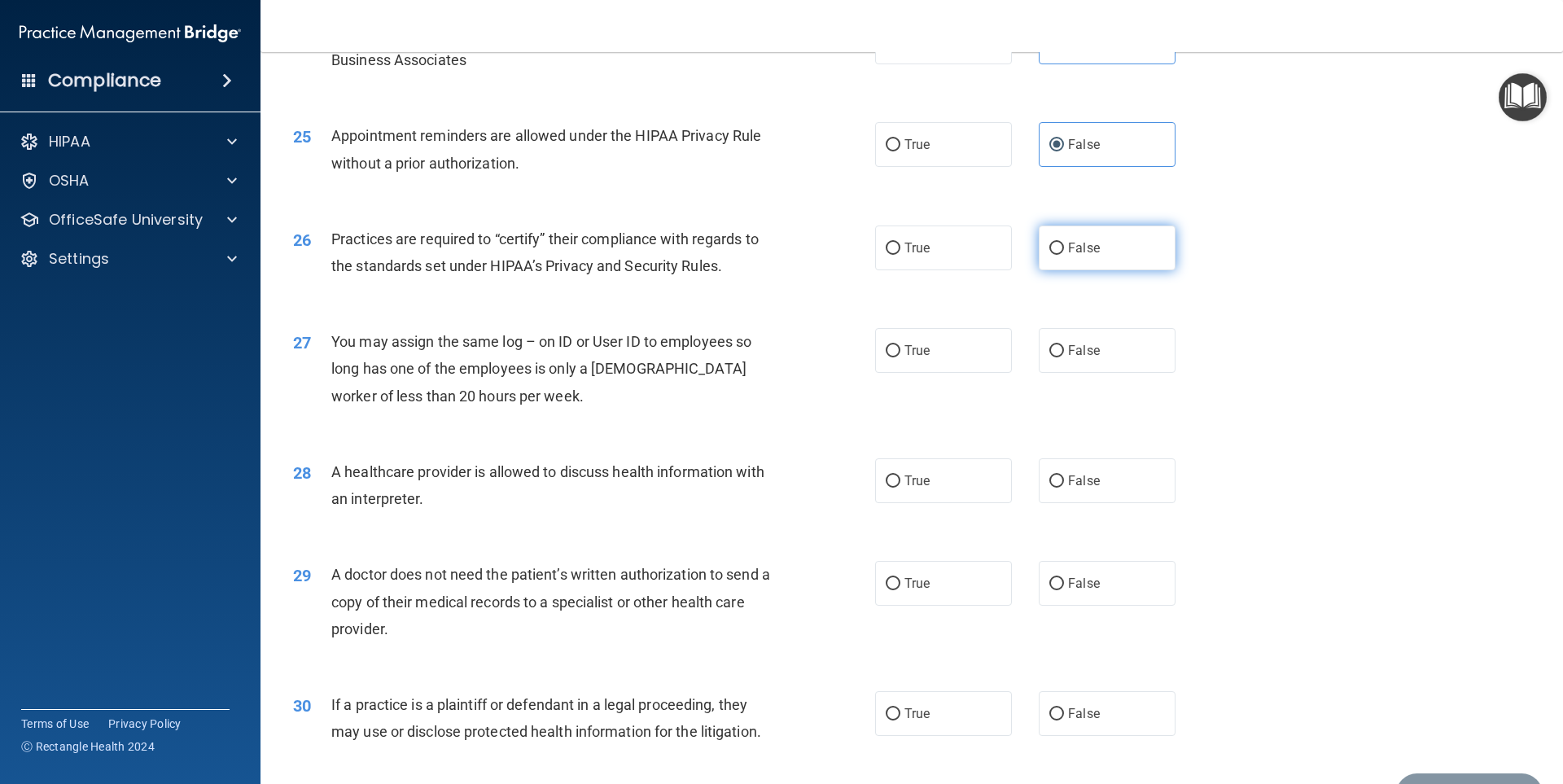
click at [1069, 232] on label "False" at bounding box center [1107, 247] width 137 height 45
click at [1064, 243] on input "False" at bounding box center [1056, 249] width 14 height 12
radio input "true"
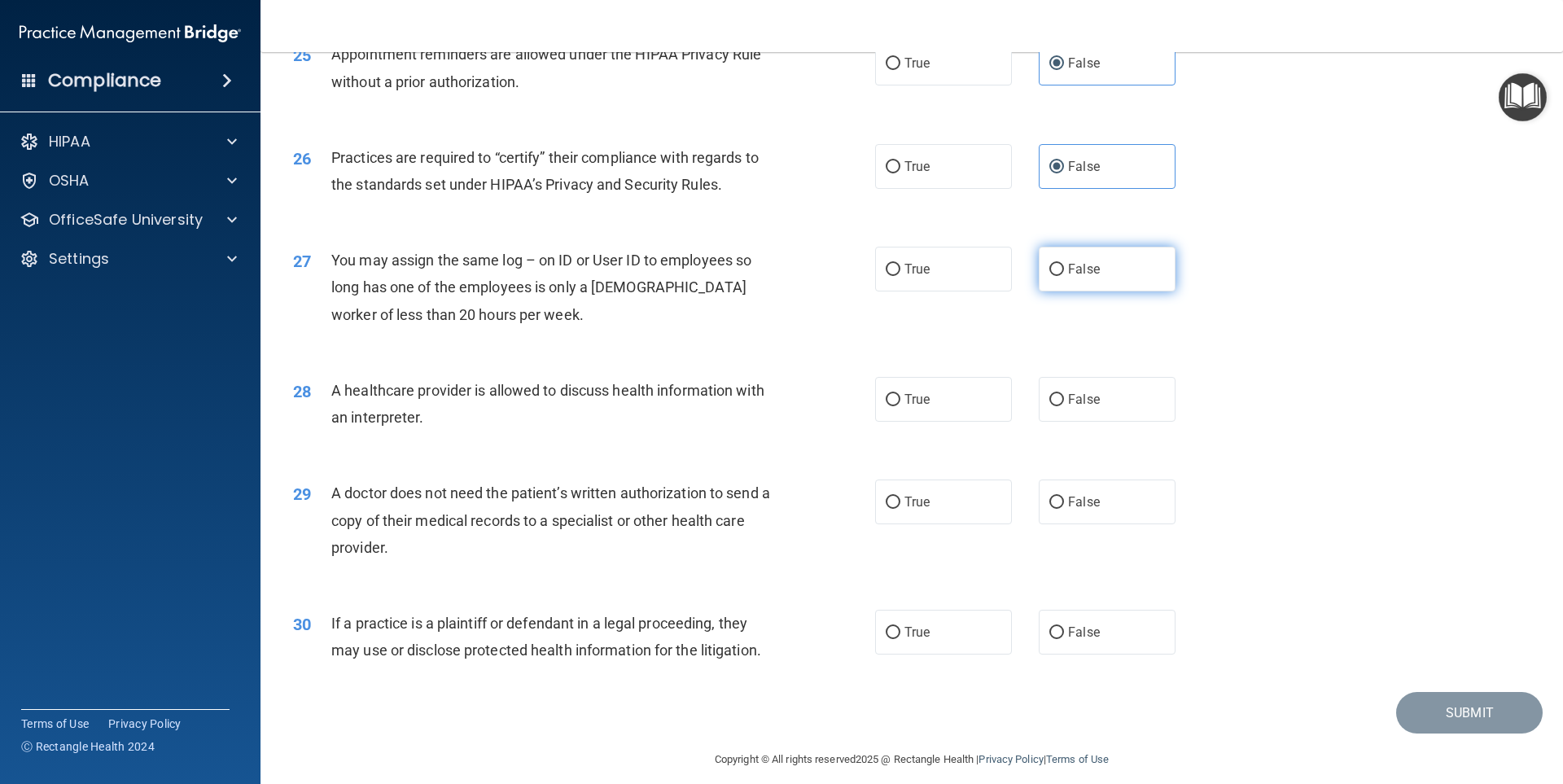
click at [1083, 262] on span "False" at bounding box center [1084, 269] width 32 height 15
click at [1064, 264] on input "False" at bounding box center [1056, 270] width 14 height 12
radio input "true"
click at [954, 387] on label "True" at bounding box center [943, 399] width 137 height 45
click at [900, 394] on input "True" at bounding box center [893, 400] width 14 height 12
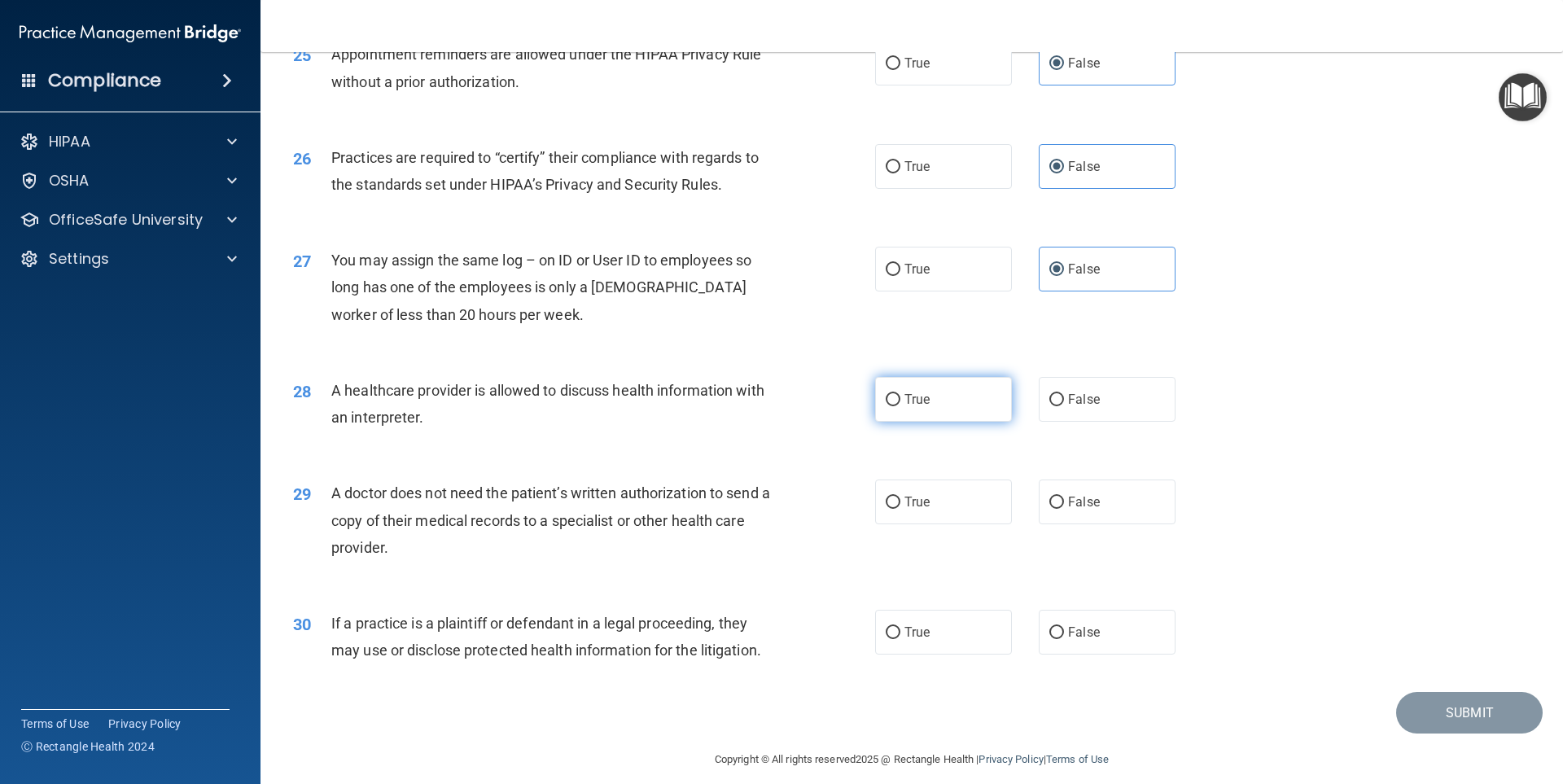
radio input "true"
click at [922, 511] on label "True" at bounding box center [943, 502] width 137 height 45
click at [900, 509] on input "True" at bounding box center [893, 502] width 14 height 12
radio input "true"
click at [1050, 504] on input "False" at bounding box center [1056, 502] width 14 height 12
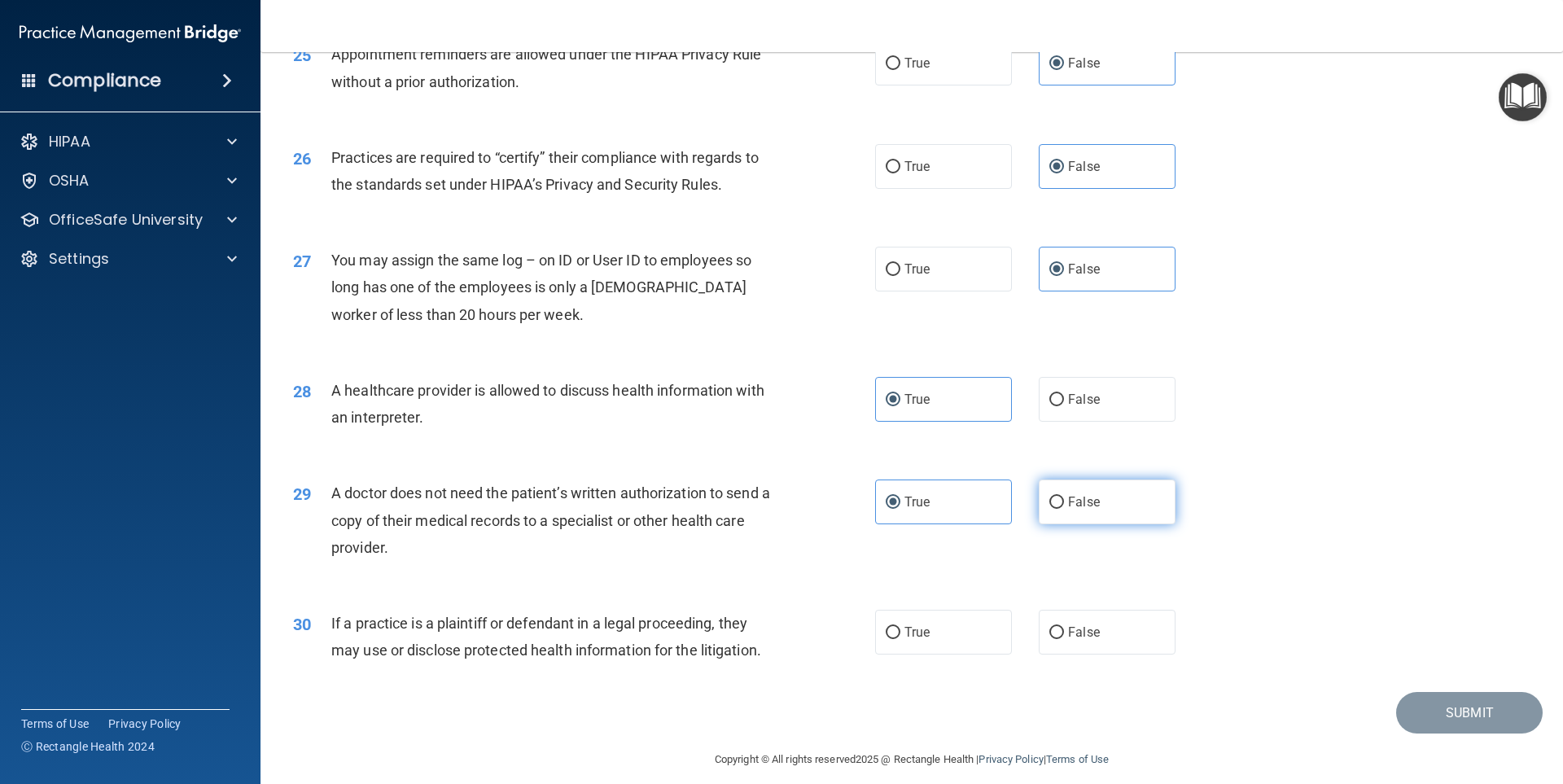
radio input "true"
radio input "false"
click at [893, 636] on input "True" at bounding box center [893, 633] width 14 height 12
radio input "true"
click at [1423, 700] on button "Submit" at bounding box center [1469, 712] width 147 height 41
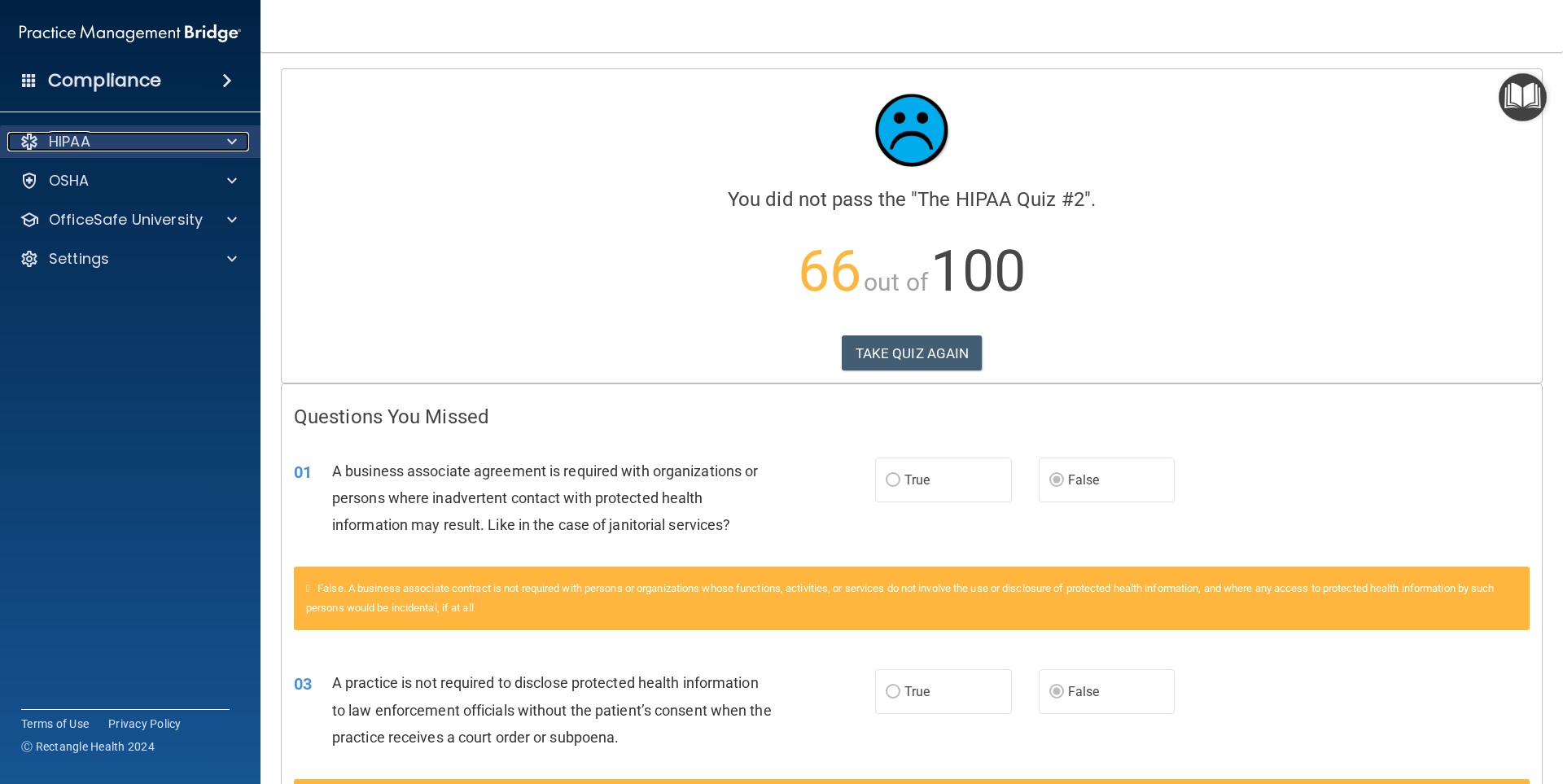
click at [105, 148] on div "HIPAA" at bounding box center [108, 141] width 201 height 19
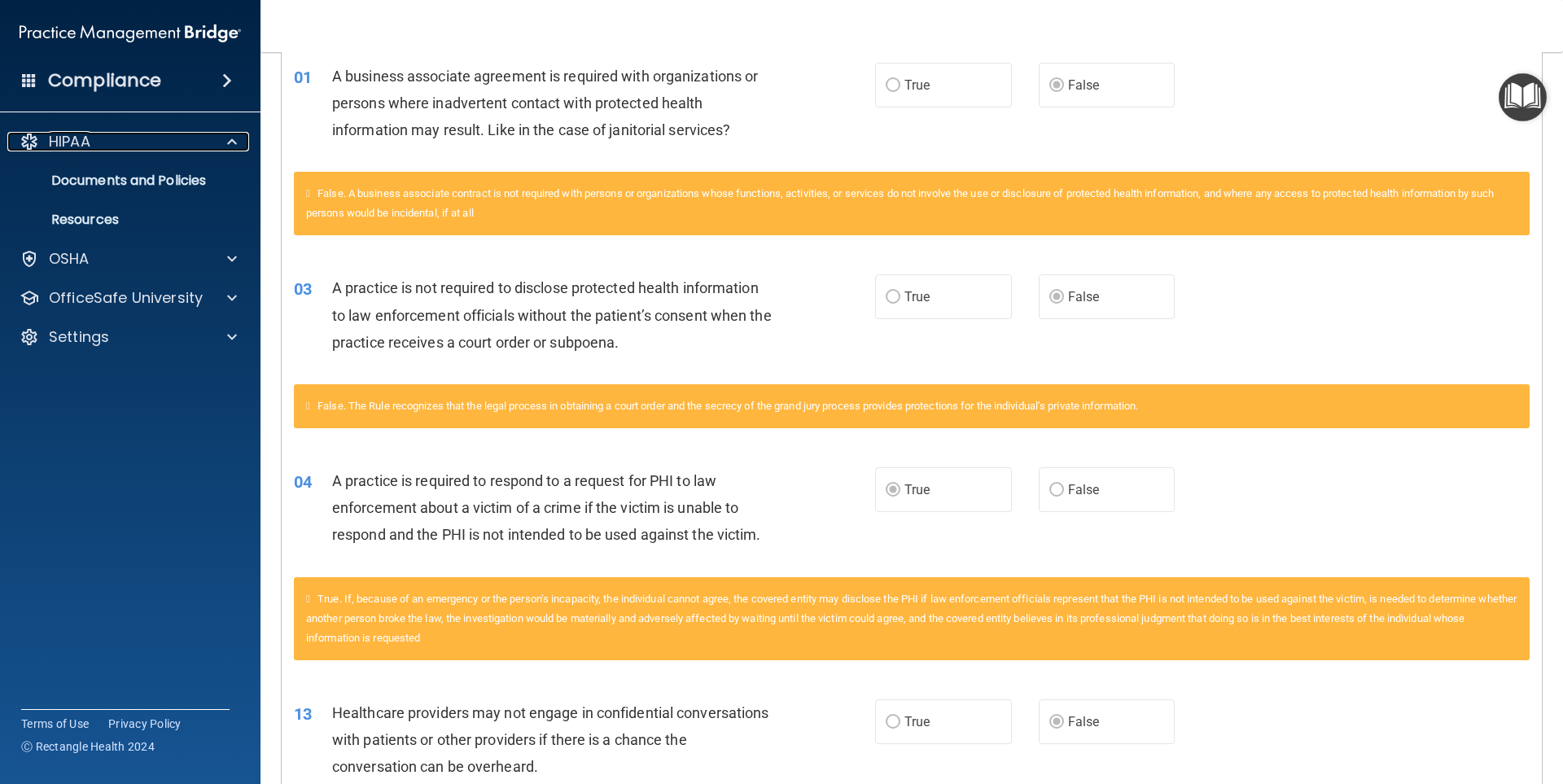
scroll to position [488, 0]
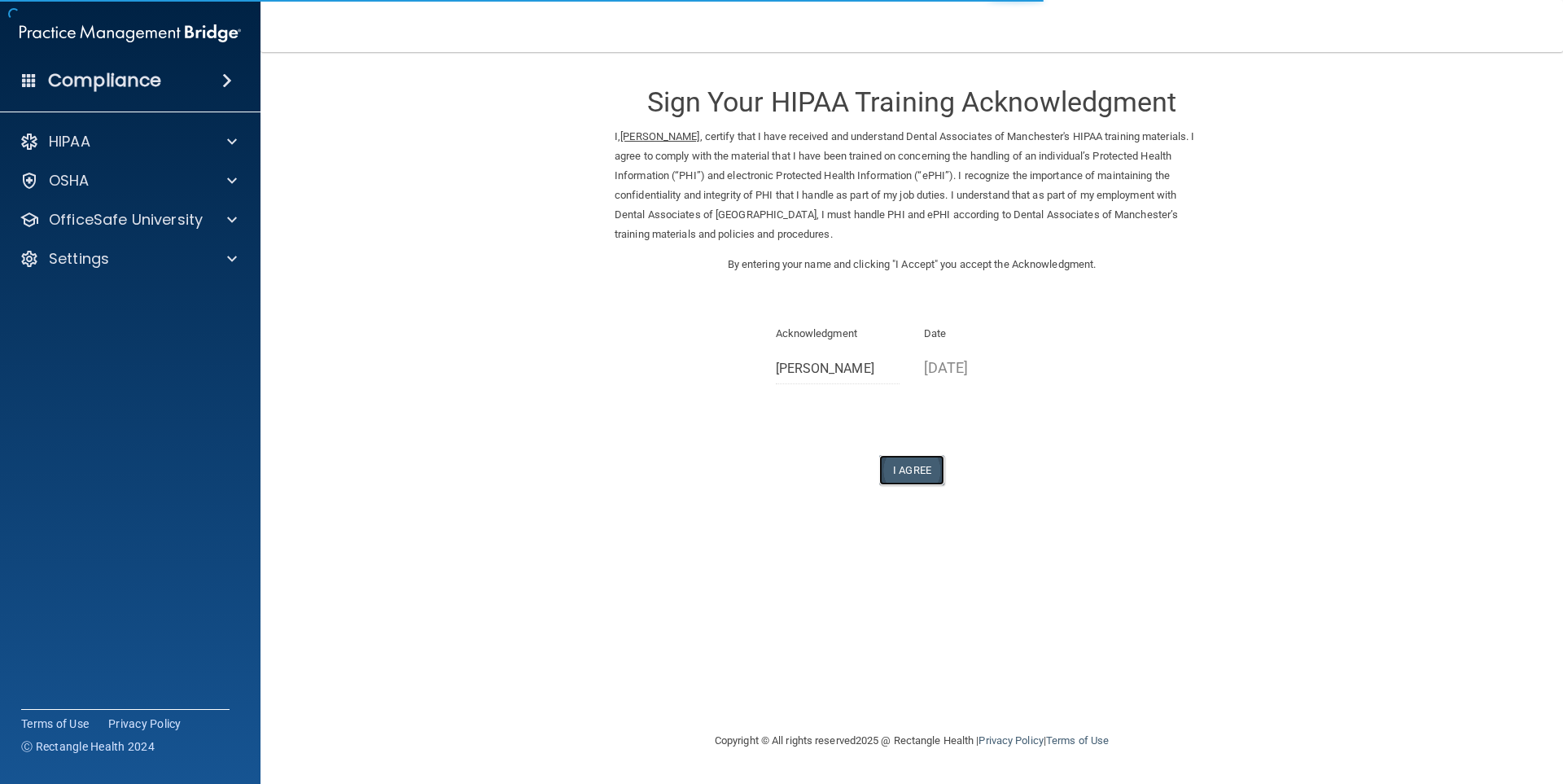
click at [917, 474] on button "I Agree" at bounding box center [911, 470] width 65 height 30
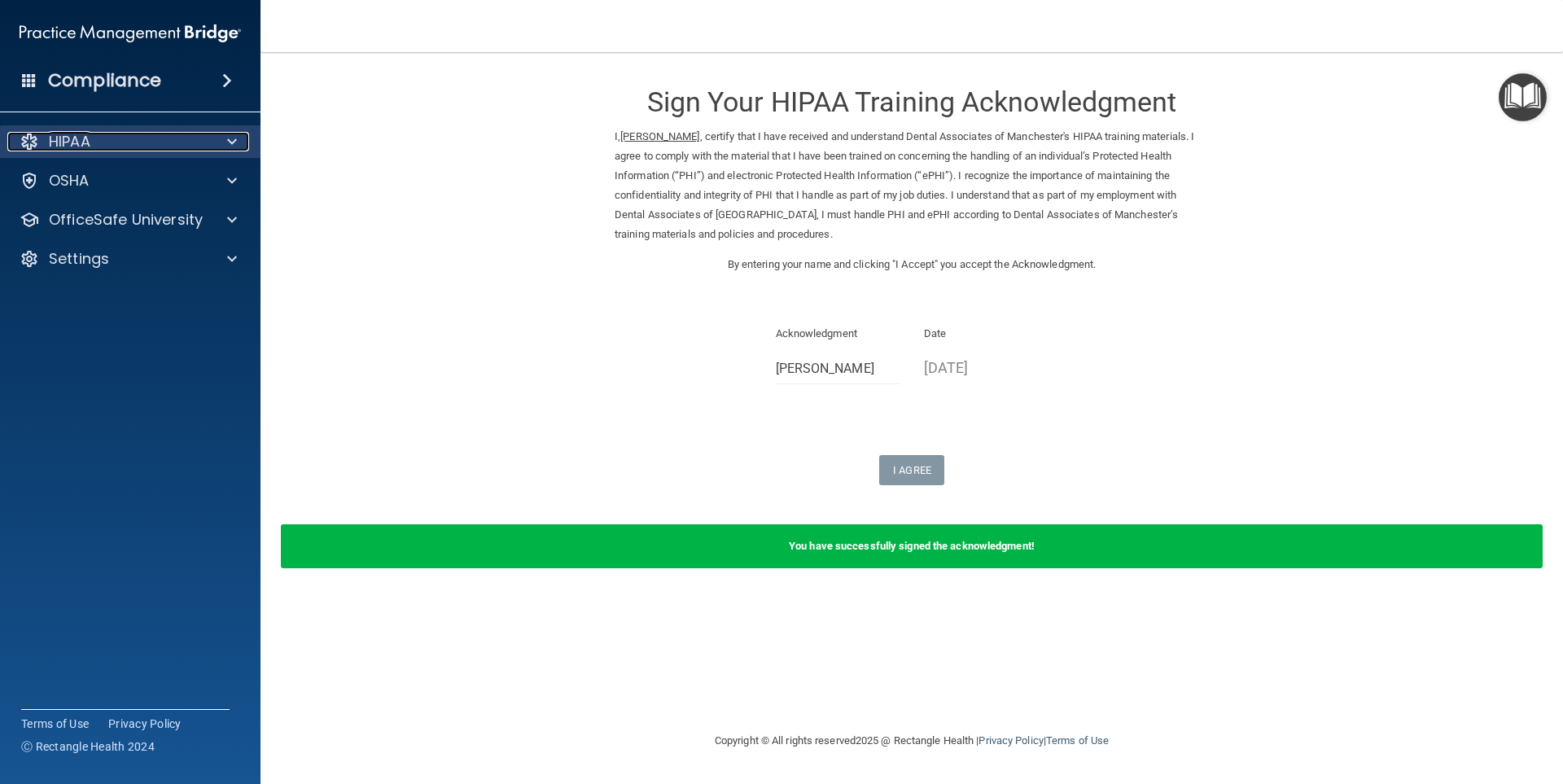
click at [82, 145] on p "HIPAA" at bounding box center [69, 141] width 41 height 19
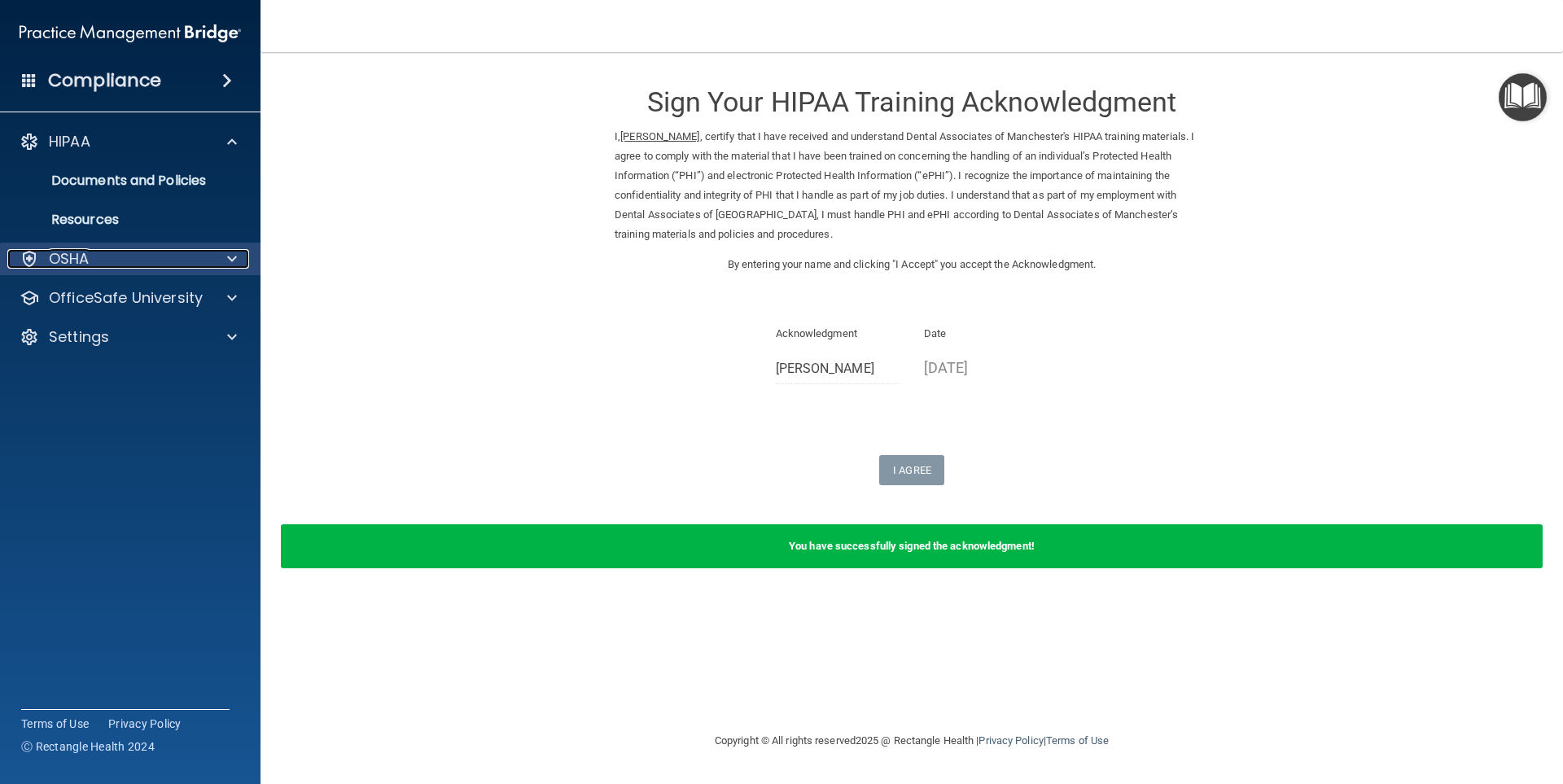
click at [99, 254] on div "OSHA" at bounding box center [108, 258] width 201 height 19
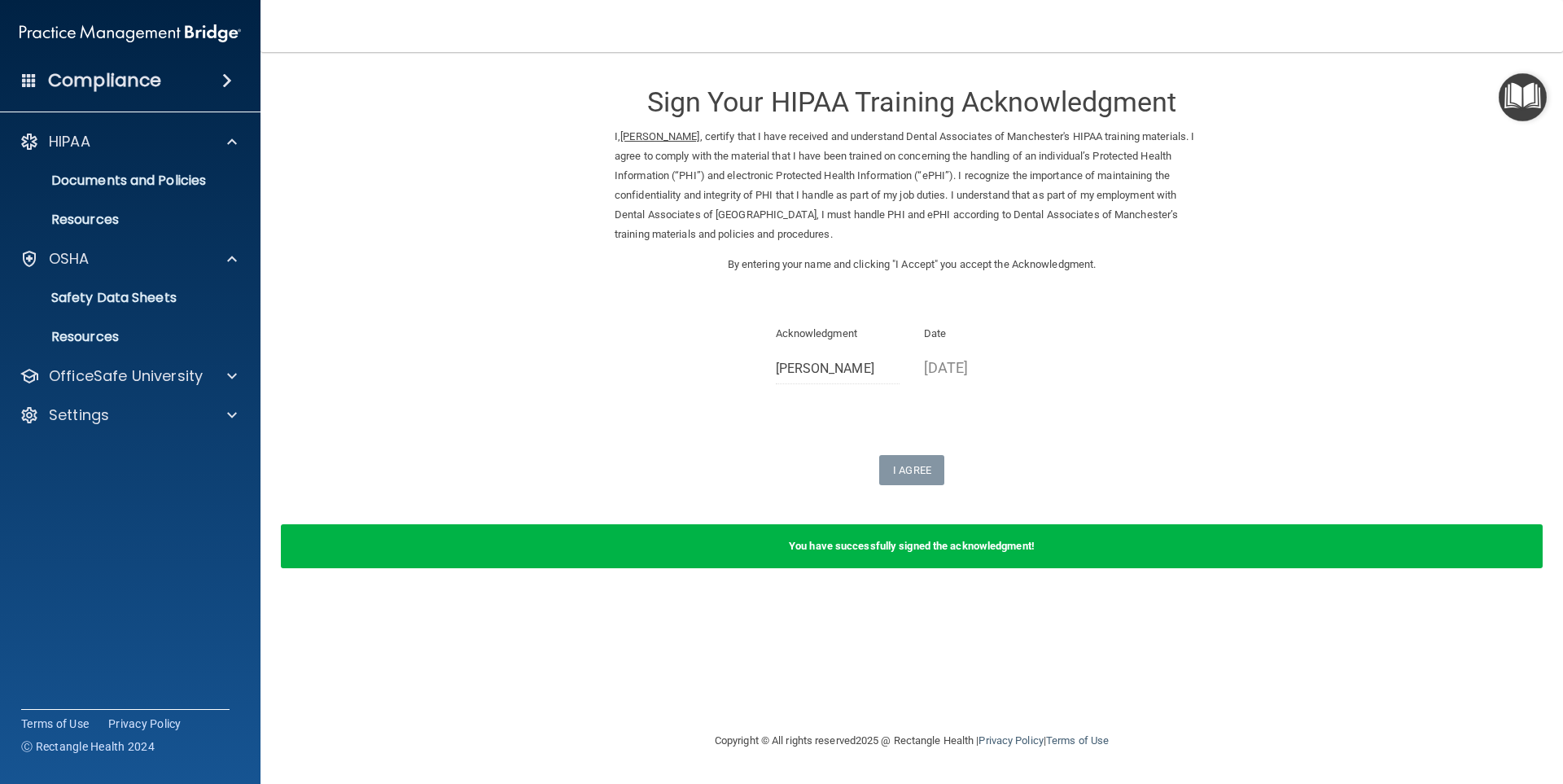
click at [1507, 93] on img "Open Resource Center" at bounding box center [1523, 97] width 48 height 48
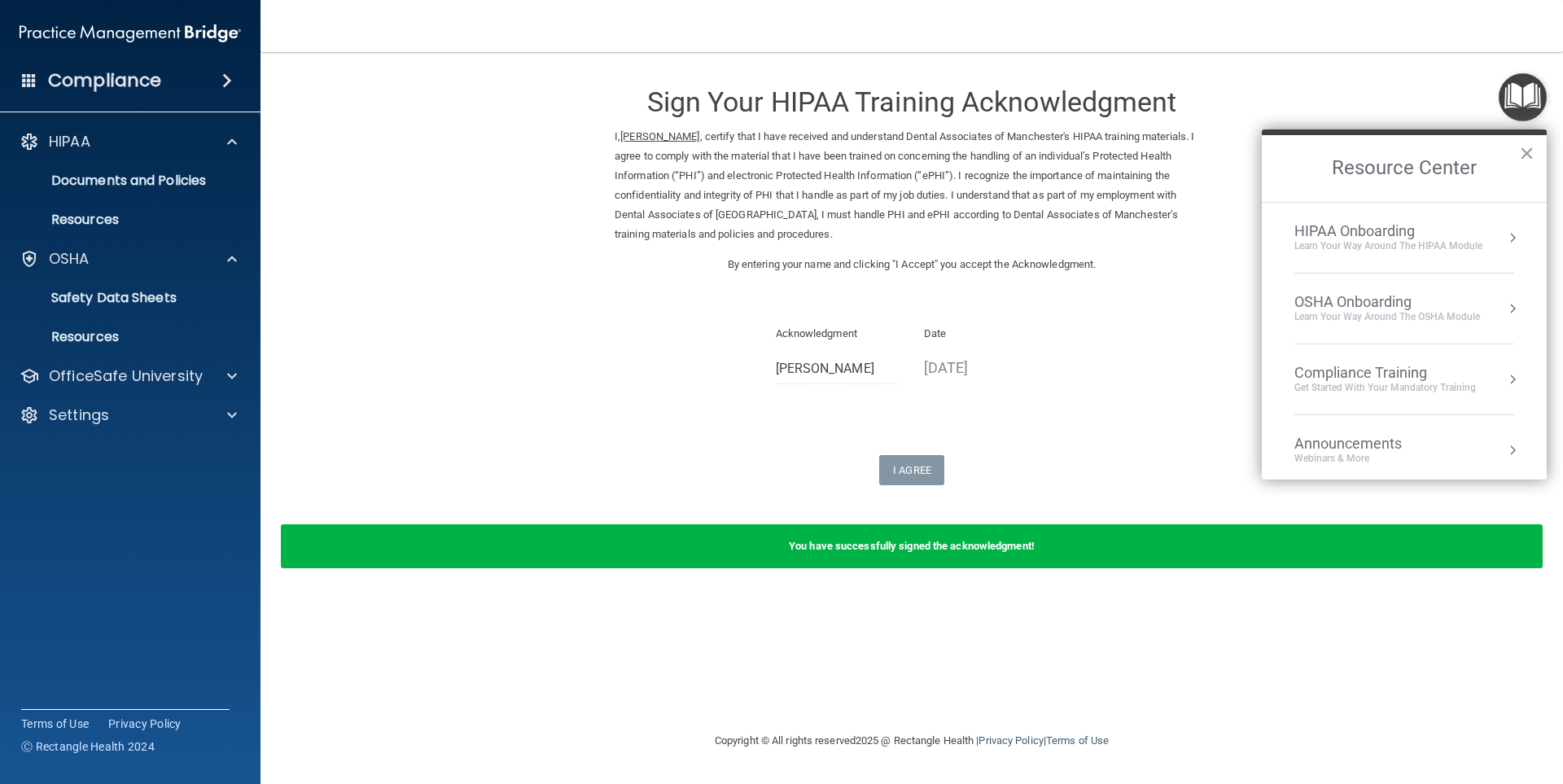
click at [1373, 229] on div "HIPAA Onboarding" at bounding box center [1388, 231] width 188 height 18
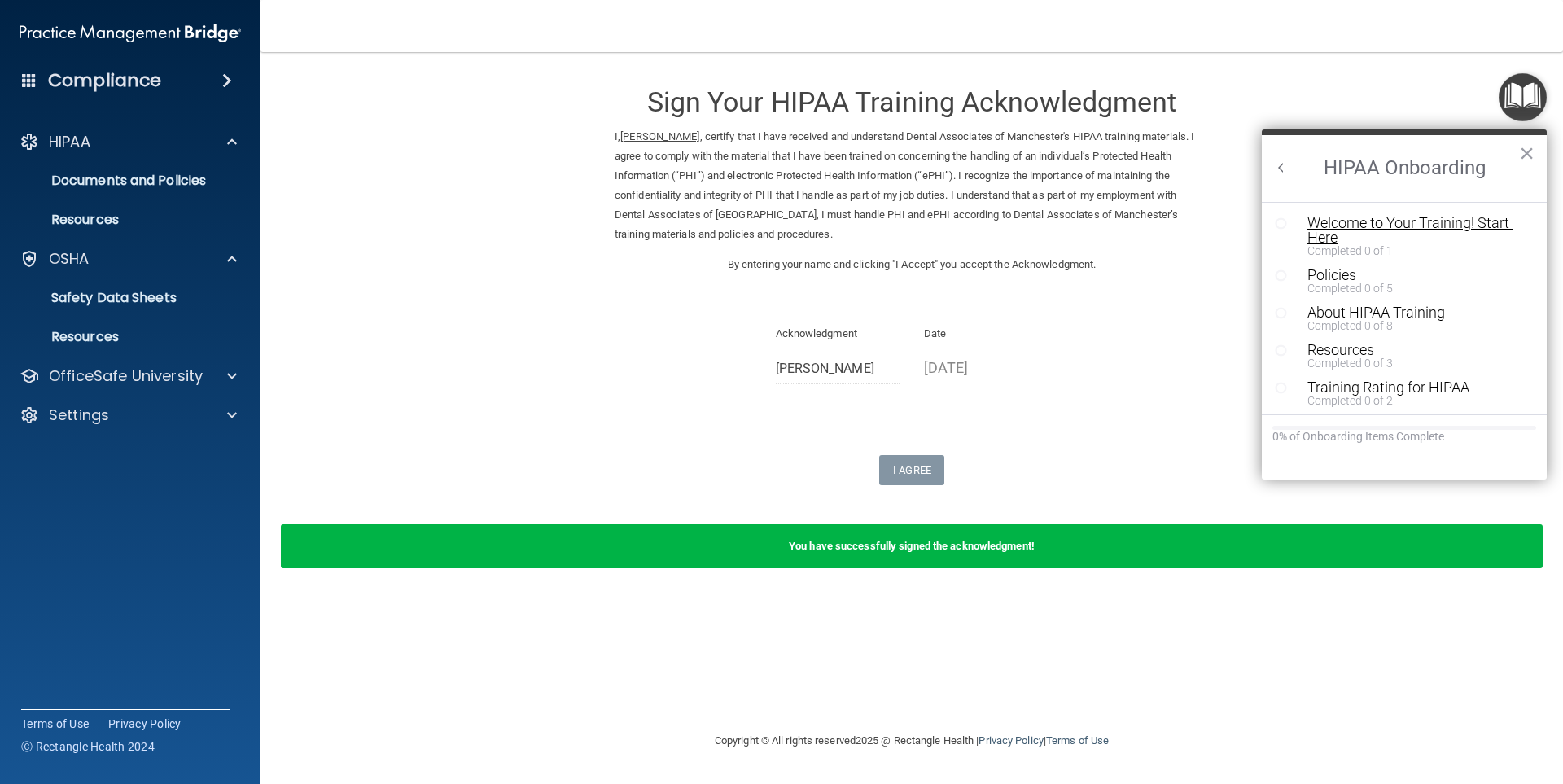
click at [1351, 226] on div "Welcome to Your Training! Start Here" at bounding box center [1410, 230] width 206 height 30
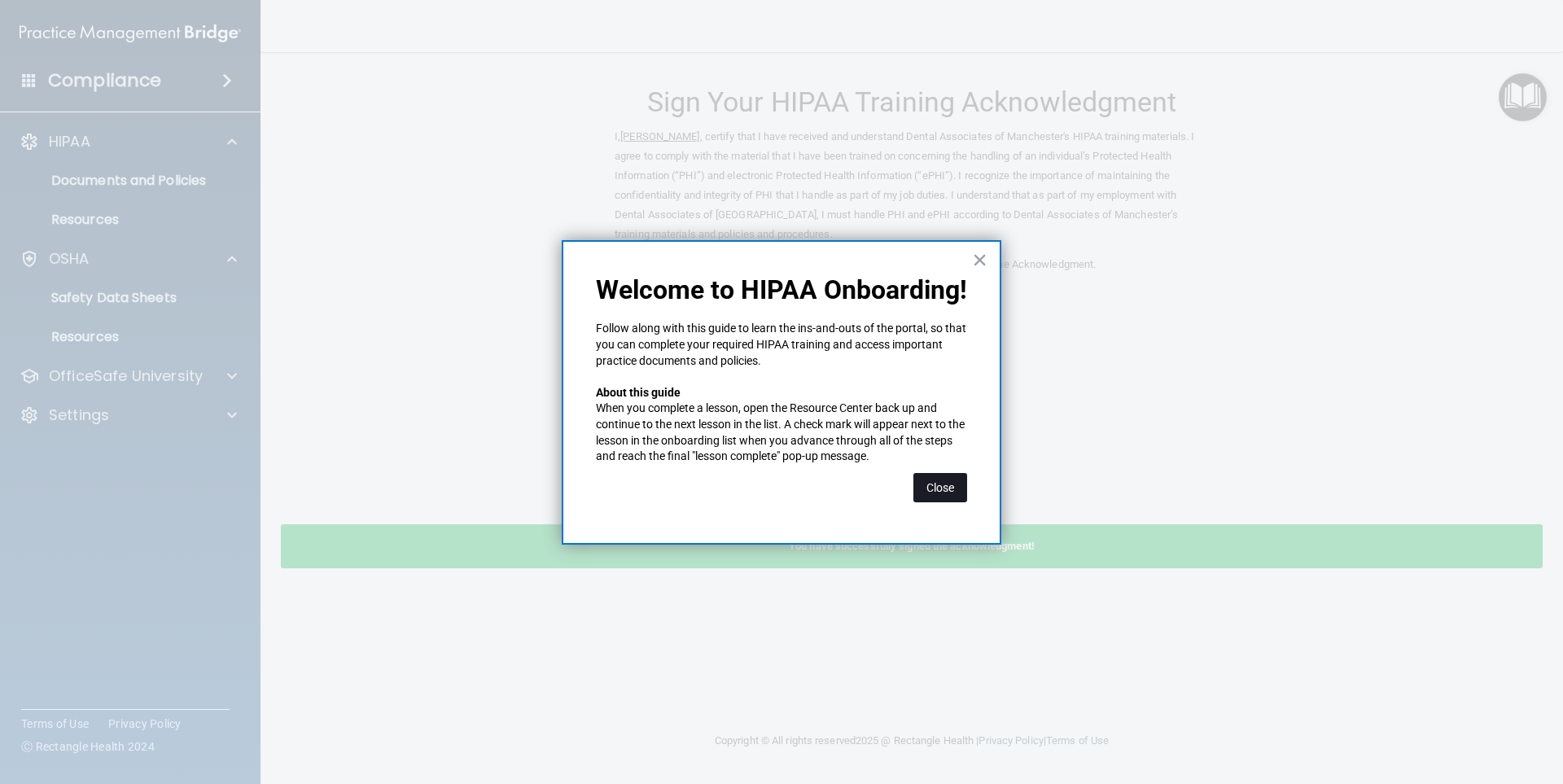
click at [936, 496] on button "Close" at bounding box center [940, 487] width 54 height 30
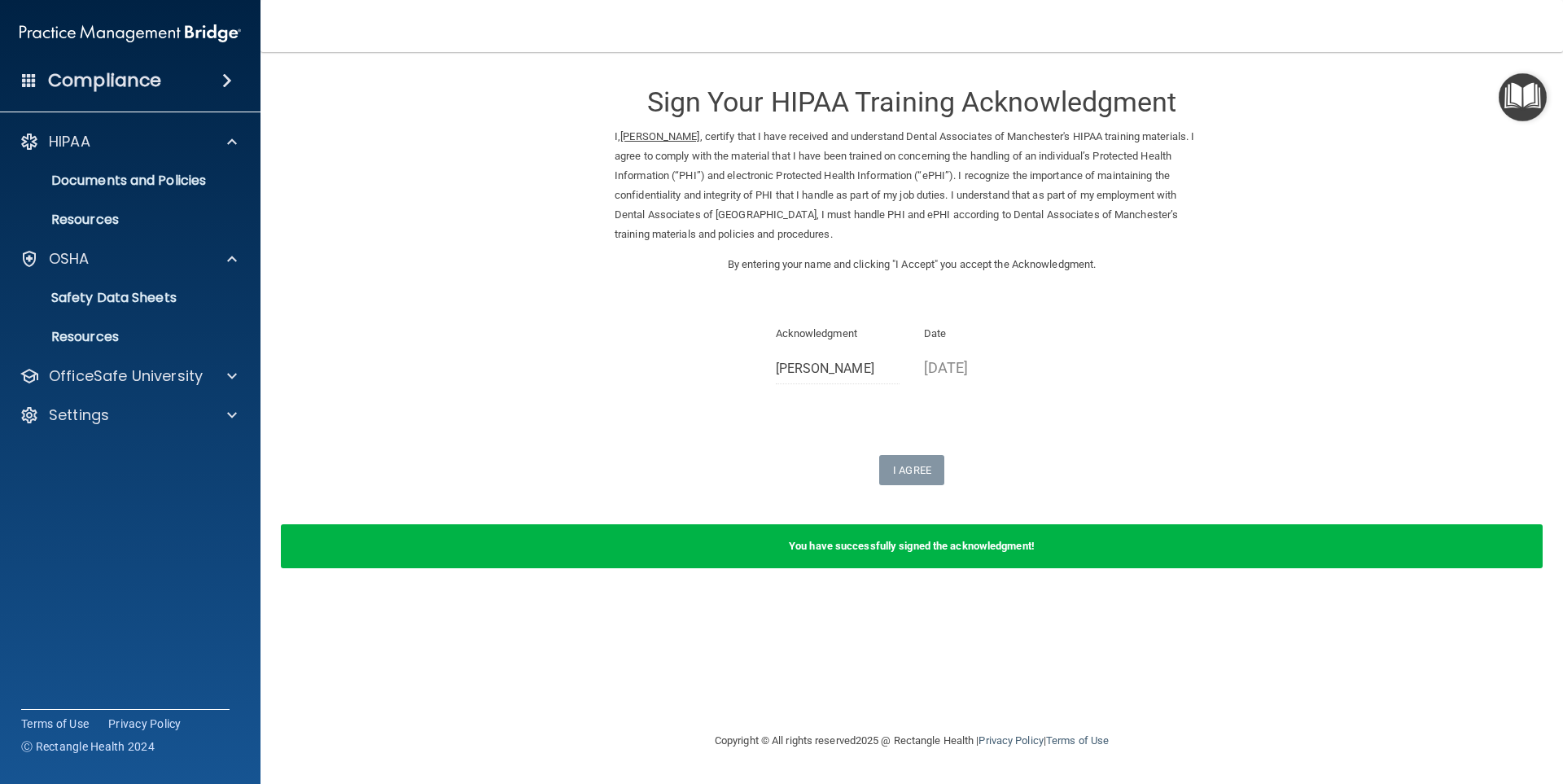
click at [1516, 94] on img "Open Resource Center" at bounding box center [1523, 97] width 48 height 48
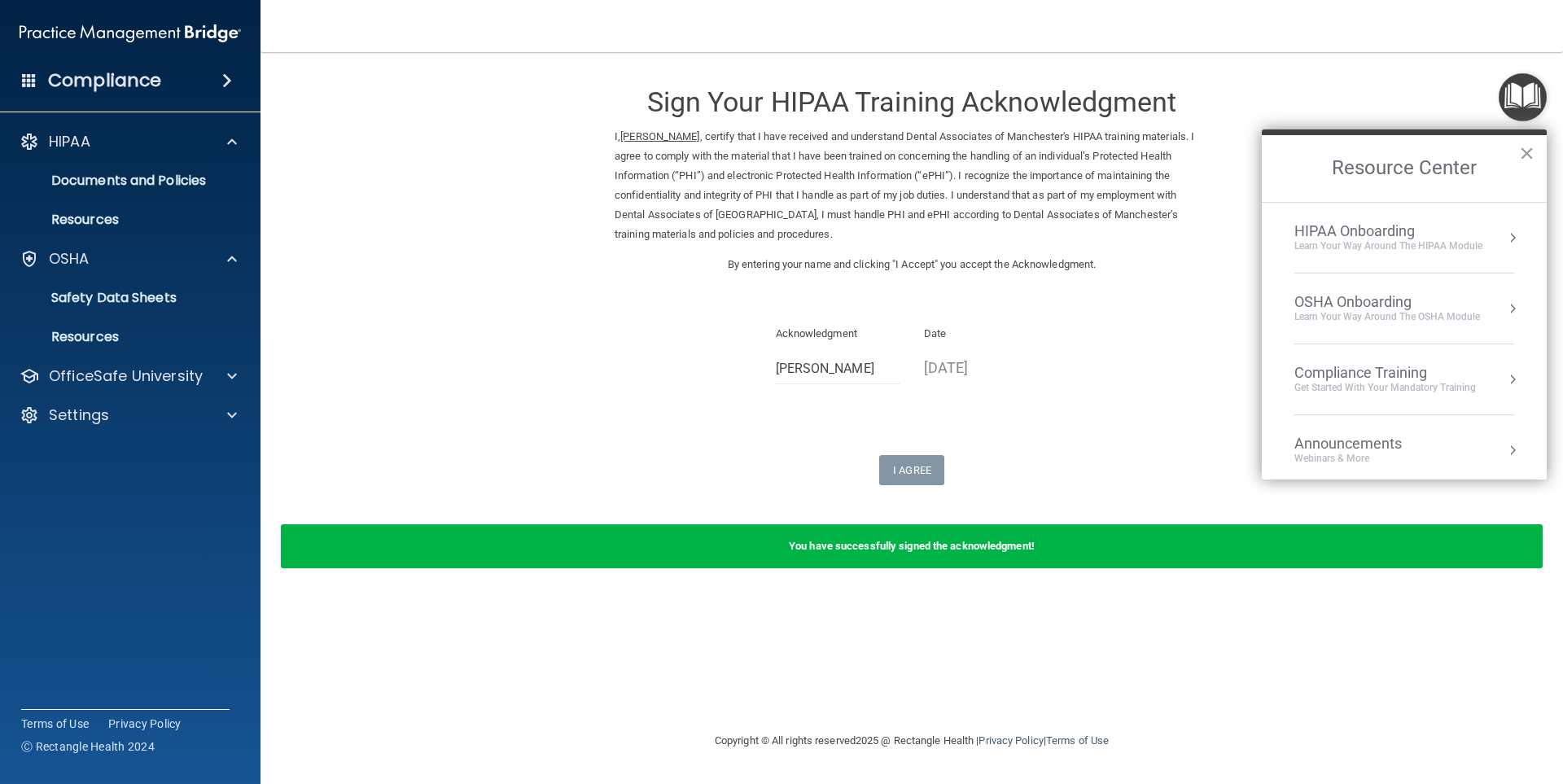
click at [1324, 233] on div "HIPAA Onboarding" at bounding box center [1388, 231] width 188 height 18
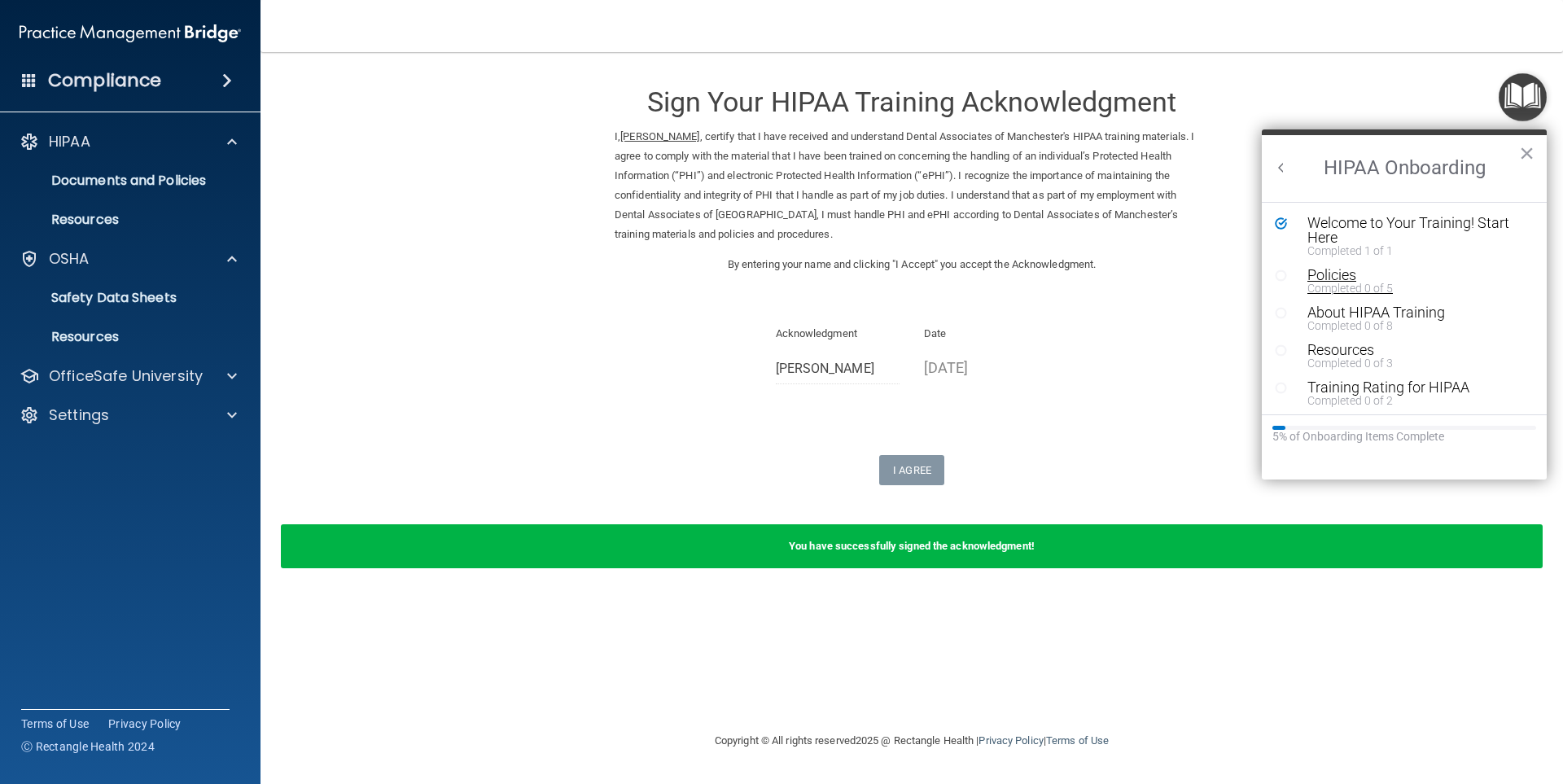
click at [1315, 282] on div "Completed 0 of 5" at bounding box center [1410, 288] width 206 height 12
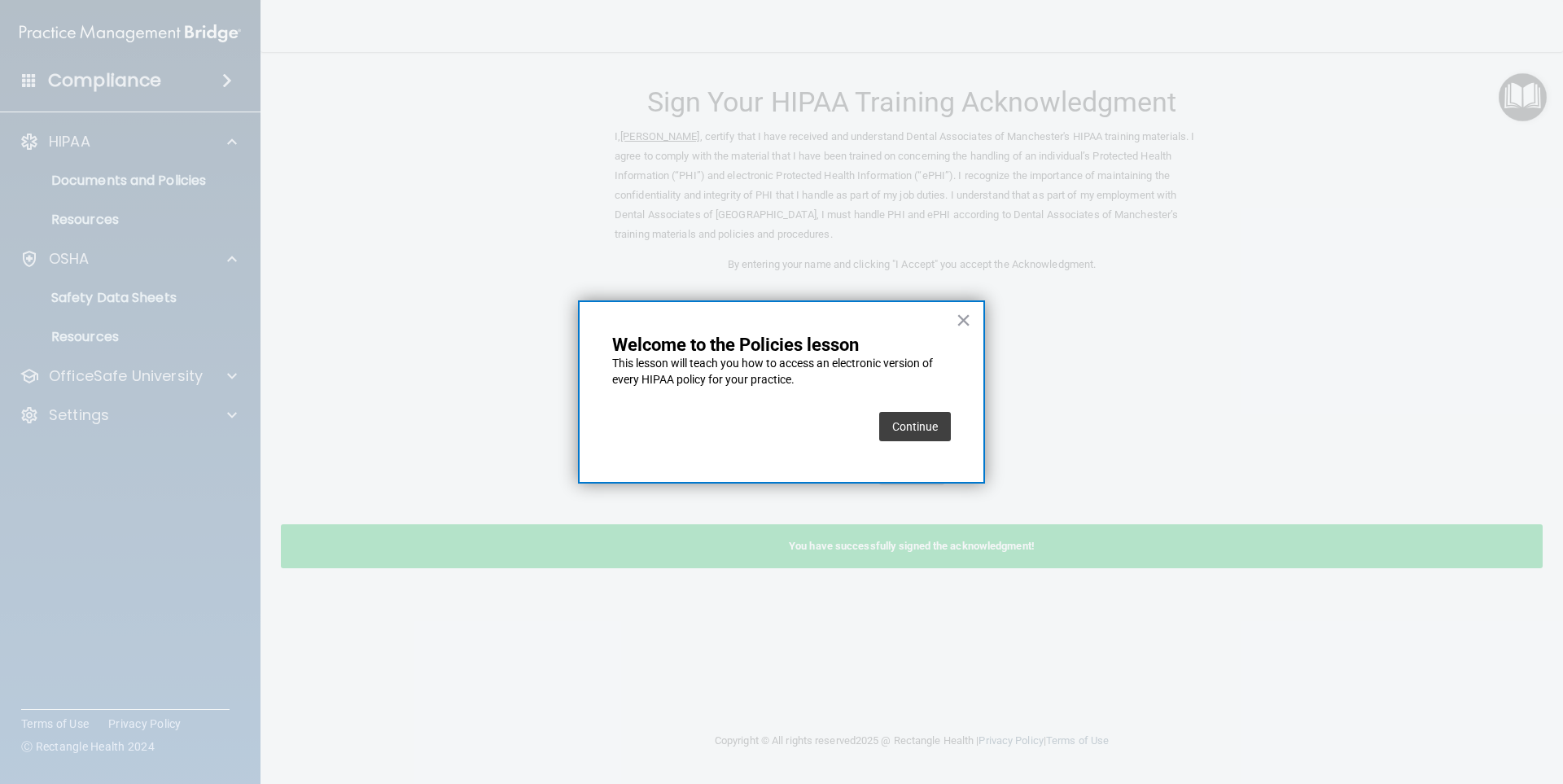
click at [922, 417] on button "Continue" at bounding box center [915, 427] width 72 height 30
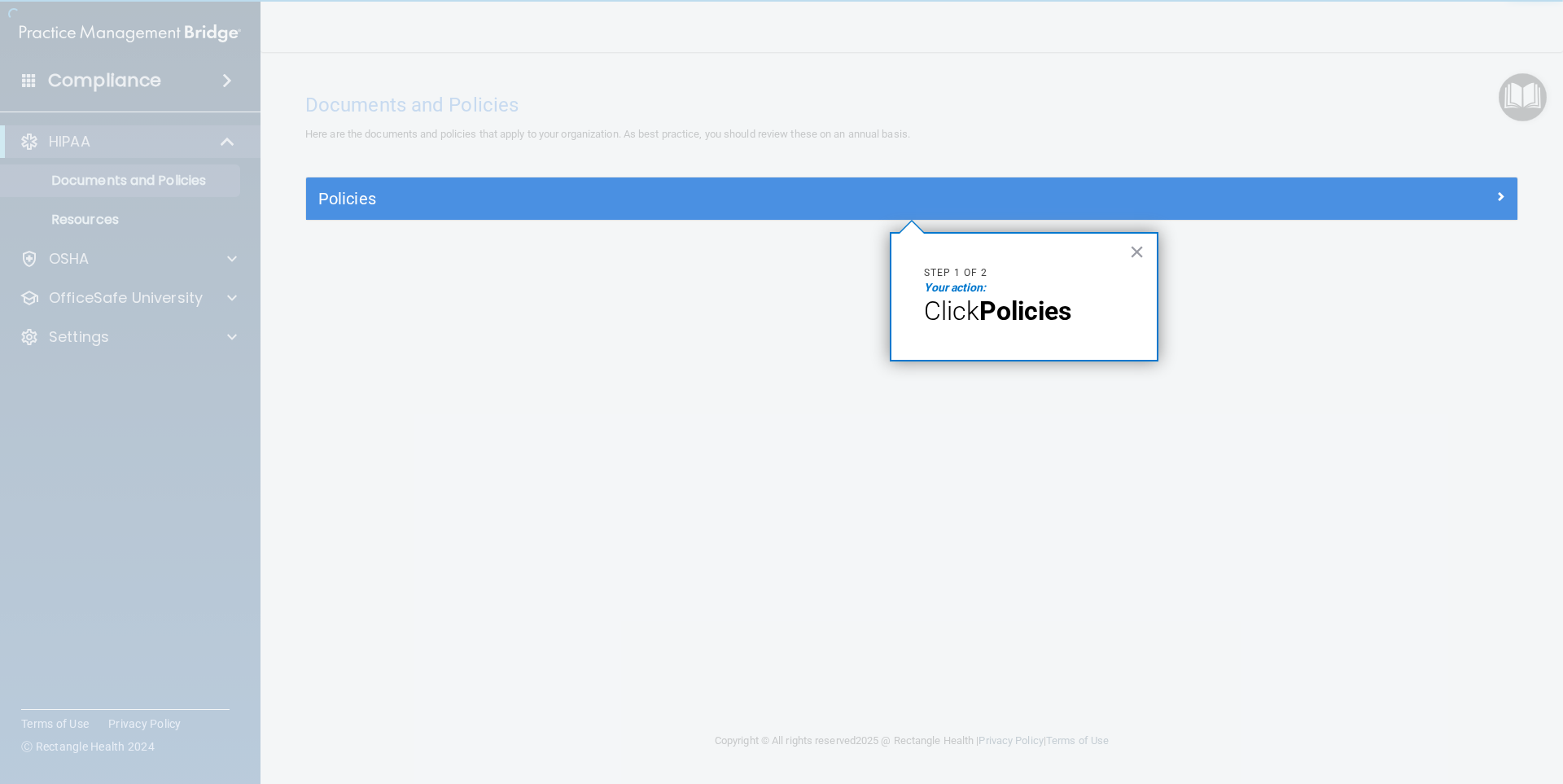
click at [1149, 247] on div "× Step 1 of 2 Your action: Click Policies" at bounding box center [1023, 297] width 269 height 130
click at [1147, 247] on div "× Step 1 of 2 Your action: Click Policies" at bounding box center [1023, 297] width 269 height 130
click at [1138, 247] on button "×" at bounding box center [1136, 251] width 15 height 26
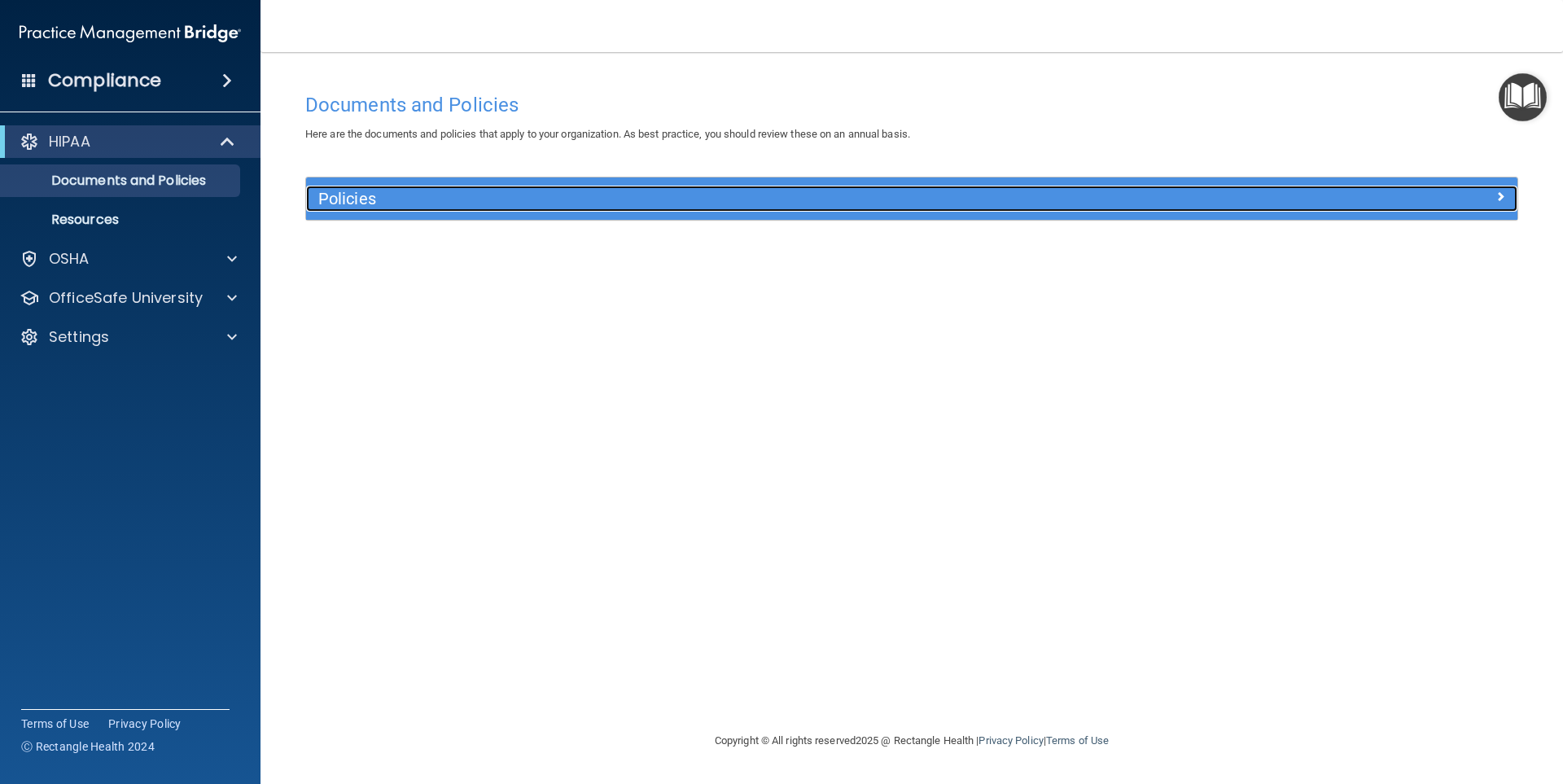
click at [1501, 193] on span at bounding box center [1501, 196] width 10 height 19
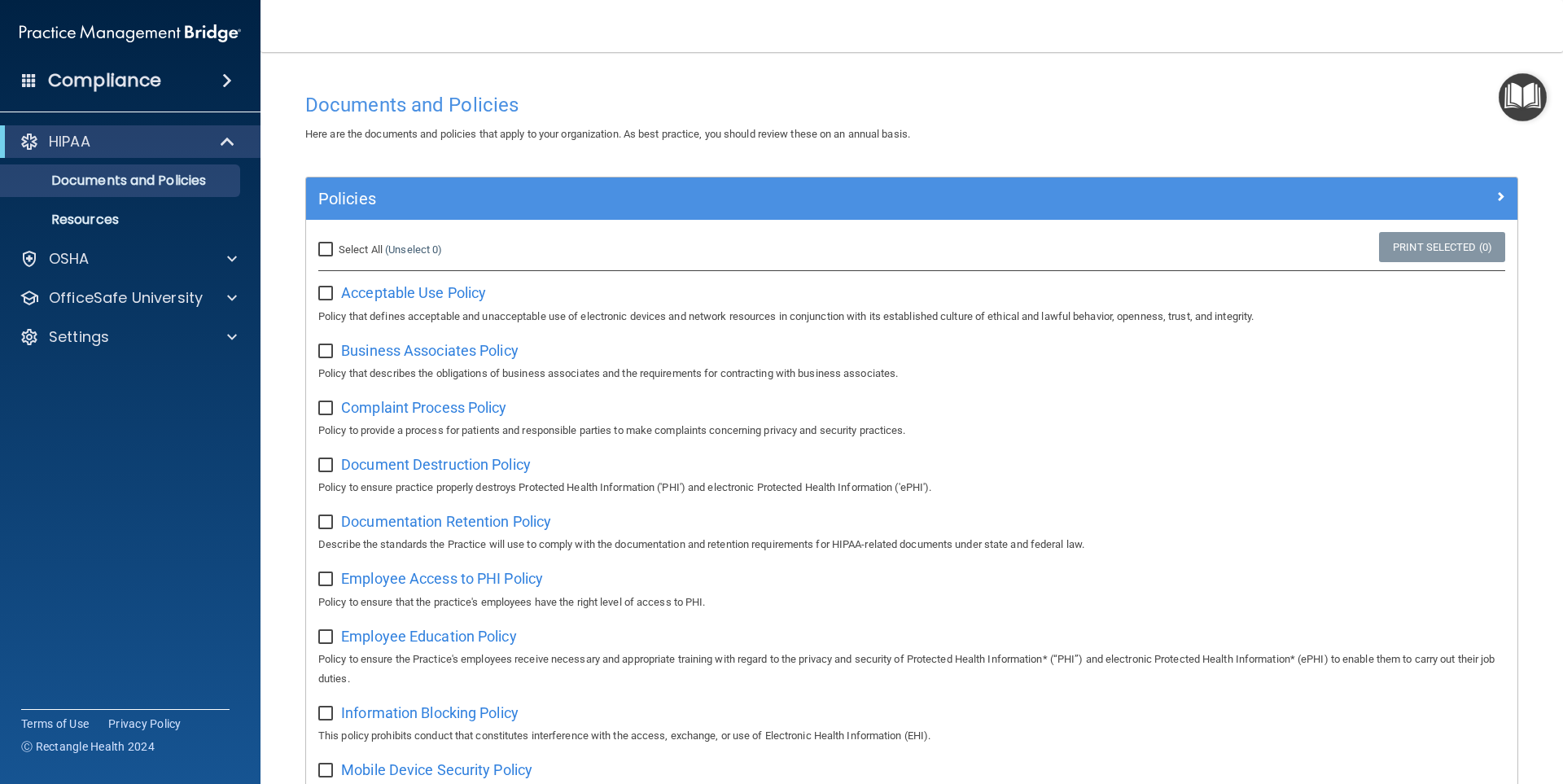
click at [320, 291] on input "checkbox" at bounding box center [328, 293] width 19 height 13
checkbox input "true"
click at [330, 249] on input "Select All (Unselect 1) Unselect All" at bounding box center [328, 250] width 19 height 13
checkbox input "true"
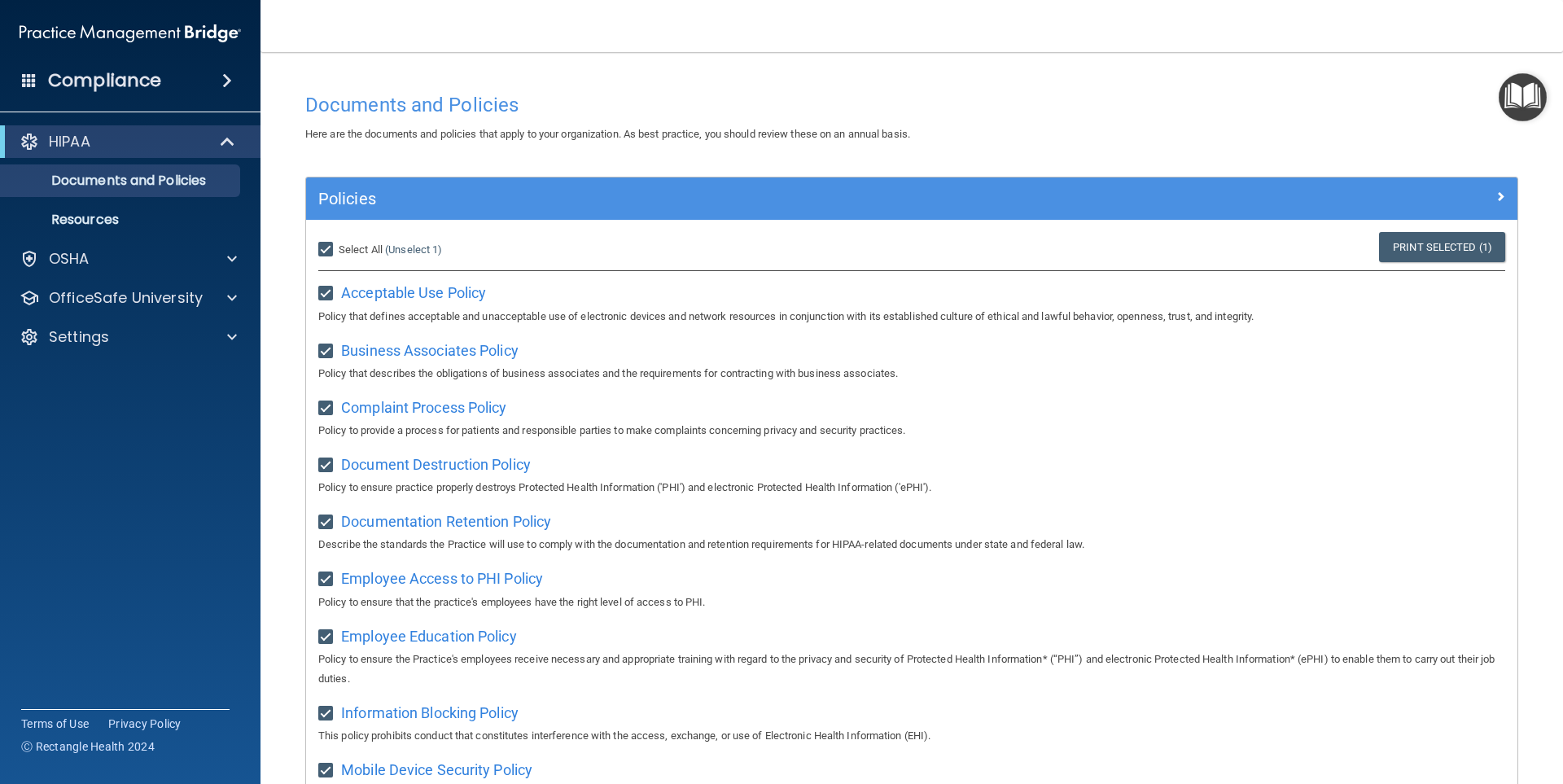
checkbox input "true"
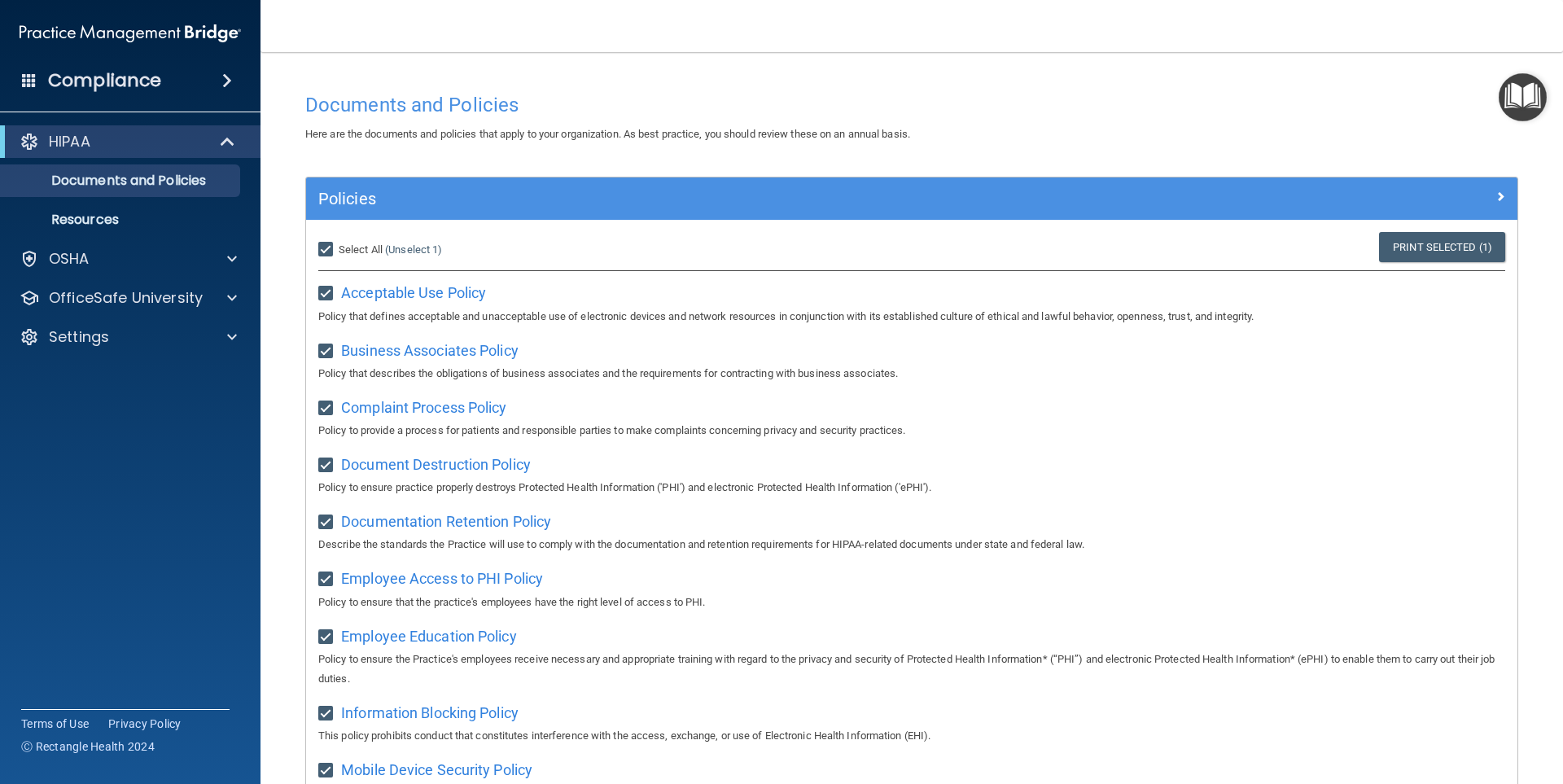
checkbox input "true"
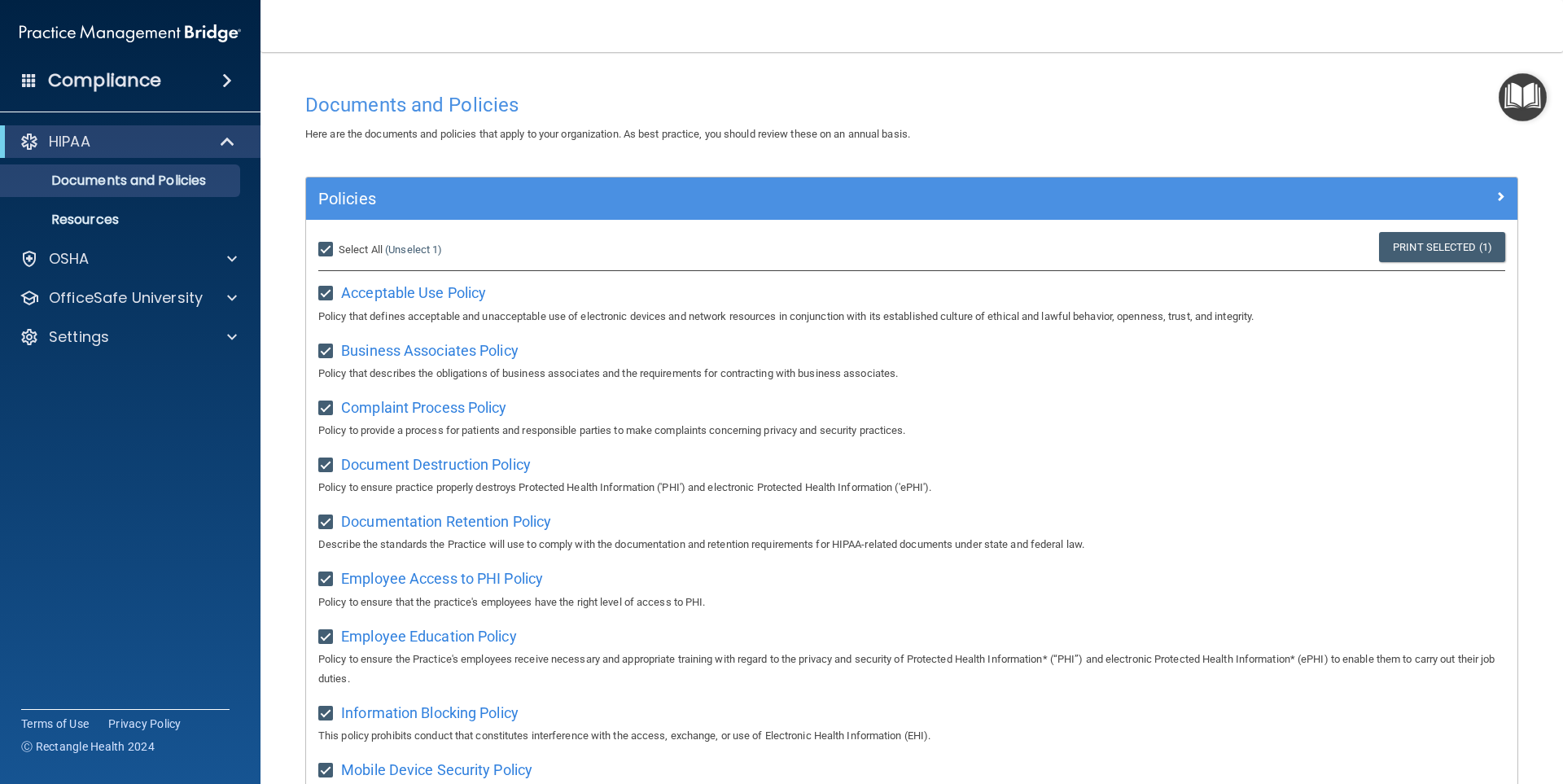
checkbox input "true"
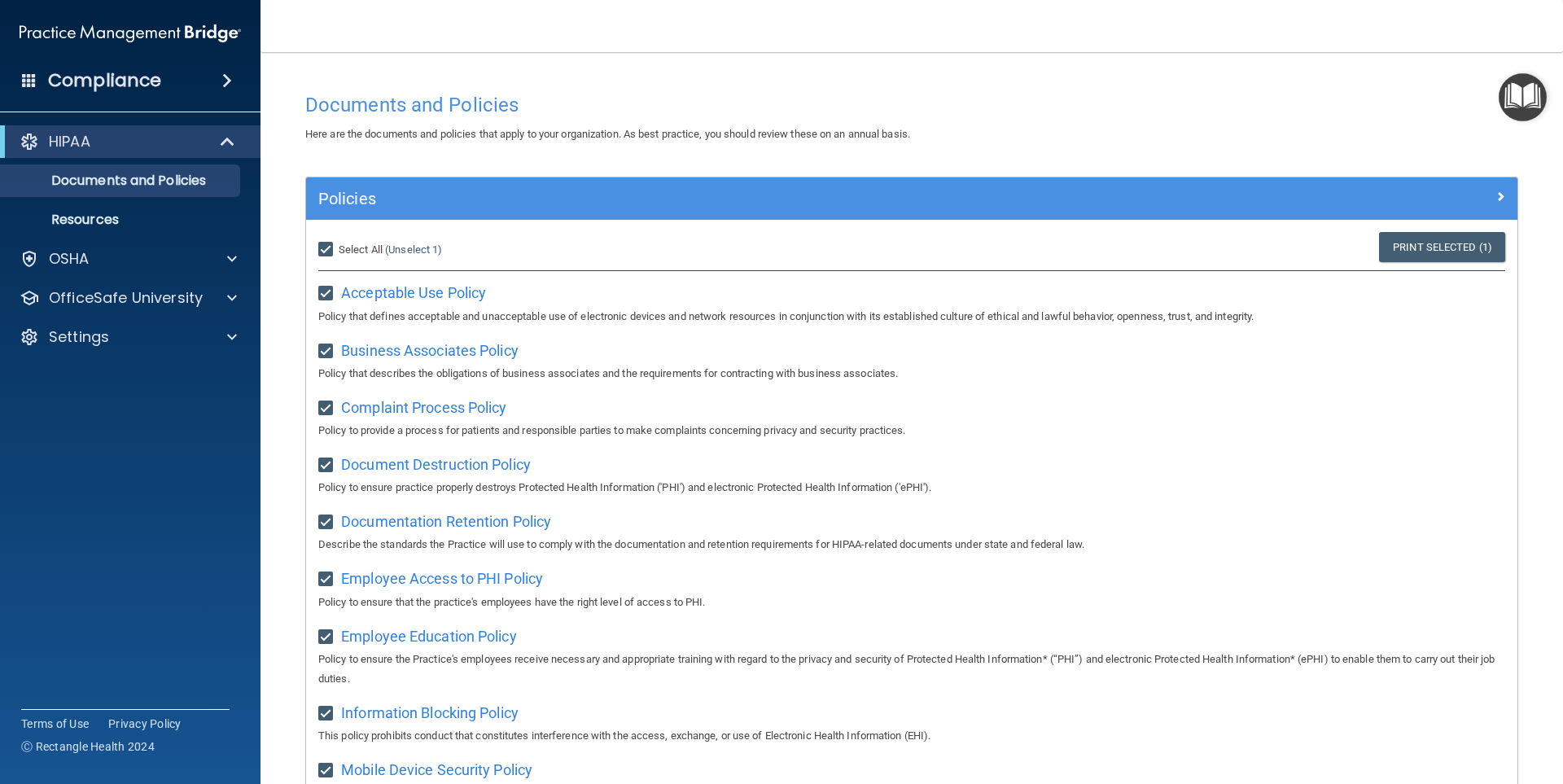
checkbox input "true"
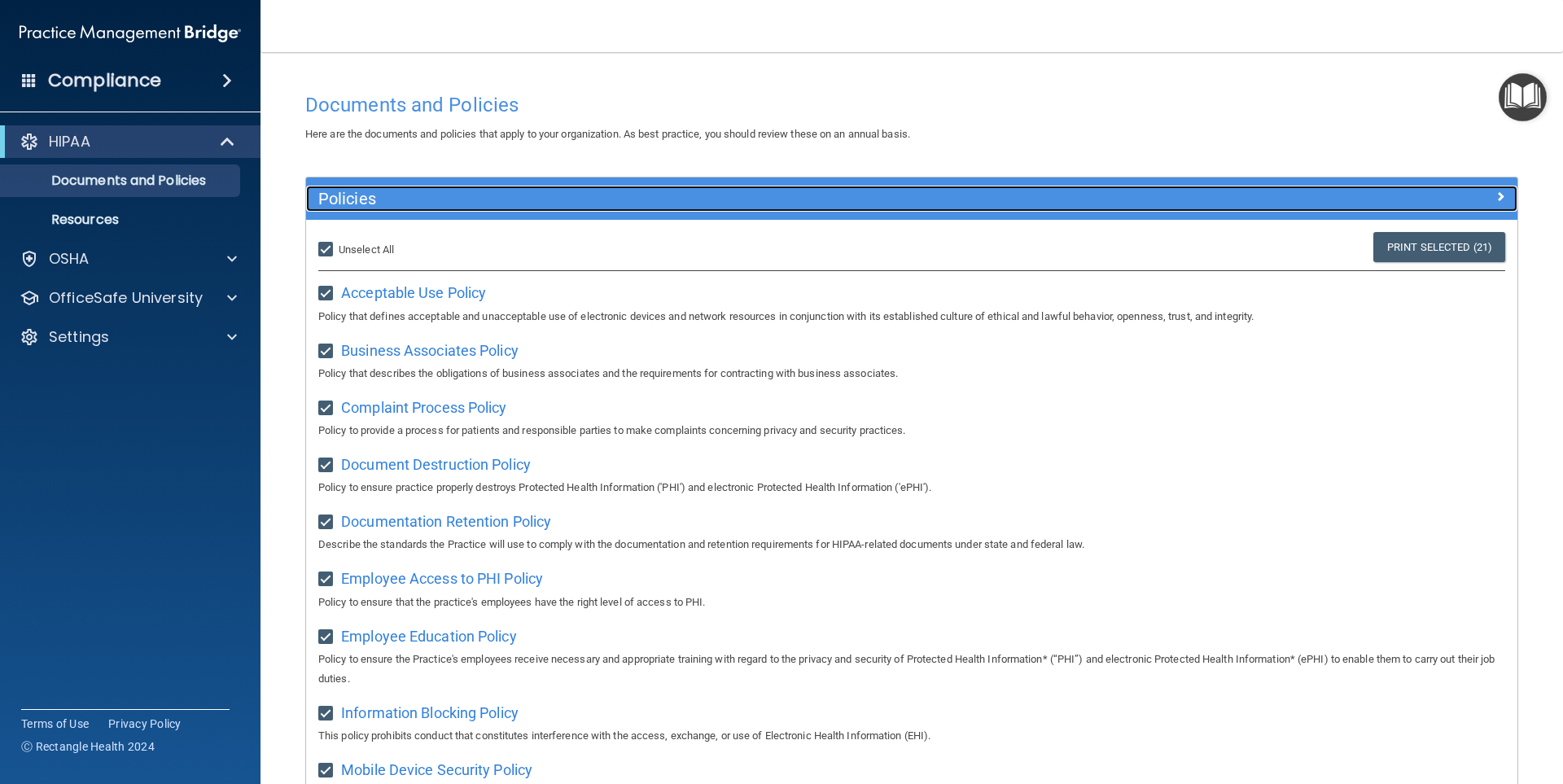
click at [1496, 200] on span at bounding box center [1501, 196] width 10 height 19
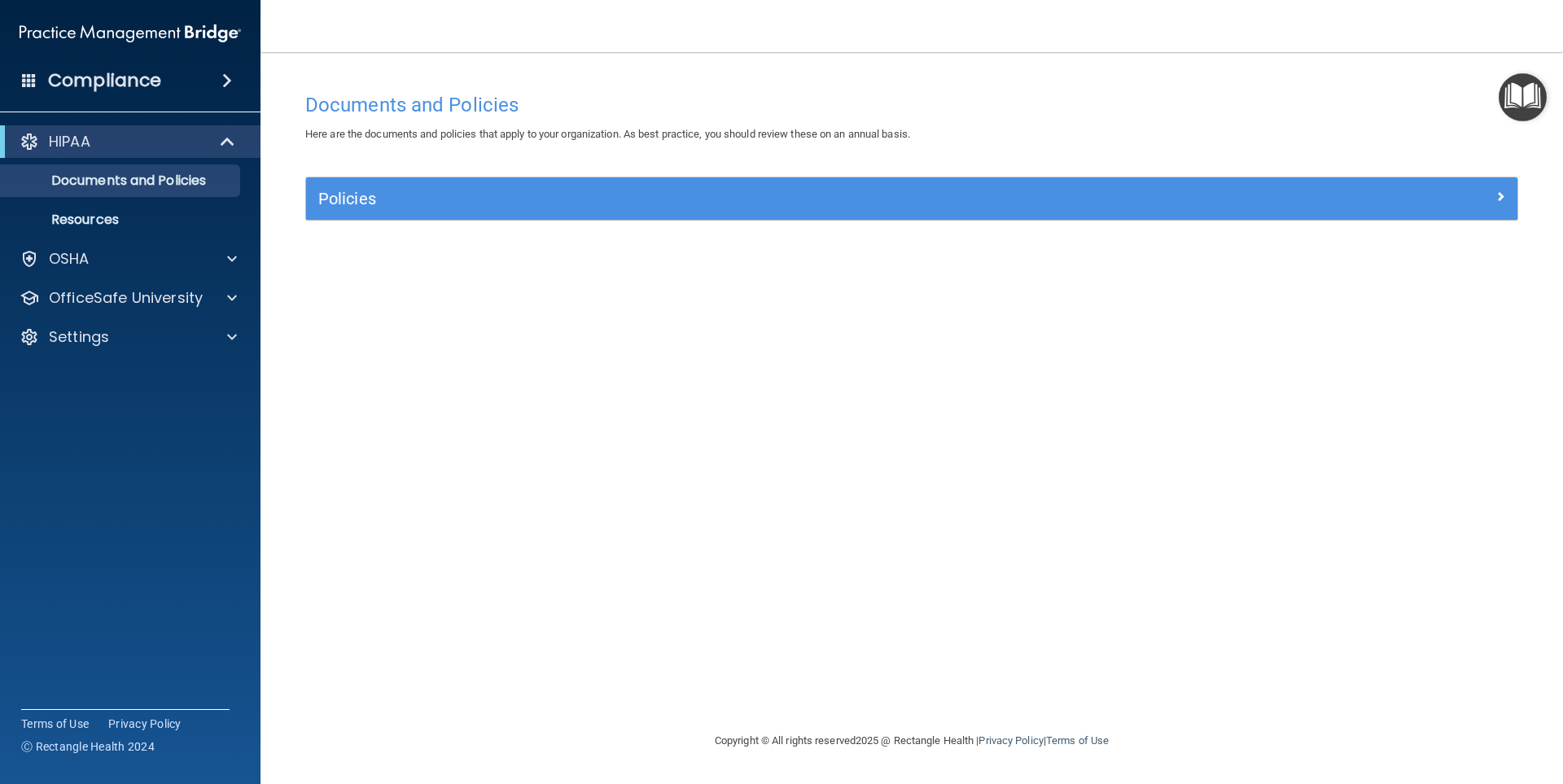
click at [1505, 96] on img "Open Resource Center" at bounding box center [1523, 97] width 48 height 48
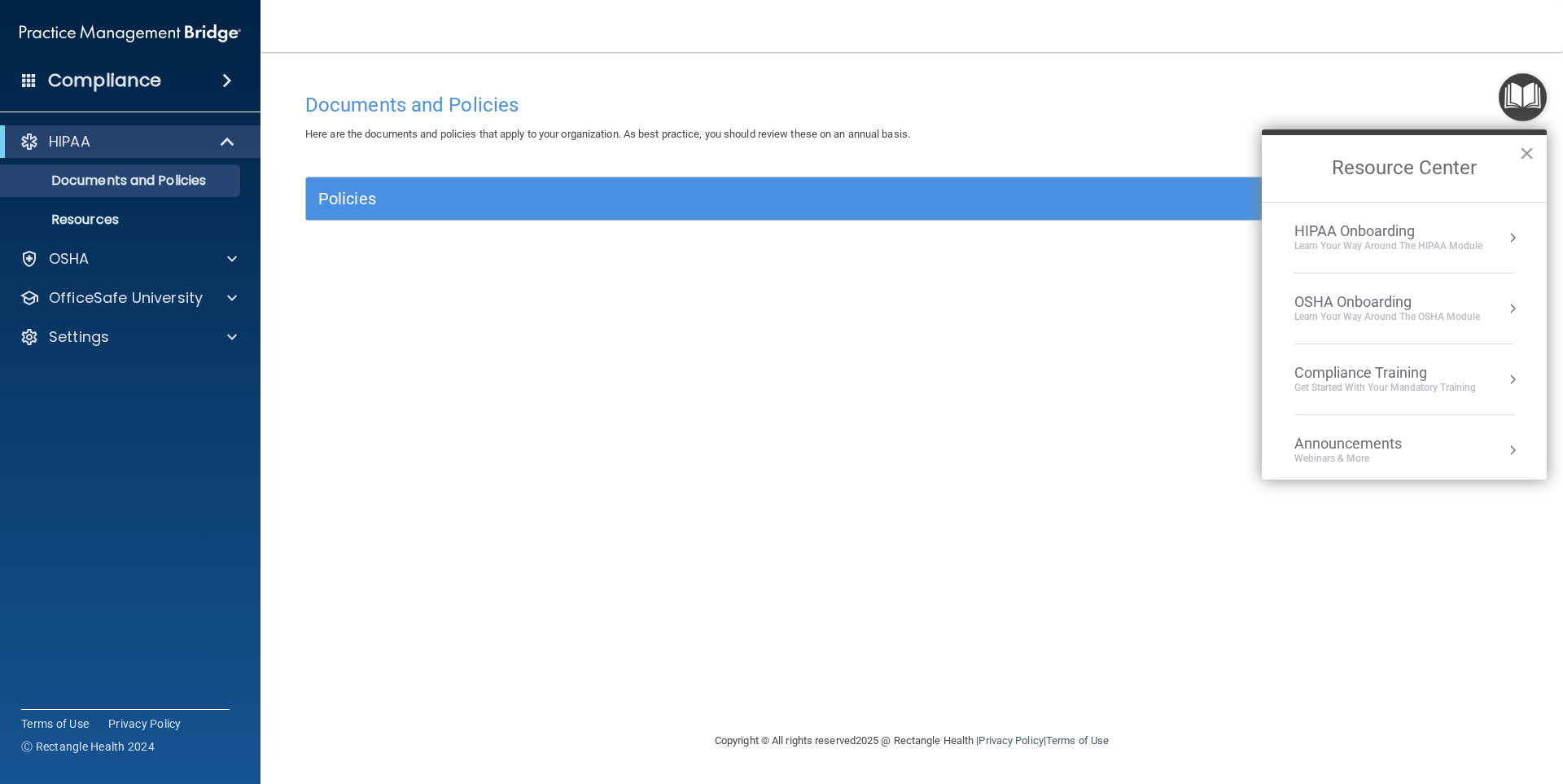
click at [1390, 221] on li "HIPAA Onboarding Learn Your Way around the HIPAA module" at bounding box center [1404, 238] width 220 height 71
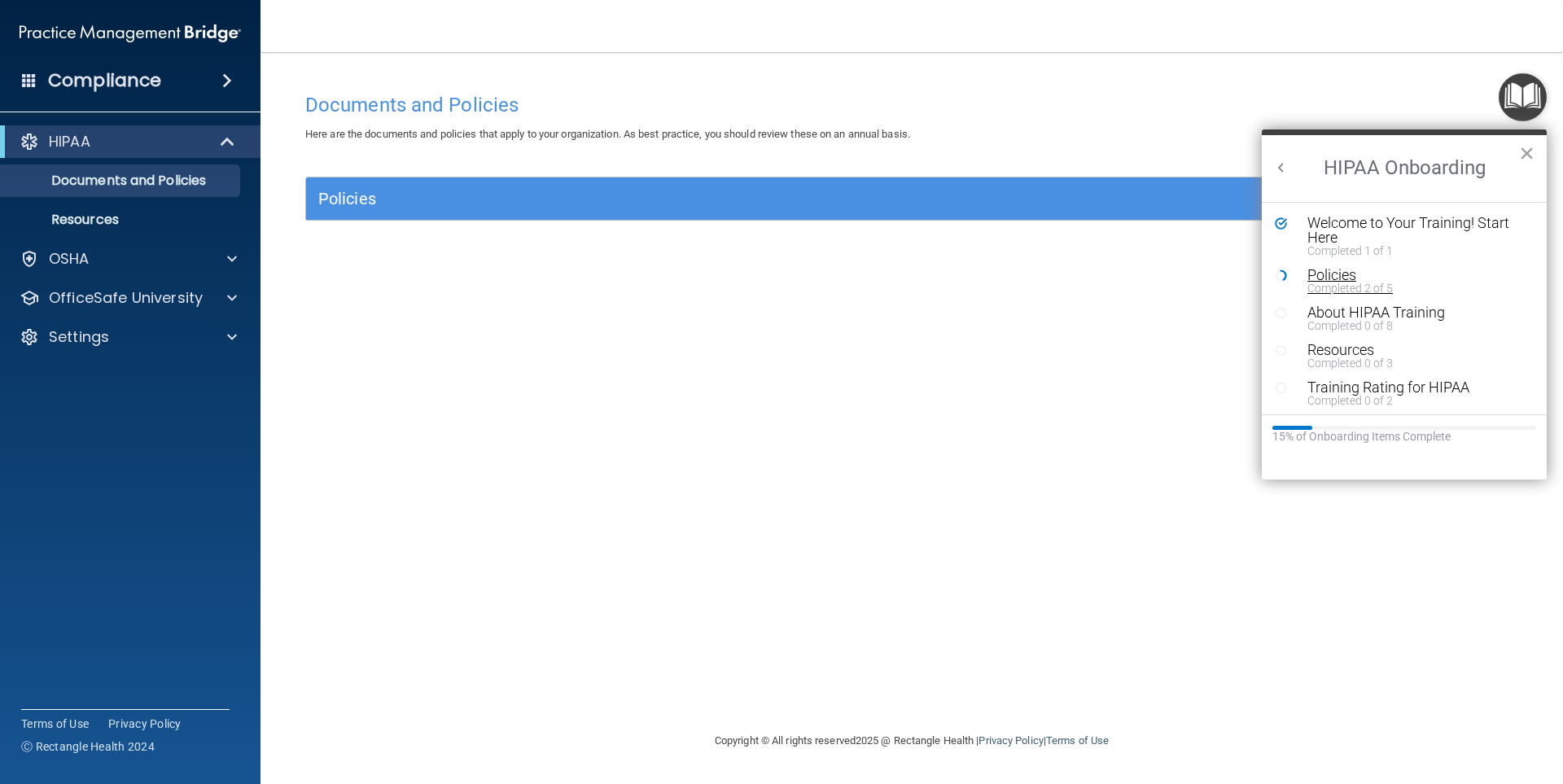
click at [1335, 272] on div "Policies" at bounding box center [1410, 275] width 206 height 14
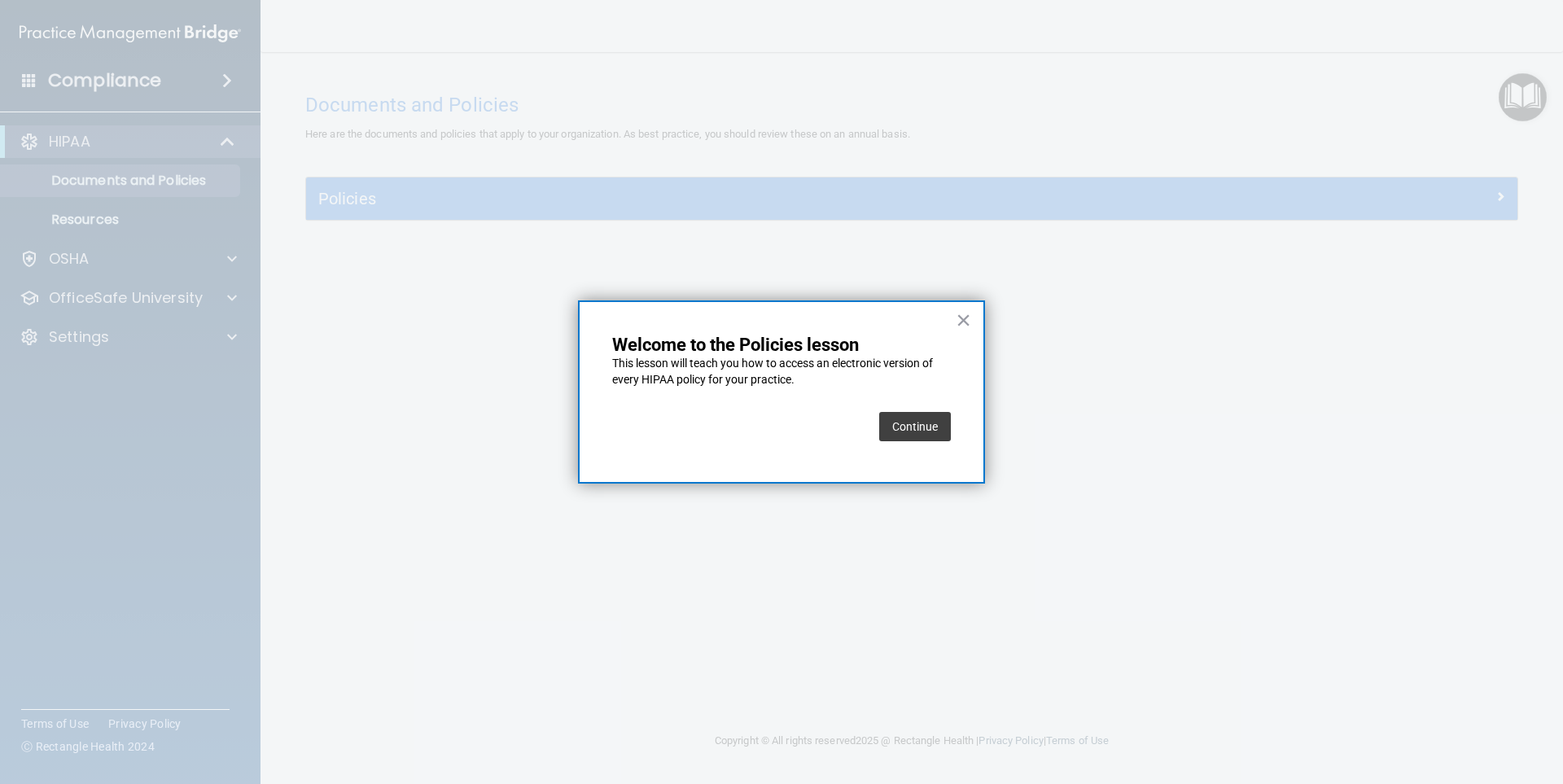
click at [905, 417] on button "Continue" at bounding box center [915, 427] width 72 height 30
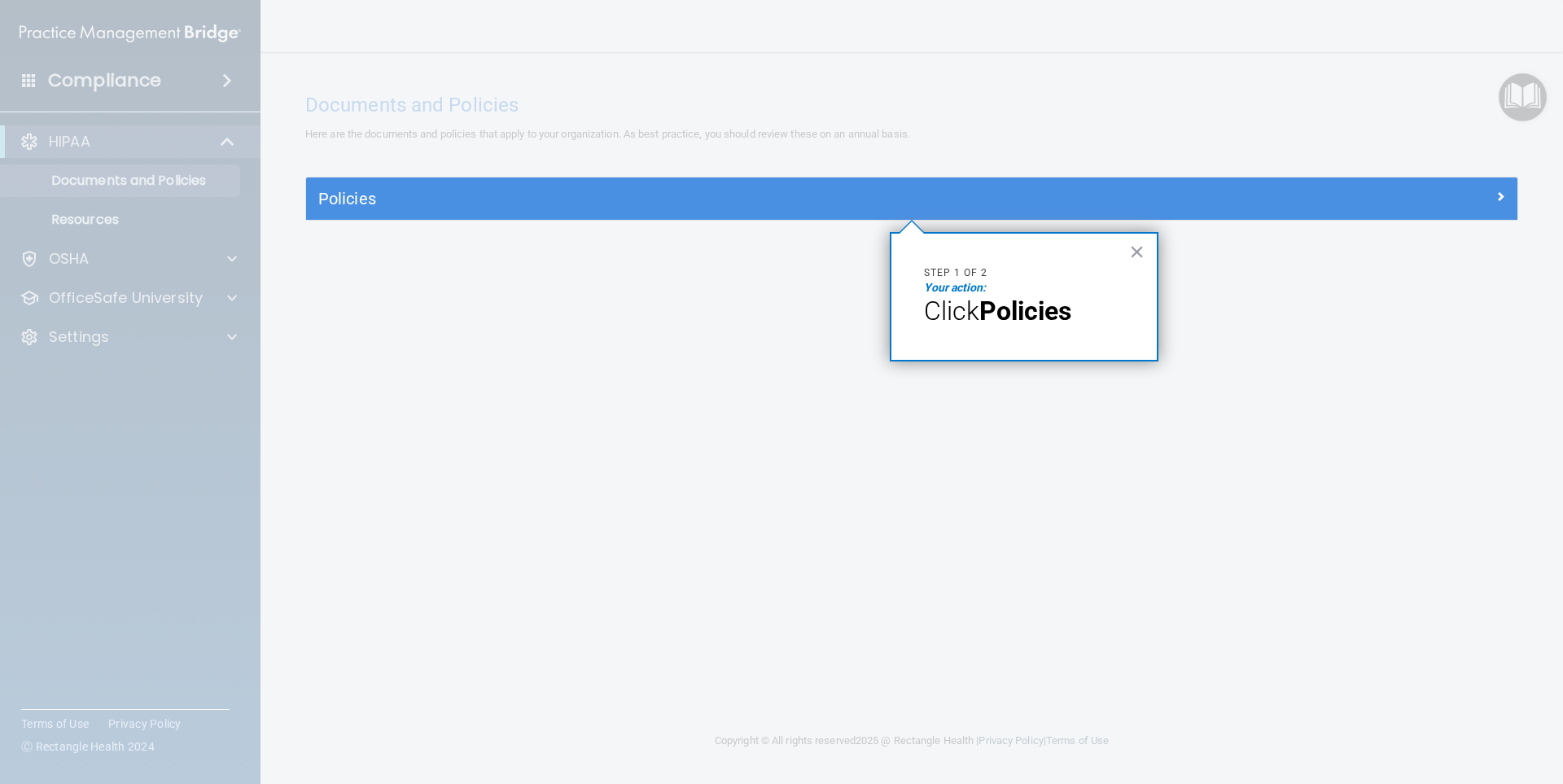
click at [957, 296] on span "Click" at bounding box center [952, 311] width 56 height 31
click at [1069, 306] on strong "Policies" at bounding box center [1025, 311] width 92 height 31
click at [1141, 239] on button "×" at bounding box center [1136, 251] width 15 height 26
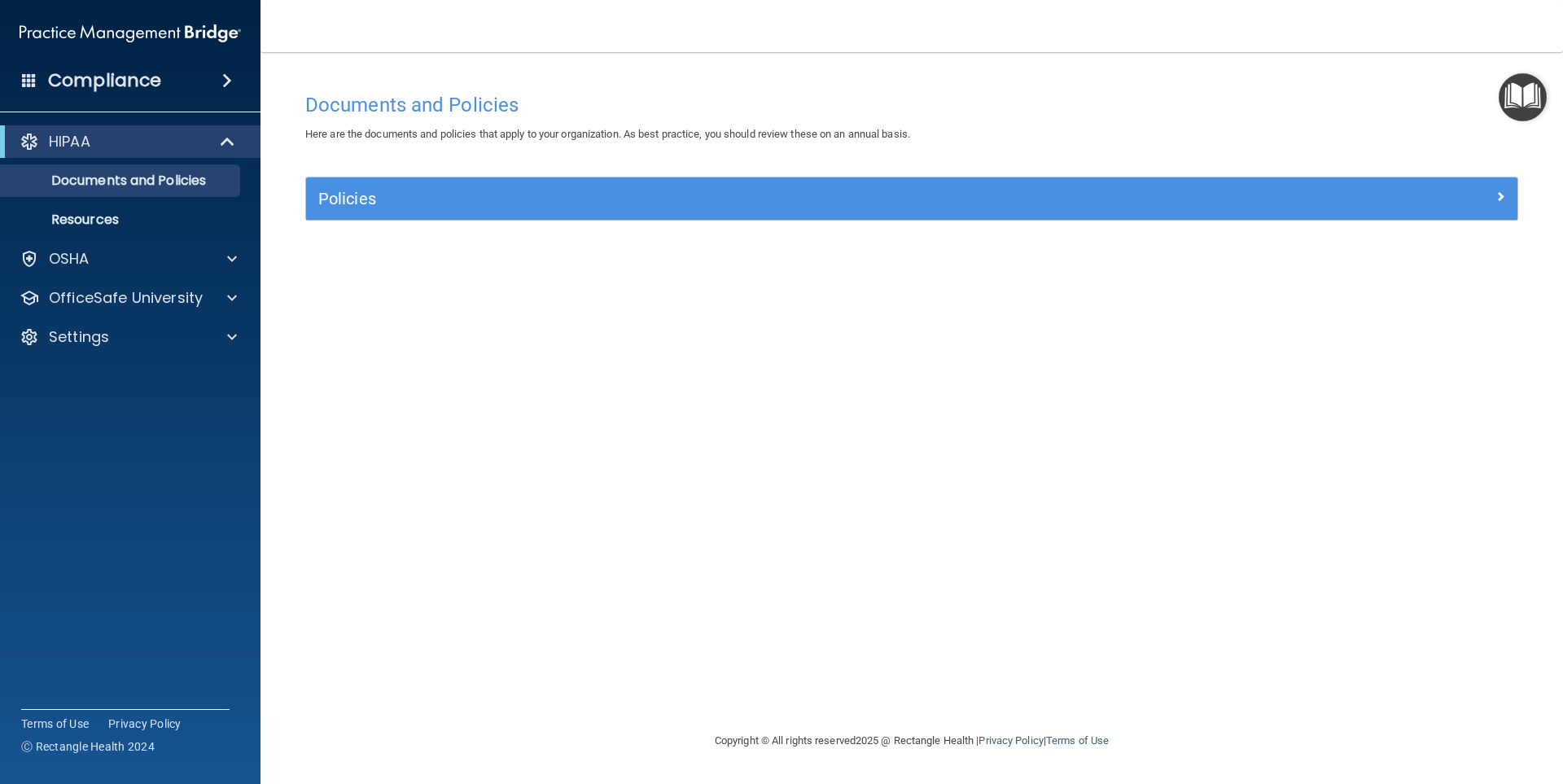
click at [1136, 246] on div "Documents and Policies Here are the documents and policies that apply to your o…" at bounding box center [912, 407] width 1238 height 647
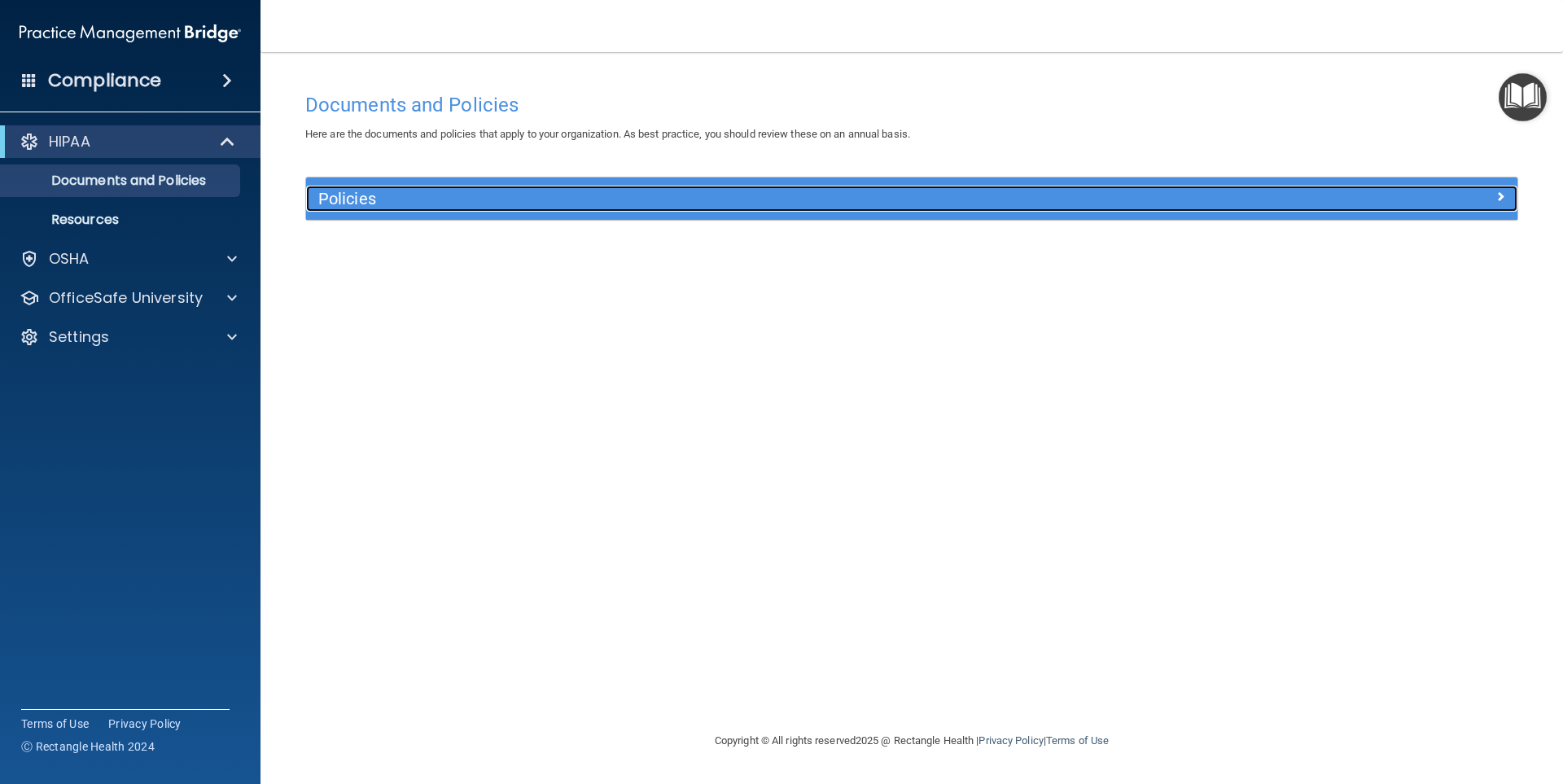
click at [485, 209] on div "Policies" at bounding box center [760, 198] width 909 height 26
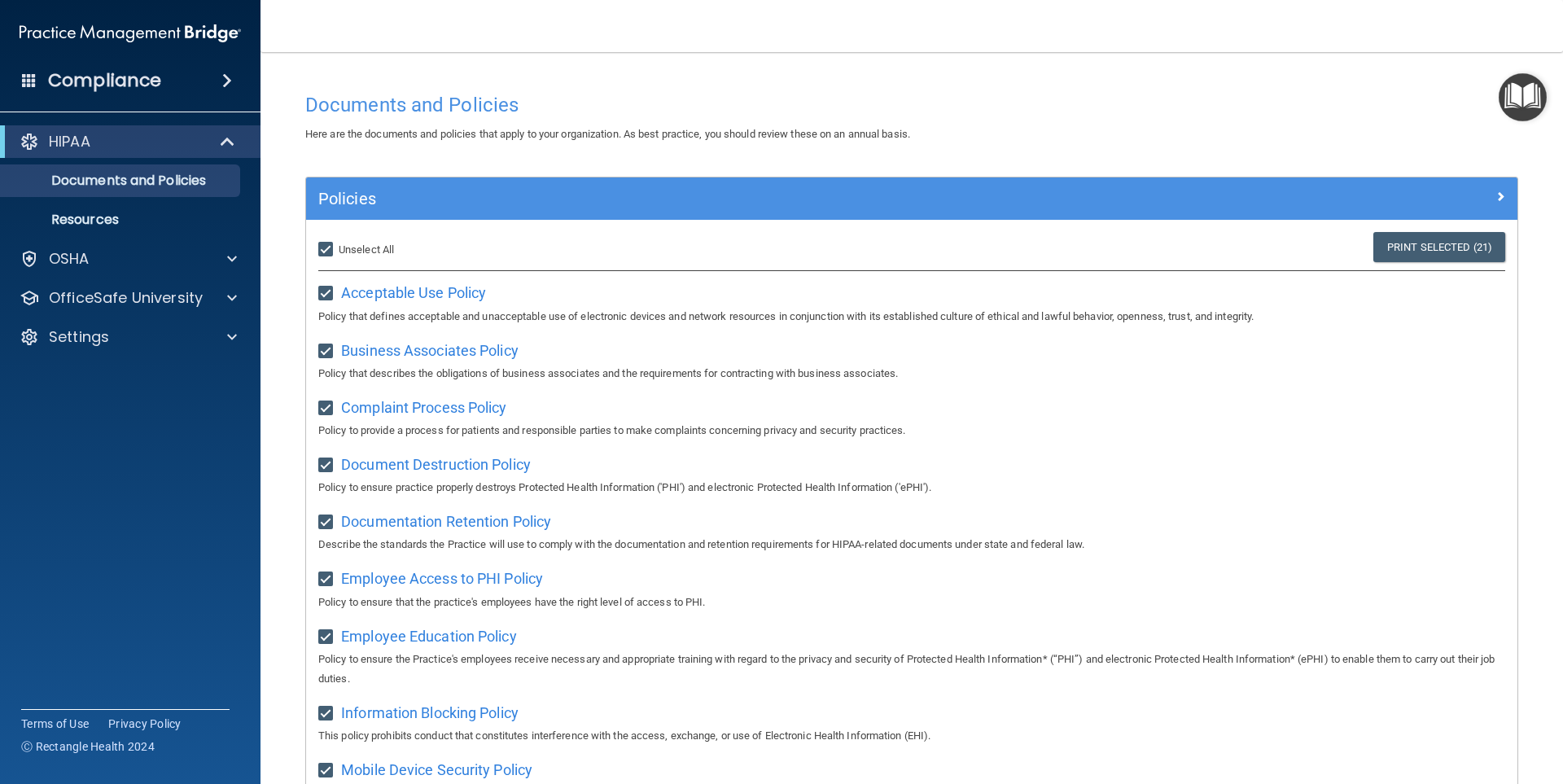
click at [327, 250] on input "Select All (Unselect 21) Unselect All" at bounding box center [328, 250] width 19 height 13
checkbox input "false"
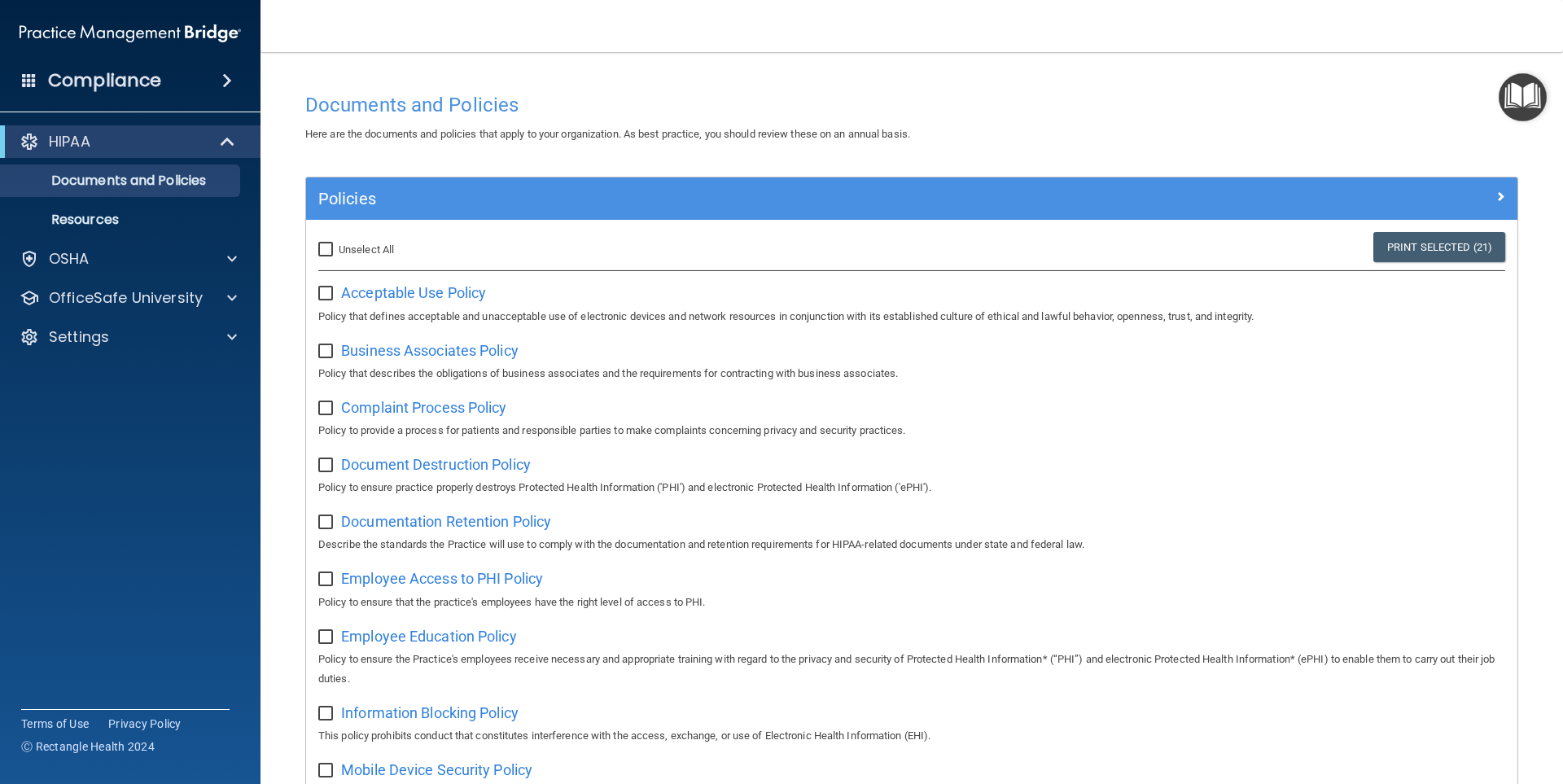
checkbox input "false"
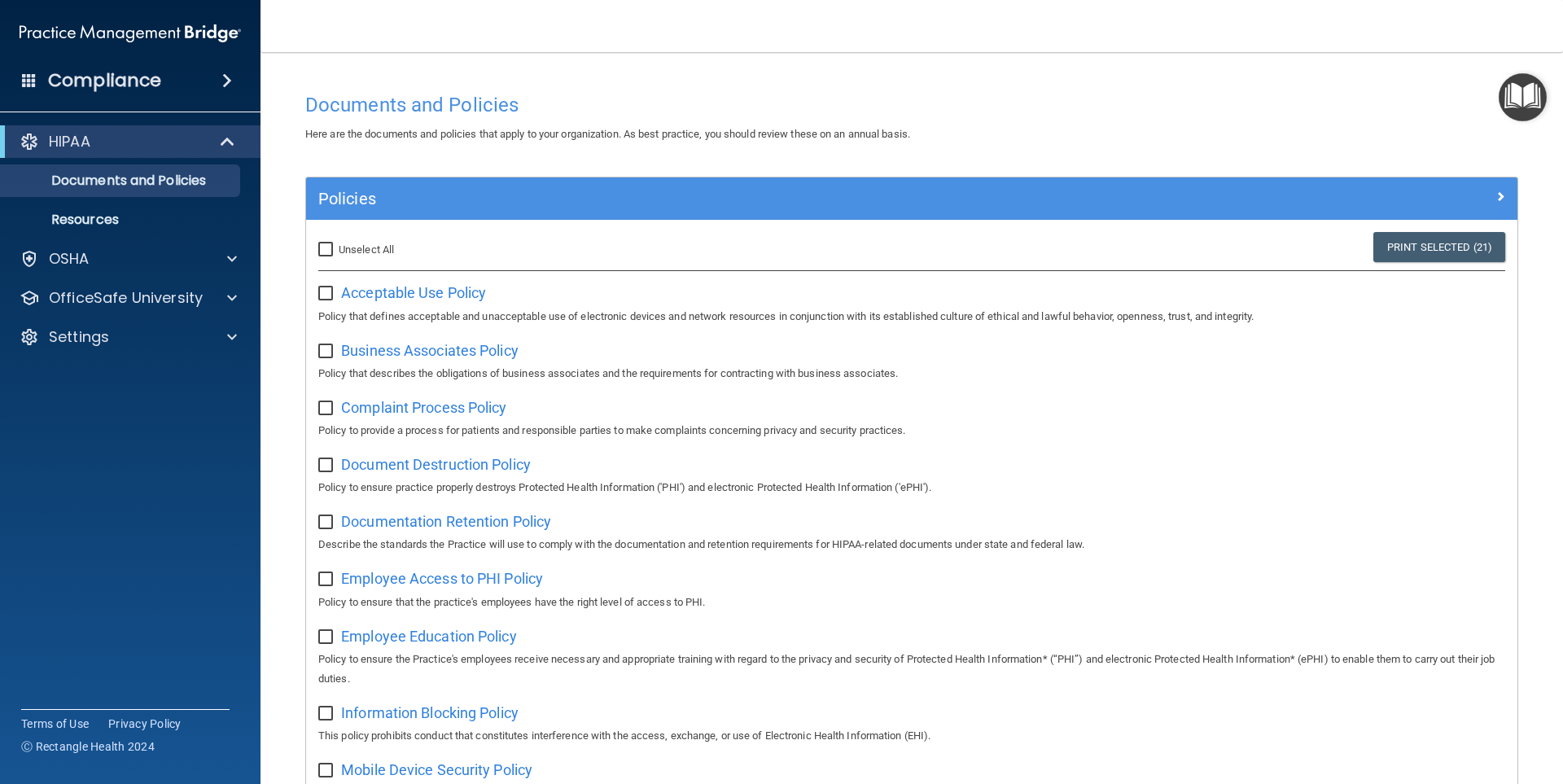
checkbox input "false"
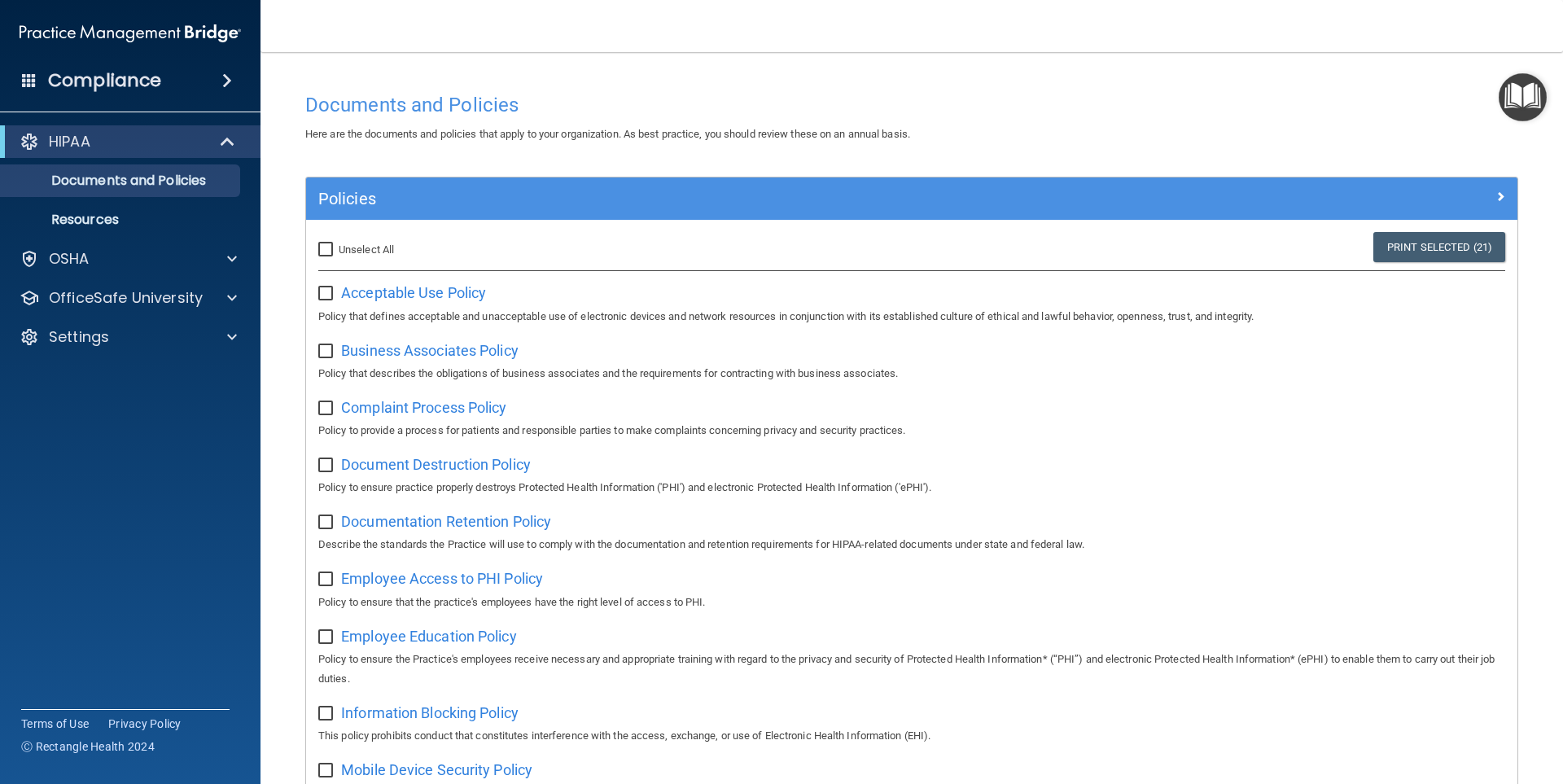
checkbox input "false"
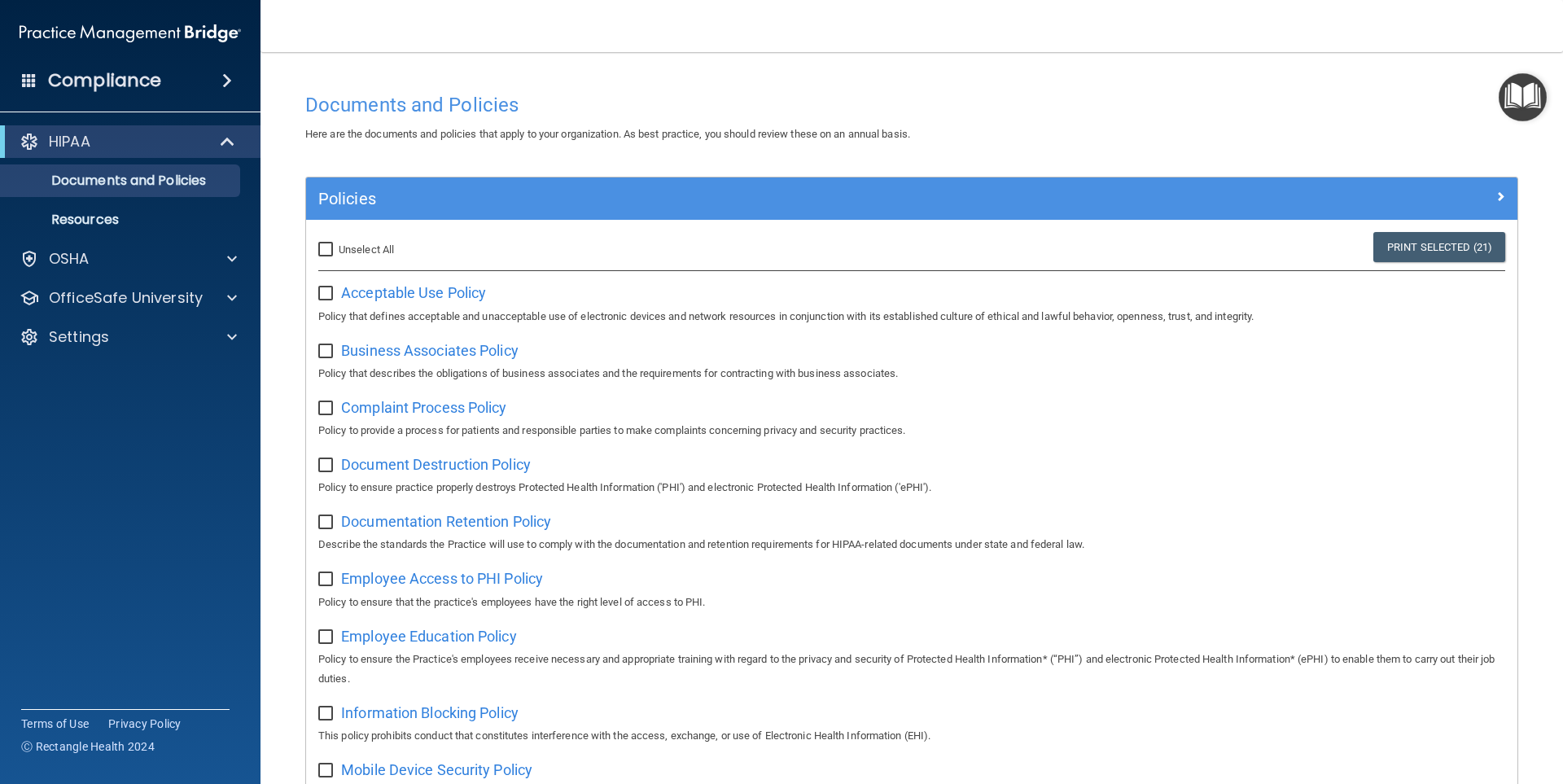
checkbox input "false"
drag, startPoint x: 323, startPoint y: 288, endPoint x: 337, endPoint y: 307, distance: 23.6
click at [325, 293] on input "checkbox" at bounding box center [328, 293] width 19 height 13
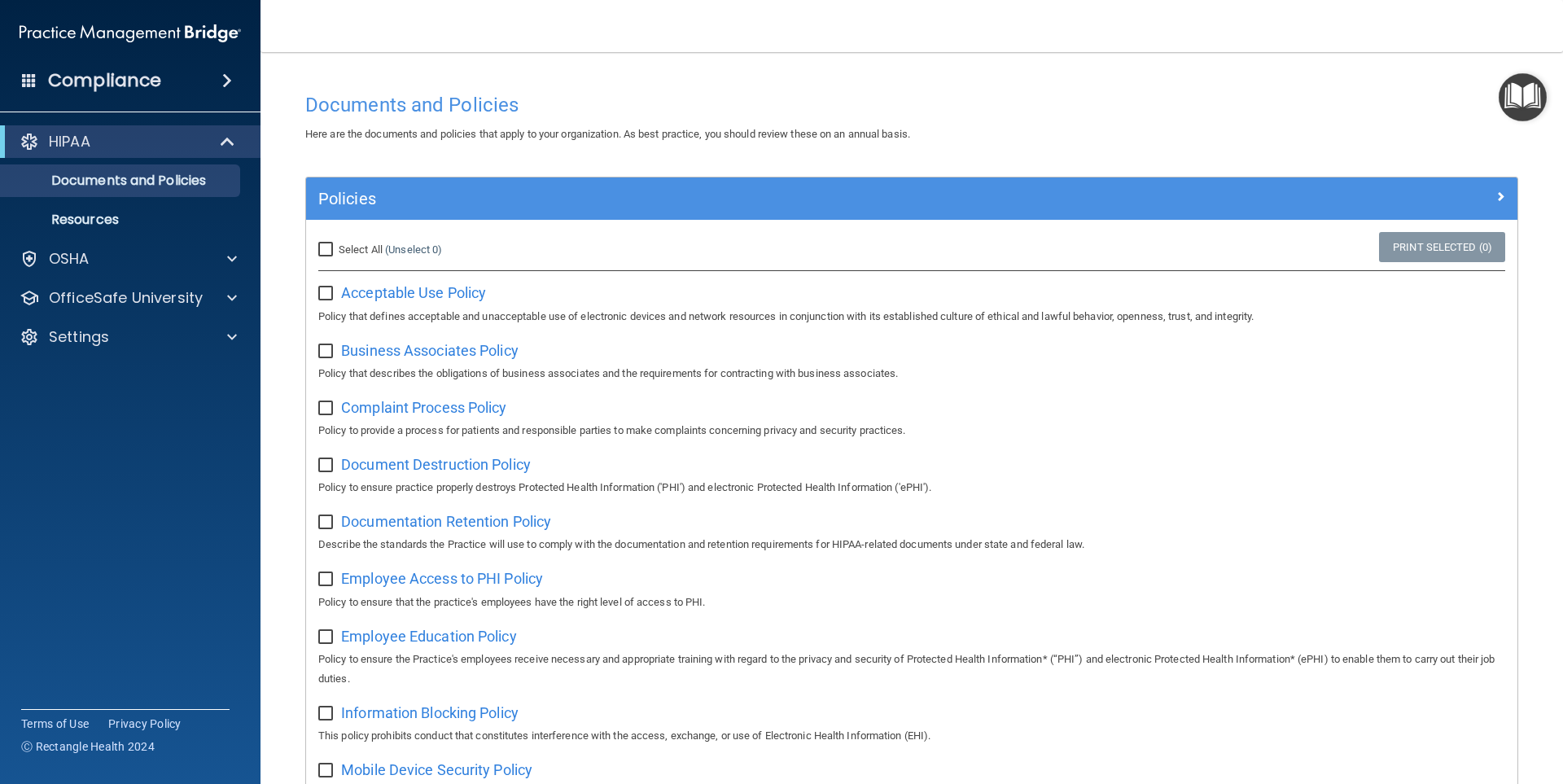
checkbox input "true"
click at [373, 291] on span "Acceptable Use Policy" at bounding box center [414, 293] width 145 height 17
click at [334, 357] on input "checkbox" at bounding box center [328, 351] width 19 height 13
click at [373, 349] on span "Business Associates Policy" at bounding box center [430, 351] width 178 height 17
click at [391, 418] on div "Complaint Process Policy Policy to provide a process for patients and responsib…" at bounding box center [912, 416] width 1187 height 46
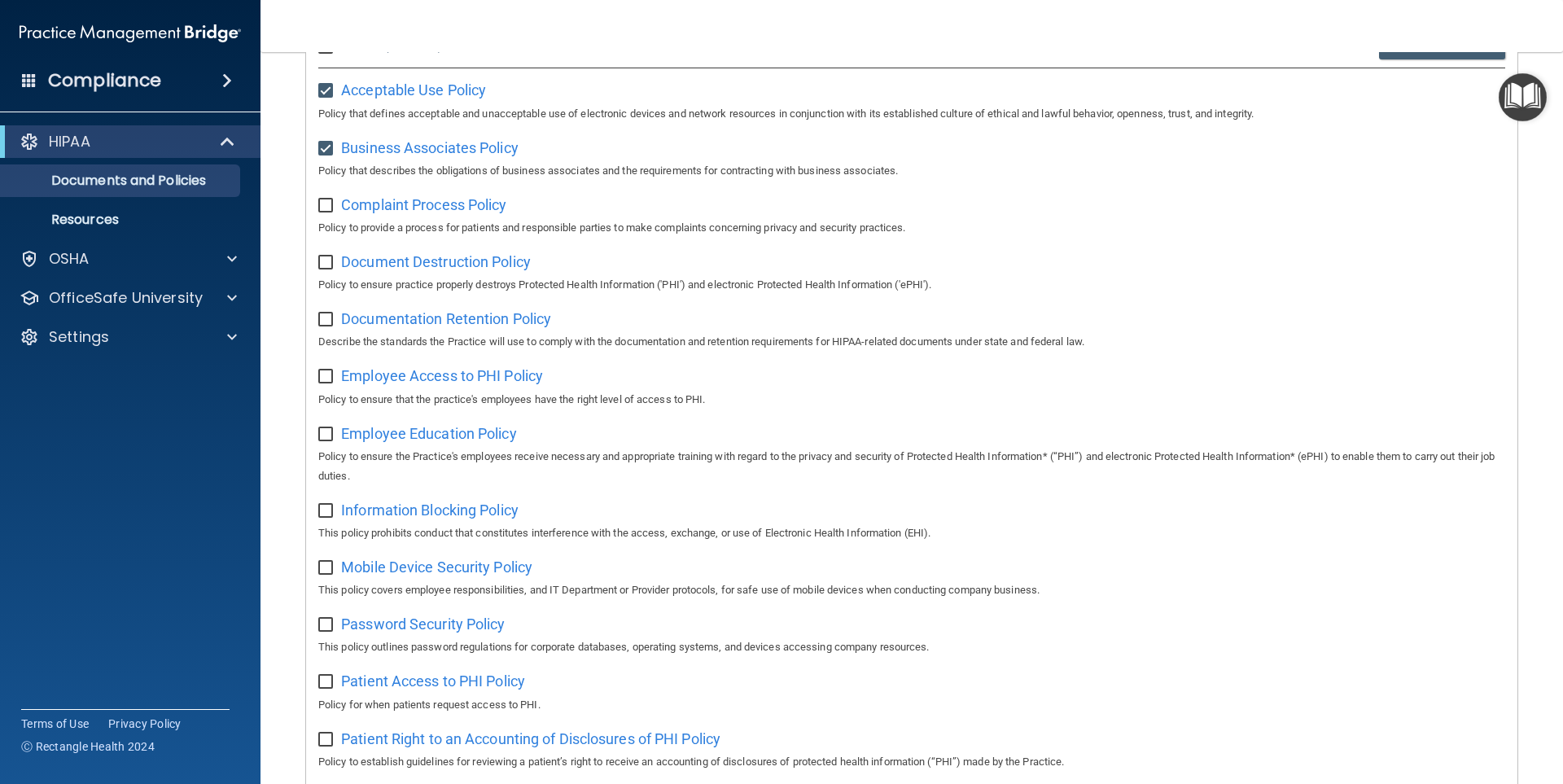
scroll to position [35, 0]
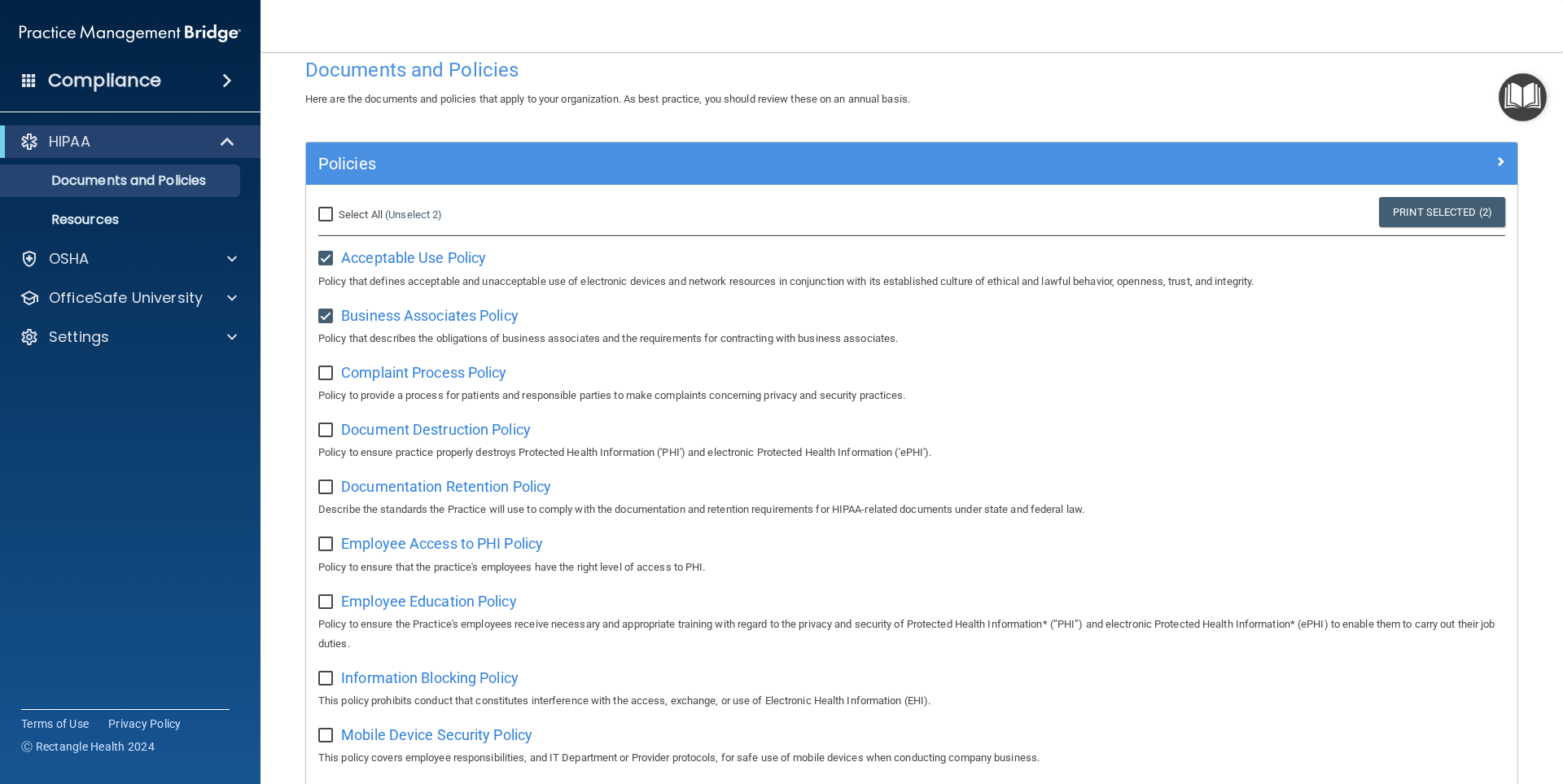
click at [328, 316] on input "checkbox" at bounding box center [328, 316] width 19 height 13
checkbox input "false"
click at [327, 269] on div "Acceptable Use Policy Policy that defines acceptable and unacceptable use of el…" at bounding box center [912, 267] width 1187 height 46
click at [327, 255] on input "checkbox" at bounding box center [328, 258] width 19 height 13
checkbox input "false"
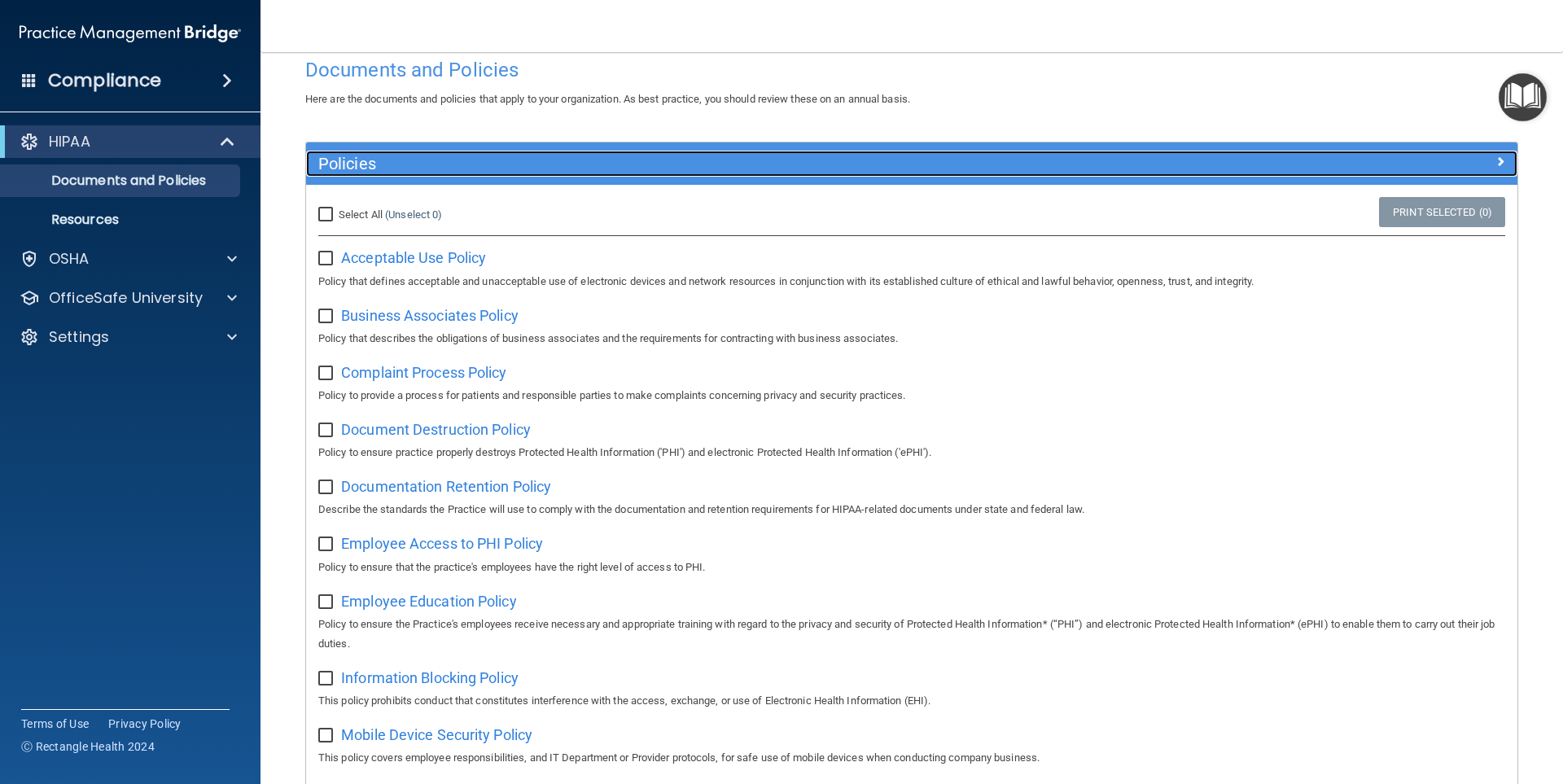
click at [1496, 155] on span at bounding box center [1501, 161] width 10 height 19
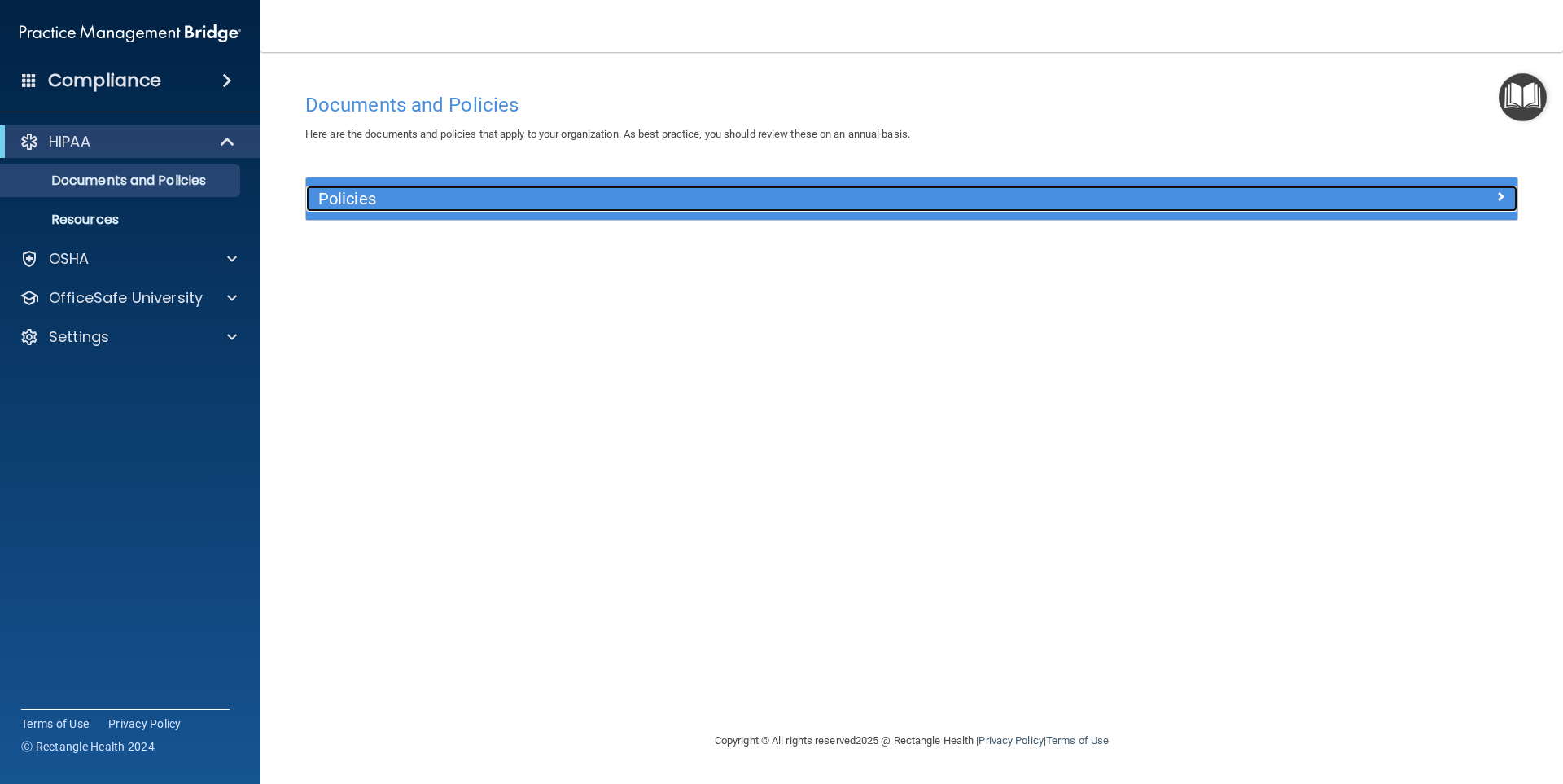
scroll to position [0, 0]
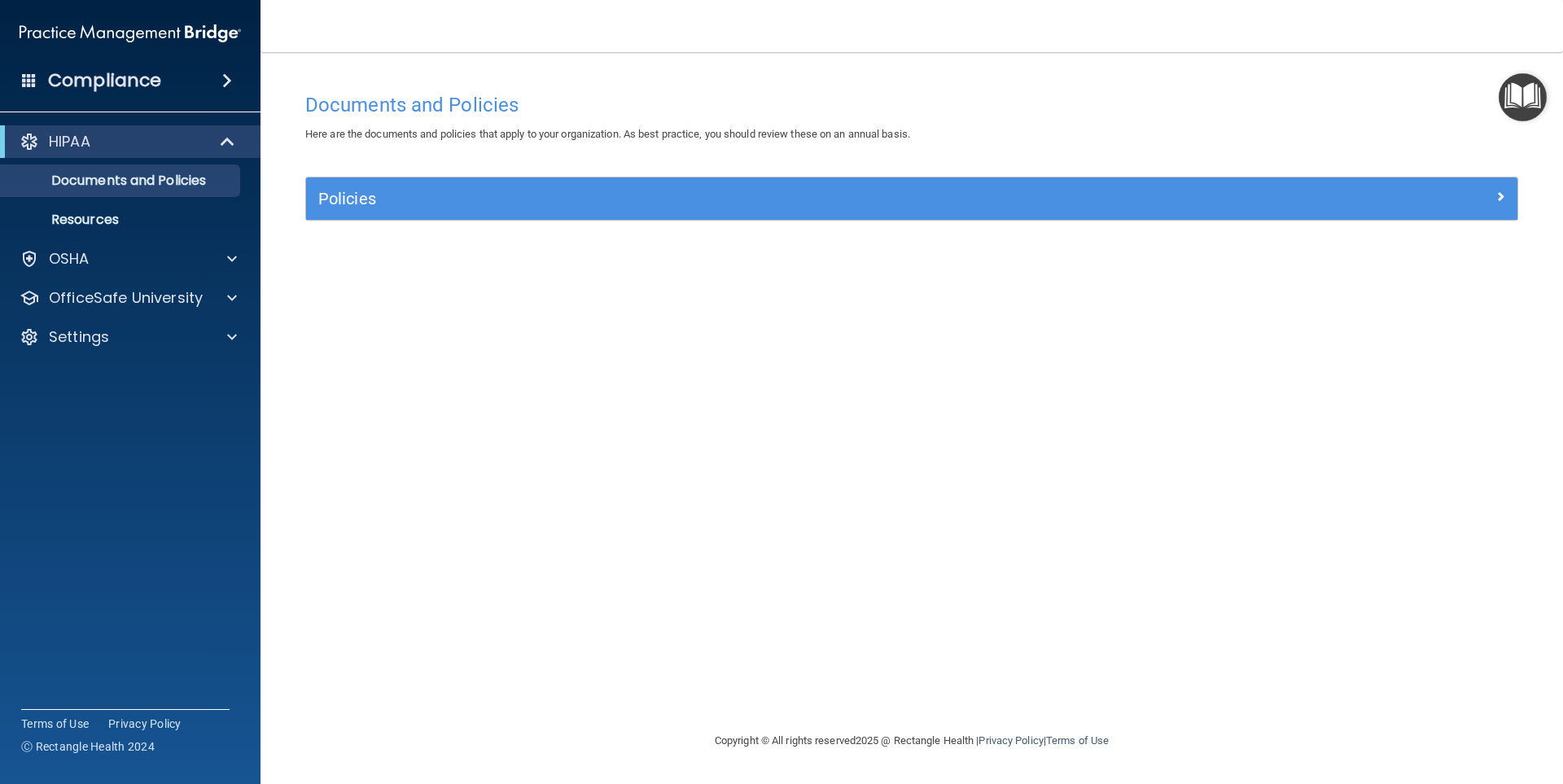
click at [1516, 90] on img "Open Resource Center" at bounding box center [1523, 97] width 48 height 48
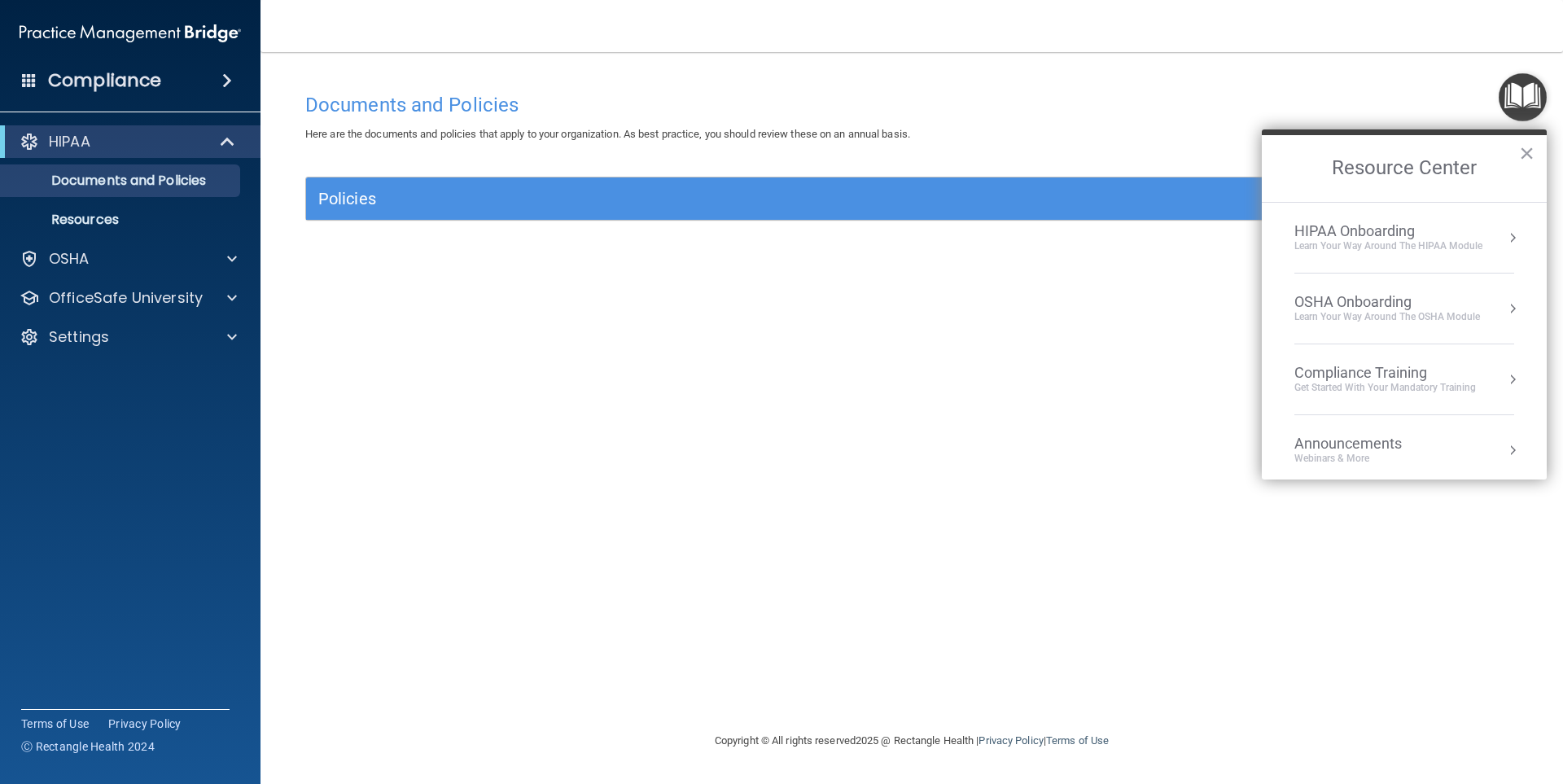
click at [1379, 217] on li "HIPAA Onboarding Learn Your Way around the HIPAA module" at bounding box center [1404, 238] width 220 height 71
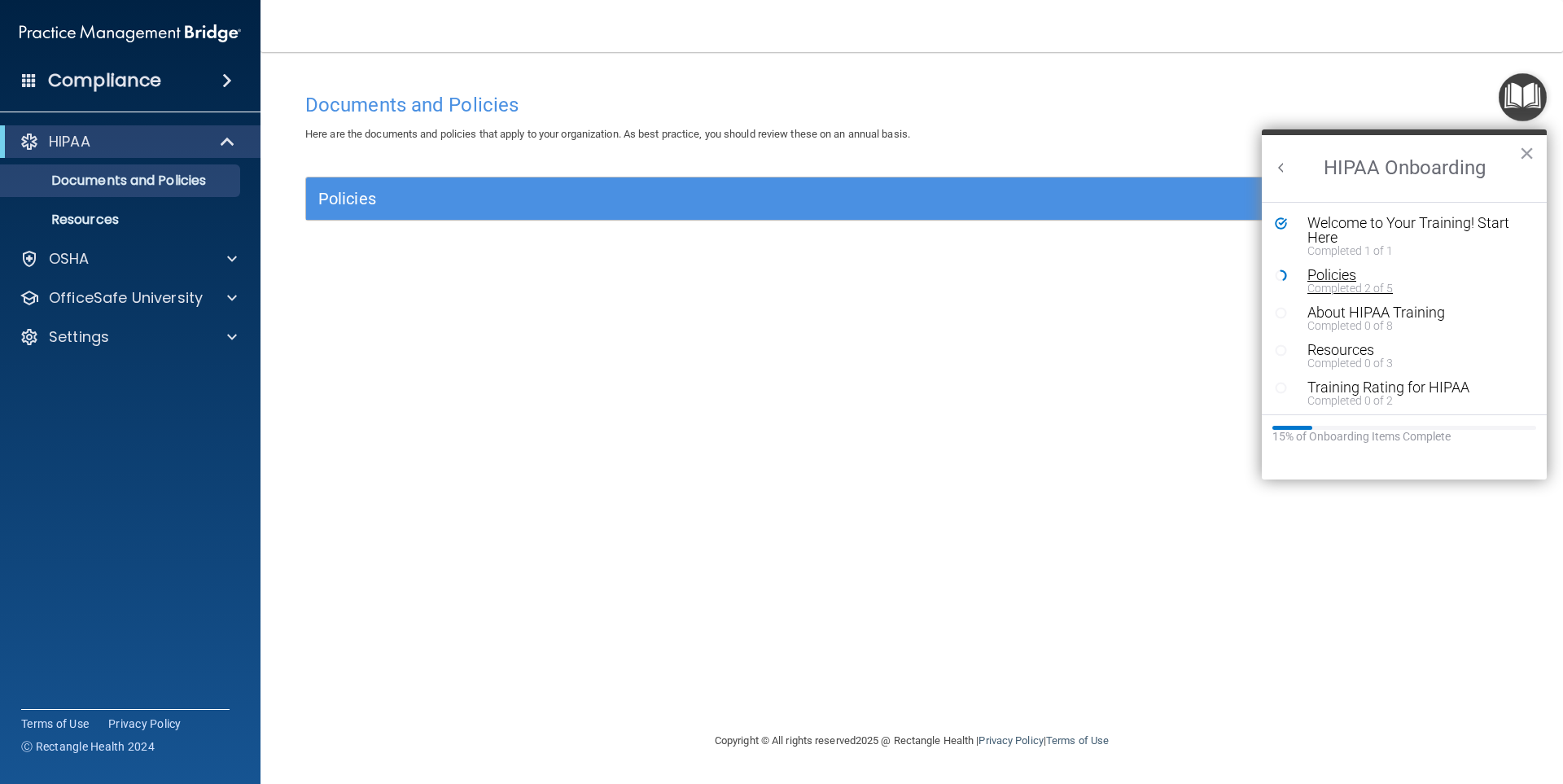
scroll to position [3, 0]
click at [1345, 314] on div "About HIPAA Training" at bounding box center [1410, 309] width 206 height 14
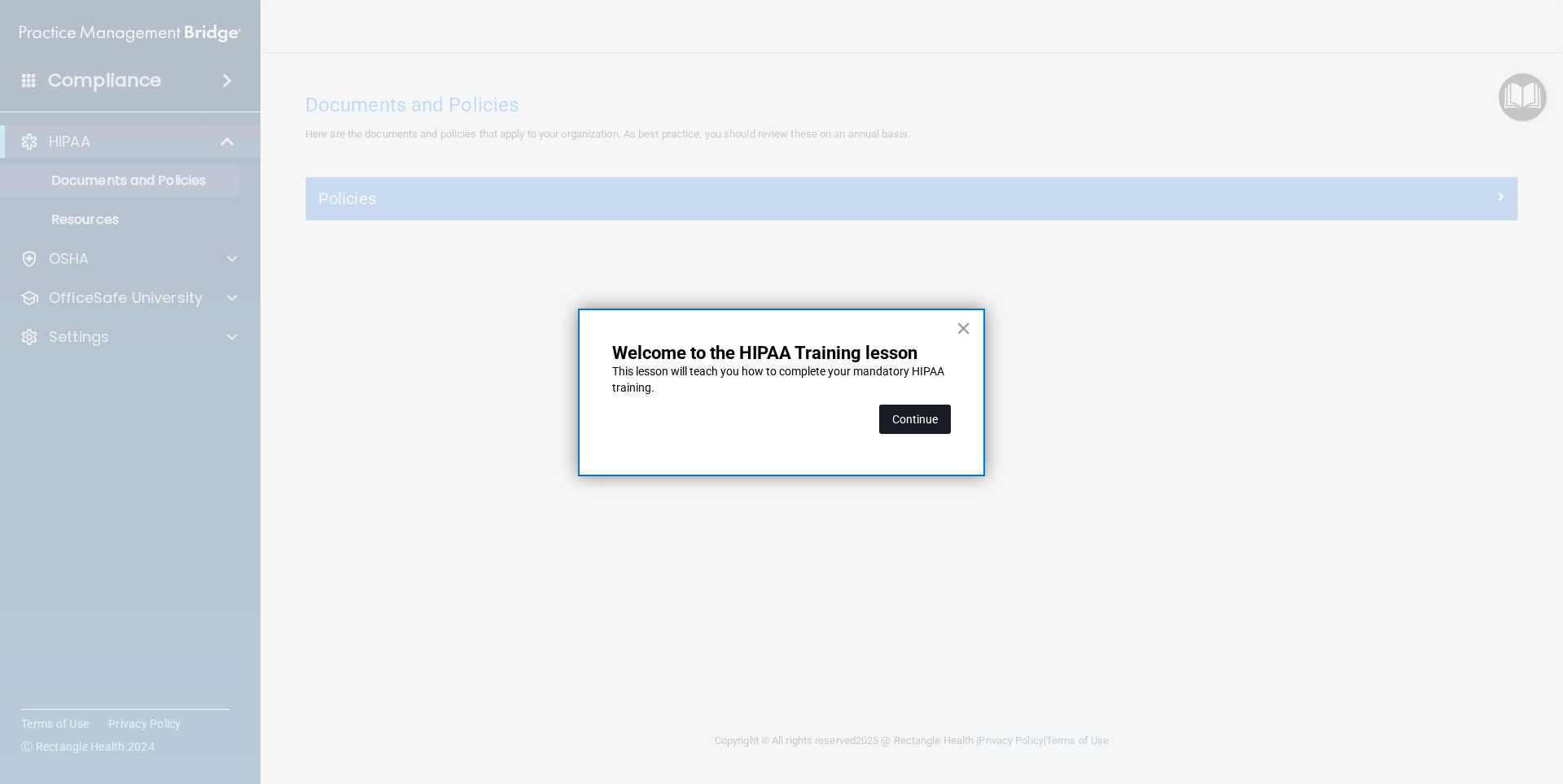
click at [916, 420] on button "Continue" at bounding box center [915, 419] width 72 height 30
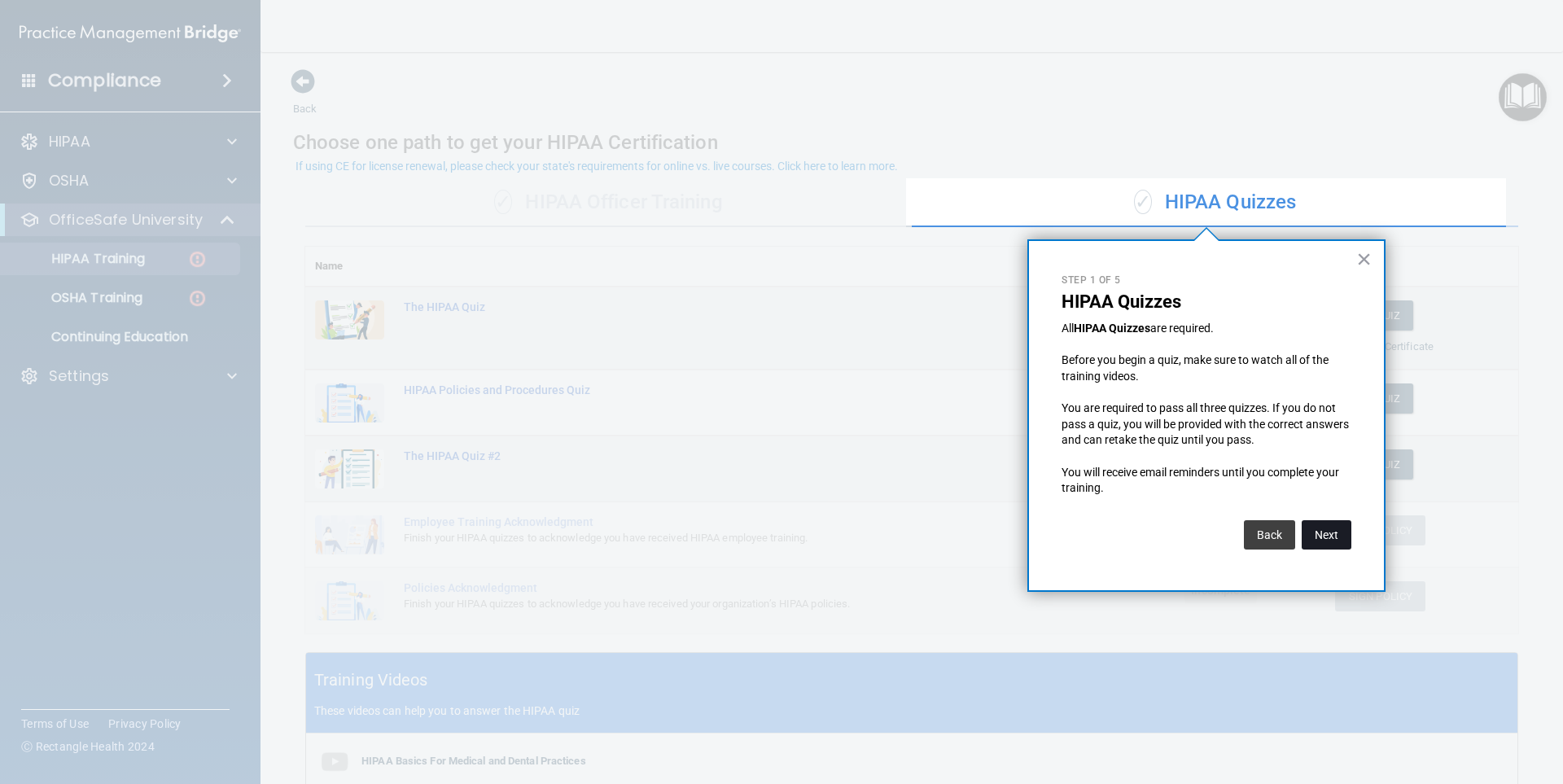
click at [1312, 539] on button "Next" at bounding box center [1326, 534] width 50 height 30
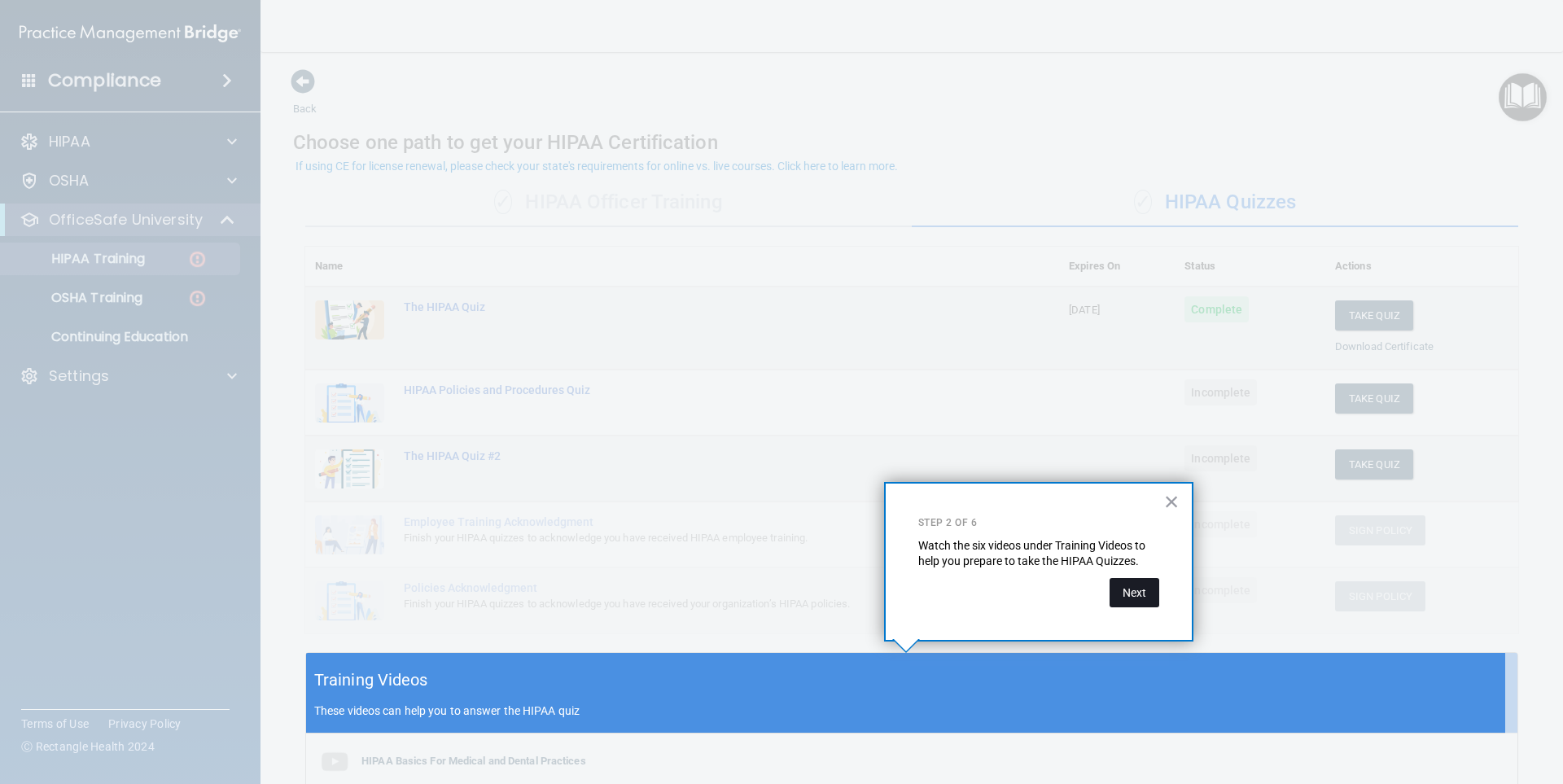
click at [1135, 591] on button "Next" at bounding box center [1134, 593] width 50 height 30
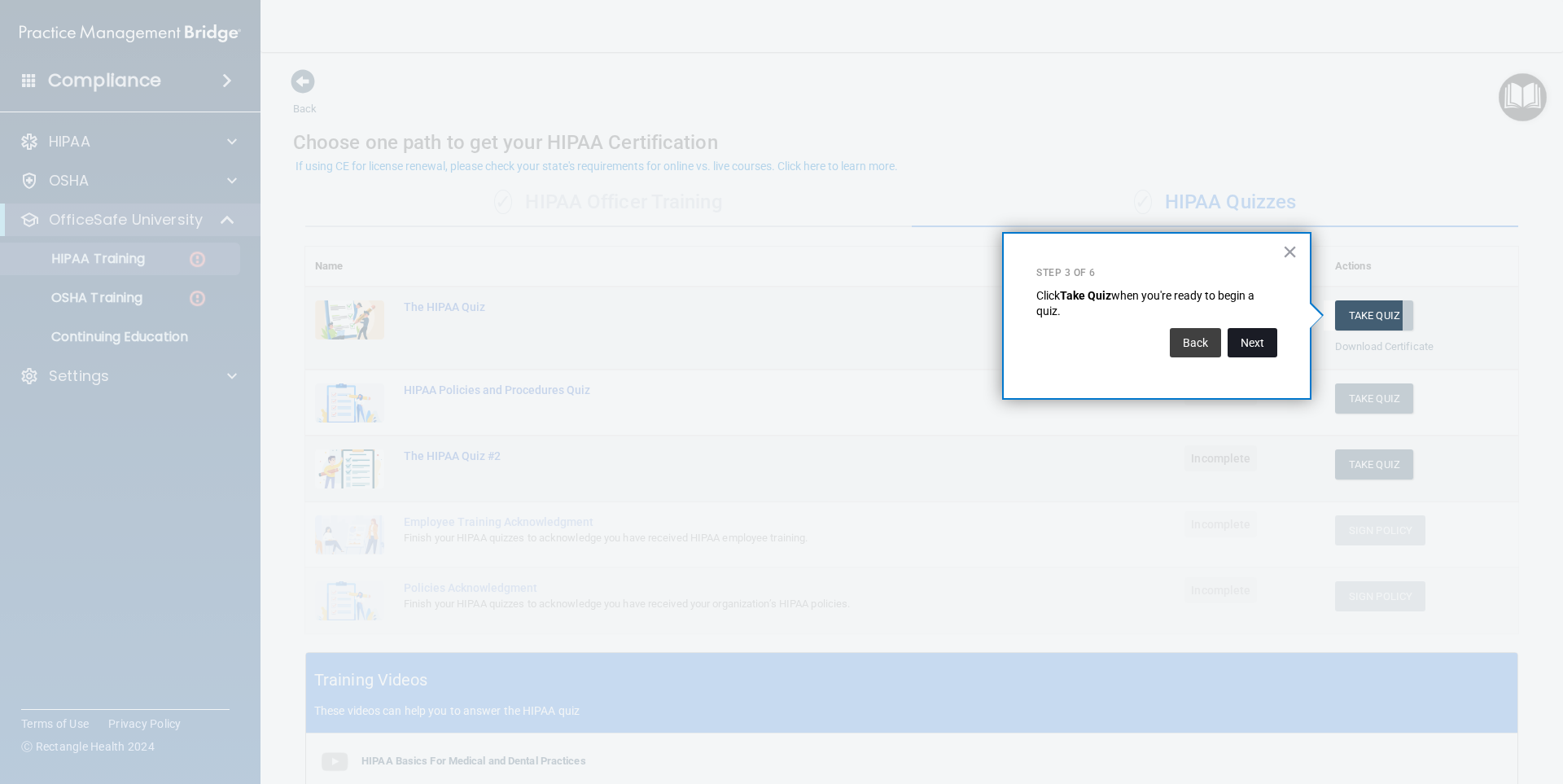
click at [1258, 352] on button "Next" at bounding box center [1252, 342] width 50 height 30
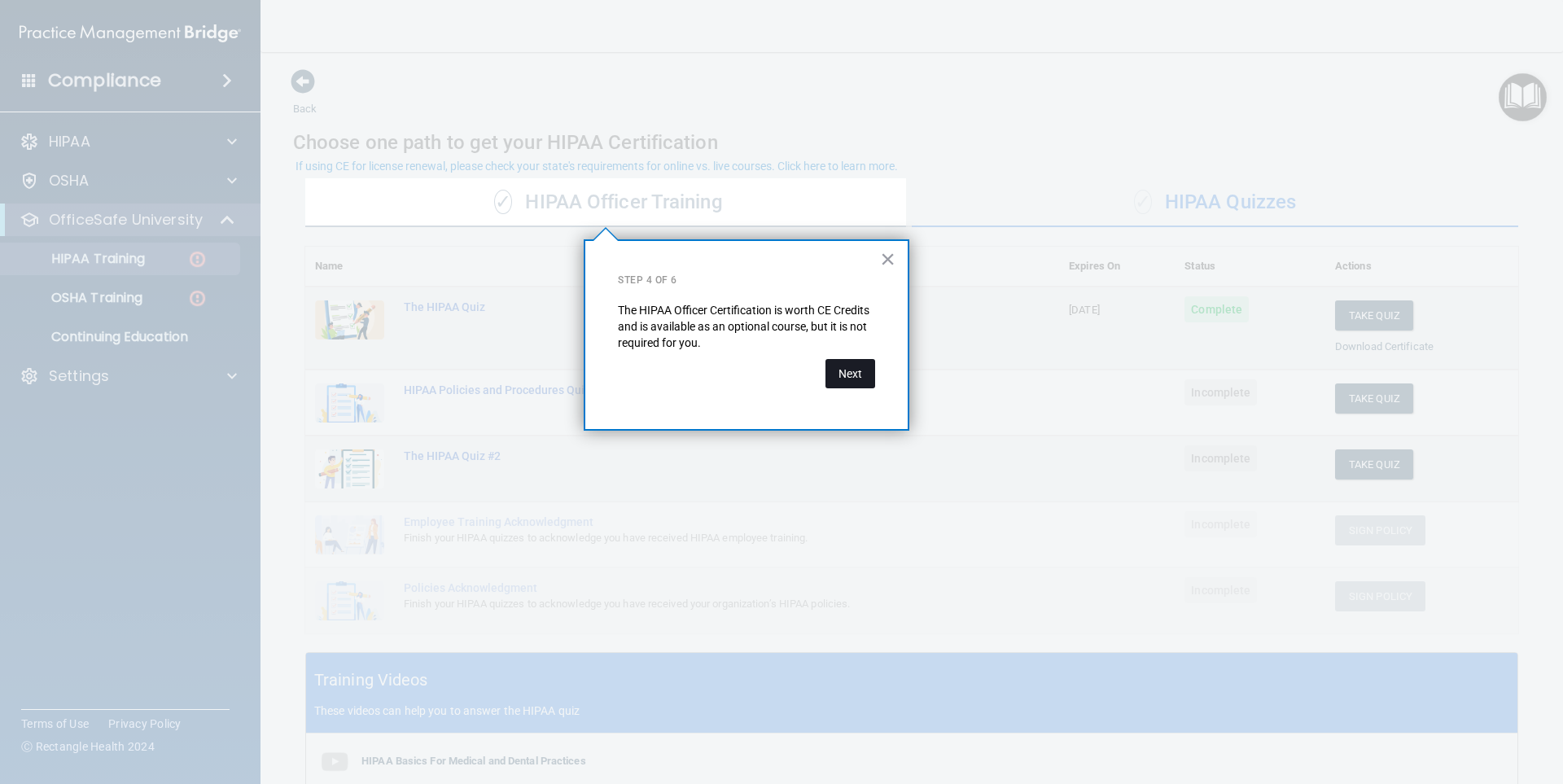
click at [852, 372] on button "Next" at bounding box center [850, 373] width 50 height 30
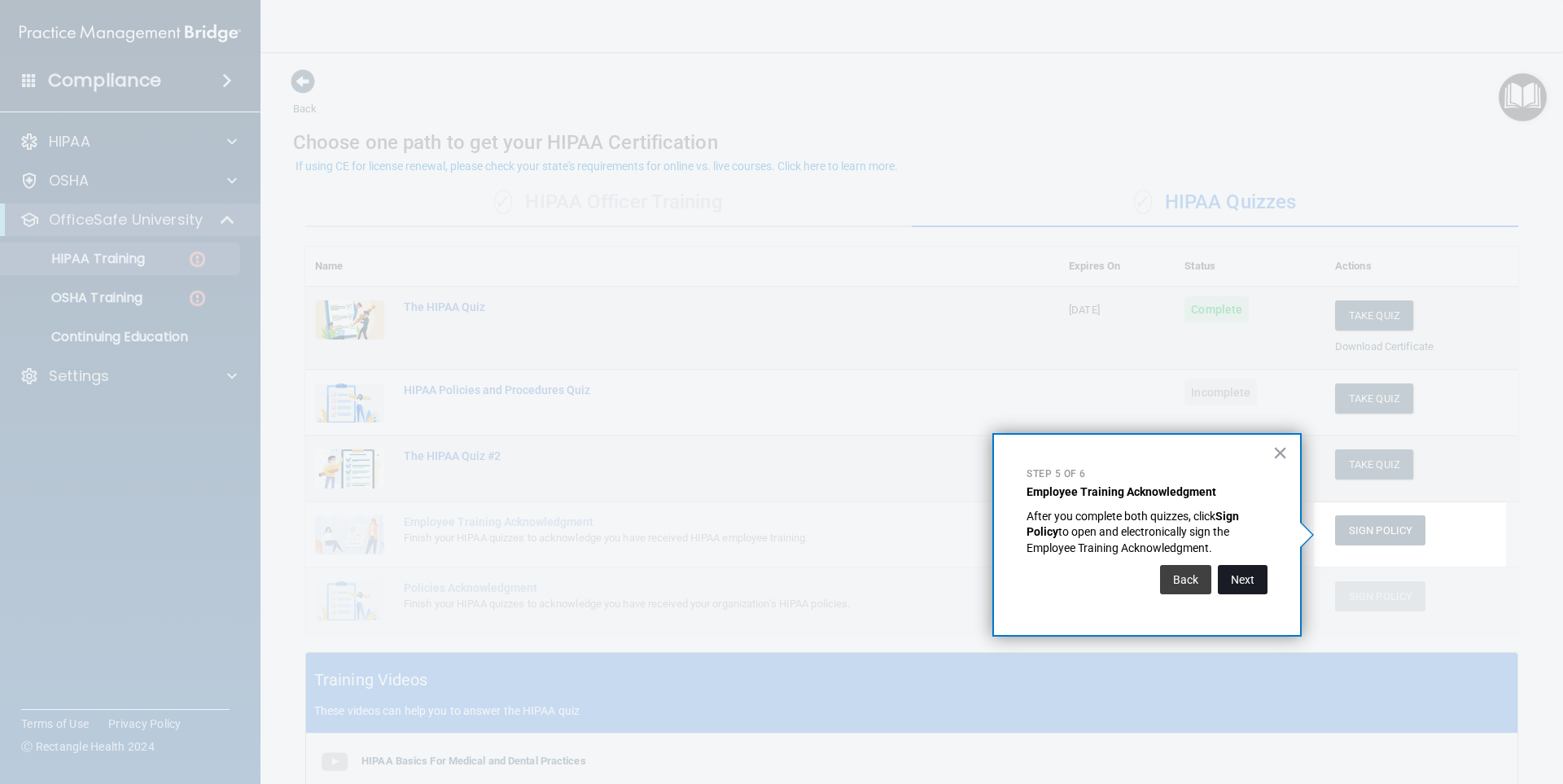
click at [1238, 572] on button "Next" at bounding box center [1243, 579] width 50 height 30
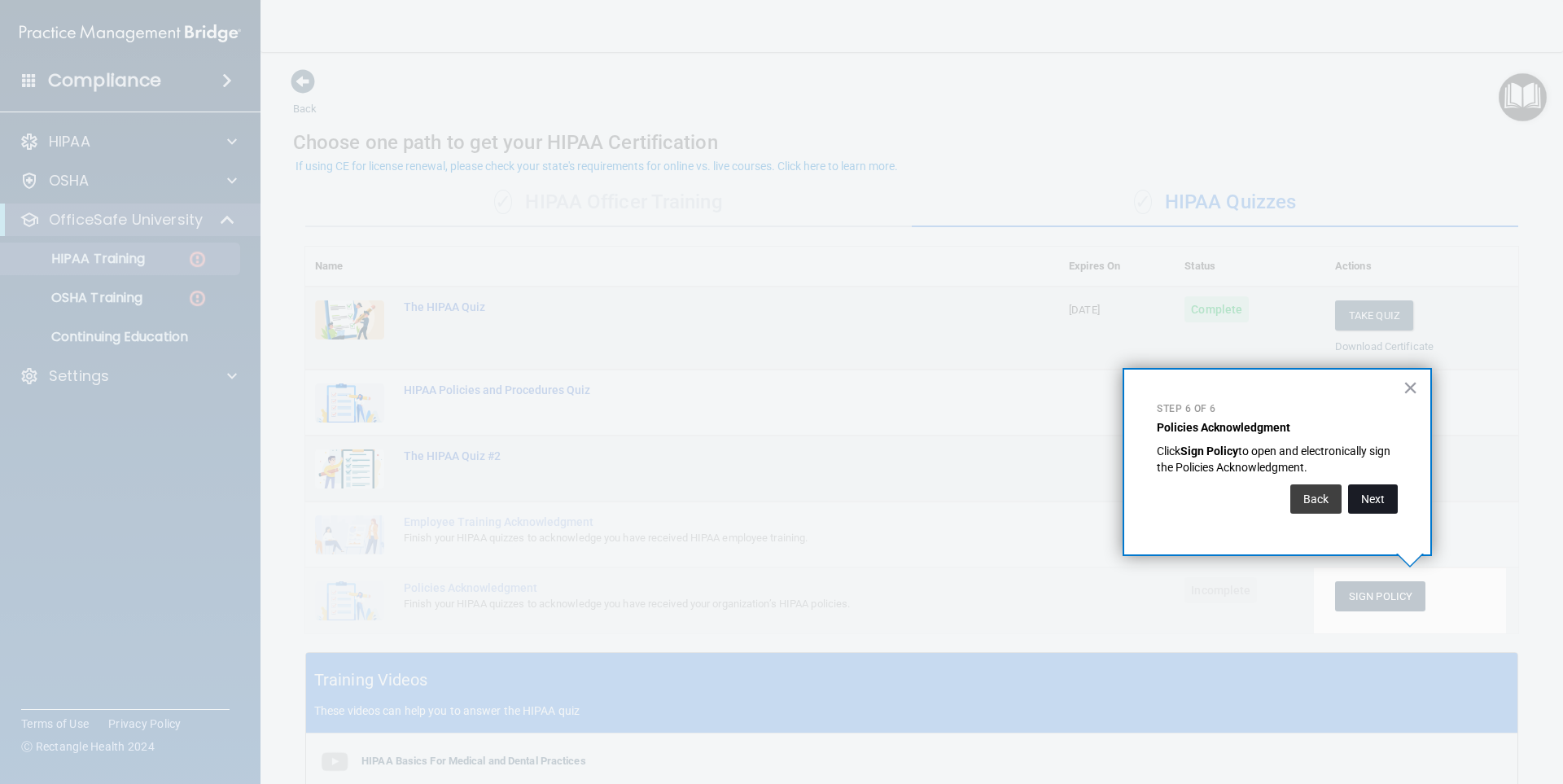
click at [1392, 497] on button "Next" at bounding box center [1372, 499] width 50 height 30
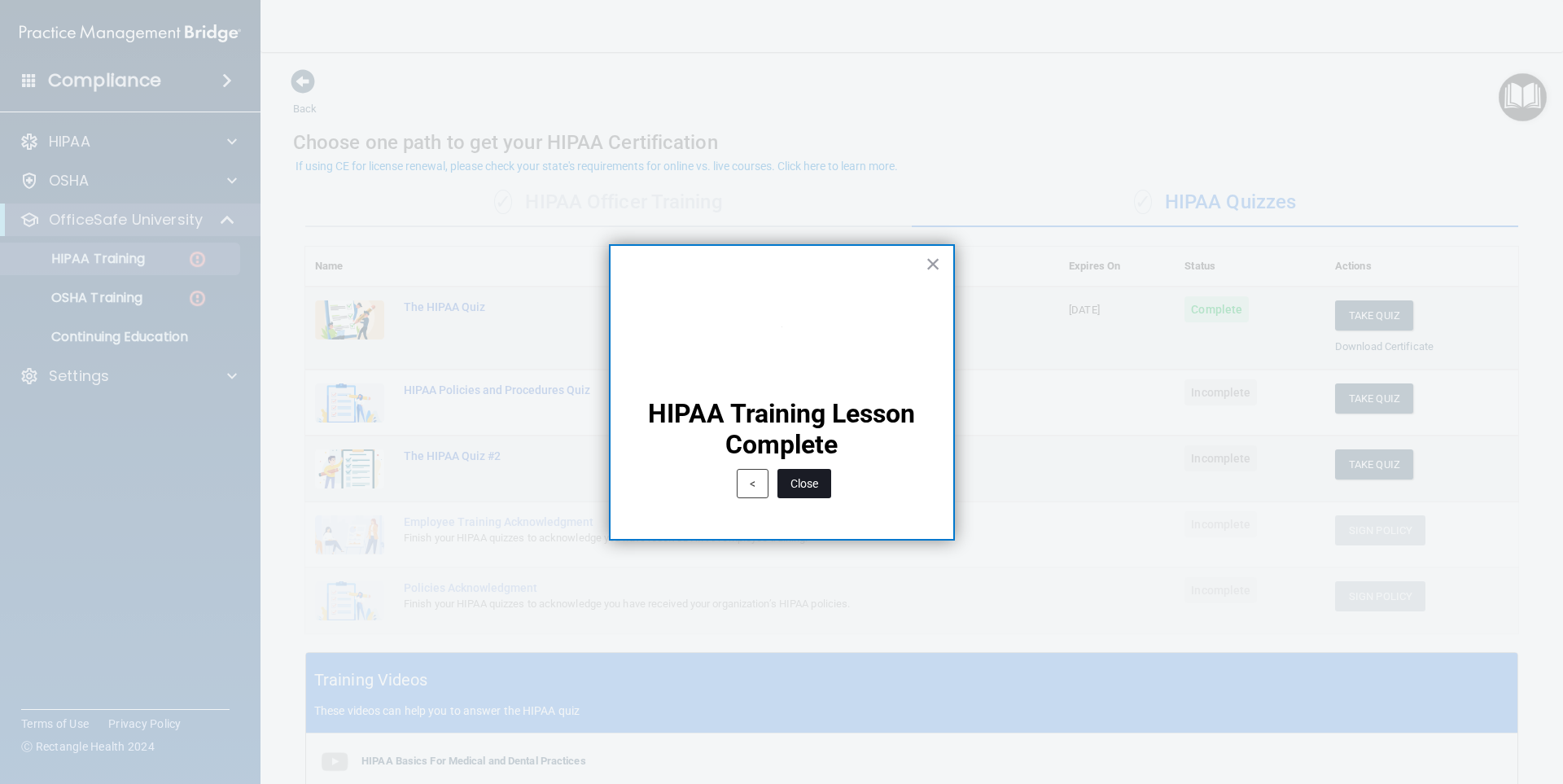
click at [806, 481] on button "Close" at bounding box center [804, 483] width 54 height 30
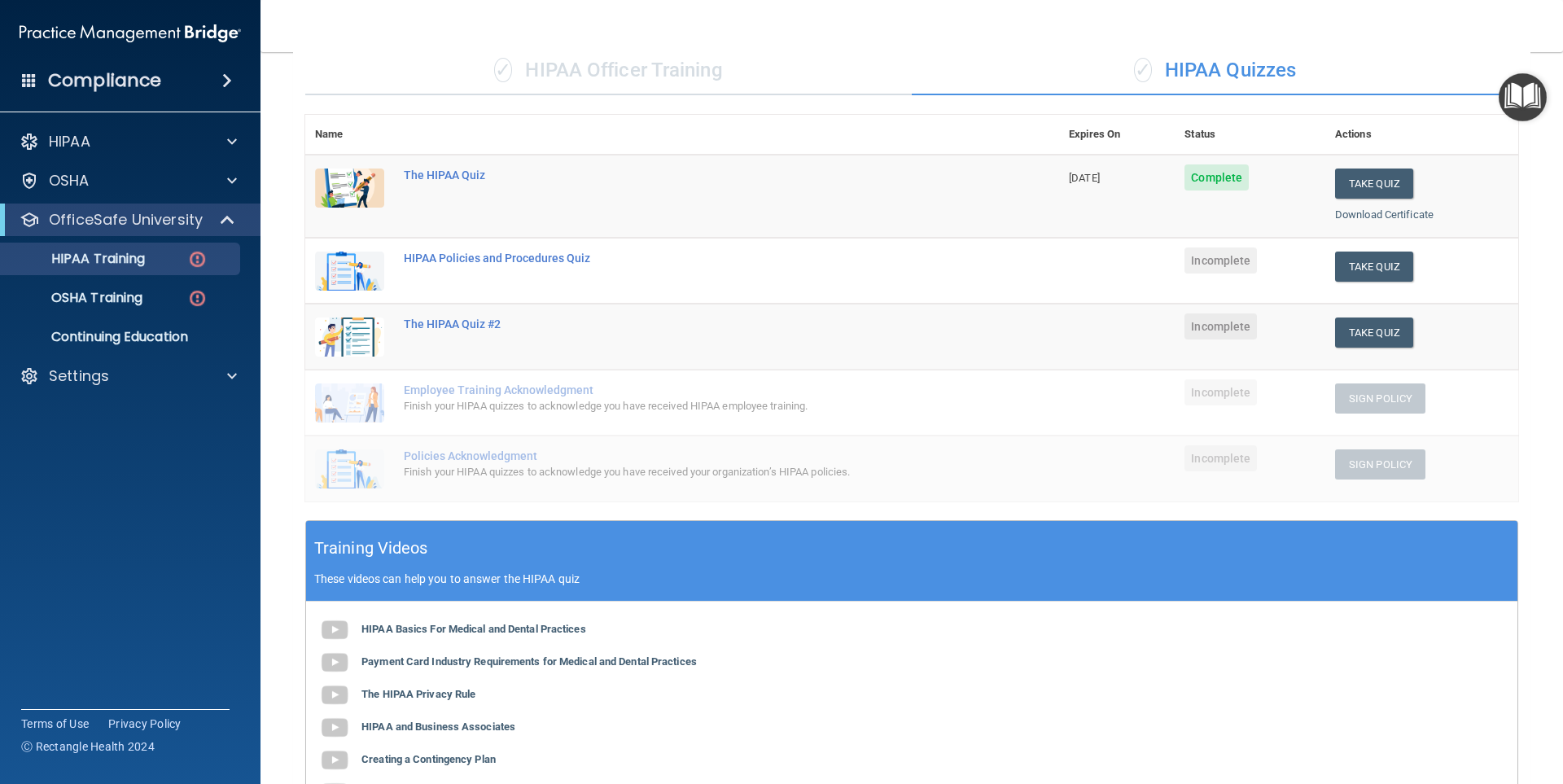
scroll to position [105, 0]
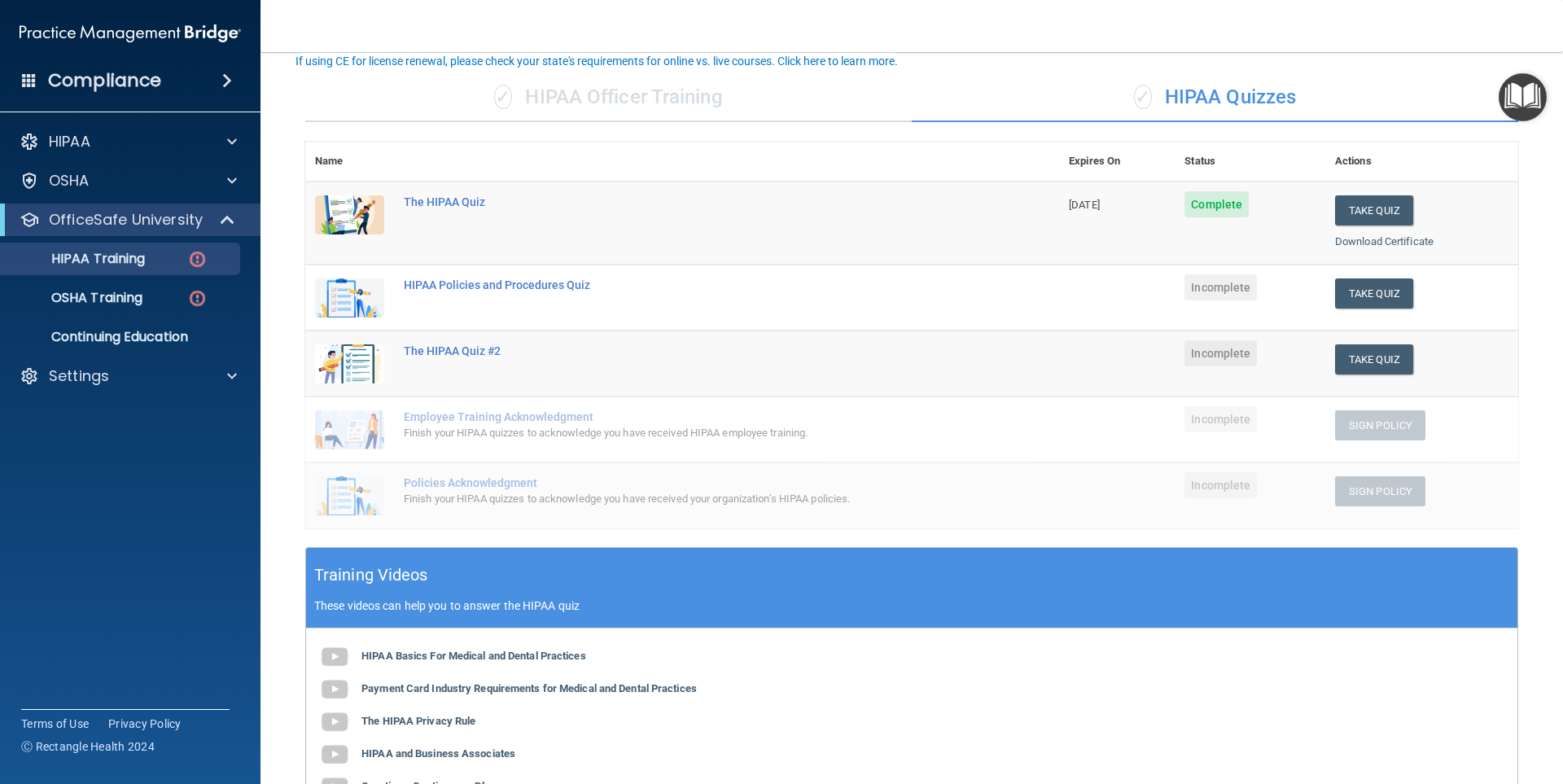
click at [1532, 115] on img "Open Resource Center" at bounding box center [1523, 97] width 48 height 48
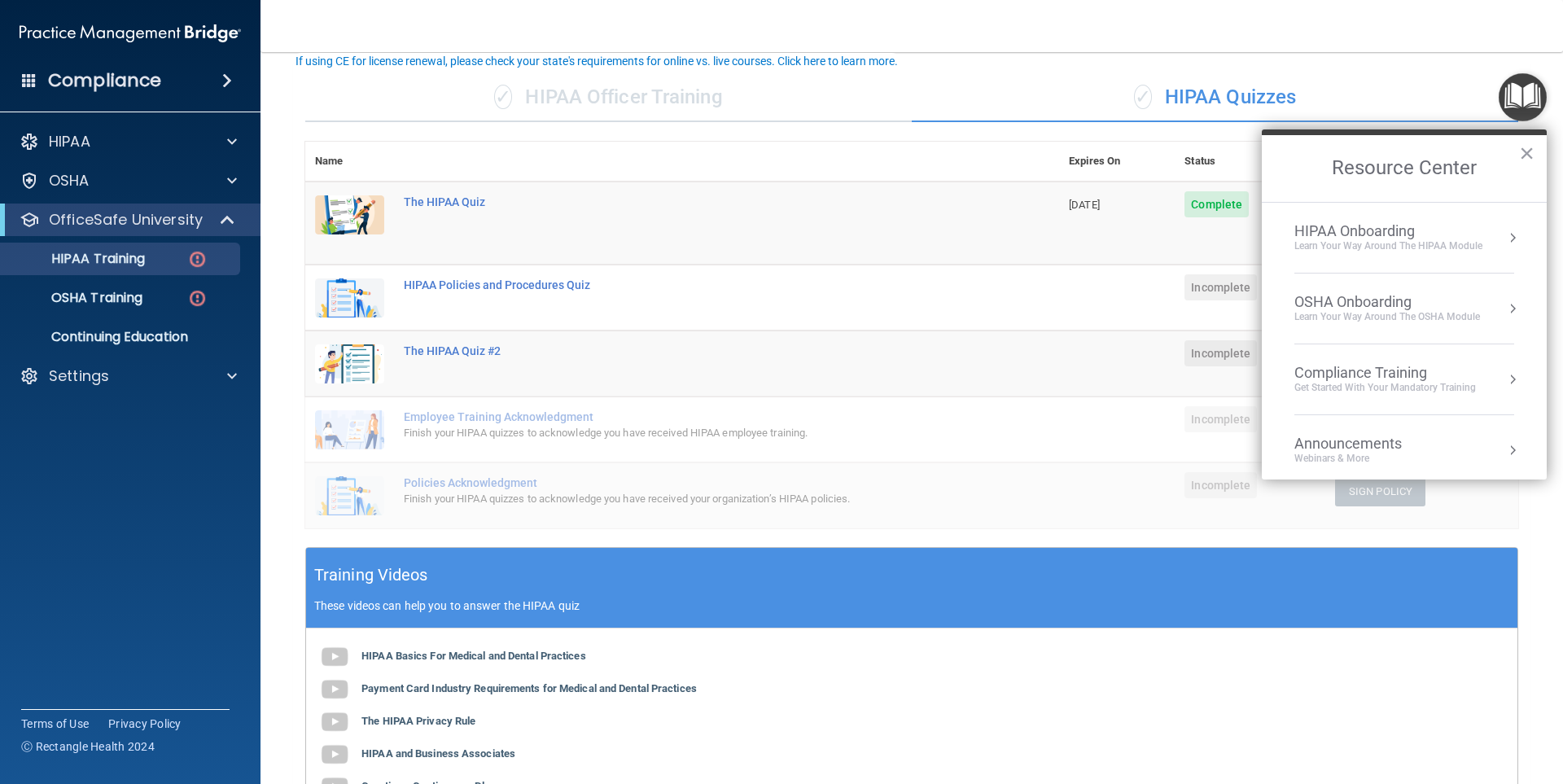
click at [670, 88] on div "✓ HIPAA Officer Training" at bounding box center [608, 98] width 606 height 49
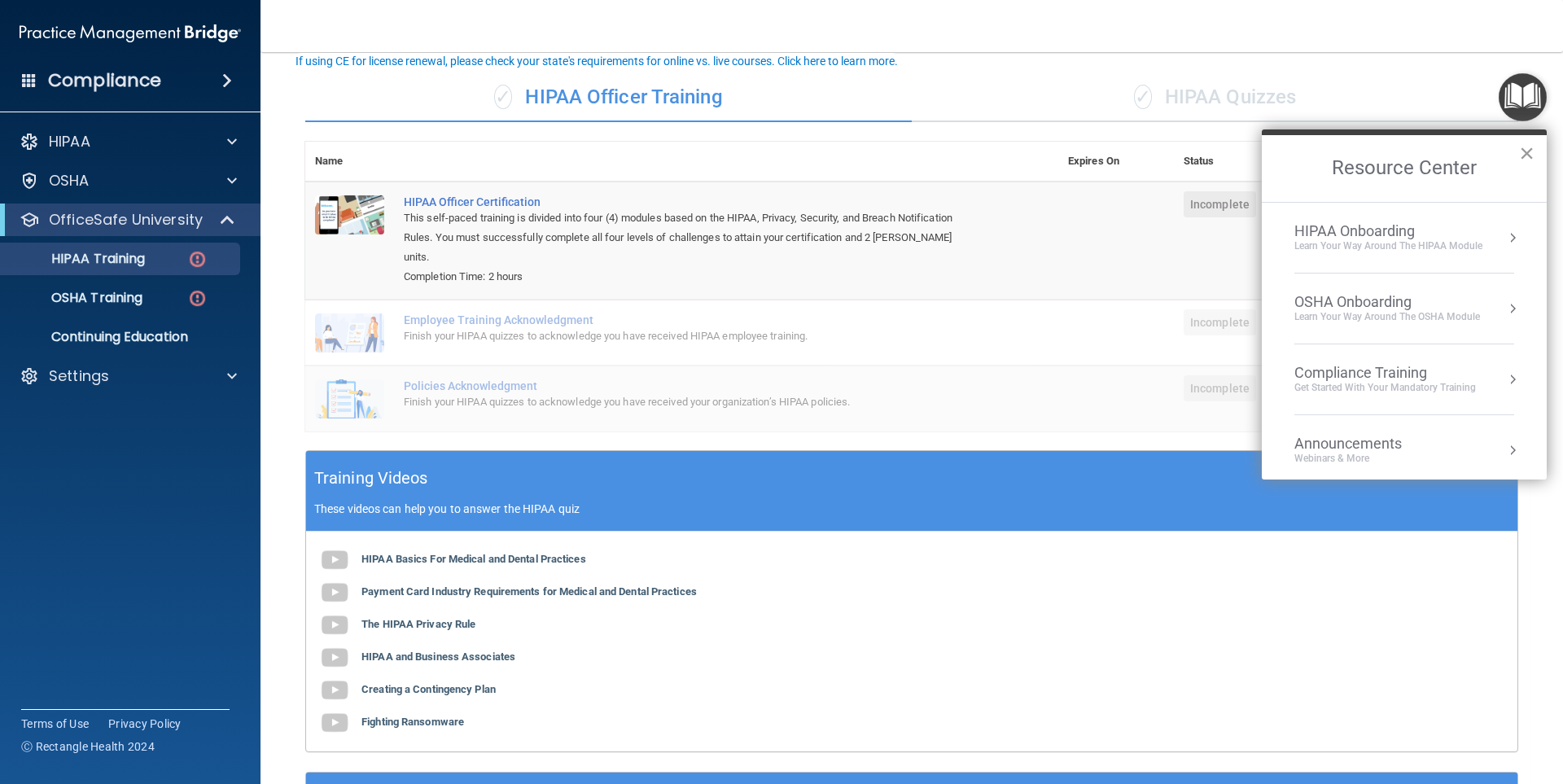
drag, startPoint x: 1527, startPoint y: 160, endPoint x: 1545, endPoint y: 6, distance: 155.0
click at [1527, 158] on button "×" at bounding box center [1527, 153] width 15 height 26
